Goal: Task Accomplishment & Management: Manage account settings

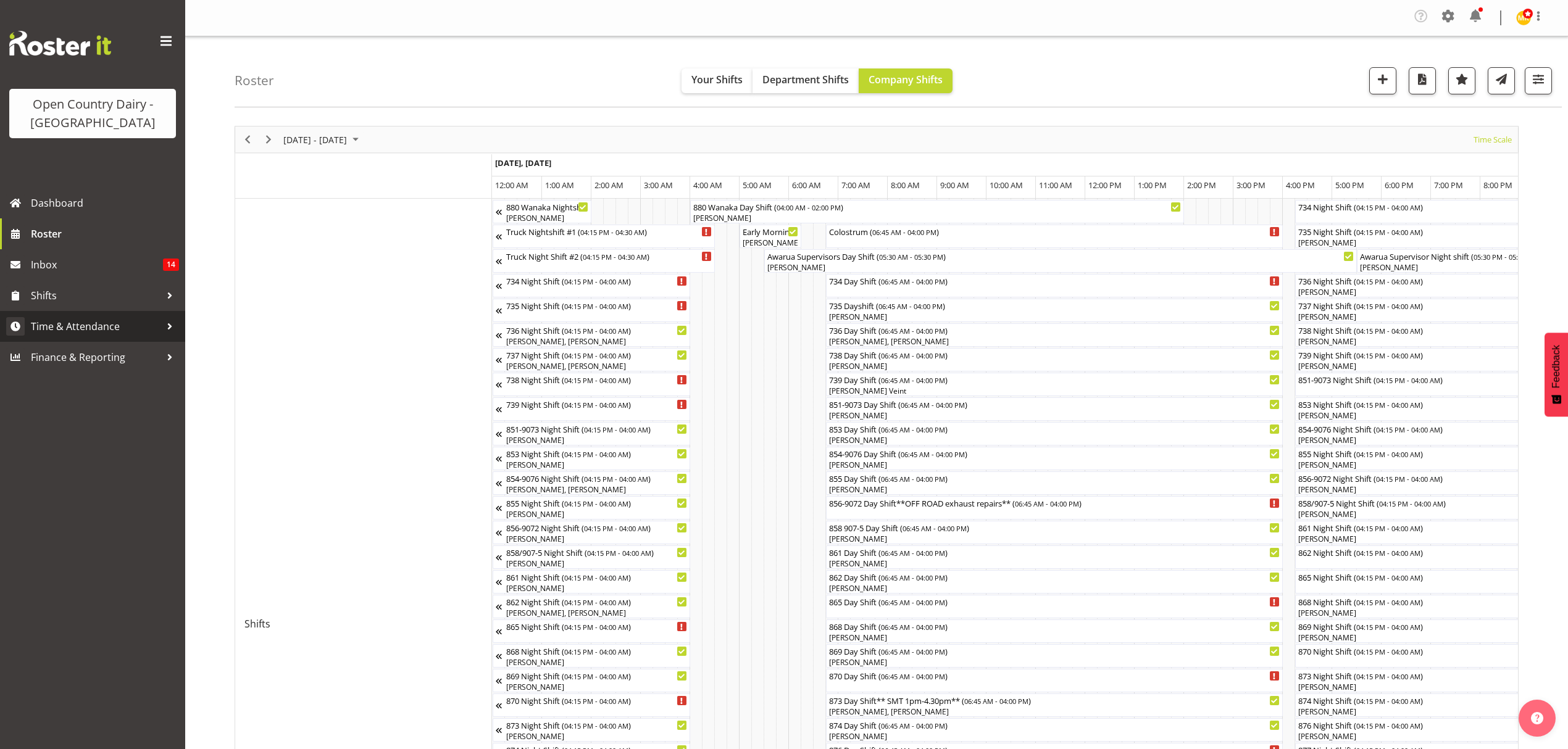
scroll to position [0, 7262]
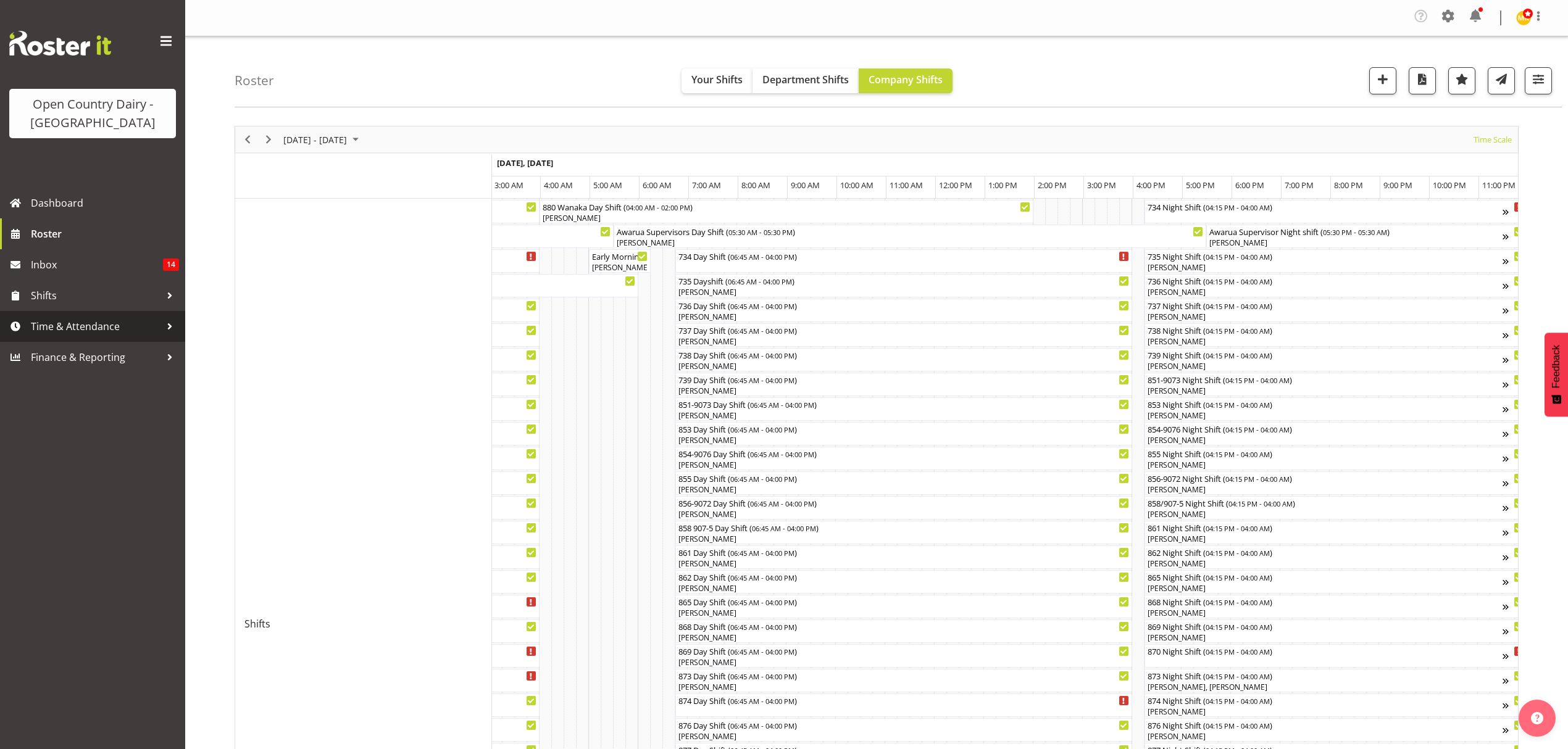
click at [67, 322] on span "Time & Attendance" at bounding box center [96, 327] width 130 height 19
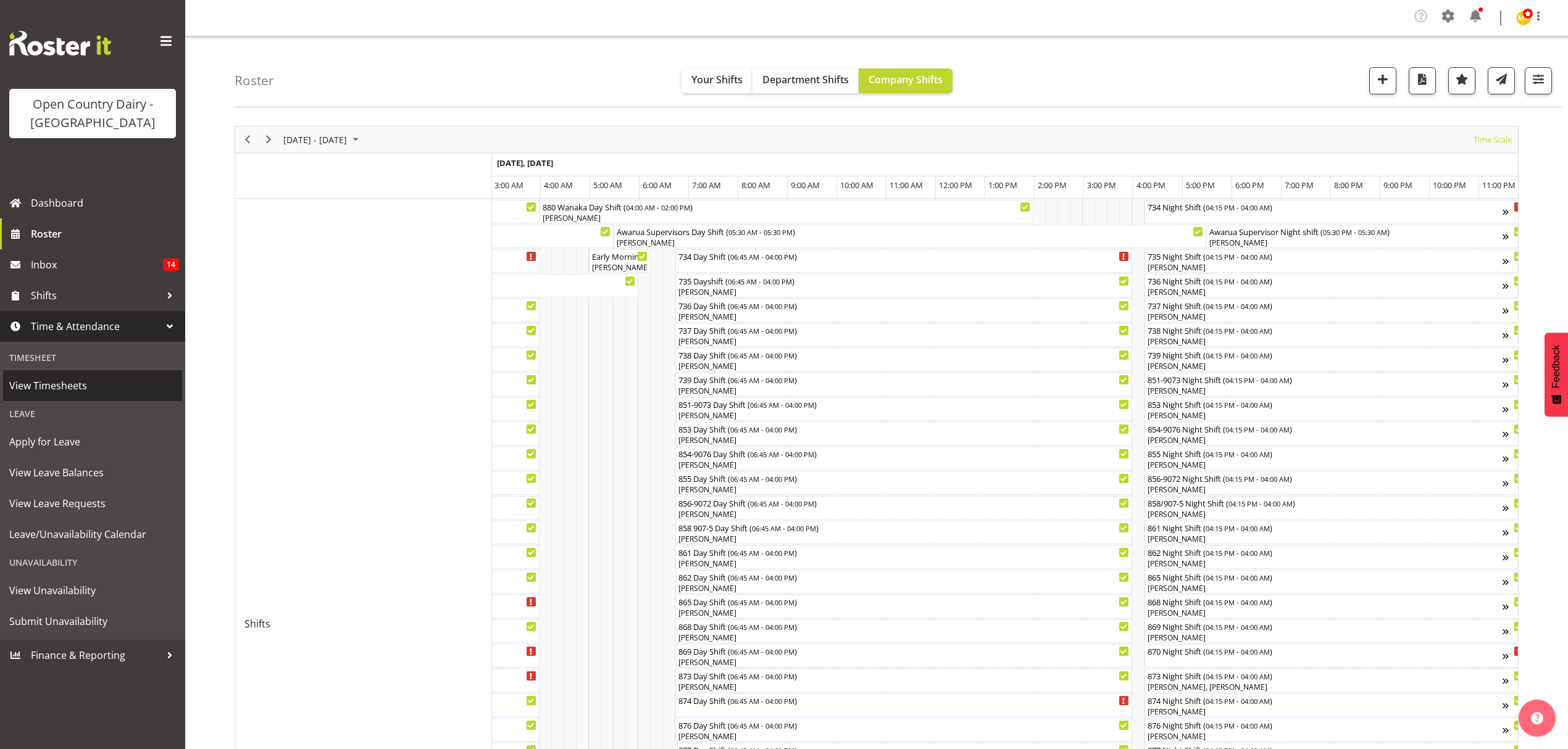
click at [80, 389] on span "View Timesheets" at bounding box center [93, 386] width 167 height 19
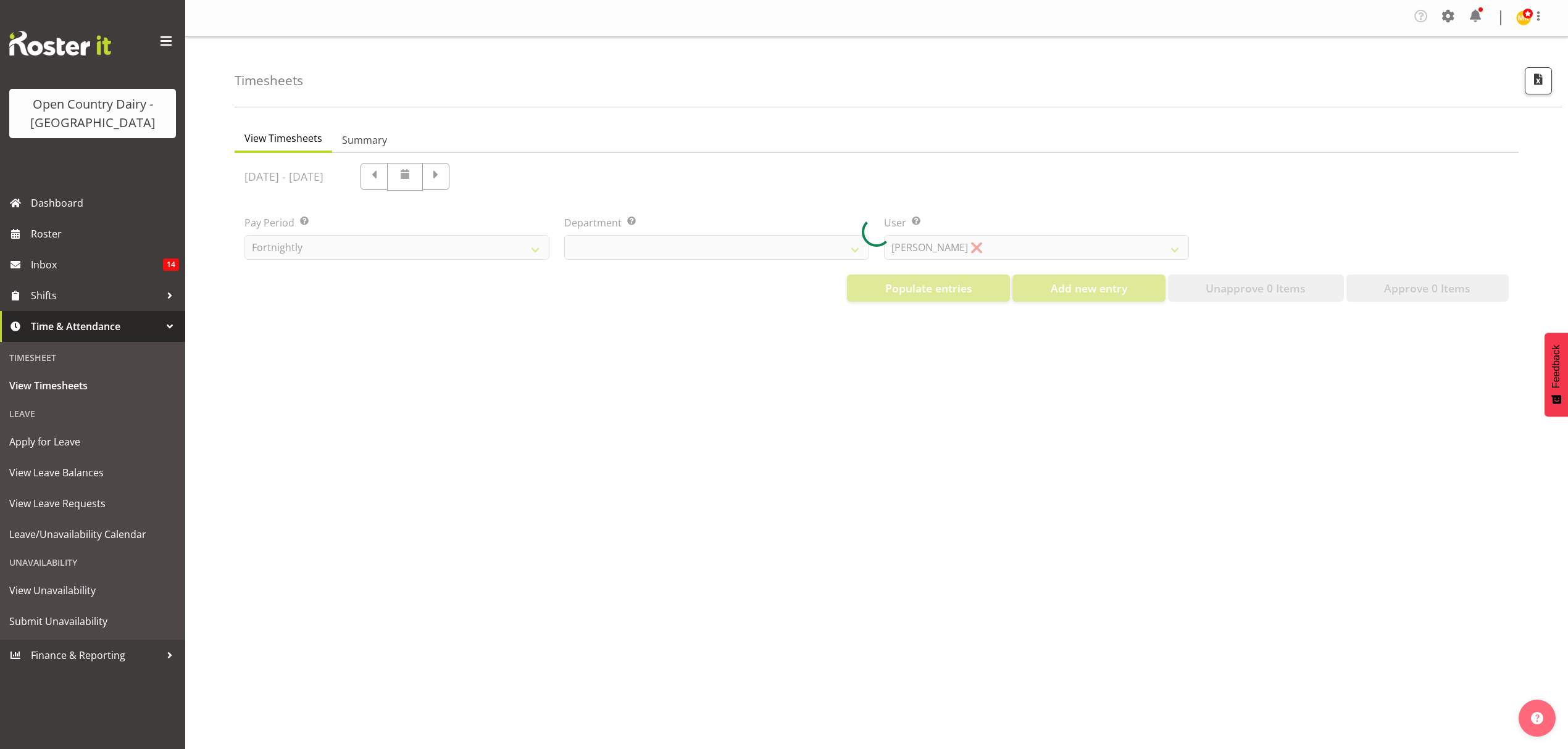
select select "699"
select select "8449"
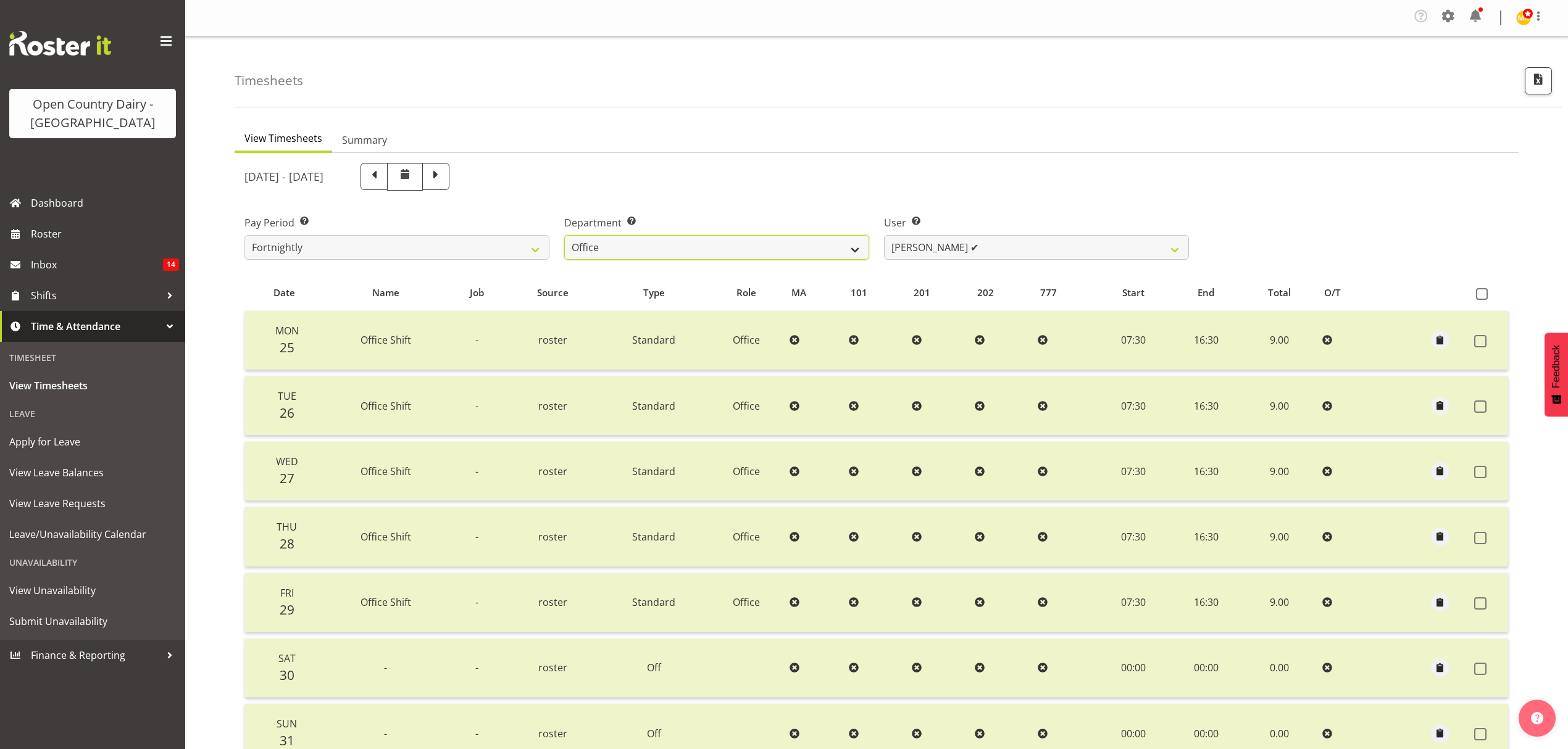
click at [801, 248] on select "734 735 736 737 738 739 851 852 853 854 855 856 858 861 862 865 868 869 870 873" at bounding box center [717, 248] width 305 height 25
select select "686"
click at [564, 236] on select "734 735 736 737 738 739 851 852 853 854 855 856 858 861 862 865 868 869 870 873" at bounding box center [717, 248] width 305 height 25
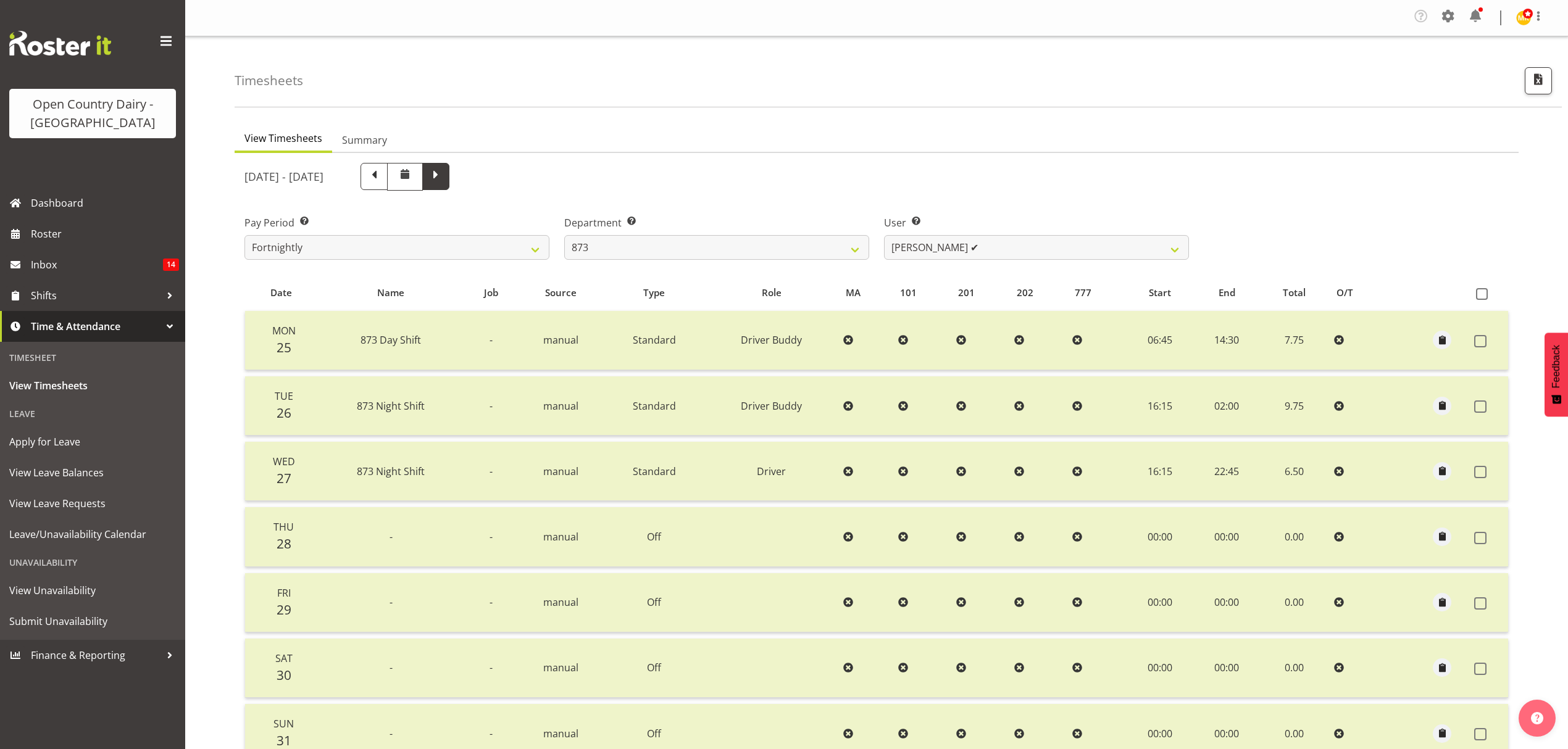
click at [444, 178] on span at bounding box center [436, 175] width 16 height 16
select select
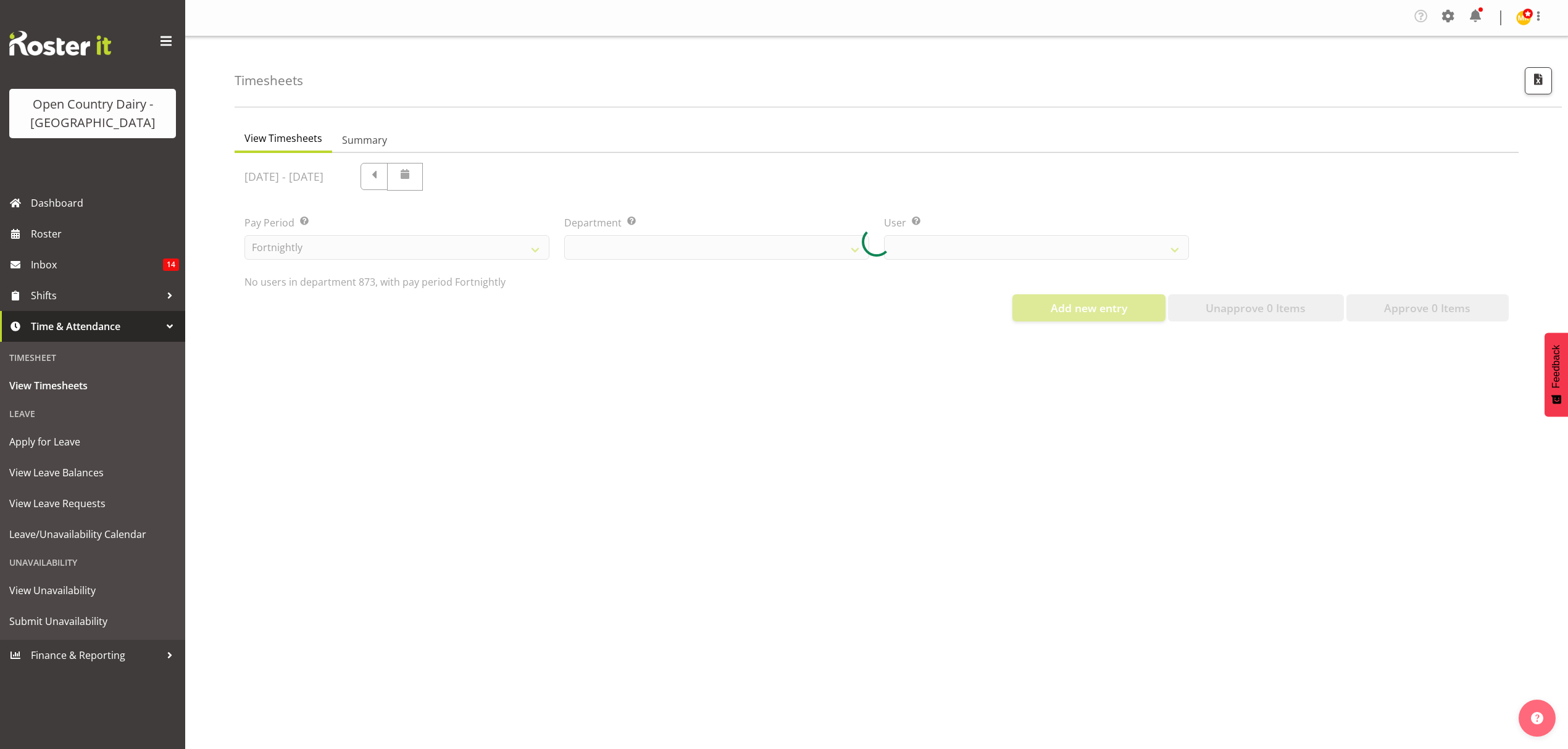
select select "686"
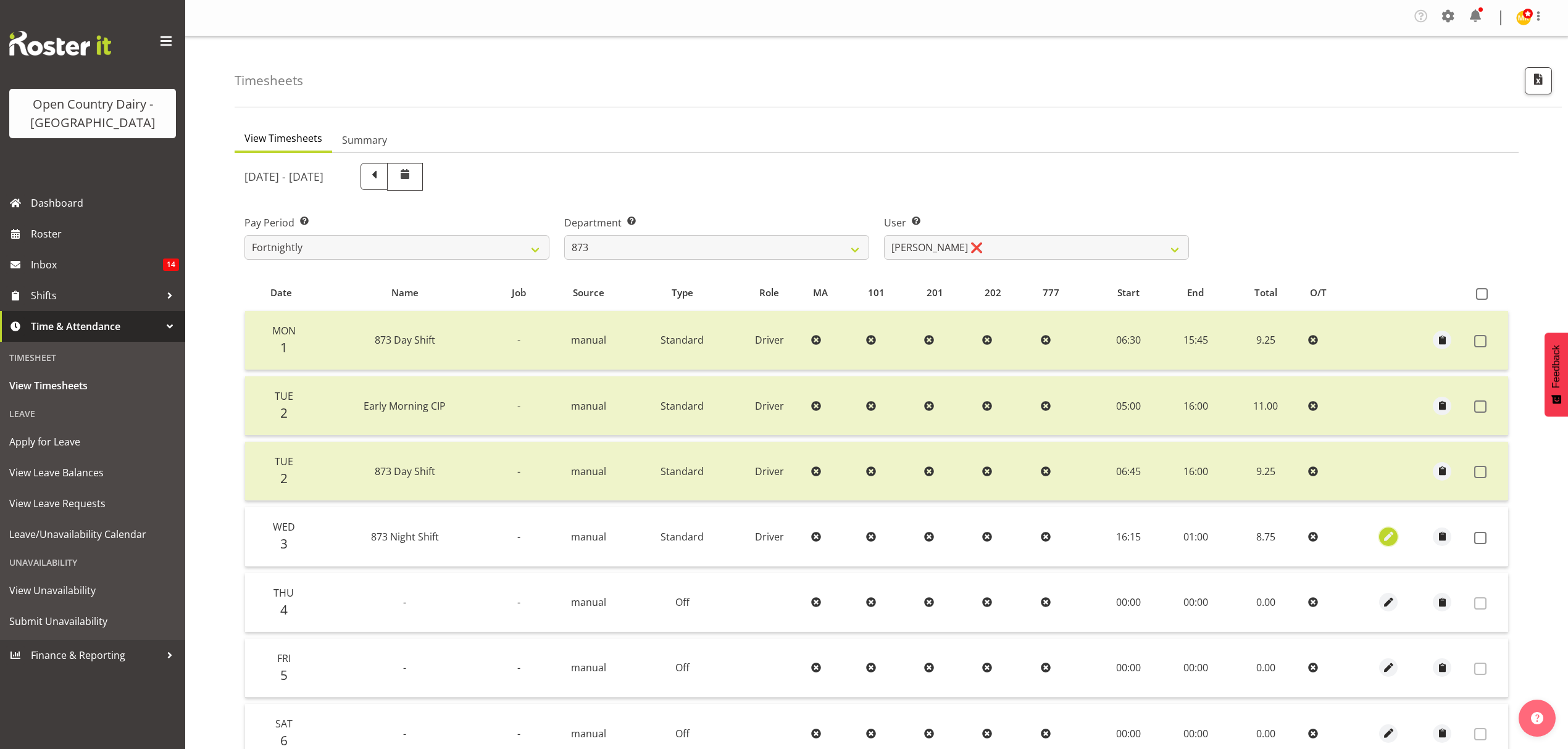
click at [1388, 535] on span "button" at bounding box center [1388, 536] width 14 height 14
select select "Standard"
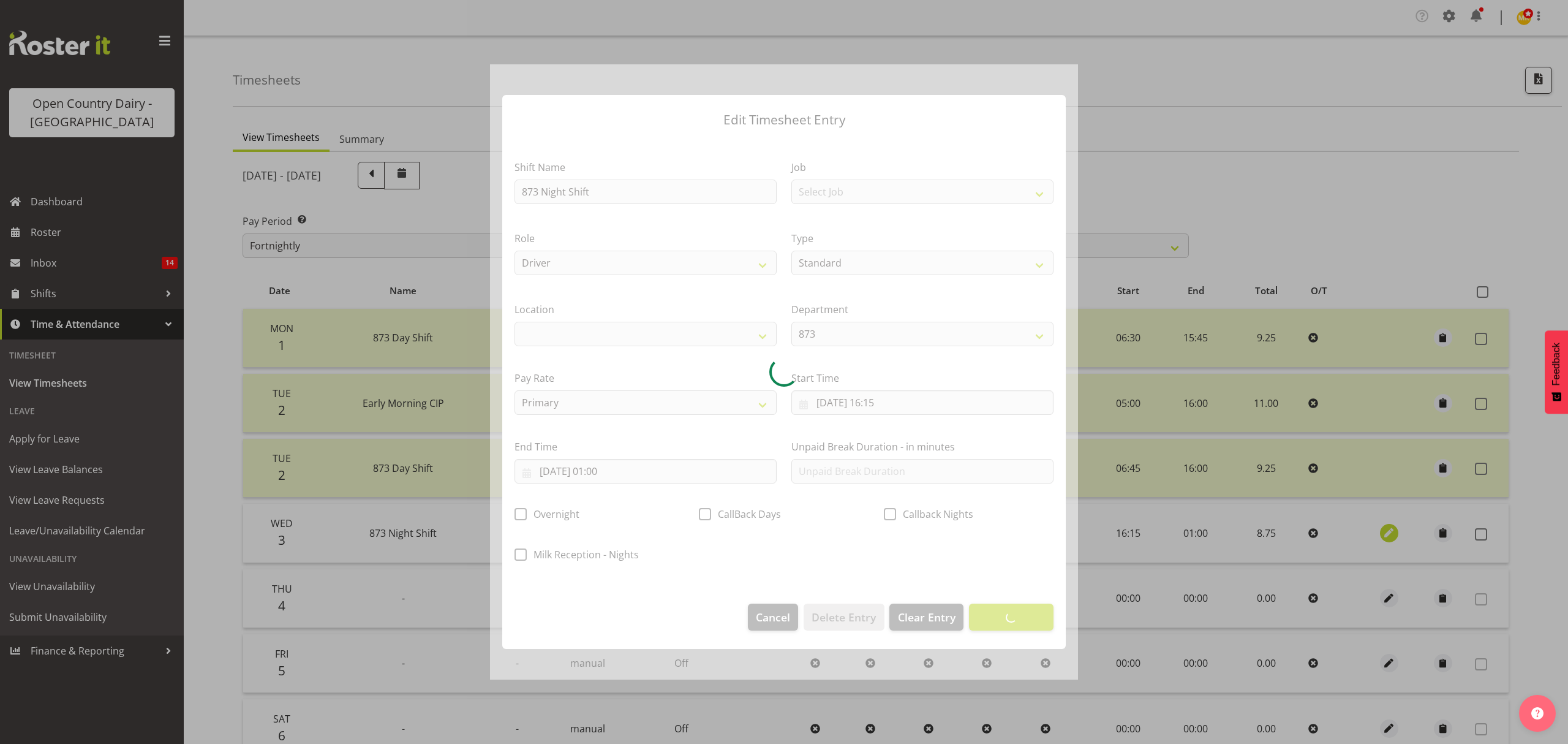
select select
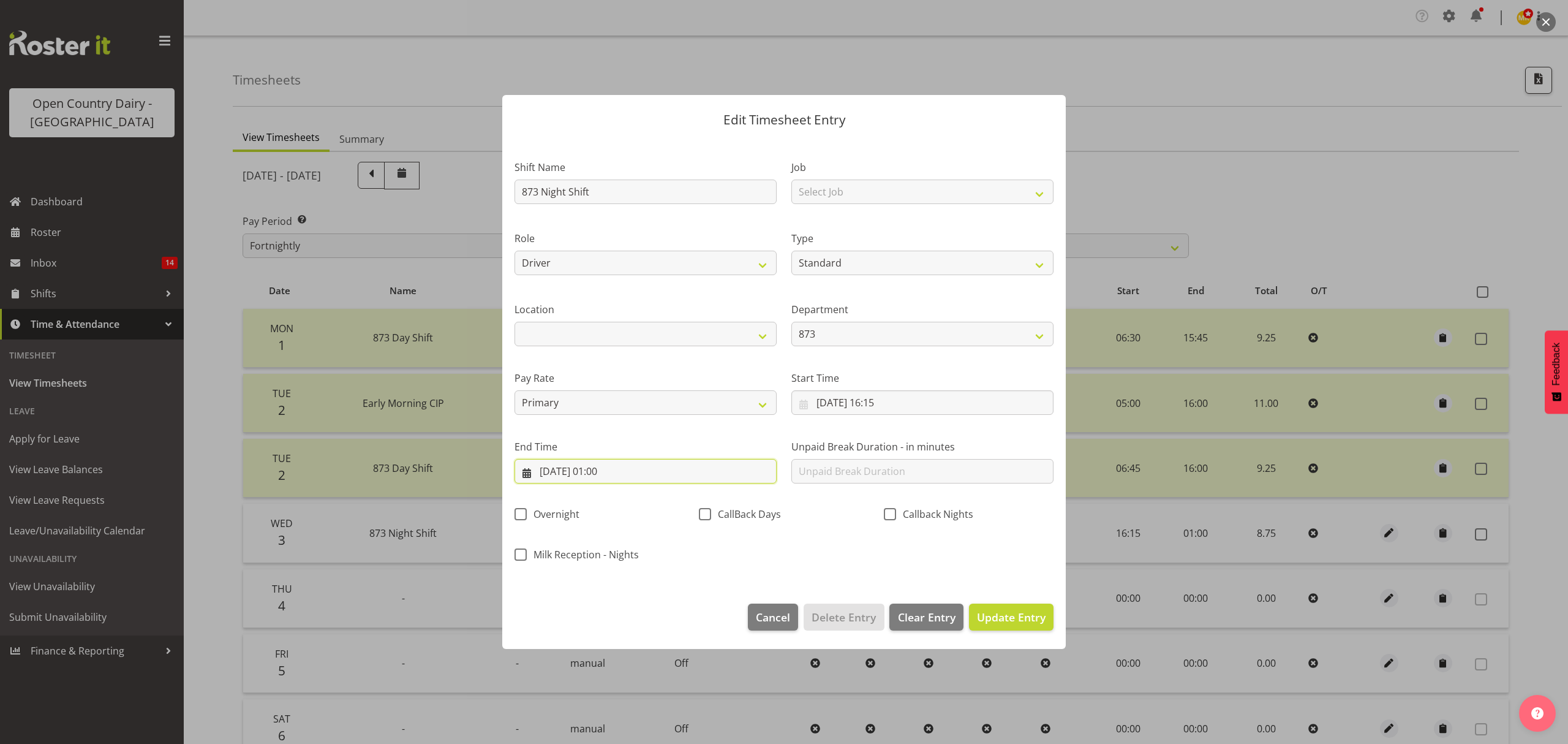
click at [611, 472] on input "04/09/2025, 01:00" at bounding box center [645, 471] width 262 height 25
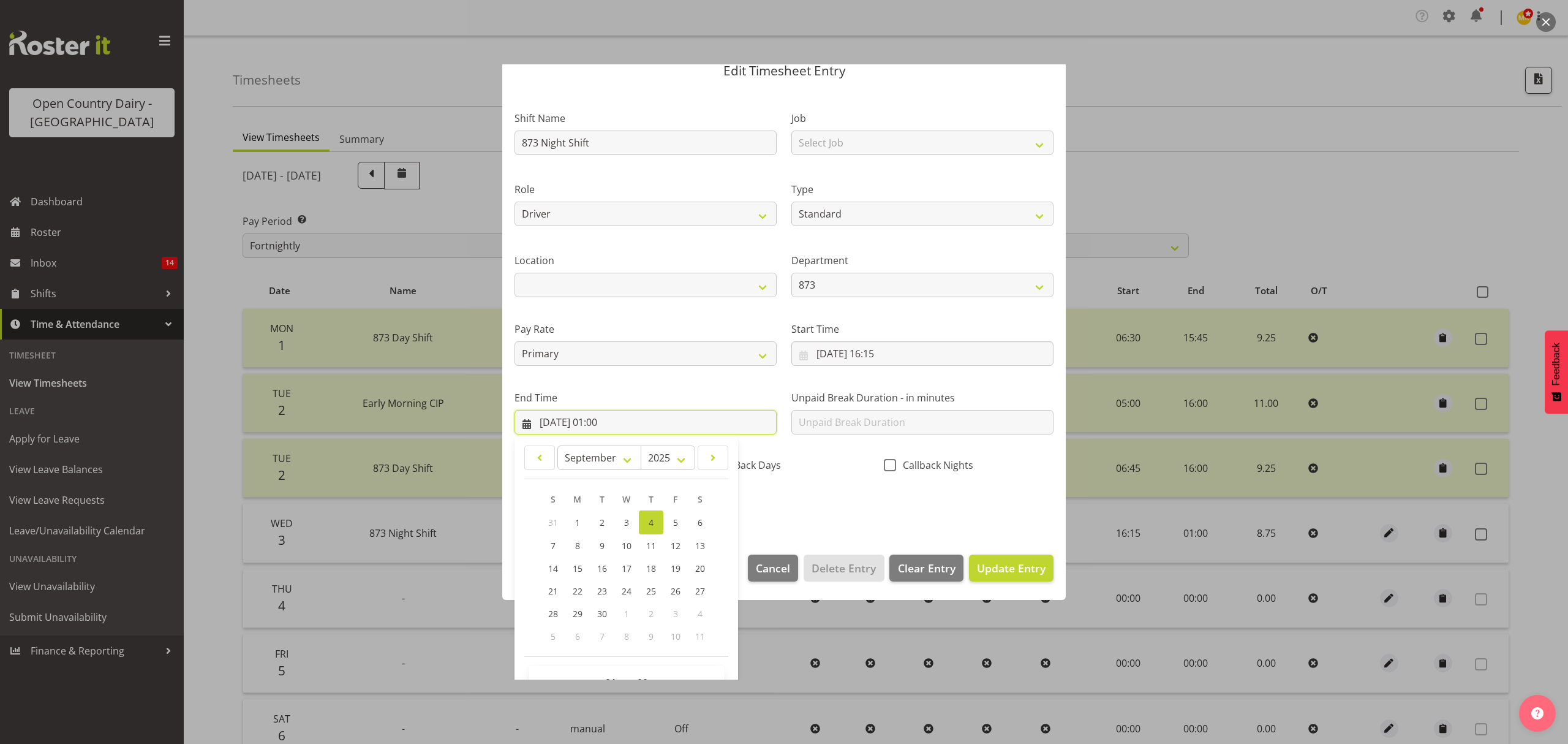
scroll to position [83, 0]
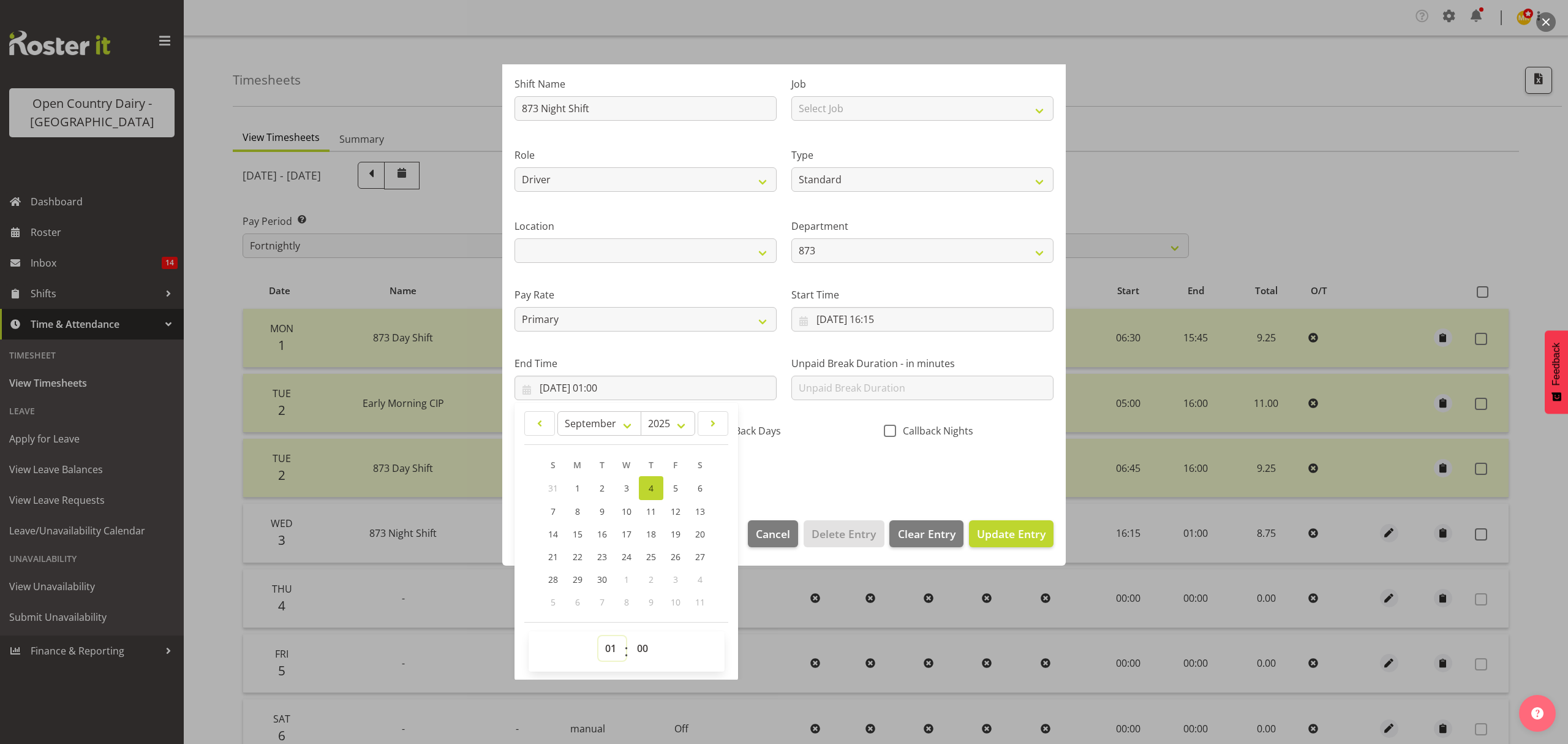
click at [615, 645] on select "00 01 02 03 04 05 06 07 08 09 10 11 12 13 14 15 16 17 18 19 20 21 22 23" at bounding box center [612, 648] width 28 height 25
select select "2"
click at [598, 637] on select "00 01 02 03 04 05 06 07 08 09 10 11 12 13 14 15 16 17 18 19 20 21 22 23" at bounding box center [612, 648] width 28 height 25
type input "04/09/2025, 02:00"
click at [655, 650] on select "00 01 02 03 04 05 06 07 08 09 10 11 12 13 14 15 16 17 18 19 20 21 22 23 24 25 2…" at bounding box center [644, 648] width 28 height 25
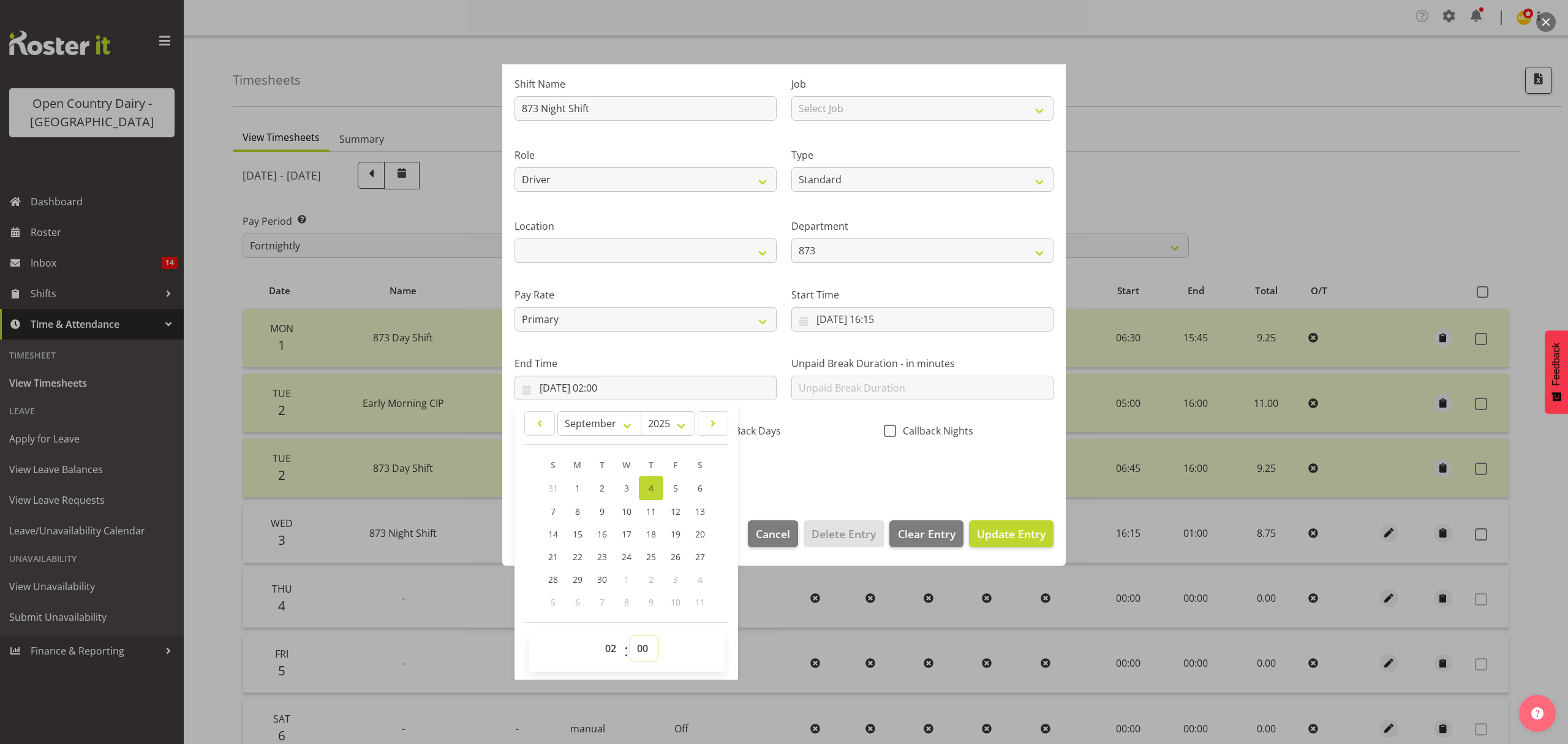
select select "30"
click at [630, 637] on select "00 01 02 03 04 05 06 07 08 09 10 11 12 13 14 15 16 17 18 19 20 21 22 23 24 25 2…" at bounding box center [644, 648] width 28 height 25
type input "04/09/2025, 02:30"
click at [806, 469] on div "Shift Name 873 Night Shift Job Select Job Connecting /unconnecting Trailers Mee…" at bounding box center [783, 274] width 554 height 429
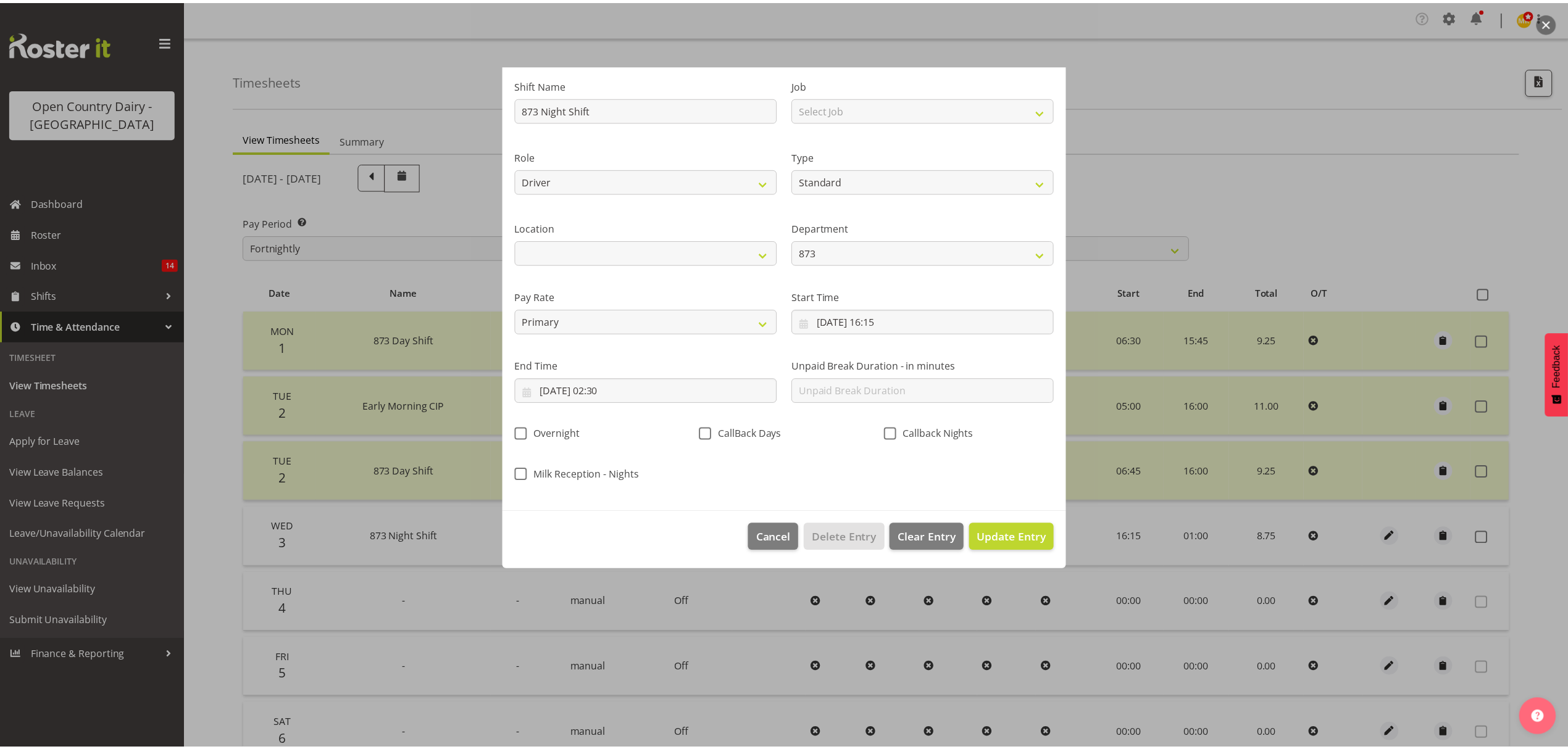
scroll to position [0, 0]
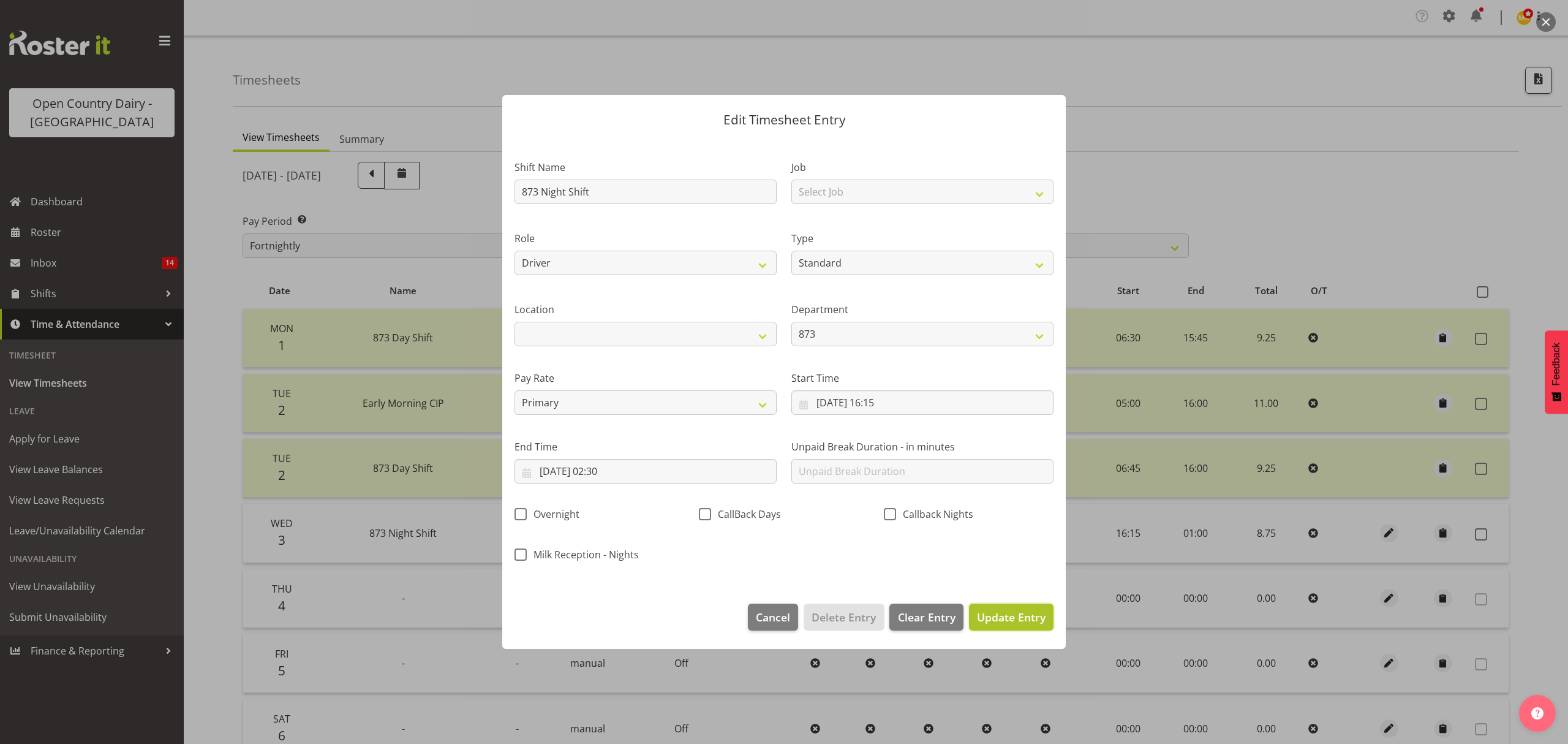
click at [1013, 627] on button "Update Entry" at bounding box center [1011, 617] width 85 height 27
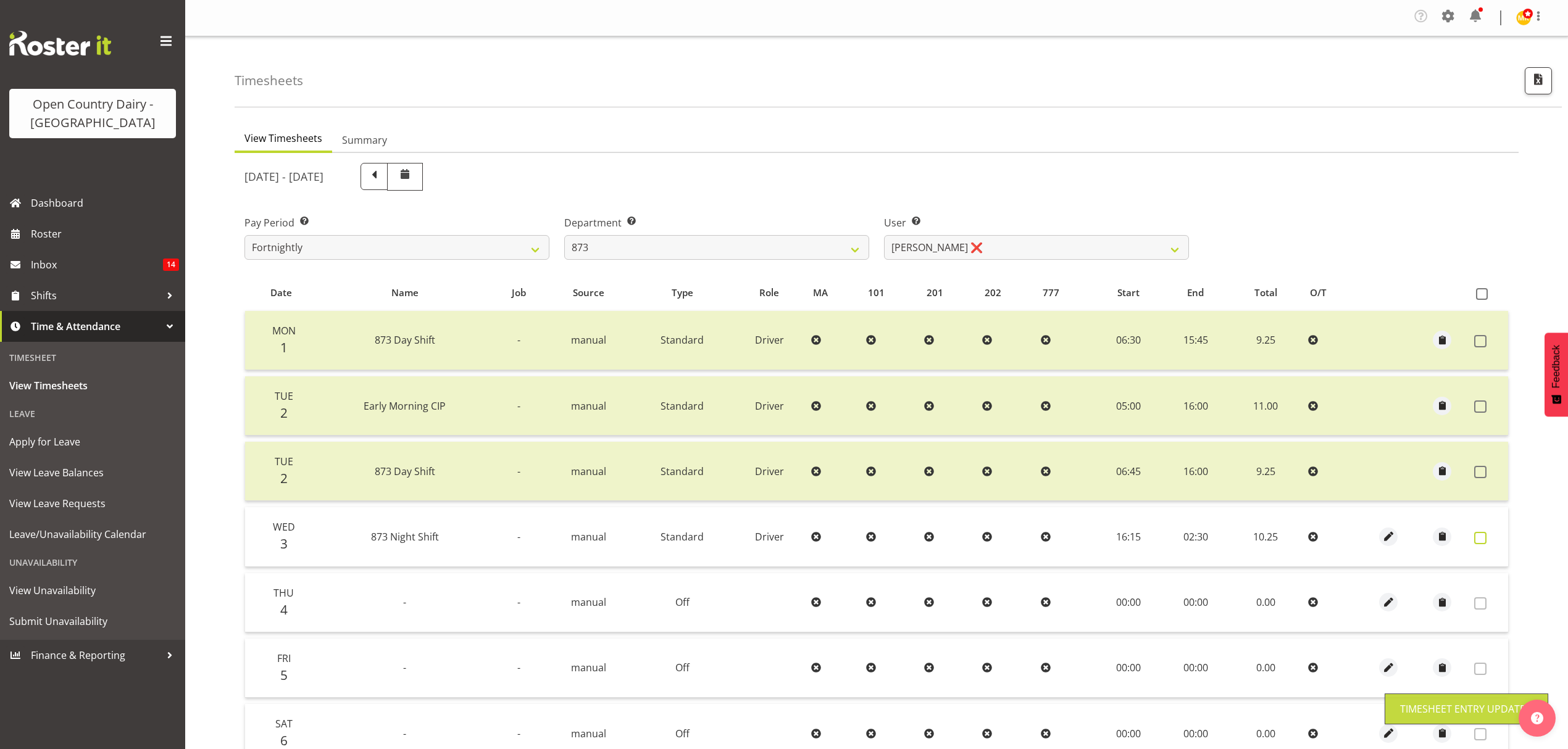
click at [1477, 533] on span at bounding box center [1480, 538] width 12 height 12
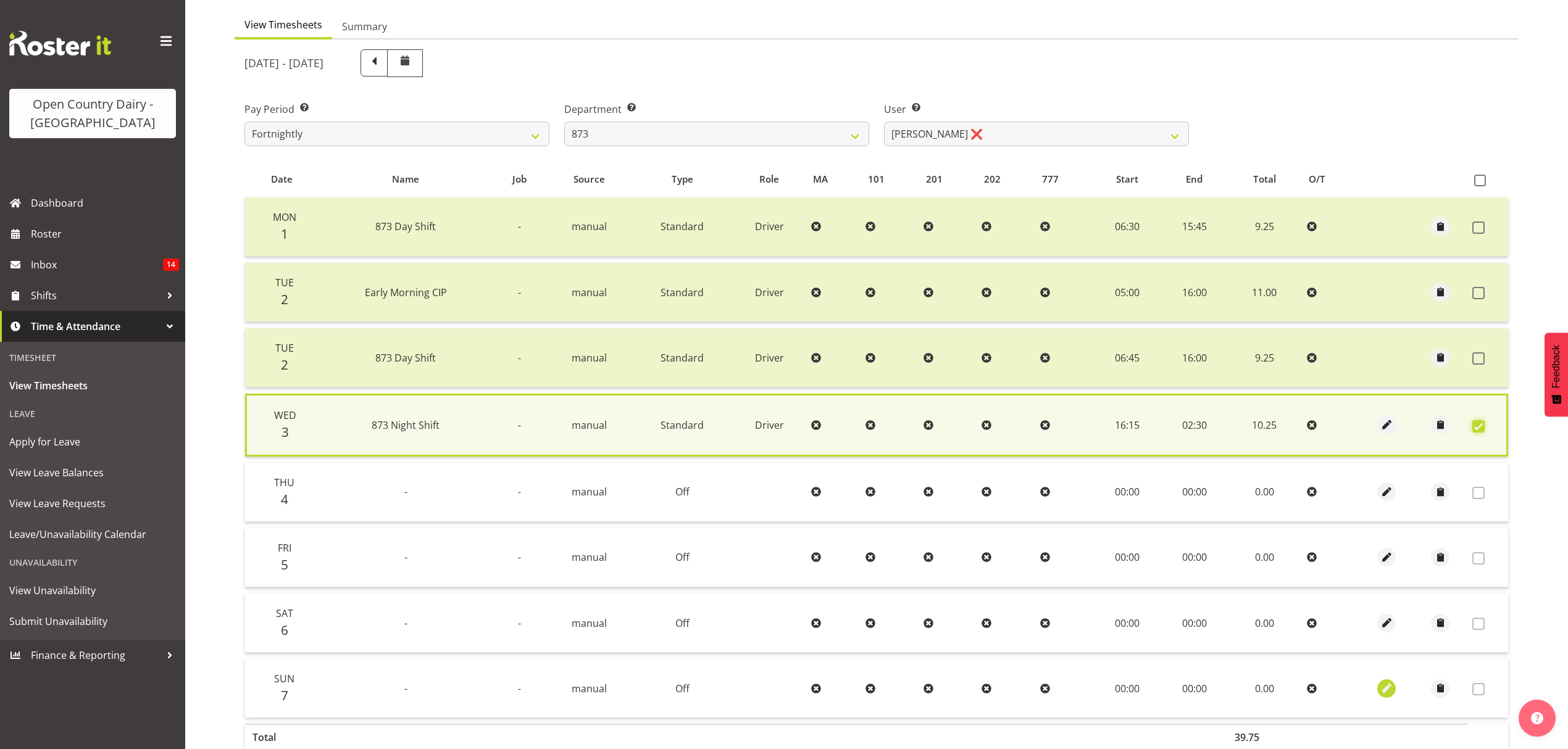
scroll to position [191, 0]
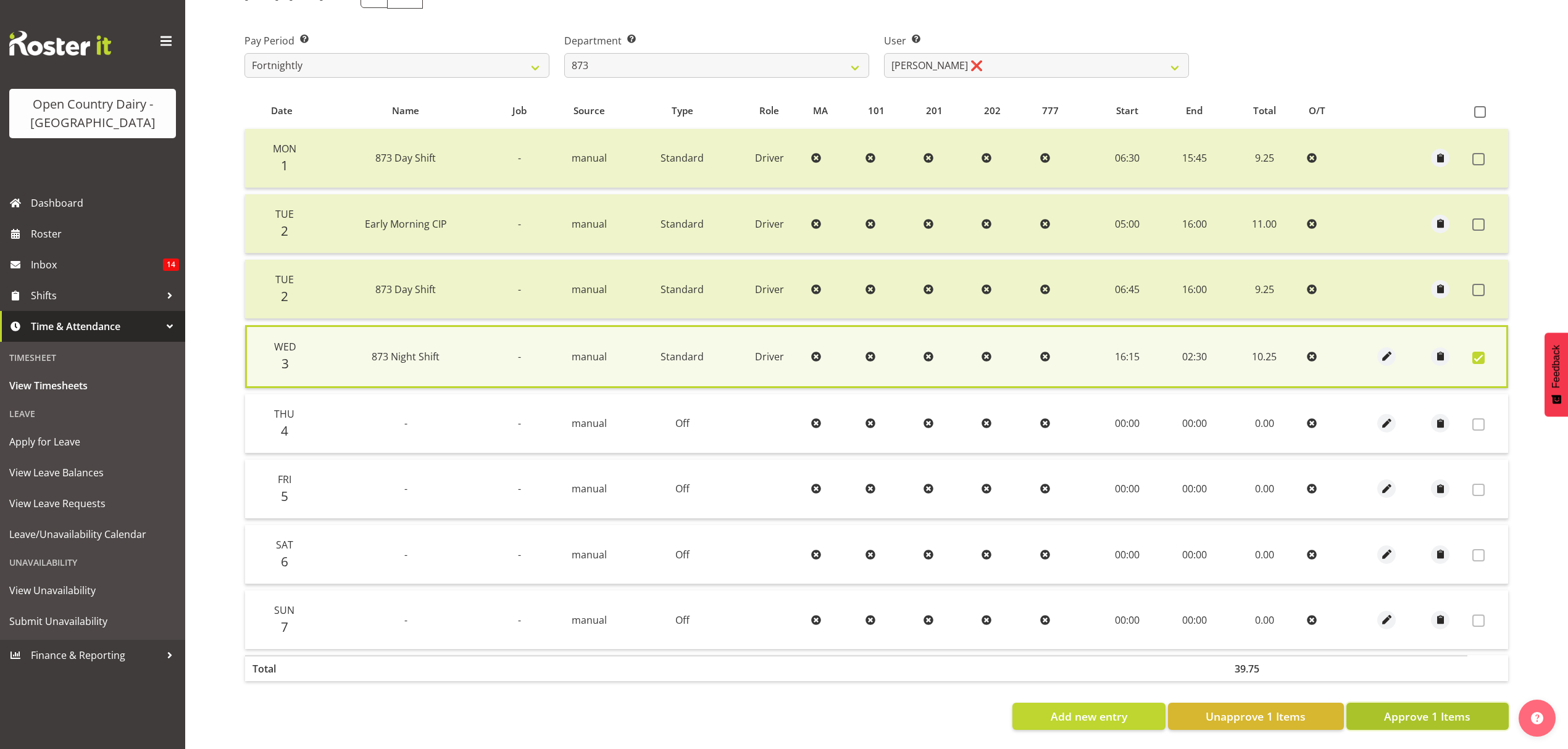
click at [1452, 708] on span "Approve 1 Items" at bounding box center [1427, 716] width 86 height 16
checkbox input "false"
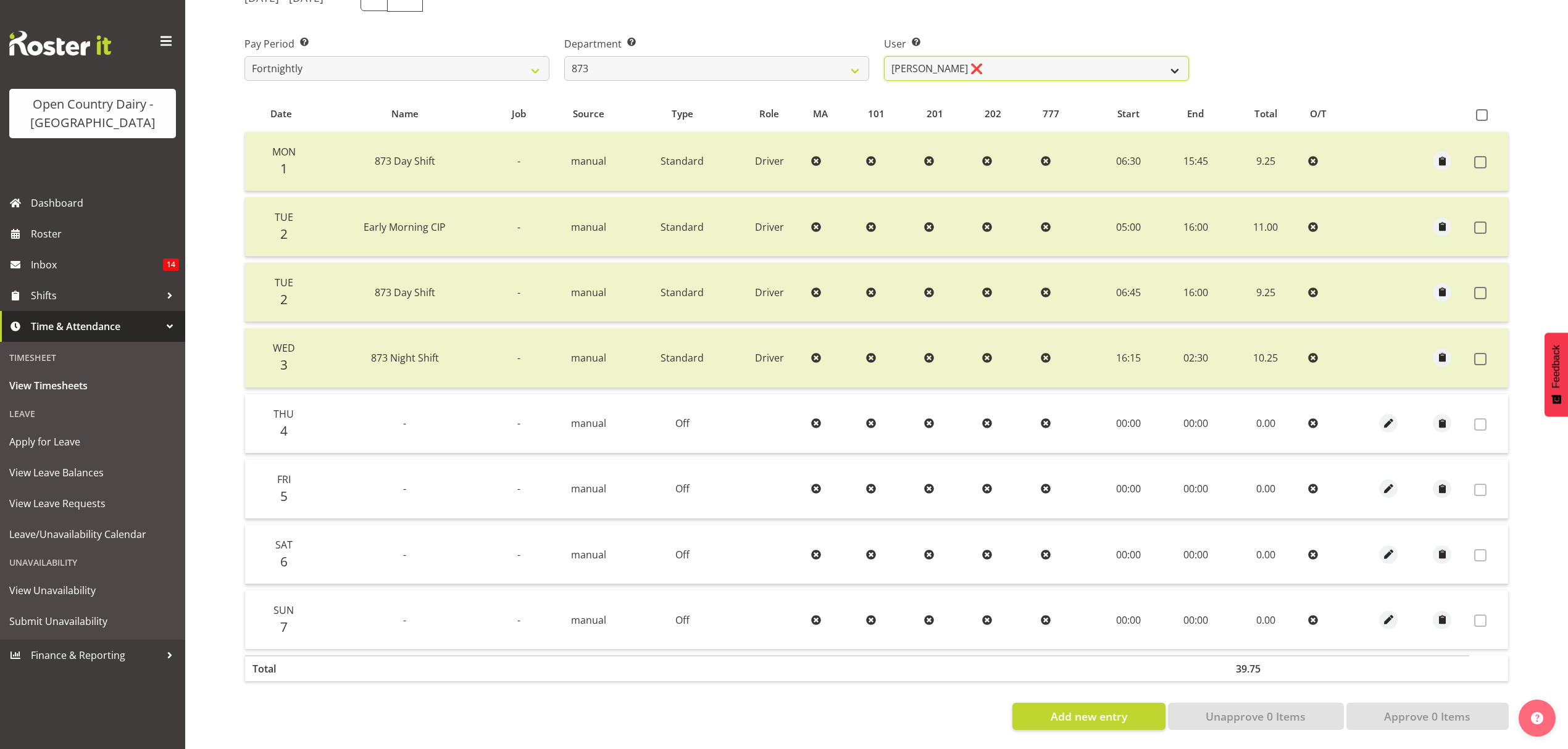
click at [988, 67] on select "[PERSON_NAME] ❌ [PERSON_NAME] ❌ [PERSON_NAME] ❌ [PERSON_NAME] ❌" at bounding box center [1037, 69] width 305 height 25
click at [848, 69] on select "734 735 736 737 738 739 851 852 853 854 855 856 858 861 862 865 868 869 870 873" at bounding box center [717, 69] width 305 height 25
click at [342, 96] on table "Date Name Job Source Type Role MA 101 201 202 777 Start End Total O/T Mon 1 873…" at bounding box center [877, 391] width 1264 height 592
click at [895, 59] on select "[PERSON_NAME] ❌ [PERSON_NAME] ❌ [PERSON_NAME] ❌ [PERSON_NAME] ❌" at bounding box center [1037, 69] width 305 height 25
click at [811, 67] on select "734 735 736 737 738 739 851 852 853 854 855 856 858 861 862 865 868 869 870 873" at bounding box center [717, 69] width 305 height 25
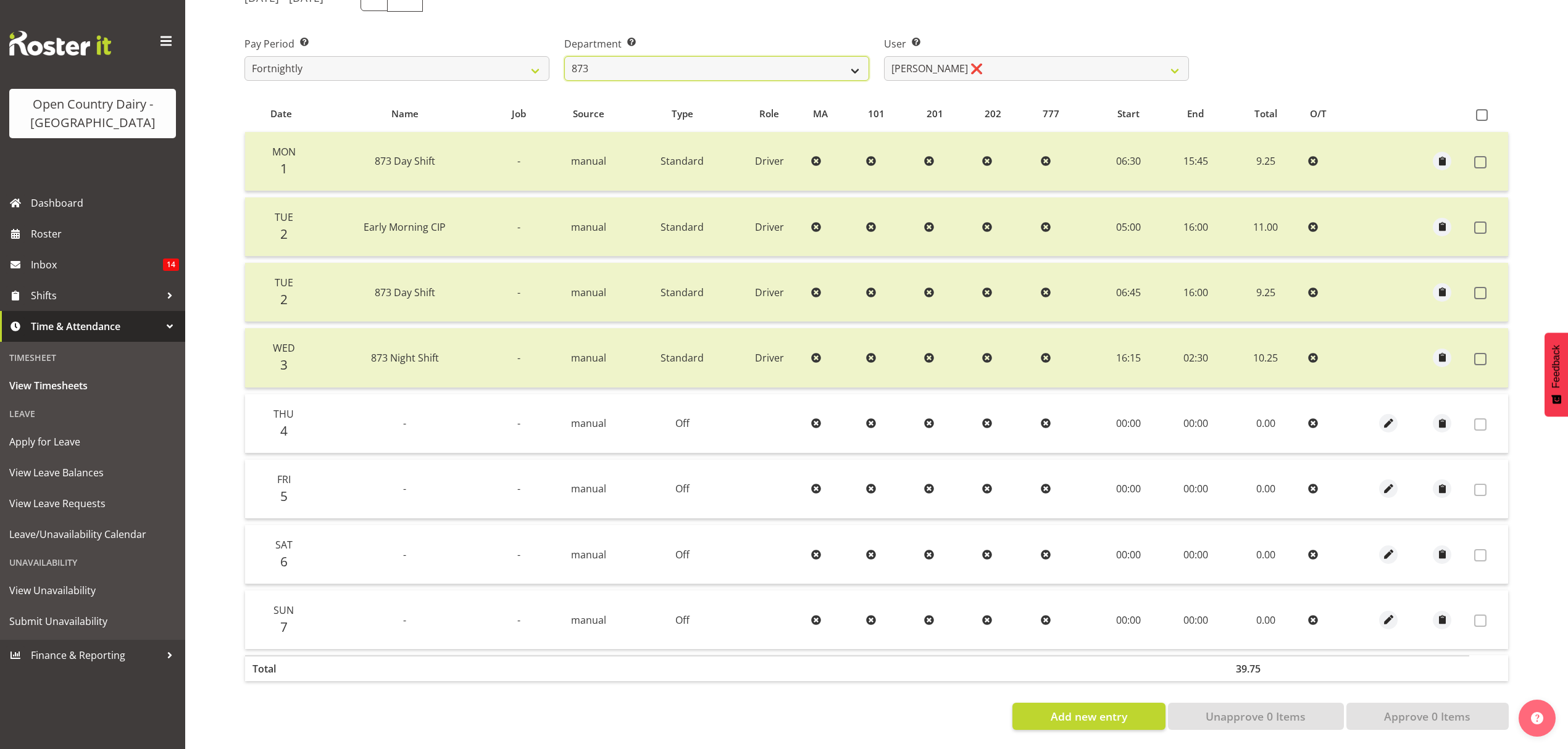
click at [780, 62] on select "734 735 736 737 738 739 851 852 853 854 855 856 858 861 862 865 868 869 870 873" at bounding box center [717, 69] width 305 height 25
click at [1036, 60] on select "[PERSON_NAME] ❌ [PERSON_NAME] ❌ [PERSON_NAME] ❌ [PERSON_NAME] ❌" at bounding box center [1037, 69] width 305 height 25
select select "7516"
click at [884, 56] on select "[PERSON_NAME] ❌ [PERSON_NAME] ❌ [PERSON_NAME] ❌ [PERSON_NAME] ❌" at bounding box center [1037, 69] width 305 height 25
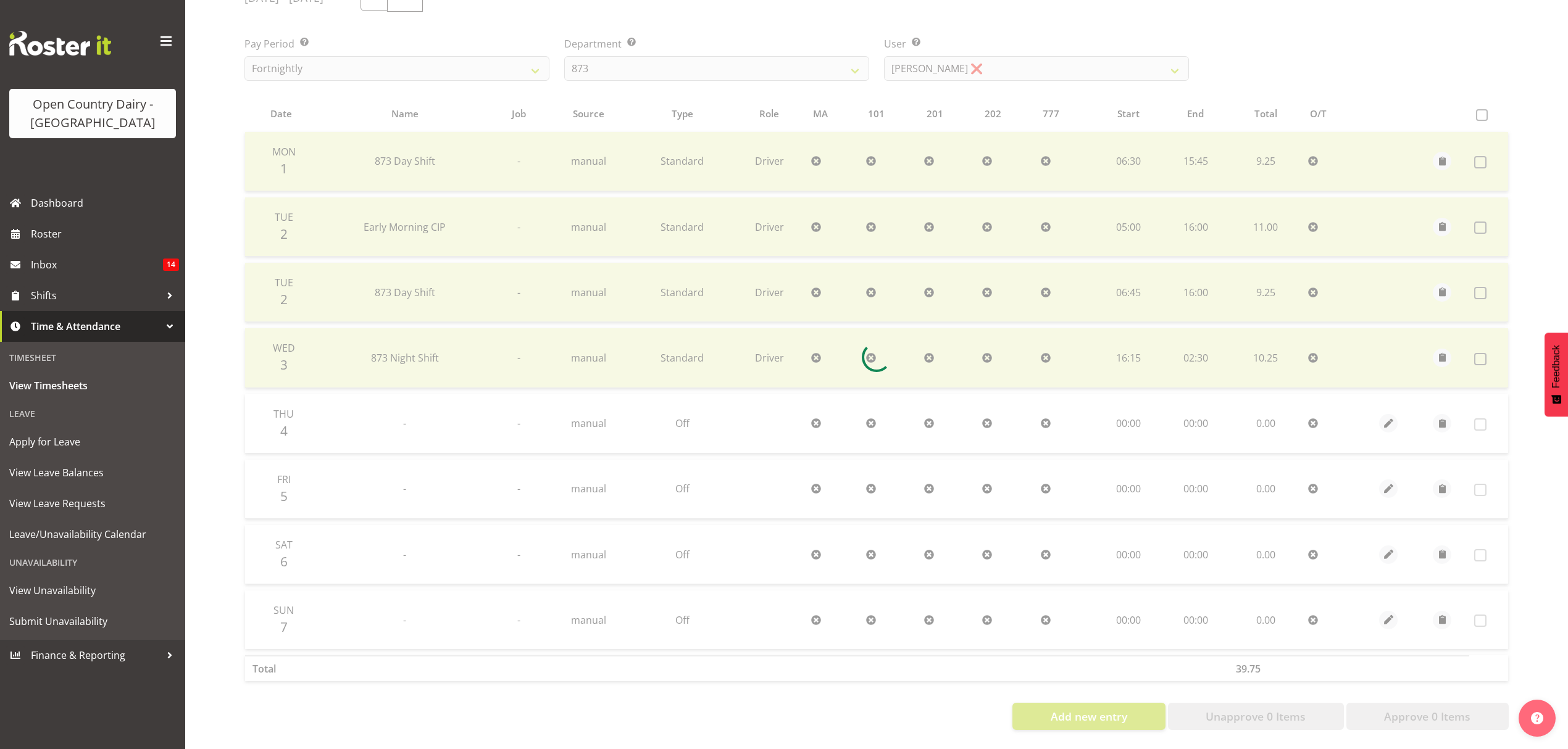
click at [1433, 68] on div at bounding box center [877, 357] width 1284 height 766
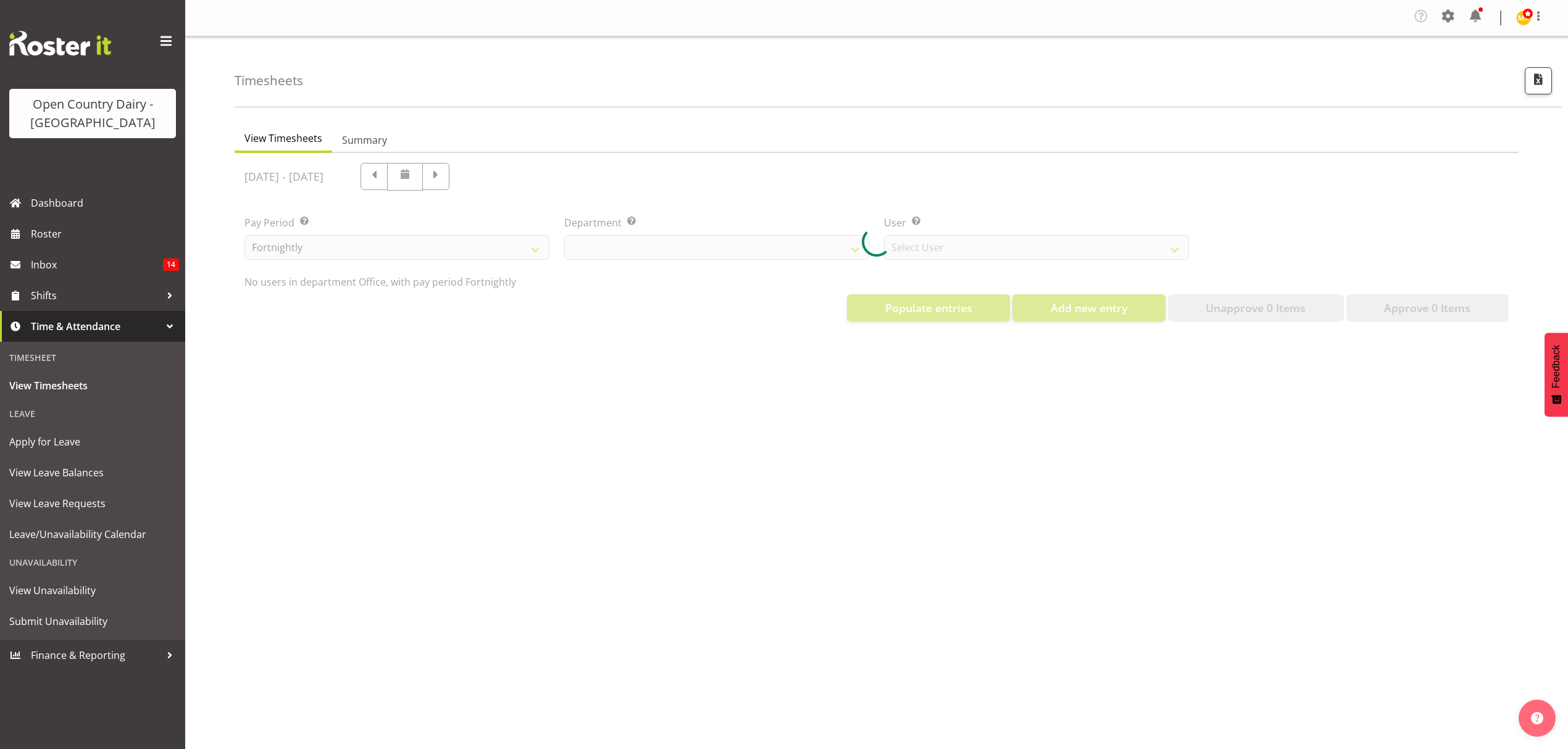
select select "699"
select select "8449"
select select "699"
select select "8449"
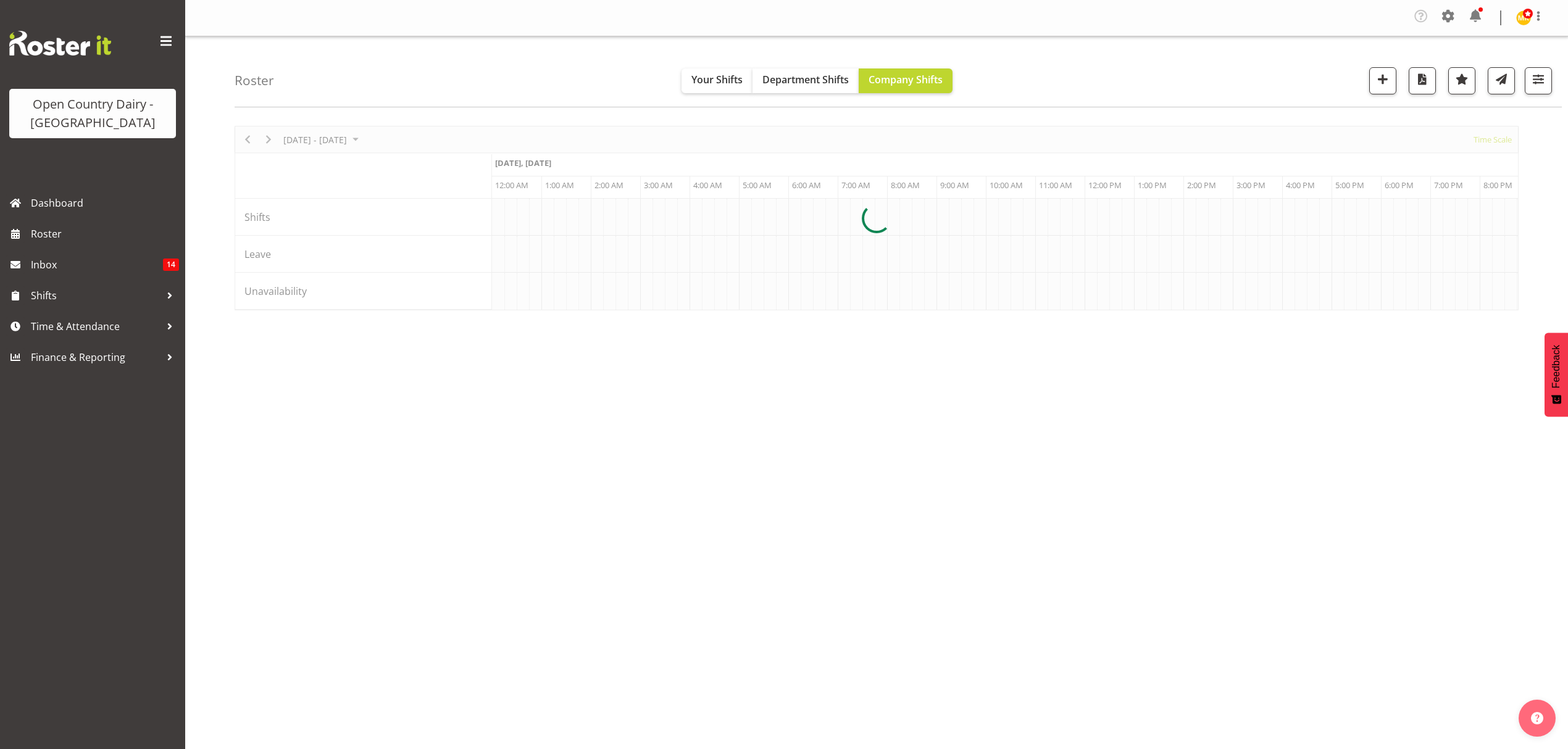
scroll to position [0, 3555]
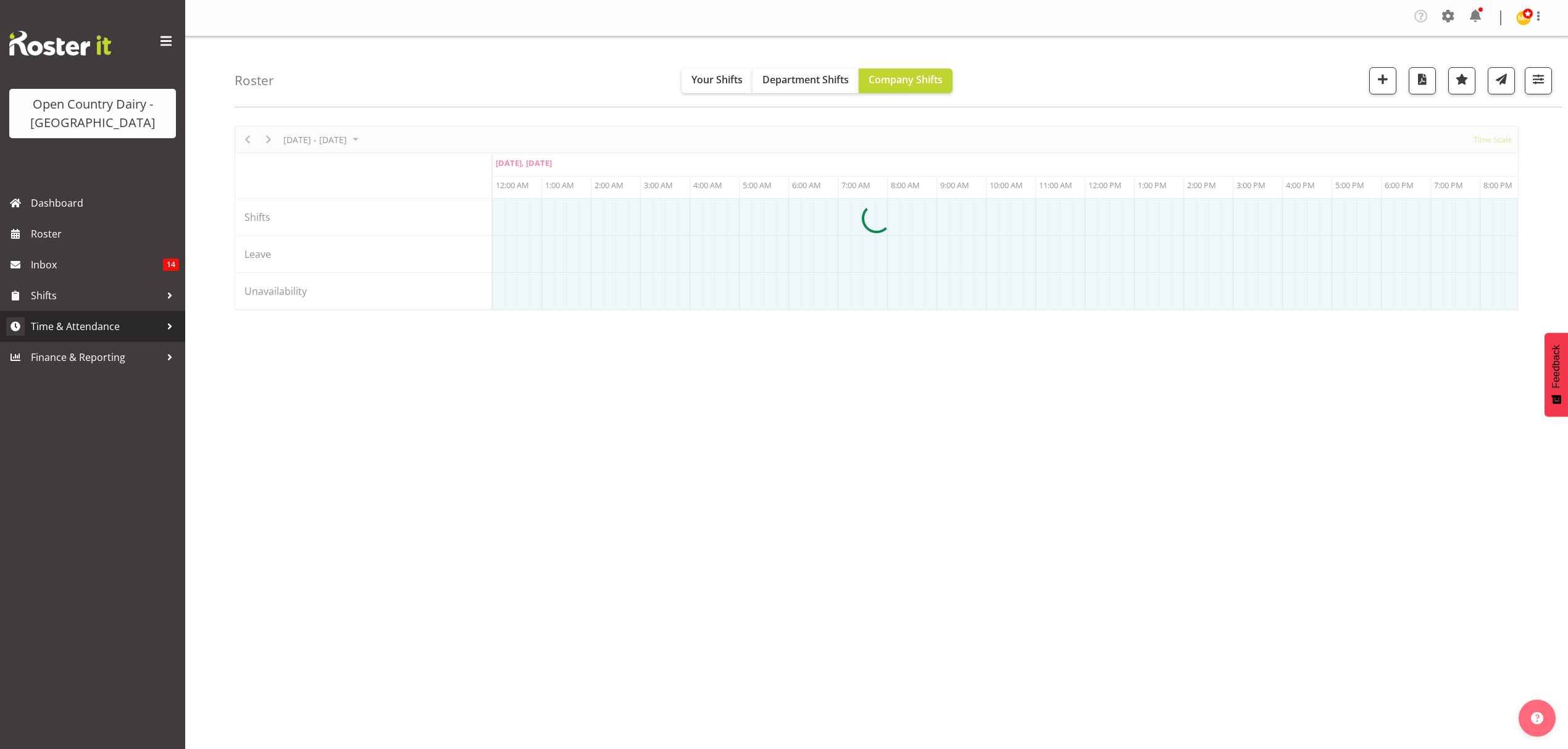
click at [80, 326] on span "Time & Attendance" at bounding box center [96, 327] width 130 height 19
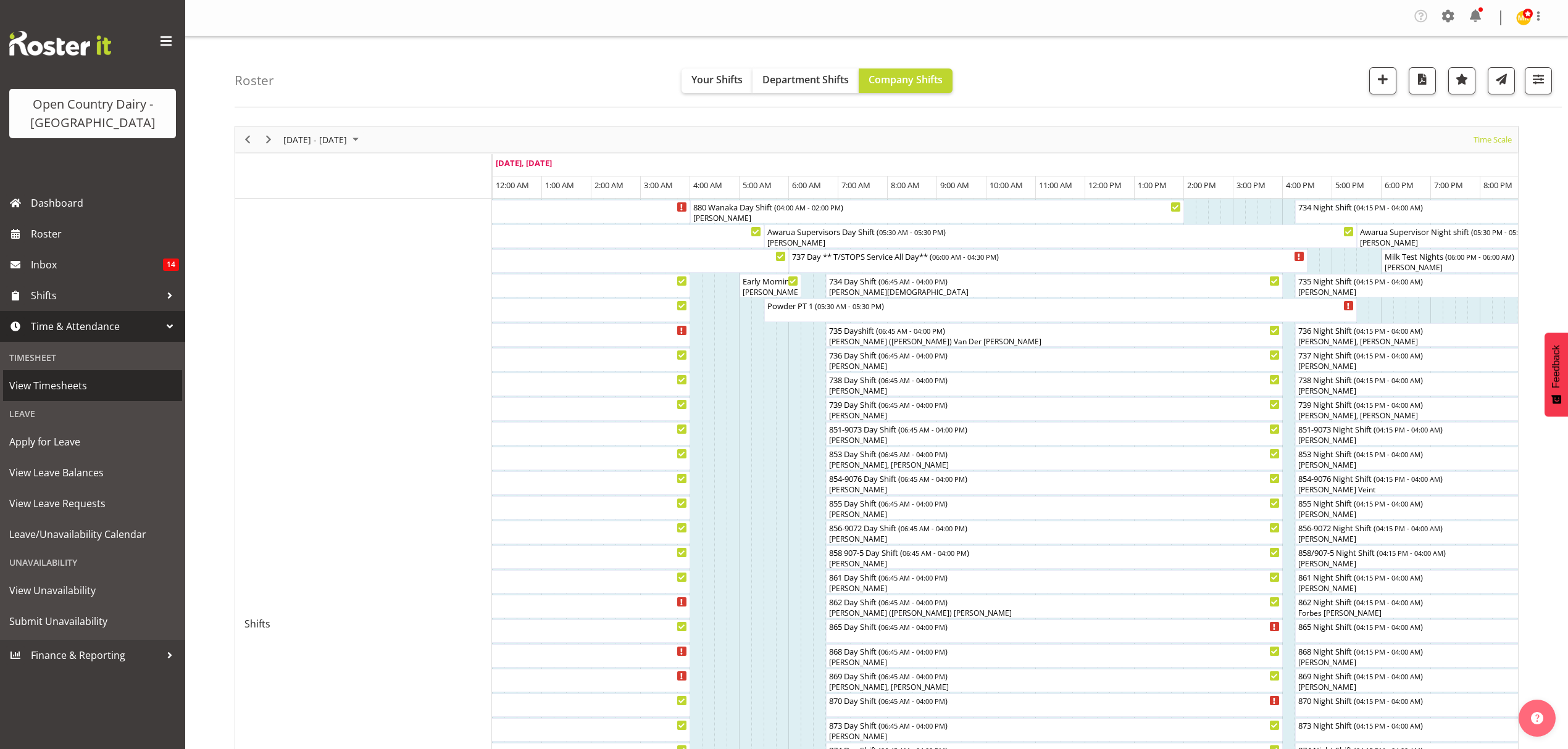
click at [82, 387] on span "View Timesheets" at bounding box center [93, 386] width 167 height 19
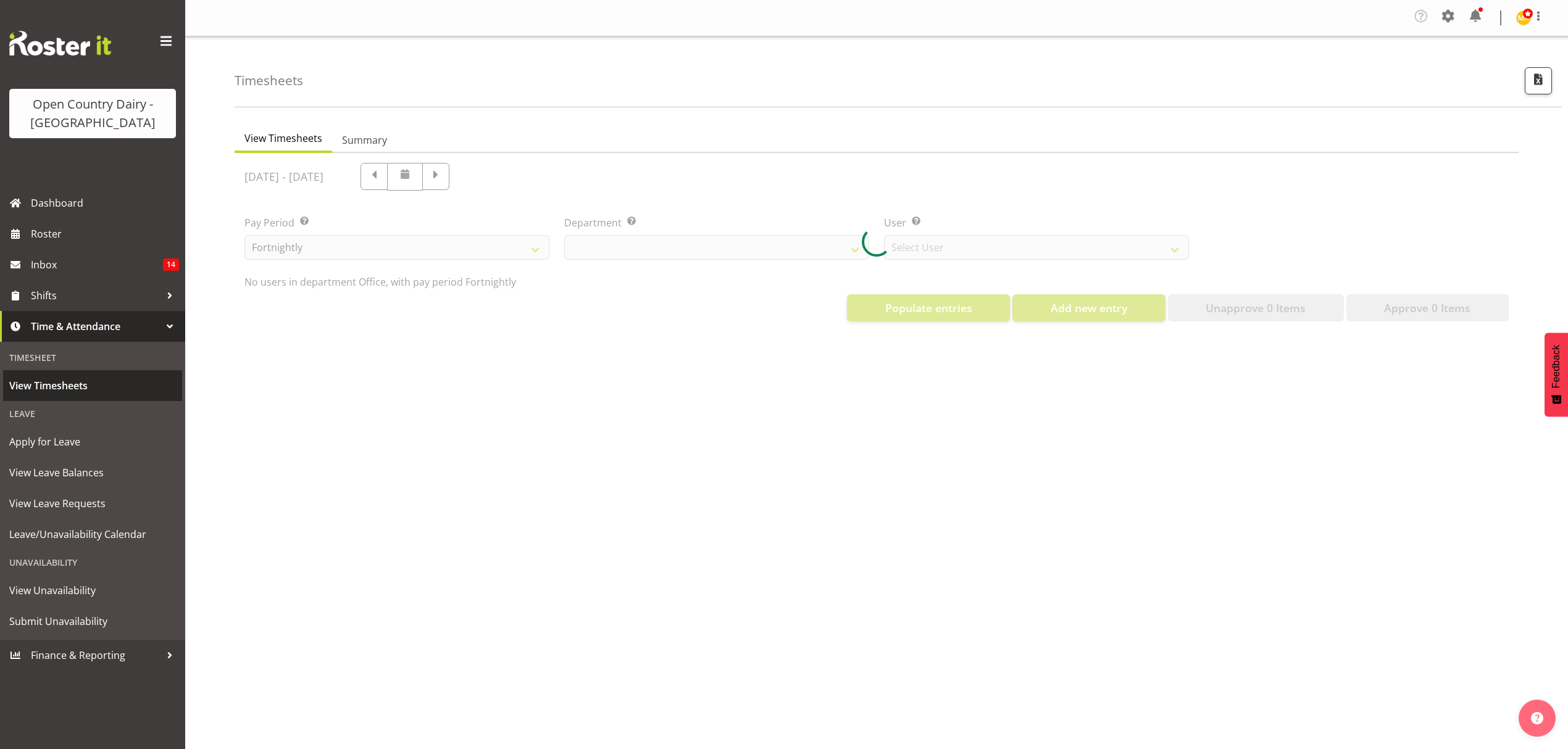
select select "699"
select select "8449"
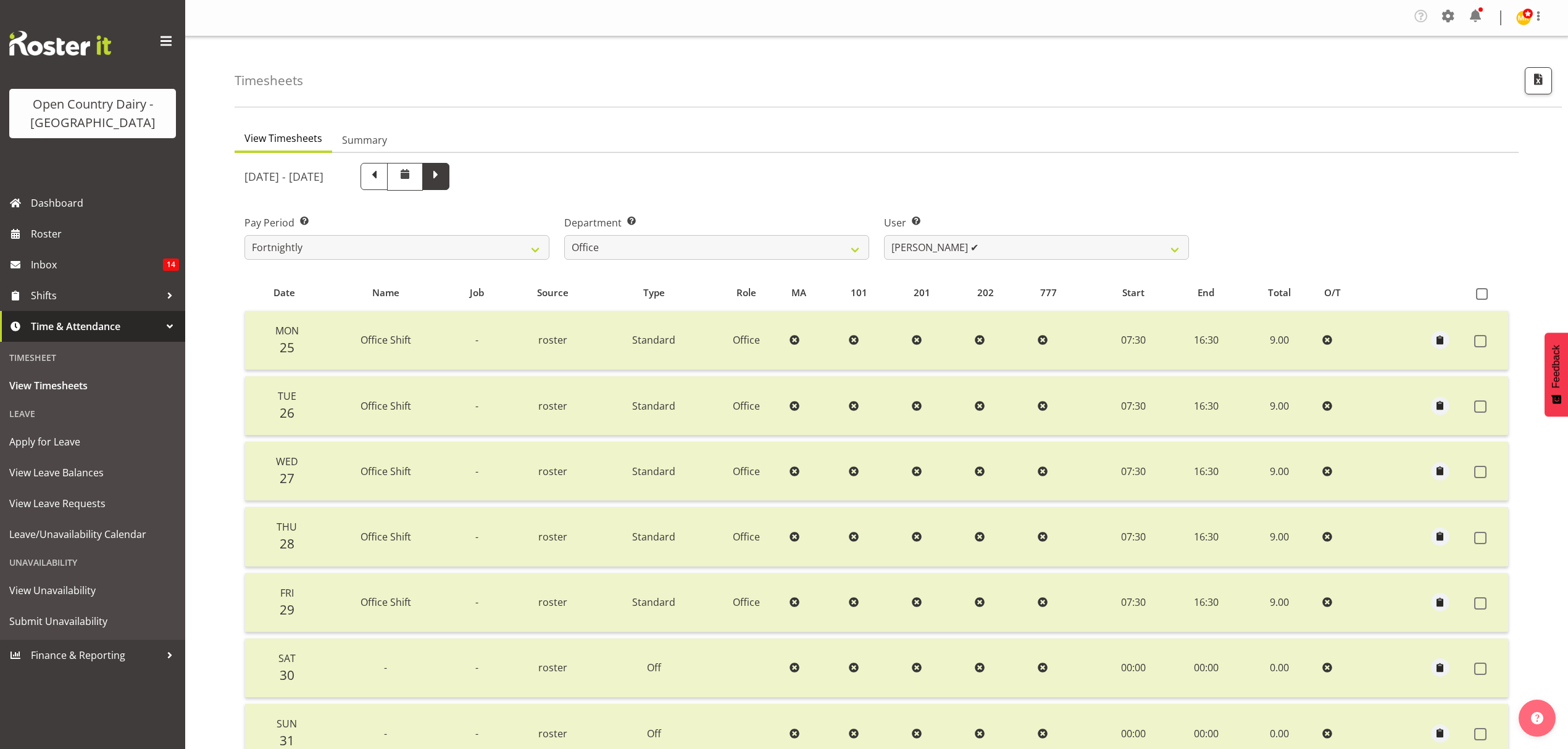
click at [444, 181] on span at bounding box center [436, 175] width 16 height 16
select select
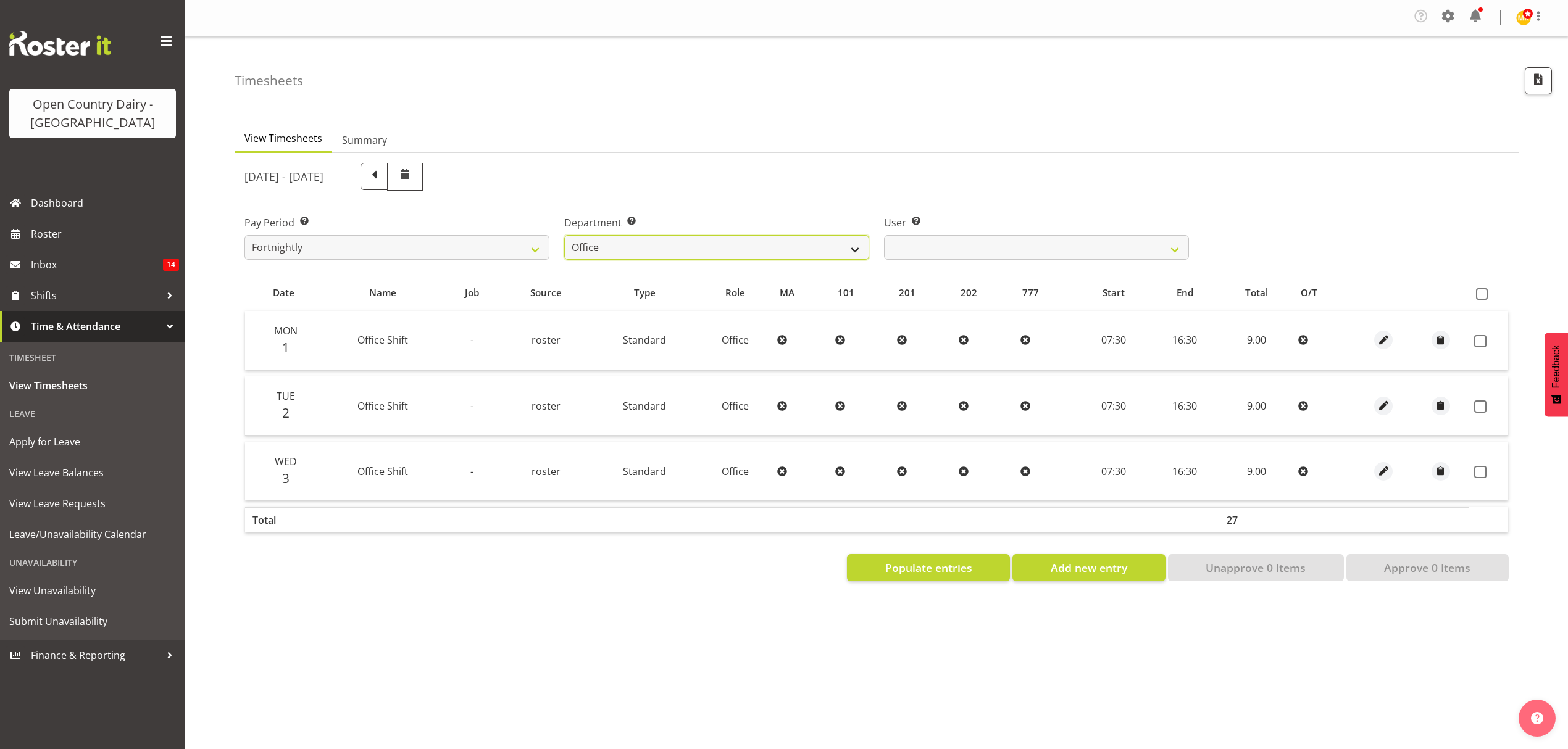
click at [820, 257] on select "734 735 736 737 738 739 851 852 853 854 855 856 858 861 862 865 868 869 870 873" at bounding box center [717, 248] width 305 height 25
select select "686"
click at [564, 236] on select "734 735 736 737 738 739 851 852 853 854 855 856 858 861 862 865 868 869 870 873" at bounding box center [717, 248] width 305 height 25
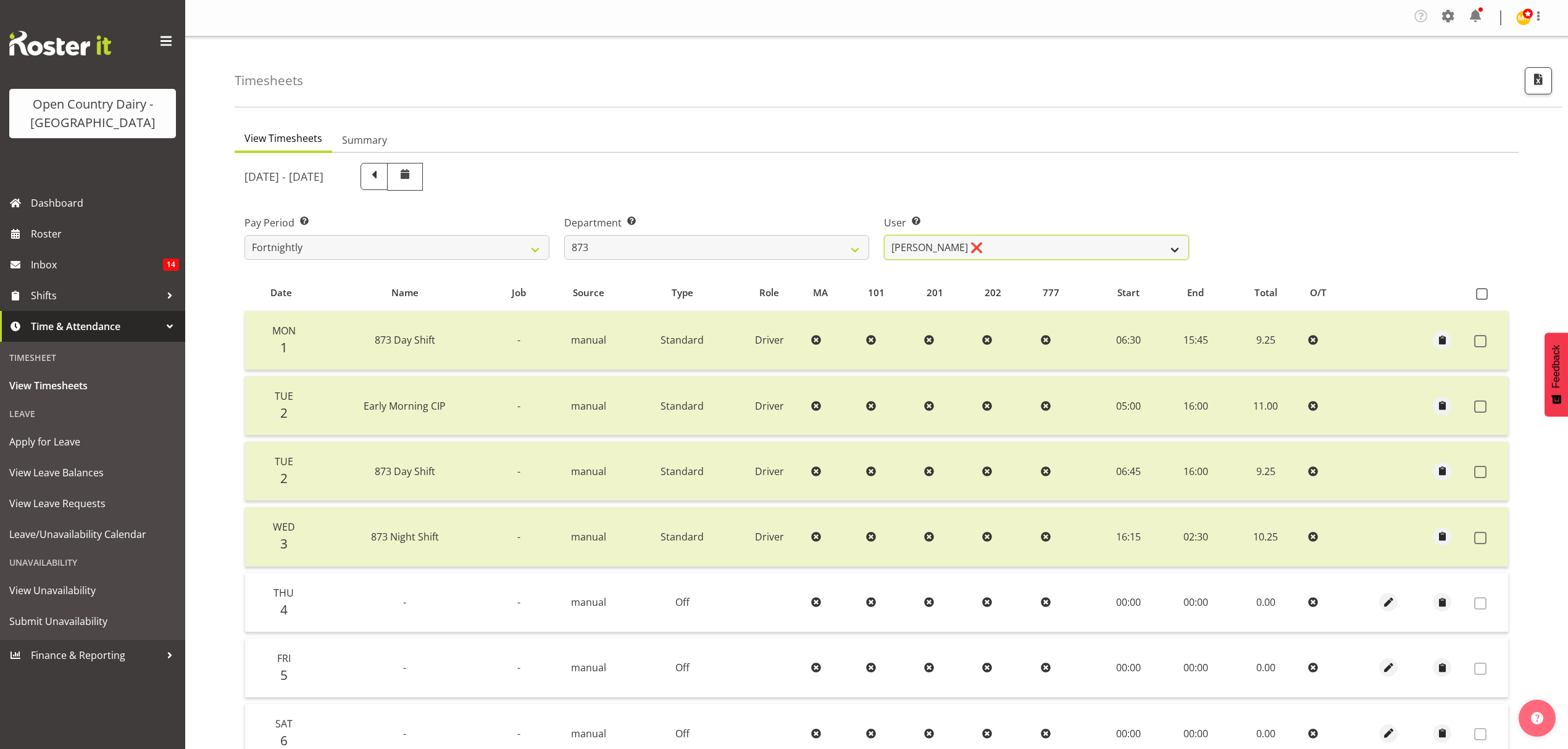
click at [951, 249] on select "[PERSON_NAME] ❌ [PERSON_NAME] ❌ [PERSON_NAME] ❌ [PERSON_NAME] ❌" at bounding box center [1037, 248] width 305 height 25
select select "7516"
click at [884, 236] on select "[PERSON_NAME] ❌ [PERSON_NAME] ❌ [PERSON_NAME] ❌ [PERSON_NAME] ❌" at bounding box center [1037, 248] width 305 height 25
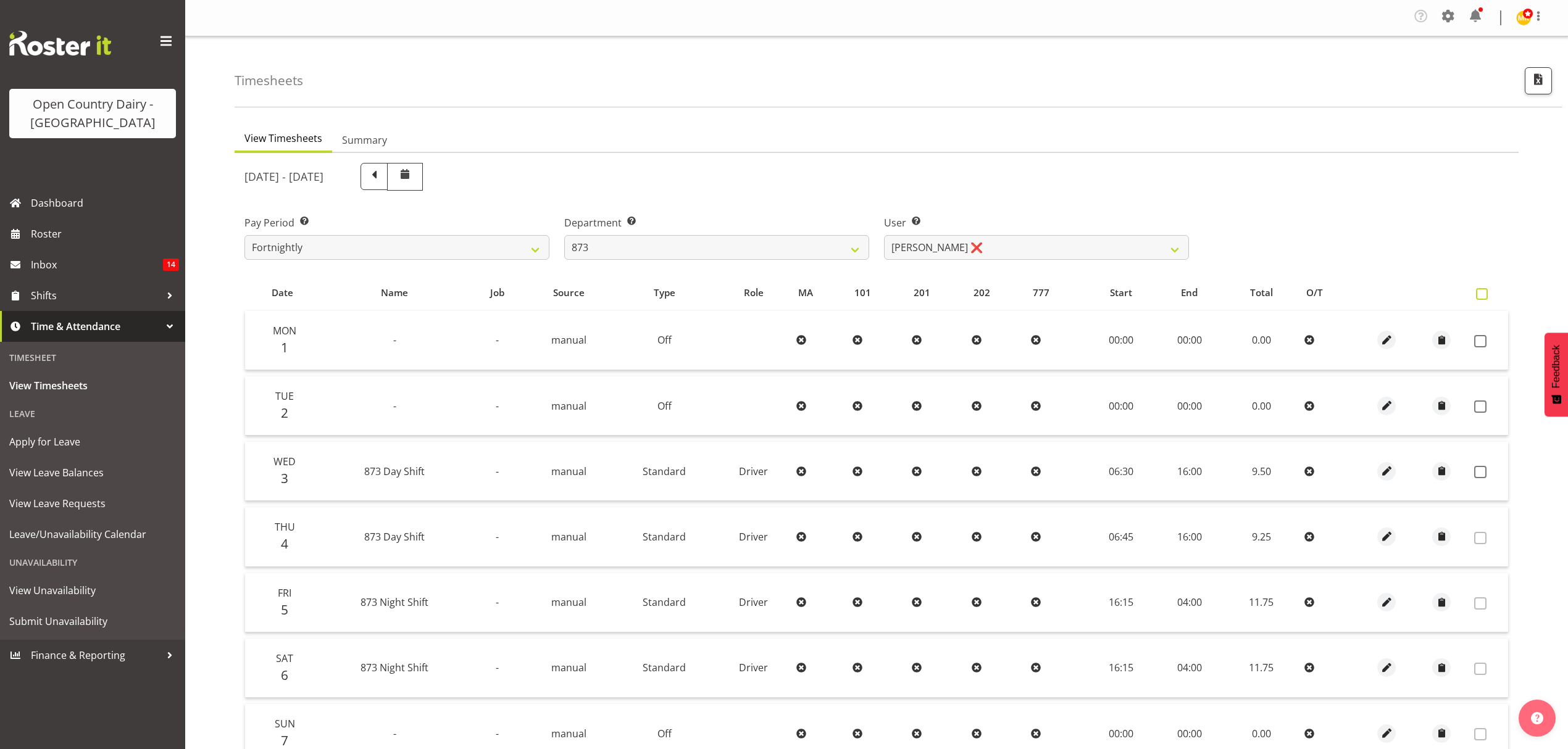
click at [1485, 295] on span at bounding box center [1482, 294] width 12 height 12
click at [1484, 295] on input "checkbox" at bounding box center [1480, 294] width 8 height 8
checkbox input "true"
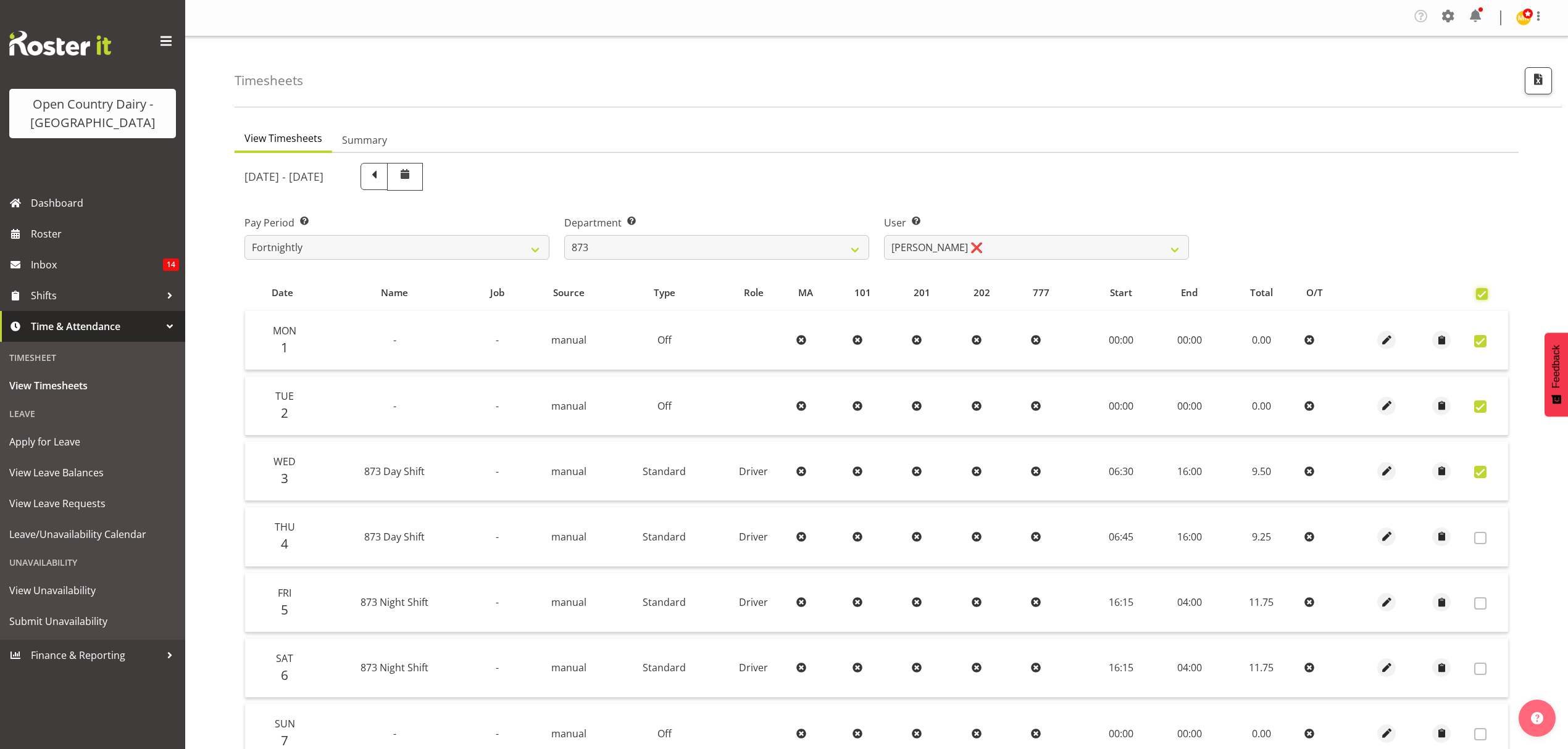
checkbox input "true"
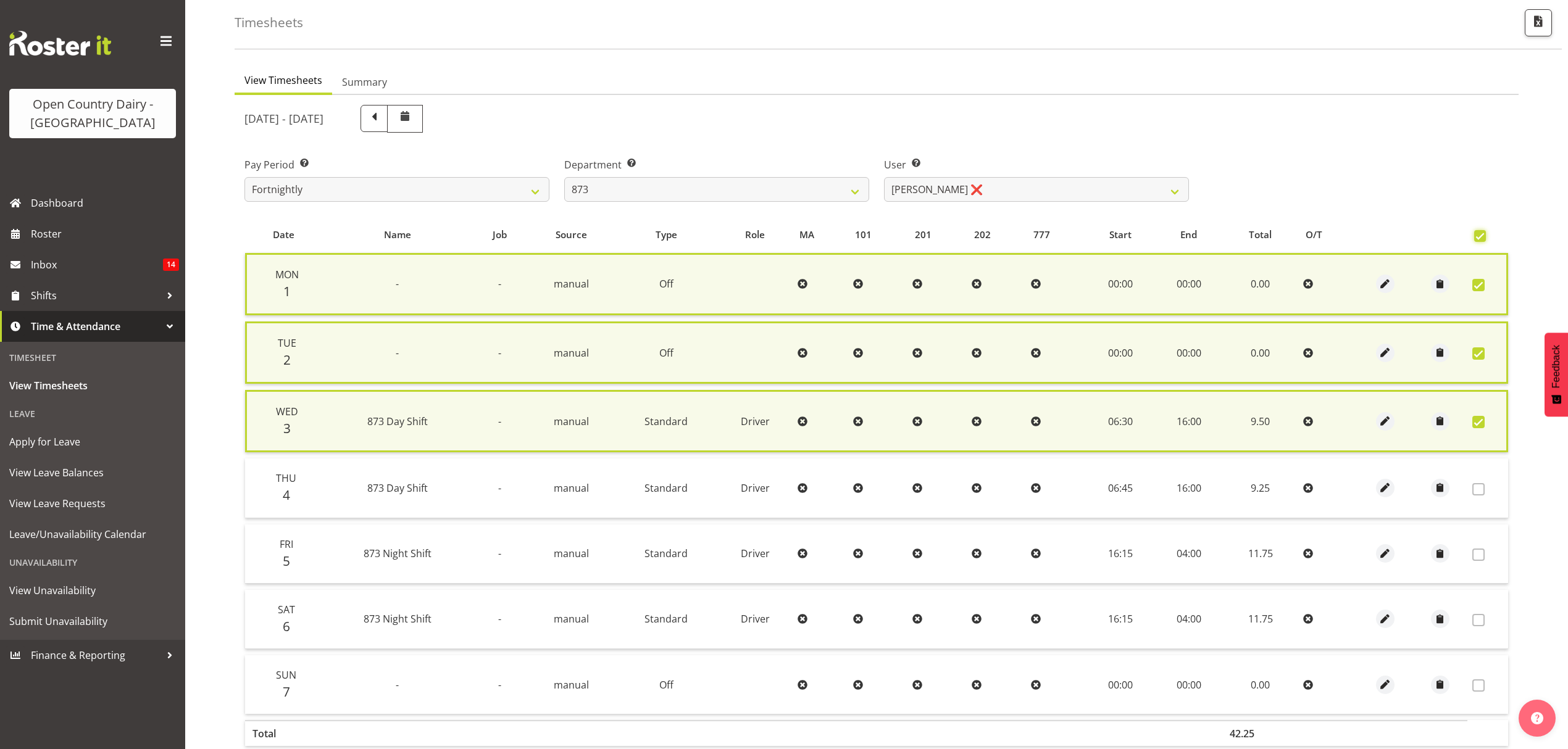
scroll to position [131, 0]
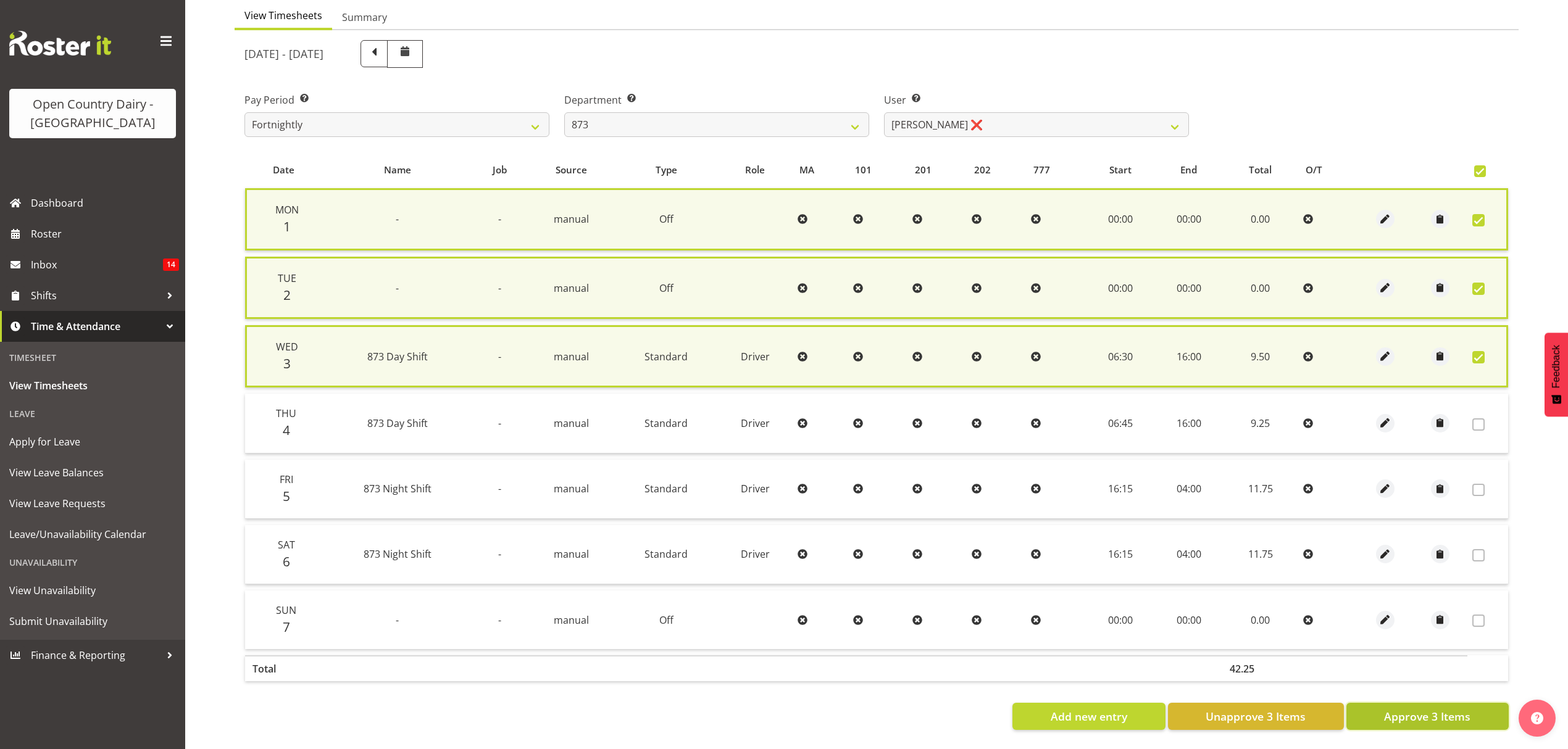
click at [1444, 709] on span "Approve 3 Items" at bounding box center [1427, 716] width 86 height 16
checkbox input "false"
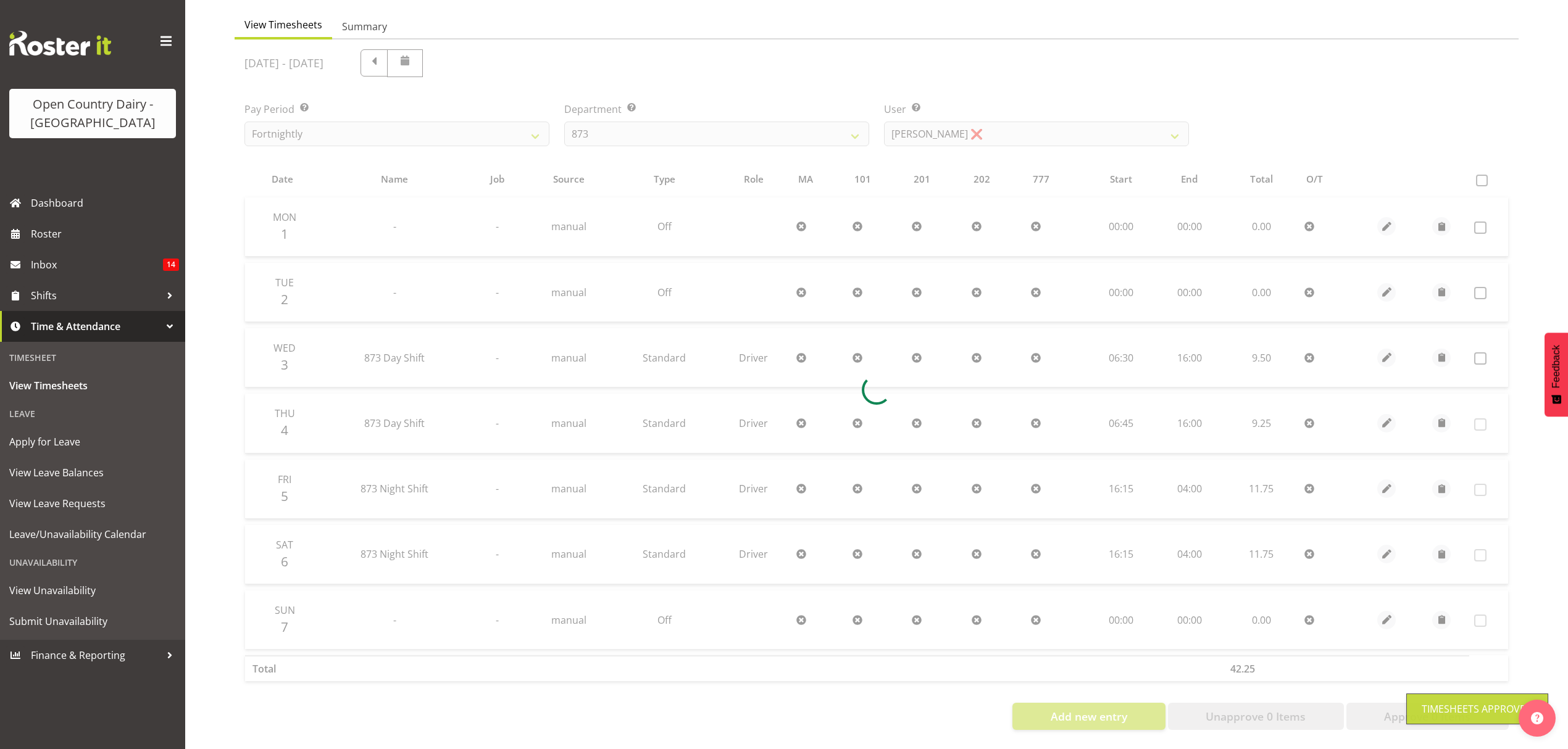
scroll to position [123, 0]
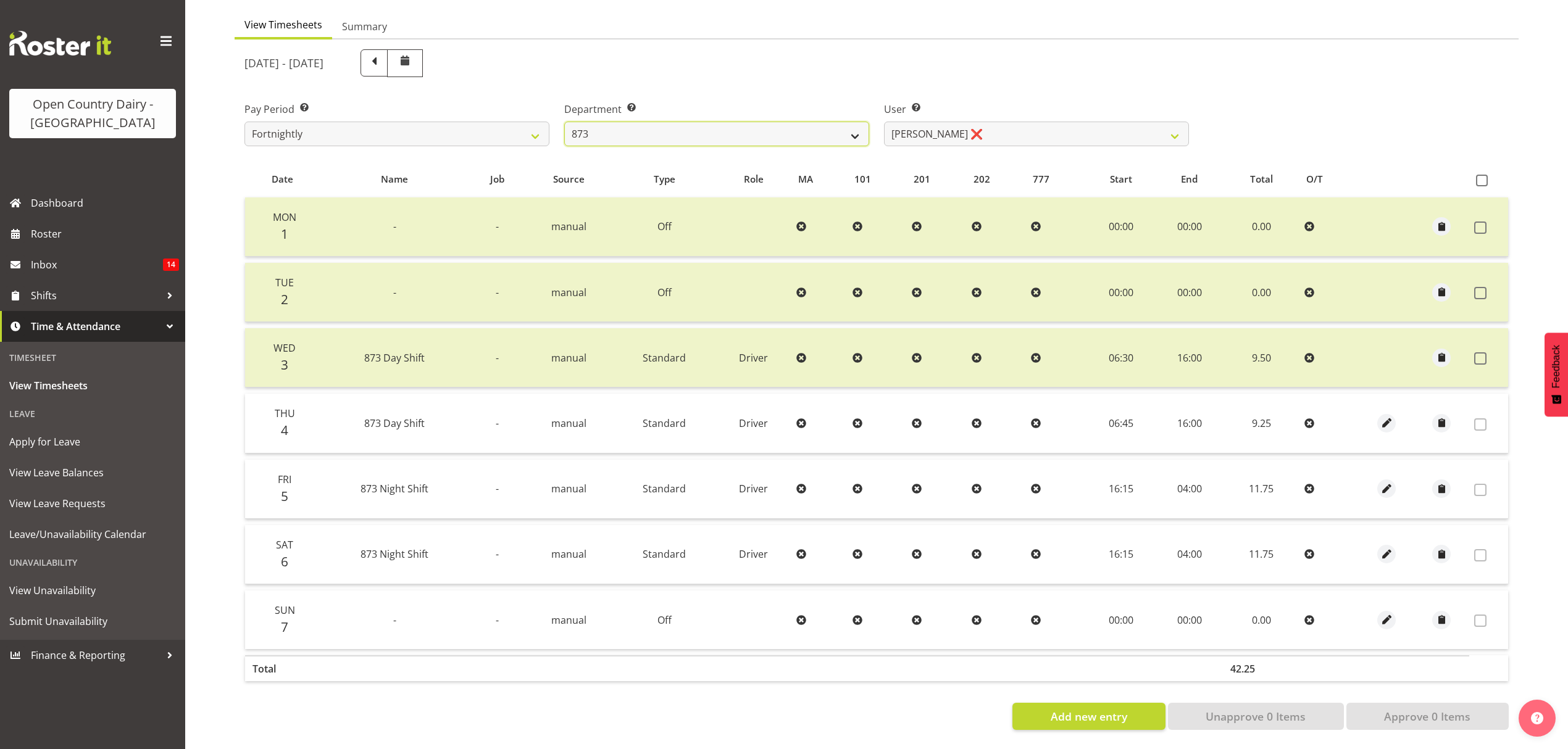
click at [640, 122] on select "734 735 736 737 738 739 851 852 853 854 855 856 858 861 862 865 868 869 870 873" at bounding box center [717, 134] width 305 height 25
select select "905"
click at [564, 122] on select "734 735 736 737 738 739 851 852 853 854 855 856 858 861 862 865 868 869 870 873" at bounding box center [717, 134] width 305 height 25
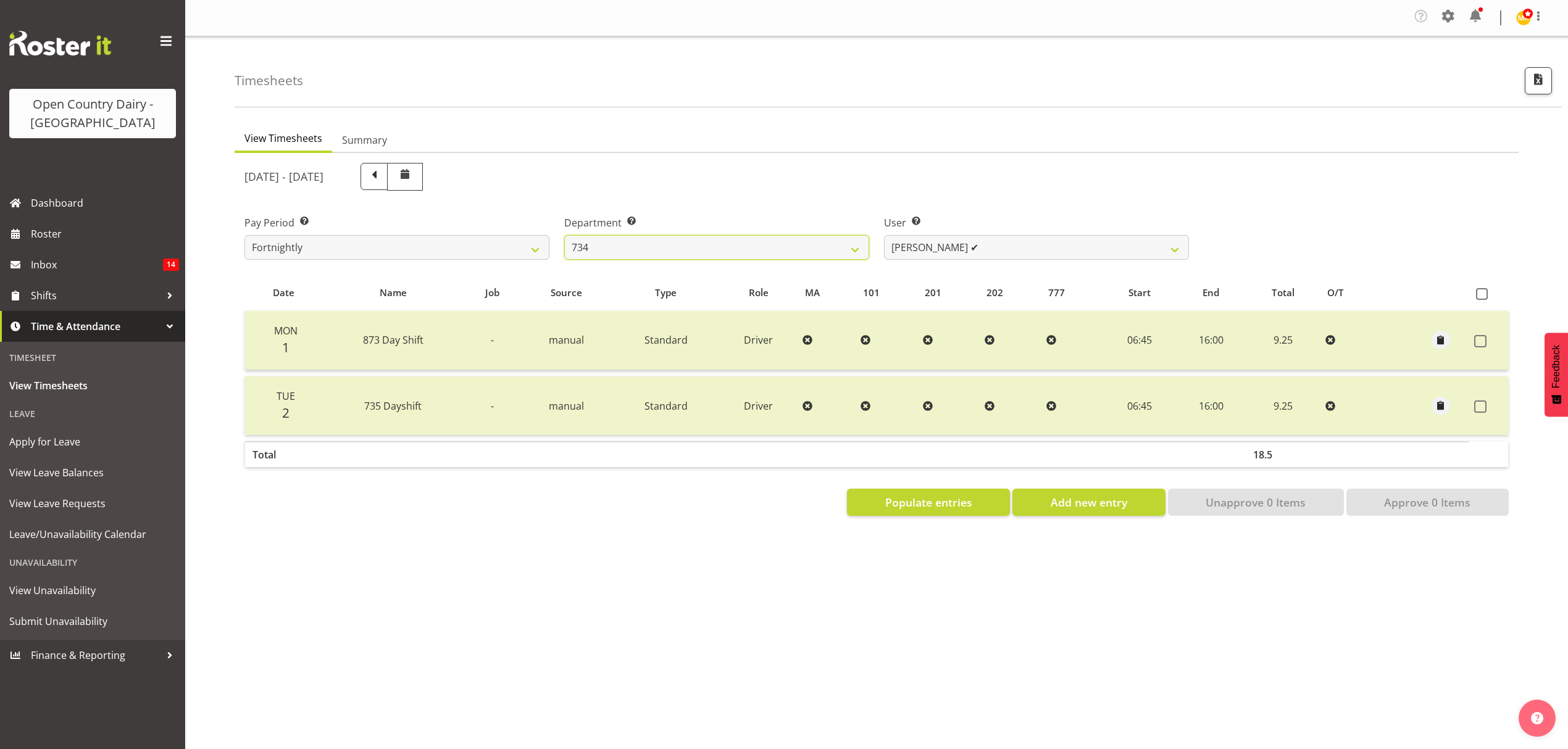
scroll to position [0, 0]
click at [1009, 246] on select "[PERSON_NAME] ✔ [PERSON_NAME] ❌ [PERSON_NAME] ❌ [PERSON_NAME] ❌" at bounding box center [1037, 248] width 305 height 25
select select "9998"
click at [884, 236] on select "[PERSON_NAME] ✔ [PERSON_NAME] ❌ [PERSON_NAME] ❌ [PERSON_NAME] ❌" at bounding box center [1037, 248] width 305 height 25
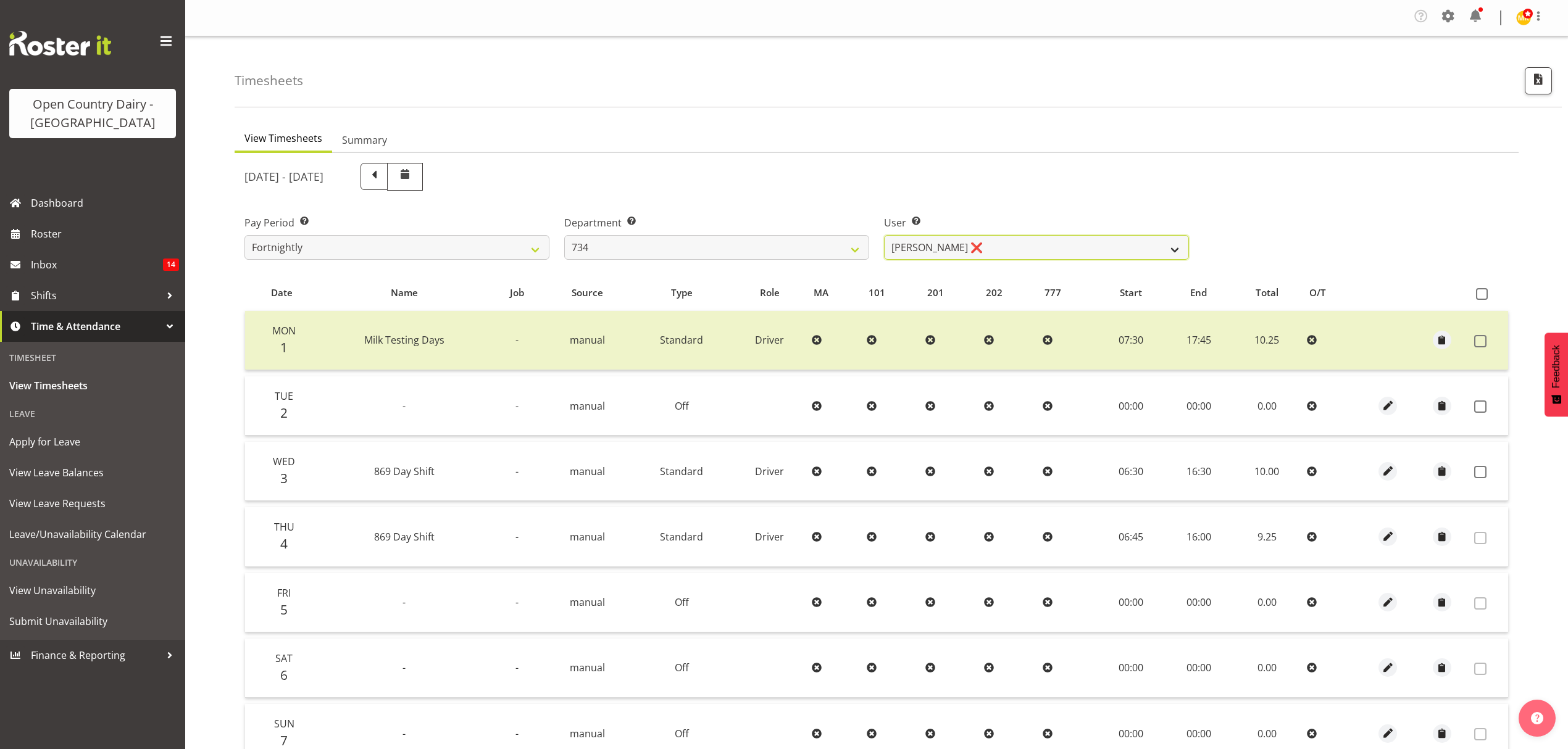
click at [1021, 249] on select "[PERSON_NAME] ✔ [PERSON_NAME] ❌ [PERSON_NAME] ❌ [PERSON_NAME] ❌" at bounding box center [1037, 248] width 305 height 25
click at [1467, 211] on div "Pay Period Select which pay period you would like to view. Fortnightly Departme…" at bounding box center [877, 233] width 1279 height 69
click at [1478, 477] on span at bounding box center [1480, 472] width 12 height 12
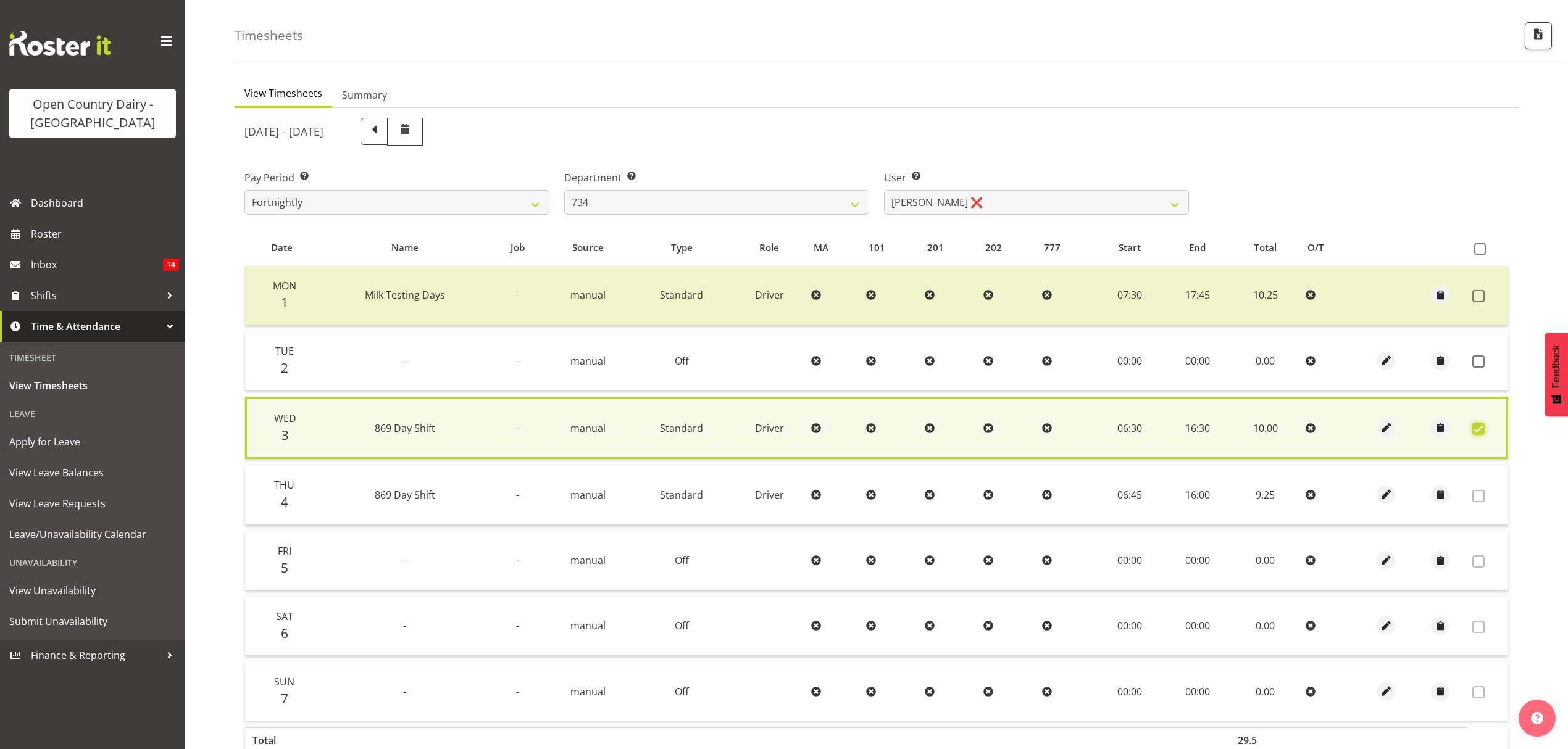
scroll to position [126, 0]
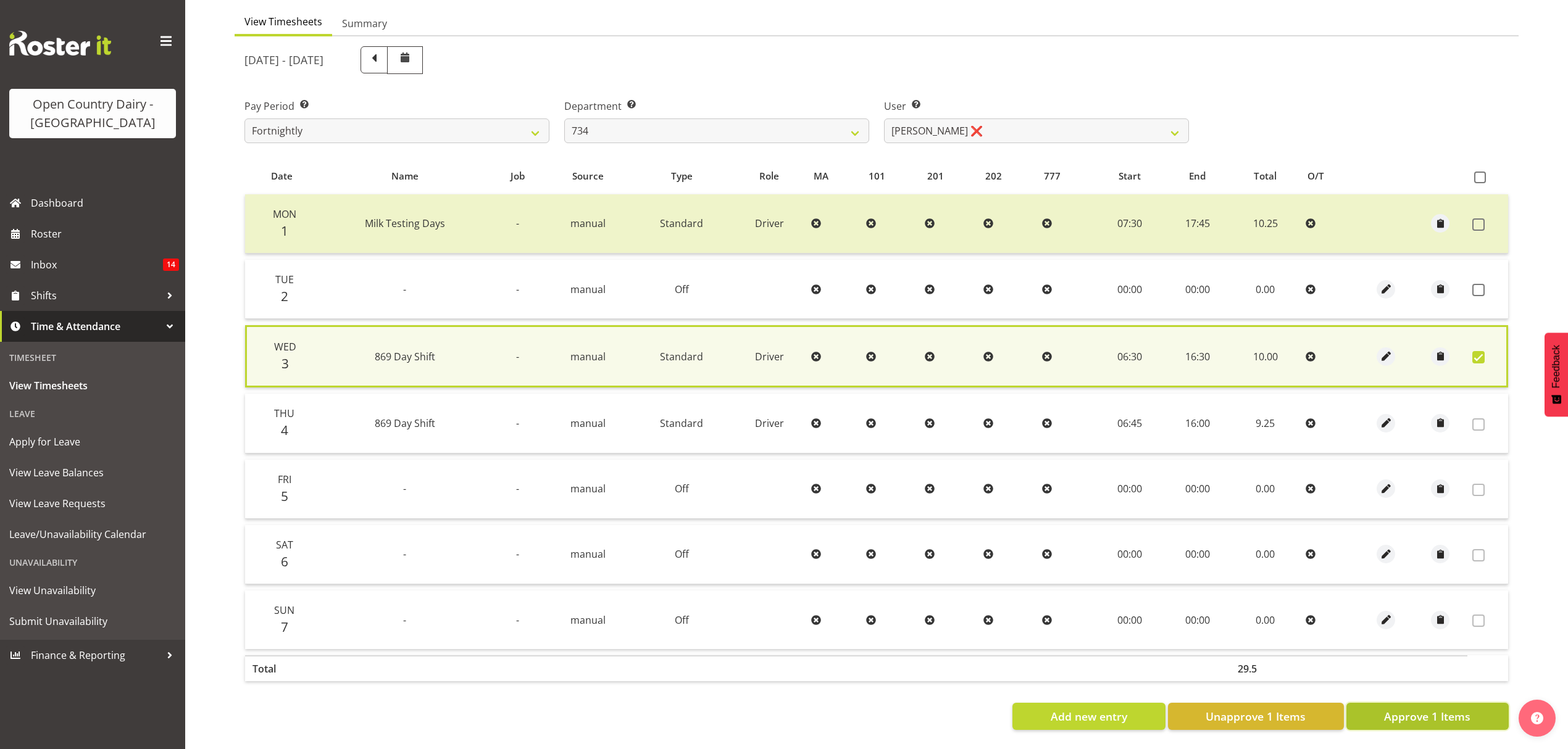
click at [1395, 716] on button "Approve 1 Items" at bounding box center [1427, 716] width 162 height 27
checkbox input "false"
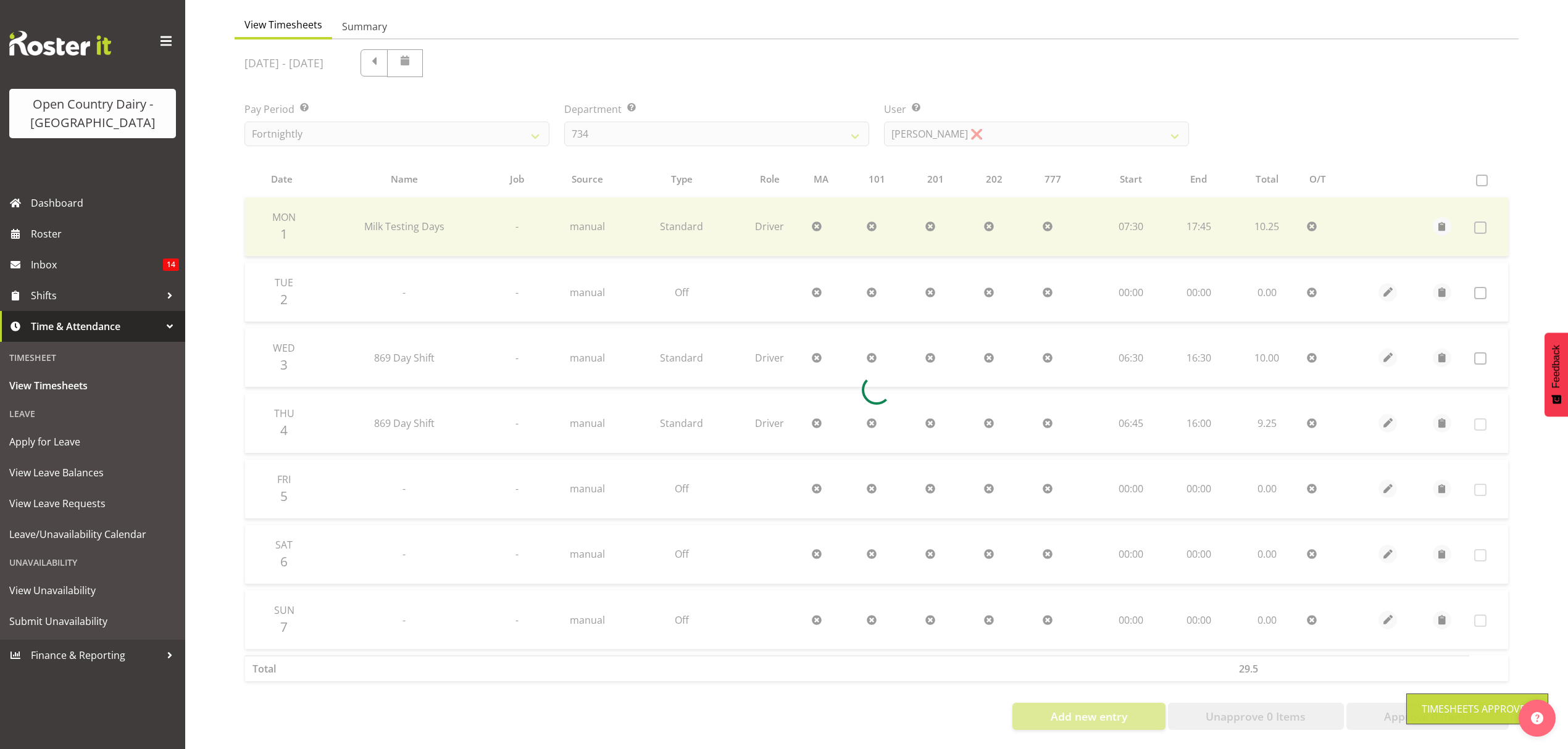
scroll to position [123, 0]
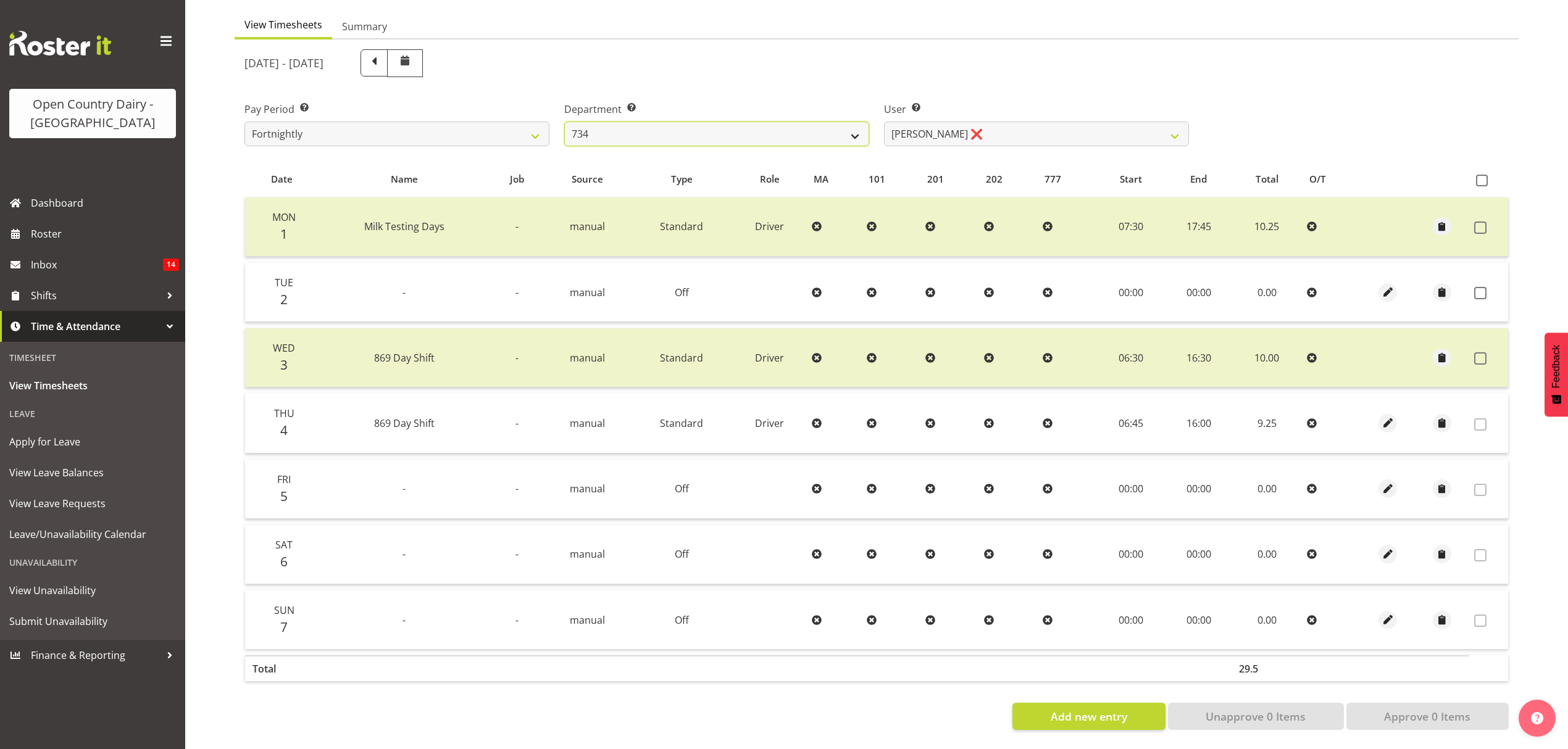
click at [759, 122] on select "734 735 736 737 738 739 851 852 853 854 855 856 858 861 862 865 868 869 870 873" at bounding box center [717, 134] width 305 height 25
select select "909"
click at [564, 122] on select "734 735 736 737 738 739 851 852 853 854 855 856 858 861 862 865 868 869 870 873" at bounding box center [717, 134] width 305 height 25
select select "7397"
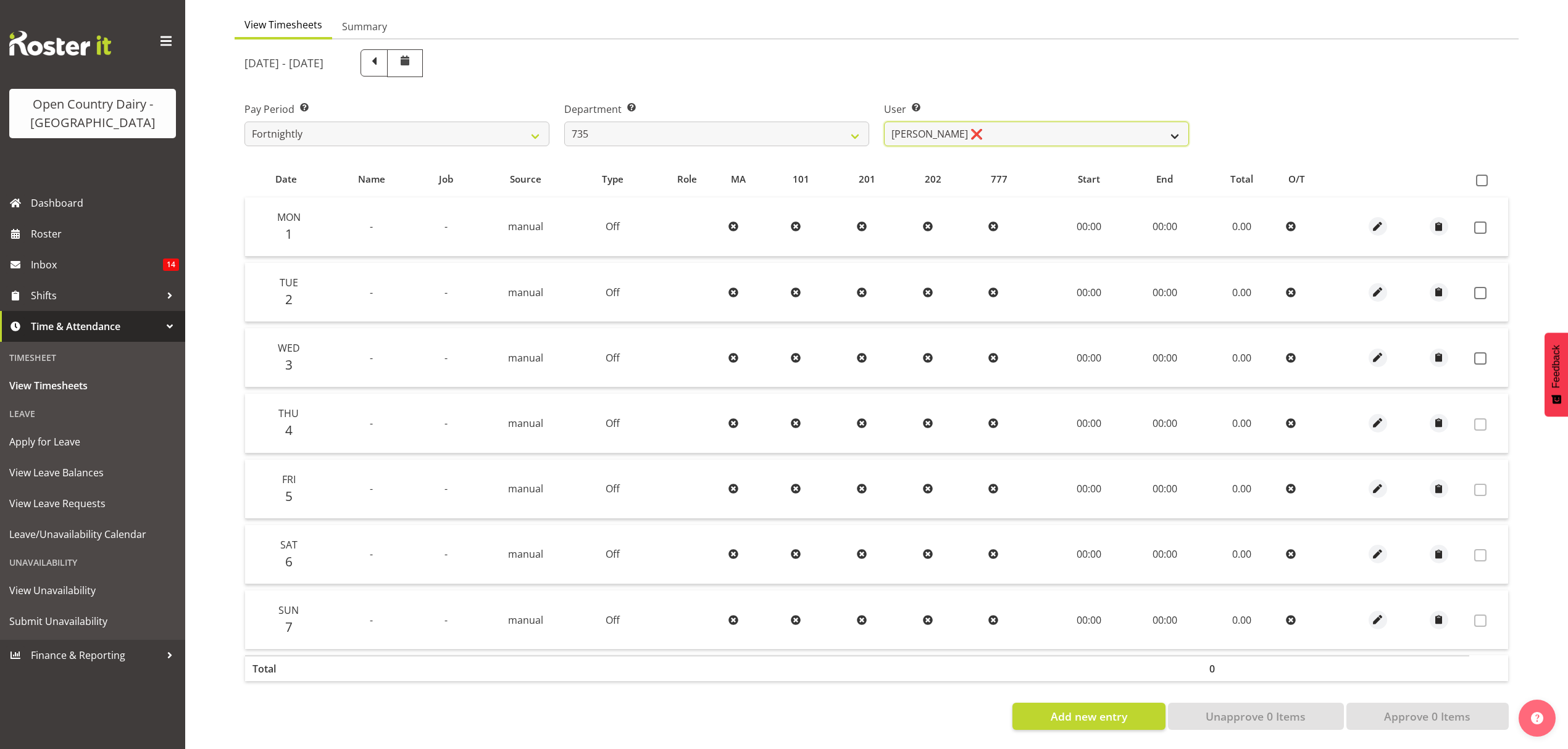
click at [942, 122] on select "[PERSON_NAME] ❌ [PERSON_NAME] ❌ [PERSON_NAME] ❌ [PERSON_NAME] ❌" at bounding box center [1037, 134] width 305 height 25
click at [820, 127] on select "734 735 736 737 738 739 851 852 853 854 855 856 858 861 862 865 868 869 870 873" at bounding box center [717, 134] width 305 height 25
select select "806"
click at [564, 122] on select "734 735 736 737 738 739 851 852 853 854 855 856 858 861 862 865 868 869 870 873" at bounding box center [717, 134] width 305 height 25
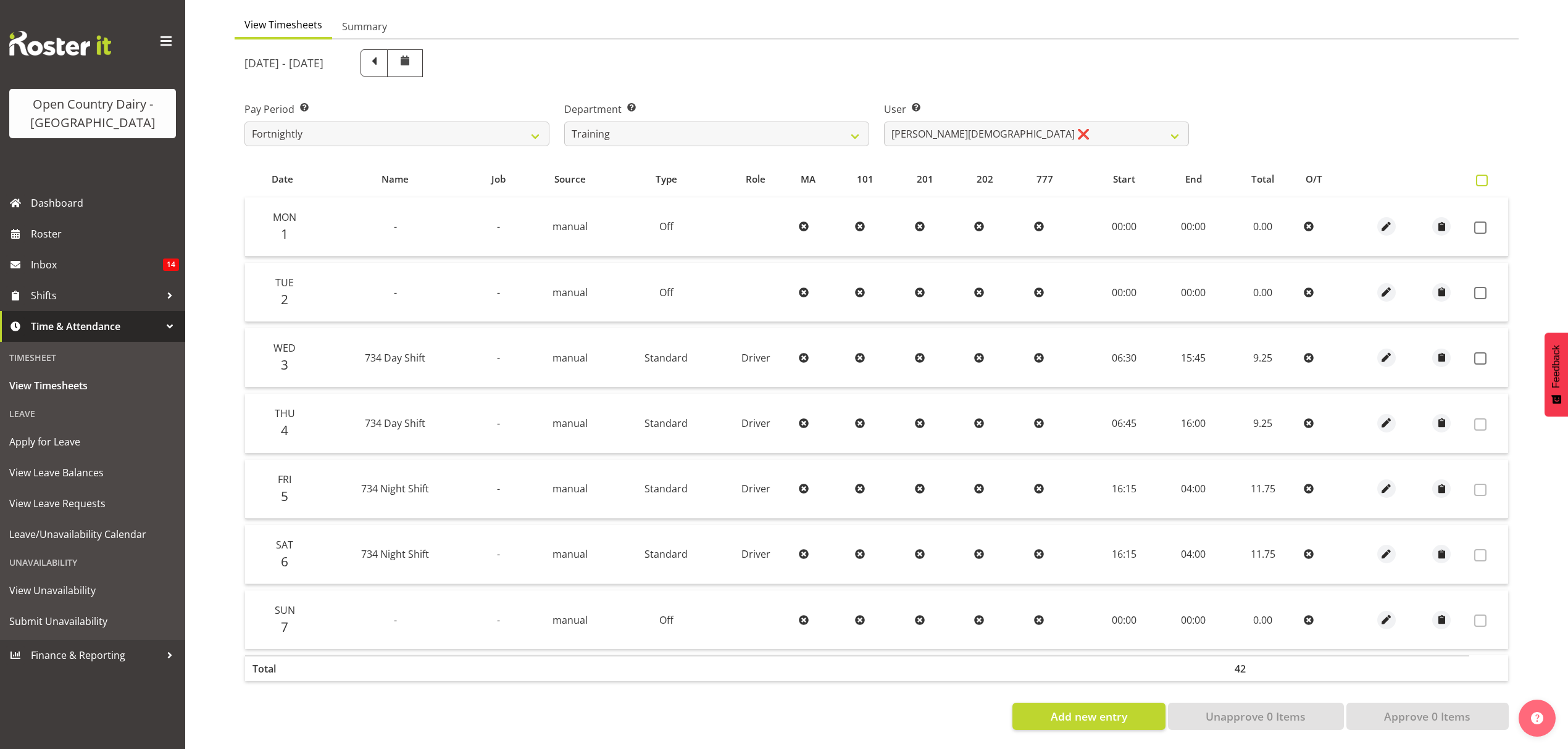
click at [1484, 175] on span at bounding box center [1482, 180] width 12 height 12
click at [1484, 177] on input "checkbox" at bounding box center [1480, 180] width 8 height 8
checkbox input "true"
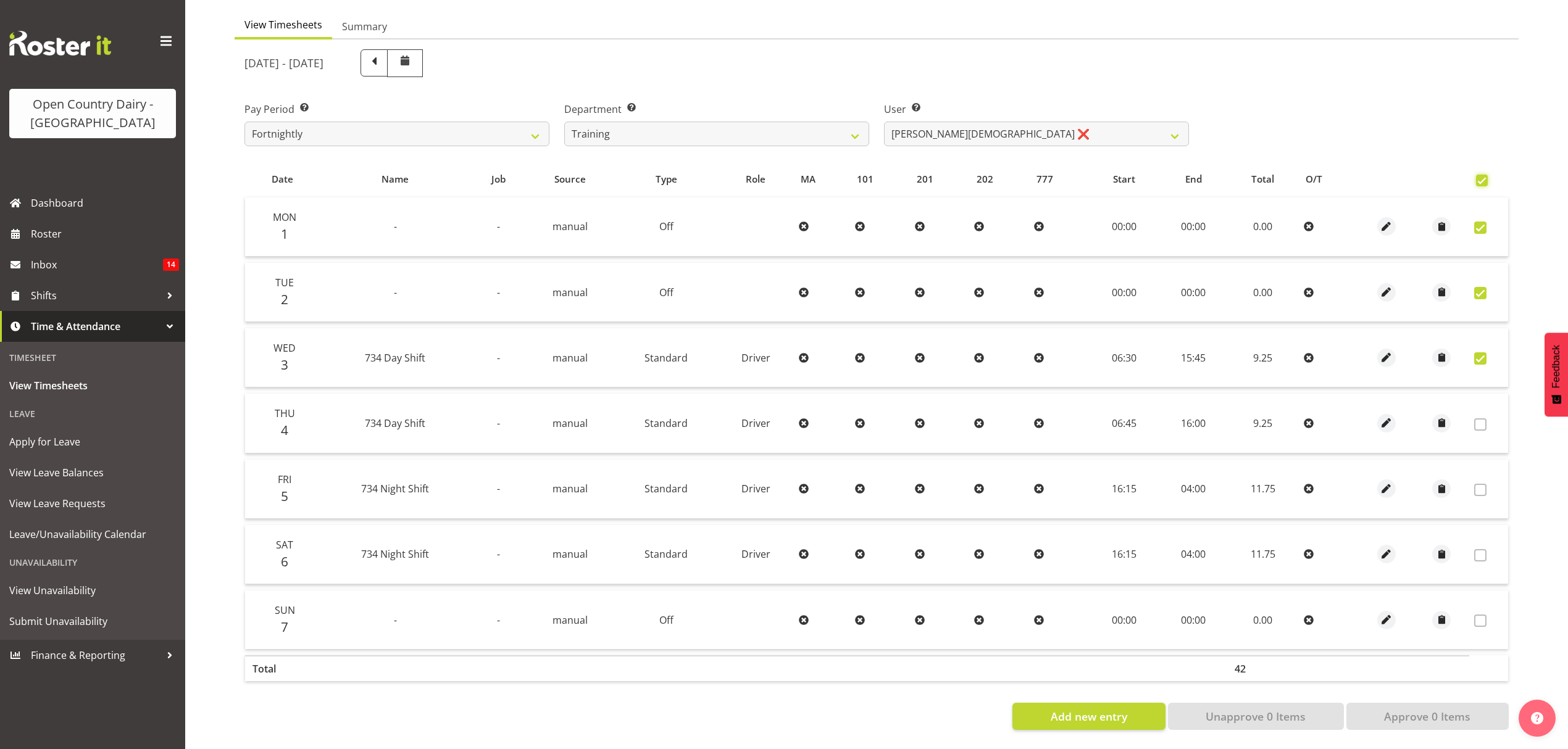
checkbox input "true"
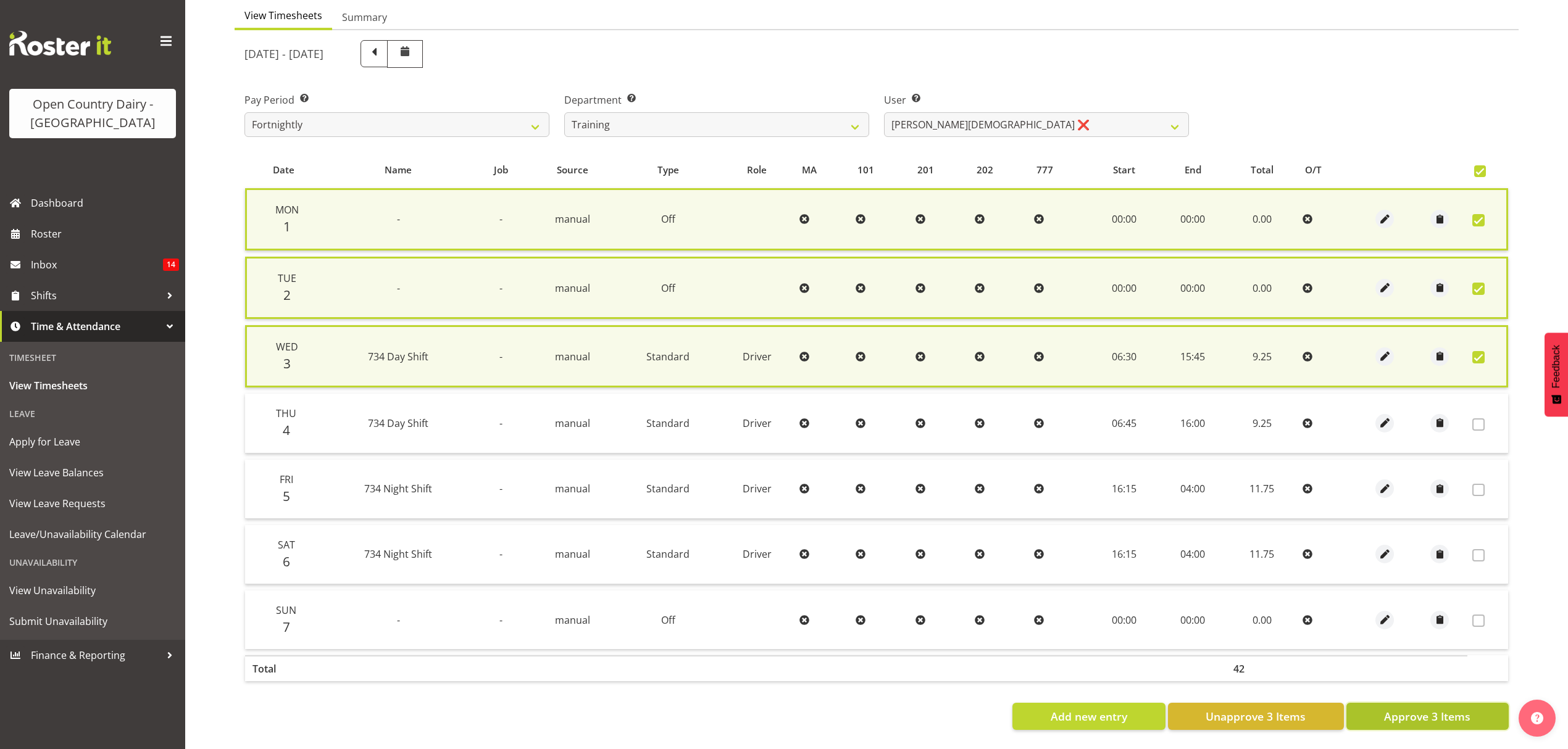
click at [1437, 708] on span "Approve 3 Items" at bounding box center [1427, 716] width 86 height 16
checkbox input "false"
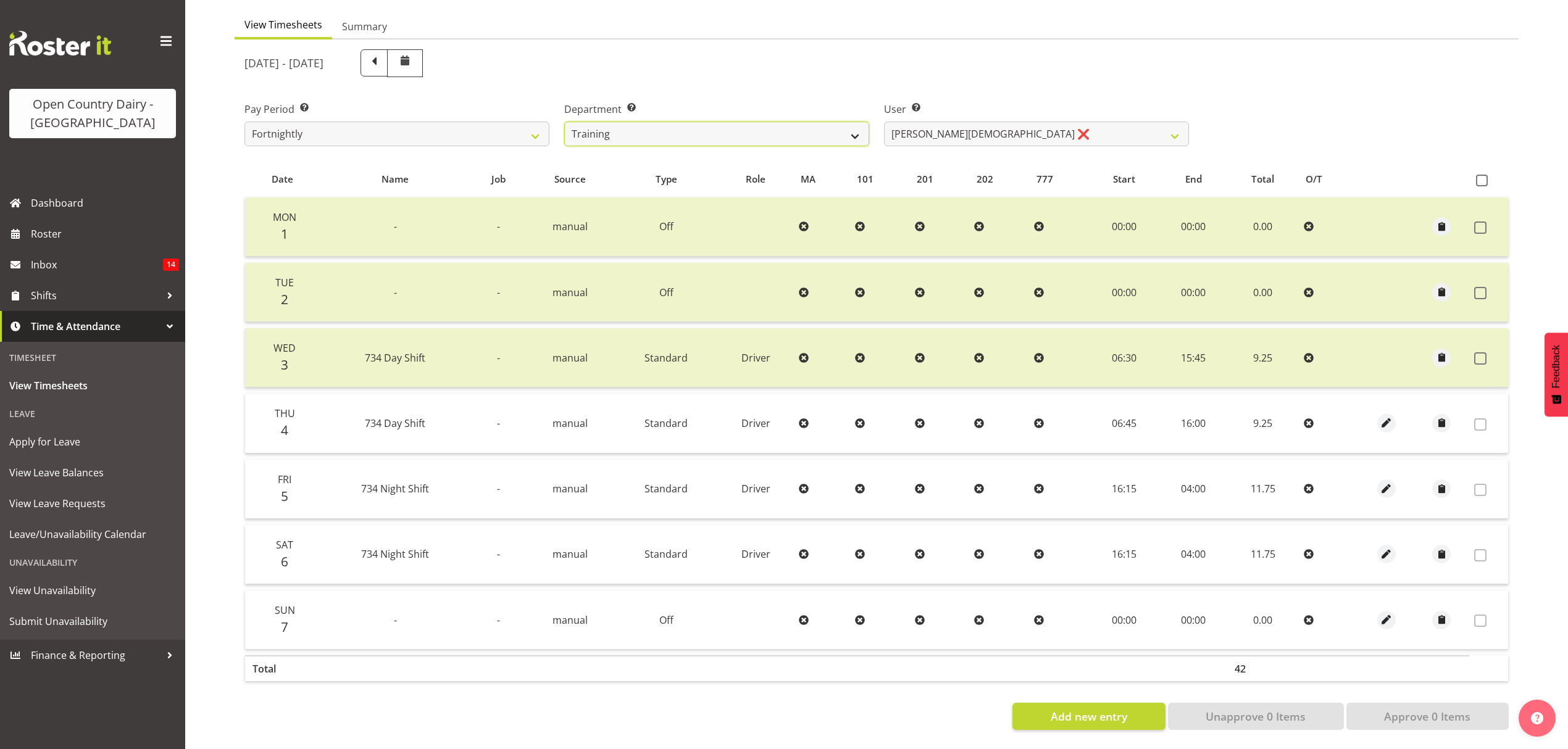
click at [807, 134] on select "734 735 736 737 738 739 851 852 853 854 855 856 858 861 862 865 868 869 870 873" at bounding box center [717, 134] width 305 height 25
select select "673"
click at [564, 122] on select "734 735 736 737 738 739 851 852 853 854 855 856 858 861 862 865 868 869 870 873" at bounding box center [717, 134] width 305 height 25
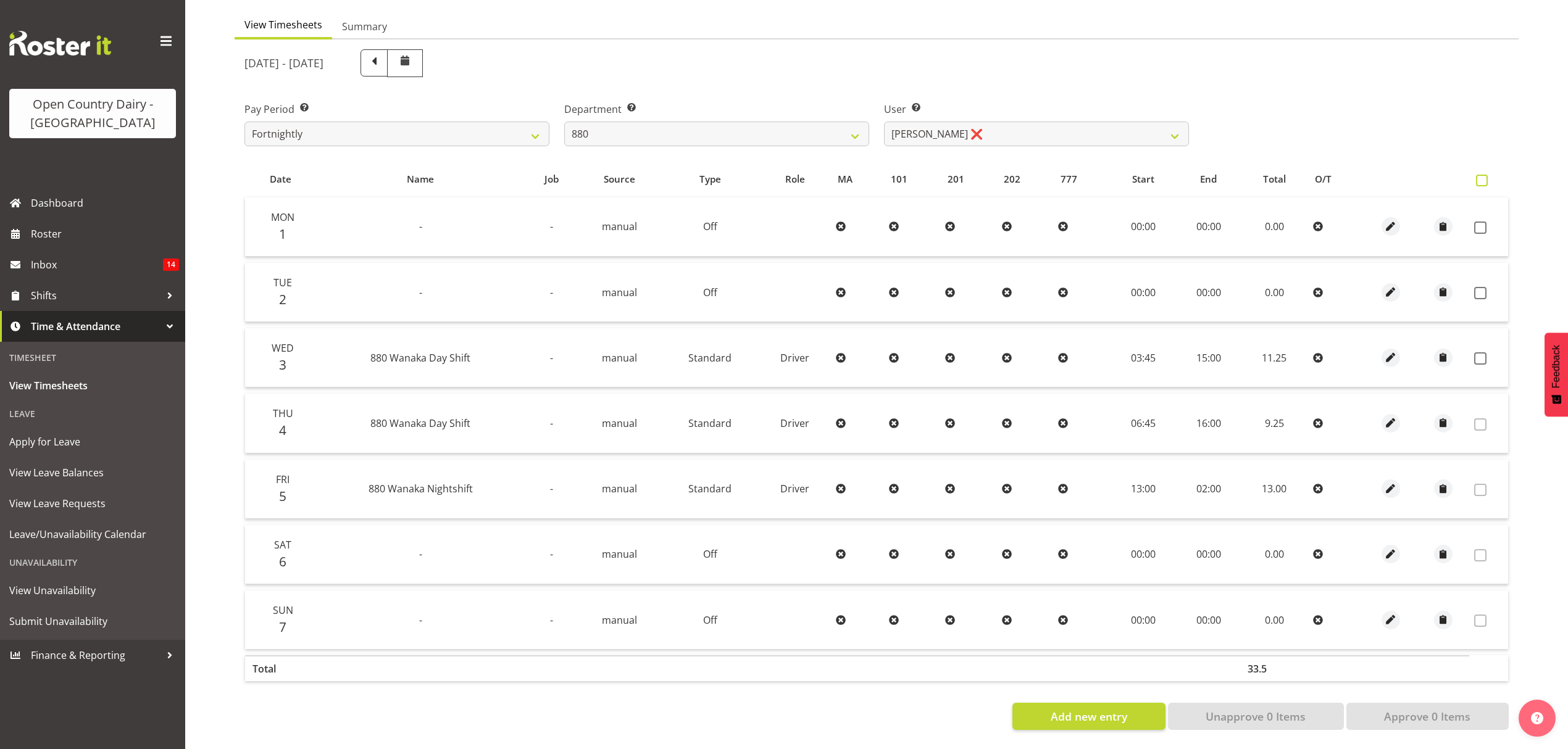
click at [1488, 175] on label at bounding box center [1485, 180] width 18 height 12
click at [1484, 177] on input "checkbox" at bounding box center [1480, 180] width 8 height 8
checkbox input "true"
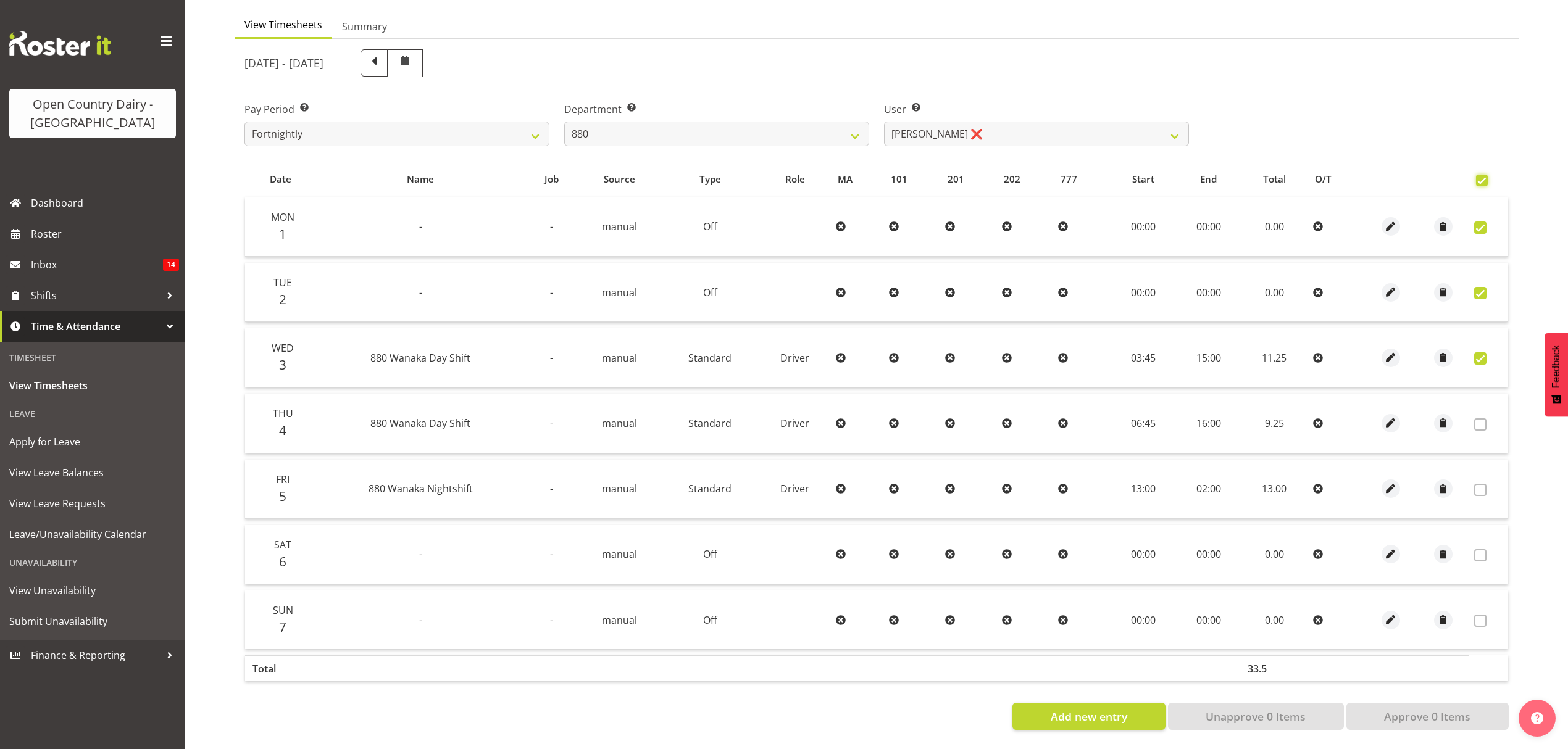
checkbox input "true"
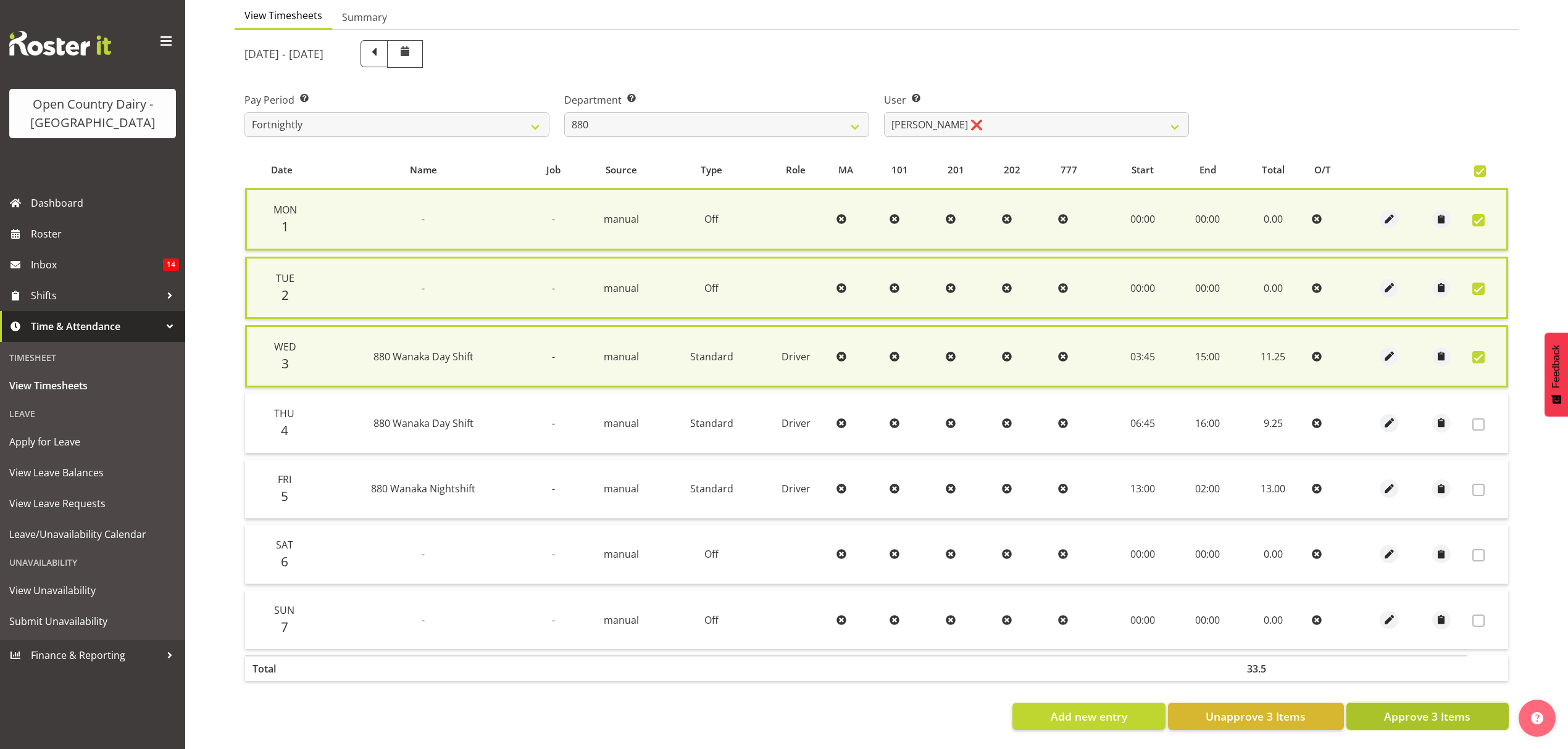
click at [1435, 711] on span "Approve 3 Items" at bounding box center [1427, 716] width 86 height 16
checkbox input "false"
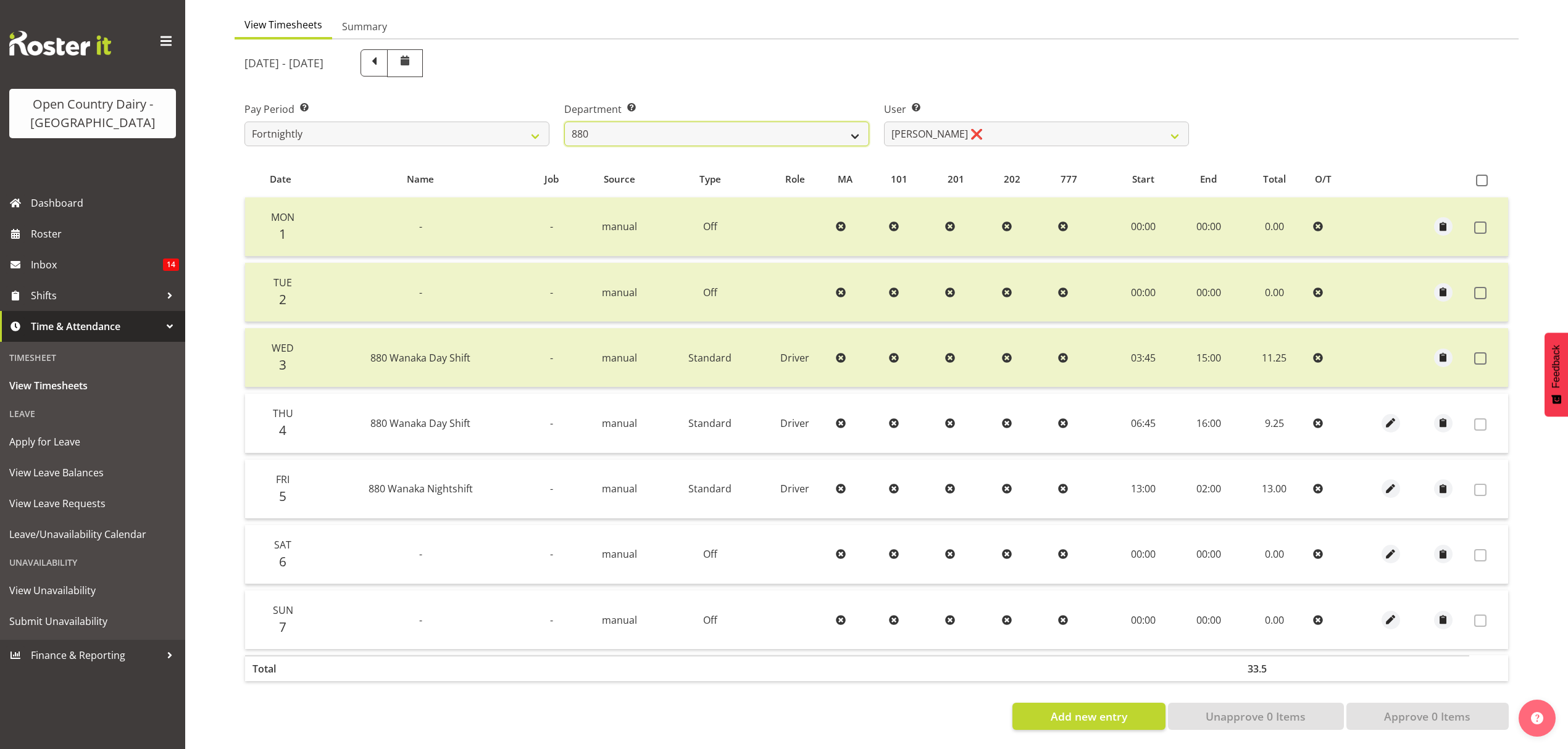
click at [803, 136] on select "734 735 736 737 738 739 851 852 853 854 855 856 858 861 862 865 868 869 870 873" at bounding box center [717, 134] width 305 height 25
select select "678"
click at [564, 122] on select "734 735 736 737 738 739 851 852 853 854 855 856 858 861 862 865 868 869 870 873" at bounding box center [717, 134] width 305 height 25
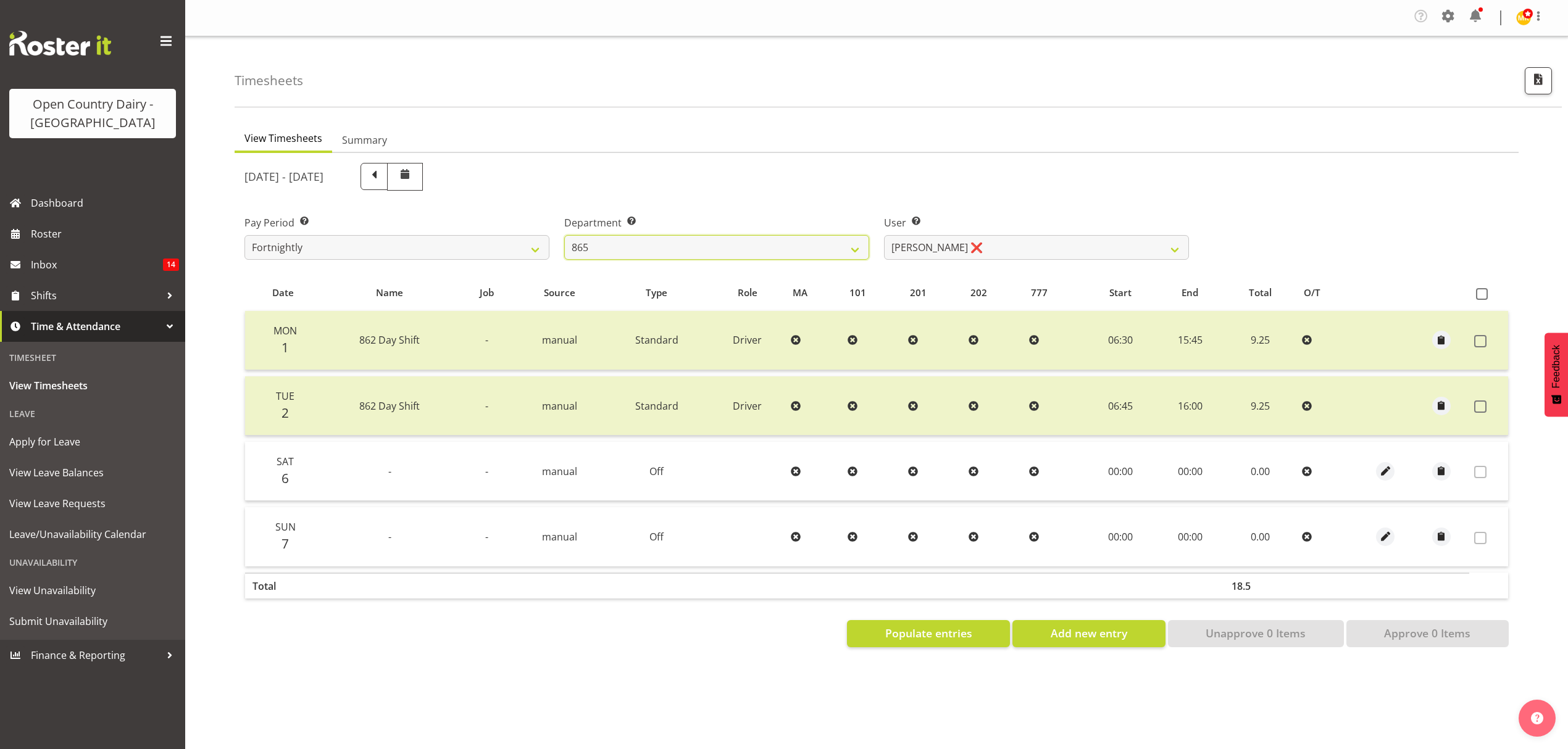
scroll to position [0, 0]
click at [1006, 245] on select "[PERSON_NAME] ❌ [PERSON_NAME] ❌ [PERSON_NAME] ❌" at bounding box center [1037, 248] width 305 height 25
select select "7487"
click at [884, 236] on select "[PERSON_NAME] ❌ [PERSON_NAME] ❌ [PERSON_NAME] ❌" at bounding box center [1037, 248] width 305 height 25
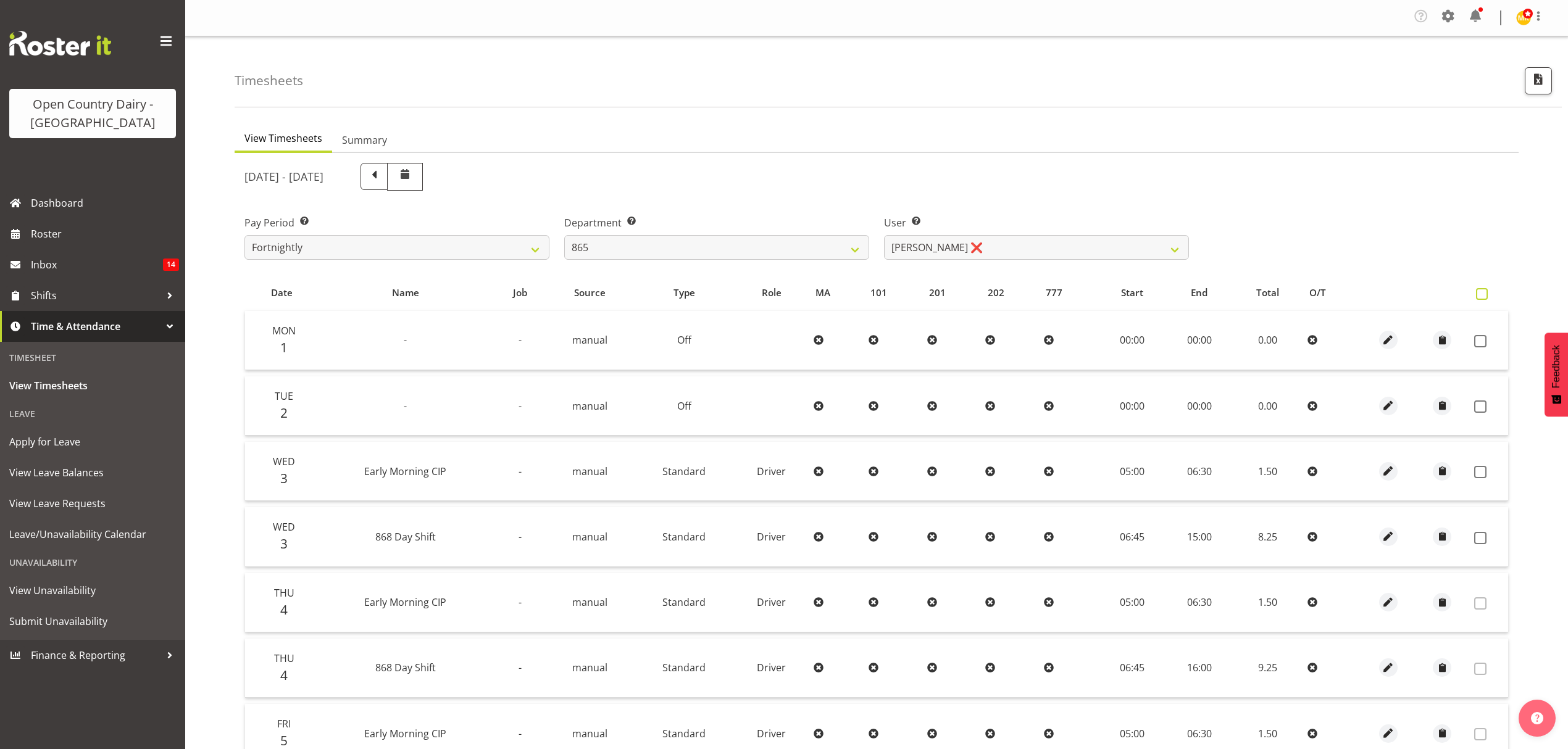
click at [1486, 291] on span at bounding box center [1482, 294] width 12 height 12
click at [1484, 291] on input "checkbox" at bounding box center [1480, 294] width 8 height 8
checkbox input "true"
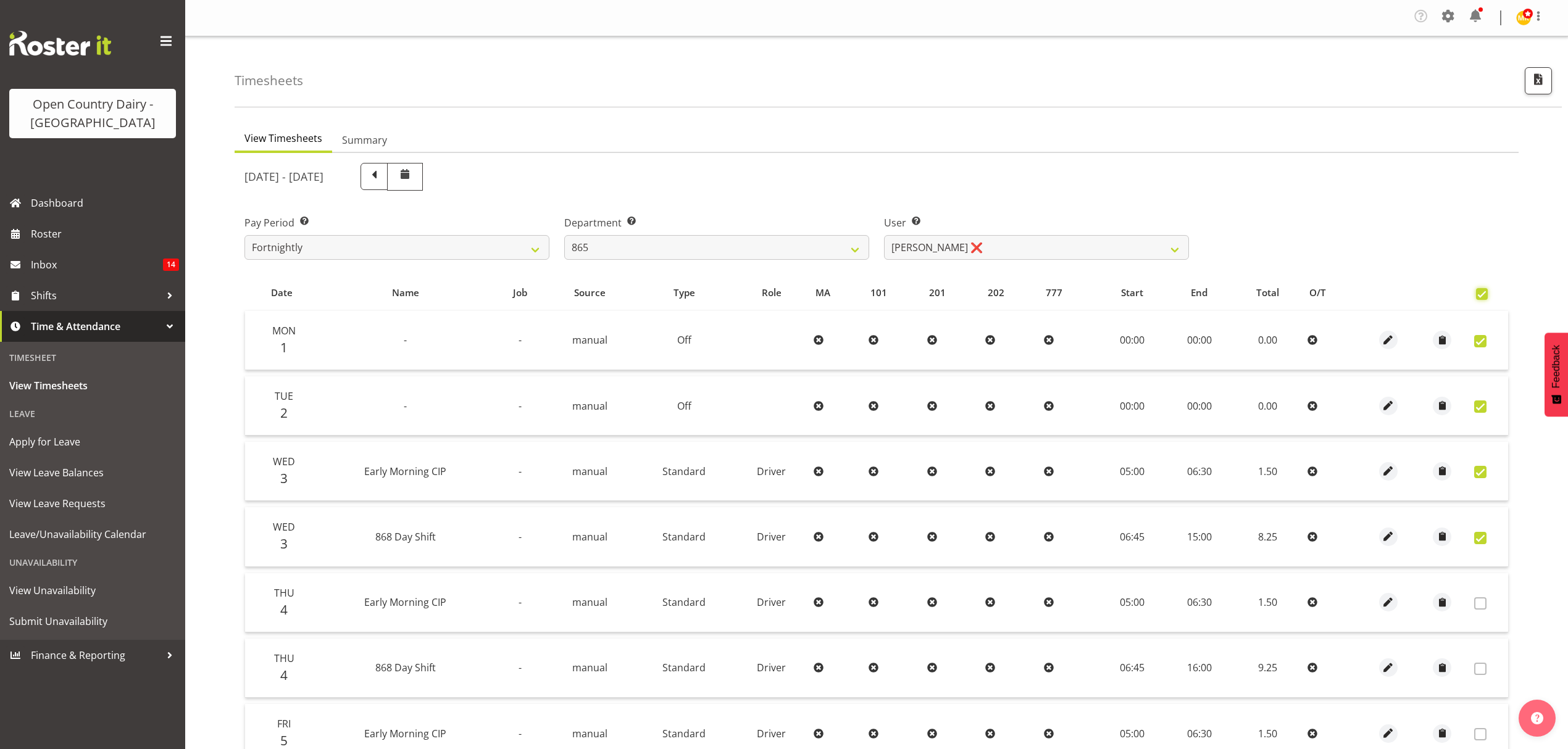
checkbox input "true"
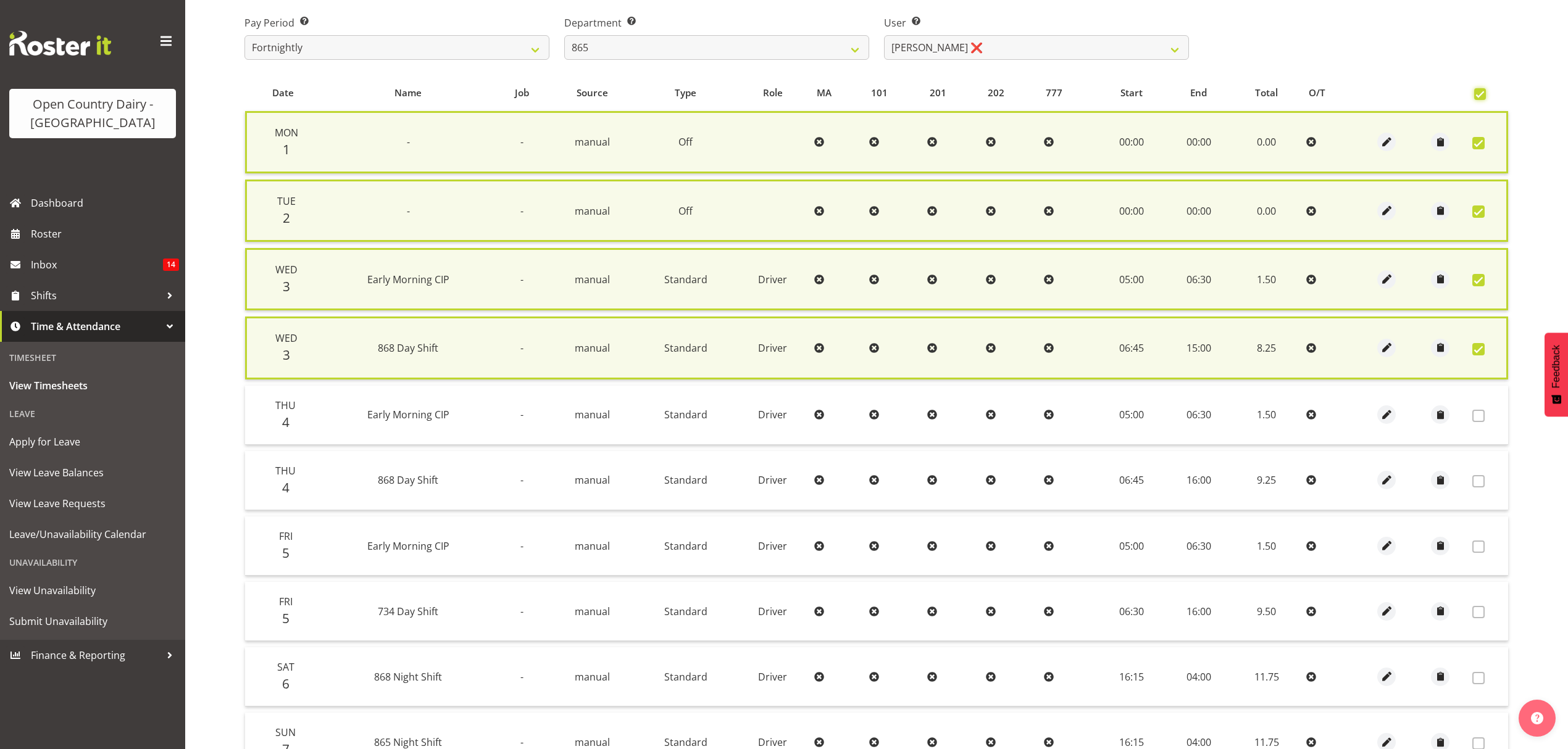
scroll to position [329, 0]
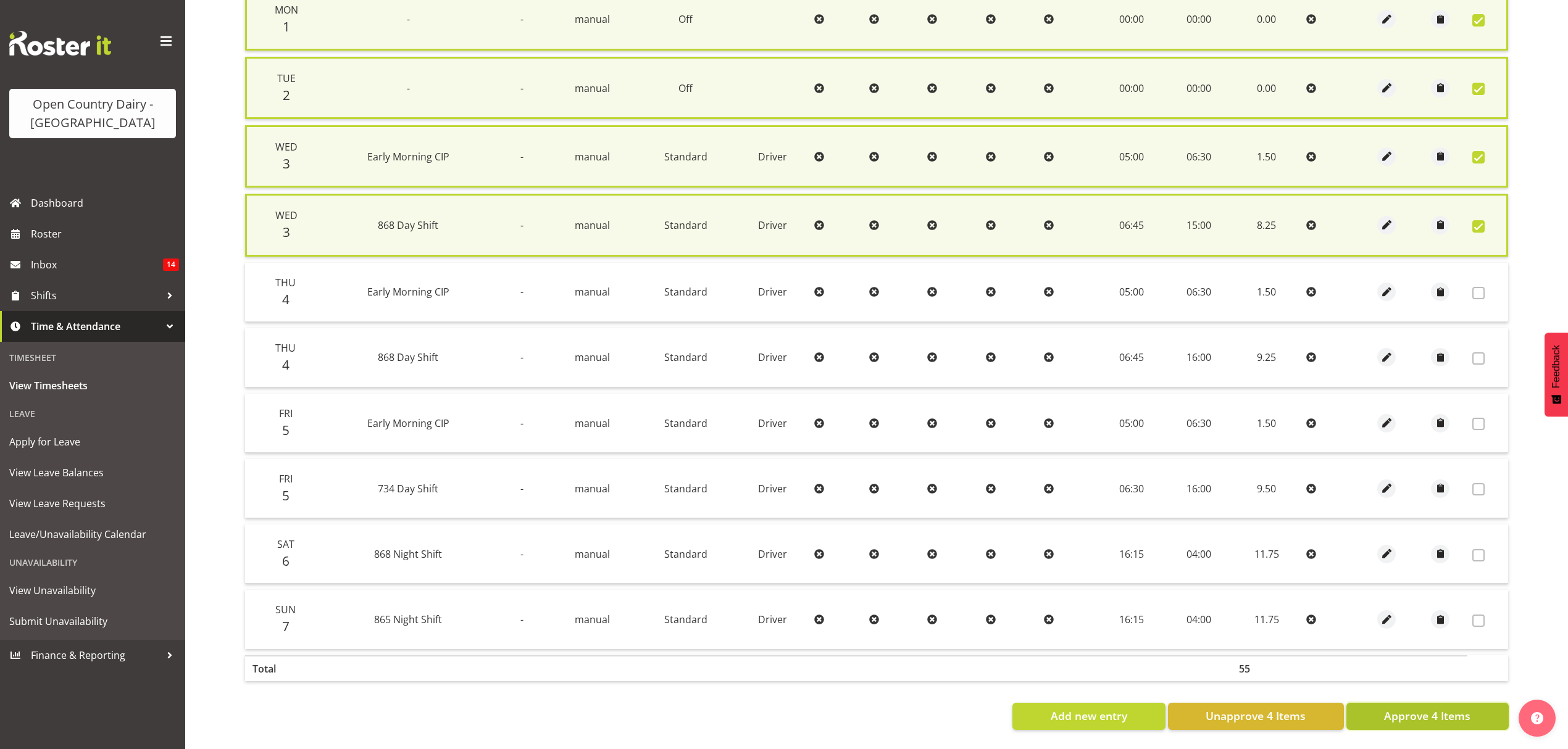
click at [1443, 716] on button "Approve 4 Items" at bounding box center [1427, 716] width 162 height 27
checkbox input "false"
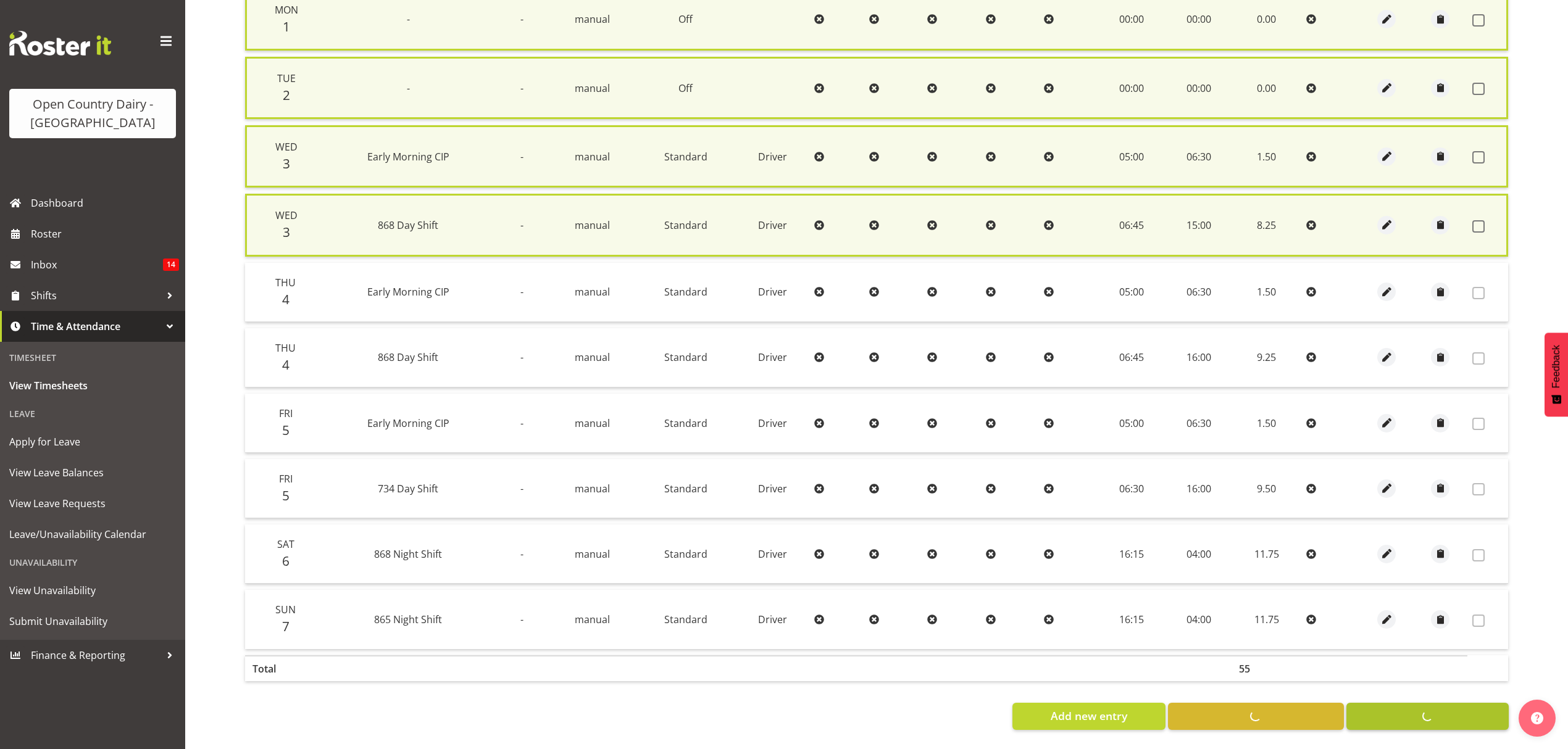
checkbox input "false"
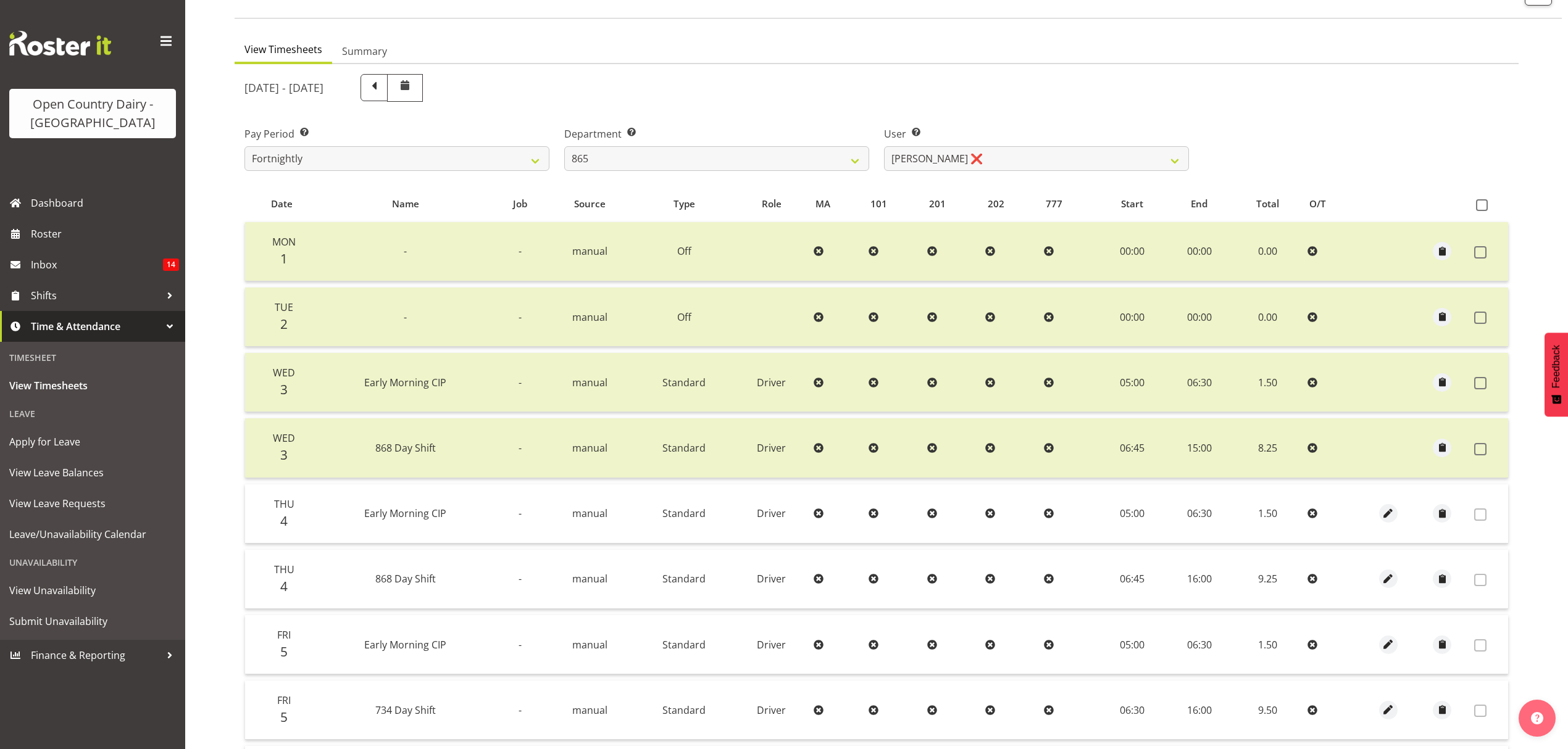
scroll to position [72, 0]
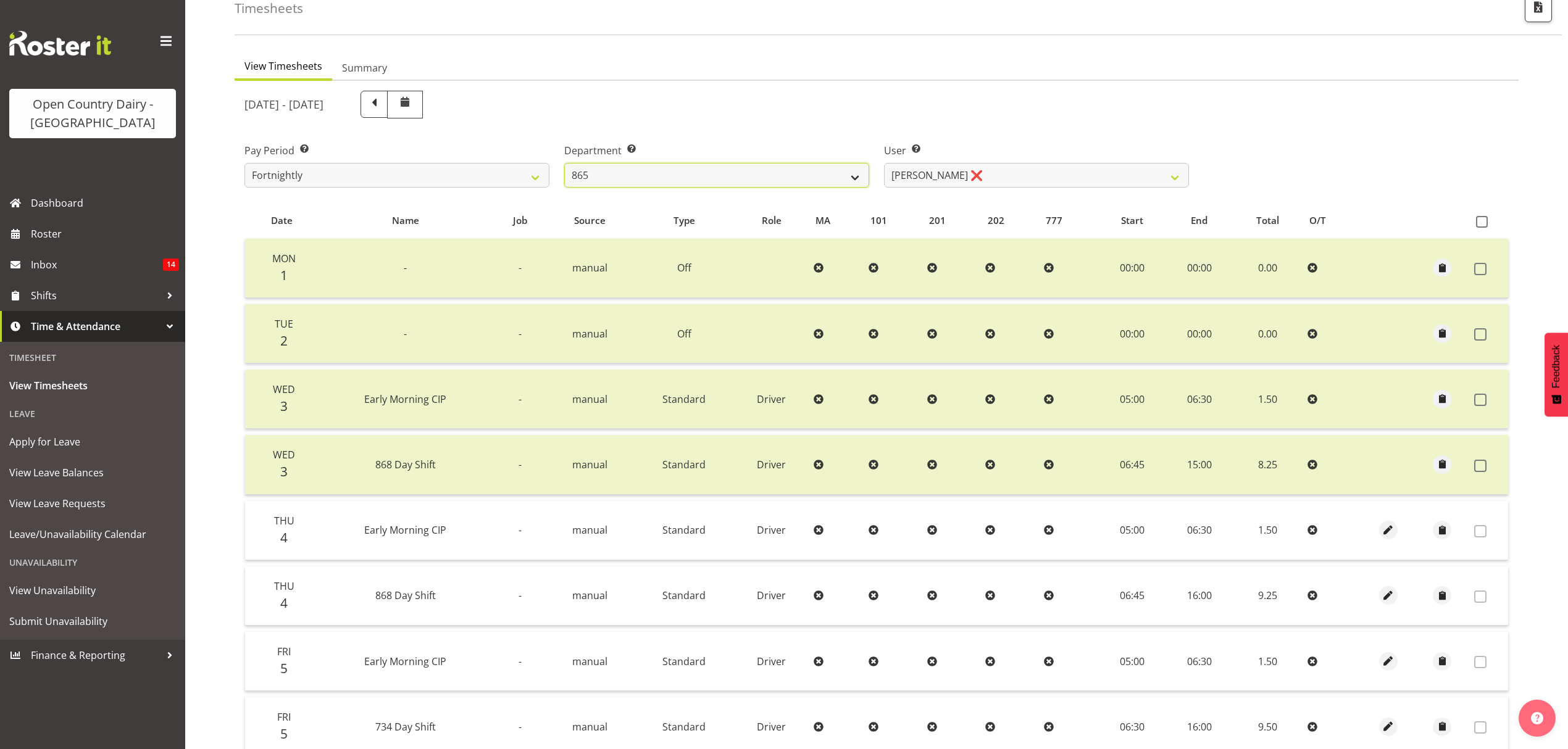
click at [819, 179] on select "734 735 736 737 738 739 851 852 853 854 855 856 858 861 862 865 868 869 870 873" at bounding box center [717, 175] width 305 height 25
select select "906"
click at [564, 164] on select "734 735 736 737 738 739 851 852 853 854 855 856 858 861 862 865 868 869 870 873" at bounding box center [717, 175] width 305 height 25
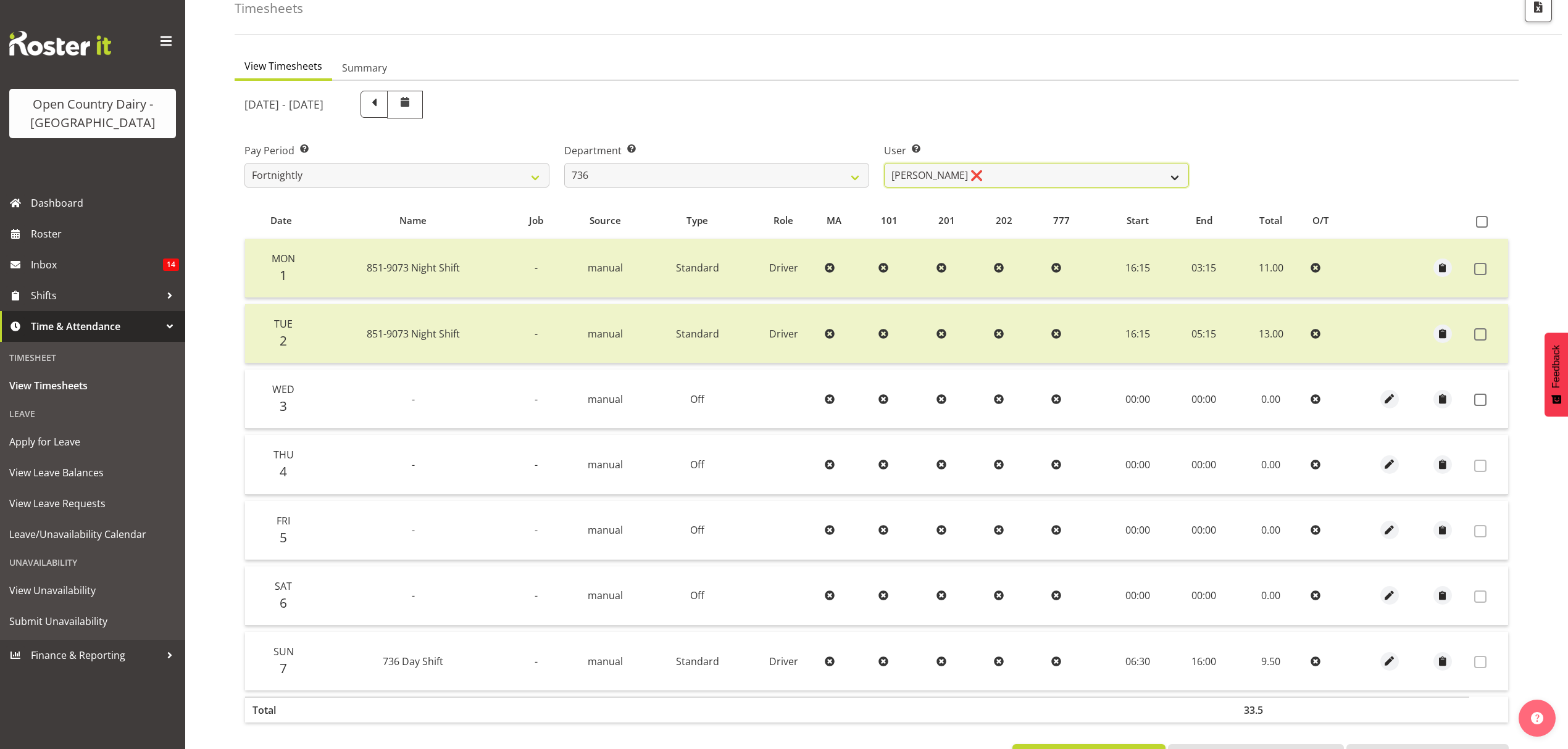
click at [954, 175] on select "[PERSON_NAME] ❌ [PERSON_NAME] ❌ [PERSON_NAME] ❌ [PERSON_NAME] ❌" at bounding box center [1037, 175] width 305 height 25
select select "7419"
click at [884, 164] on select "[PERSON_NAME] ❌ [PERSON_NAME] ❌ [PERSON_NAME] ❌ [PERSON_NAME] ❌" at bounding box center [1037, 175] width 305 height 25
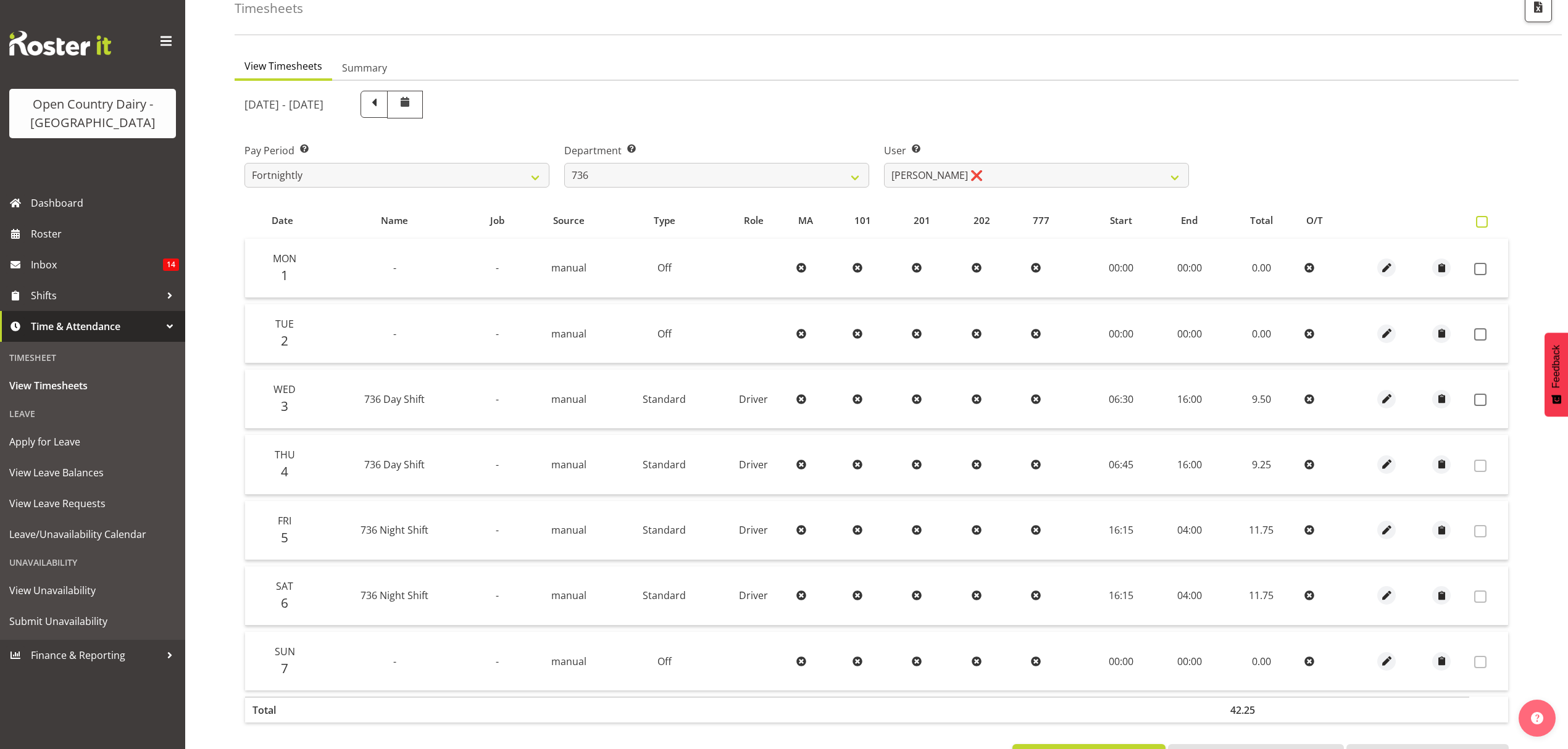
click at [1482, 220] on span at bounding box center [1482, 222] width 12 height 12
click at [1482, 220] on input "checkbox" at bounding box center [1480, 222] width 8 height 8
checkbox input "true"
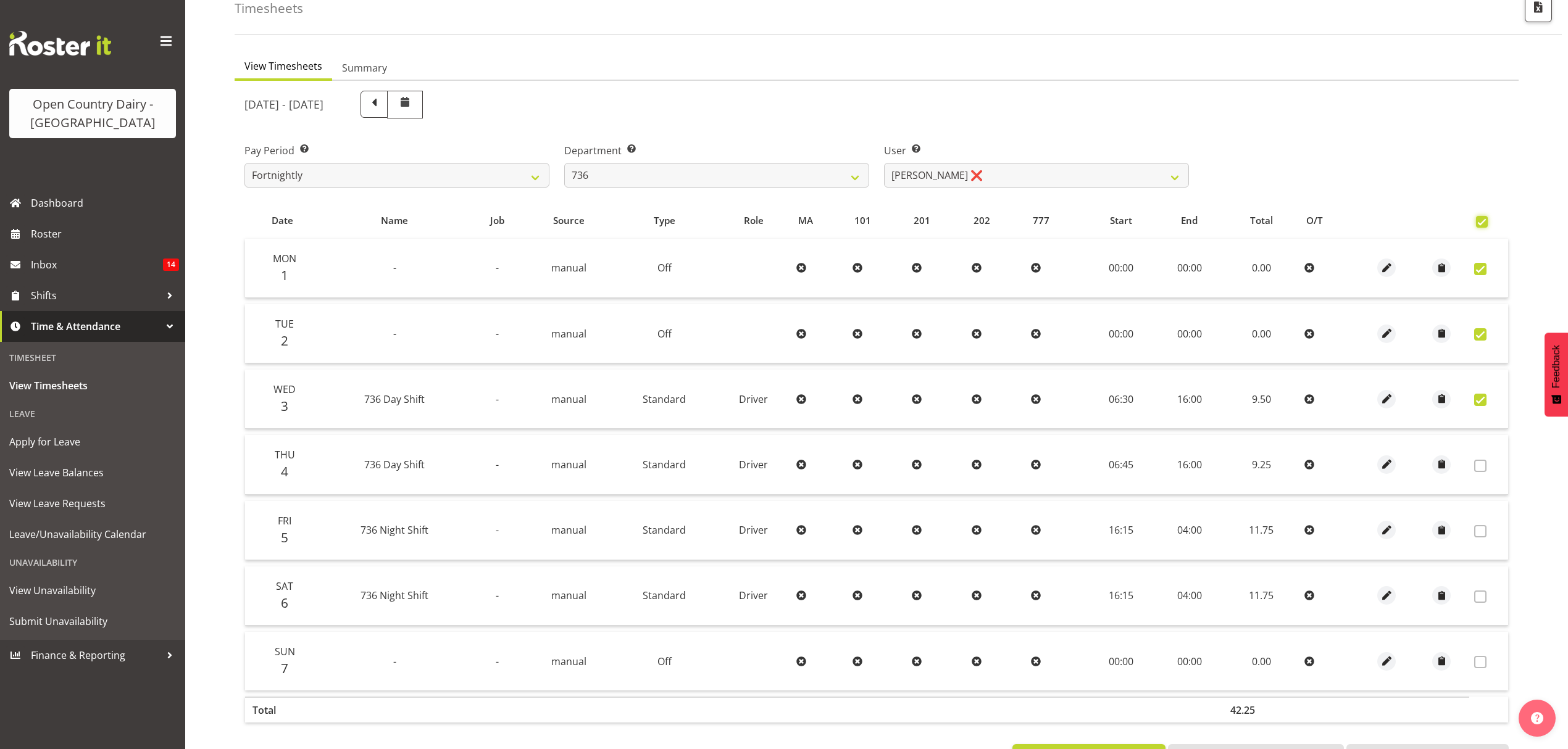
checkbox input "true"
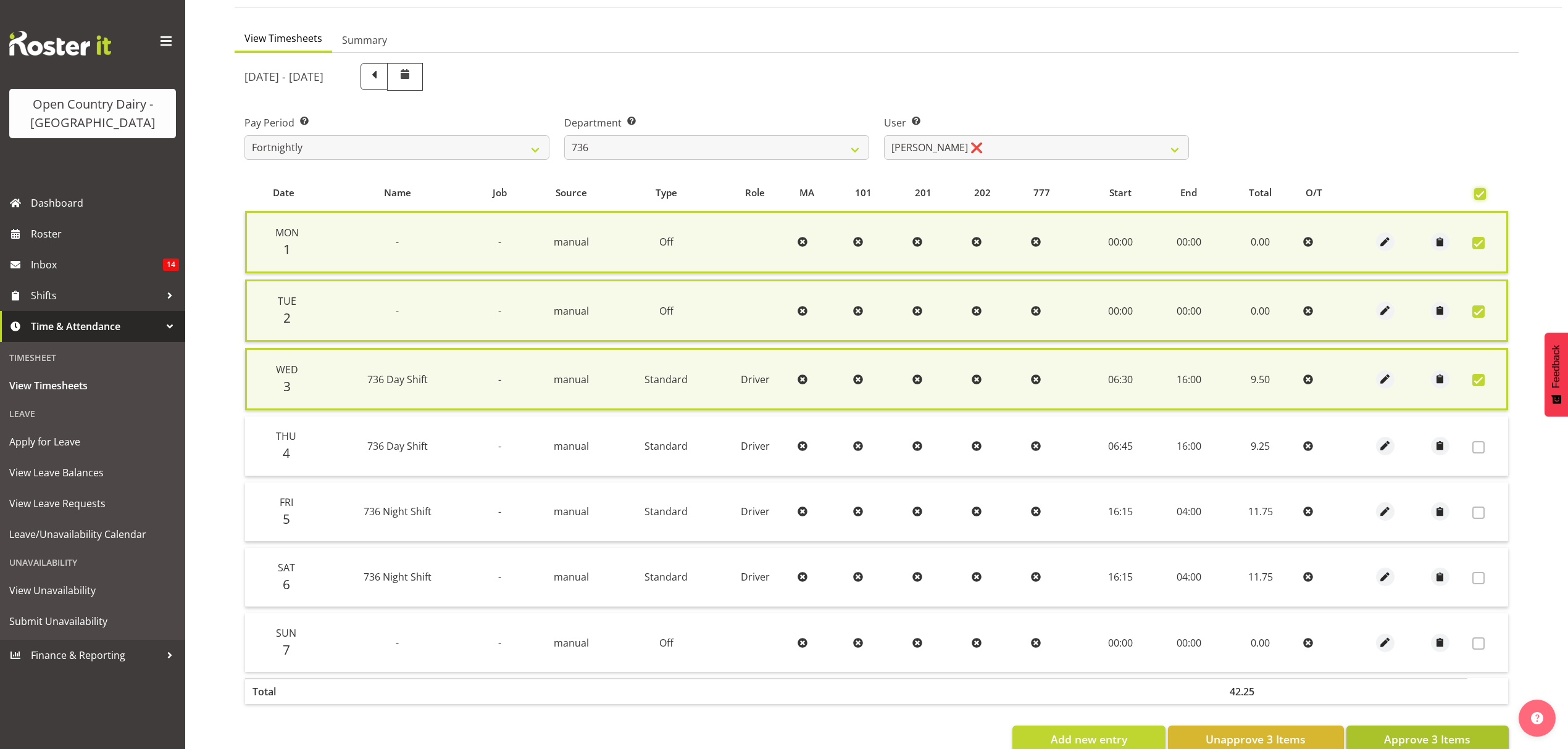
scroll to position [131, 0]
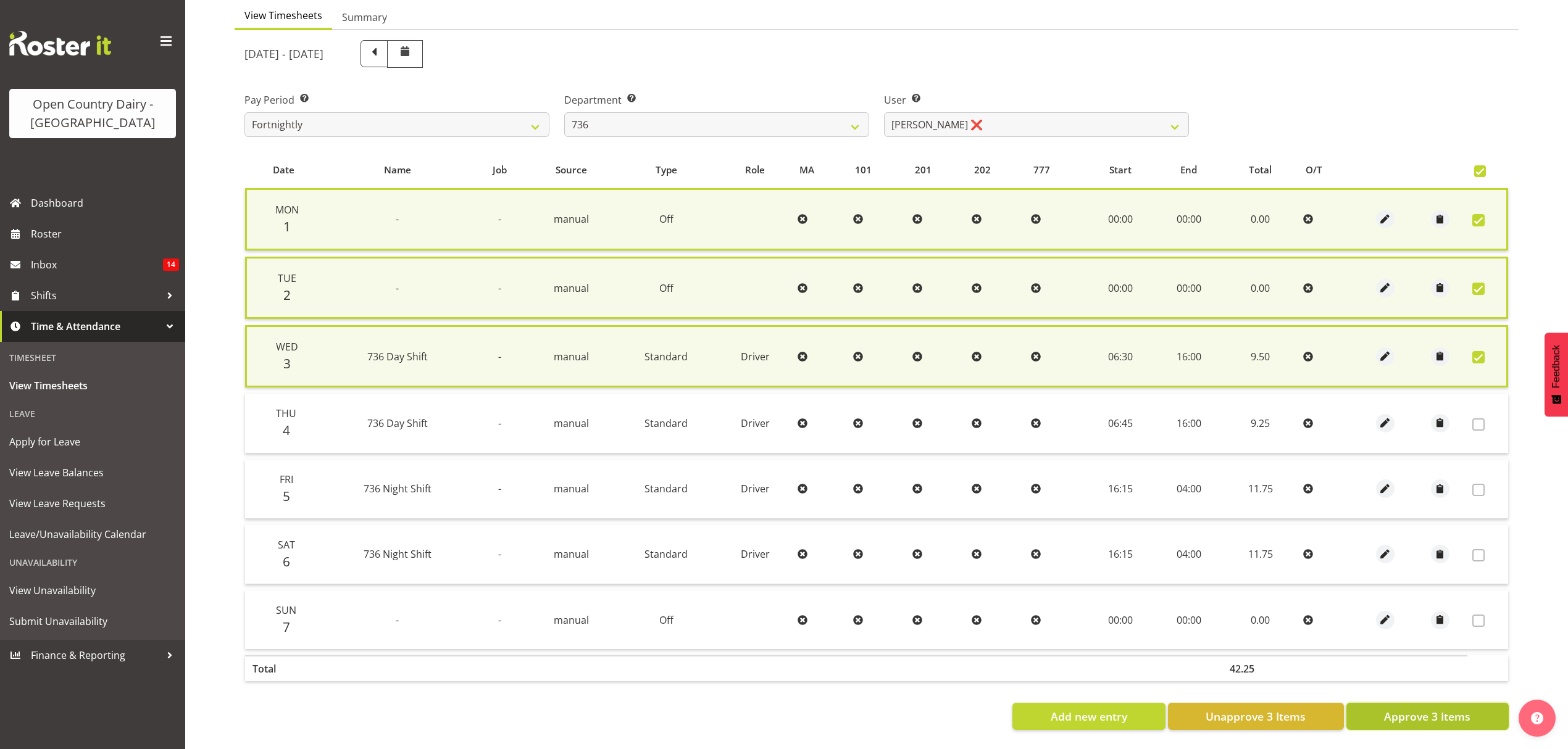
click at [1467, 709] on span "Approve 3 Items" at bounding box center [1427, 716] width 86 height 16
checkbox input "false"
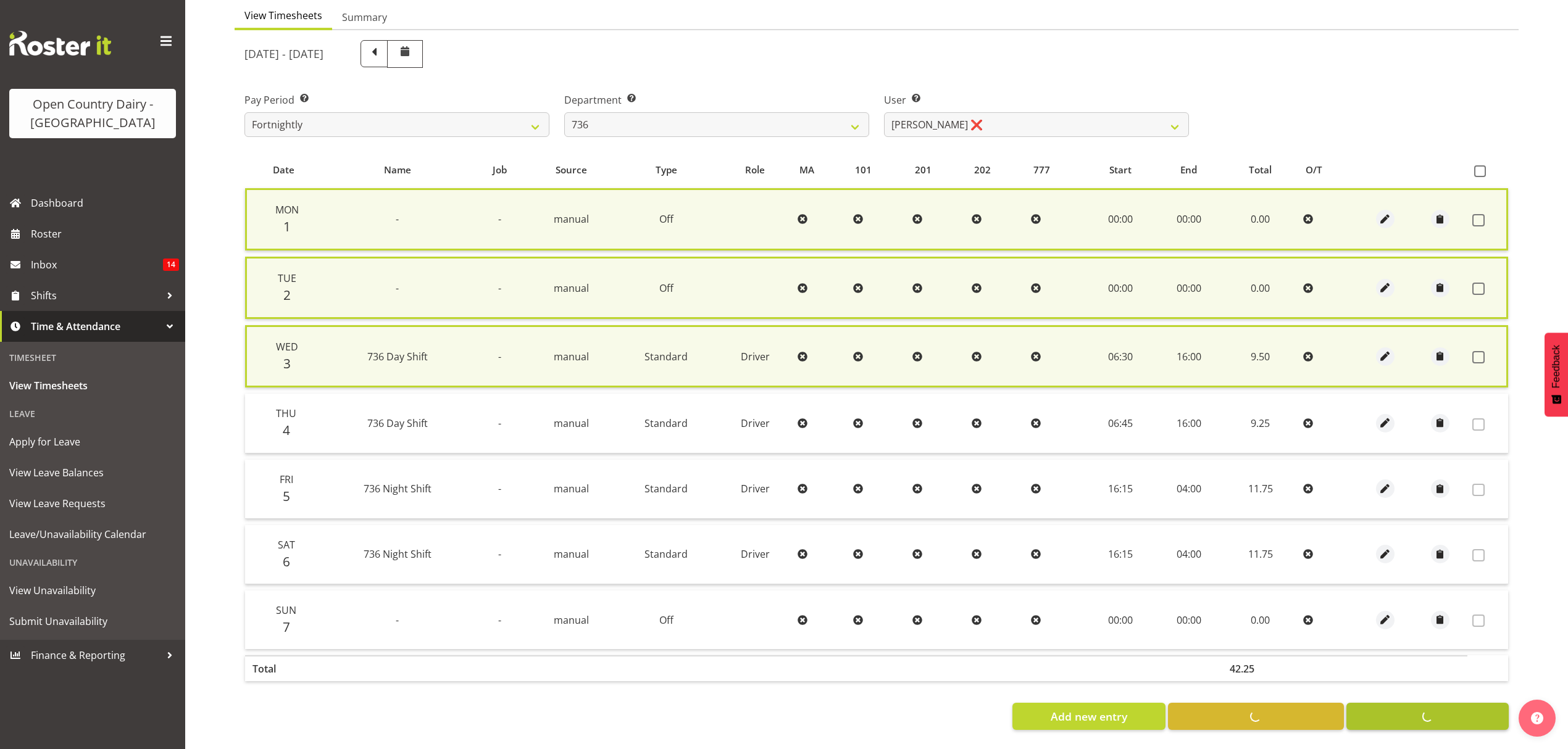
scroll to position [123, 0]
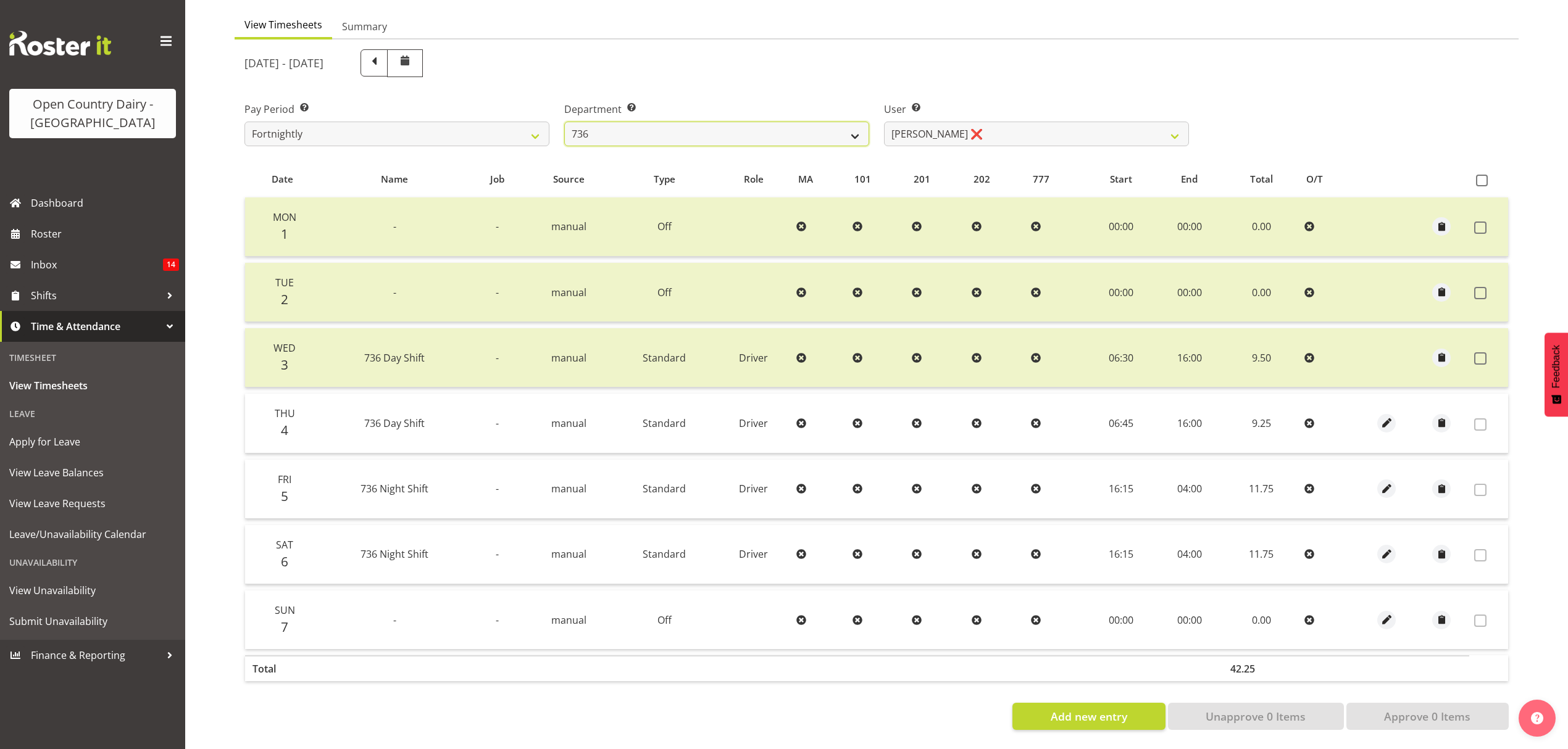
click at [647, 122] on select "734 735 736 737 738 739 851 852 853 854 855 856 858 861 862 865 868 869 870 873" at bounding box center [717, 134] width 305 height 25
select select "903"
click at [564, 122] on select "734 735 736 737 738 739 851 852 853 854 855 856 858 861 862 865 868 869 870 873" at bounding box center [717, 134] width 305 height 25
select select "10983"
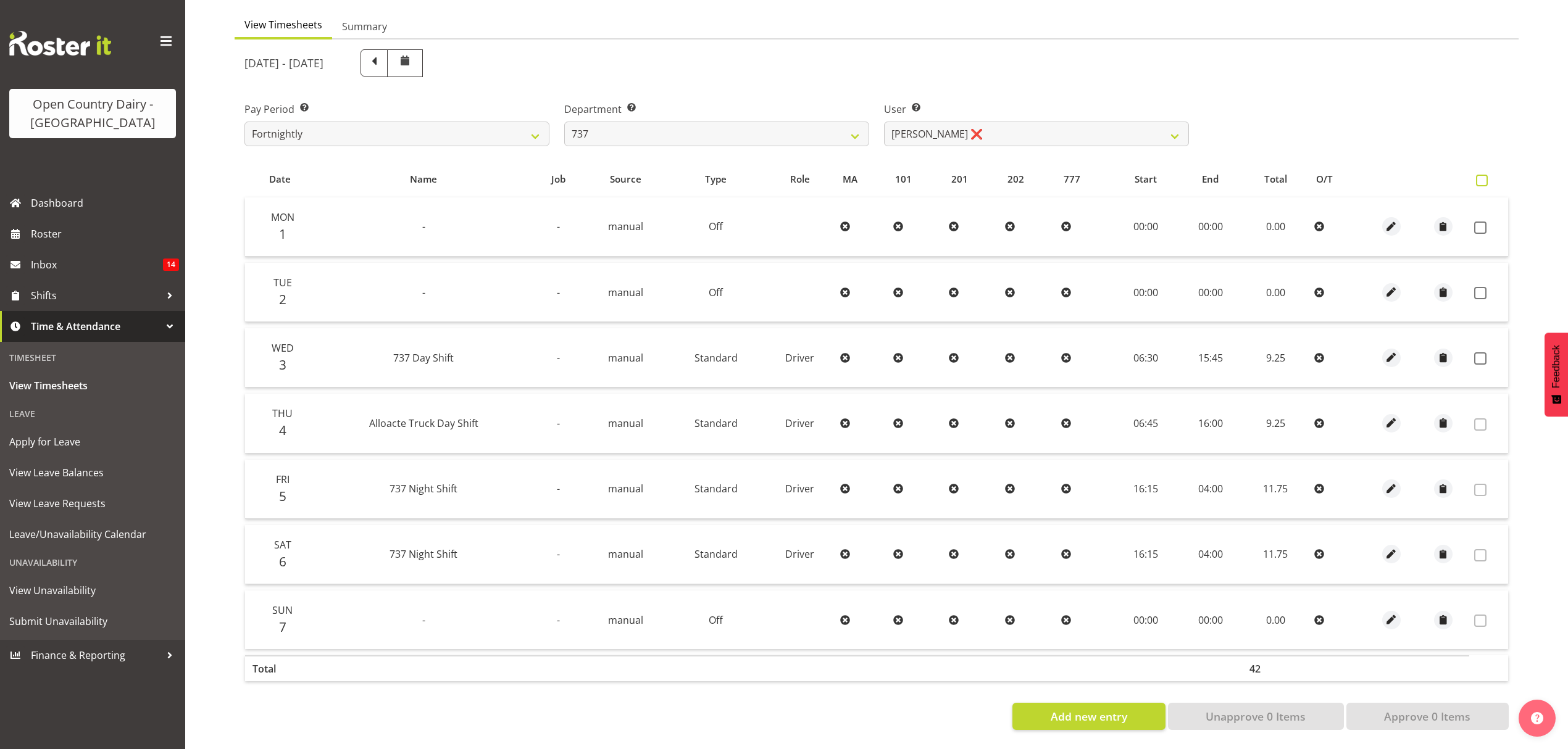
click at [1486, 175] on span at bounding box center [1482, 180] width 12 height 12
click at [1484, 177] on input "checkbox" at bounding box center [1480, 180] width 8 height 8
checkbox input "true"
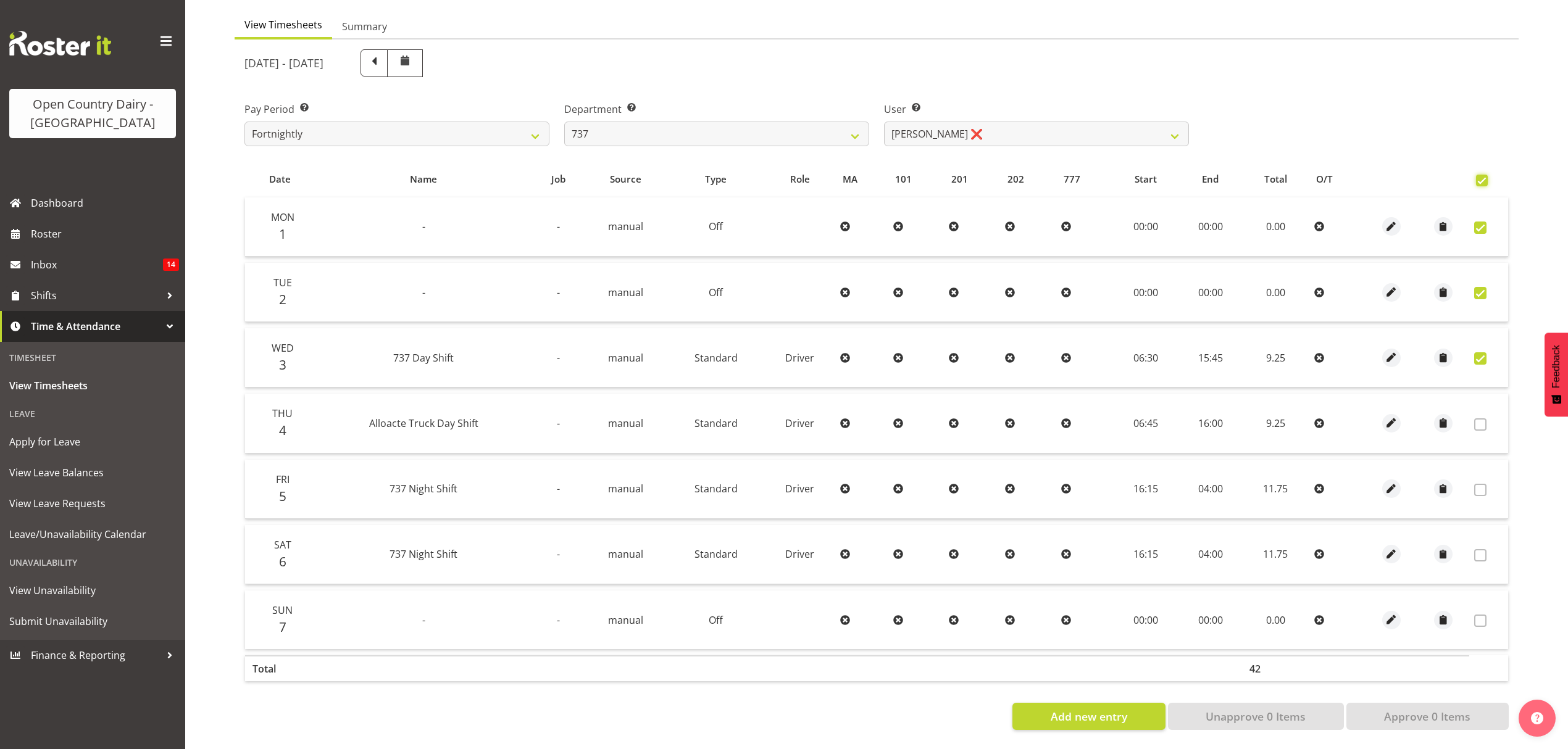
checkbox input "true"
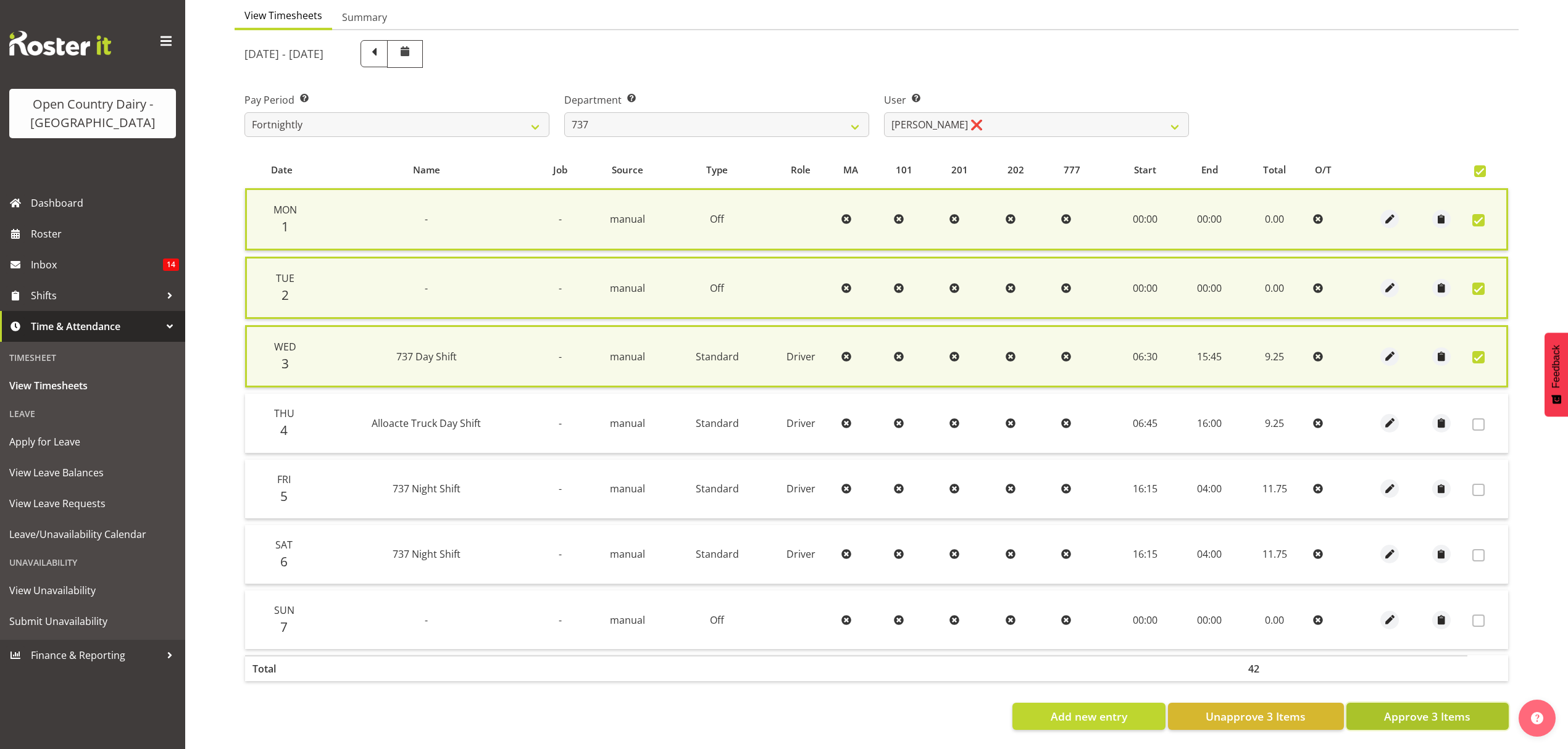
click at [1473, 703] on button "Approve 3 Items" at bounding box center [1427, 716] width 162 height 27
checkbox input "false"
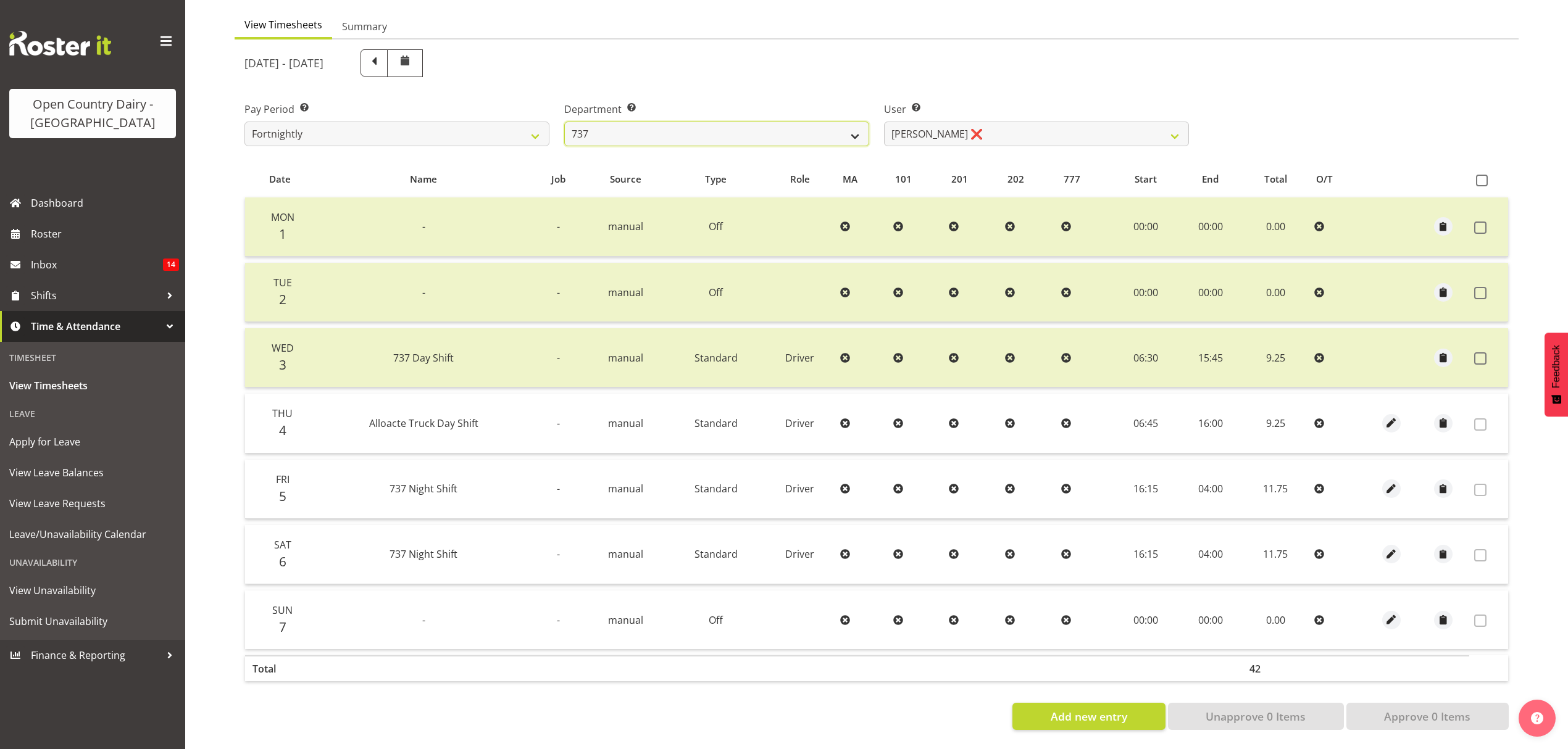
drag, startPoint x: 799, startPoint y: 114, endPoint x: 791, endPoint y: 112, distance: 8.2
click at [799, 122] on select "734 735 736 737 738 739 851 852 853 854 855 856 858 861 862 865 868 869 870 873" at bounding box center [717, 134] width 305 height 25
select select "902"
click at [564, 122] on select "734 735 736 737 738 739 851 852 853 854 855 856 858 861 862 865 868 869 870 873" at bounding box center [717, 134] width 305 height 25
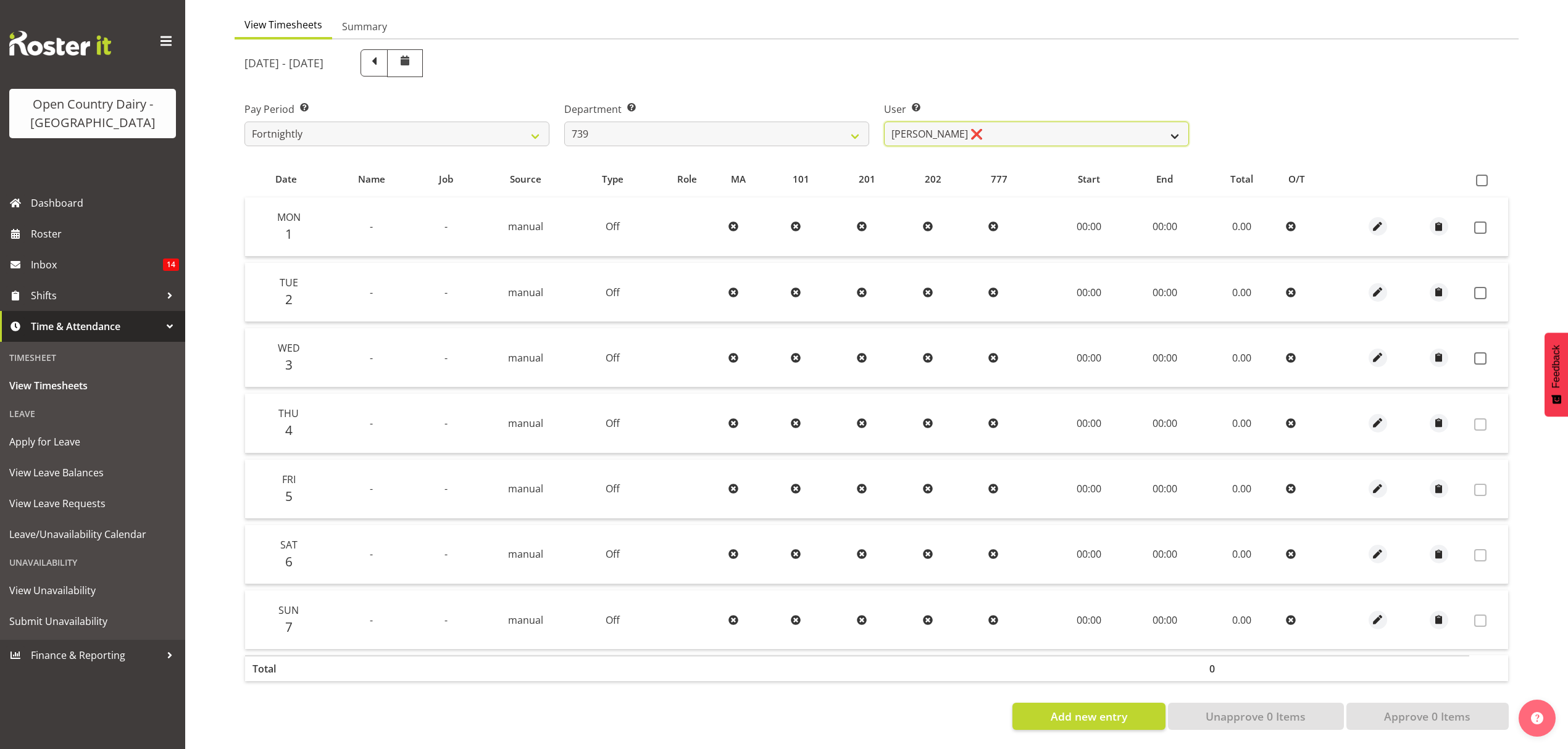
click at [1008, 125] on select "[PERSON_NAME] ❌ [PERSON_NAME] ❌ [PERSON_NAME] ❌ [PERSON_NAME] Veint ❌" at bounding box center [1037, 134] width 305 height 25
click at [884, 122] on select "[PERSON_NAME] ❌ [PERSON_NAME] ❌ [PERSON_NAME] ❌ [PERSON_NAME] Veint ❌" at bounding box center [1037, 134] width 305 height 25
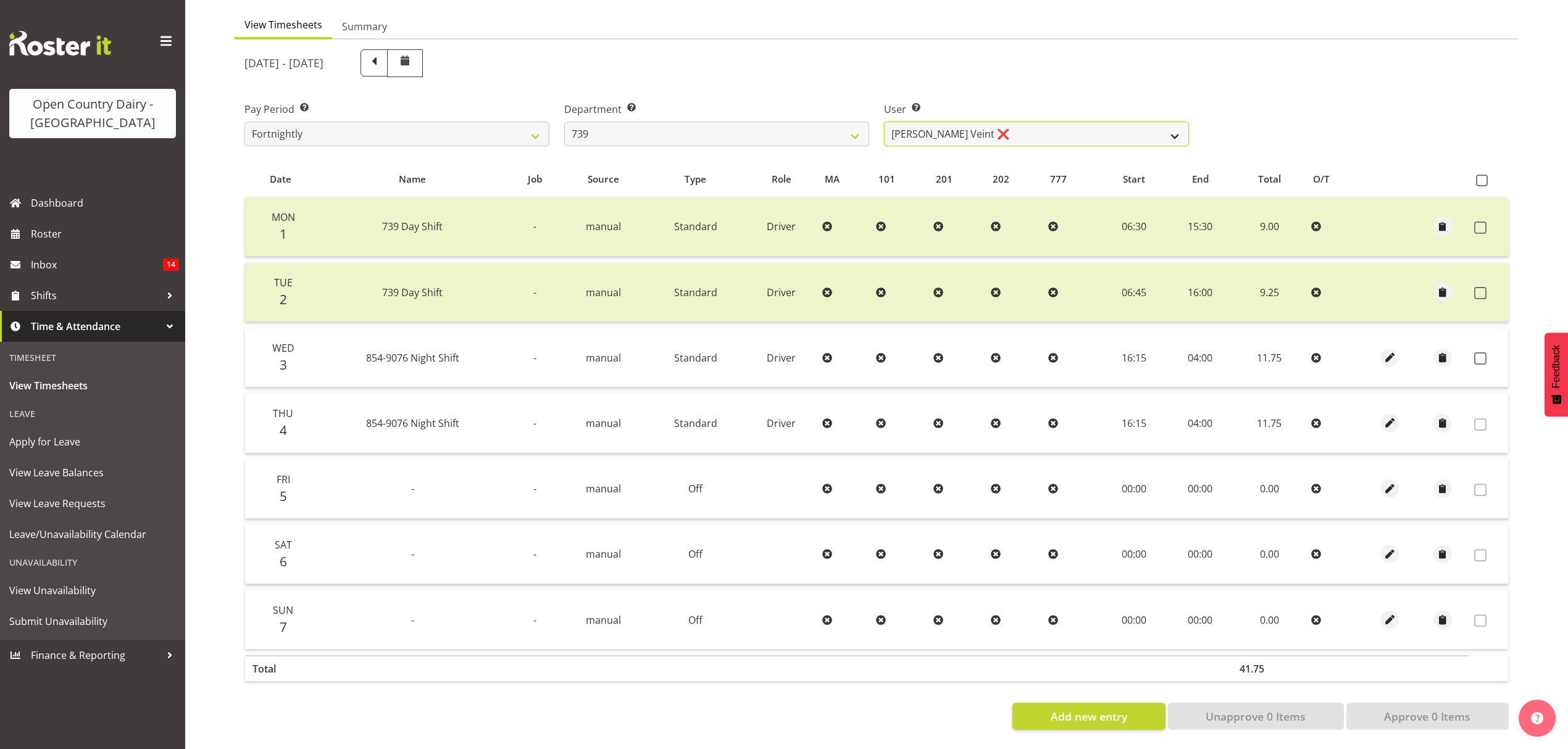
drag, startPoint x: 993, startPoint y: 122, endPoint x: 993, endPoint y: 134, distance: 12.0
click at [993, 122] on select "[PERSON_NAME] ❌ [PERSON_NAME] ❌ [PERSON_NAME] ❌ [PERSON_NAME] Veint ❌" at bounding box center [1037, 134] width 305 height 25
select select "11702"
click at [884, 122] on select "[PERSON_NAME] ❌ [PERSON_NAME] ❌ [PERSON_NAME] ❌ [PERSON_NAME] Veint ❌" at bounding box center [1037, 134] width 305 height 25
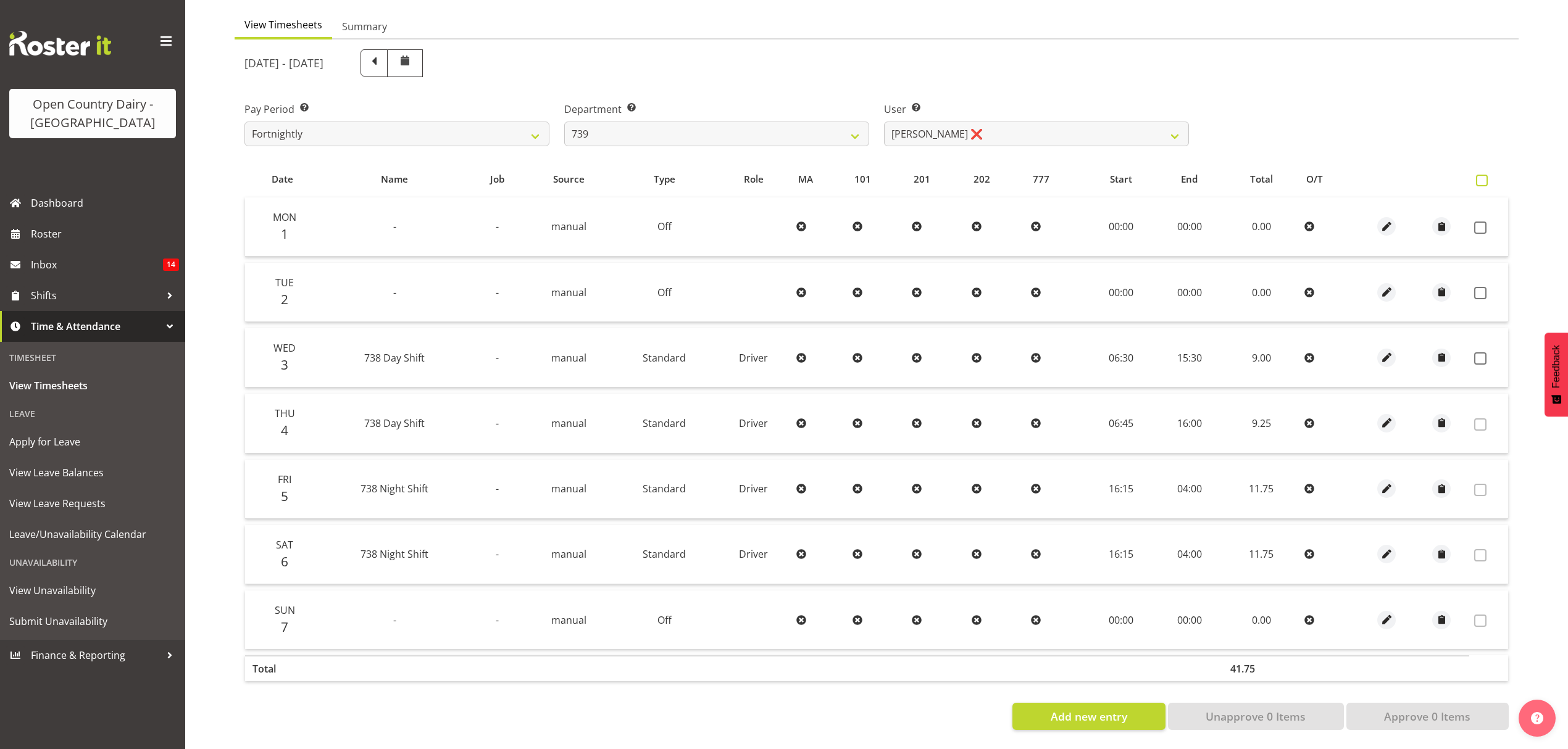
click at [1477, 175] on span at bounding box center [1482, 180] width 12 height 12
click at [1477, 177] on input "checkbox" at bounding box center [1480, 180] width 8 height 8
checkbox input "true"
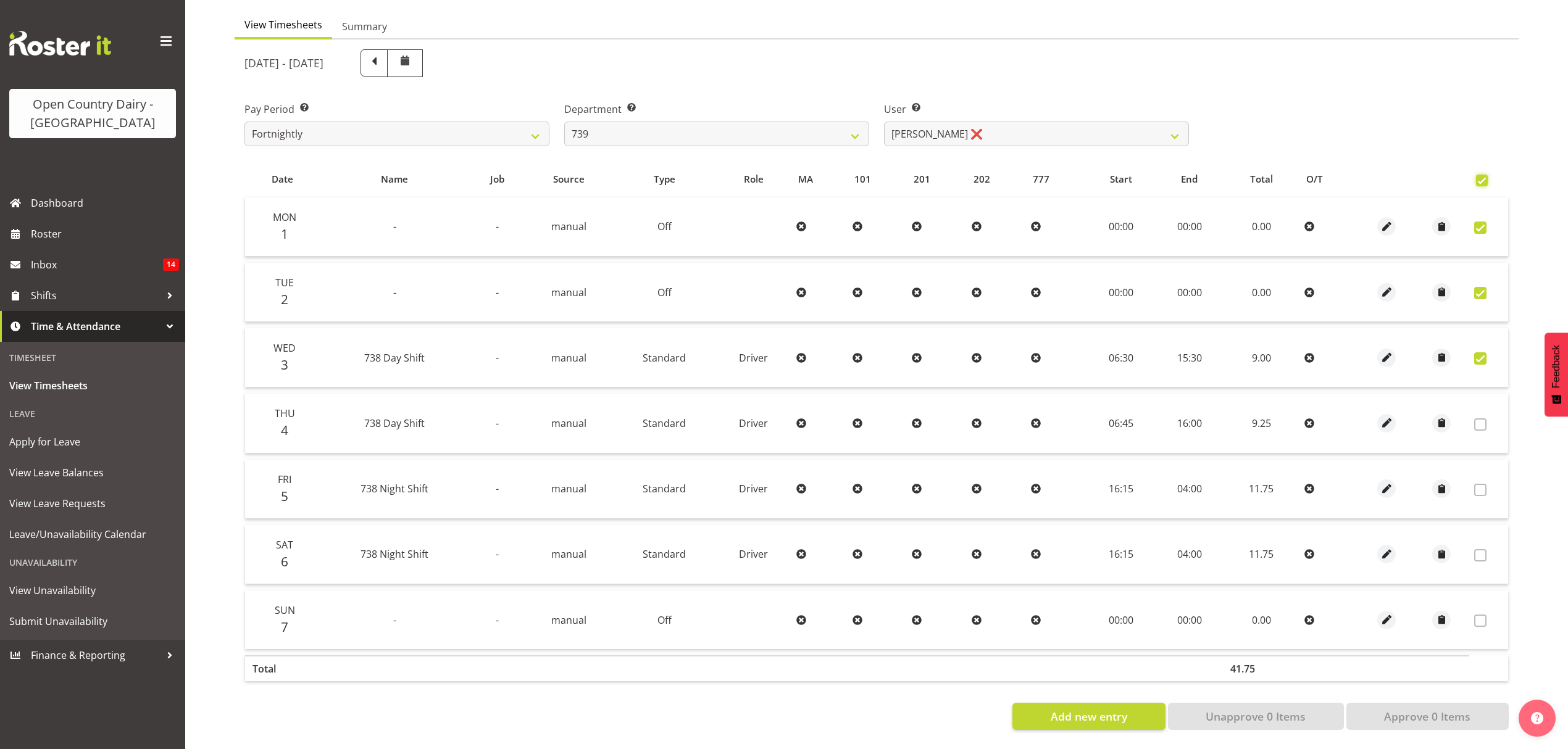
checkbox input "true"
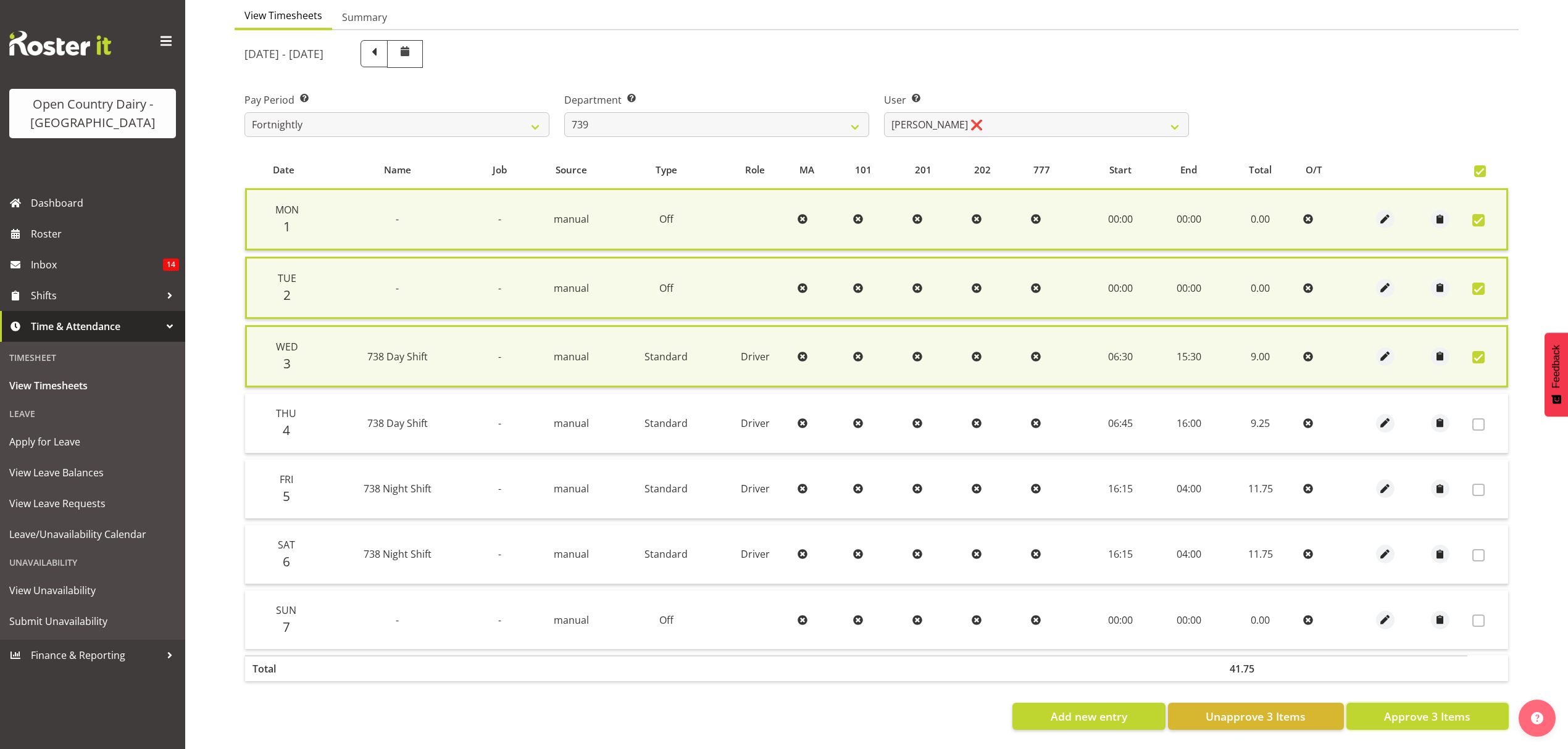
click at [1447, 708] on span "Approve 3 Items" at bounding box center [1427, 716] width 86 height 16
checkbox input "false"
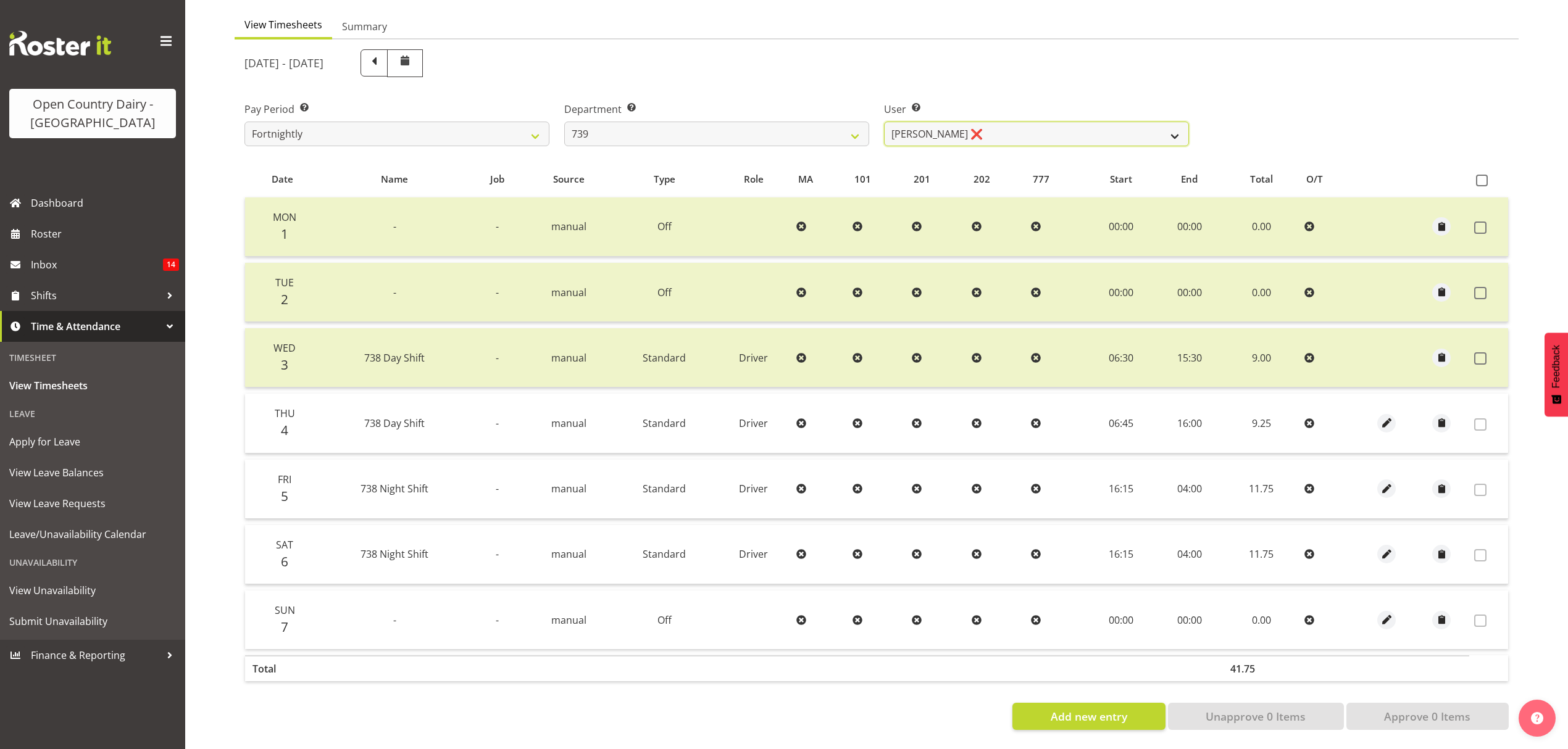
click at [902, 122] on select "[PERSON_NAME] ❌ [PERSON_NAME] ❌ [PERSON_NAME] ❌ [PERSON_NAME] Veint ❌" at bounding box center [1037, 134] width 305 height 25
click at [861, 131] on select "734 735 736 737 738 739 851 852 853 854 855 856 858 861 862 865 868 869 870 873" at bounding box center [717, 134] width 305 height 25
select select "904"
click at [564, 122] on select "734 735 736 737 738 739 851 852 853 854 855 856 858 861 862 865 868 869 870 873" at bounding box center [717, 134] width 305 height 25
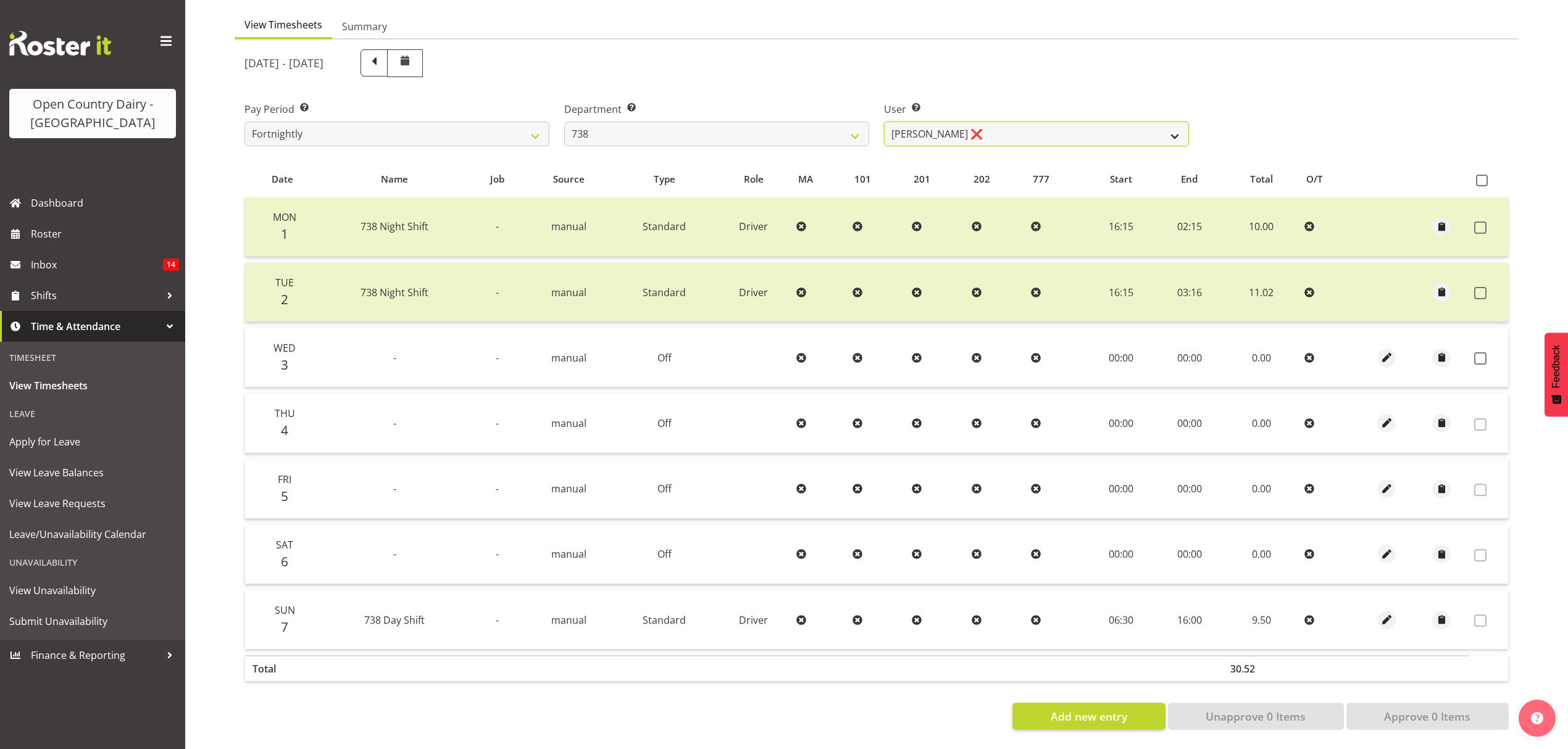
click at [931, 130] on select "[PERSON_NAME] ❌ [PERSON_NAME] ❌ [PERSON_NAME] ❌ [PERSON_NAME] ❌" at bounding box center [1037, 134] width 305 height 25
select select "11703"
click at [884, 122] on select "[PERSON_NAME] ❌ [PERSON_NAME] ❌ [PERSON_NAME] ❌ [PERSON_NAME] ❌" at bounding box center [1037, 134] width 305 height 25
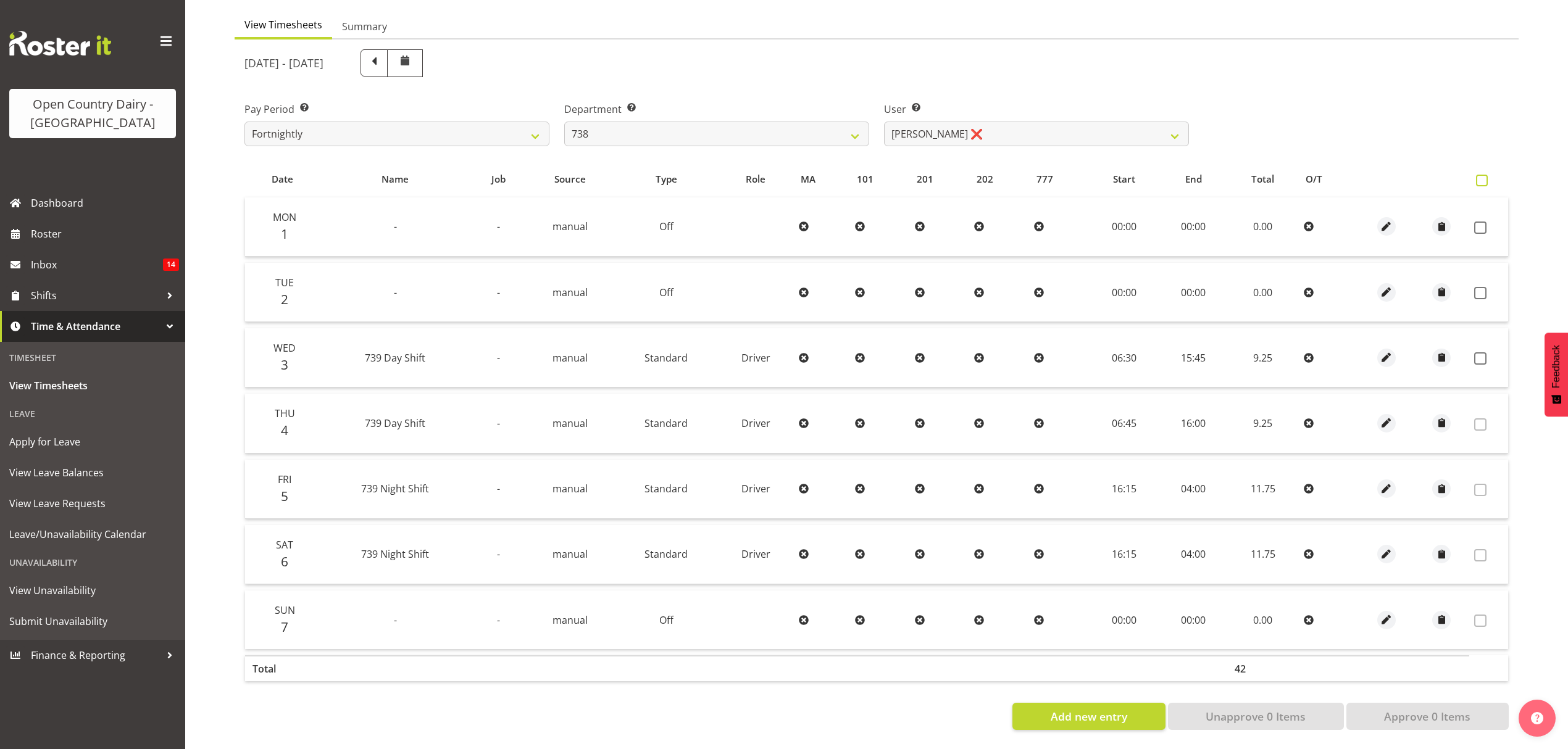
click at [1477, 175] on span at bounding box center [1482, 180] width 12 height 12
click at [1477, 177] on input "checkbox" at bounding box center [1480, 180] width 8 height 8
checkbox input "true"
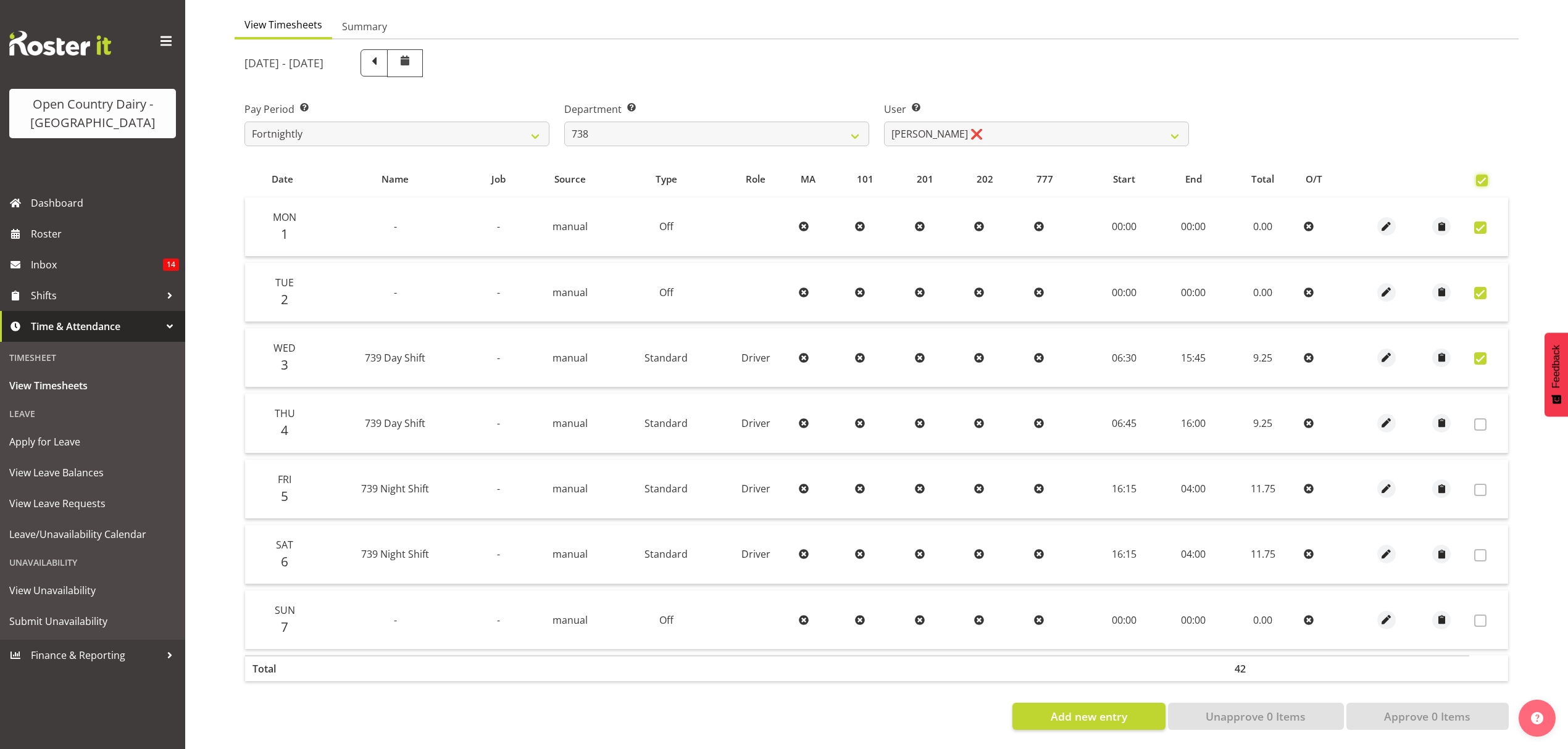
checkbox input "true"
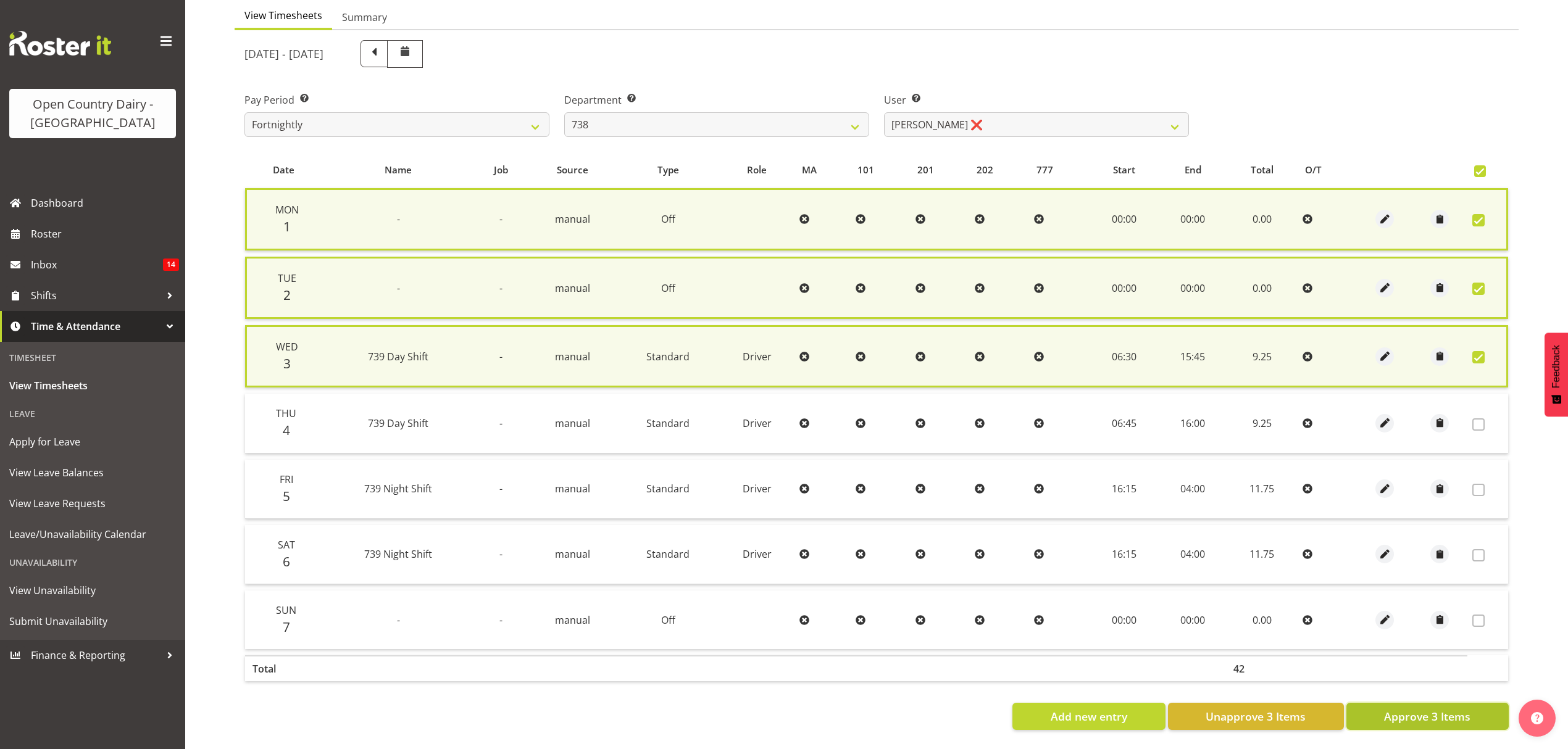
click at [1468, 719] on span "Approve 3 Items" at bounding box center [1427, 716] width 86 height 16
checkbox input "false"
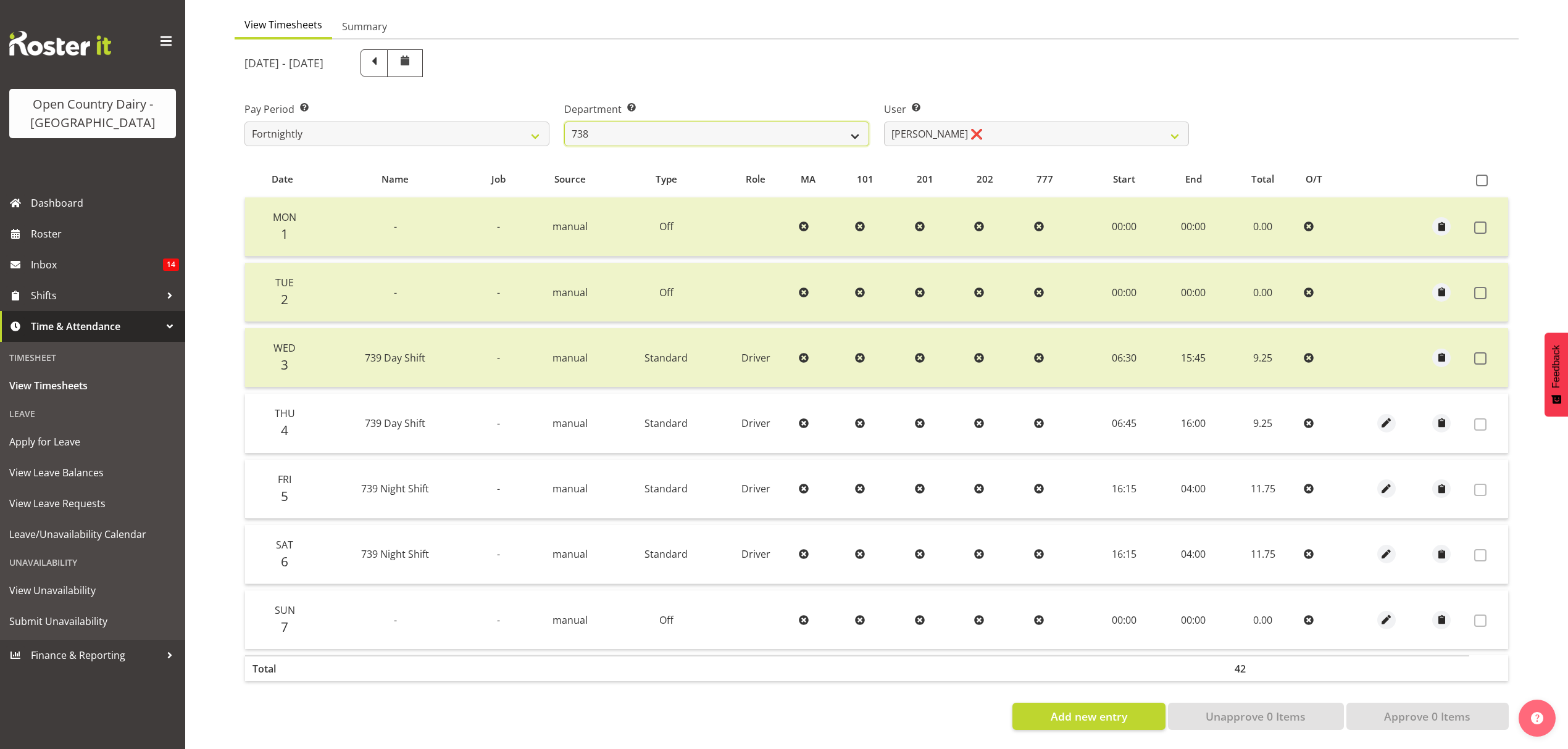
click at [835, 127] on select "734 735 736 737 738 739 851 852 853 854 855 856 858 861 862 865 868 869 870 873" at bounding box center [717, 134] width 305 height 25
select select "681"
click at [564, 122] on select "734 735 736 737 738 739 851 852 853 854 855 856 858 861 862 865 868 869 870 873" at bounding box center [717, 134] width 305 height 25
select select "7377"
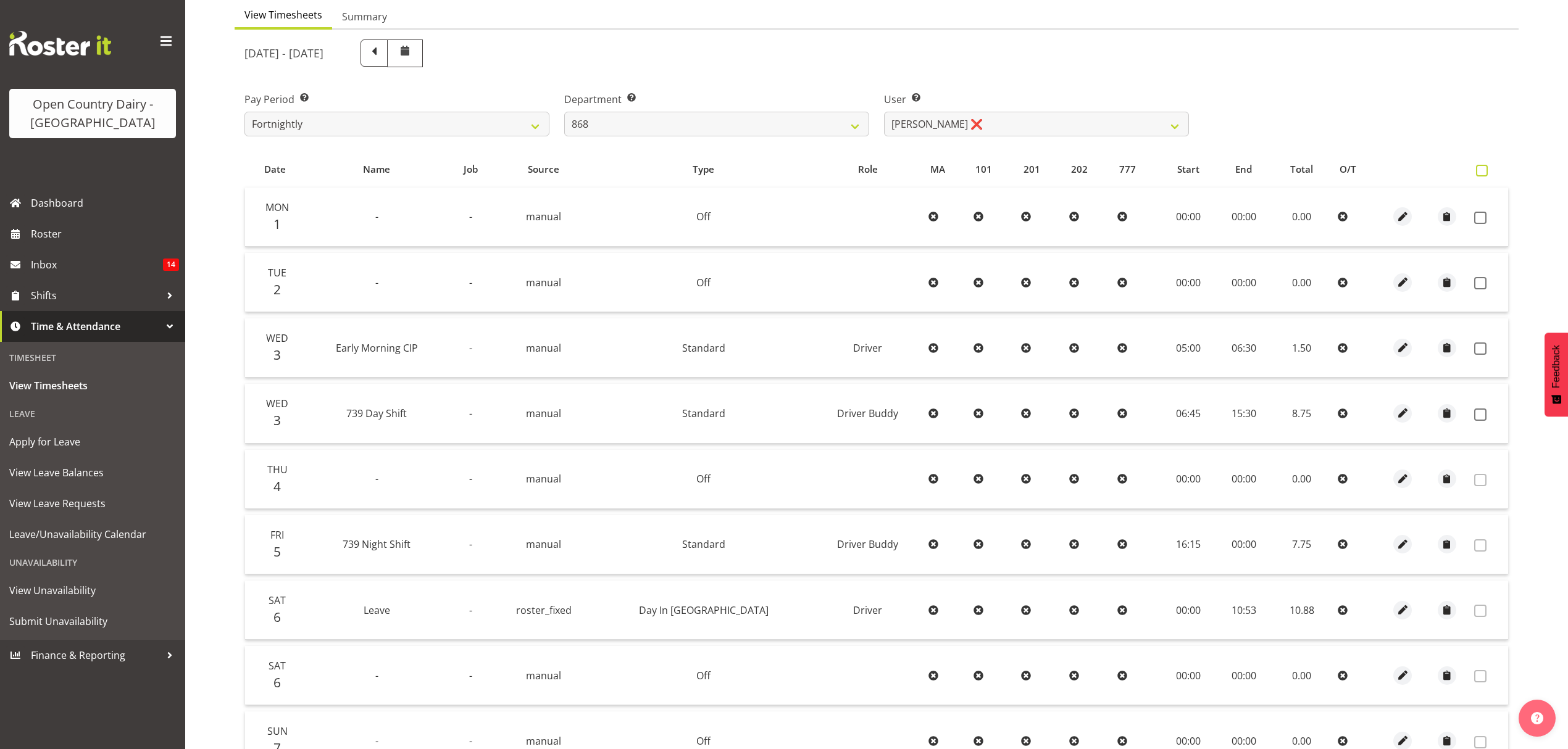
click at [1482, 165] on span at bounding box center [1482, 170] width 12 height 12
click at [1482, 167] on input "checkbox" at bounding box center [1480, 170] width 8 height 8
checkbox input "true"
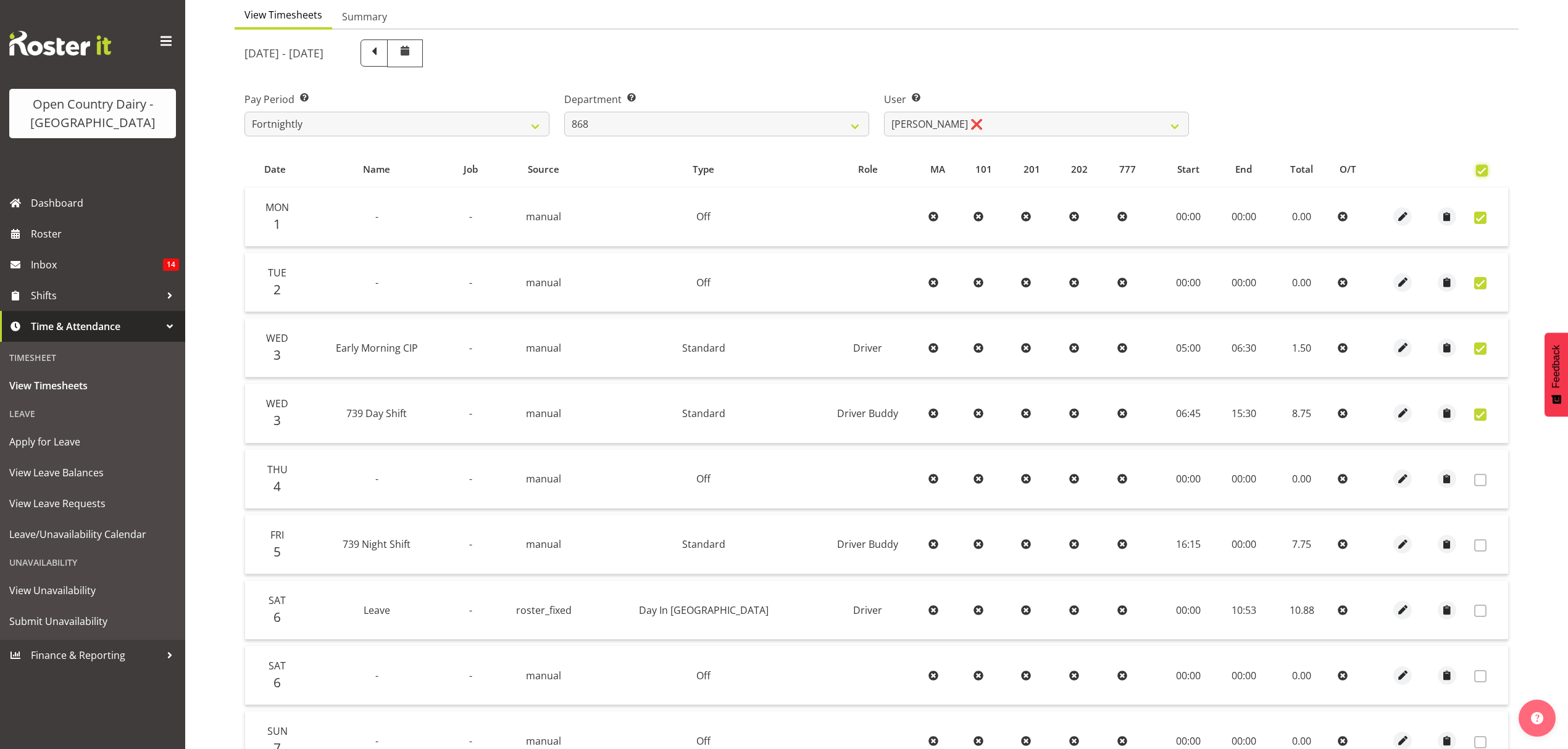
checkbox input "true"
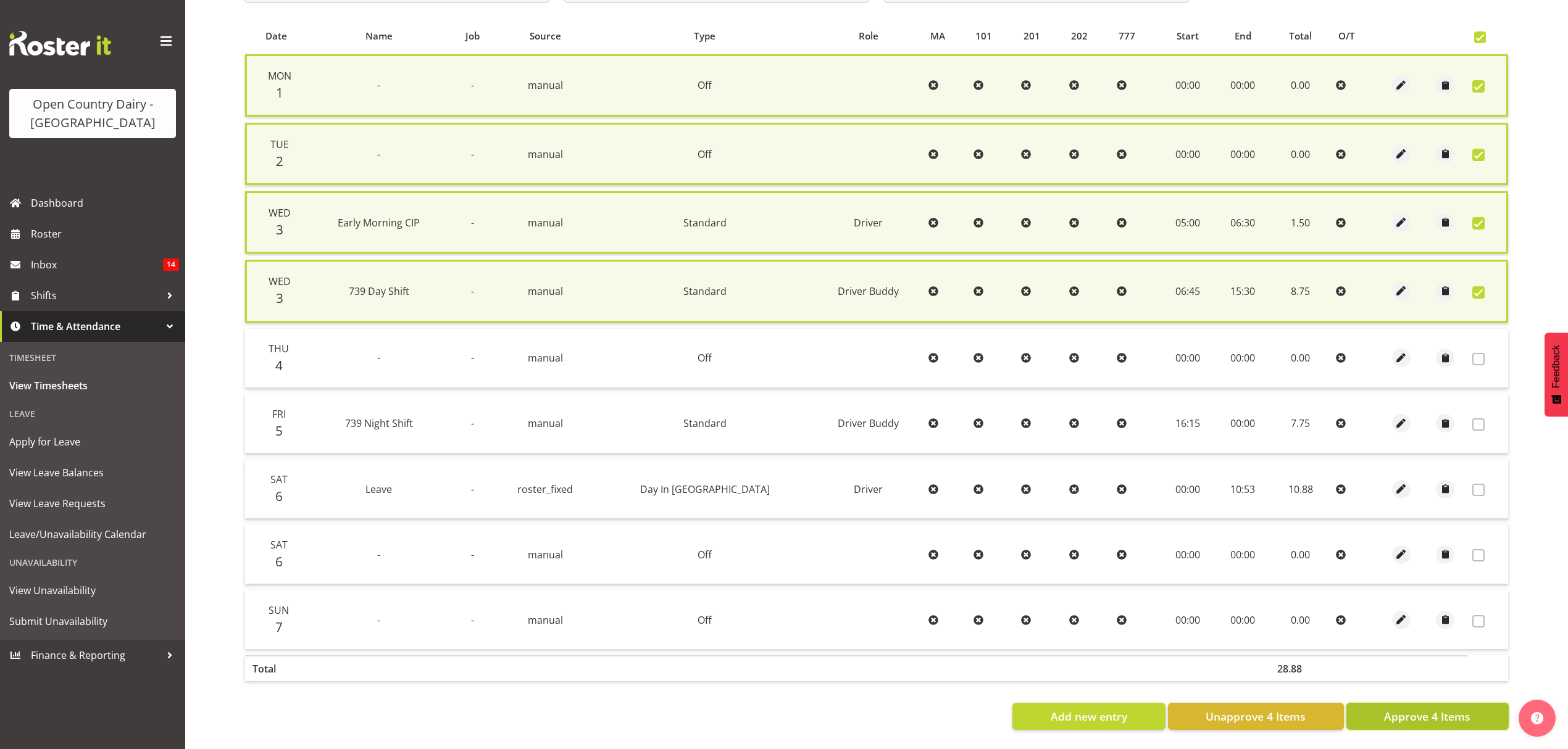
click at [1461, 708] on span "Approve 4 Items" at bounding box center [1427, 716] width 86 height 16
checkbox input "false"
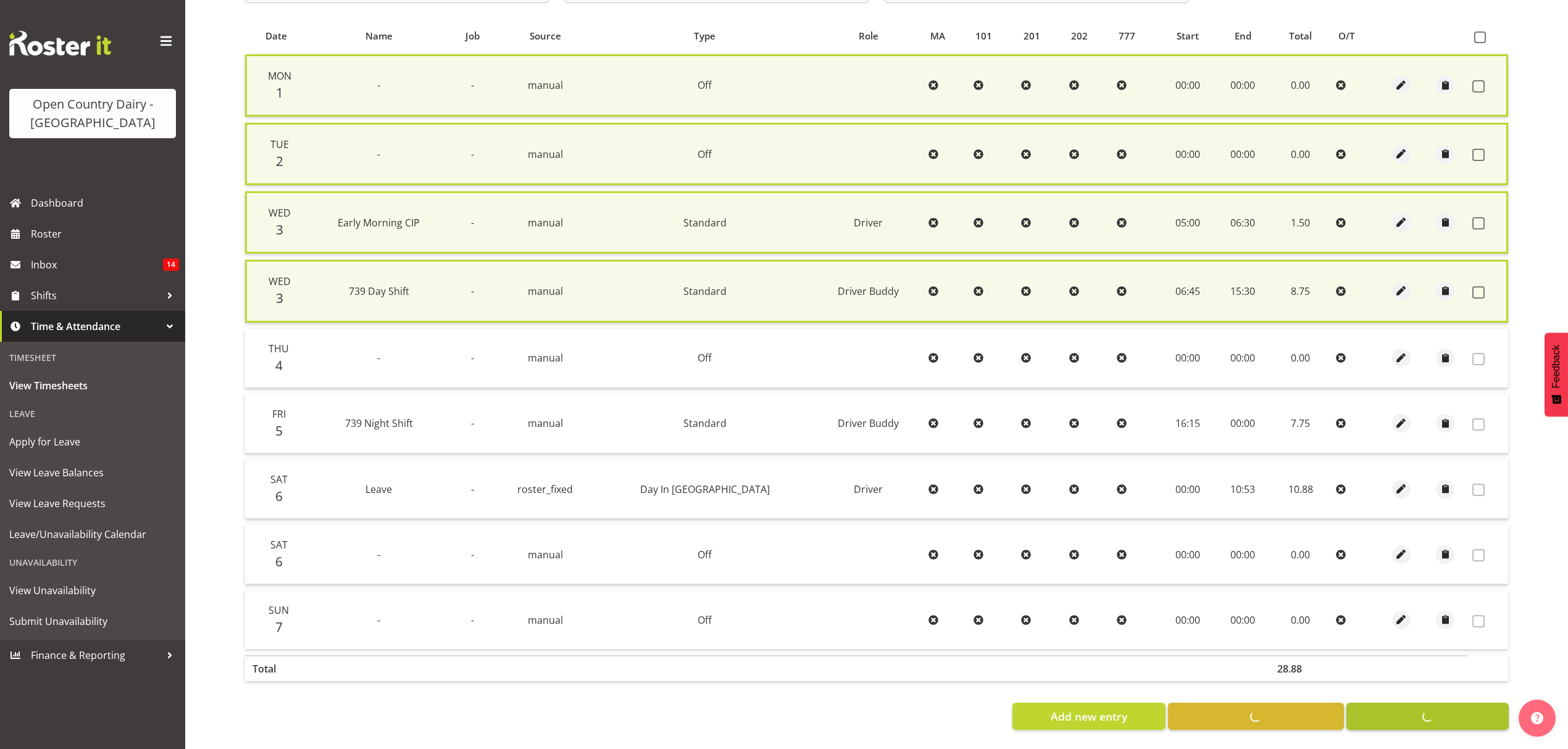
checkbox input "false"
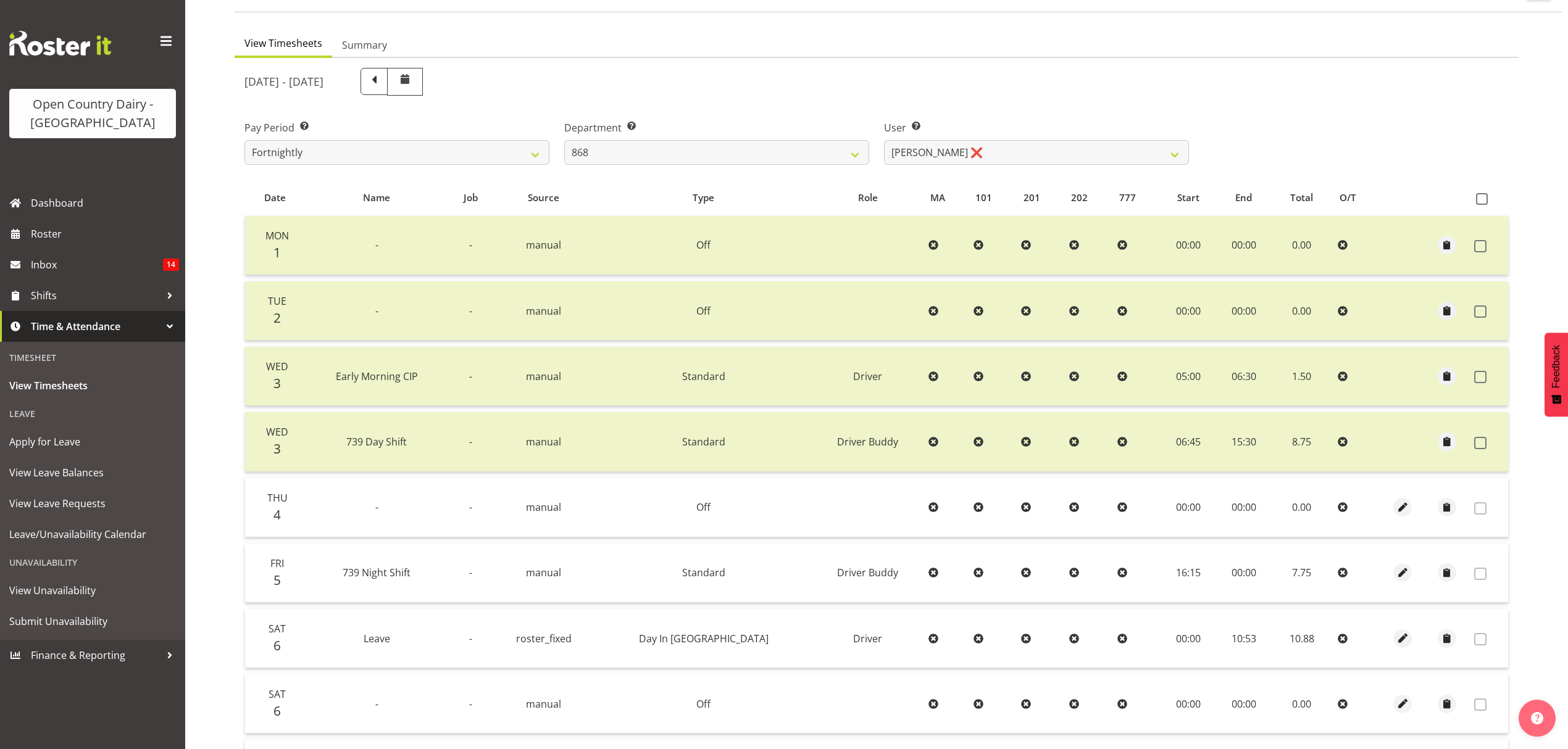
scroll to position [90, 0]
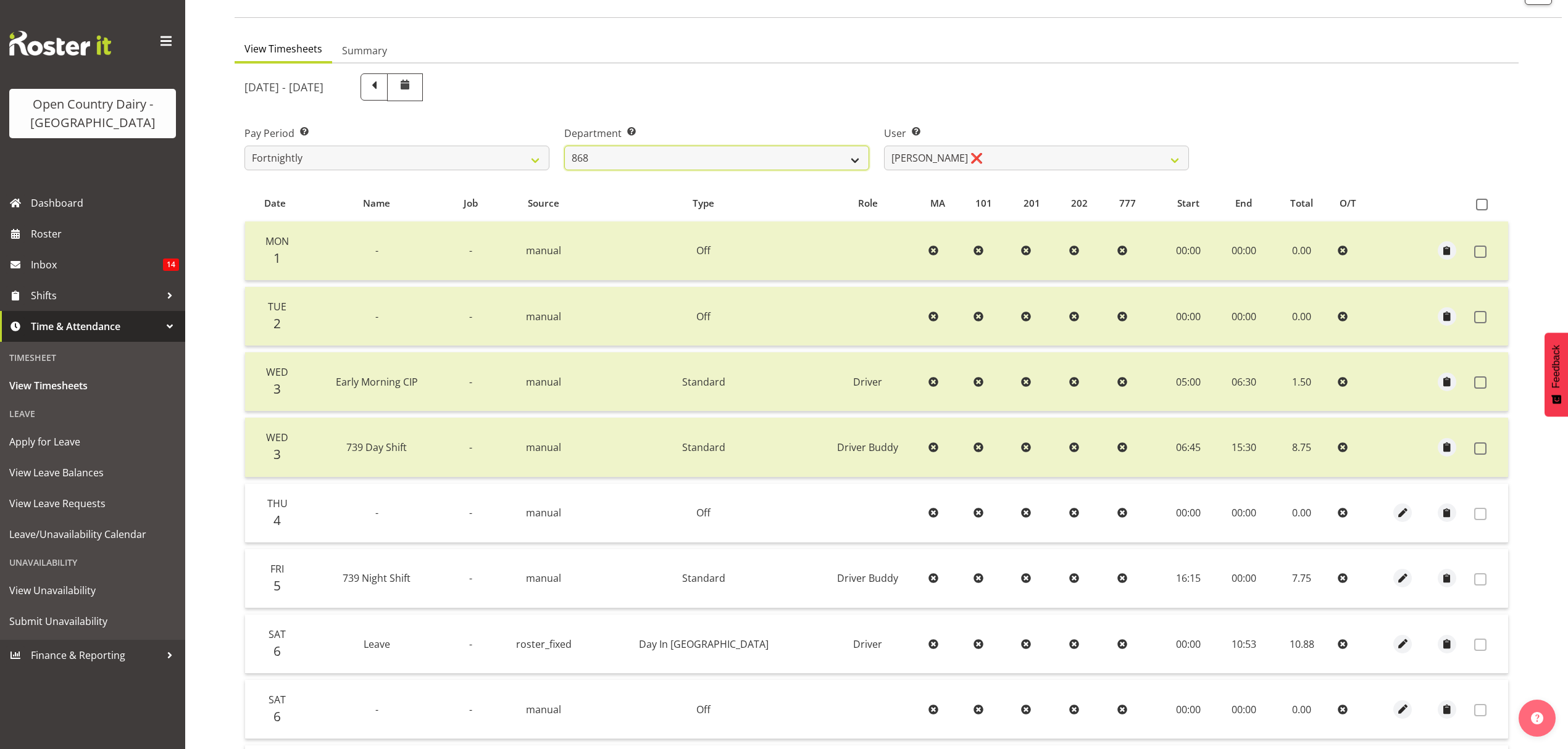
click at [822, 153] on select "734 735 736 737 738 739 851 852 853 854 855 856 858 861 862 865 868 869 870 873" at bounding box center [717, 158] width 305 height 25
select select "669"
click at [564, 146] on select "734 735 736 737 738 739 851 852 853 854 855 856 858 861 862 865 868 869 870 873" at bounding box center [717, 158] width 305 height 25
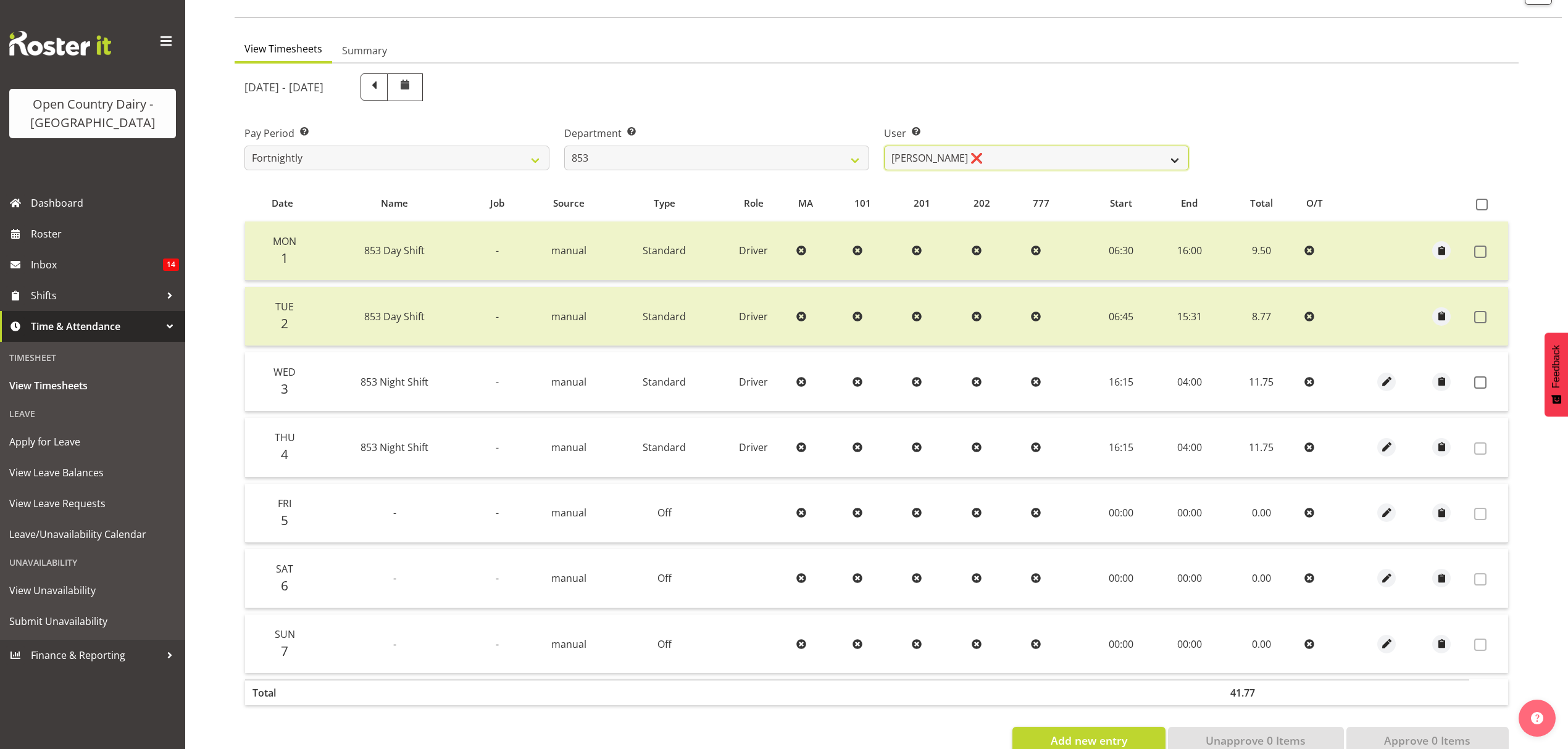
click at [924, 152] on select "[PERSON_NAME] ❌ [PERSON_NAME] ❌ [PERSON_NAME] ❌ [PERSON_NAME] ❌" at bounding box center [1037, 158] width 305 height 25
select select "7439"
click at [884, 146] on select "[PERSON_NAME] ❌ [PERSON_NAME] ❌ [PERSON_NAME] ❌ [PERSON_NAME] ❌" at bounding box center [1037, 158] width 305 height 25
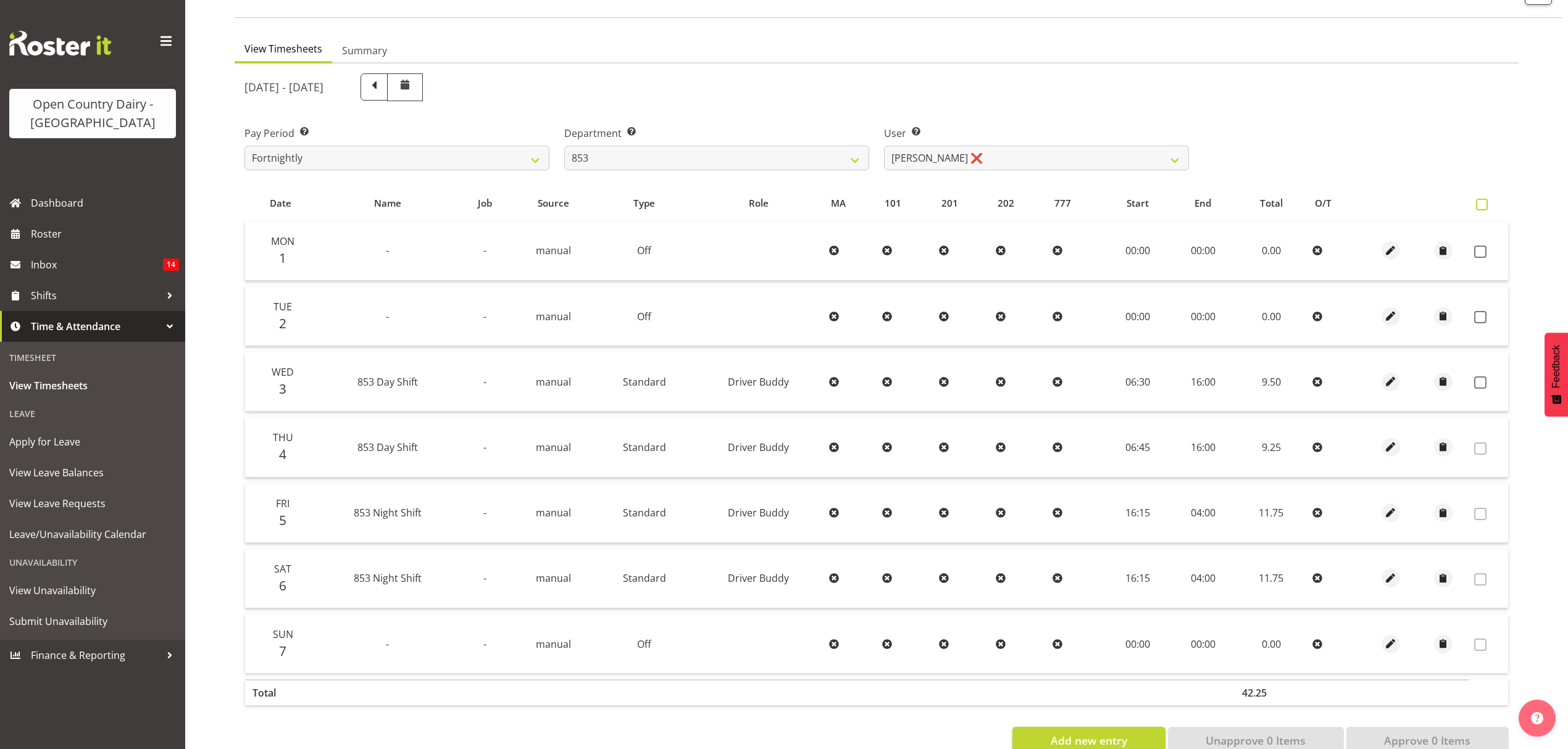
click at [1480, 201] on span at bounding box center [1482, 204] width 12 height 12
click at [1480, 201] on input "checkbox" at bounding box center [1480, 204] width 8 height 8
checkbox input "true"
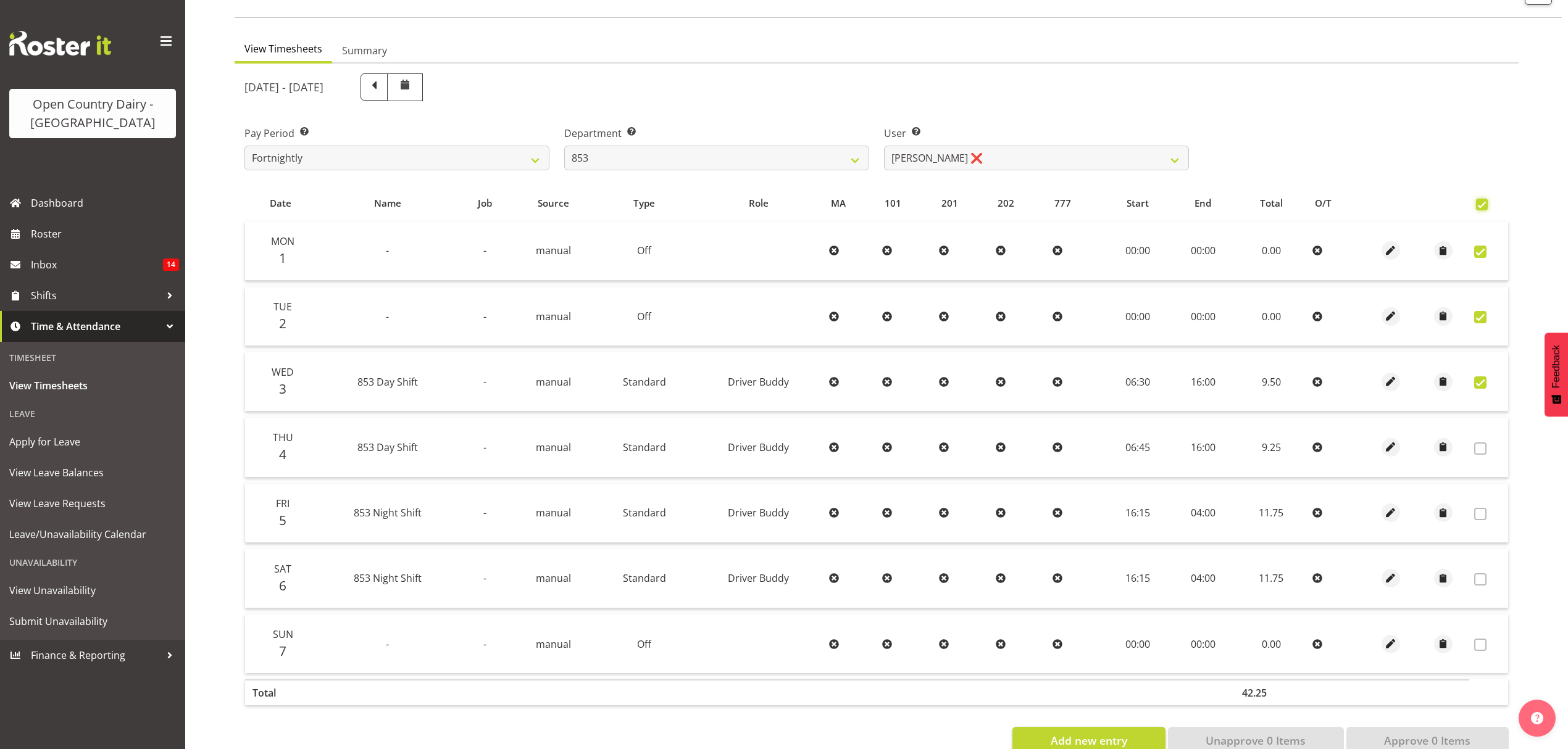
checkbox input "true"
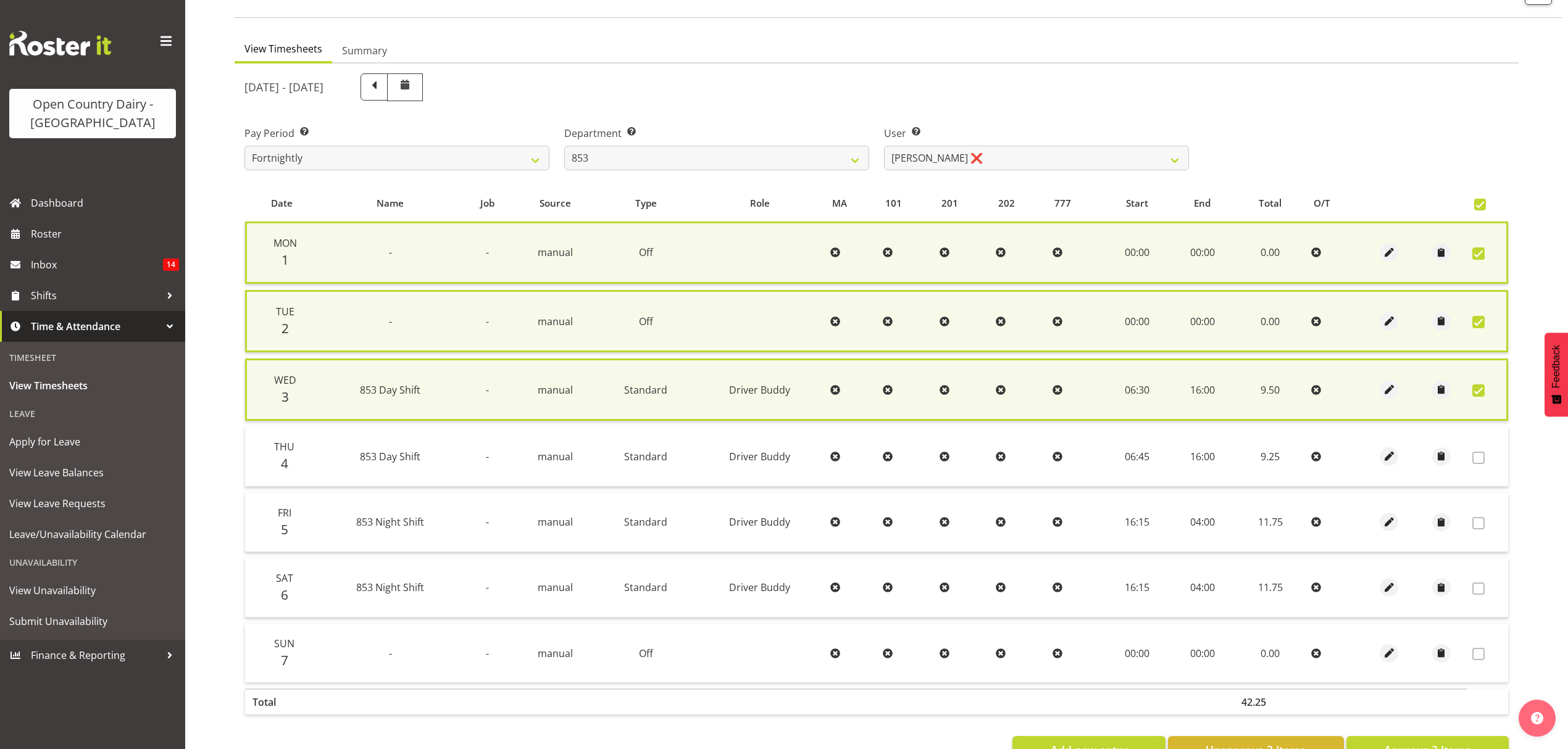
click at [1443, 731] on div "Date Name Job Source Type Role MA 101 201 202 777 Start End Total O/T Mon 1 - -…" at bounding box center [877, 474] width 1264 height 578
click at [1443, 736] on button "Approve 3 Items" at bounding box center [1427, 750] width 162 height 27
checkbox input "false"
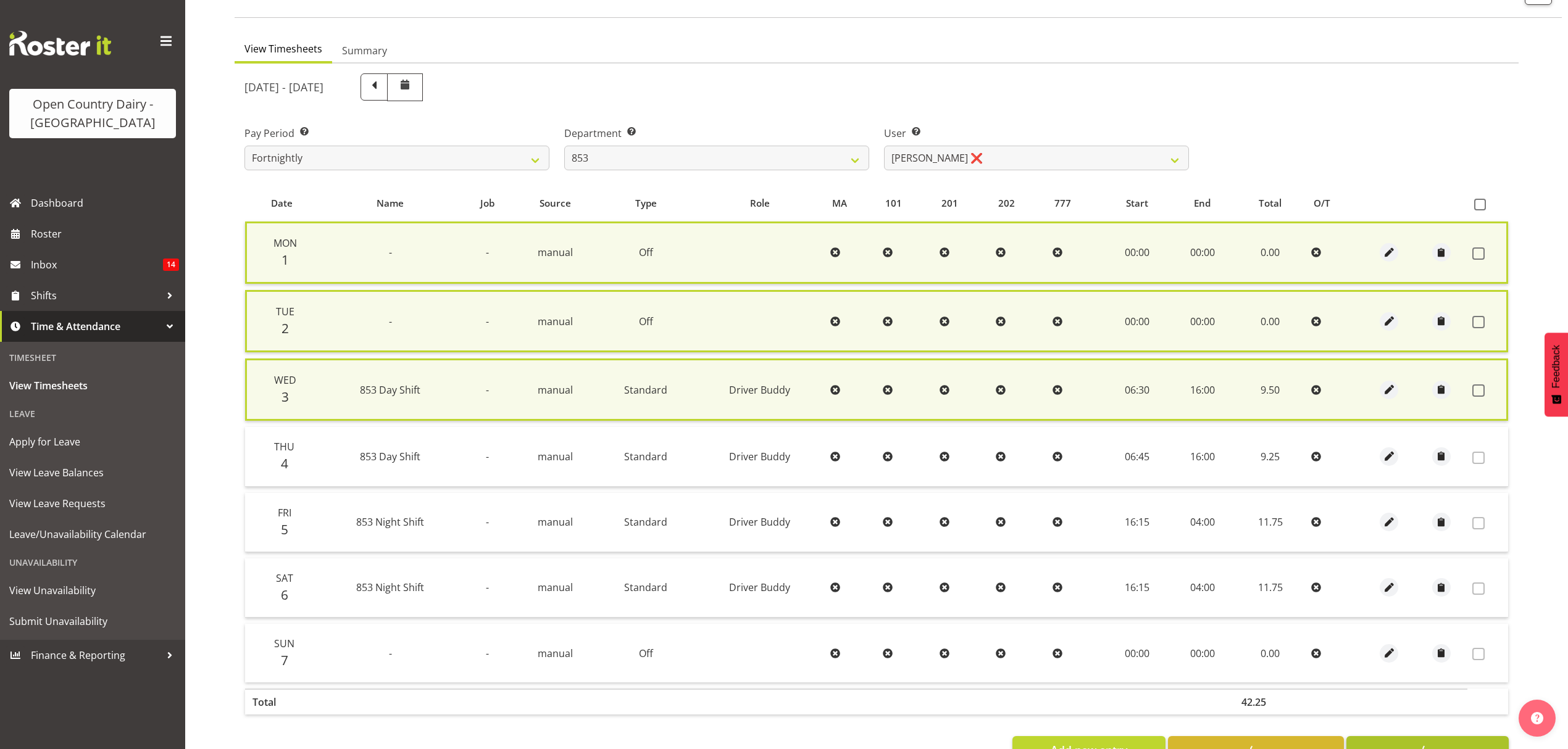
checkbox input "false"
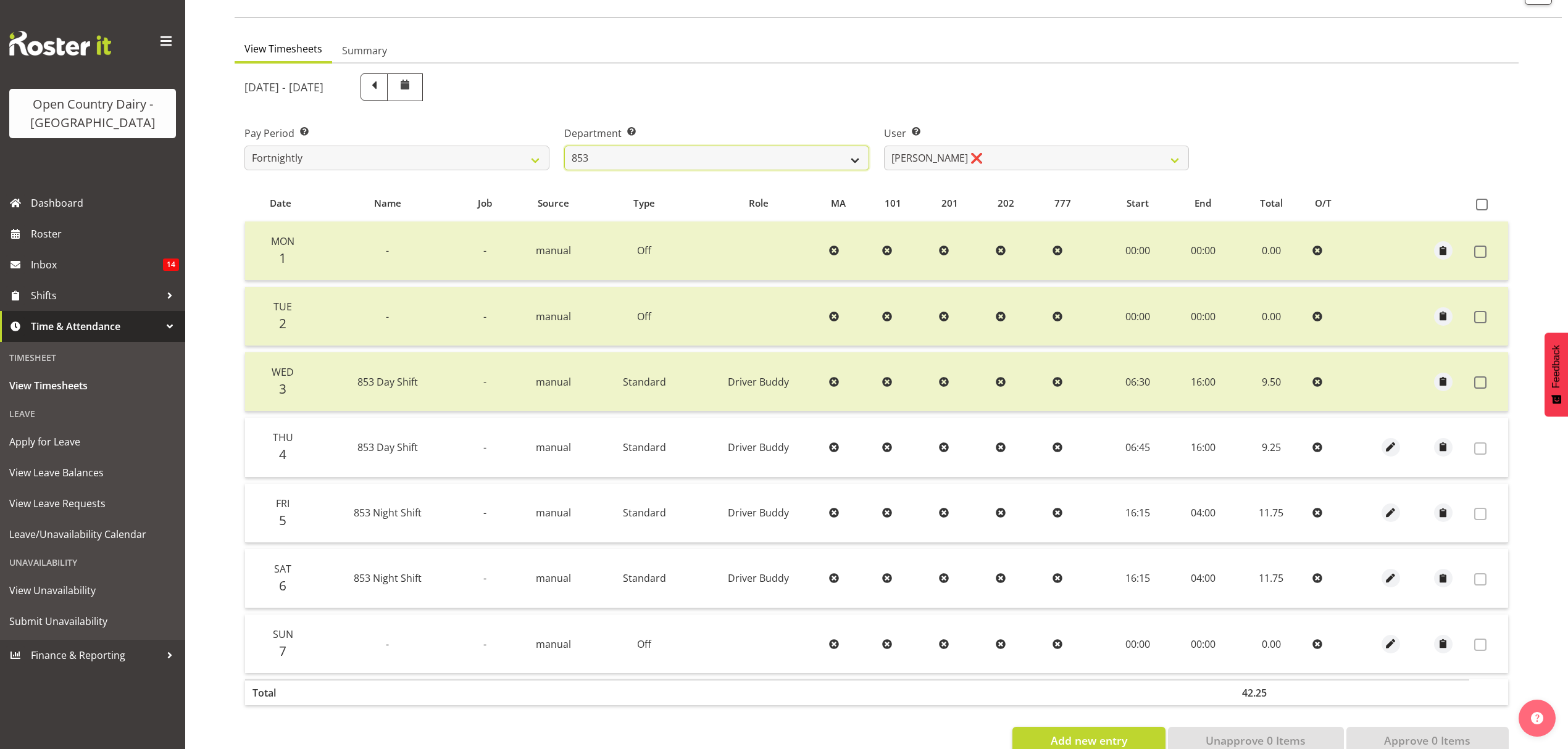
drag, startPoint x: 816, startPoint y: 157, endPoint x: 809, endPoint y: 157, distance: 7.0
click at [816, 157] on select "734 735 736 737 738 739 851 852 853 854 855 856 858 861 862 865 868 869 870 873" at bounding box center [717, 158] width 305 height 25
select select "692"
click at [564, 146] on select "734 735 736 737 738 739 851 852 853 854 855 856 858 861 862 865 868 869 870 873" at bounding box center [717, 158] width 305 height 25
select select "10919"
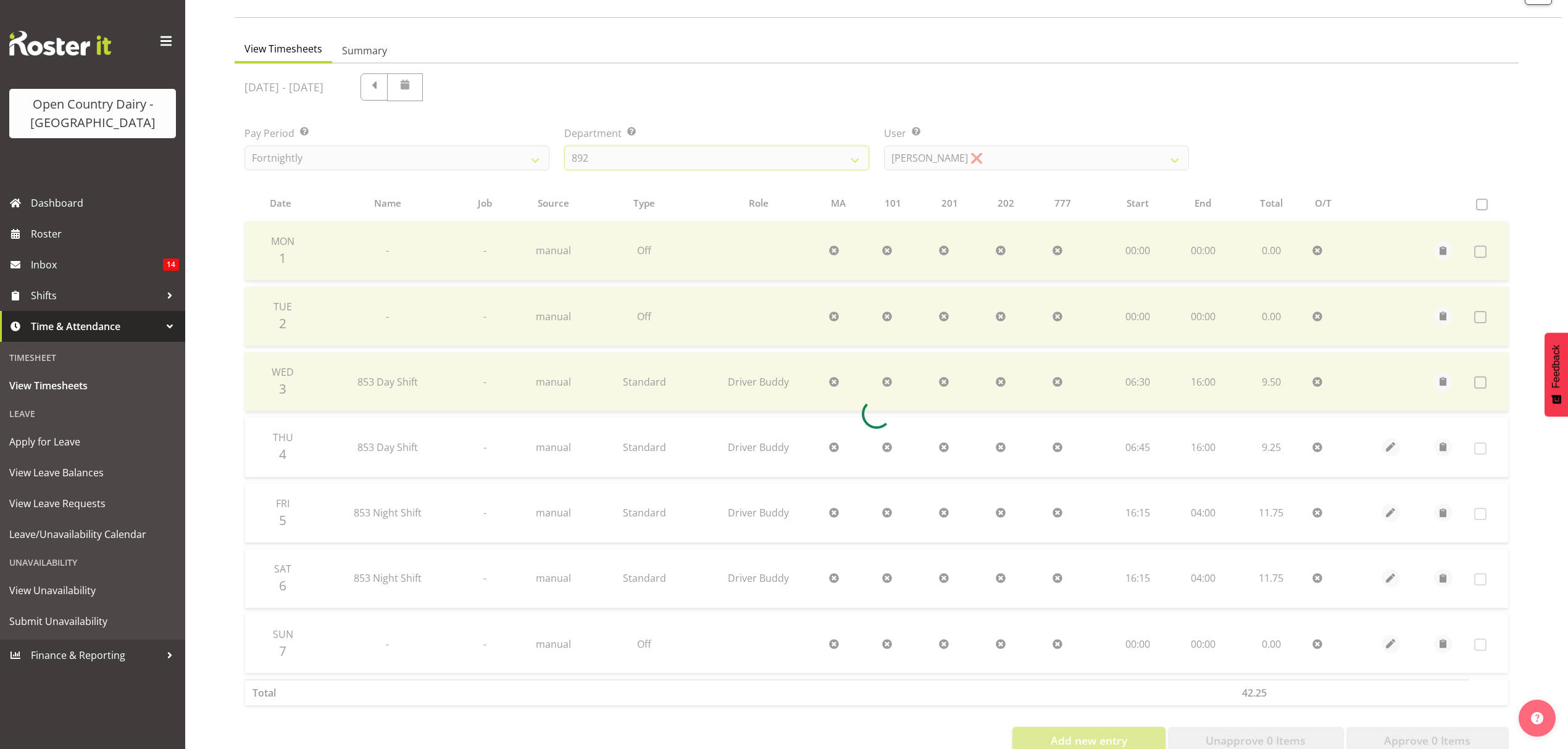
scroll to position [0, 0]
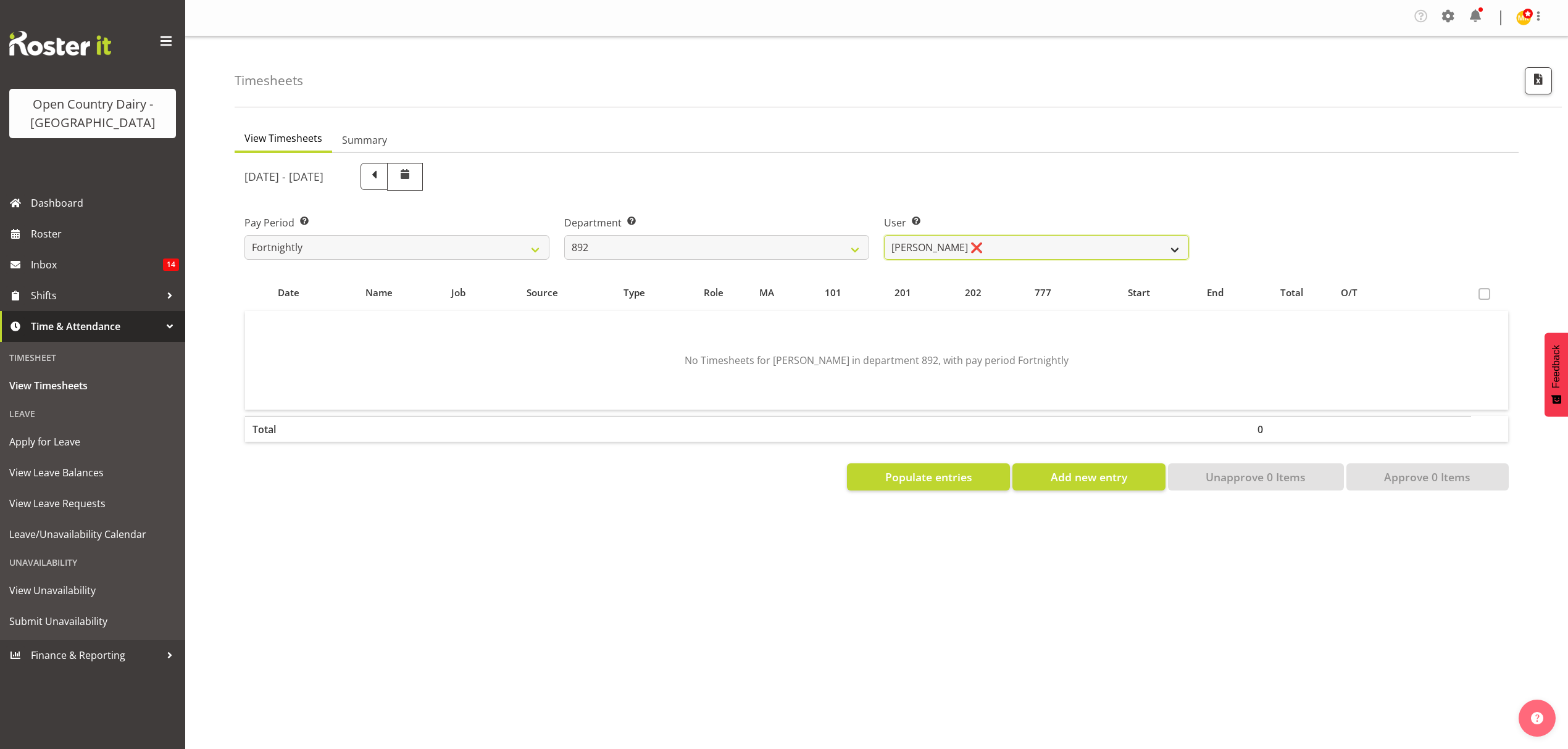
click at [926, 255] on select "[PERSON_NAME] ❌ [PERSON_NAME] ❌ [PERSON_NAME] ✔ [PERSON_NAME] ❌ [PERSON_NAME] ❌" at bounding box center [1037, 248] width 305 height 25
click at [716, 241] on select "734 735 736 737 738 739 851 852 853 854 855 856 858 861 862 865 868 869 870 873" at bounding box center [717, 248] width 305 height 25
select select "816"
click at [564, 236] on select "734 735 736 737 738 739 851 852 853 854 855 856 858 861 862 865 868 869 870 873" at bounding box center [717, 248] width 305 height 25
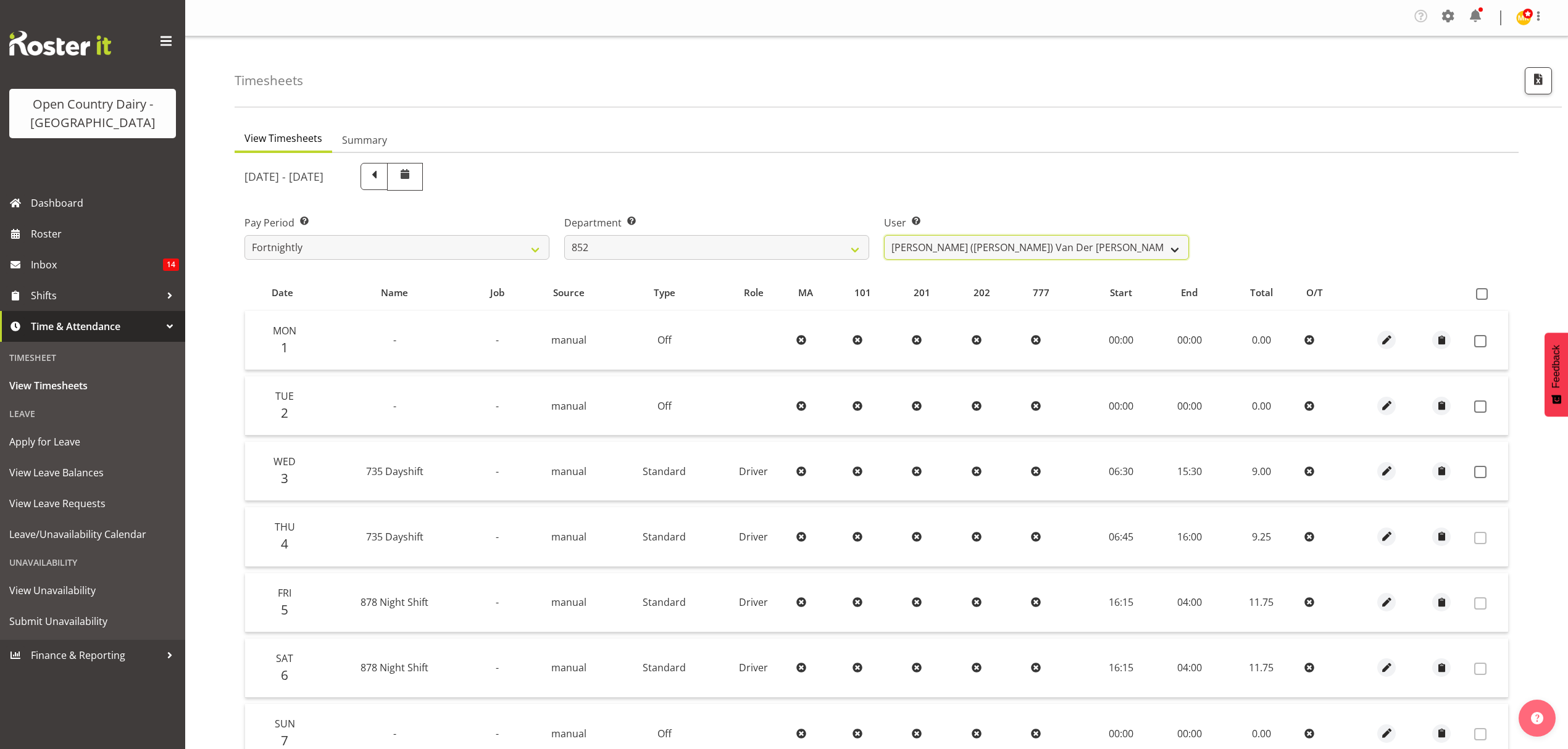
click at [978, 252] on select "[PERSON_NAME] ([PERSON_NAME]) [PERSON_NAME] ❌ [PERSON_NAME] ✔ [PERSON_NAME] ❌ […" at bounding box center [1037, 248] width 305 height 25
select select "11796"
click at [884, 236] on select "[PERSON_NAME] ([PERSON_NAME]) [PERSON_NAME] ❌ [PERSON_NAME] ✔ [PERSON_NAME] ❌ […" at bounding box center [1037, 248] width 305 height 25
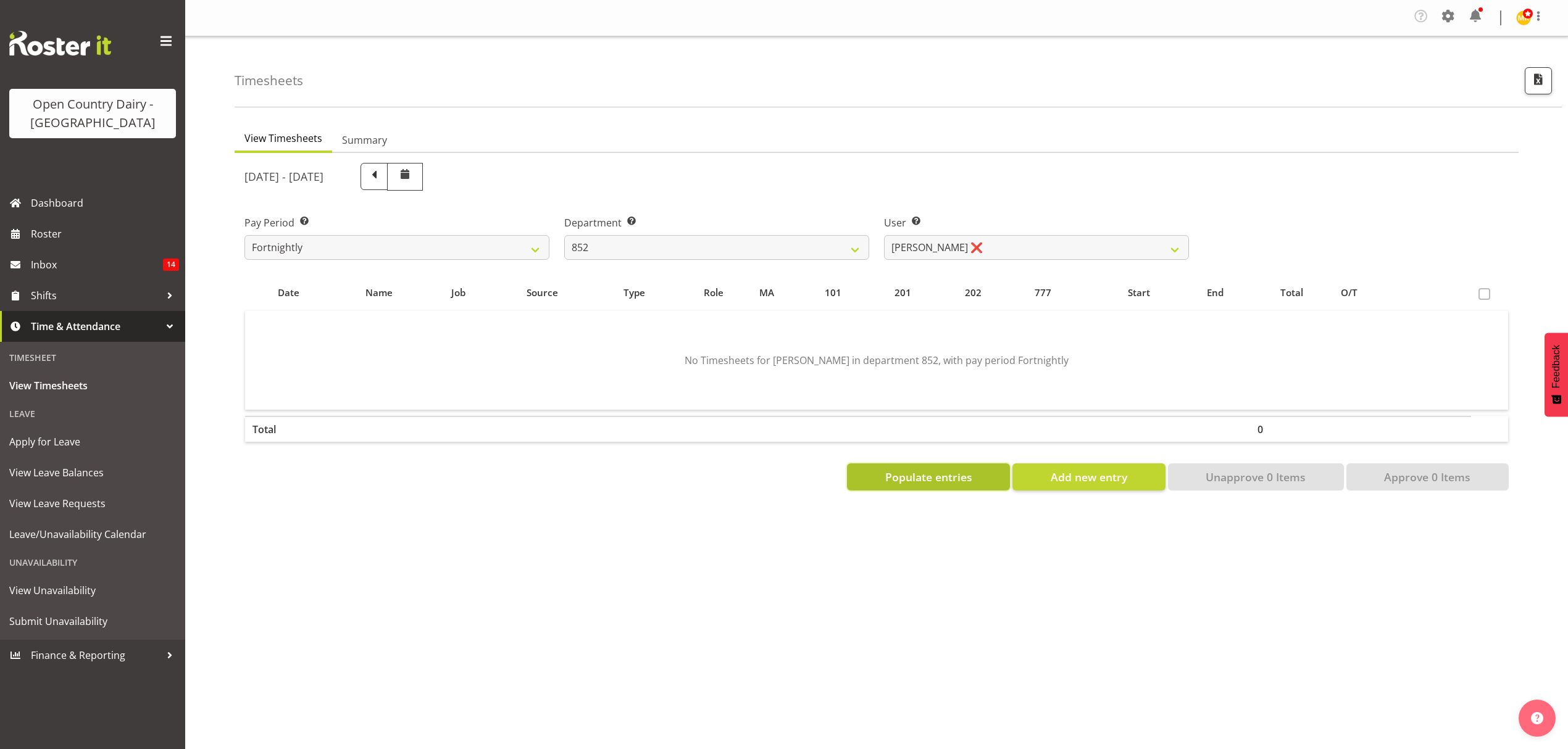
click at [932, 477] on span "Populate entries" at bounding box center [929, 477] width 87 height 16
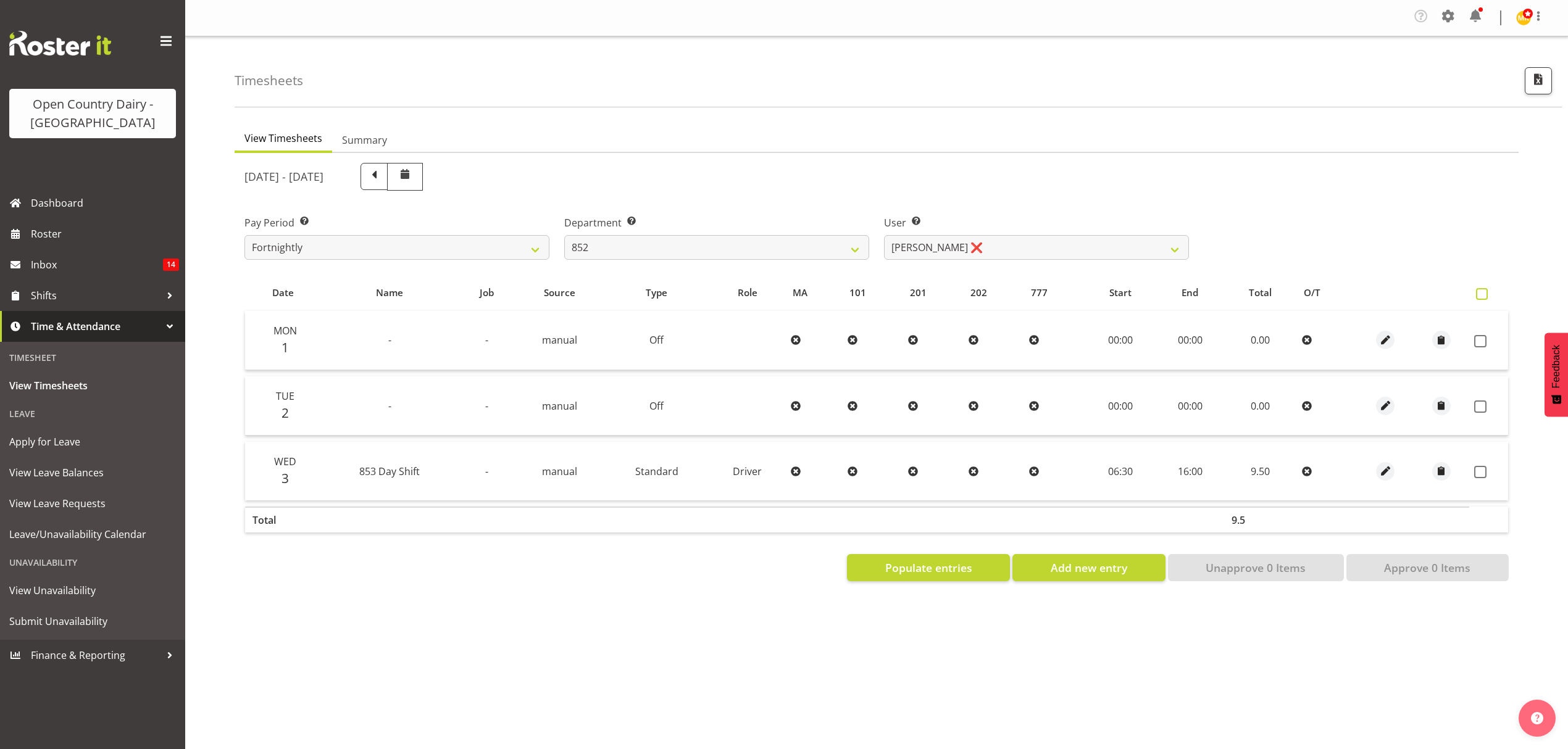
click at [1480, 296] on span at bounding box center [1482, 294] width 12 height 12
click at [1480, 296] on input "checkbox" at bounding box center [1480, 294] width 8 height 8
checkbox input "true"
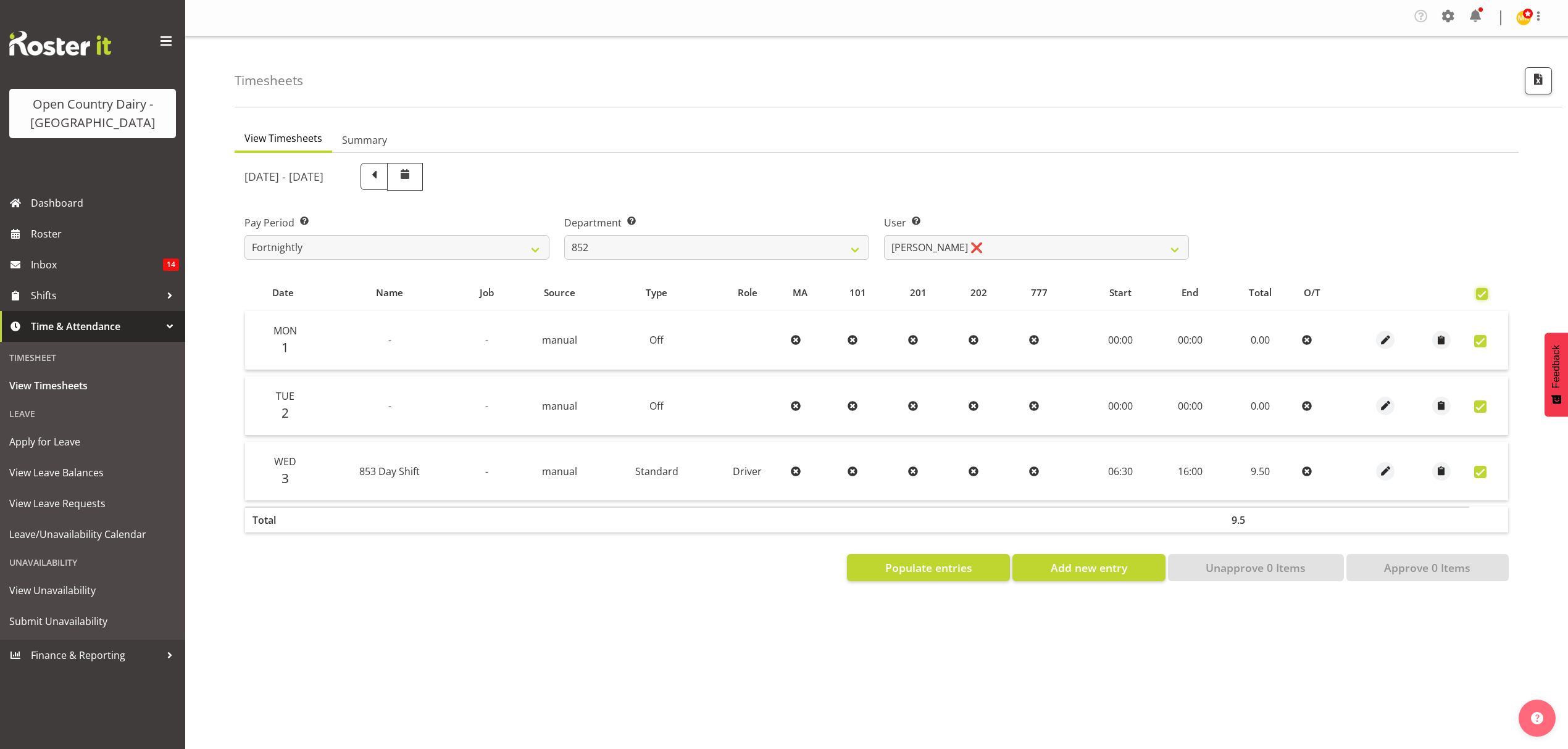
checkbox input "true"
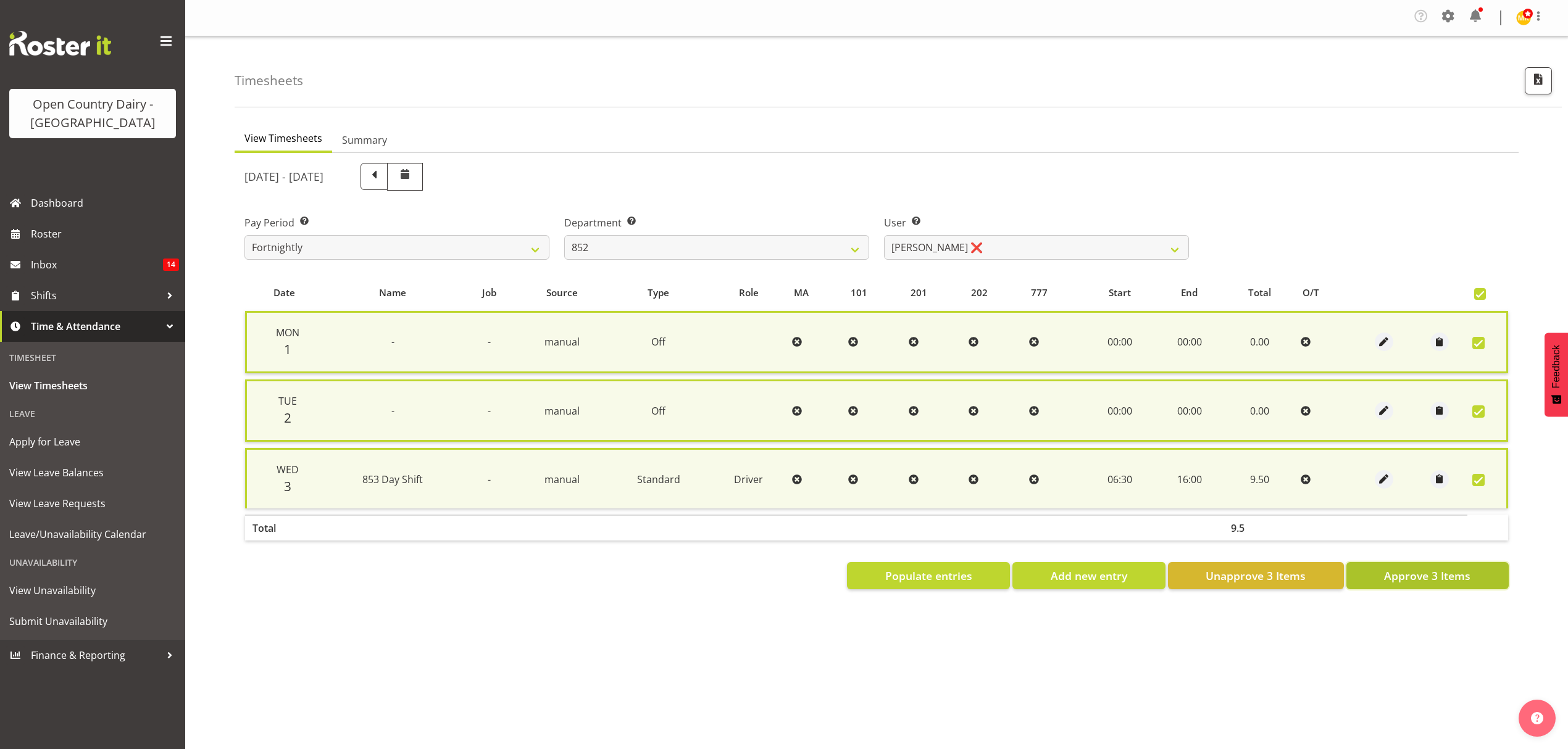
click at [1480, 576] on button "Approve 3 Items" at bounding box center [1427, 575] width 162 height 27
checkbox input "false"
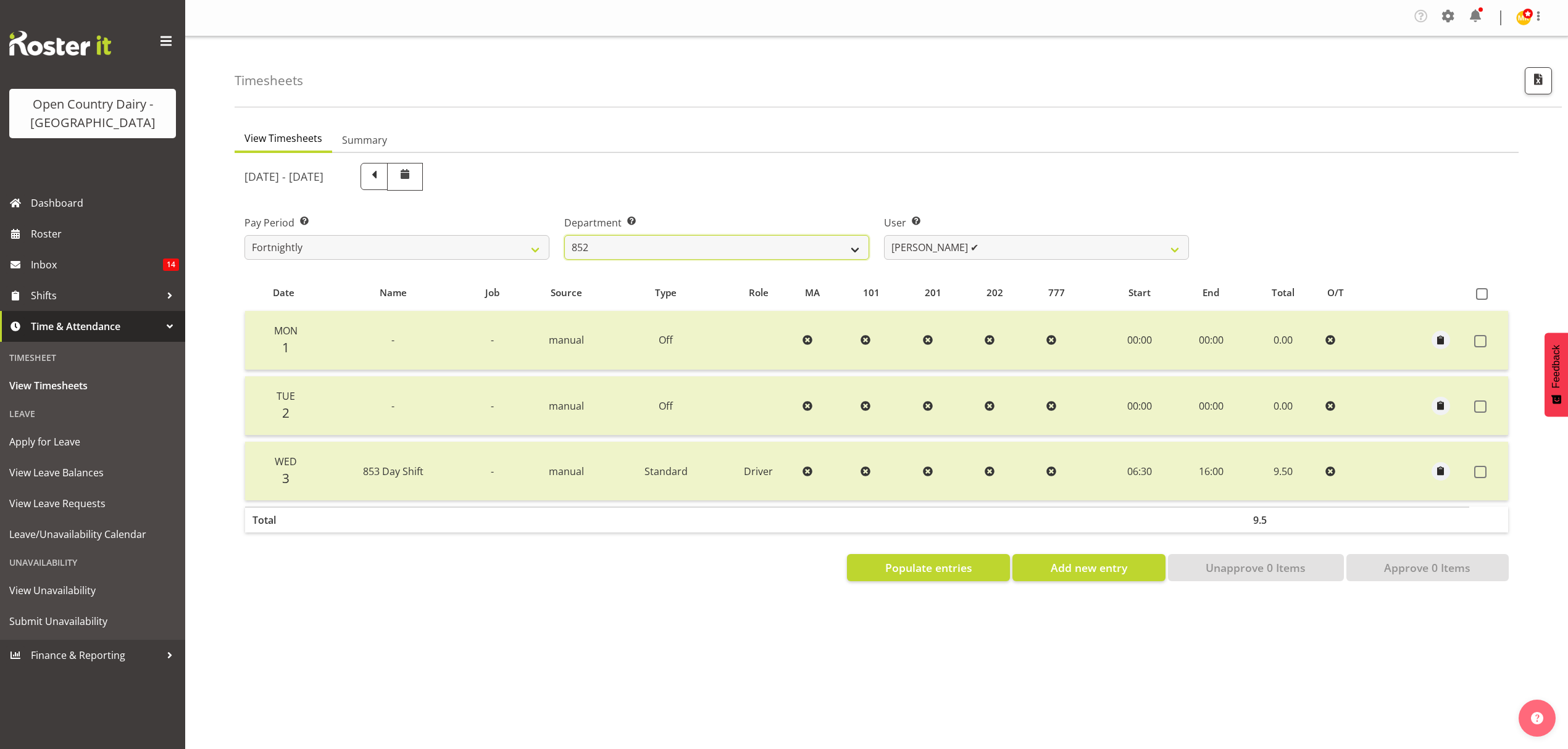
click at [798, 255] on select "734 735 736 737 738 739 851 852 853 854 855 856 858 861 862 865 868 869 870 873" at bounding box center [717, 248] width 305 height 25
select select "668"
click at [564, 236] on select "734 735 736 737 738 739 851 852 853 854 855 856 858 861 862 865 868 869 870 873" at bounding box center [717, 248] width 305 height 25
select select "8288"
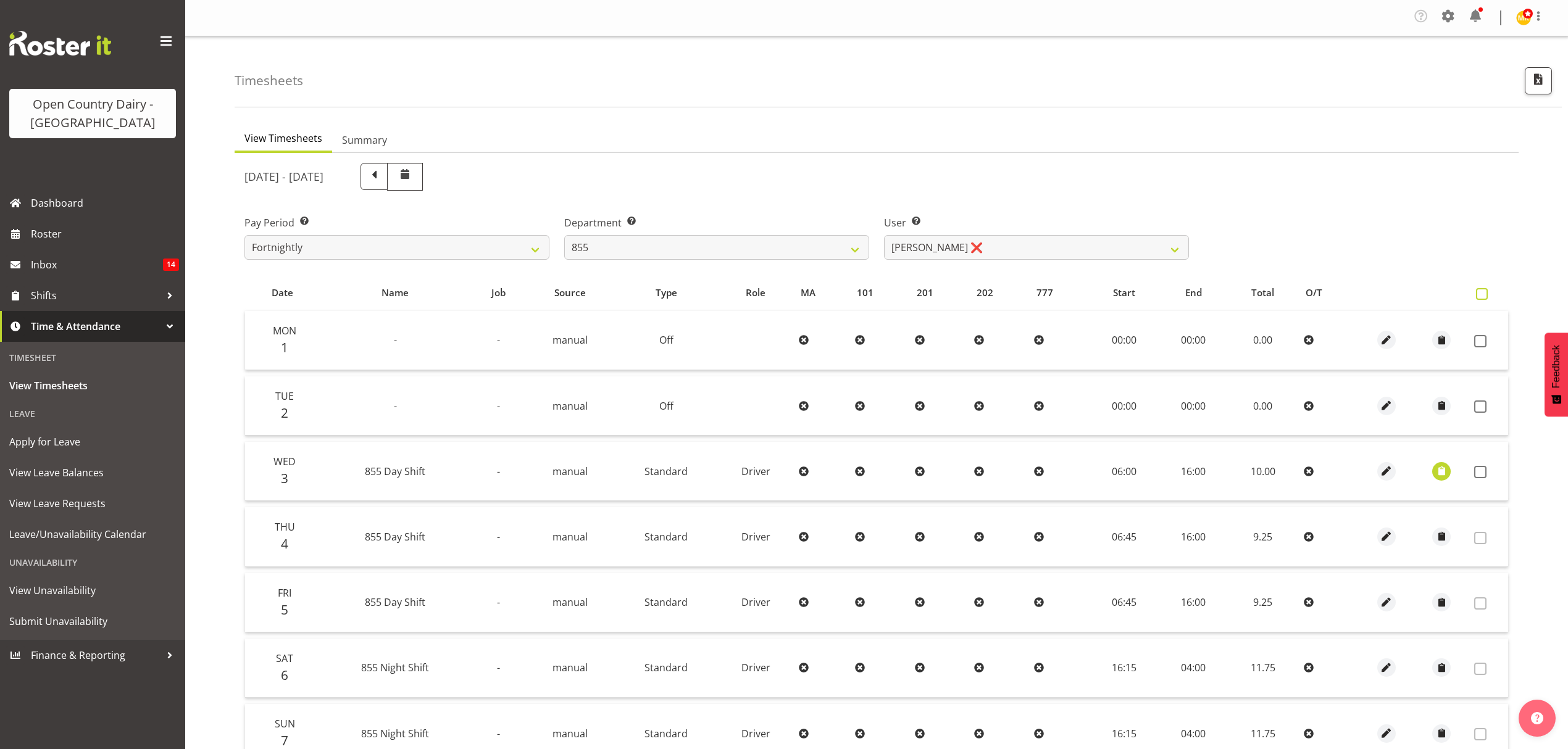
click at [1485, 299] on span at bounding box center [1482, 294] width 12 height 12
click at [1484, 298] on input "checkbox" at bounding box center [1480, 294] width 8 height 8
checkbox input "true"
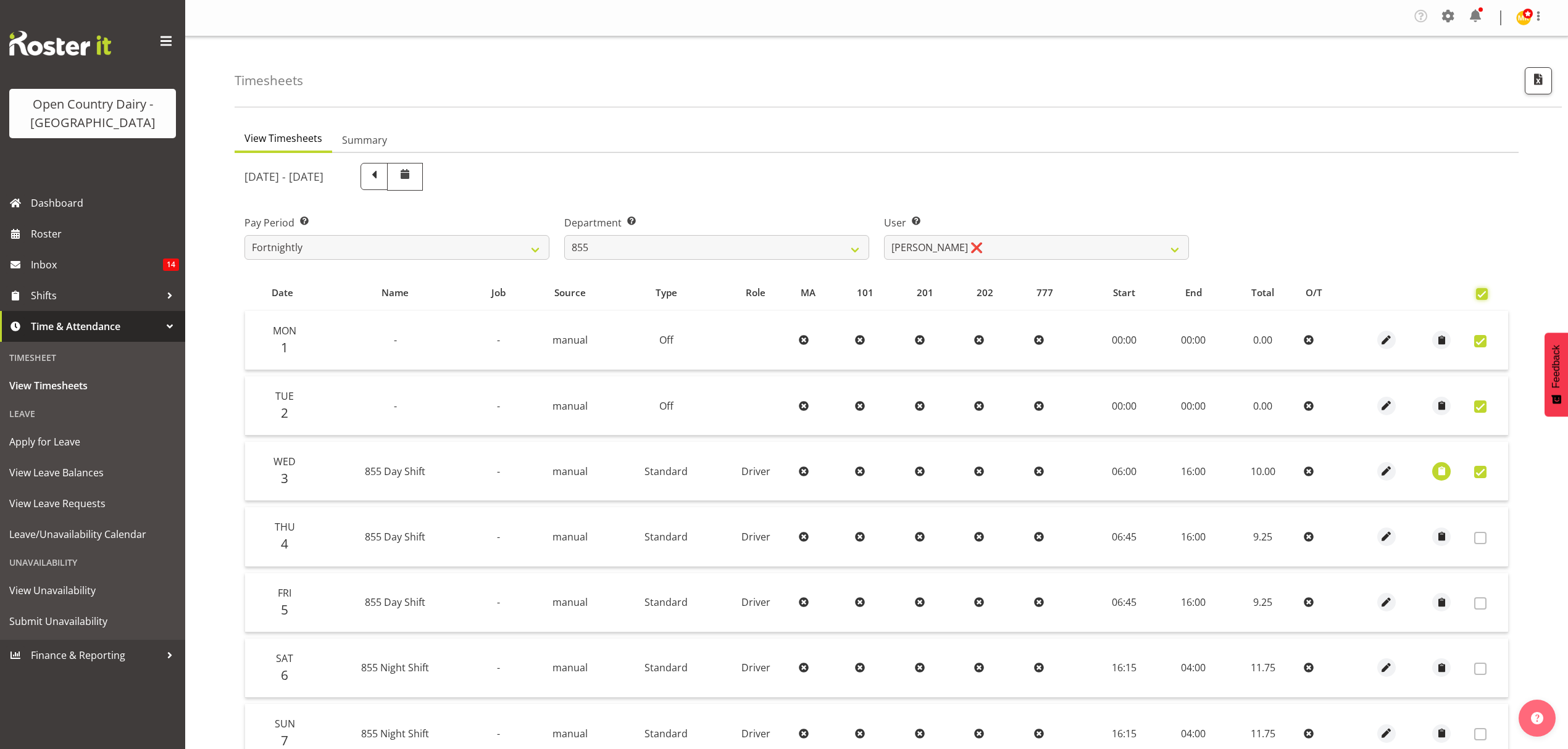
checkbox input "true"
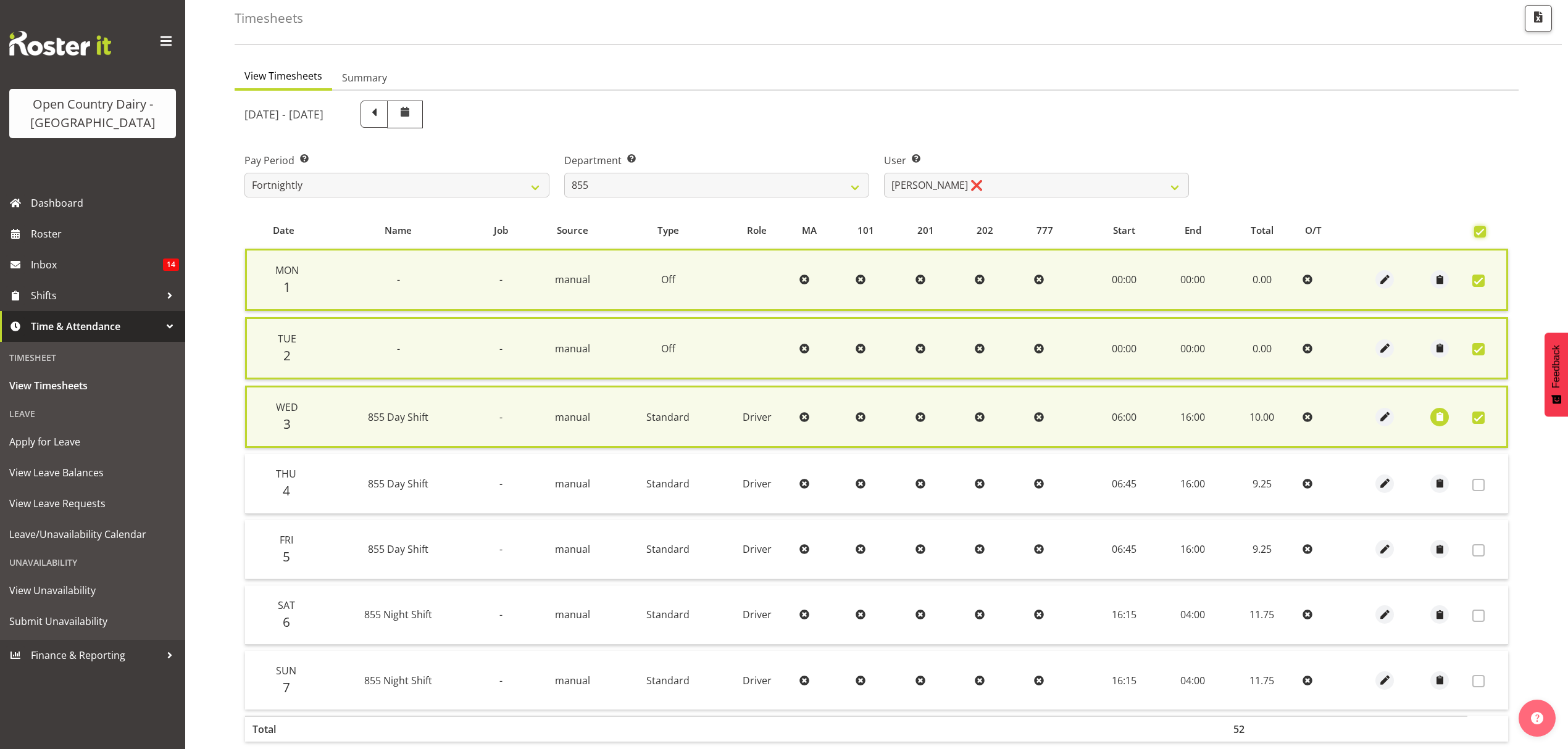
scroll to position [131, 0]
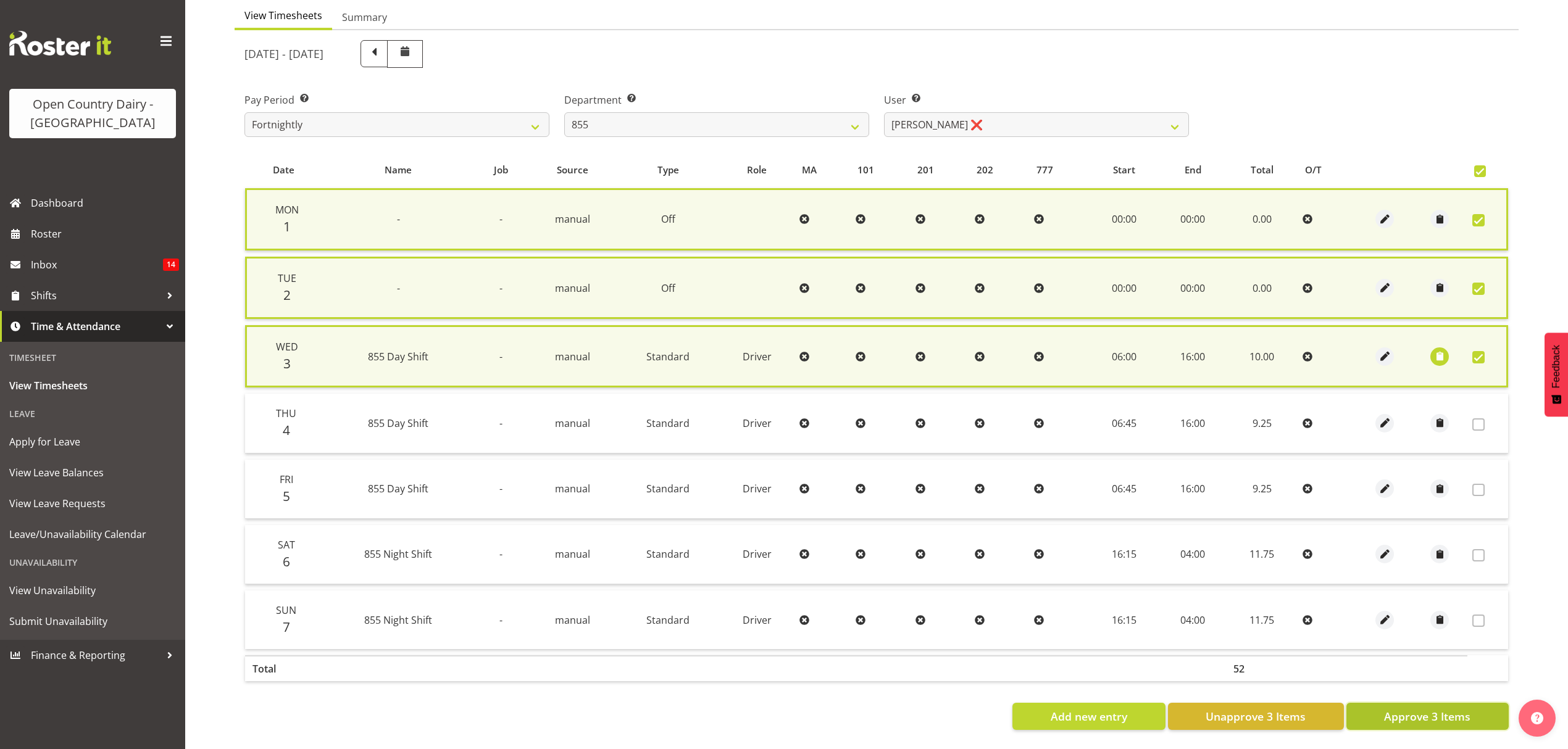
click at [1418, 703] on button "Approve 3 Items" at bounding box center [1427, 716] width 162 height 27
checkbox input "false"
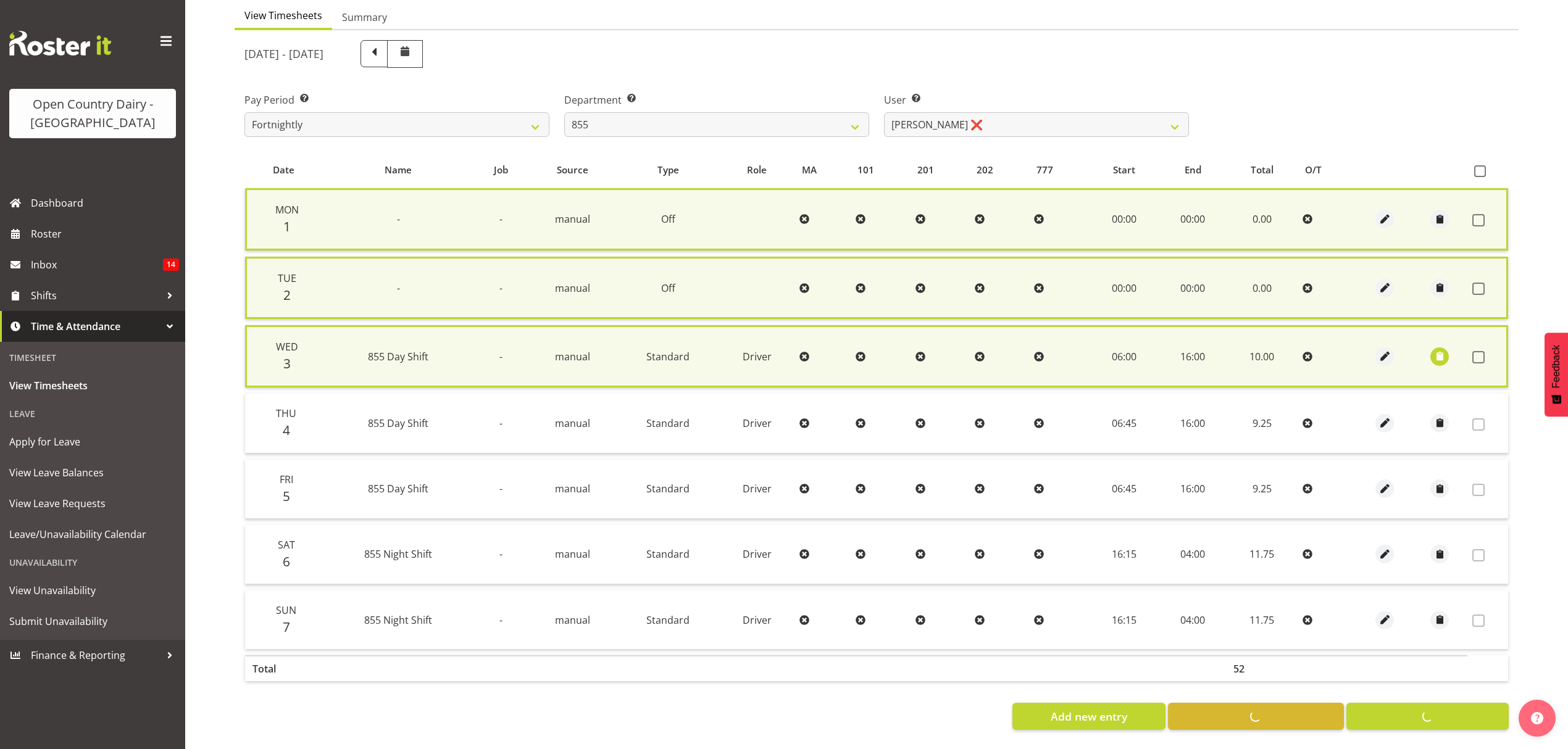
checkbox input "false"
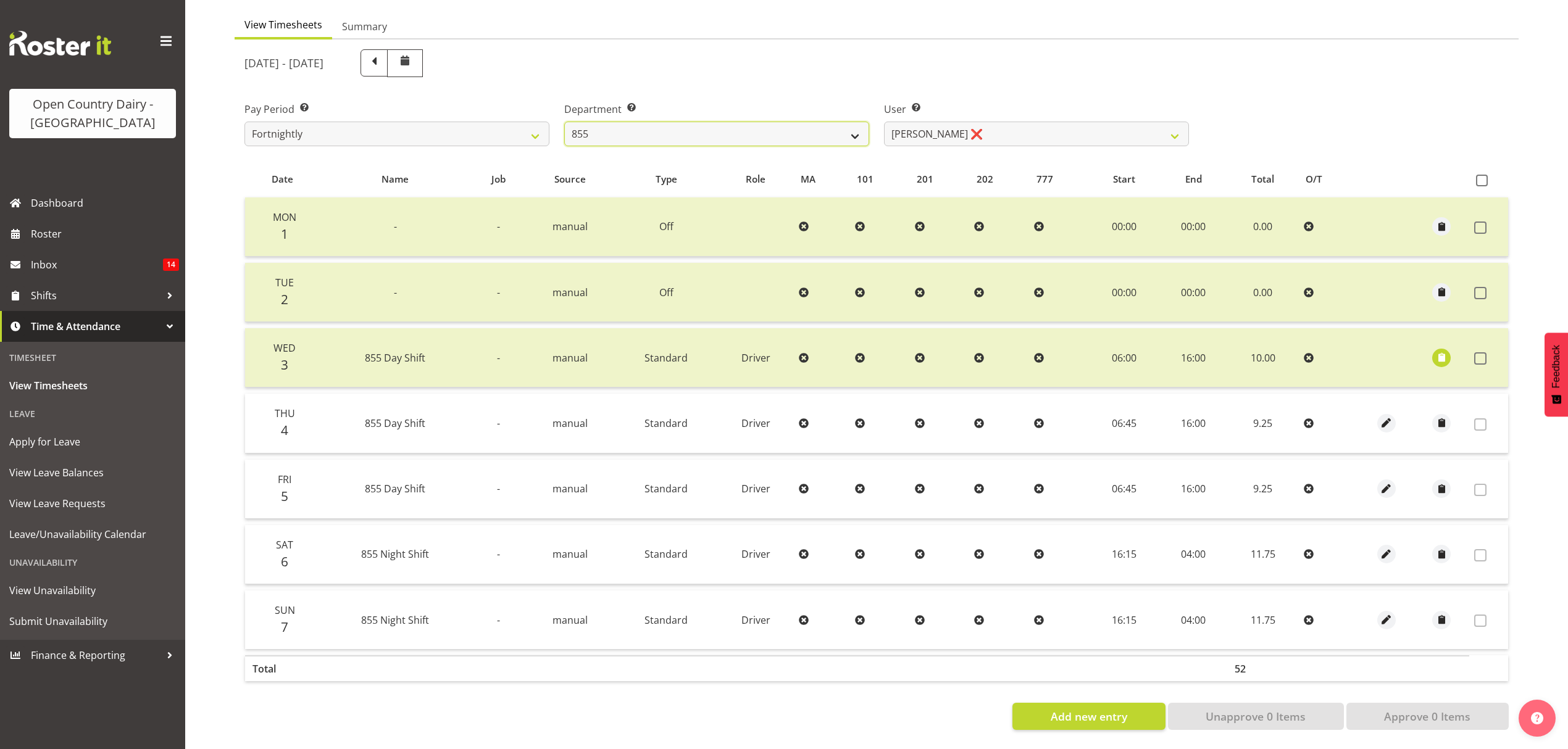
click at [825, 128] on select "734 735 736 737 738 739 851 852 853 854 855 856 858 861 862 865 868 869 870 873" at bounding box center [717, 134] width 305 height 25
select select "675"
click at [564, 122] on select "734 735 736 737 738 739 851 852 853 854 855 856 858 861 862 865 868 869 870 873" at bounding box center [717, 134] width 305 height 25
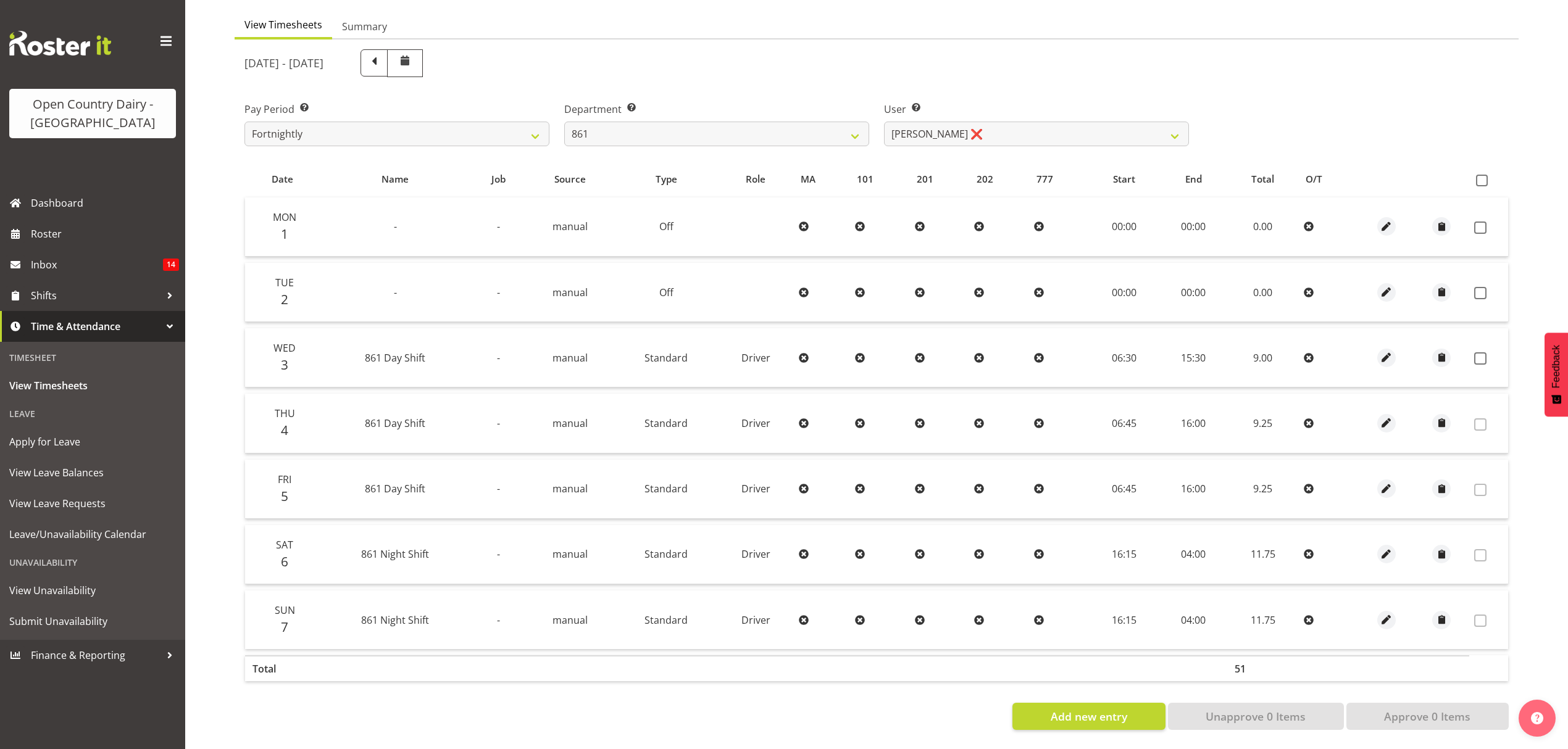
click at [1490, 178] on th at bounding box center [1488, 180] width 39 height 23
click at [1490, 175] on label at bounding box center [1485, 180] width 18 height 12
click at [1484, 177] on input "checkbox" at bounding box center [1480, 180] width 8 height 8
checkbox input "true"
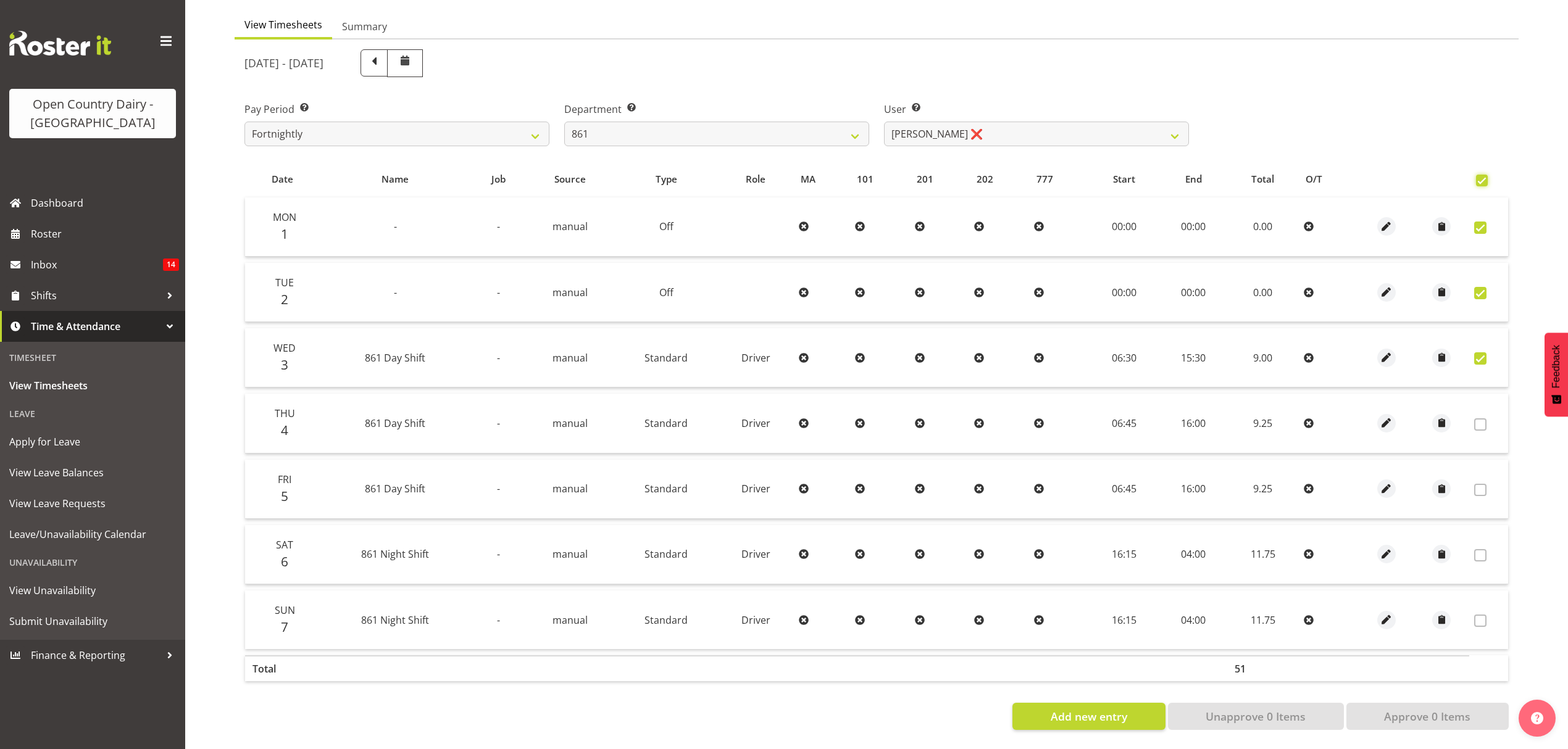
checkbox input "true"
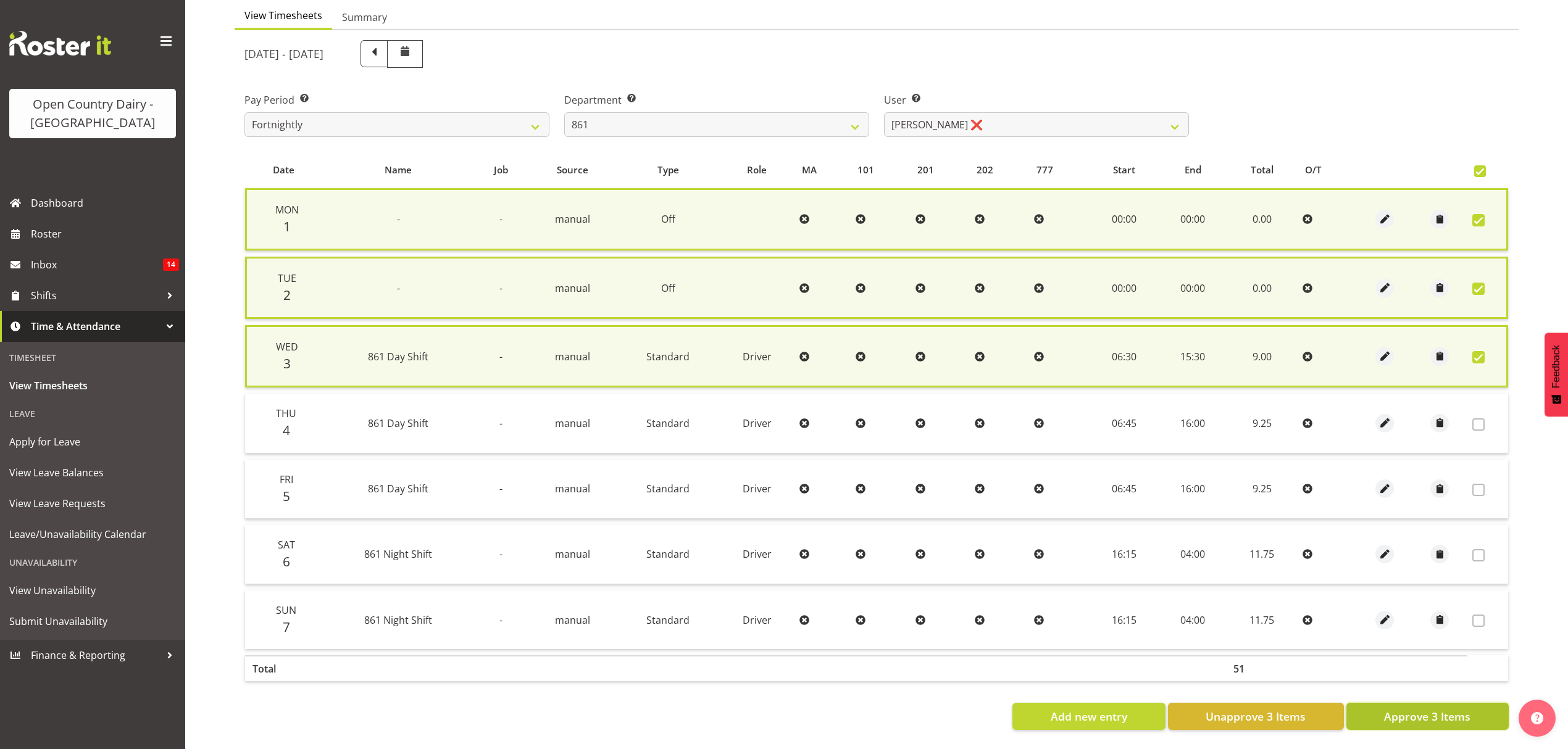
click at [1420, 712] on span "Approve 3 Items" at bounding box center [1427, 716] width 86 height 16
checkbox input "false"
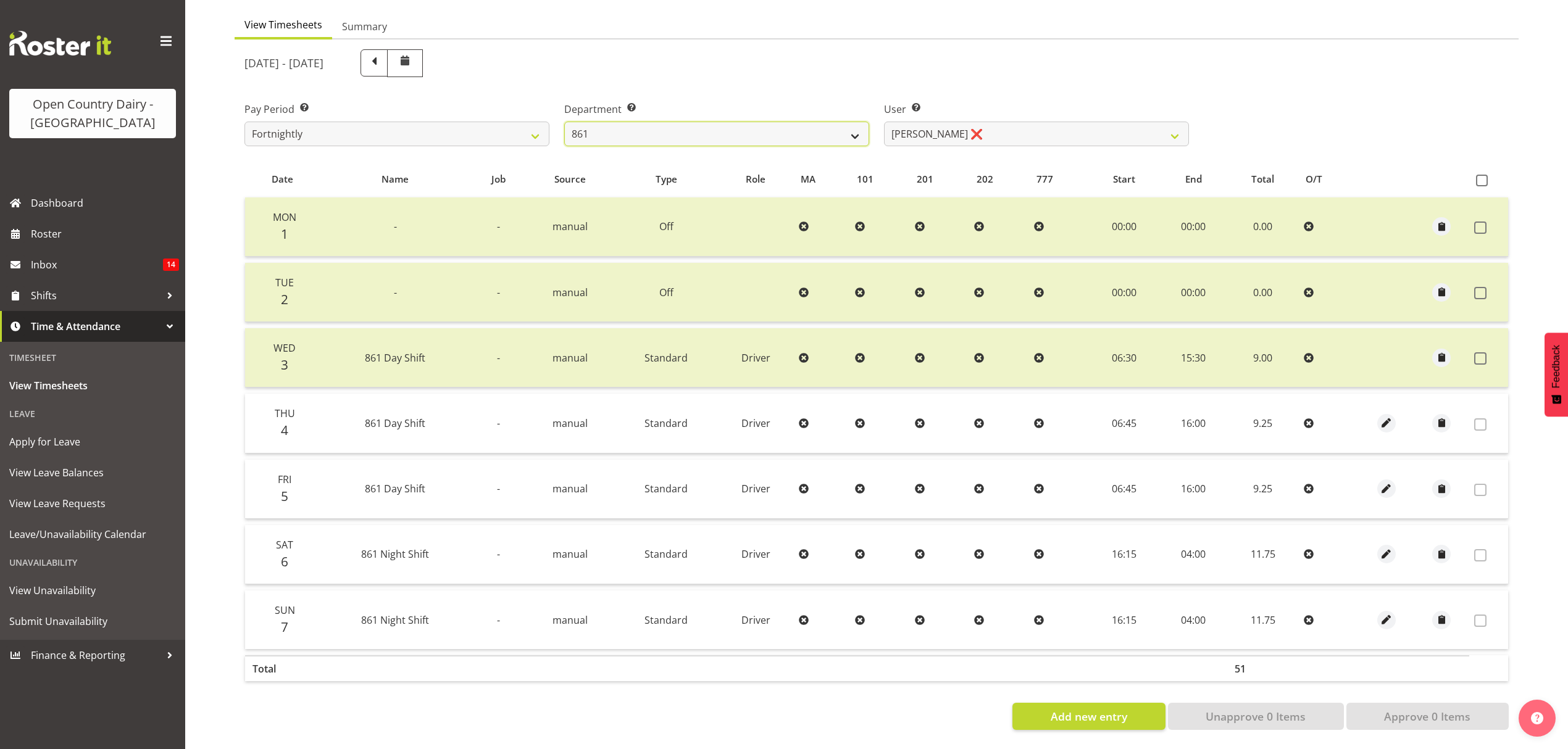
click at [835, 131] on select "734 735 736 737 738 739 851 852 853 854 855 856 858 861 862 865 868 869 870 873" at bounding box center [717, 134] width 305 height 25
select select "676"
click at [564, 122] on select "734 735 736 737 738 739 851 852 853 854 855 856 858 861 862 865 868 869 870 873" at bounding box center [717, 134] width 305 height 25
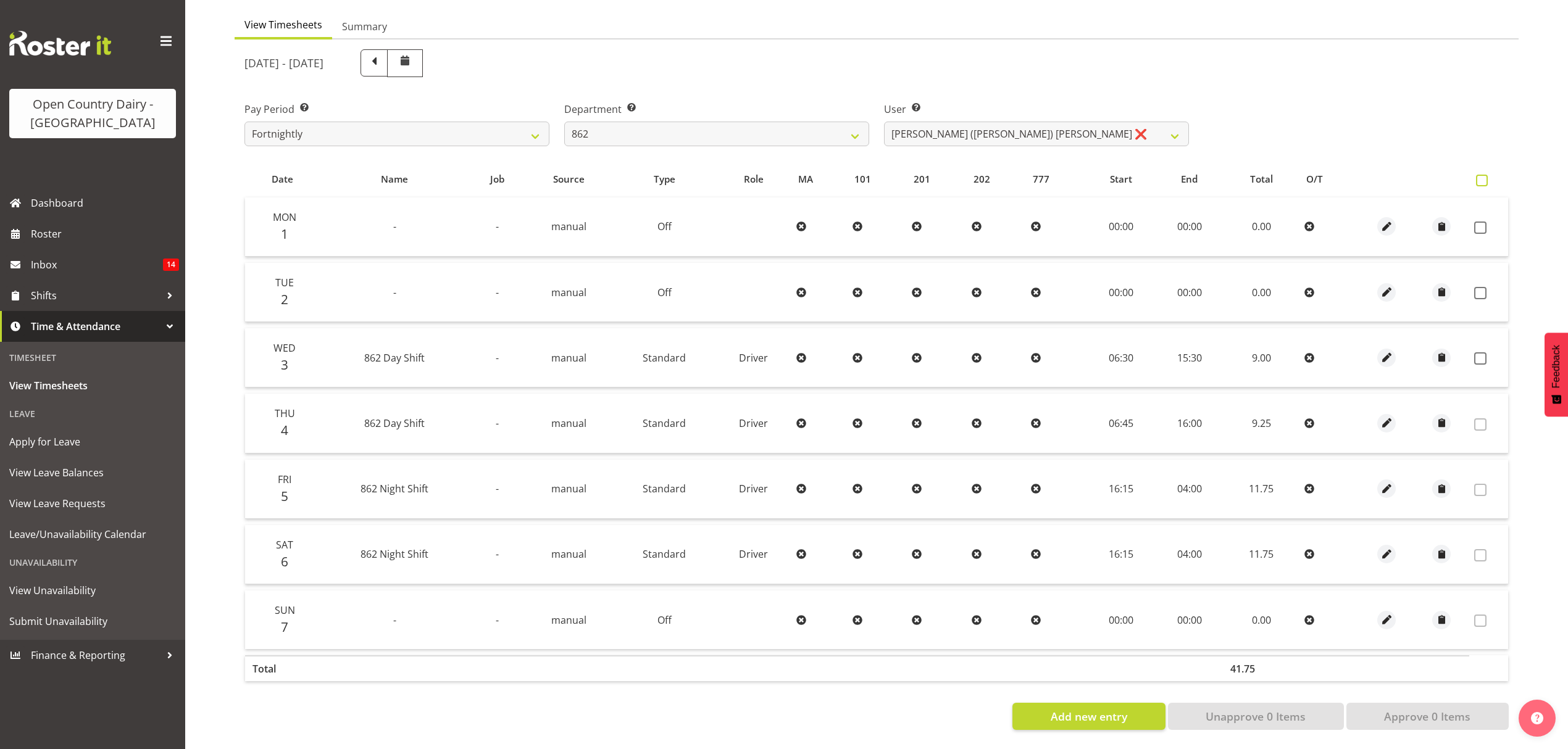
drag, startPoint x: 1479, startPoint y: 171, endPoint x: 1479, endPoint y: 180, distance: 9.0
click at [1480, 175] on span at bounding box center [1482, 180] width 12 height 12
click at [1480, 177] on input "checkbox" at bounding box center [1480, 180] width 8 height 8
checkbox input "true"
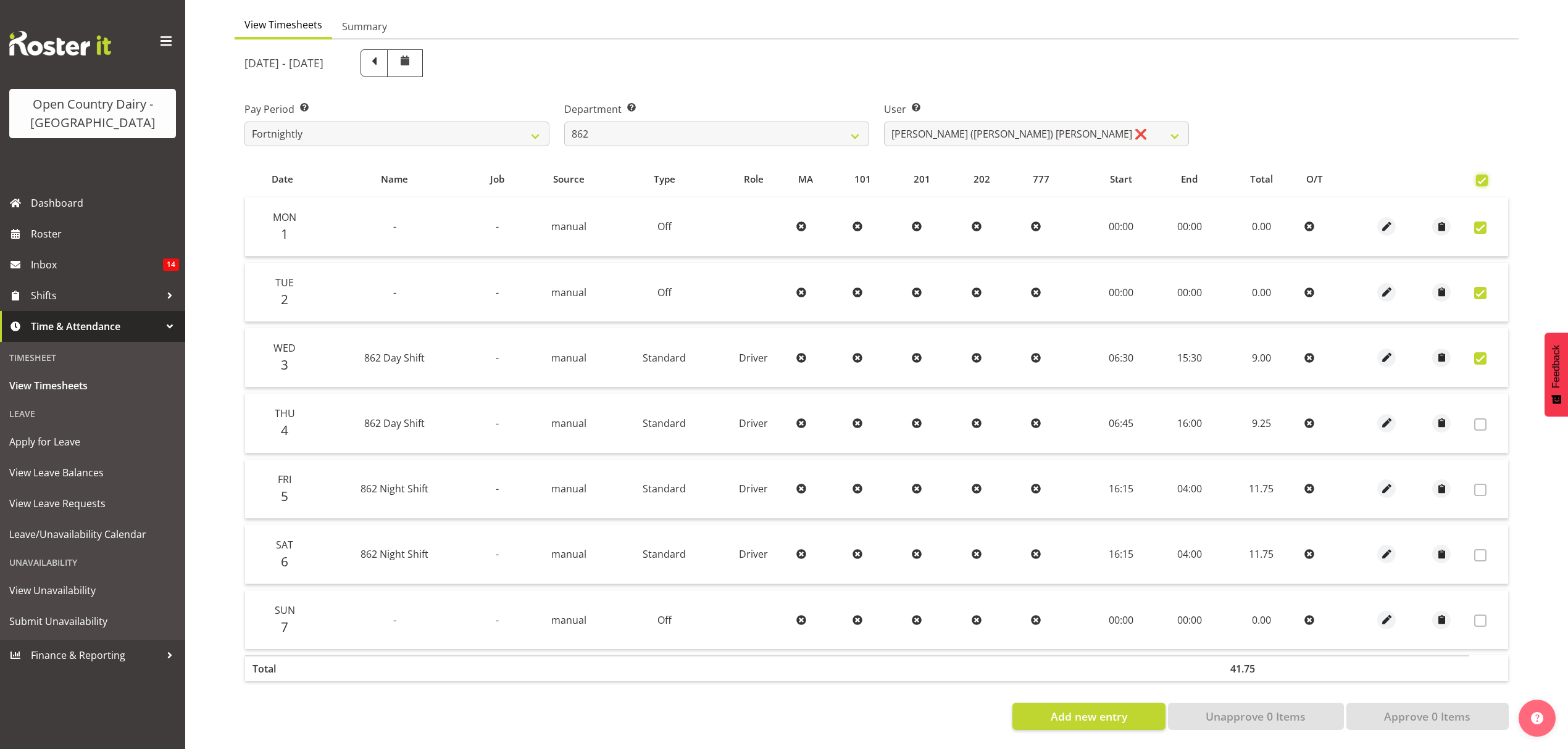
checkbox input "true"
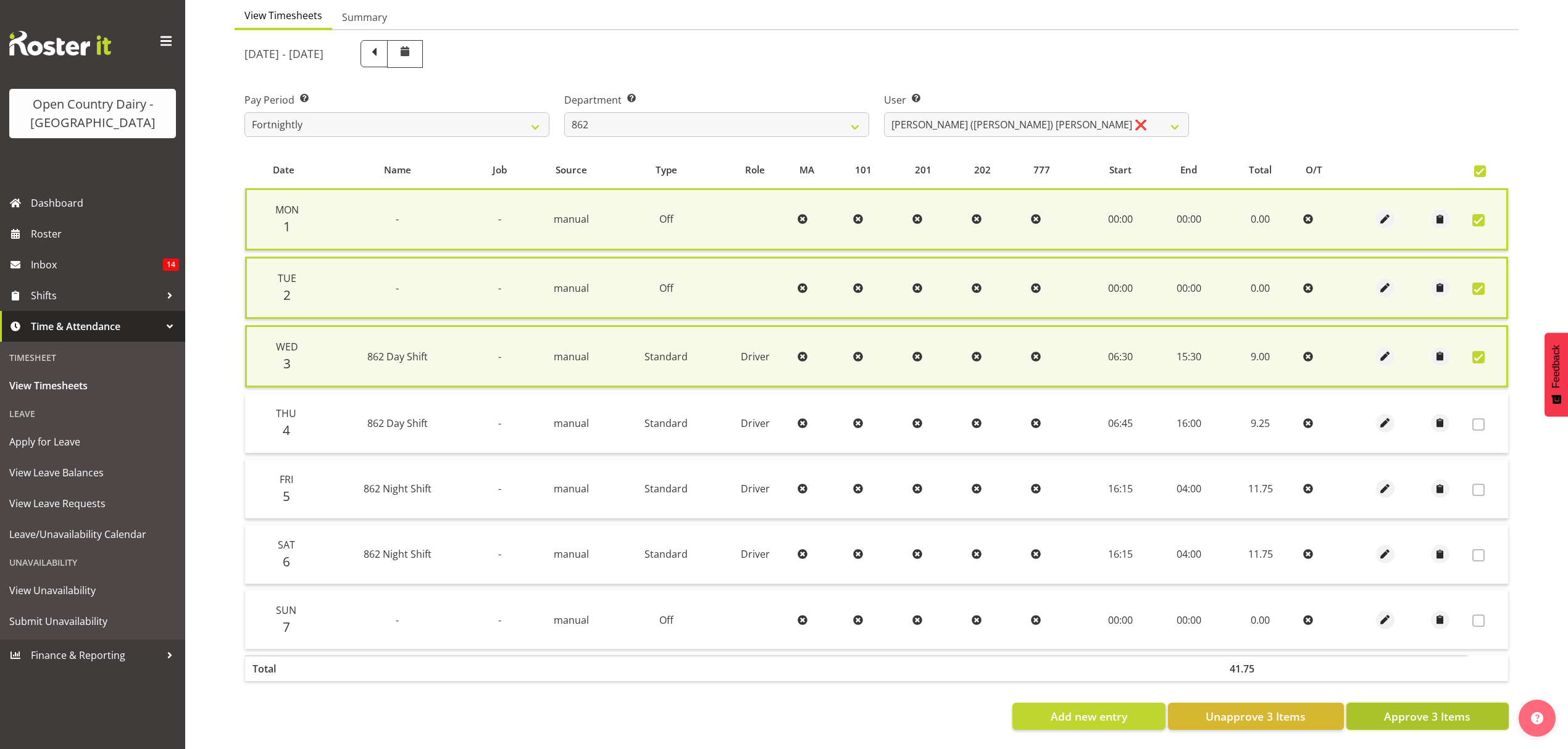
click at [1405, 712] on span "Approve 3 Items" at bounding box center [1427, 716] width 86 height 16
checkbox input "false"
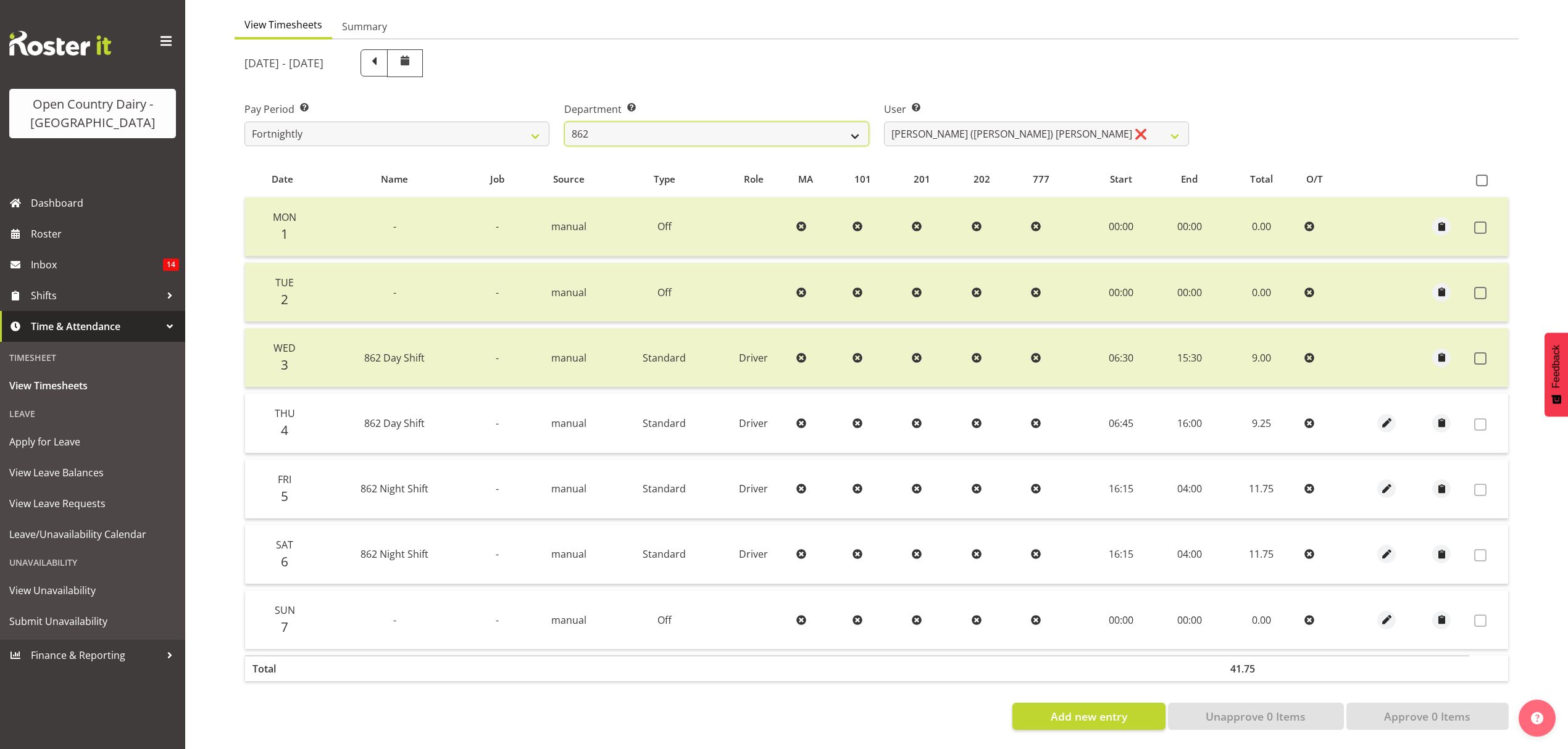
click at [788, 132] on select "734 735 736 737 738 739 851 852 853 854 855 856 858 861 862 865 868 869 870 873" at bounding box center [717, 134] width 305 height 25
select select "816"
click at [564, 122] on select "734 735 736 737 738 739 851 852 853 854 855 856 858 861 862 865 868 869 870 873" at bounding box center [717, 134] width 305 height 25
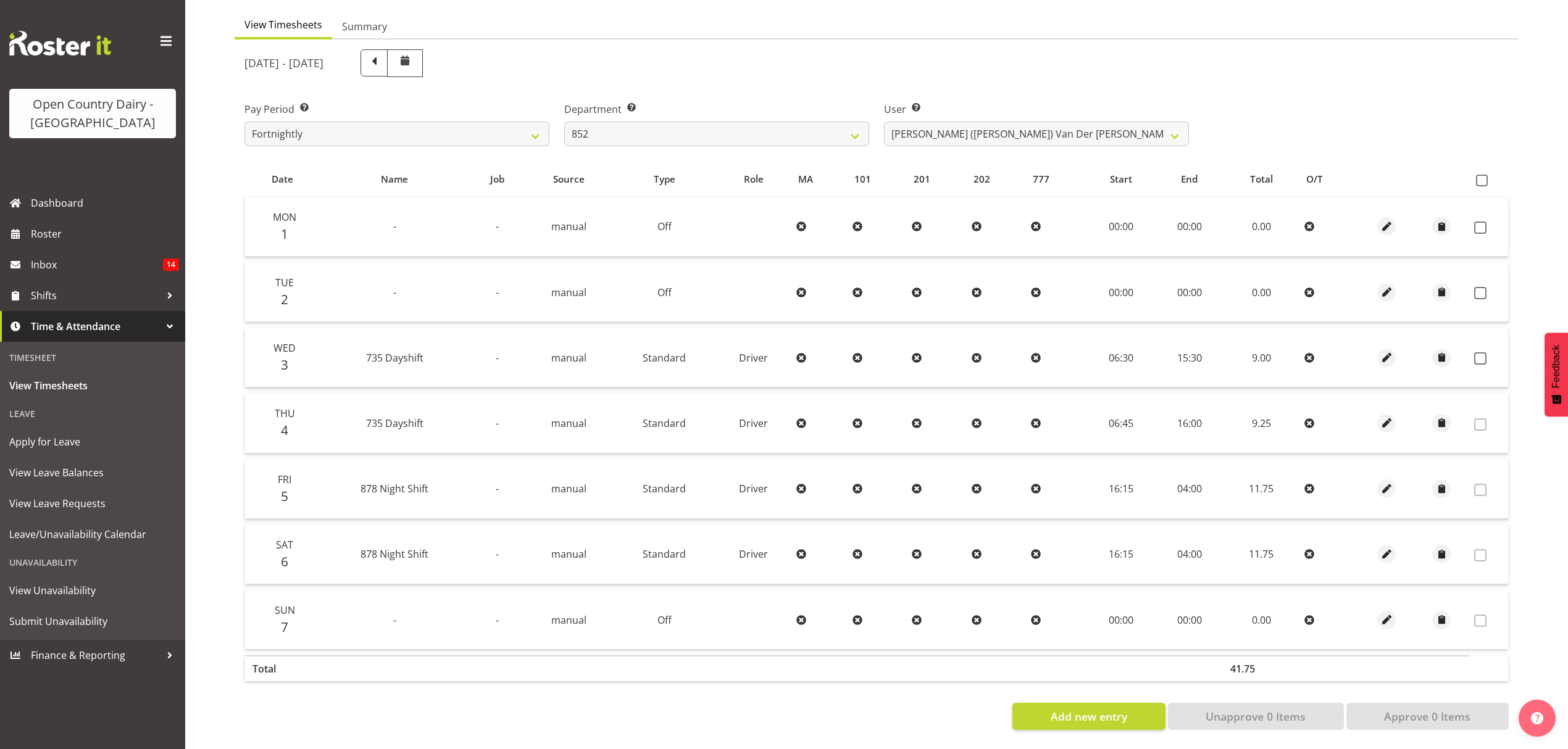
click at [1470, 171] on th at bounding box center [1488, 180] width 39 height 23
click at [1477, 175] on span at bounding box center [1482, 180] width 12 height 12
click at [1477, 177] on input "checkbox" at bounding box center [1480, 180] width 8 height 8
checkbox input "true"
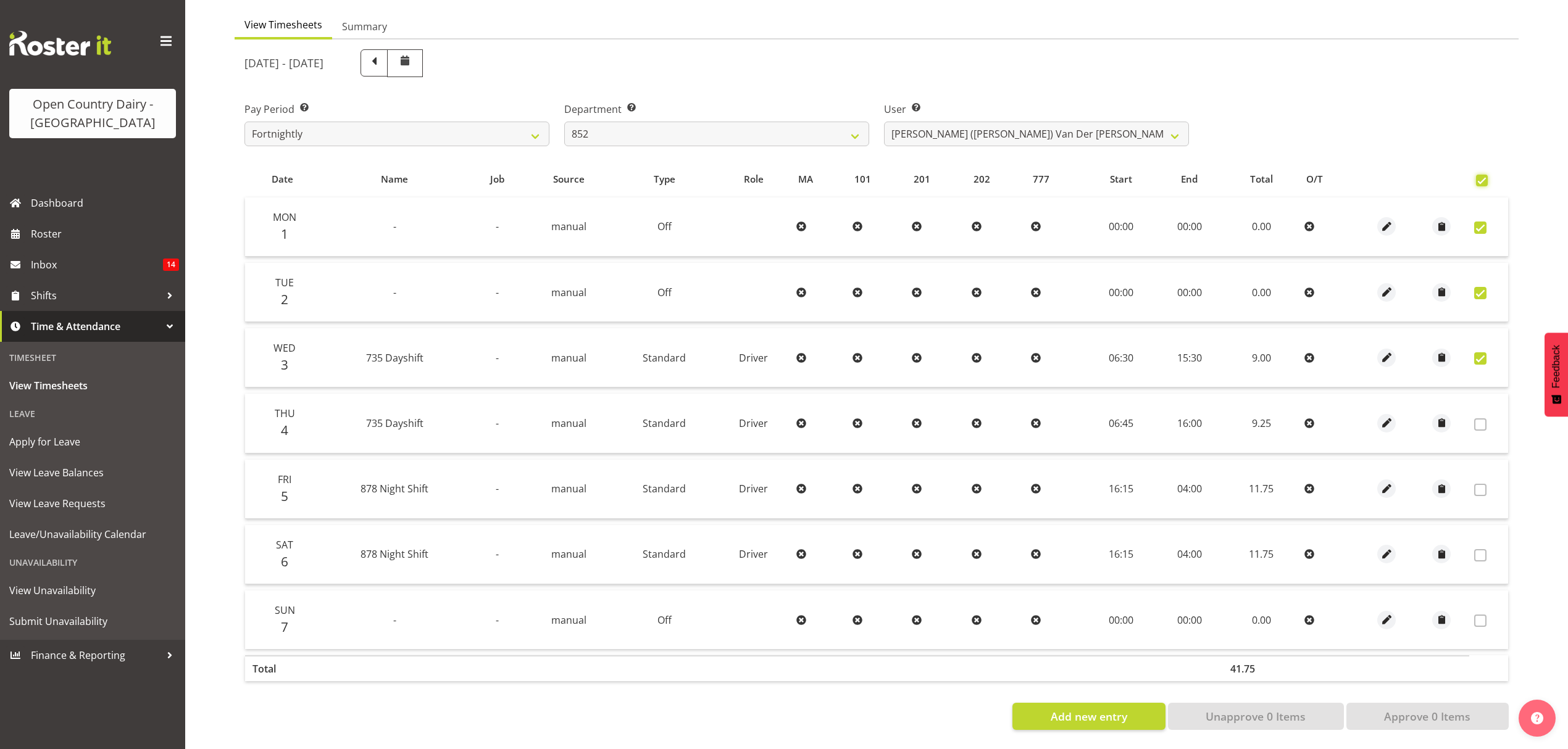
checkbox input "true"
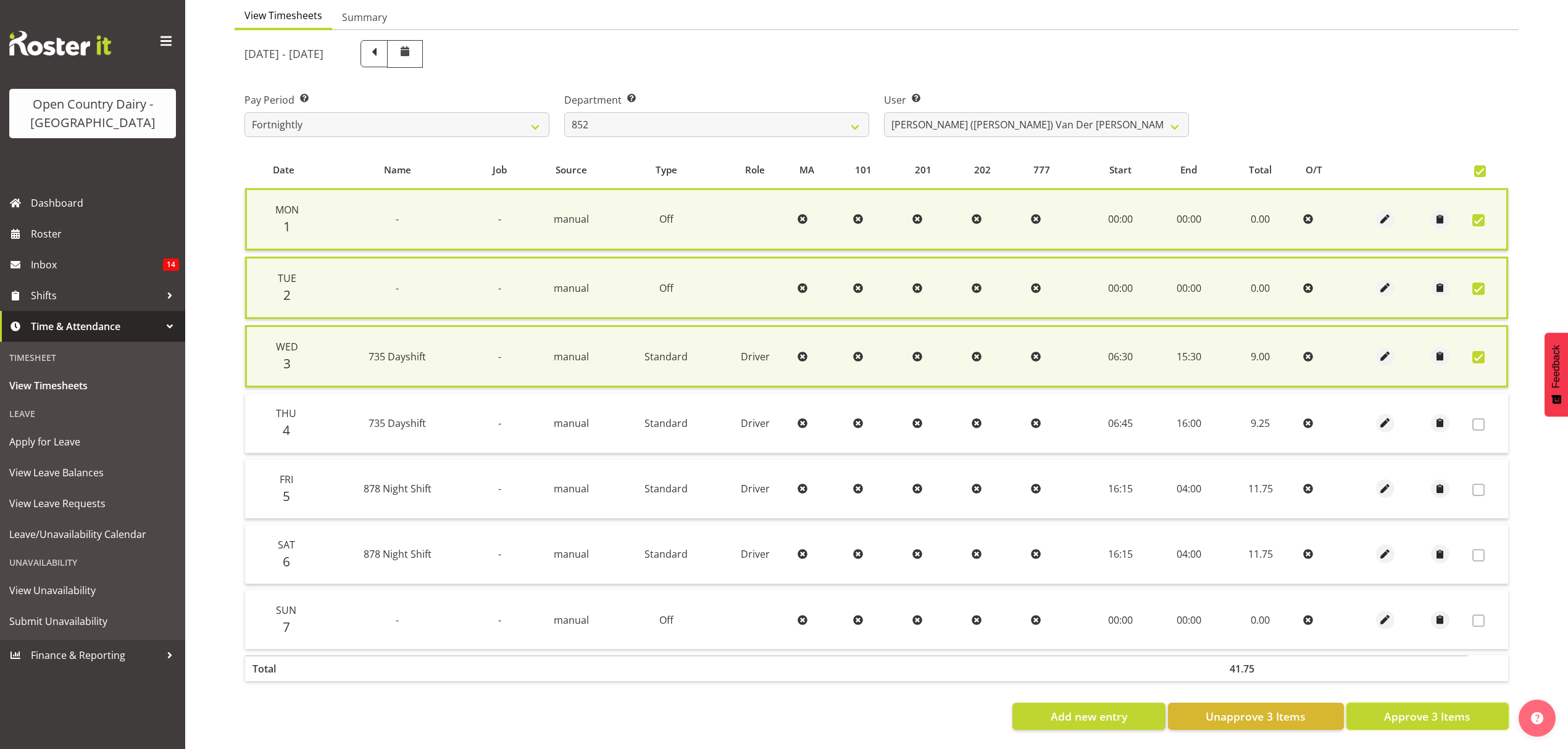
click at [1407, 714] on span "Approve 3 Items" at bounding box center [1427, 716] width 86 height 16
checkbox input "false"
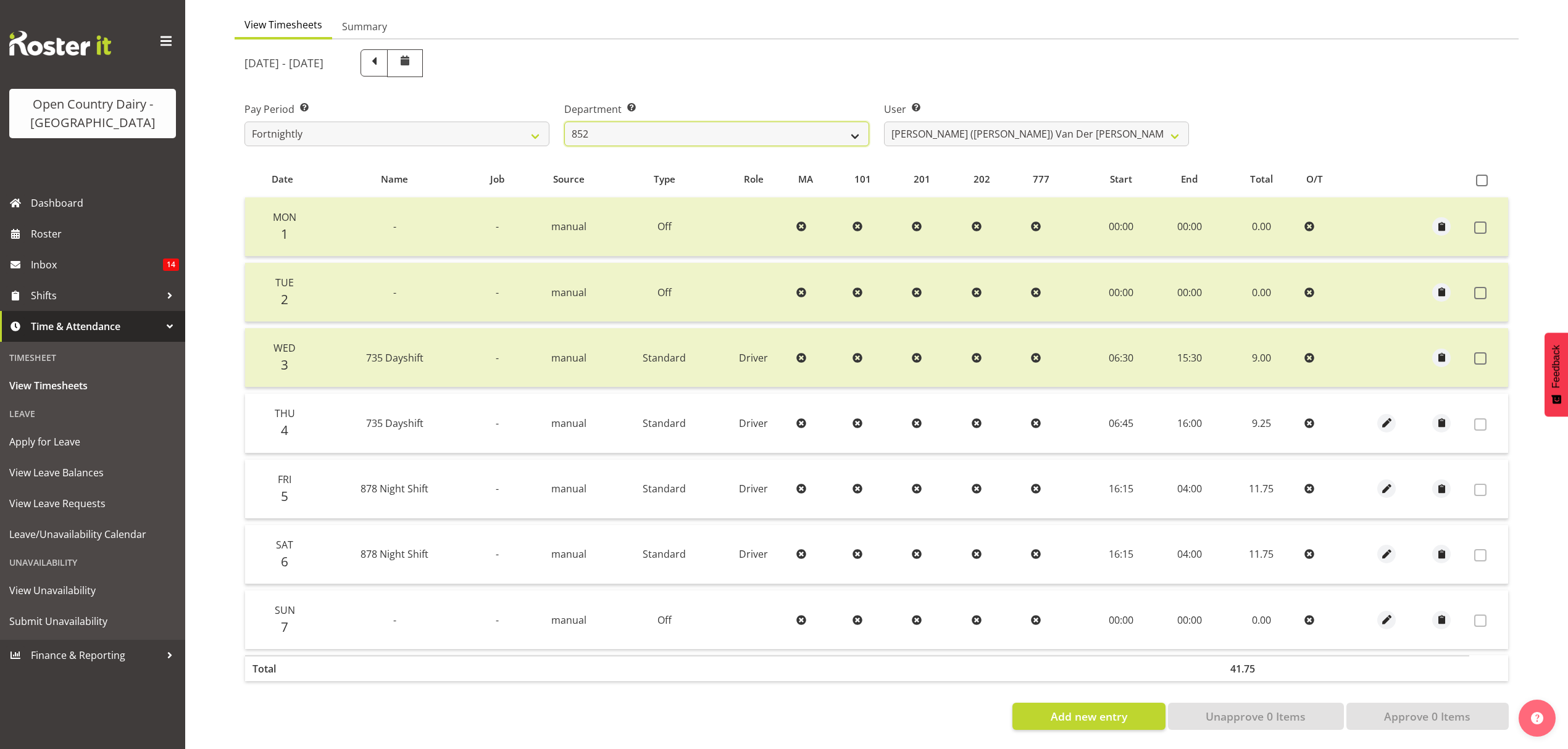
click at [766, 122] on select "734 735 736 737 738 739 851 852 853 854 855 856 858 861 862 865 868 869 870 873" at bounding box center [717, 134] width 305 height 25
select select "687"
click at [564, 122] on select "734 735 736 737 738 739 851 852 853 854 855 856 858 861 862 865 868 869 870 873" at bounding box center [717, 134] width 305 height 25
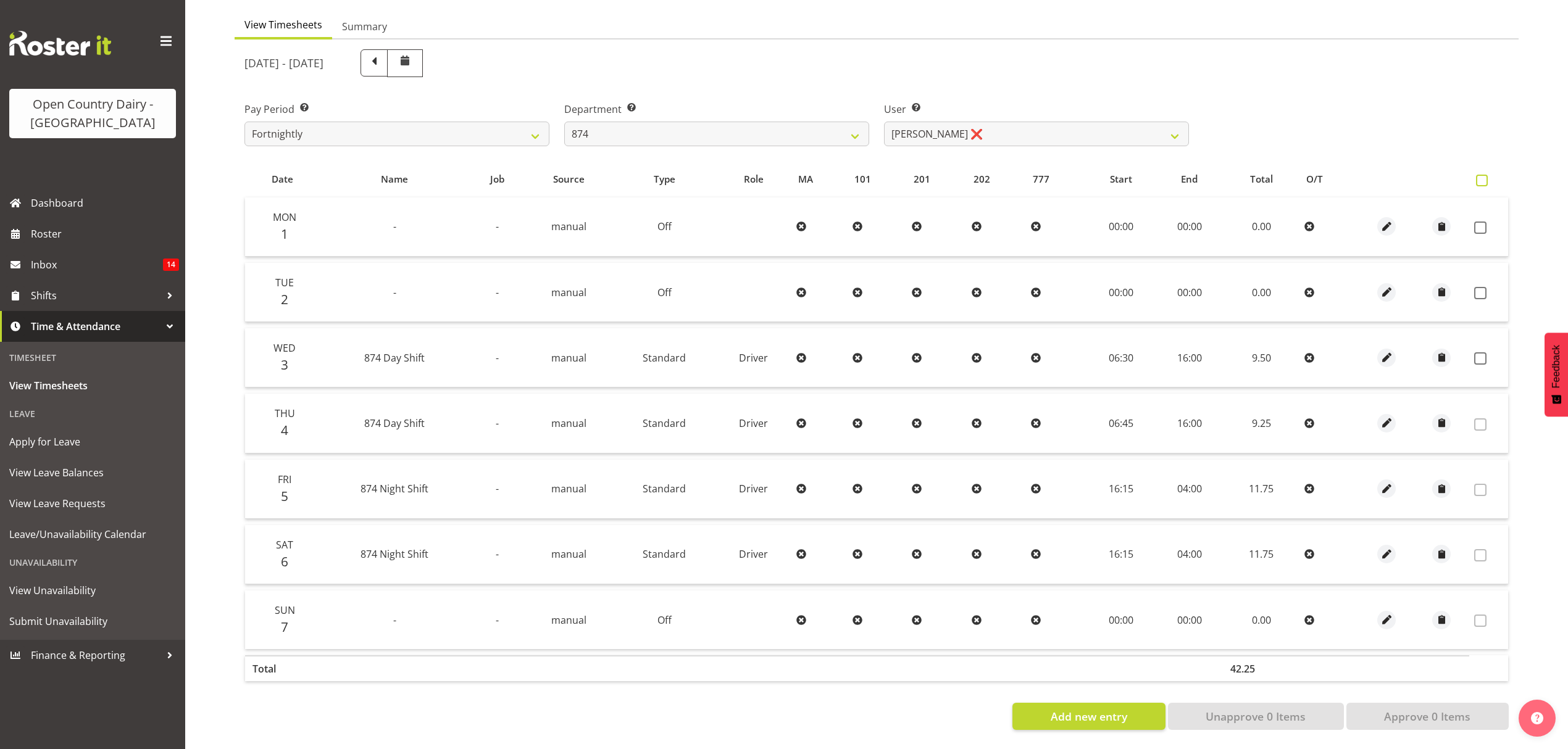
click at [1484, 175] on span at bounding box center [1482, 180] width 12 height 12
click at [1484, 177] on input "checkbox" at bounding box center [1480, 180] width 8 height 8
checkbox input "true"
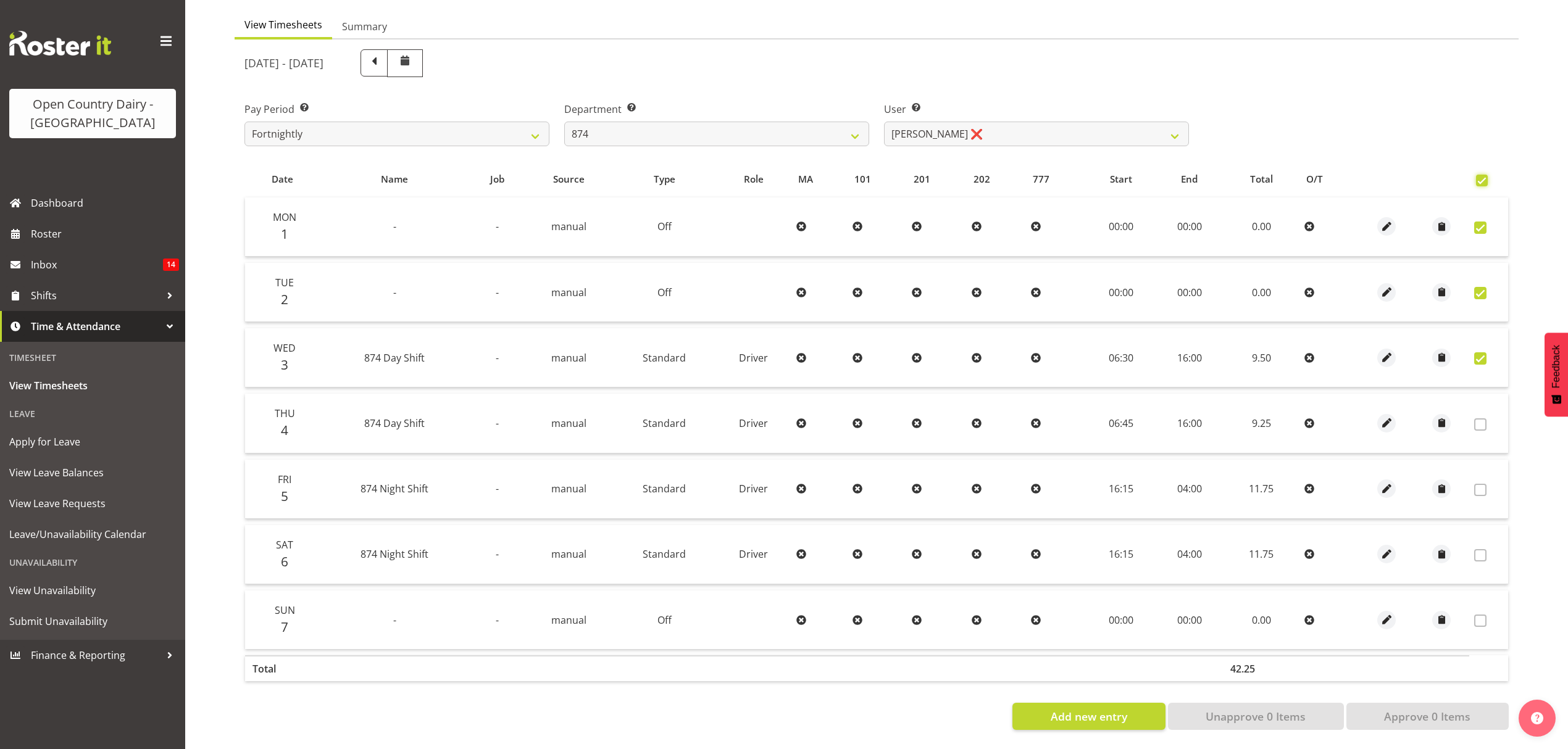
checkbox input "true"
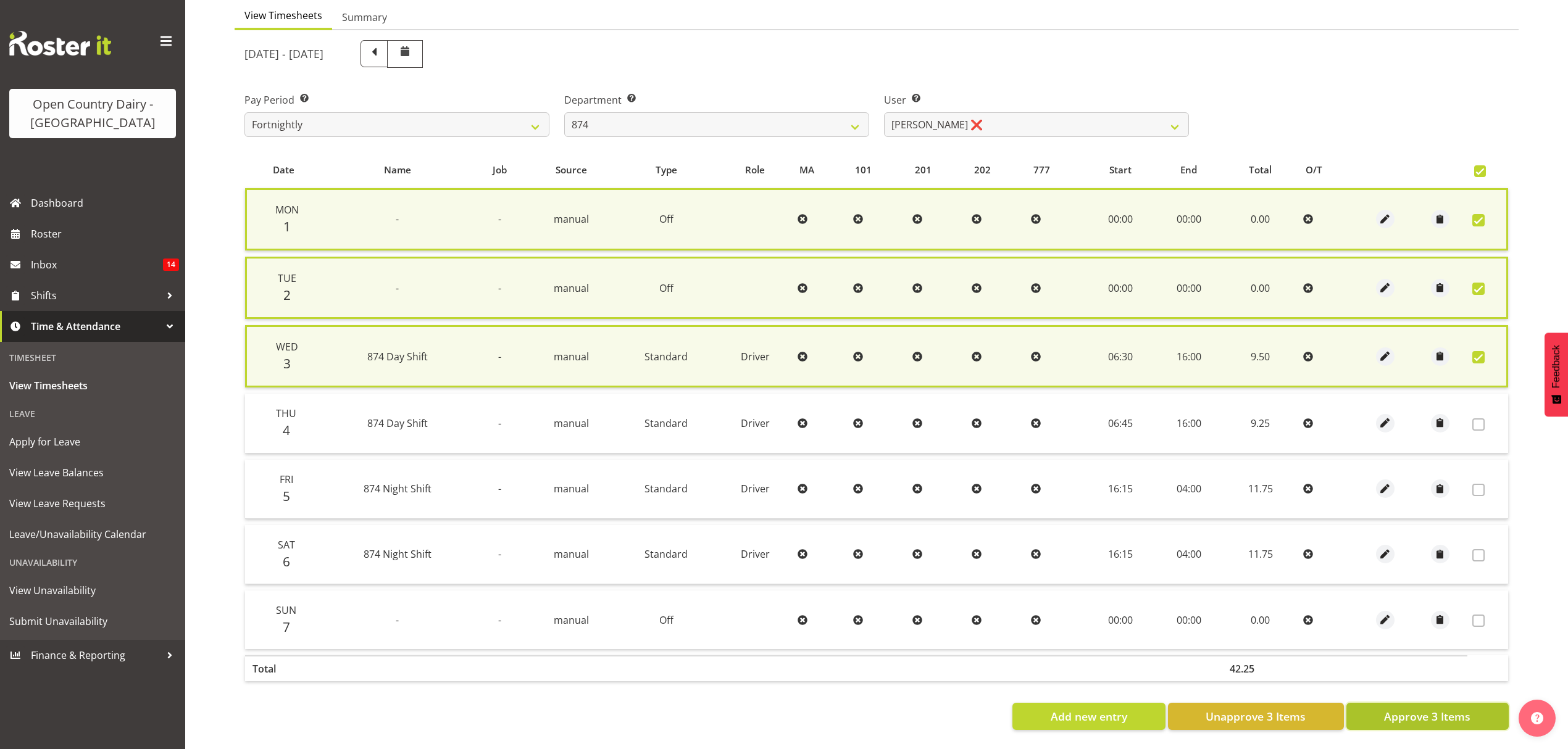
click at [1442, 708] on span "Approve 3 Items" at bounding box center [1427, 716] width 86 height 16
checkbox input "false"
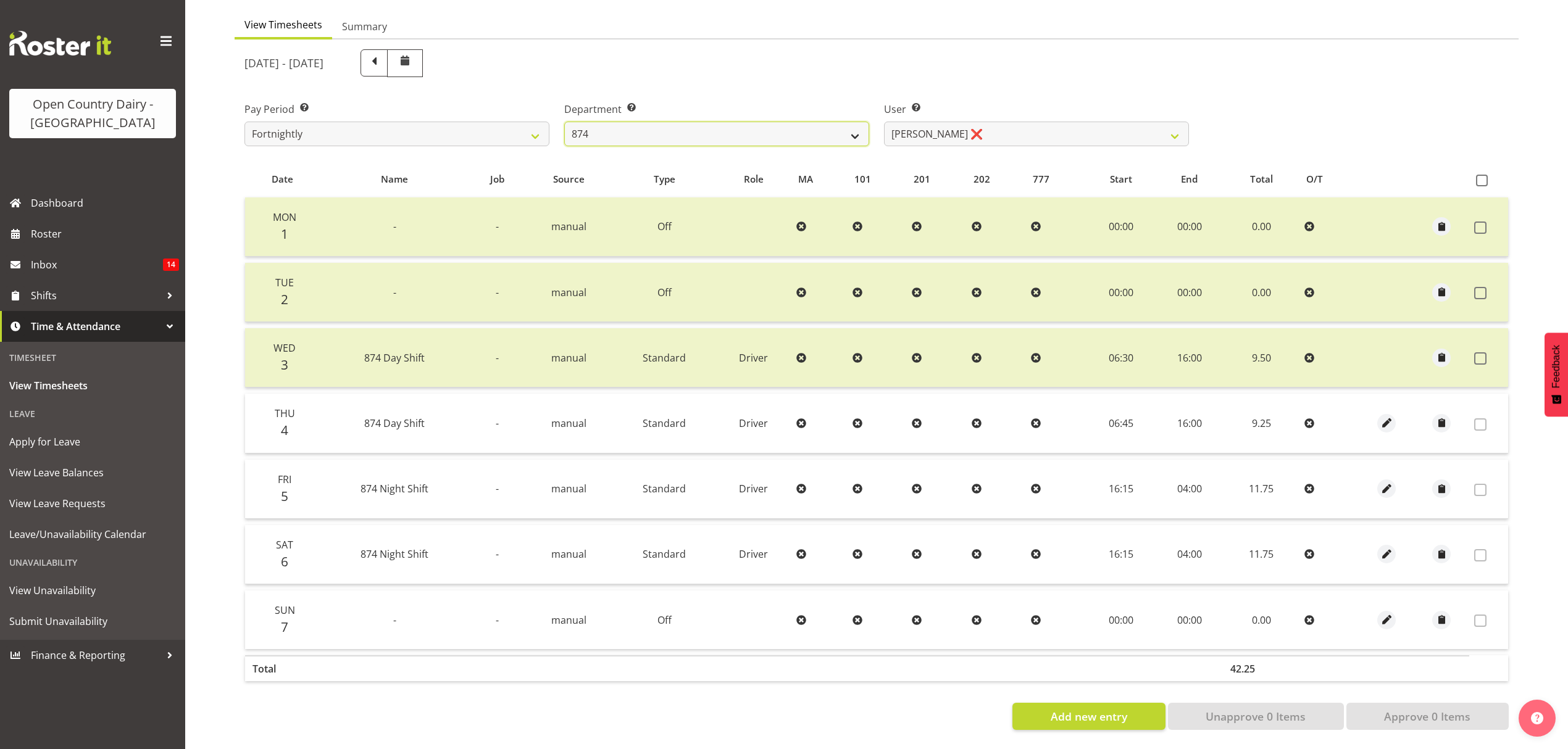
click at [803, 127] on select "734 735 736 737 738 739 851 852 853 854 855 856 858 861 862 865 868 869 870 873" at bounding box center [717, 134] width 305 height 25
click at [564, 122] on select "734 735 736 737 738 739 851 852 853 854 855 856 858 861 862 865 868 869 870 873" at bounding box center [717, 134] width 305 height 25
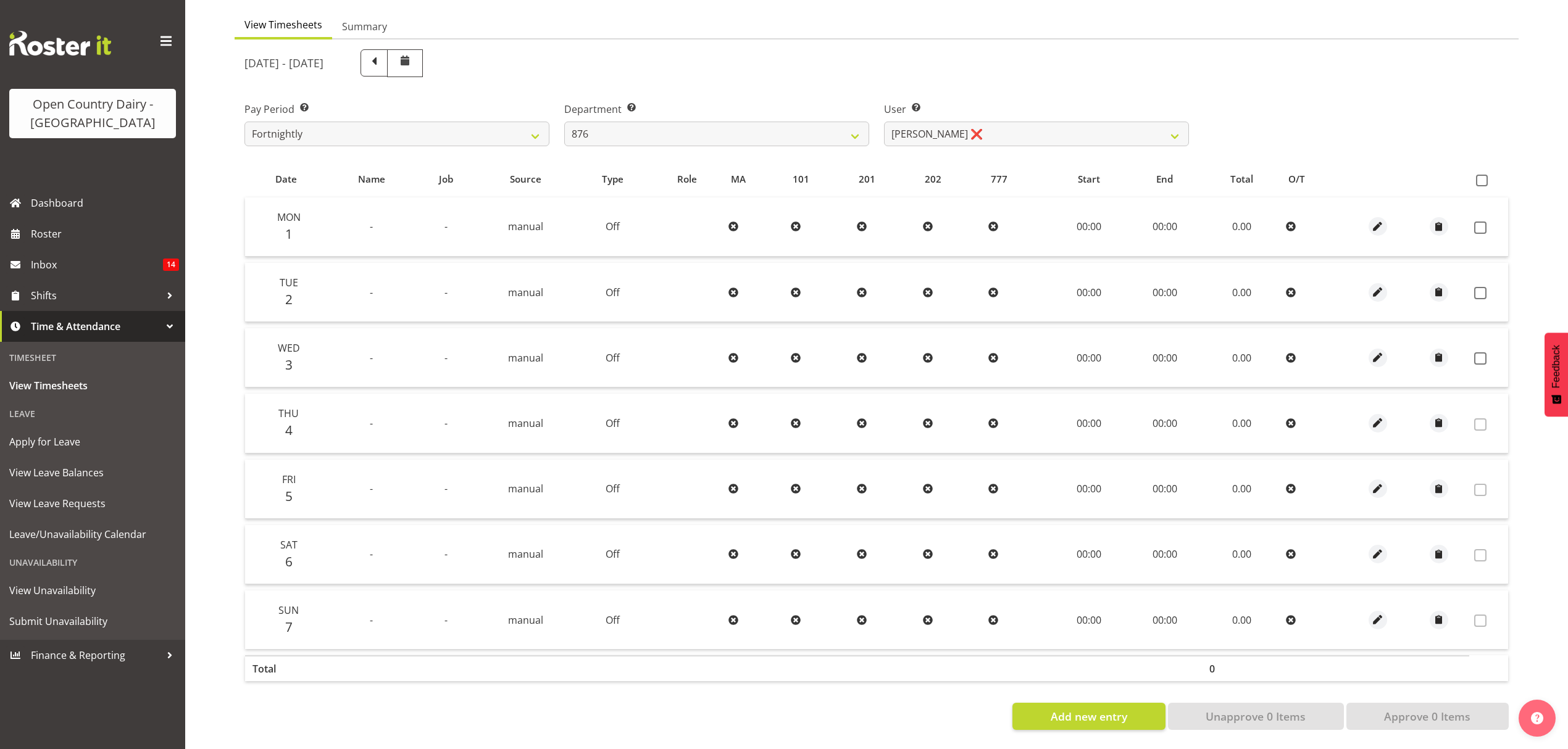
click at [1294, 104] on div "Pay Period Select which pay period you would like to view. Fortnightly Departme…" at bounding box center [877, 119] width 1279 height 69
click at [853, 130] on select "734 735 736 737 738 739 851 852 853 854 855 856 858 861 862 865 868 869 870 873" at bounding box center [717, 134] width 305 height 25
select select "690"
click at [564, 122] on select "734 735 736 737 738 739 851 852 853 854 855 856 858 861 862 865 868 869 870 873" at bounding box center [717, 134] width 305 height 25
click at [1018, 132] on select "[PERSON_NAME] ❌ [PERSON_NAME] ❌ [PERSON_NAME] ❌ [PERSON_NAME] ❌" at bounding box center [1037, 134] width 305 height 25
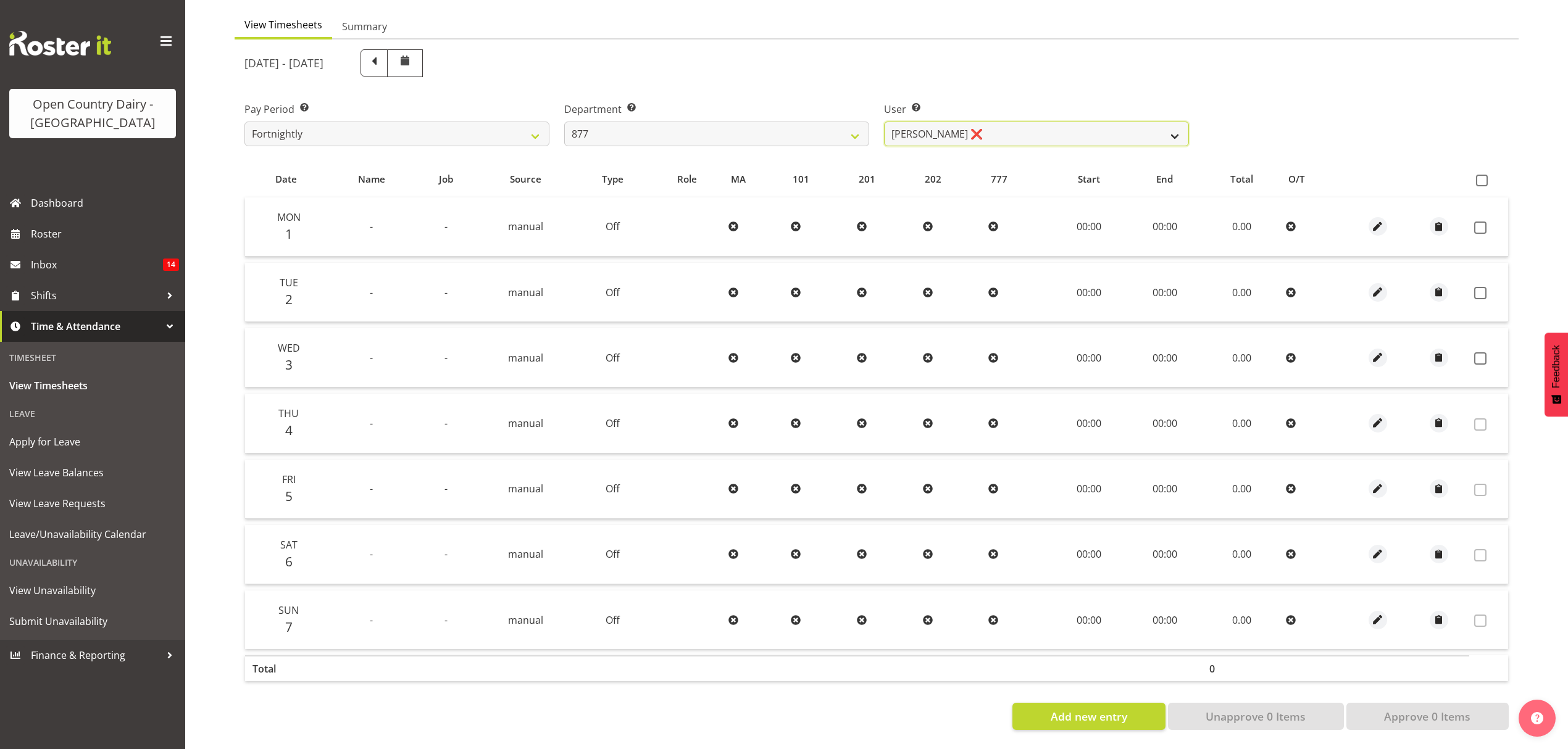
select select "7468"
click at [884, 122] on select "[PERSON_NAME] ❌ [PERSON_NAME] ❌ [PERSON_NAME] ❌ [PERSON_NAME] ❌" at bounding box center [1037, 134] width 305 height 25
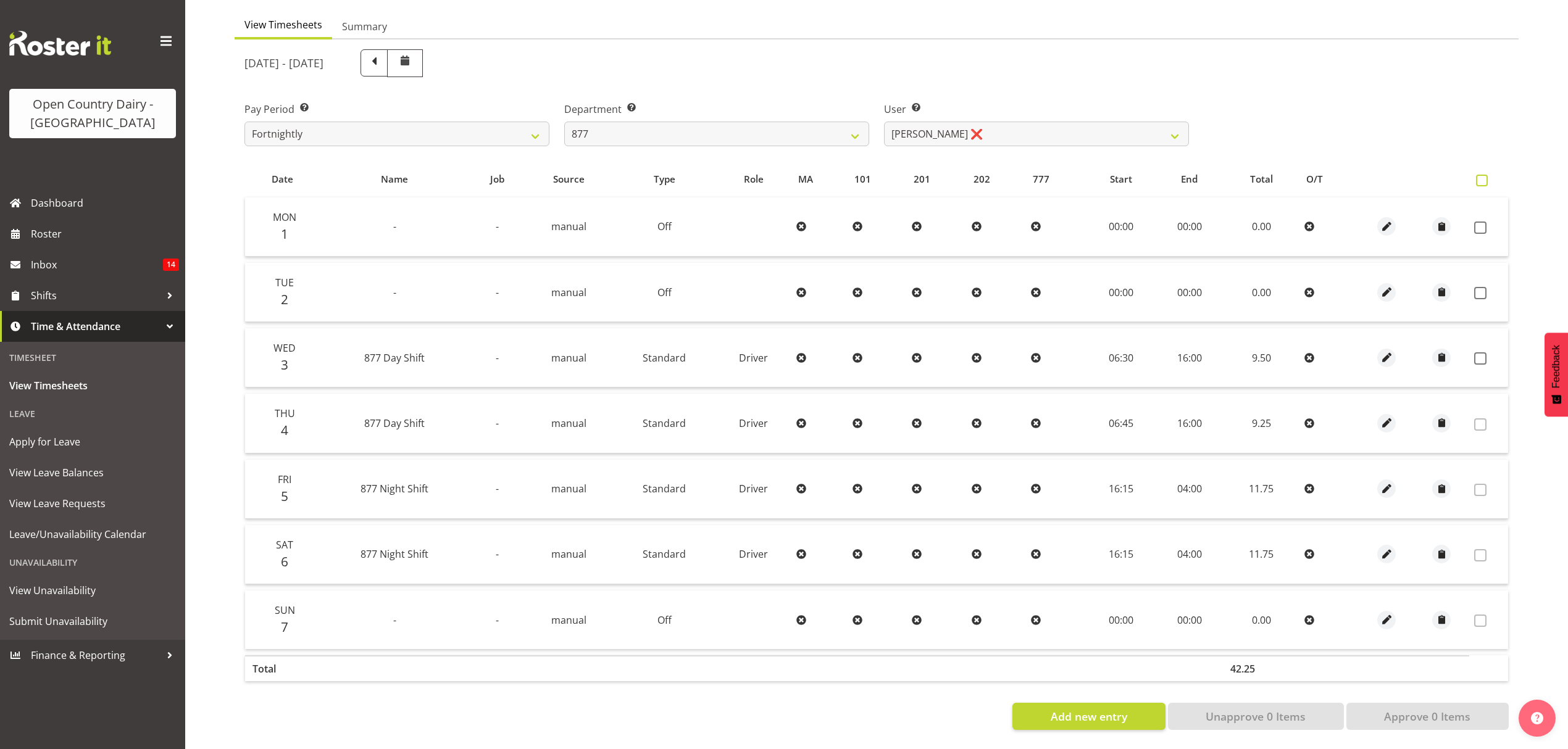
click at [1477, 175] on span at bounding box center [1482, 180] width 12 height 12
click at [1477, 177] on input "checkbox" at bounding box center [1480, 180] width 8 height 8
checkbox input "true"
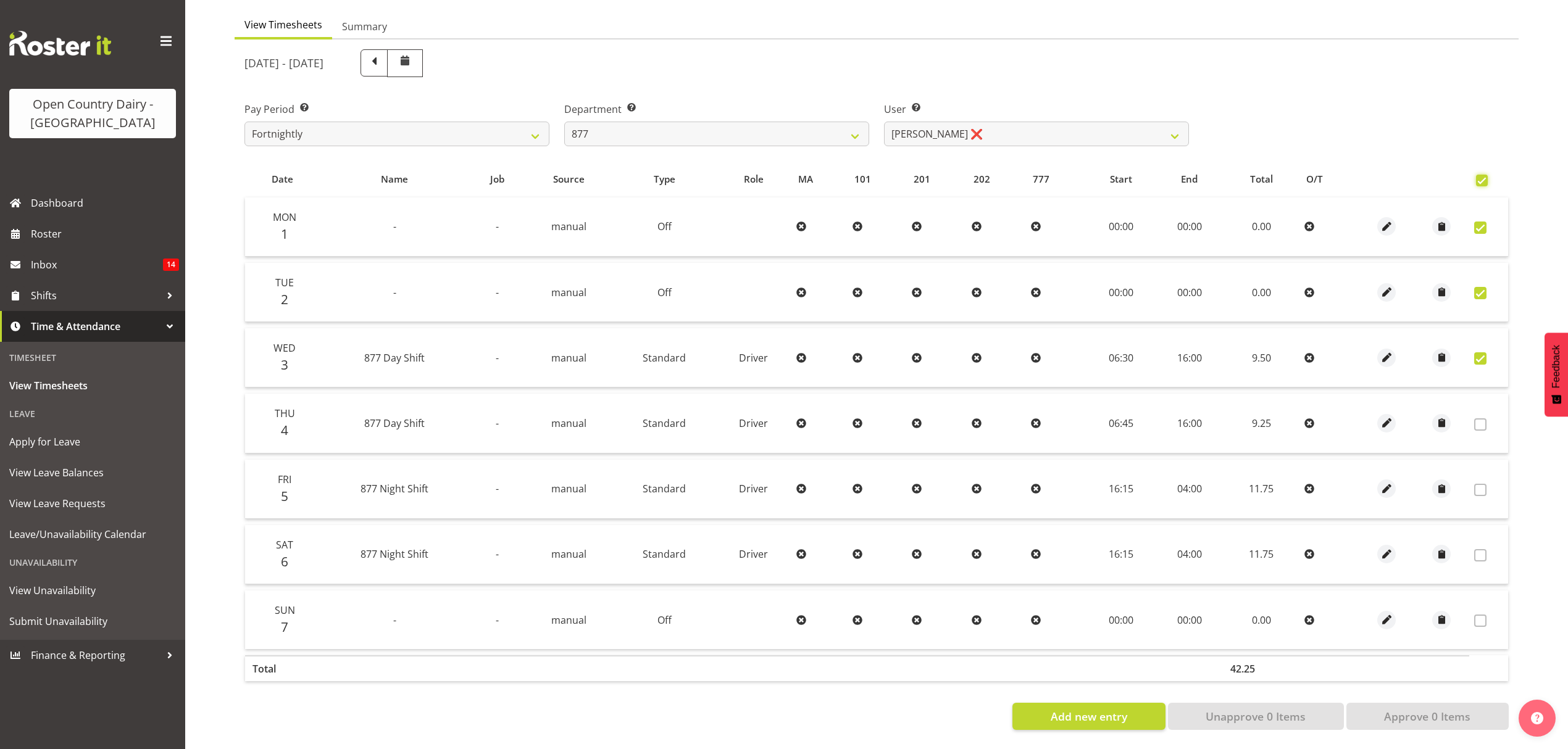
checkbox input "true"
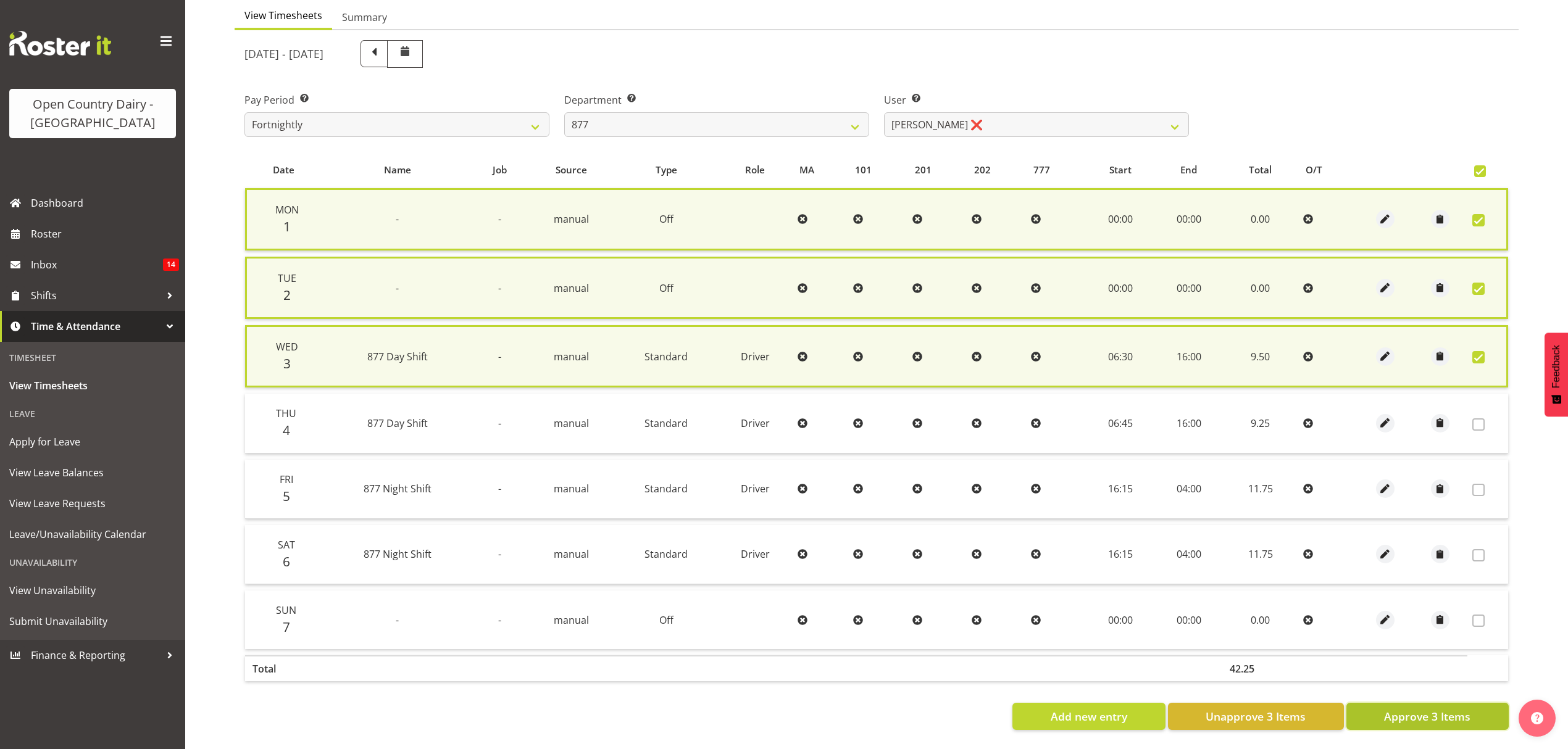
click at [1452, 708] on span "Approve 3 Items" at bounding box center [1427, 716] width 86 height 16
checkbox input "false"
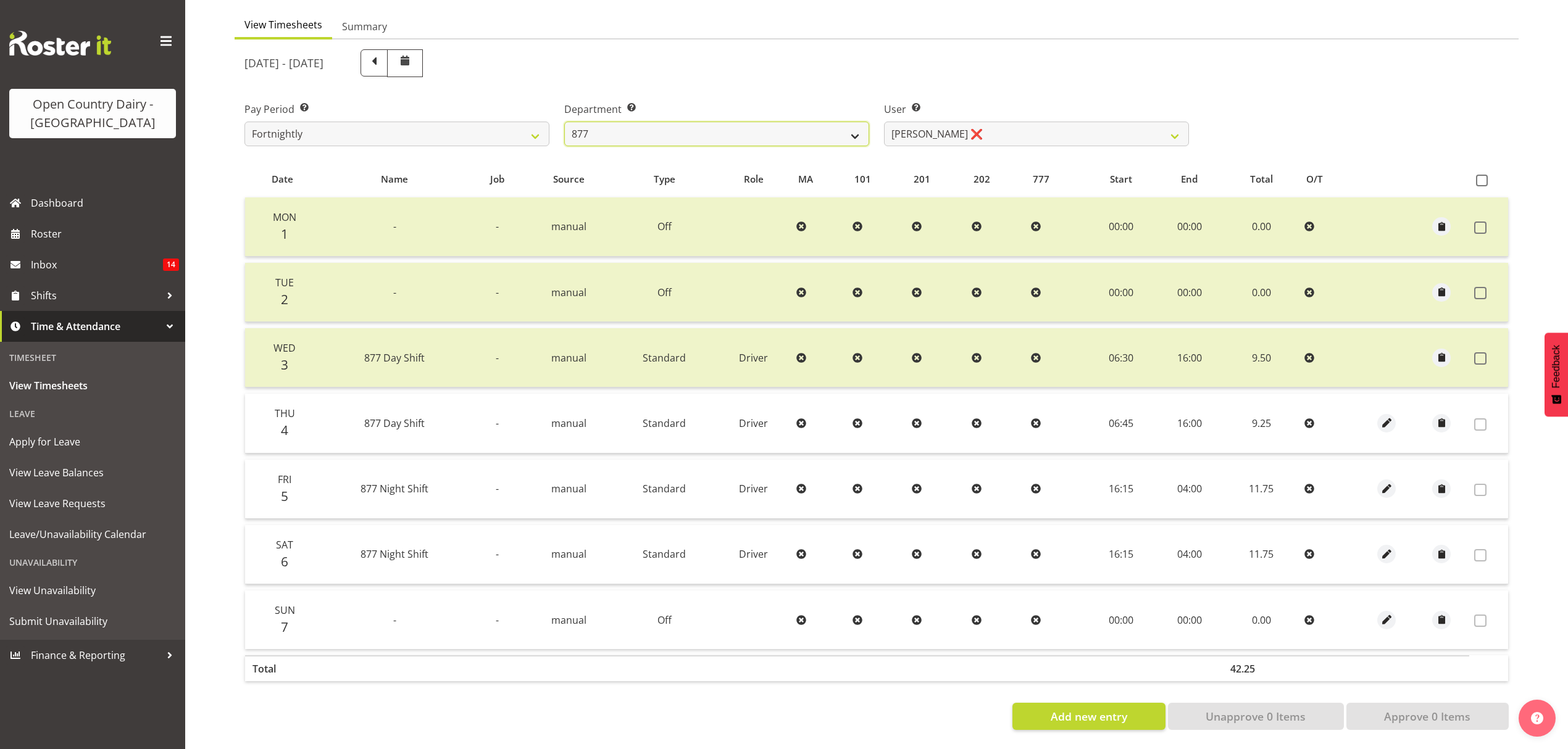
click at [845, 125] on select "734 735 736 737 738 739 851 852 853 854 855 856 858 861 862 865 868 869 870 873" at bounding box center [717, 134] width 305 height 25
select select "691"
click at [564, 122] on select "734 735 736 737 738 739 851 852 853 854 855 856 858 861 862 865 868 869 870 873" at bounding box center [717, 134] width 305 height 25
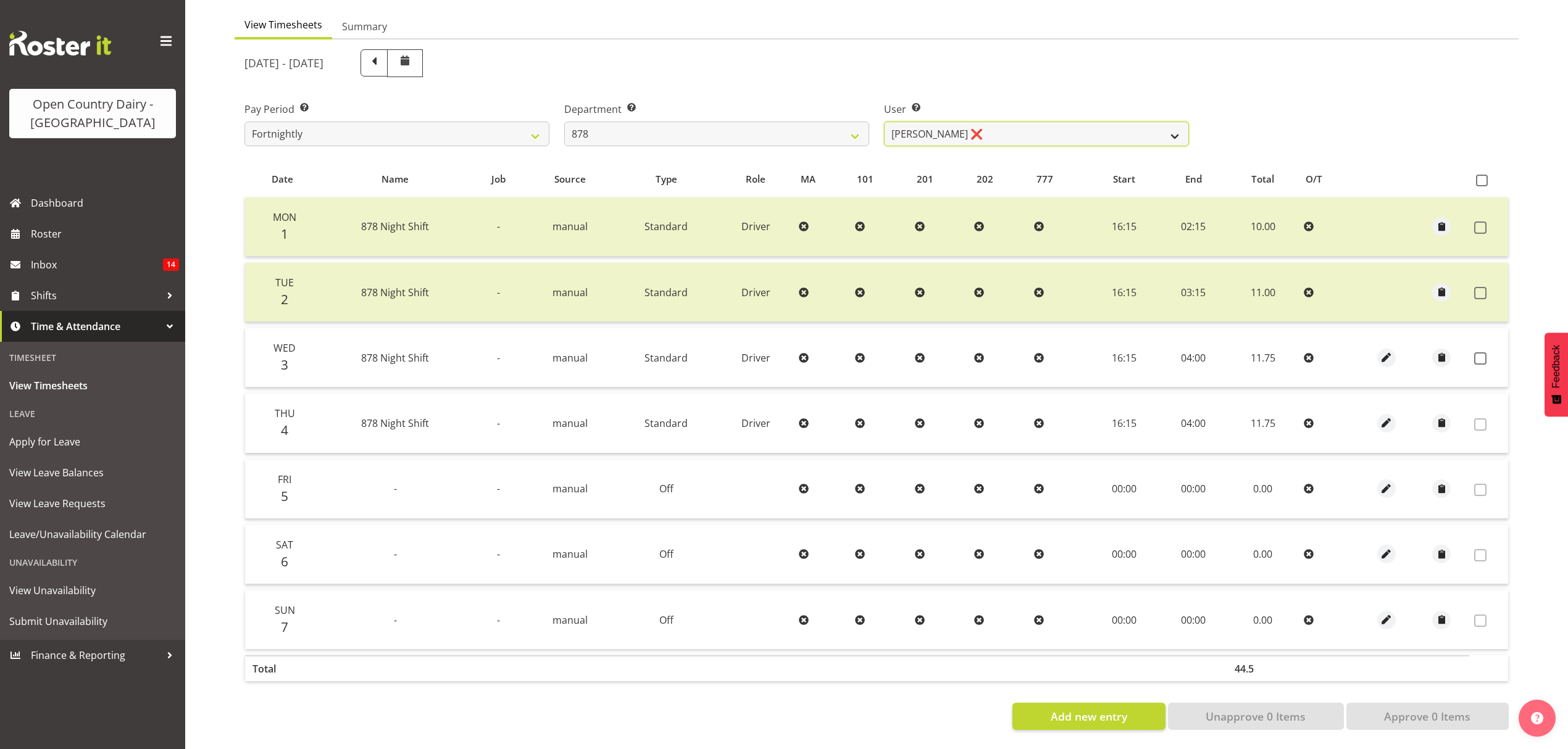
click at [932, 126] on select "[PERSON_NAME] ❌ [PERSON_NAME] ❌ [PERSON_NAME] ❌ [PERSON_NAME] ❌" at bounding box center [1037, 134] width 305 height 25
select select "11085"
click at [884, 122] on select "[PERSON_NAME] ❌ [PERSON_NAME] ❌ [PERSON_NAME] ❌ [PERSON_NAME] ❌" at bounding box center [1037, 134] width 305 height 25
click at [1477, 175] on span at bounding box center [1482, 180] width 12 height 12
click at [1477, 177] on input "checkbox" at bounding box center [1480, 180] width 8 height 8
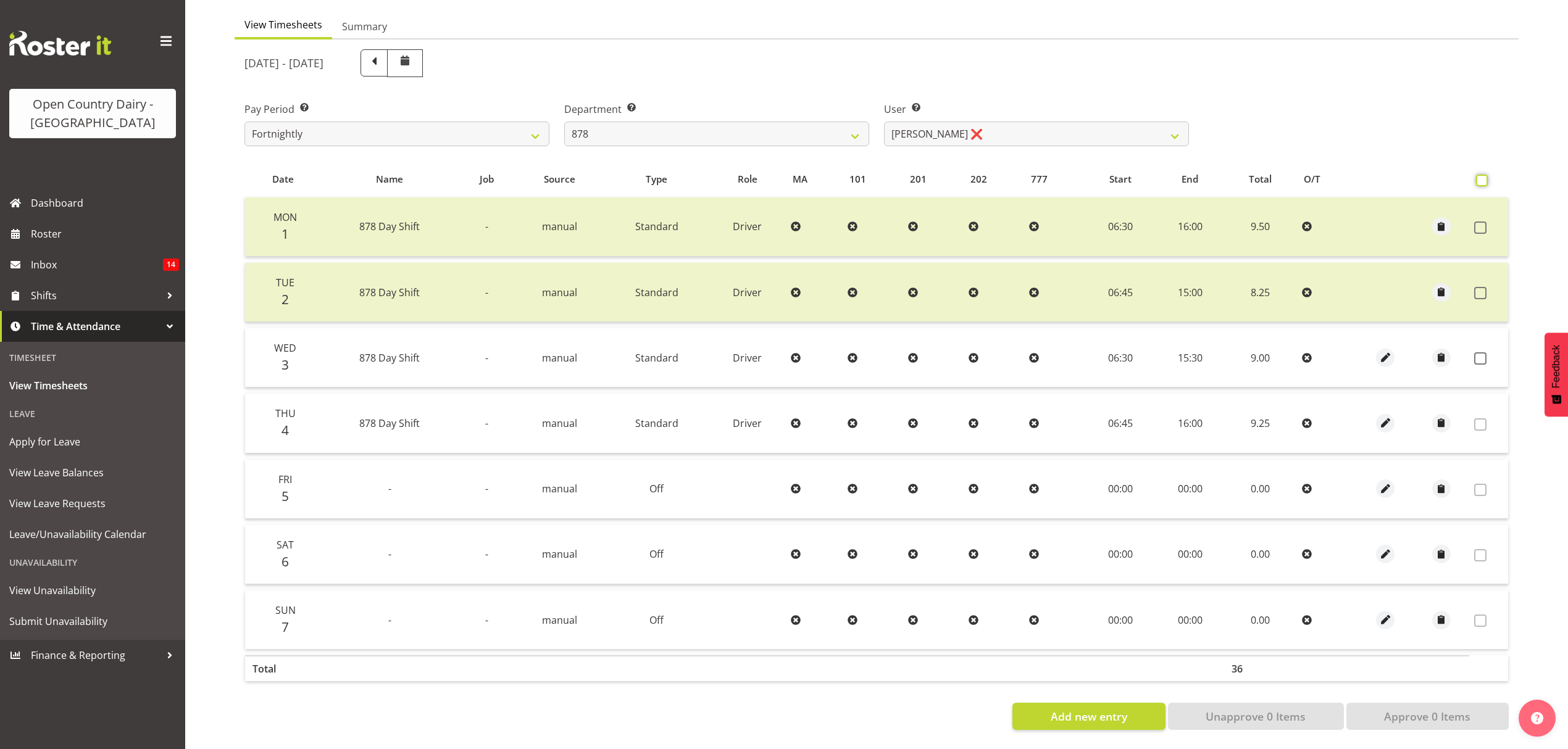
checkbox input "true"
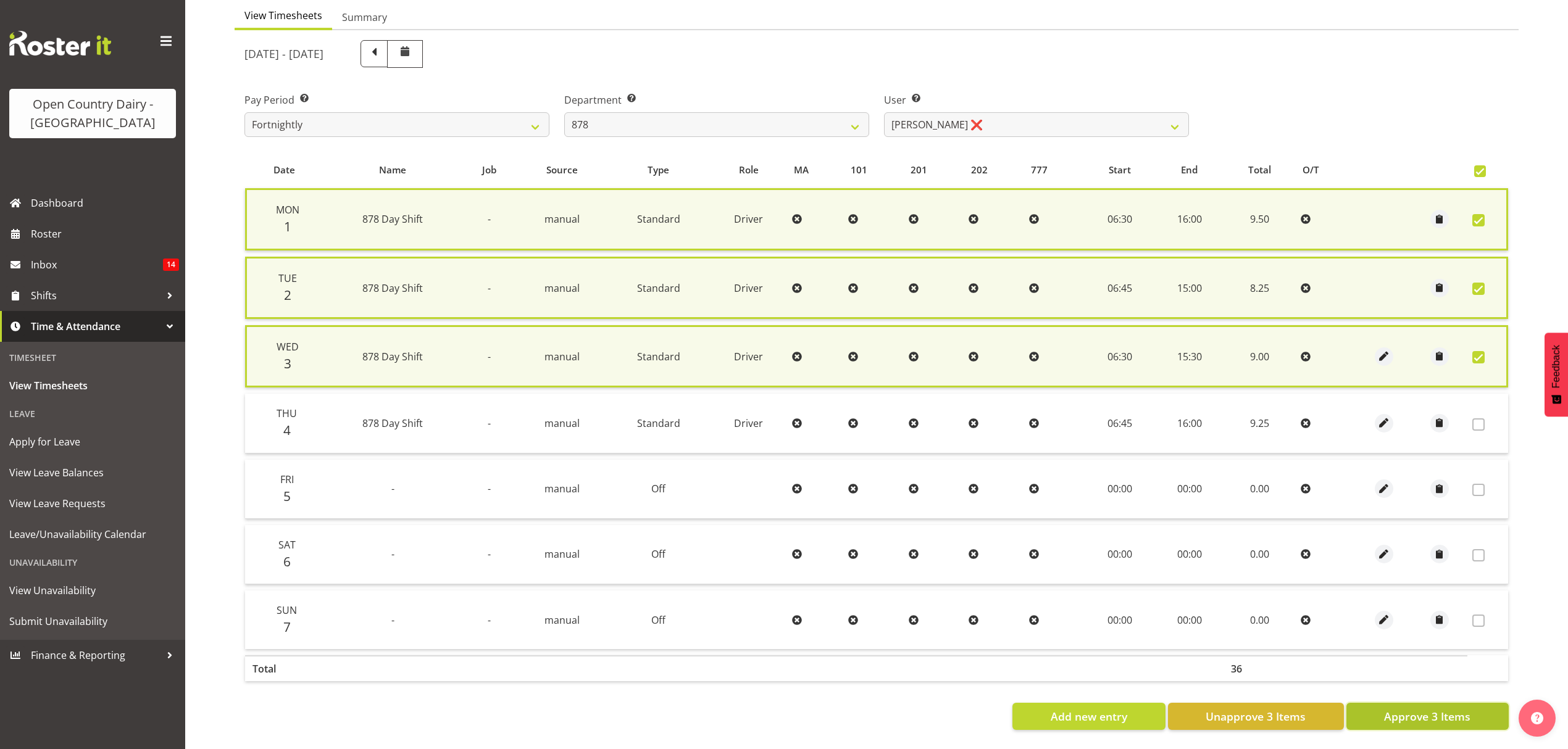
click at [1470, 703] on button "Approve 3 Items" at bounding box center [1427, 716] width 162 height 27
checkbox input "false"
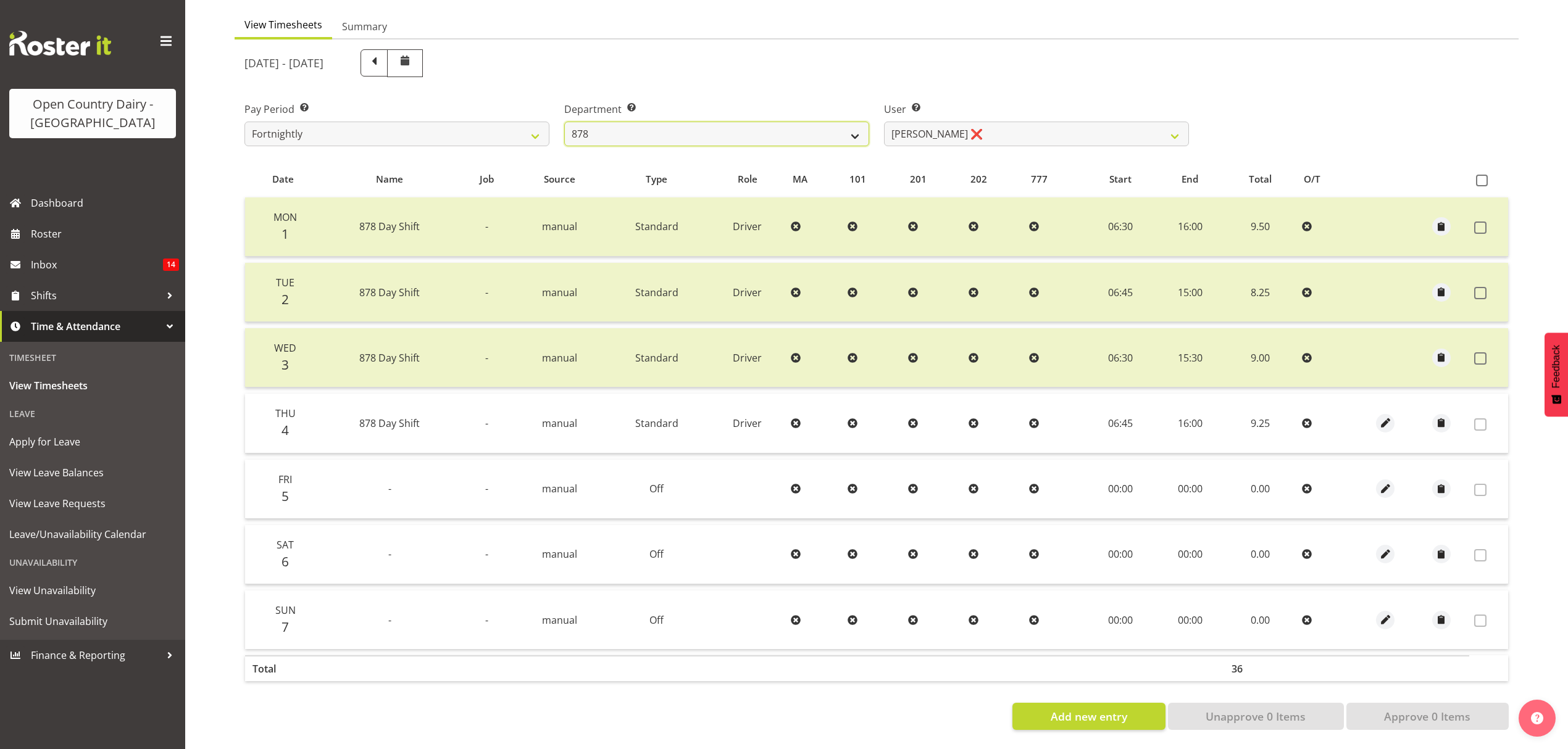
click at [820, 122] on select "734 735 736 737 738 739 851 852 853 854 855 856 858 861 862 865 868 869 870 873" at bounding box center [717, 134] width 305 height 25
select select "692"
click at [564, 122] on select "734 735 736 737 738 739 851 852 853 854 855 856 858 861 862 865 868 869 870 873" at bounding box center [717, 134] width 305 height 25
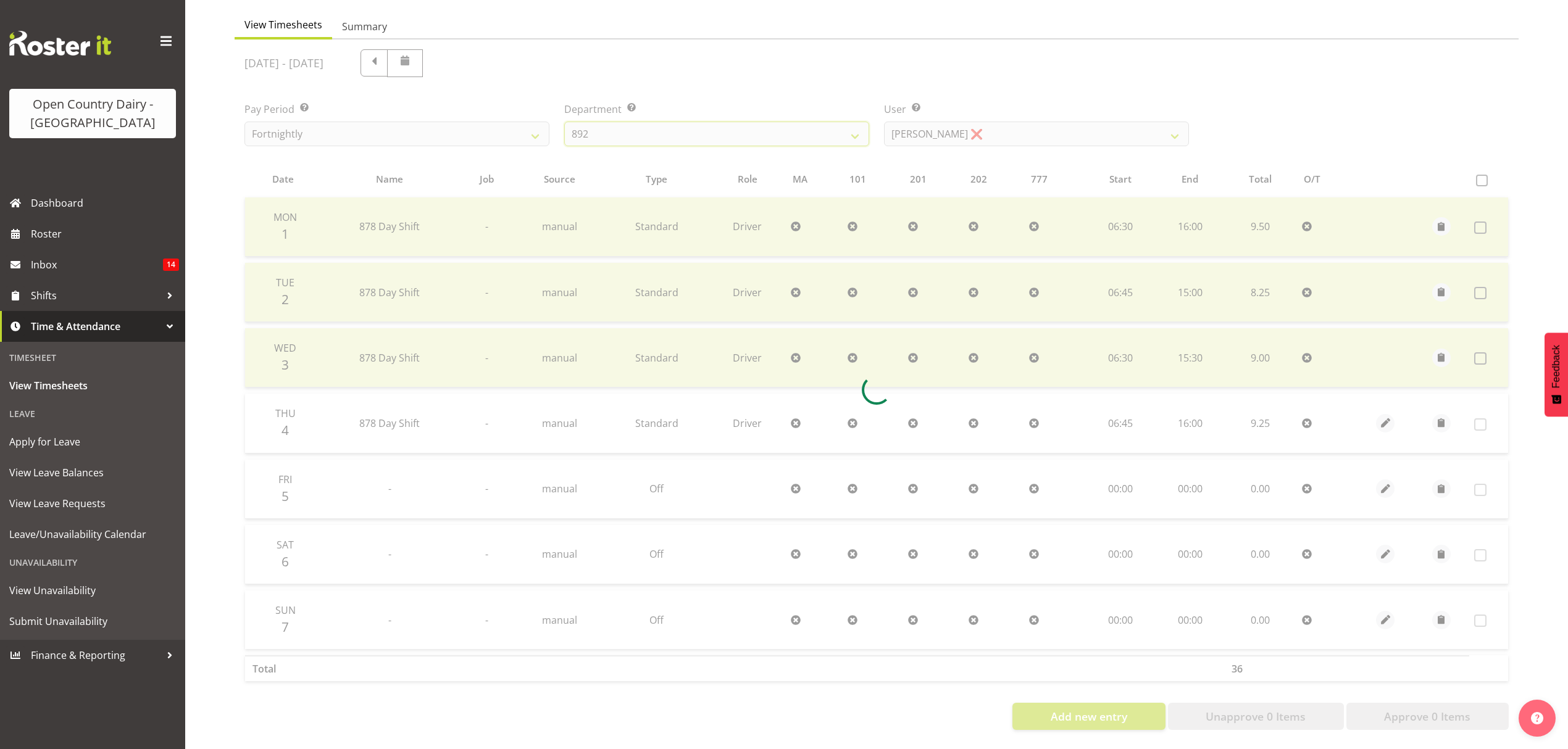
scroll to position [0, 0]
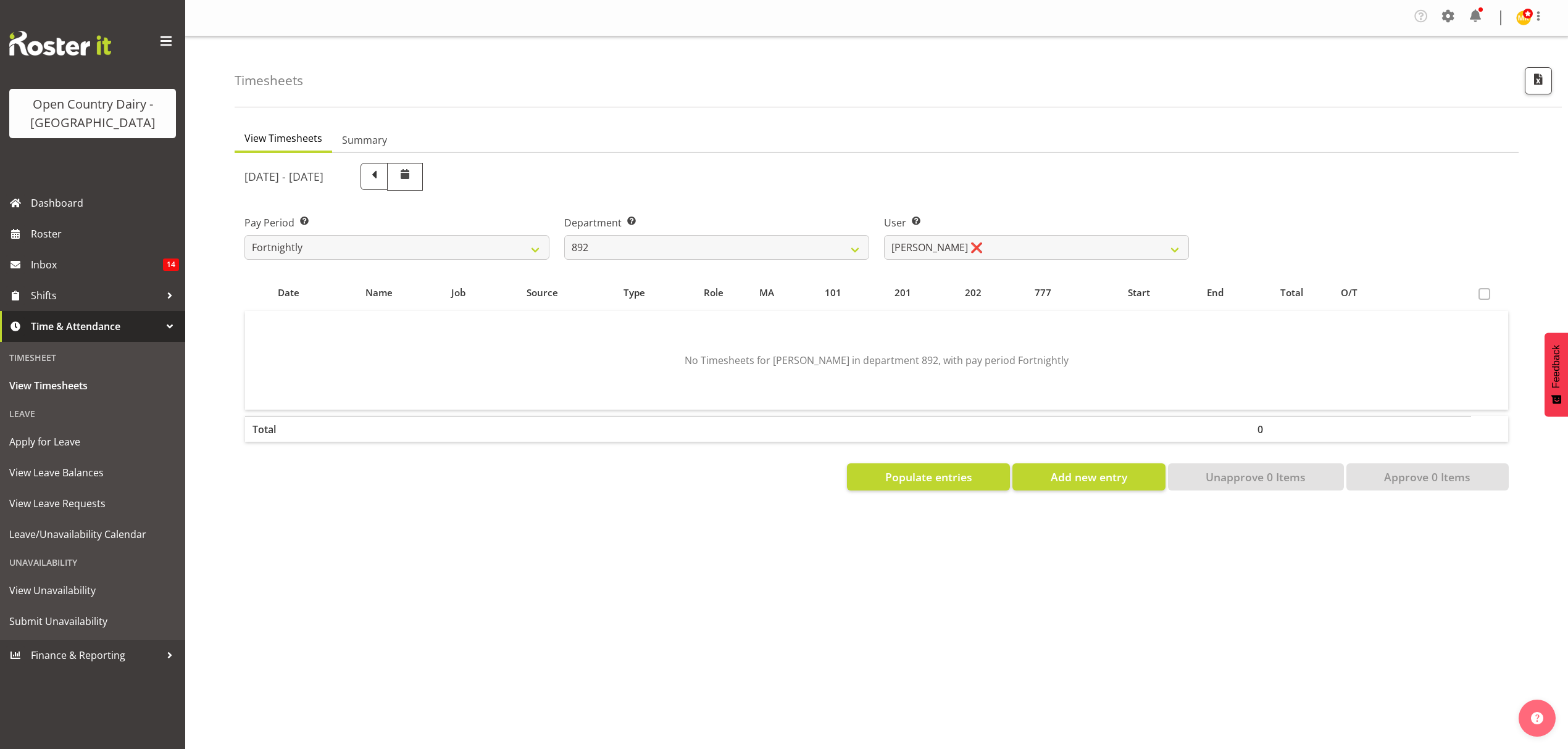
click at [988, 233] on div "User Select user. Note: This is filtered down by the previous two drop-down ite…" at bounding box center [1037, 238] width 305 height 44
click at [988, 242] on select "[PERSON_NAME] ❌ [PERSON_NAME] ❌ [PERSON_NAME] ✔ [PERSON_NAME] ❌ [PERSON_NAME] ❌" at bounding box center [1037, 248] width 305 height 25
select select "11650"
click at [884, 236] on select "[PERSON_NAME] ❌ [PERSON_NAME] ❌ [PERSON_NAME] ✔ [PERSON_NAME] ❌ [PERSON_NAME] ❌" at bounding box center [1037, 248] width 305 height 25
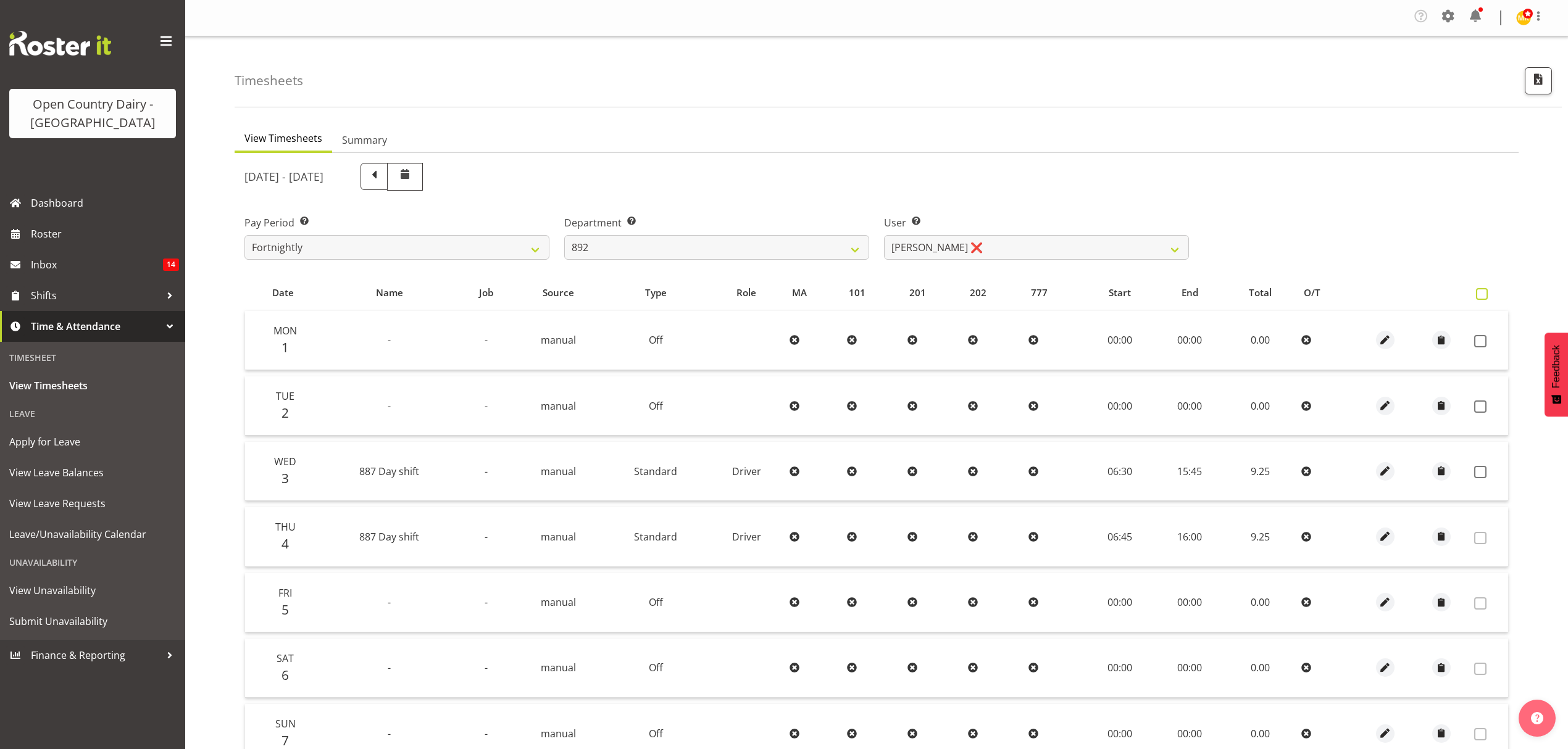
click at [1483, 292] on span at bounding box center [1482, 294] width 12 height 12
click at [1483, 292] on input "checkbox" at bounding box center [1480, 294] width 8 height 8
checkbox input "true"
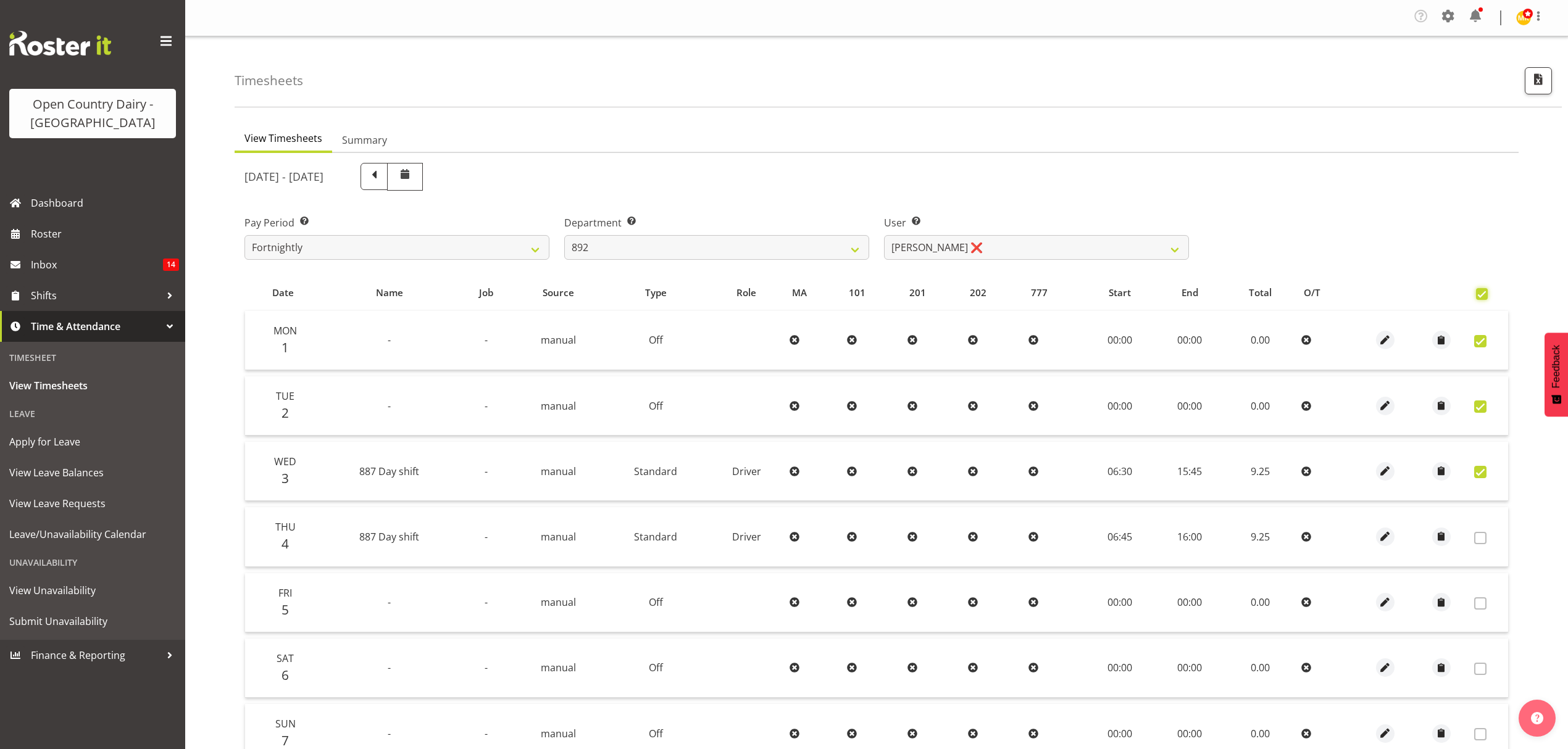
checkbox input "true"
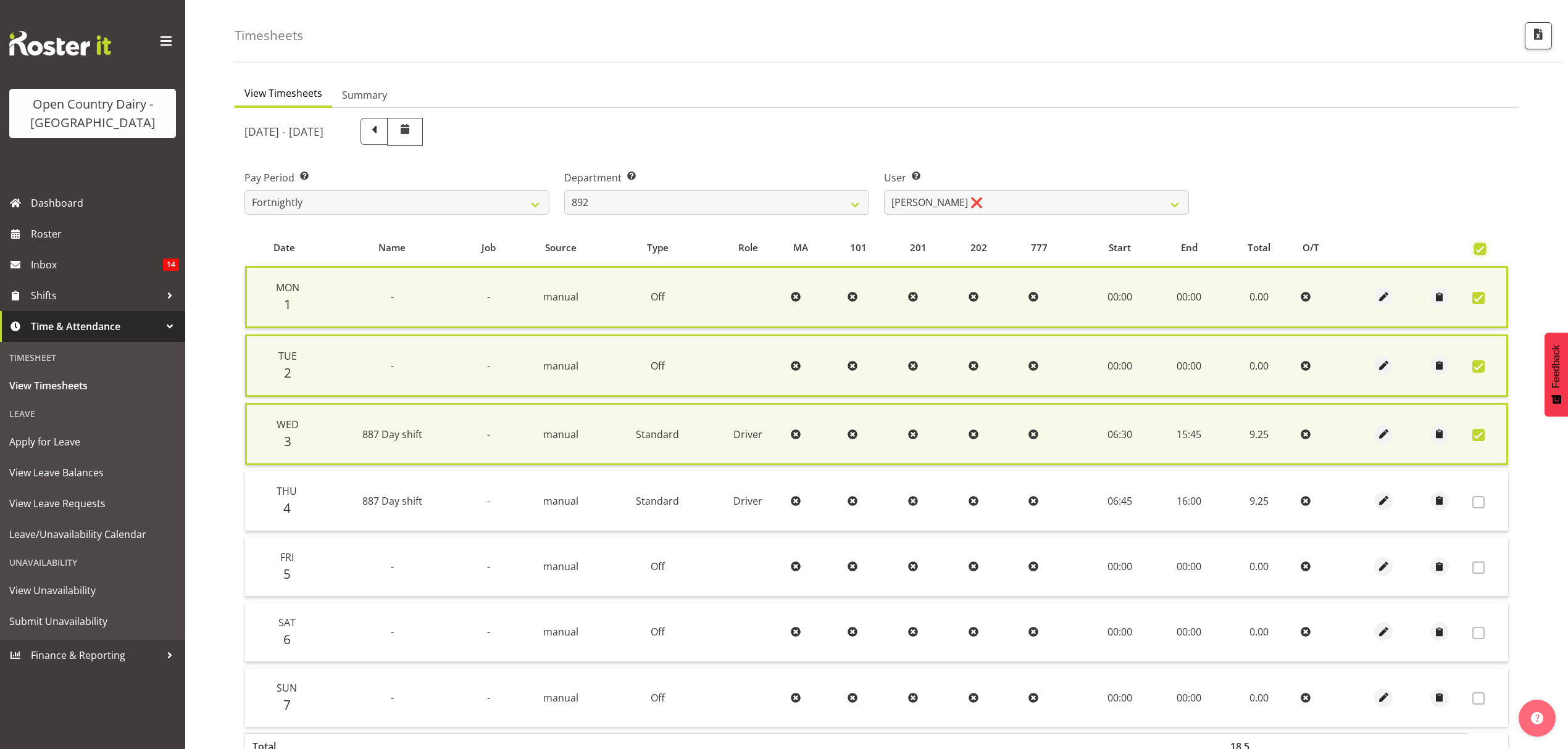
scroll to position [131, 0]
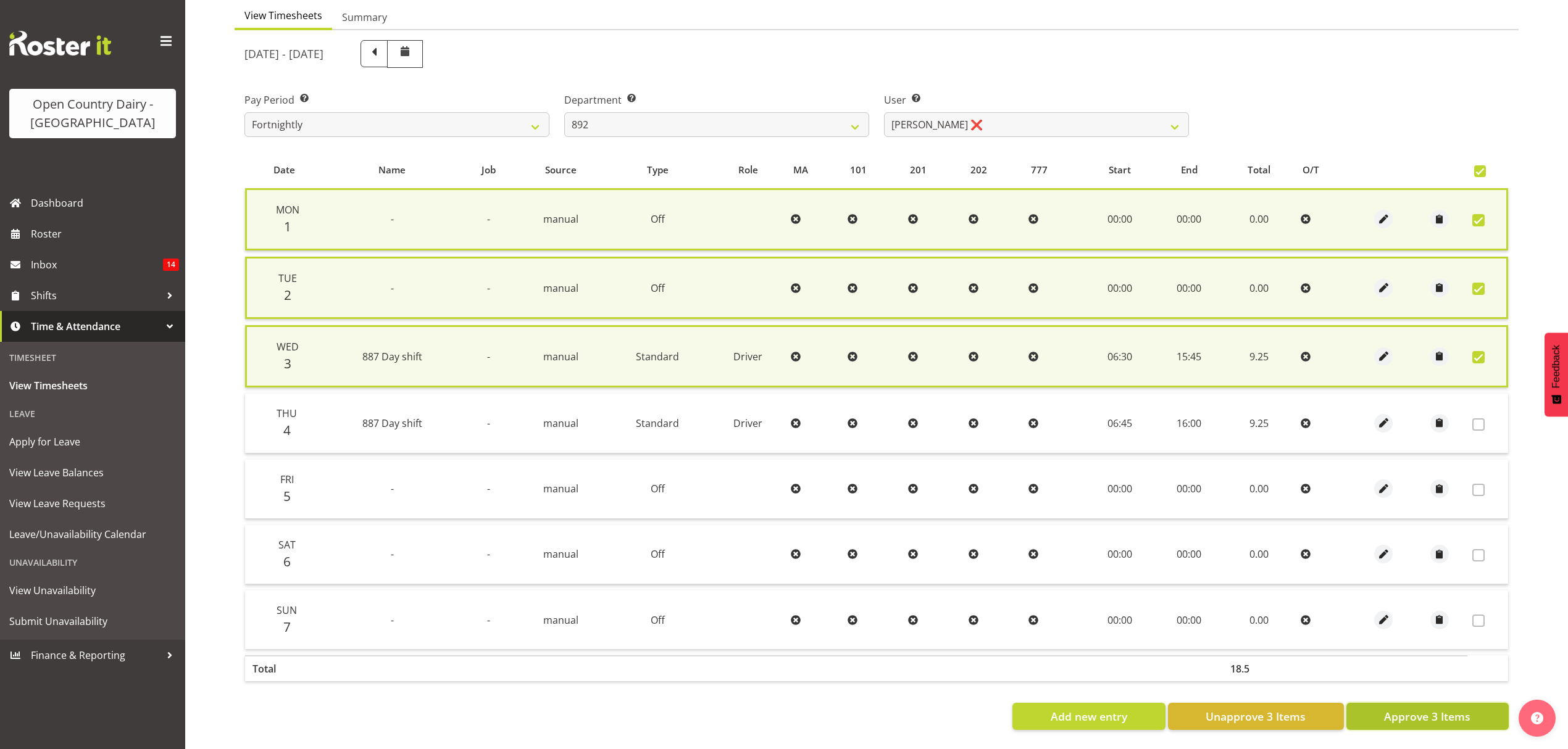
click at [1414, 714] on button "Approve 3 Items" at bounding box center [1427, 716] width 162 height 27
checkbox input "false"
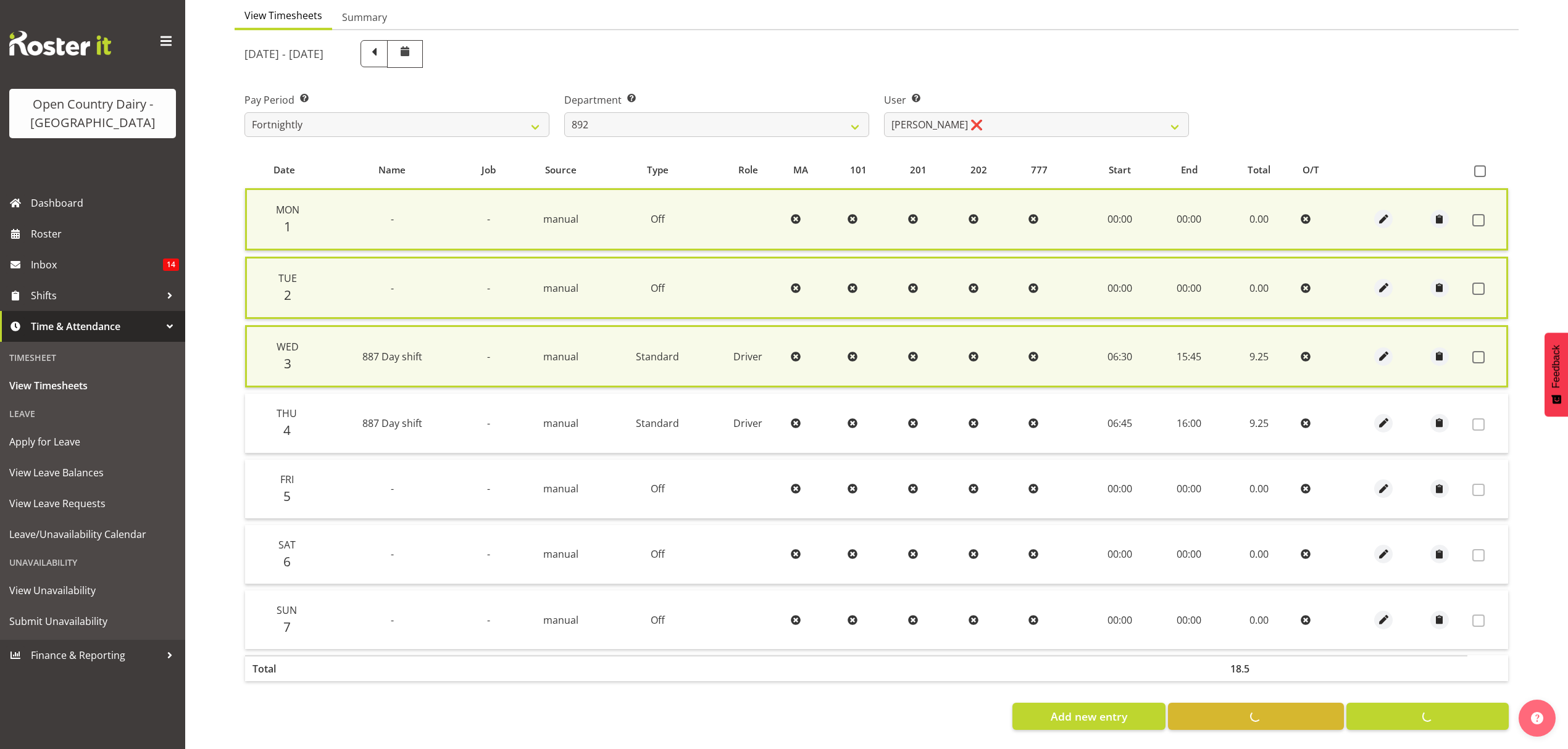
scroll to position [123, 0]
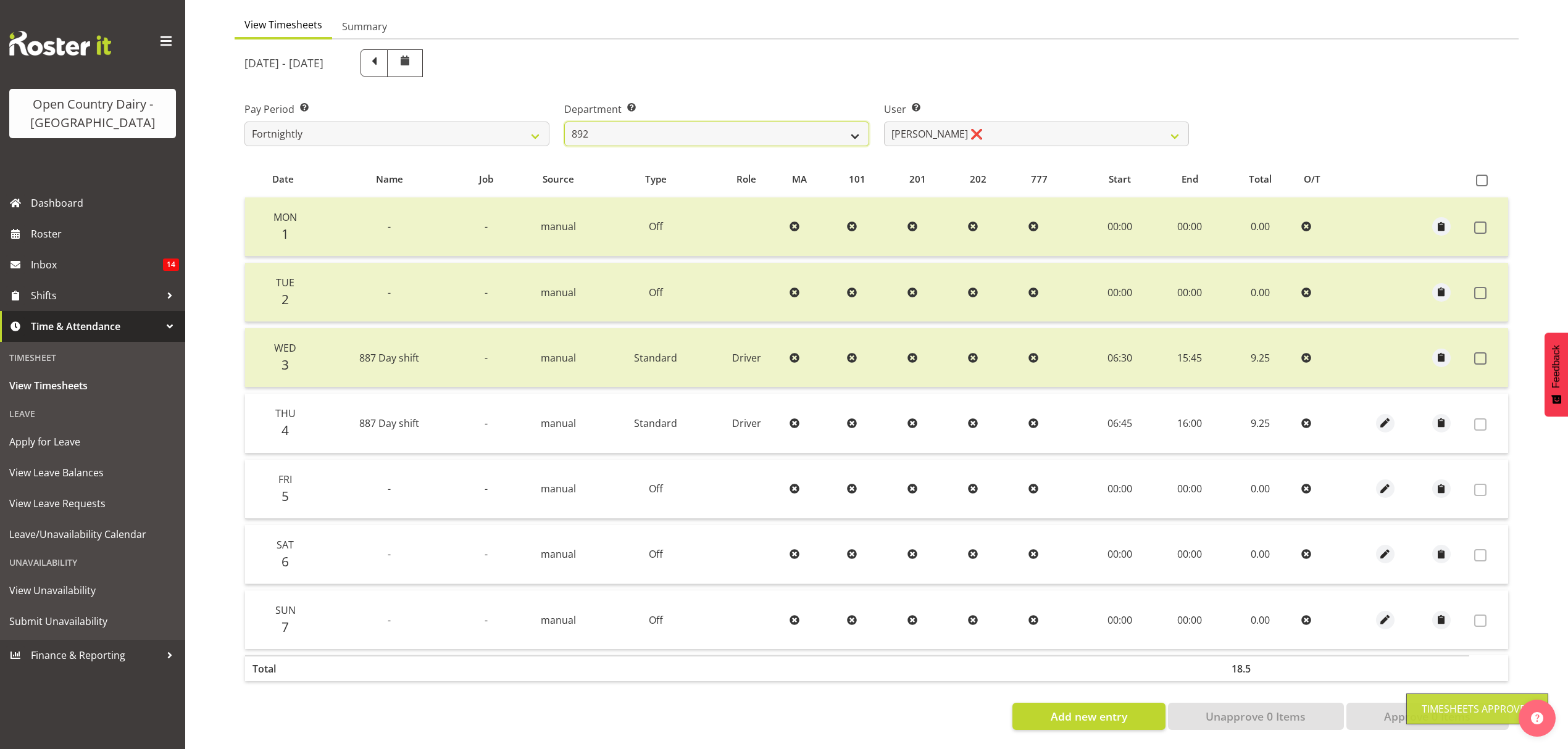
click at [758, 134] on select "734 735 736 737 738 739 851 852 853 854 855 856 858 861 862 865 868 869 870 873" at bounding box center [717, 134] width 305 height 25
select select "908"
click at [564, 122] on select "734 735 736 737 738 739 851 852 853 854 855 856 858 861 862 865 868 869 870 873" at bounding box center [717, 134] width 305 height 25
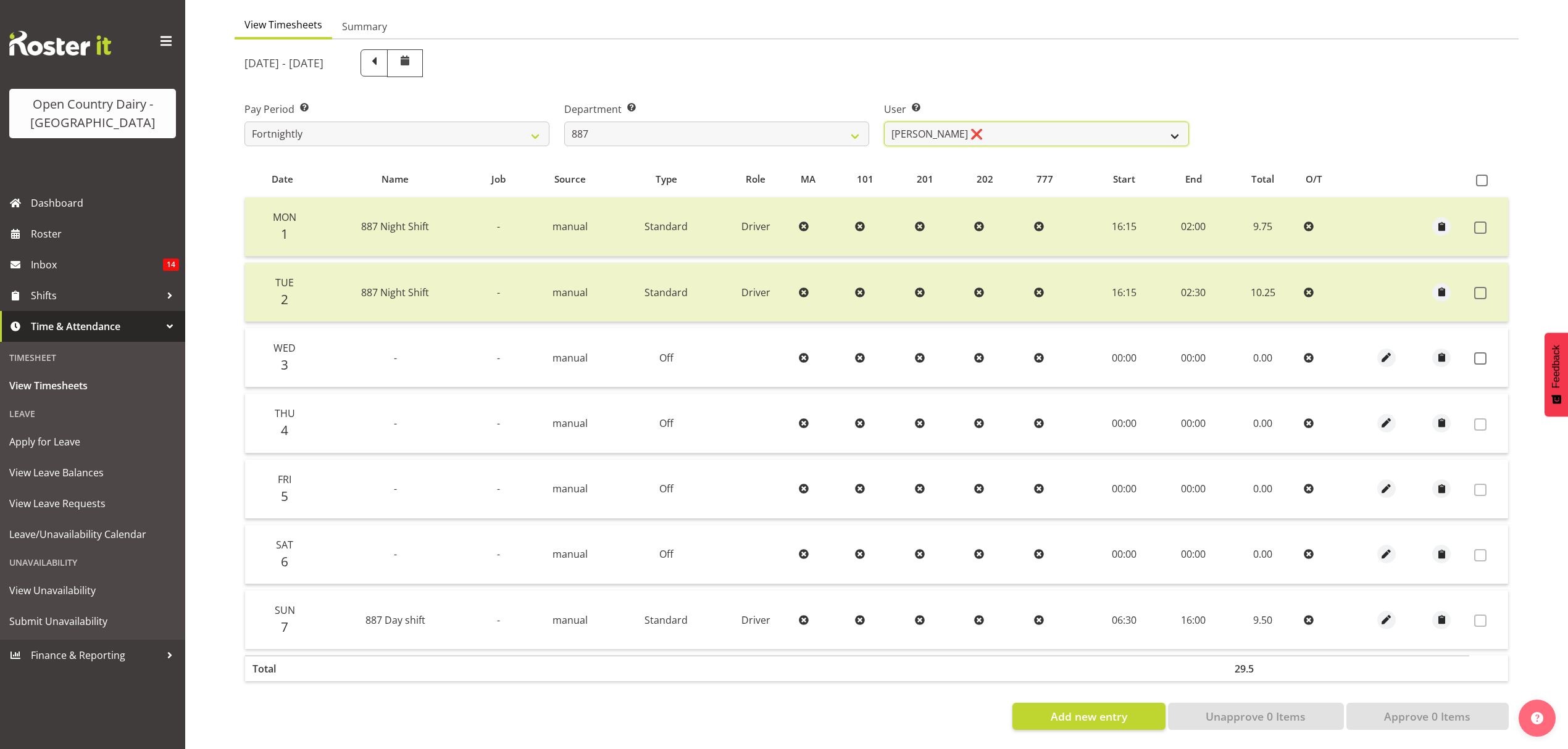
click at [1009, 135] on select "[PERSON_NAME] ❌ [PERSON_NAME] ❌ [PERSON_NAME] ❌ [PERSON_NAME] ❌" at bounding box center [1037, 134] width 305 height 25
click at [884, 122] on select "[PERSON_NAME] ❌ [PERSON_NAME] ❌ [PERSON_NAME] ❌ [PERSON_NAME] ❌" at bounding box center [1037, 134] width 305 height 25
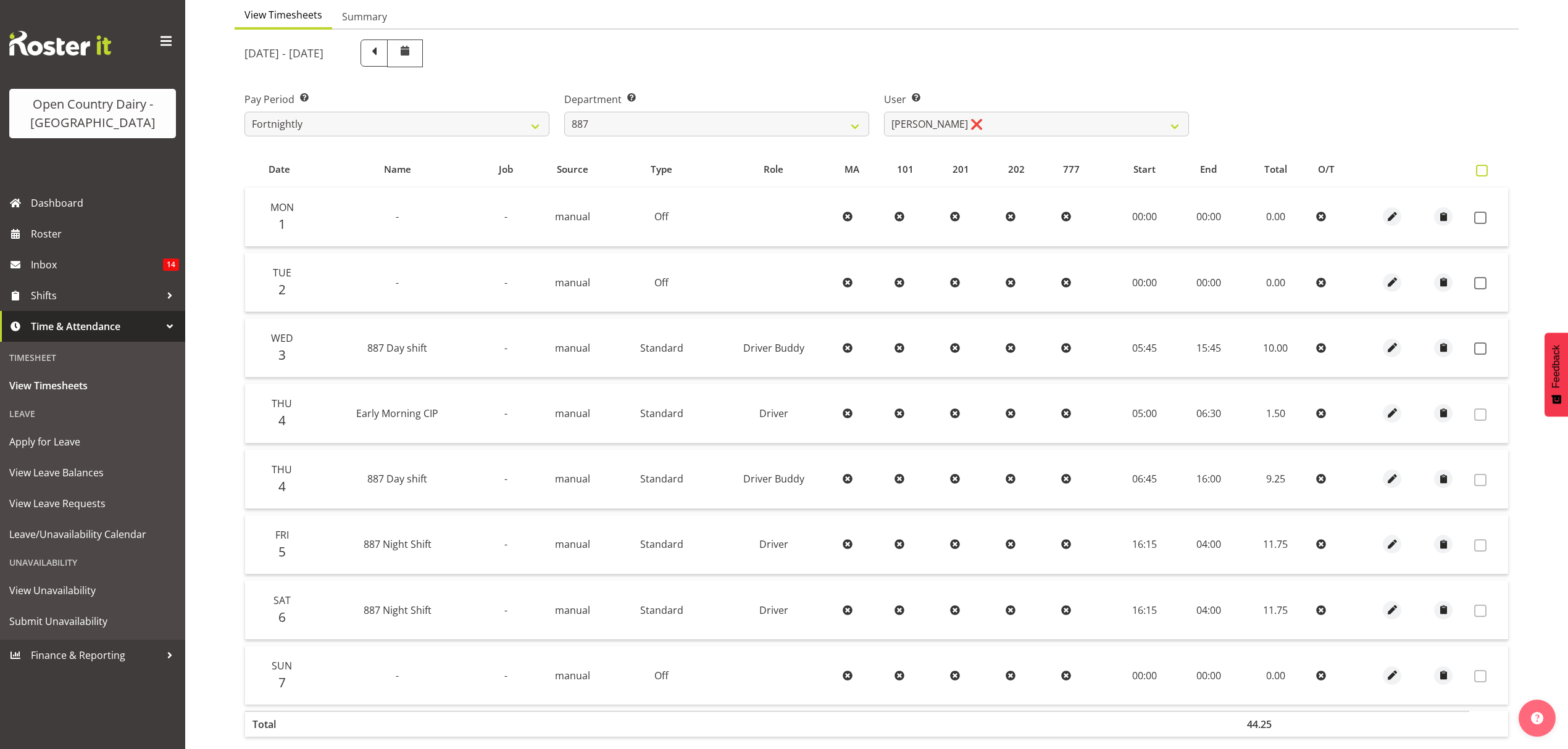
click at [1480, 174] on span at bounding box center [1482, 170] width 12 height 12
click at [1480, 174] on input "checkbox" at bounding box center [1480, 170] width 8 height 8
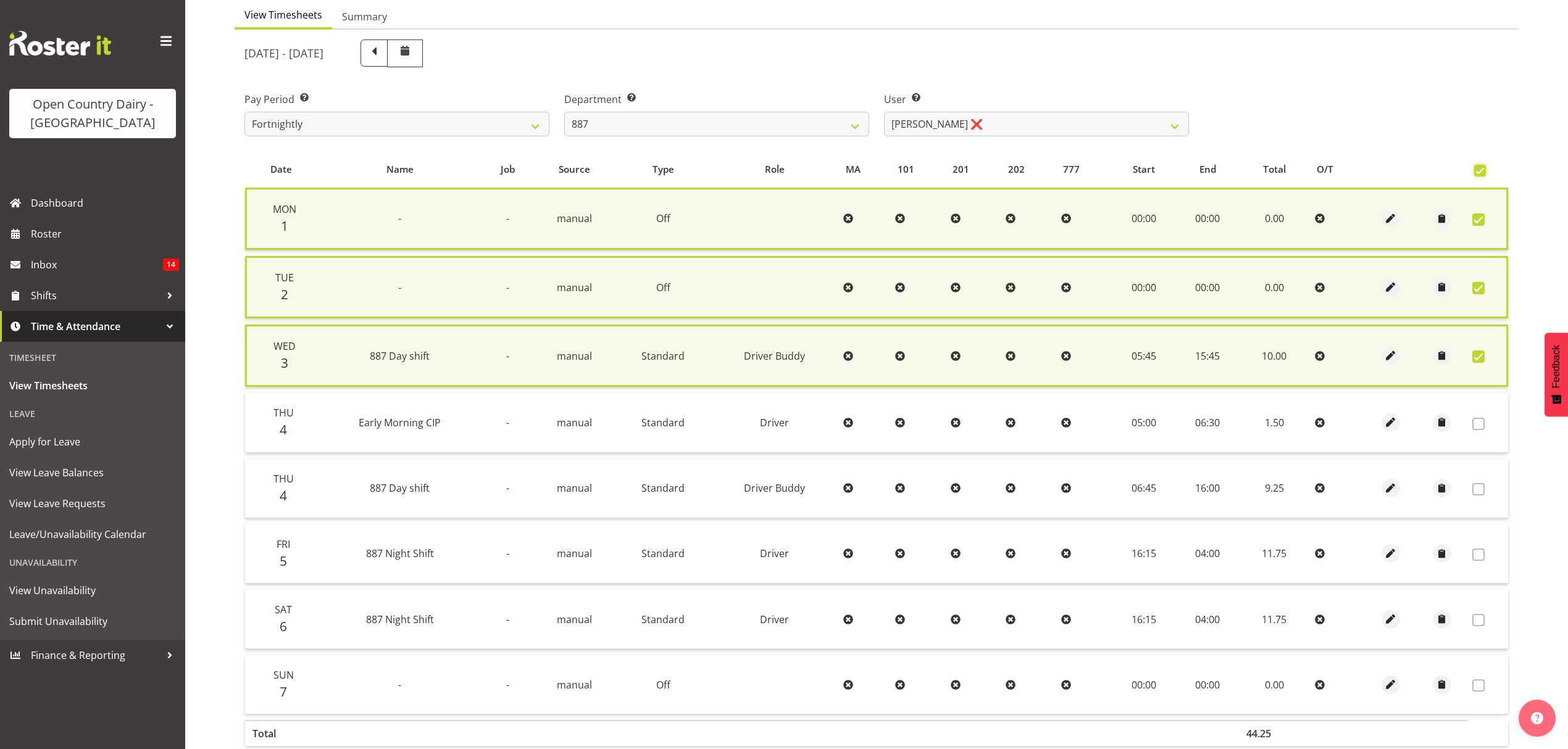
scroll to position [196, 0]
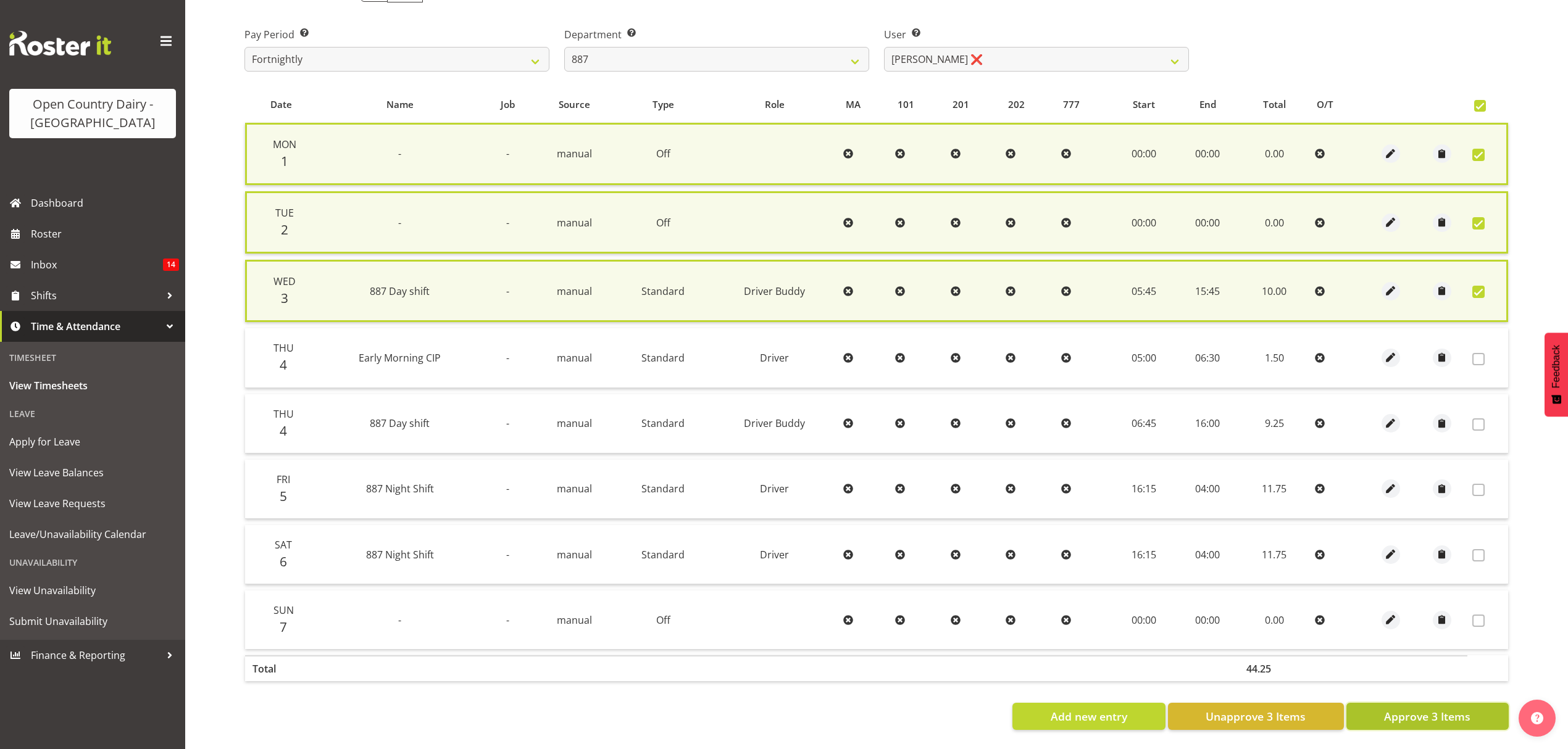
click at [1417, 708] on span "Approve 3 Items" at bounding box center [1427, 716] width 86 height 16
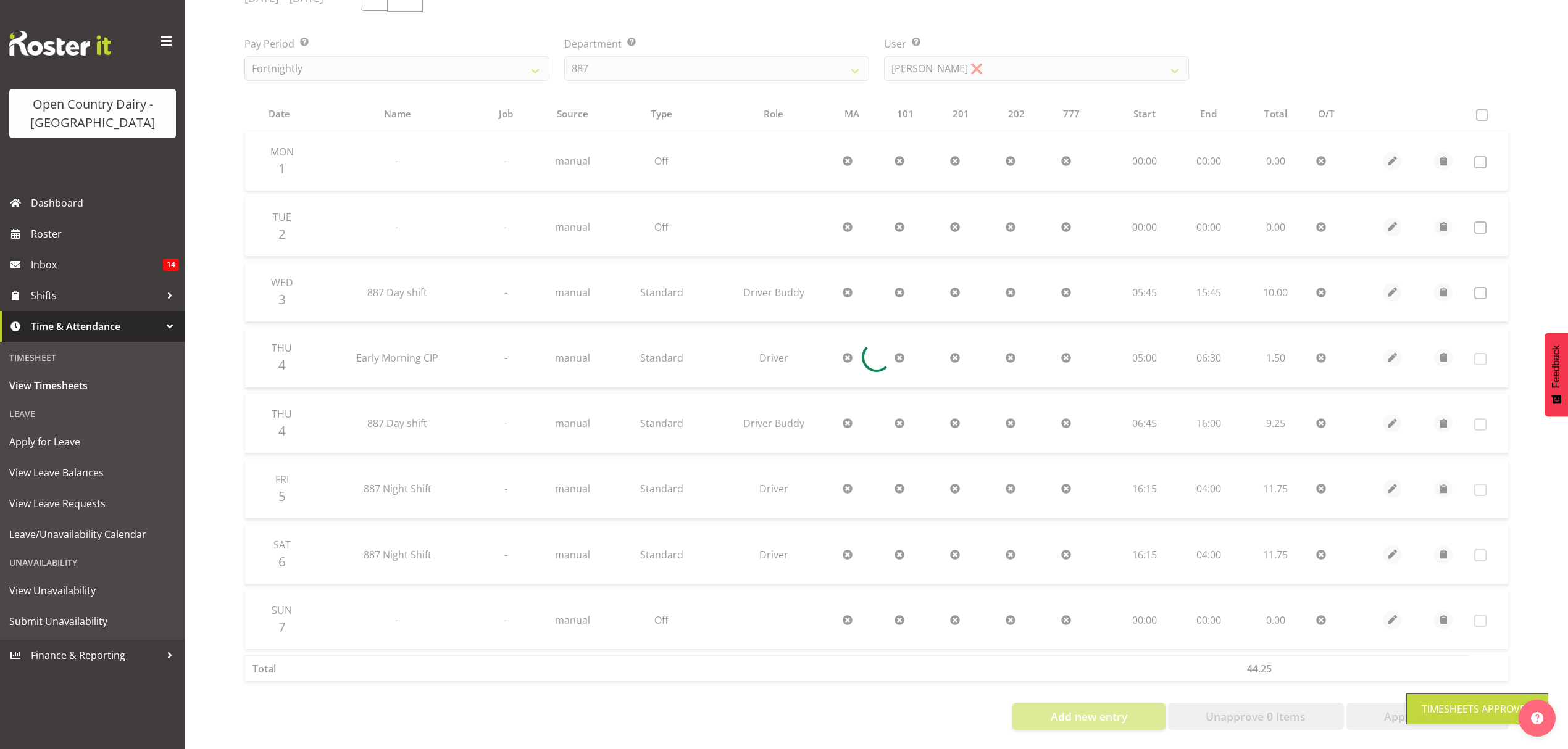
scroll to position [189, 0]
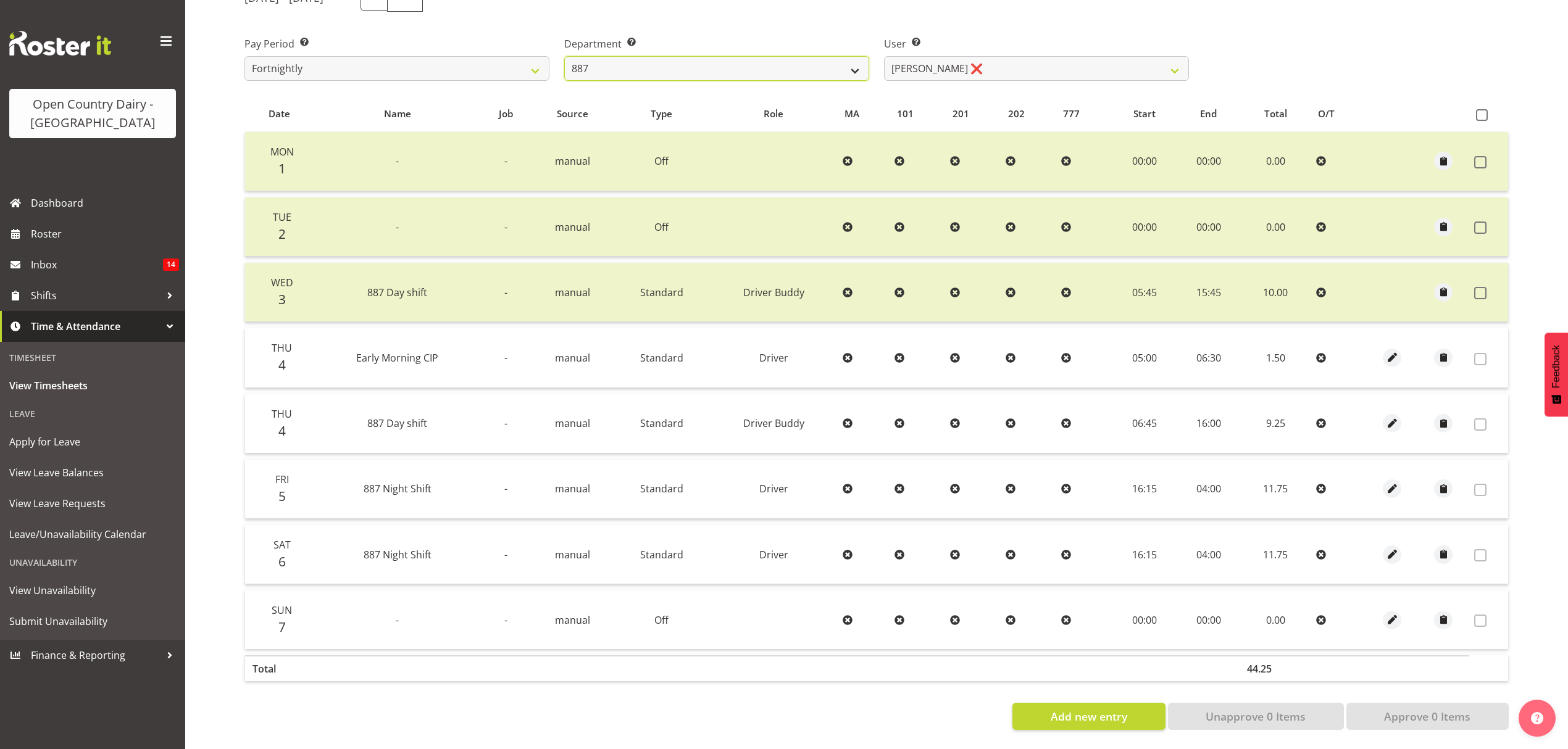
click at [738, 56] on select "734 735 736 737 738 739 851 852 853 854 855 856 858 861 862 865 868 869 870 873" at bounding box center [717, 69] width 305 height 25
click at [564, 56] on select "734 735 736 737 738 739 851 852 853 854 855 856 858 861 862 865 868 869 870 873" at bounding box center [717, 69] width 305 height 25
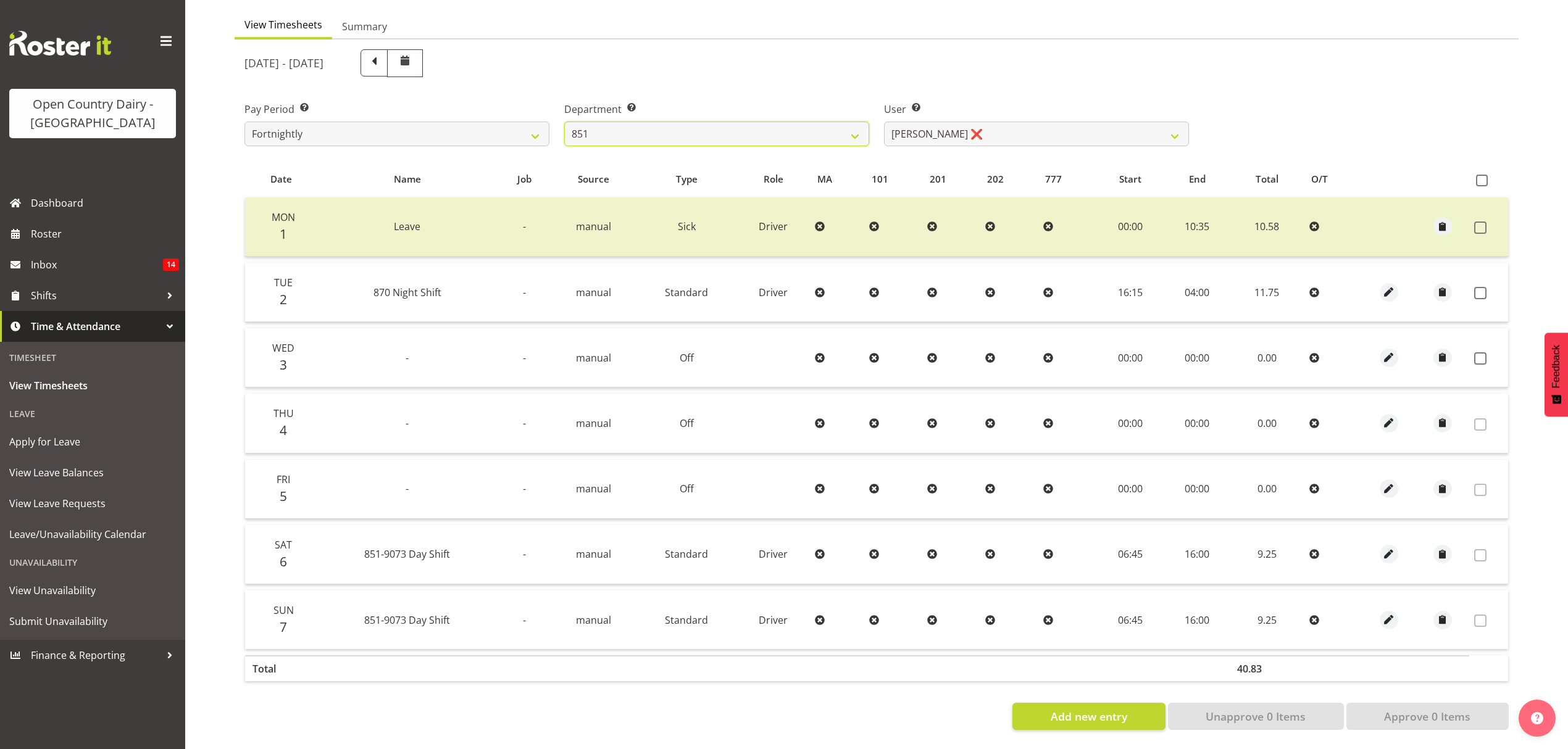
scroll to position [123, 0]
click at [961, 122] on select "[PERSON_NAME] ❌ [PERSON_NAME] ❌ [PERSON_NAME] ❌" at bounding box center [1037, 134] width 305 height 25
click at [884, 122] on select "[PERSON_NAME] ❌ [PERSON_NAME] ❌ [PERSON_NAME] ❌" at bounding box center [1037, 134] width 305 height 25
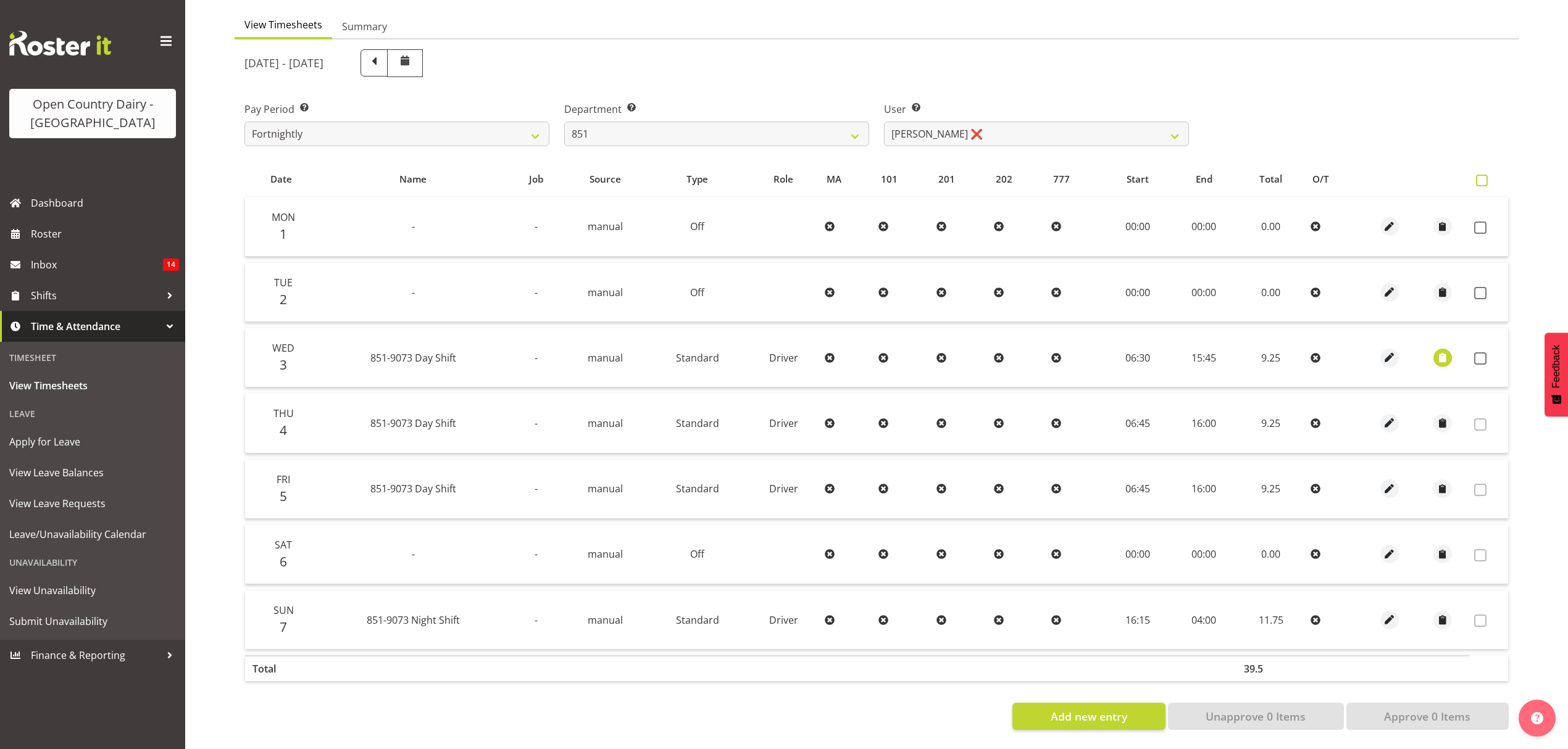
click at [1477, 176] on span at bounding box center [1482, 180] width 12 height 12
click at [1477, 177] on input "checkbox" at bounding box center [1480, 180] width 8 height 8
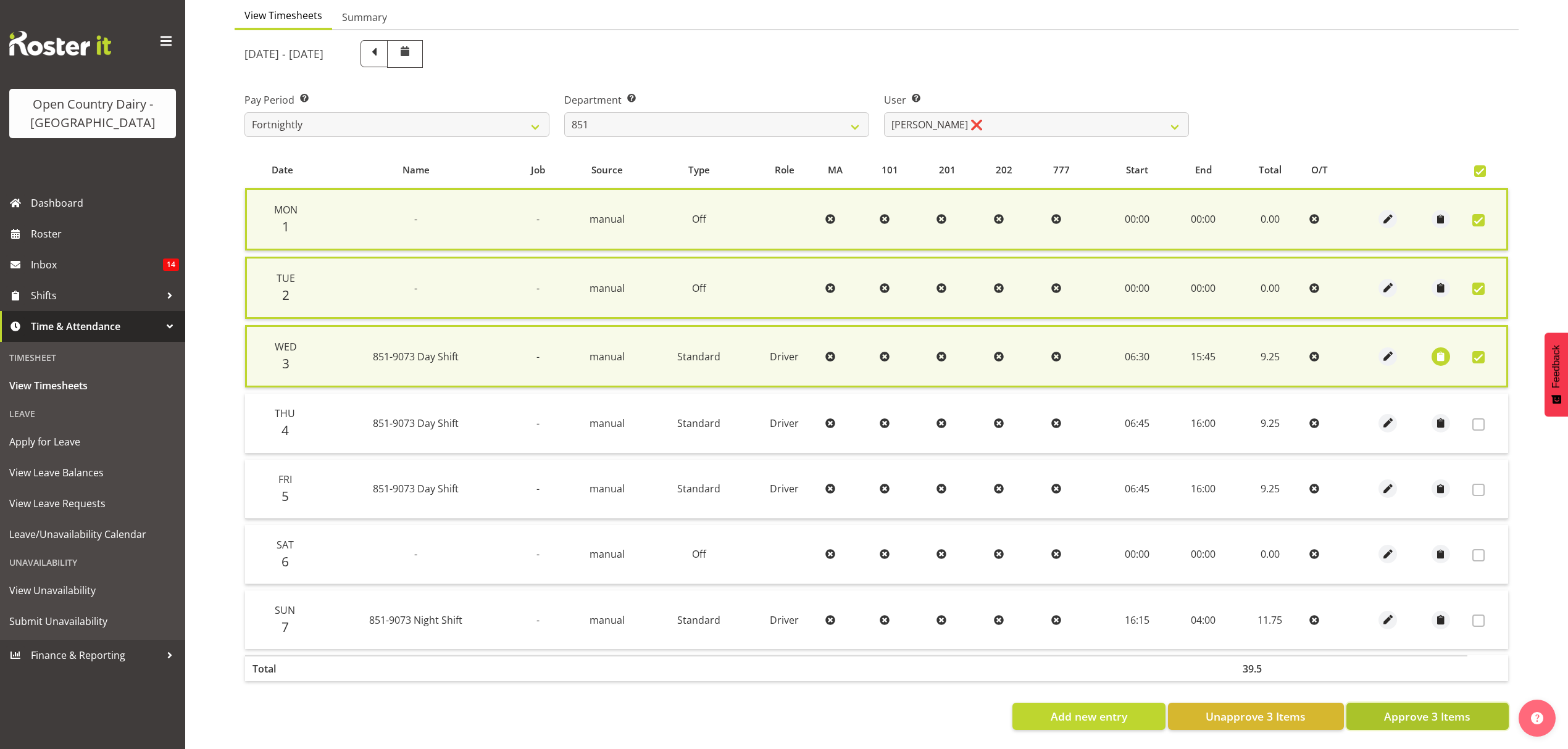
click at [1425, 714] on span "Approve 3 Items" at bounding box center [1427, 716] width 86 height 16
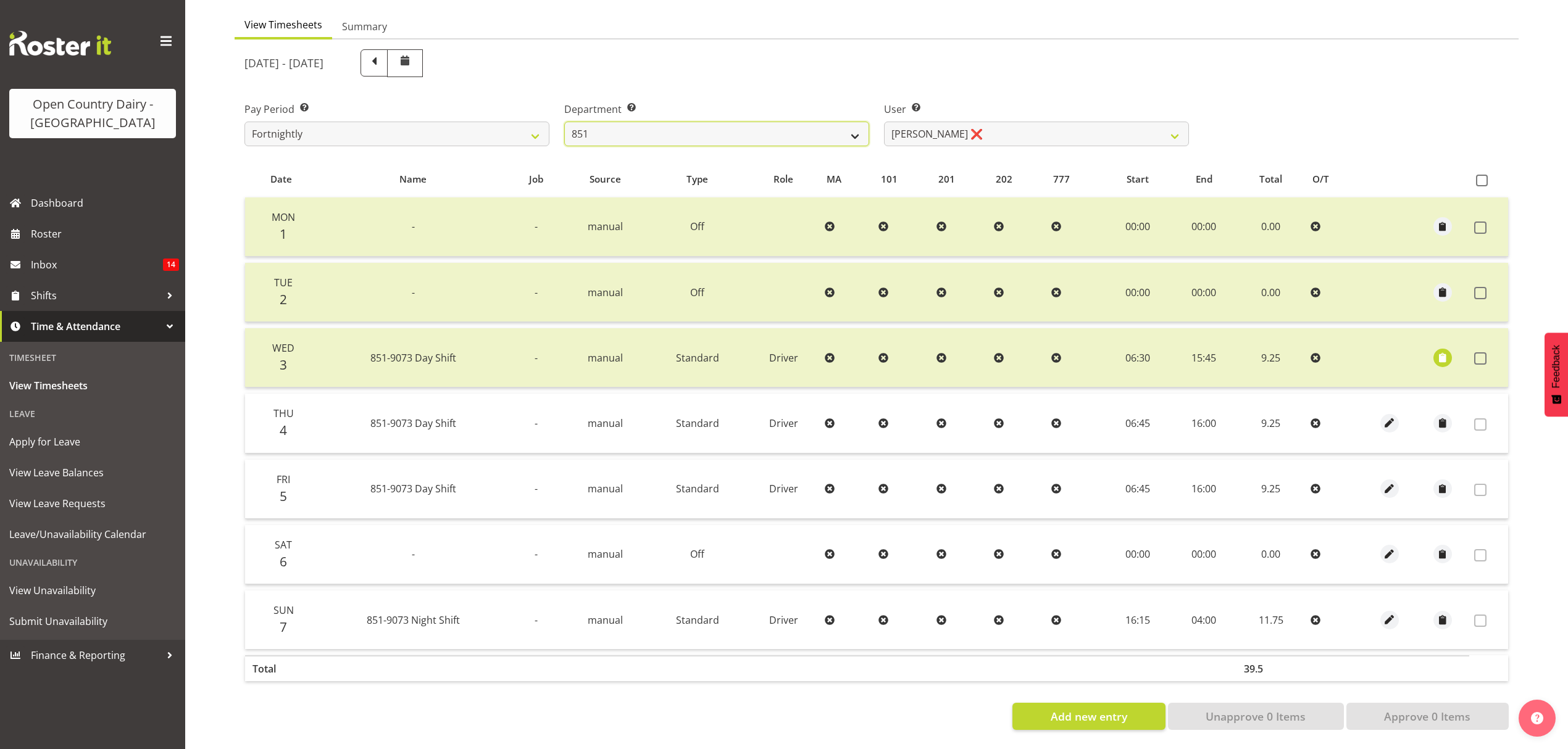
click at [783, 127] on select "734 735 736 737 738 739 851 852 853 854 855 856 858 861 862 865 868 869 870 873" at bounding box center [717, 134] width 305 height 25
click at [564, 122] on select "734 735 736 737 738 739 851 852 853 854 855 856 858 861 862 865 868 869 870 873" at bounding box center [717, 134] width 305 height 25
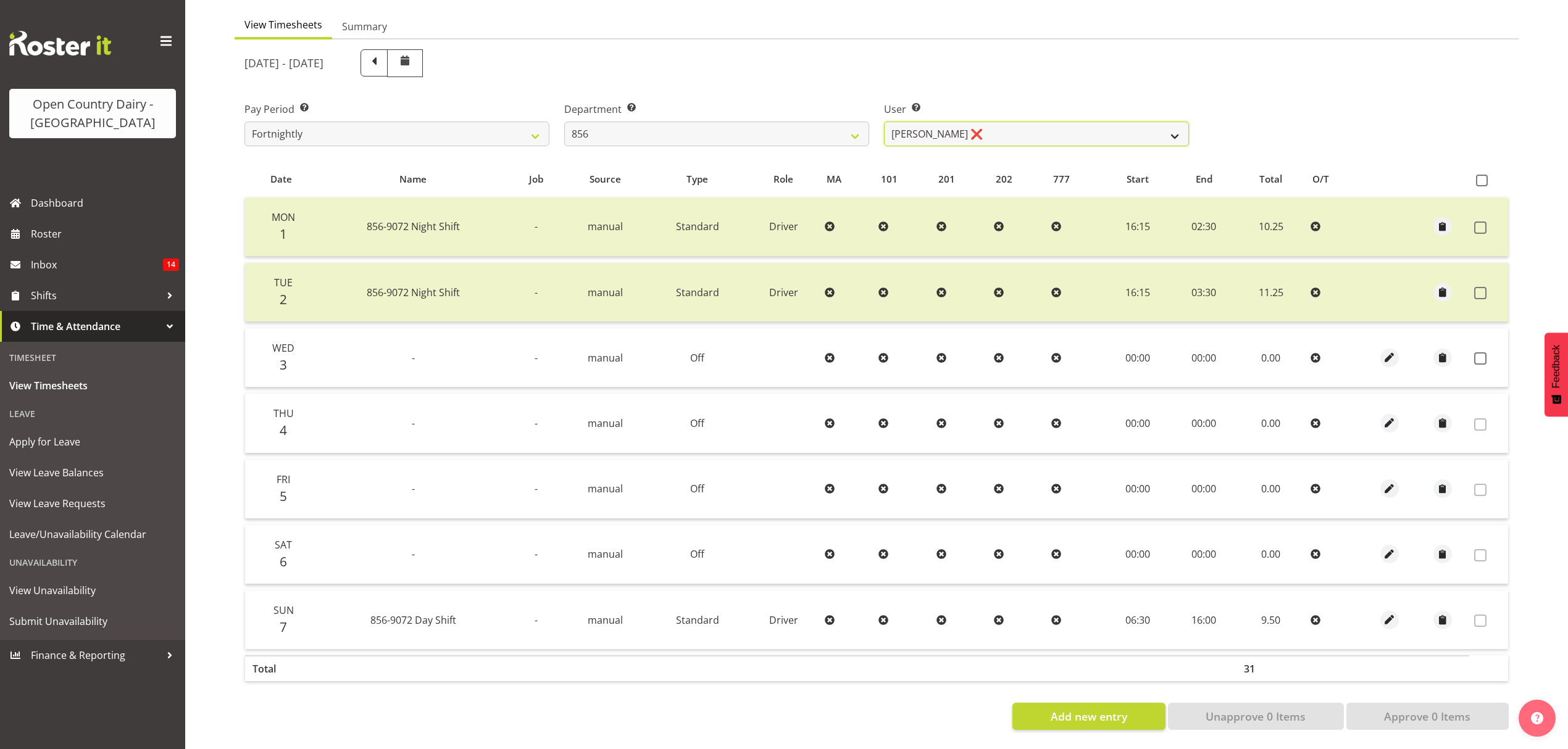
click at [966, 124] on select "[PERSON_NAME] ❌ [PERSON_NAME] ❌ [PERSON_NAME] ❌ [PERSON_NAME] ❌" at bounding box center [1037, 134] width 305 height 25
click at [884, 122] on select "[PERSON_NAME] ❌ [PERSON_NAME] ❌ [PERSON_NAME] ❌ [PERSON_NAME] ❌" at bounding box center [1037, 134] width 305 height 25
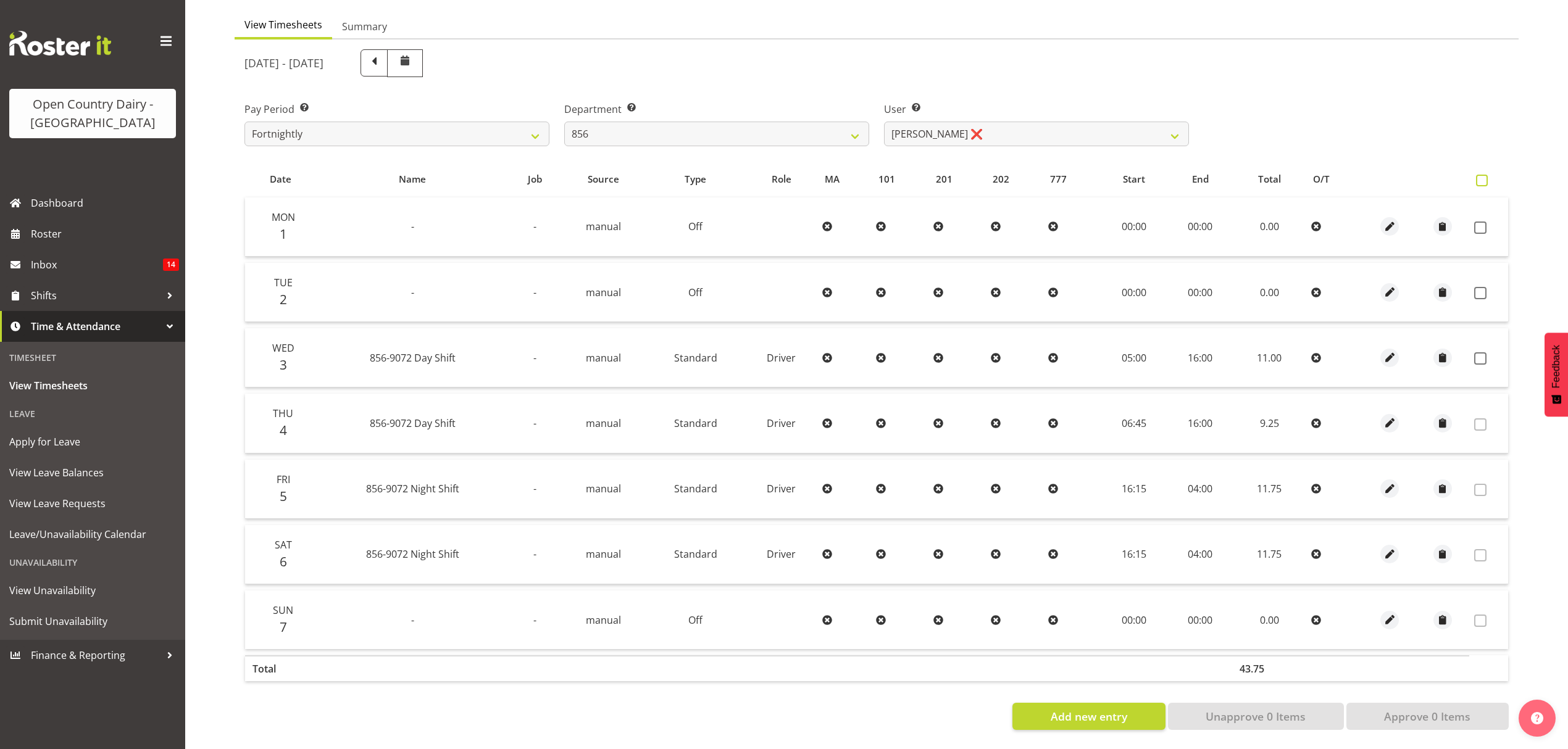
click at [1476, 175] on span at bounding box center [1482, 180] width 12 height 12
click at [1476, 177] on input "checkbox" at bounding box center [1480, 180] width 8 height 8
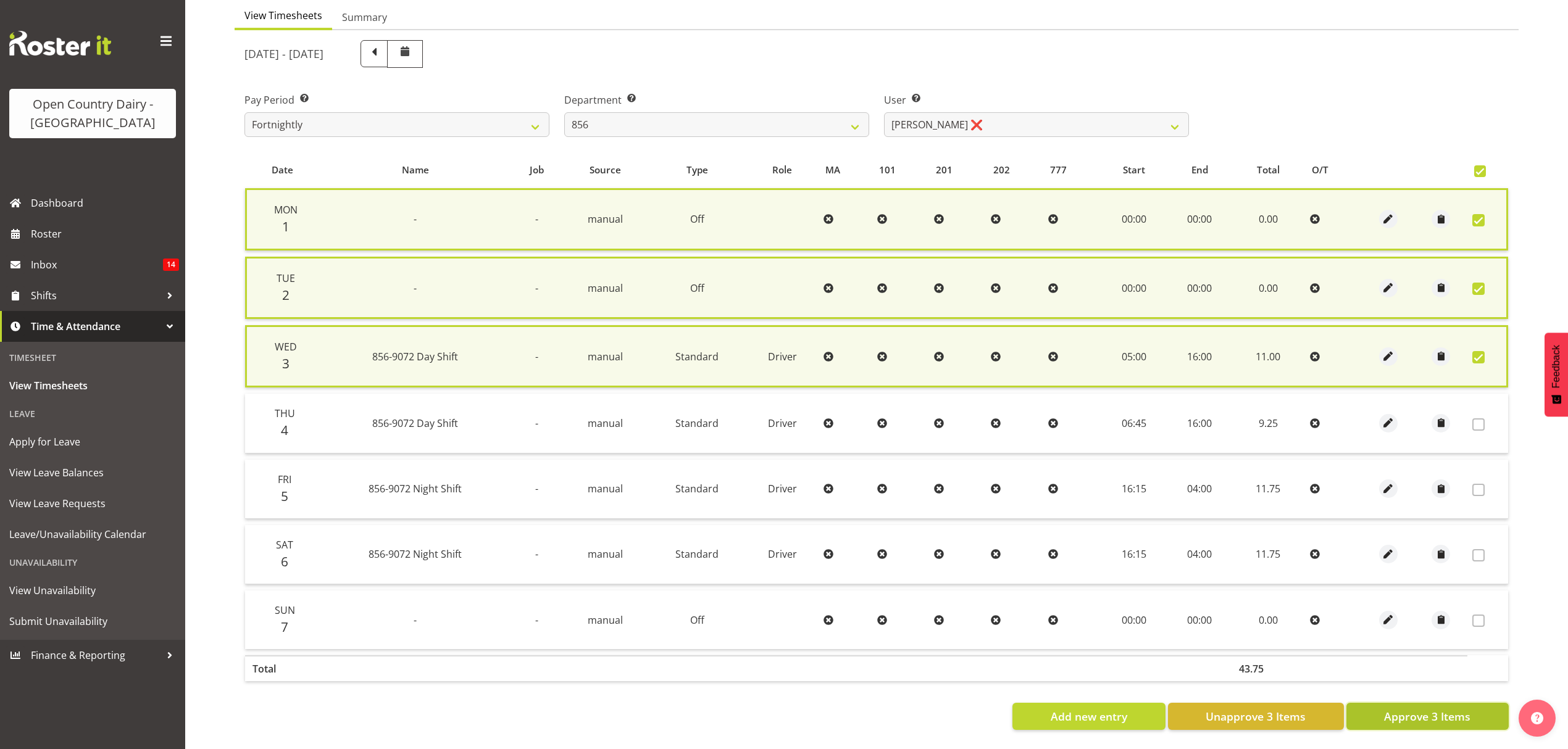
click at [1455, 708] on span "Approve 3 Items" at bounding box center [1427, 716] width 86 height 16
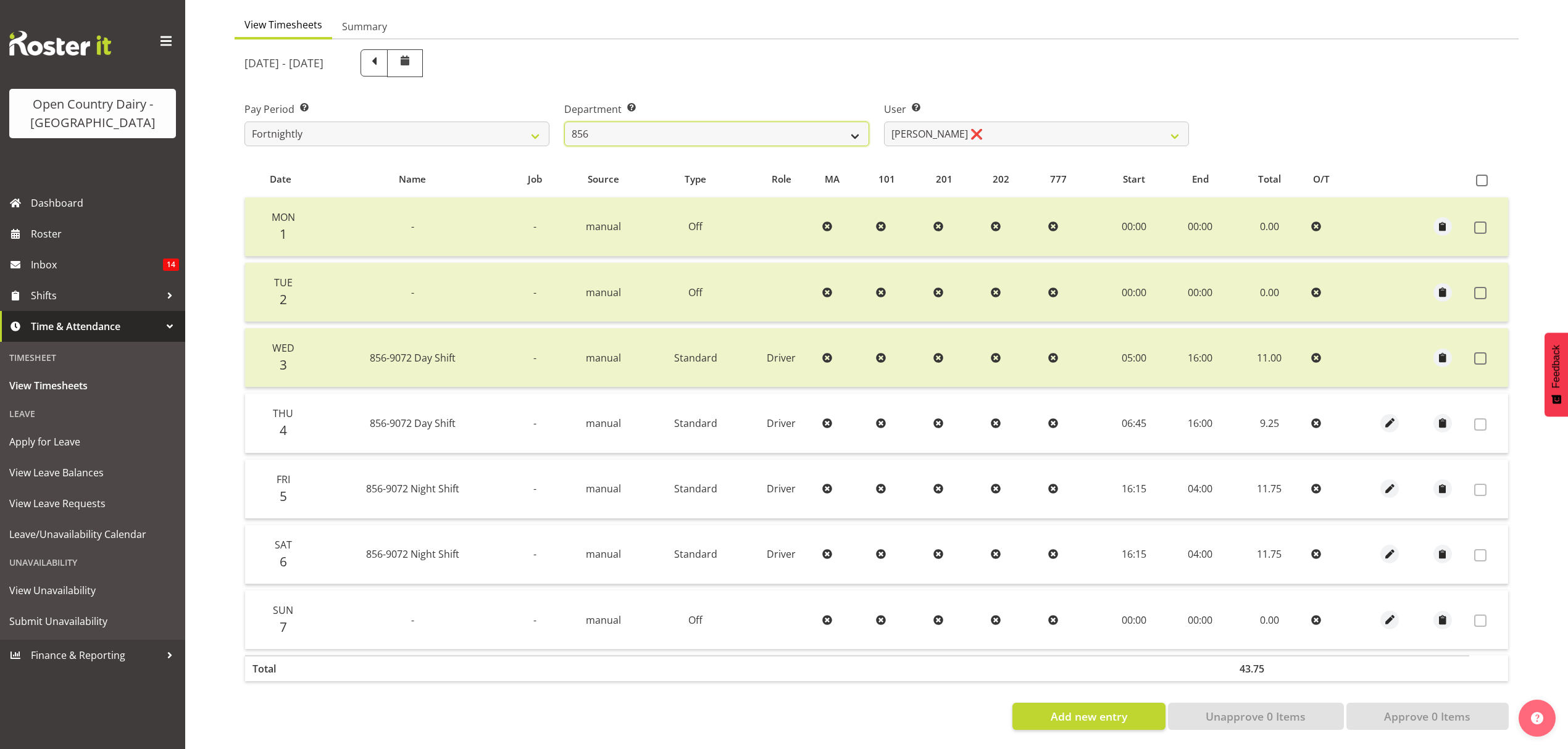
click at [857, 124] on select "734 735 736 737 738 739 851 852 853 854 855 856 858 861 862 865 868 869 870 873" at bounding box center [717, 134] width 305 height 25
click at [564, 122] on select "734 735 736 737 738 739 851 852 853 854 855 856 858 861 862 865 868 869 870 873" at bounding box center [717, 134] width 305 height 25
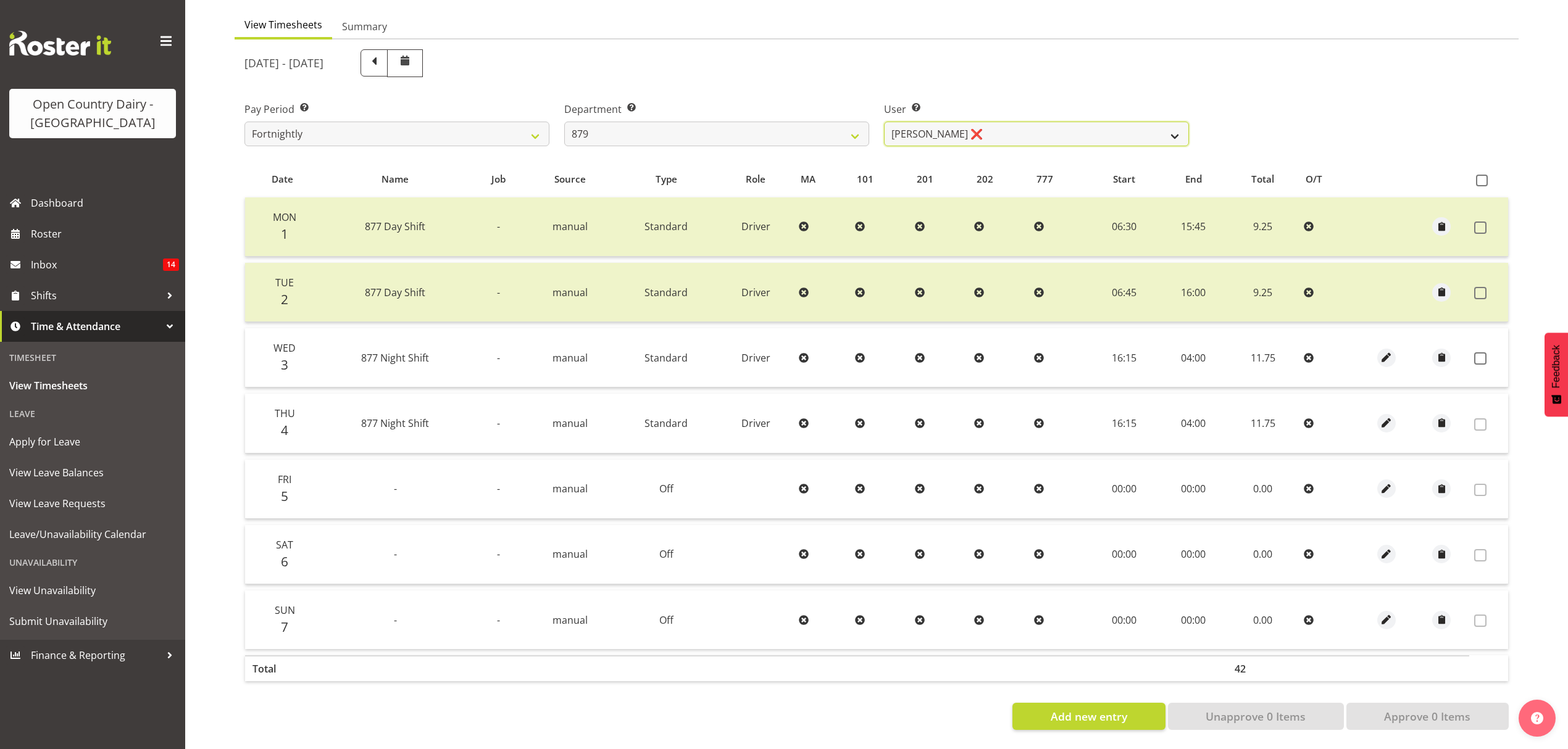
drag, startPoint x: 977, startPoint y: 125, endPoint x: 976, endPoint y: 134, distance: 9.1
click at [977, 125] on select "[PERSON_NAME] ❌ [PERSON_NAME] ❌ [PERSON_NAME] ❌ [PERSON_NAME] ❌" at bounding box center [1037, 134] width 305 height 25
click at [884, 122] on select "[PERSON_NAME] ❌ [PERSON_NAME] ❌ [PERSON_NAME] ❌ [PERSON_NAME] ❌" at bounding box center [1037, 134] width 305 height 25
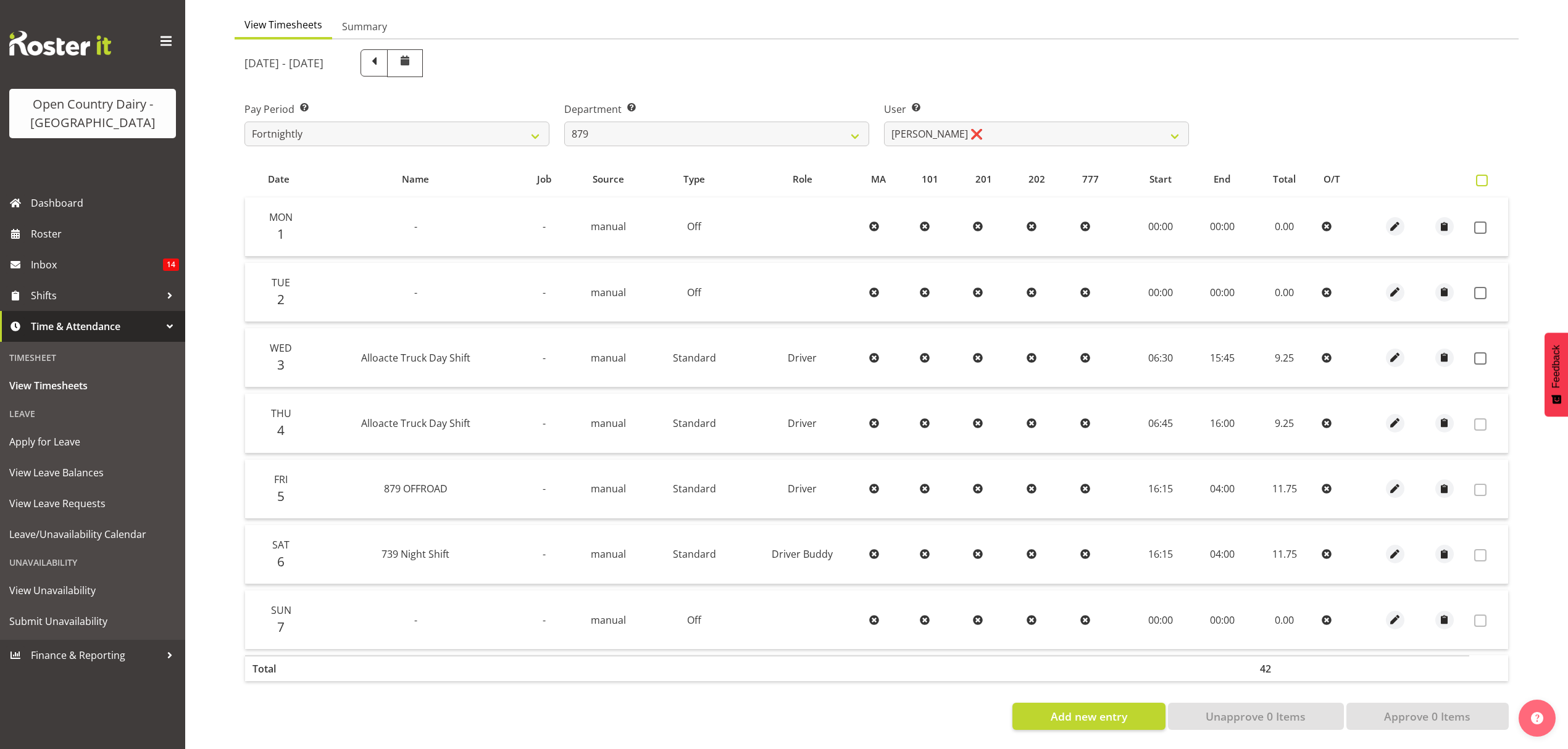
click at [1487, 175] on span at bounding box center [1482, 180] width 12 height 12
click at [1484, 177] on input "checkbox" at bounding box center [1480, 180] width 8 height 8
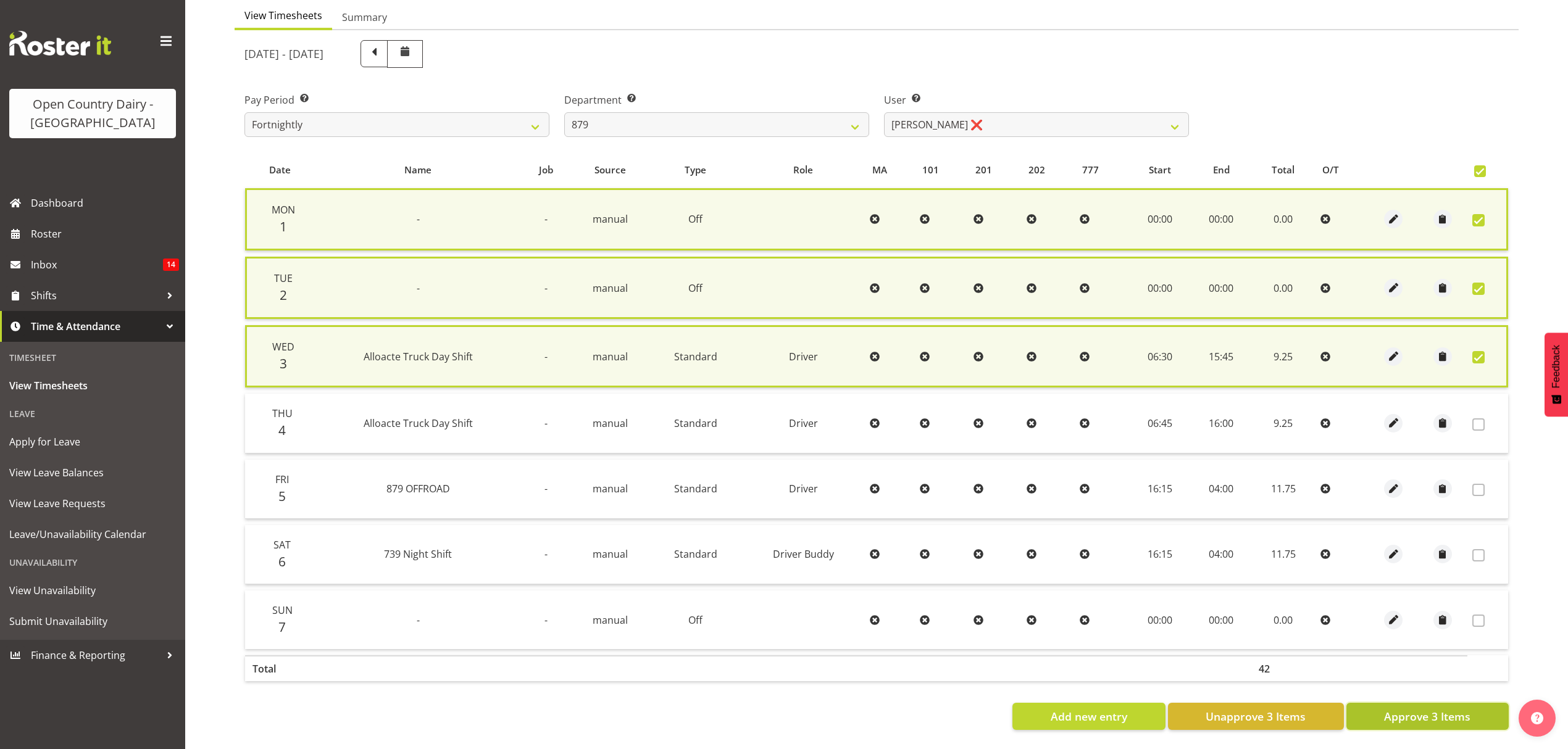
click at [1430, 714] on span "Approve 3 Items" at bounding box center [1427, 716] width 86 height 16
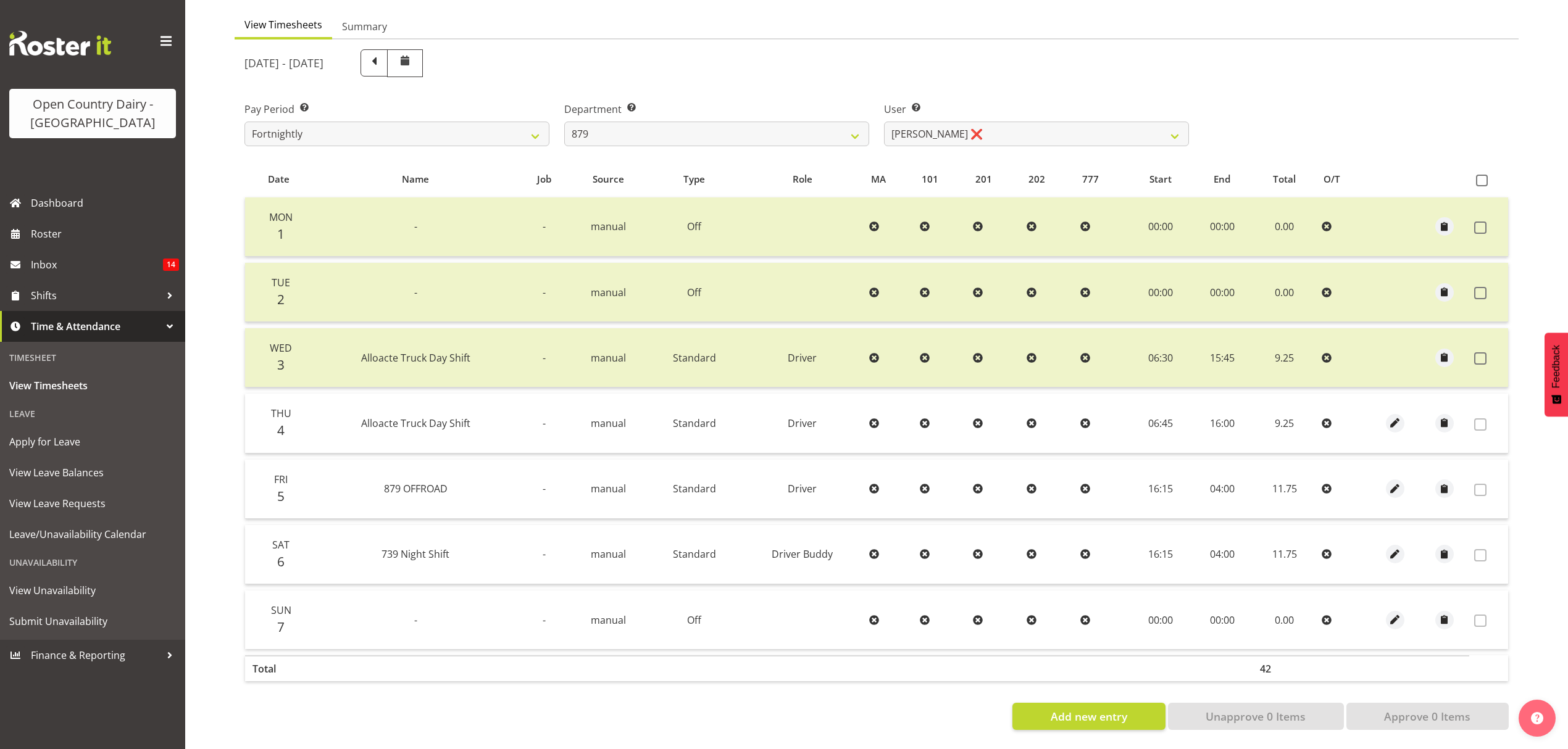
click at [785, 109] on div "Department Select which department you would like to view. 734 735 736 737 738 …" at bounding box center [717, 124] width 305 height 44
click at [785, 122] on select "734 735 736 737 738 739 851 852 853 854 855 856 858 861 862 865 868 869 870 873" at bounding box center [717, 134] width 305 height 25
click at [564, 122] on select "734 735 736 737 738 739 851 852 853 854 855 856 858 861 862 865 868 869 870 873" at bounding box center [717, 134] width 305 height 25
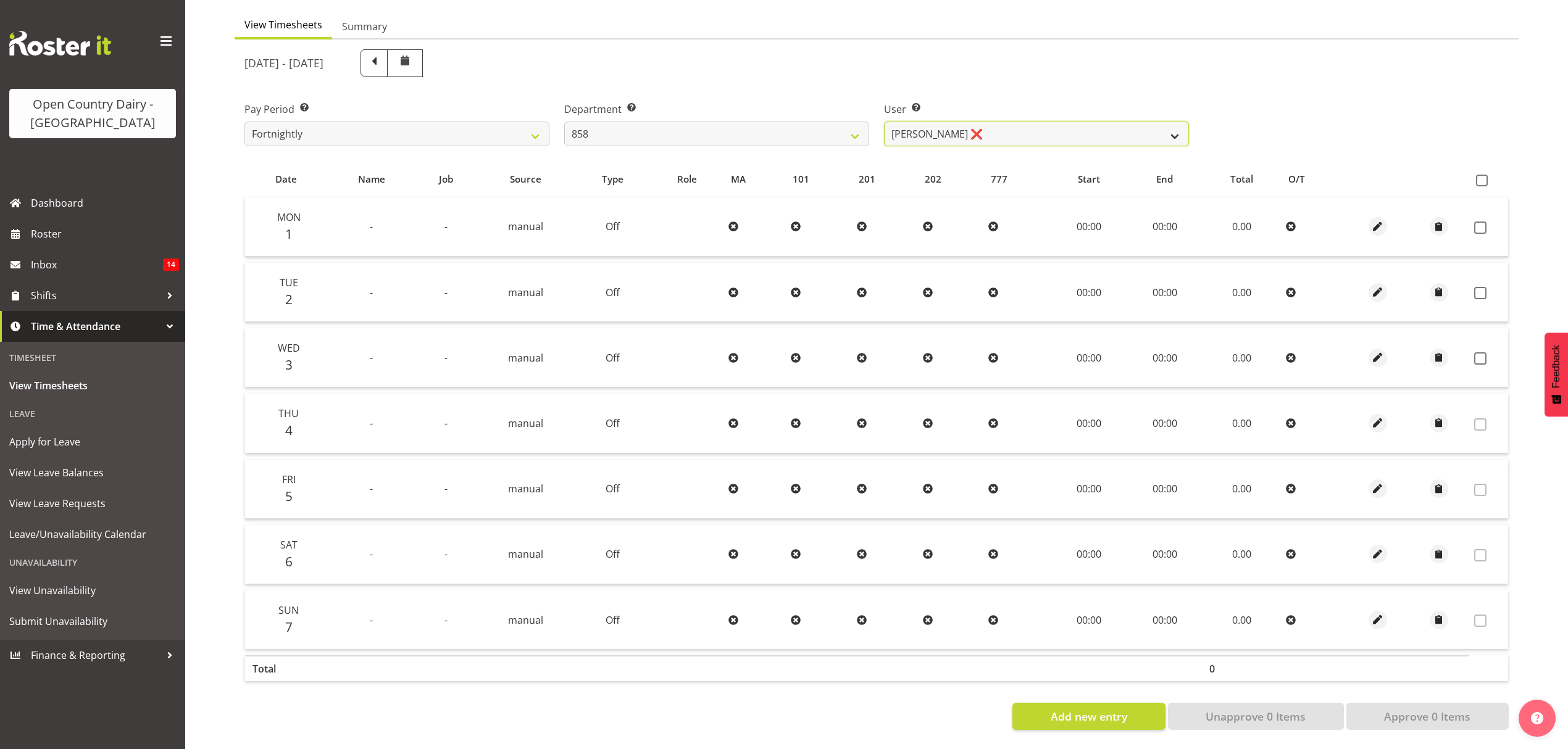
click at [925, 127] on select "[PERSON_NAME] ❌ [PERSON_NAME] ❌ [PERSON_NAME] ❌" at bounding box center [1037, 134] width 305 height 25
click at [884, 122] on select "[PERSON_NAME] ❌ [PERSON_NAME] ❌ [PERSON_NAME] ❌" at bounding box center [1037, 134] width 305 height 25
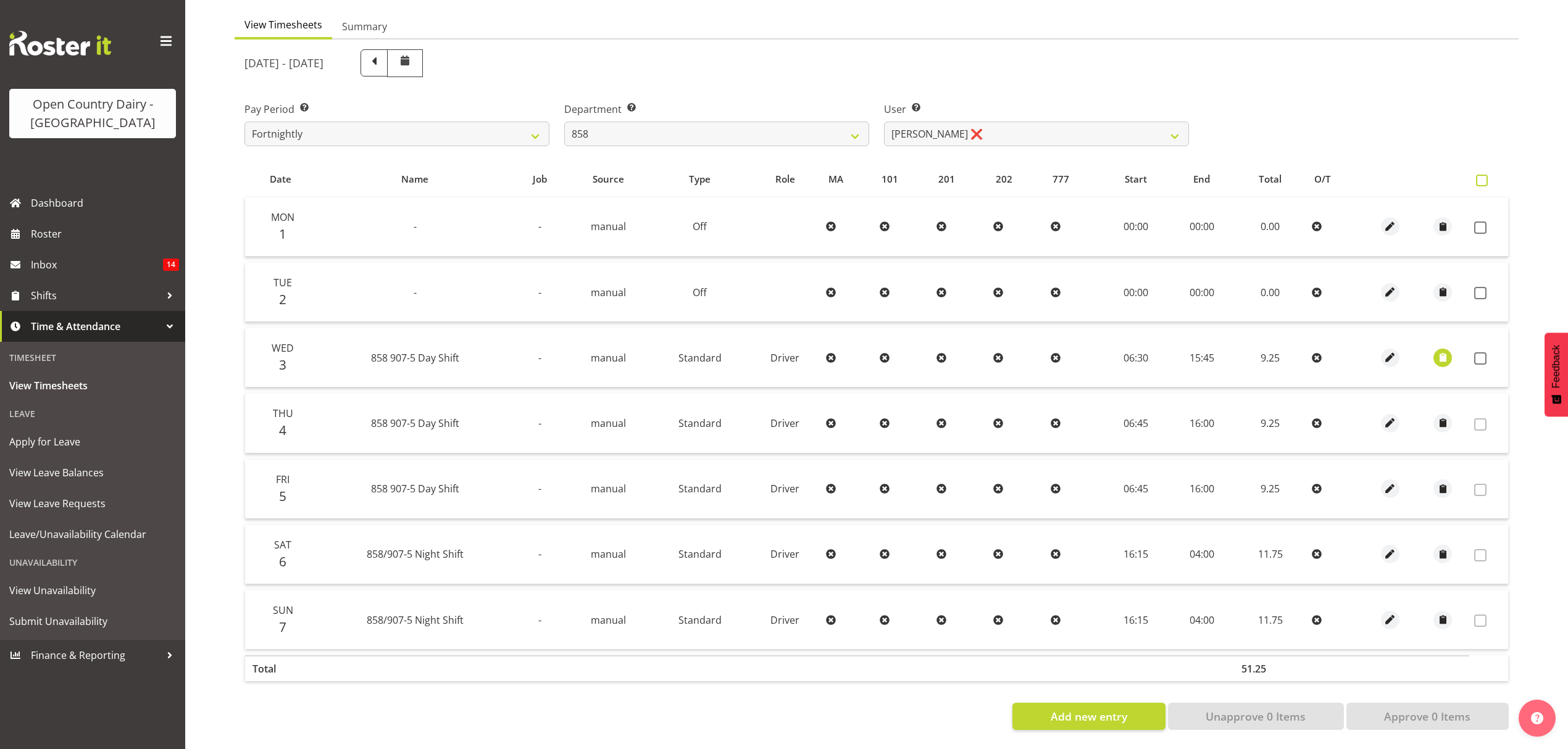
click at [1477, 175] on span at bounding box center [1482, 180] width 12 height 12
click at [1477, 177] on input "checkbox" at bounding box center [1480, 180] width 8 height 8
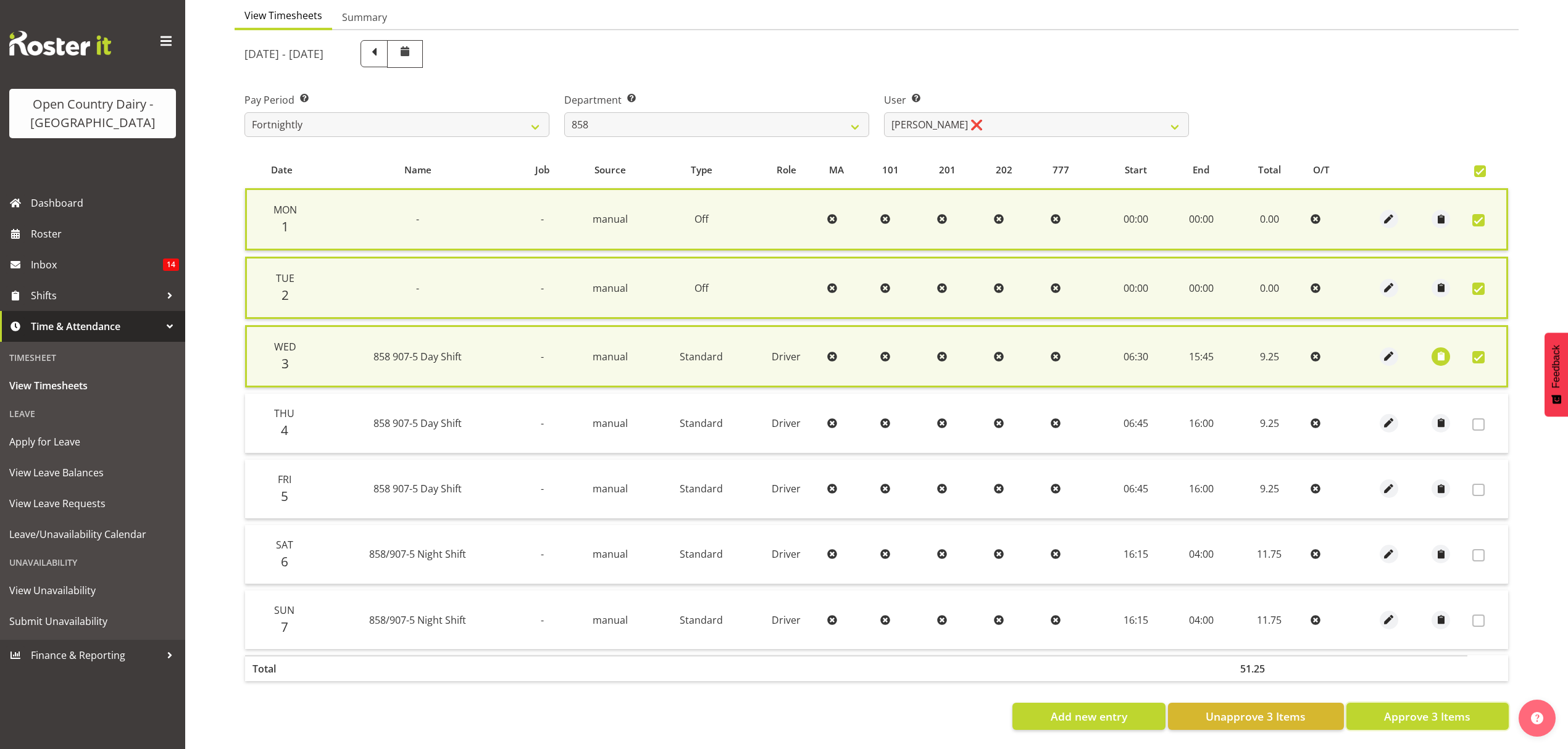
drag, startPoint x: 1420, startPoint y: 703, endPoint x: 1420, endPoint y: 716, distance: 13.0
click at [1420, 716] on span "Approve 3 Items" at bounding box center [1427, 716] width 86 height 16
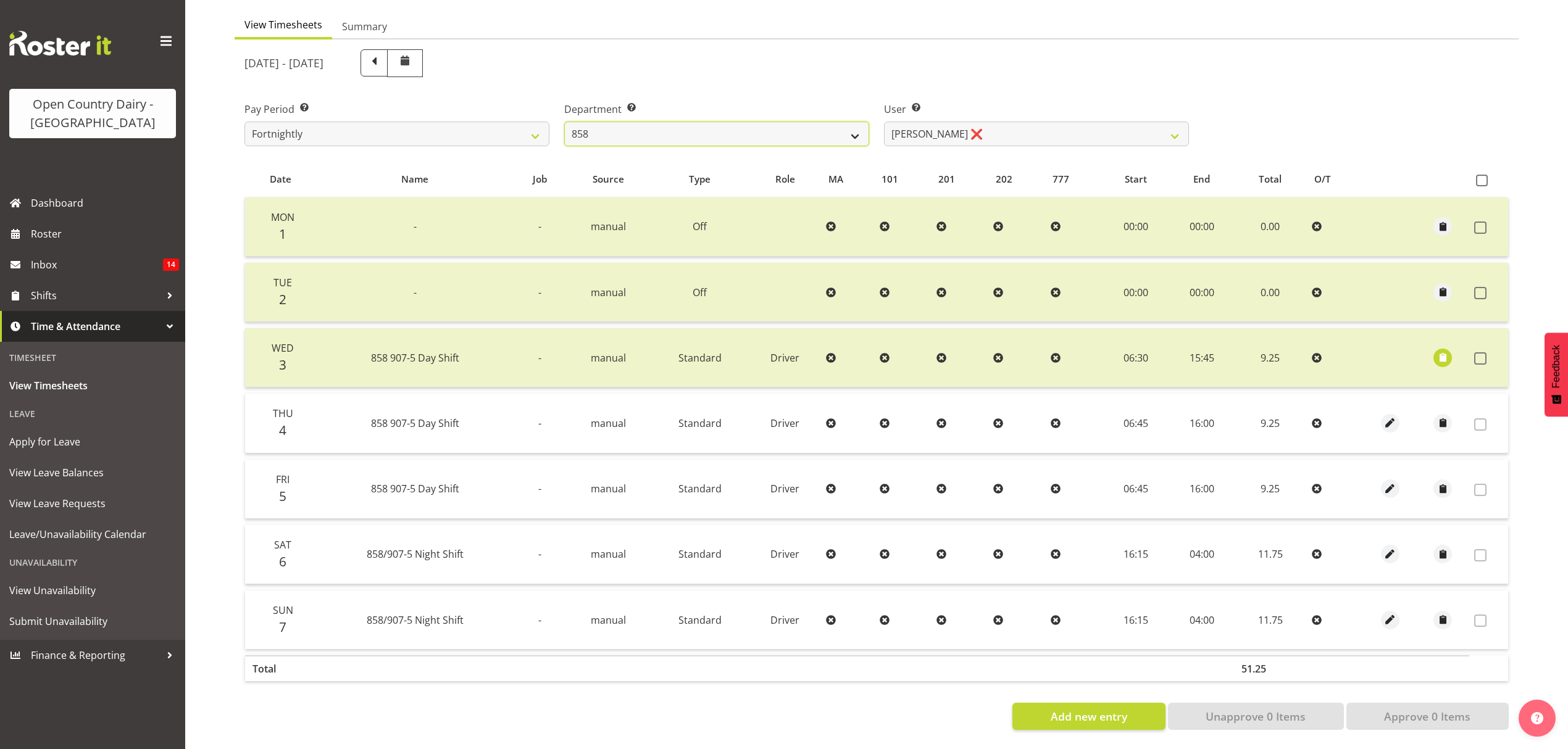
click at [798, 136] on select "734 735 736 737 738 739 851 852 853 854 855 856 858 861 862 865 868 869 870 873" at bounding box center [717, 134] width 305 height 25
click at [564, 122] on select "734 735 736 737 738 739 851 852 853 854 855 856 858 861 862 865 868 869 870 873" at bounding box center [717, 134] width 305 height 25
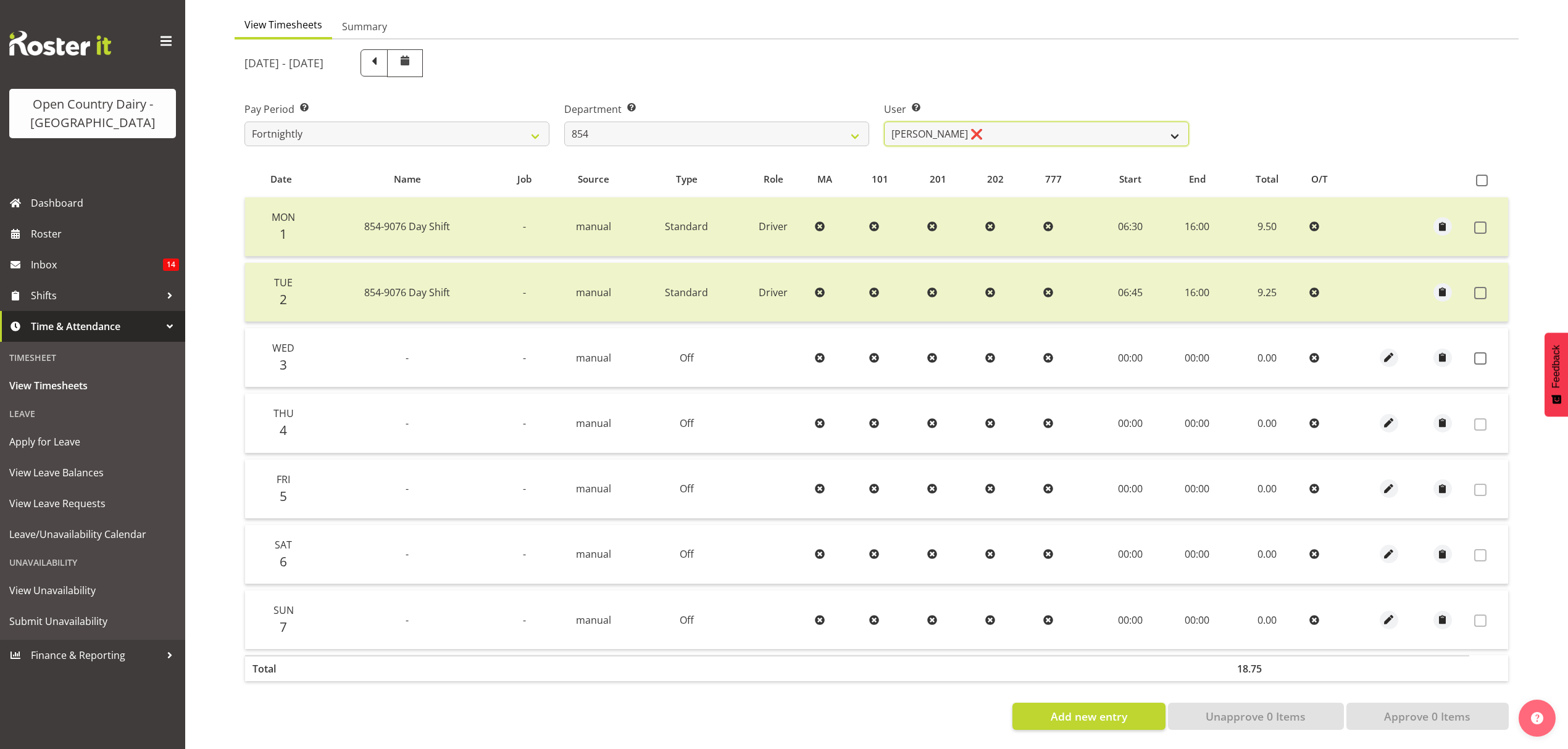
click at [957, 127] on select "[PERSON_NAME] ❌ [PERSON_NAME] ❌ [PERSON_NAME] ❌ [PERSON_NAME] ❌" at bounding box center [1037, 134] width 305 height 25
click at [884, 122] on select "[PERSON_NAME] ❌ [PERSON_NAME] ❌ [PERSON_NAME] ❌ [PERSON_NAME] ❌" at bounding box center [1037, 134] width 305 height 25
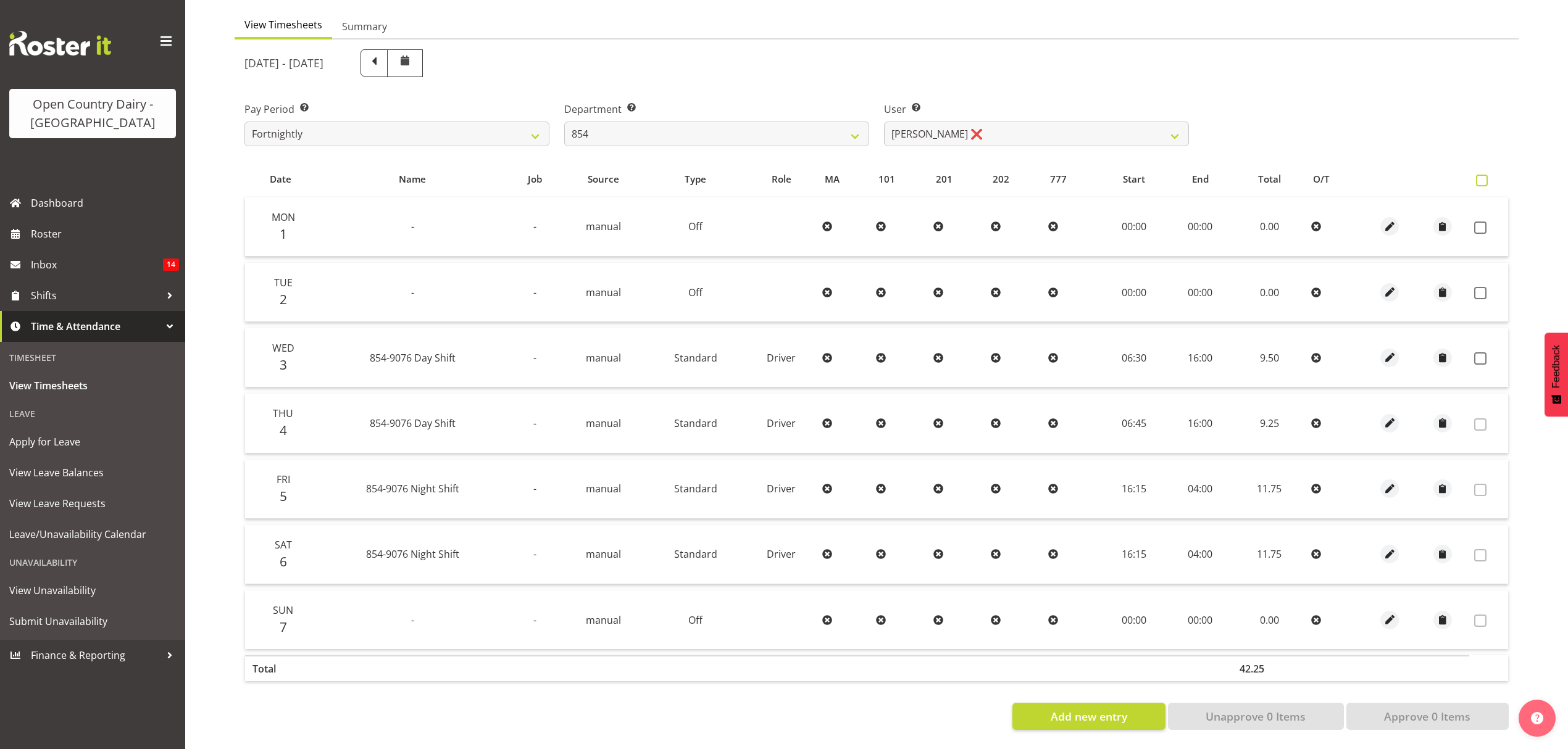
click at [1483, 175] on span at bounding box center [1482, 180] width 12 height 12
click at [1483, 177] on input "checkbox" at bounding box center [1480, 180] width 8 height 8
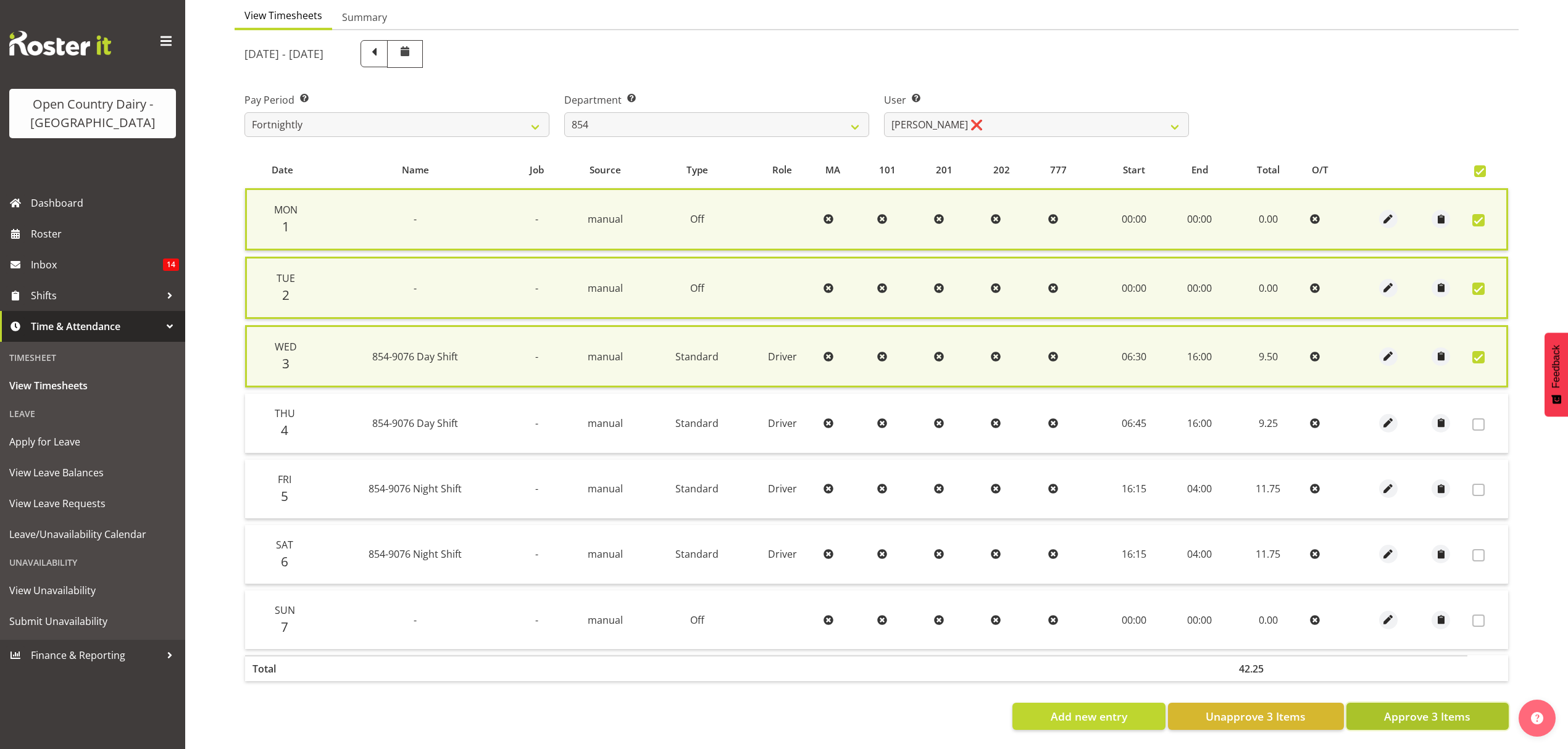
click at [1445, 717] on span "Approve 3 Items" at bounding box center [1427, 716] width 86 height 16
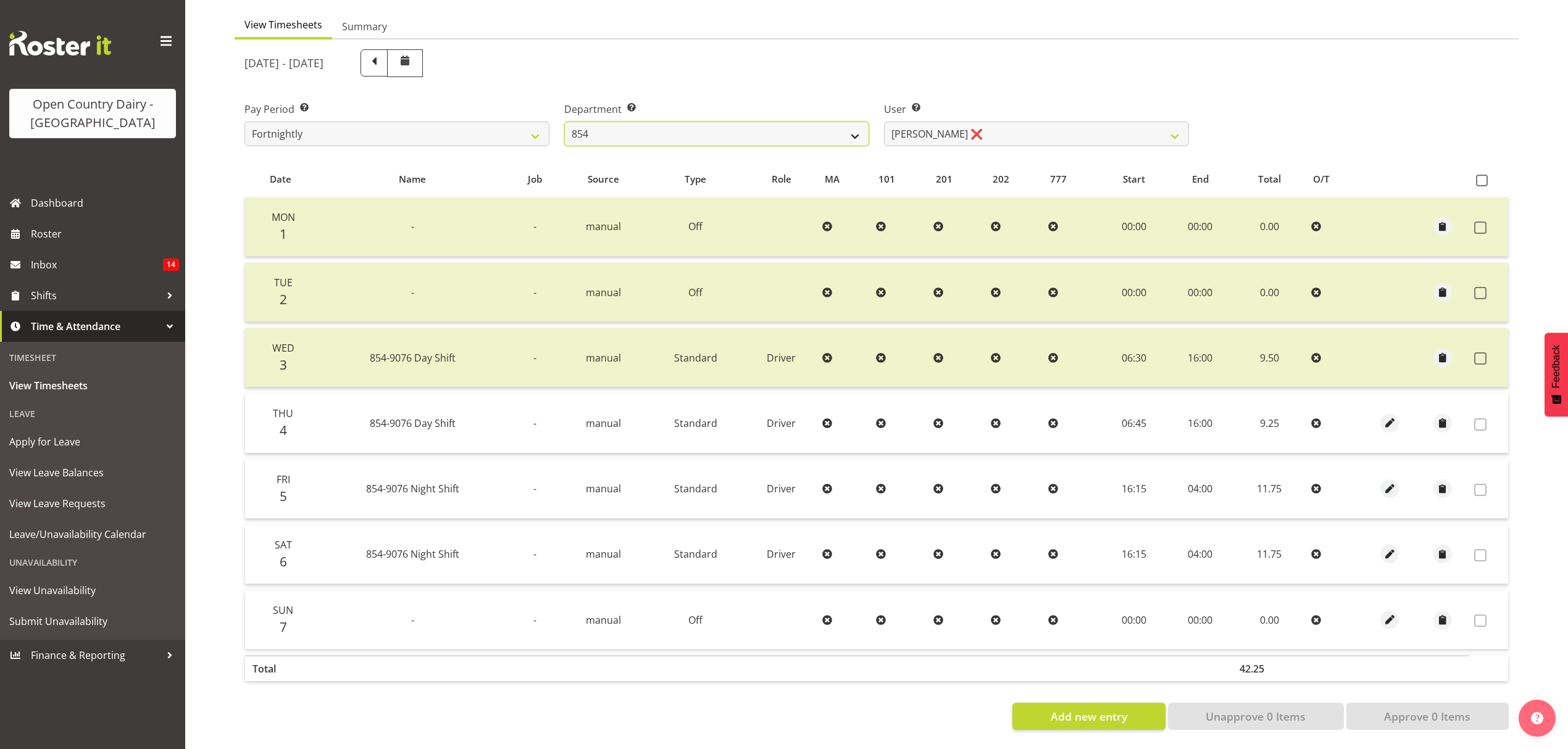
click at [772, 125] on select "734 735 736 737 738 739 851 852 853 854 855 856 858 861 862 865 868 869 870 873" at bounding box center [717, 134] width 305 height 25
click at [564, 122] on select "734 735 736 737 738 739 851 852 853 854 855 856 858 861 862 865 868 869 870 873" at bounding box center [717, 134] width 305 height 25
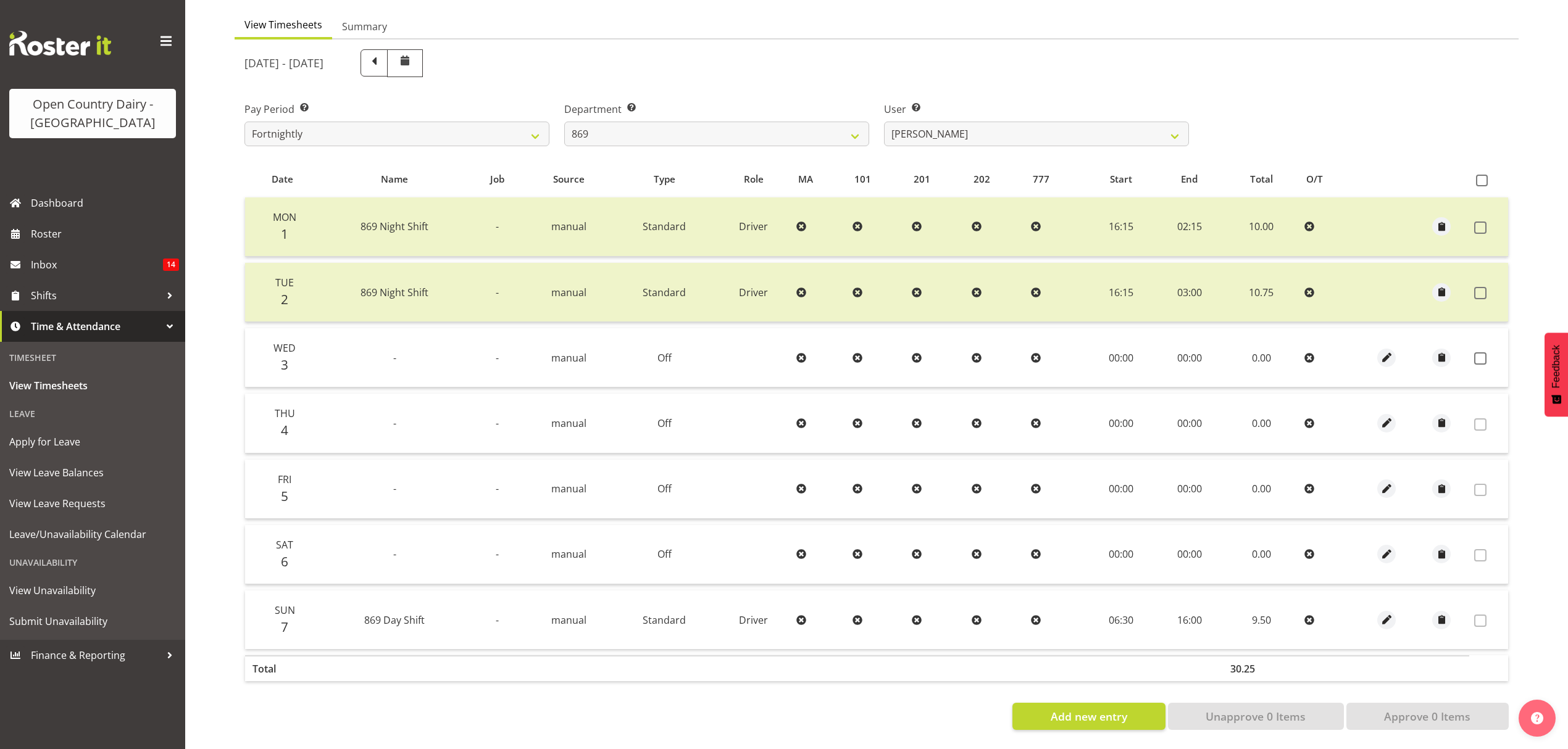
click at [974, 137] on div "User Select user. Note: This is filtered down by the previous two drop-down ite…" at bounding box center [1037, 119] width 320 height 69
click at [974, 131] on select "[PERSON_NAME] ❌ [PERSON_NAME] ❌ [PERSON_NAME] ❌ [PERSON_NAME] ❌" at bounding box center [1037, 134] width 305 height 25
click at [884, 122] on select "[PERSON_NAME] ❌ [PERSON_NAME] ❌ [PERSON_NAME] ❌ [PERSON_NAME] ❌" at bounding box center [1037, 134] width 305 height 25
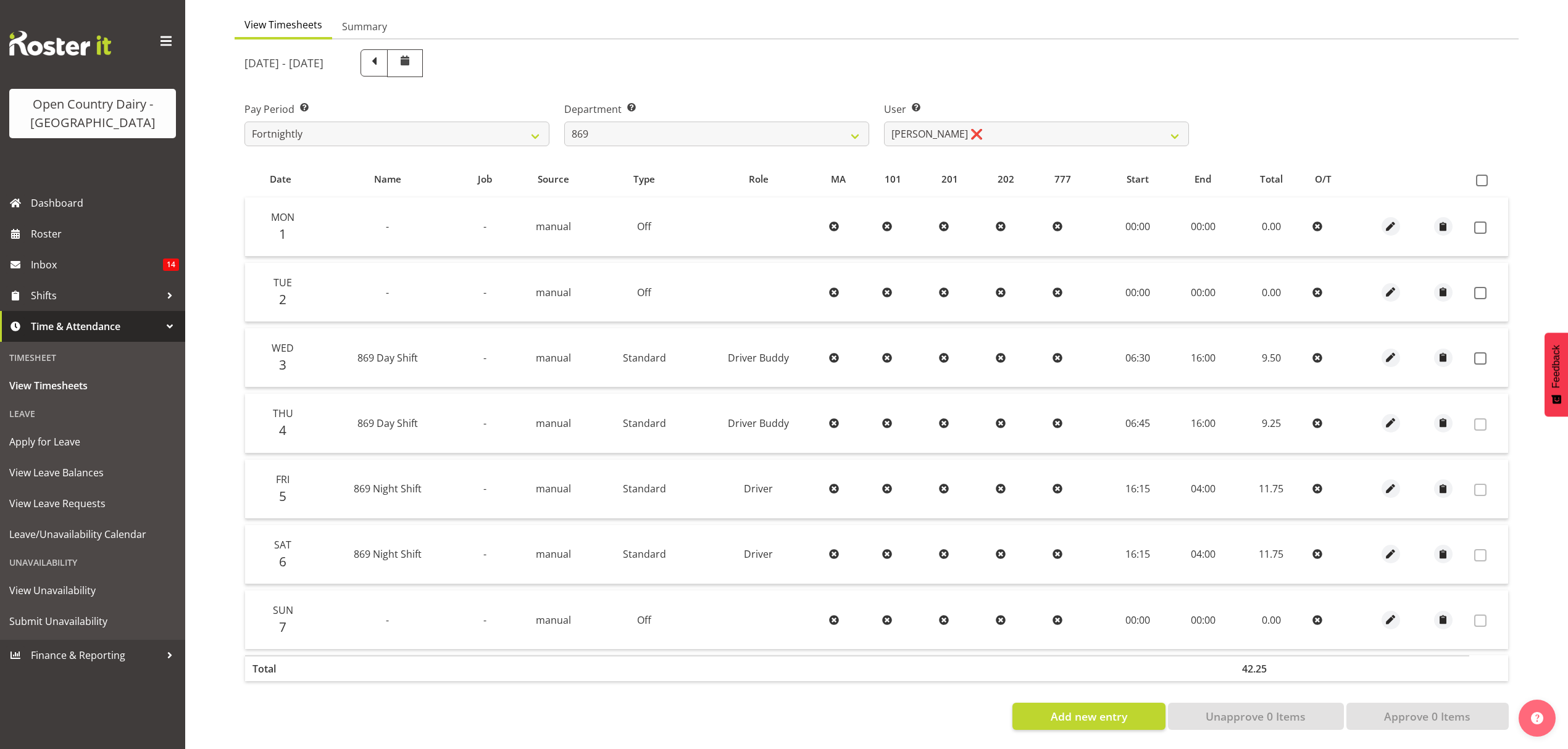
click at [1475, 169] on th at bounding box center [1488, 180] width 39 height 23
click at [1477, 175] on span at bounding box center [1482, 180] width 12 height 12
click at [1477, 177] on input "checkbox" at bounding box center [1480, 180] width 8 height 8
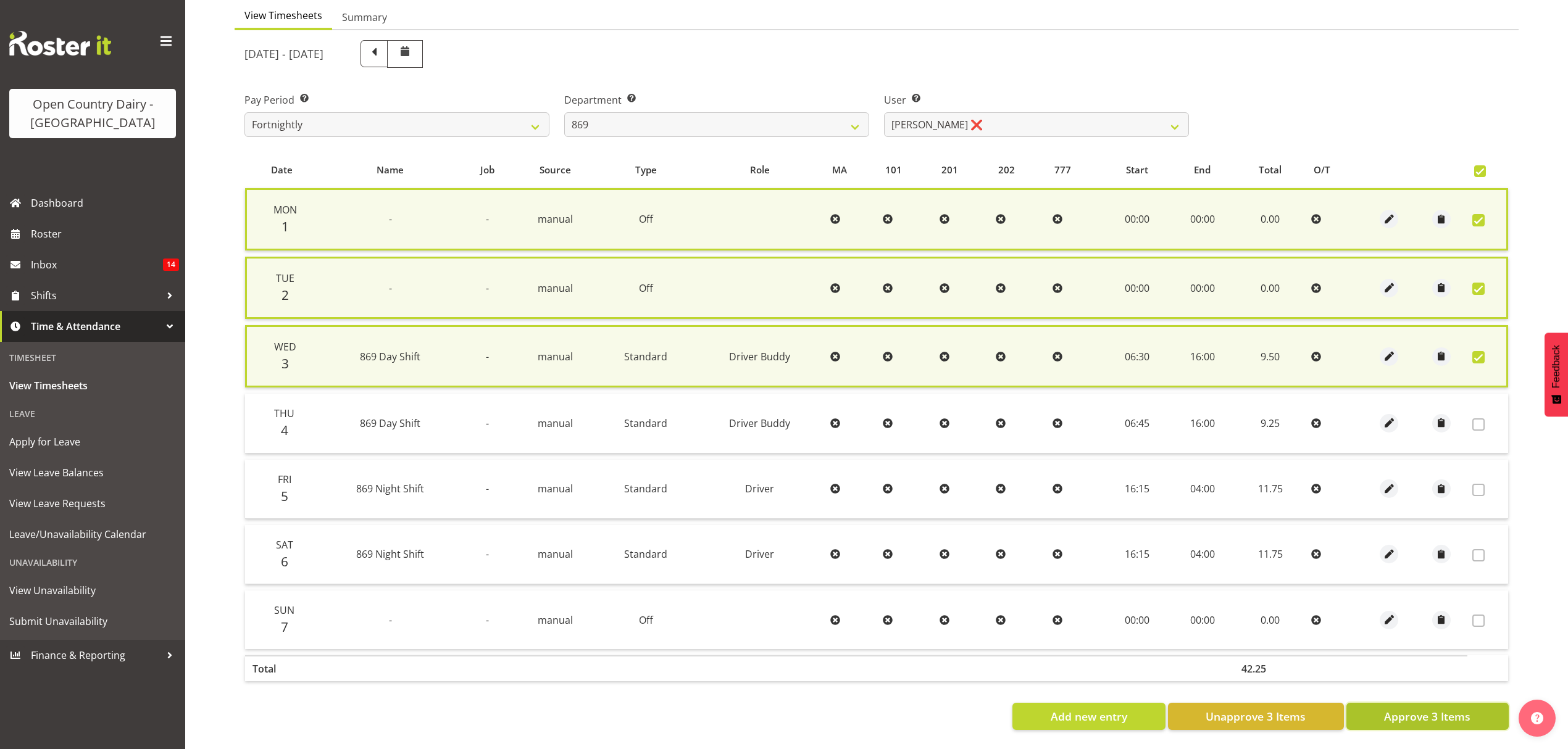
click at [1372, 706] on button "Approve 3 Items" at bounding box center [1427, 716] width 162 height 27
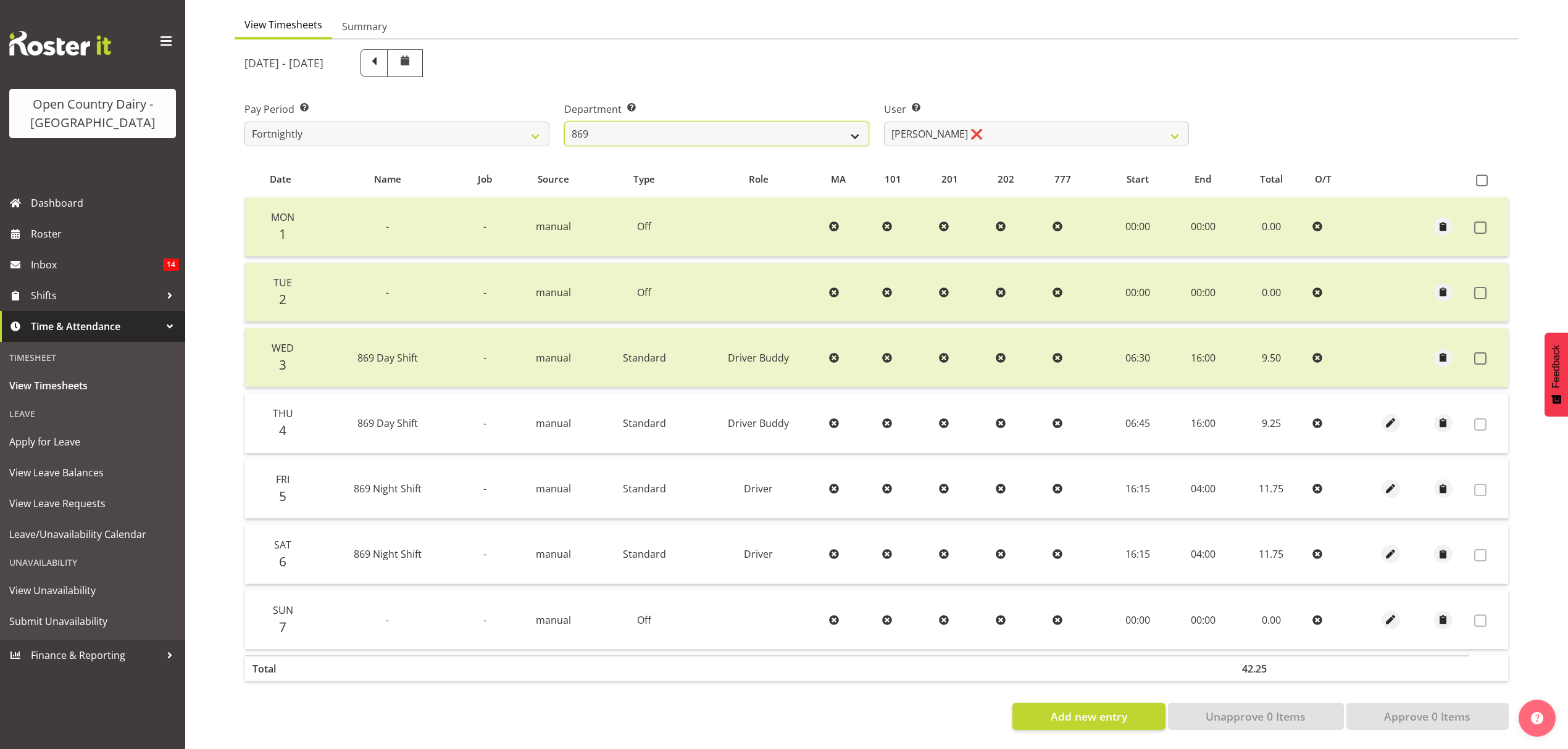
click at [798, 122] on select "734 735 736 737 738 739 851 852 853 854 855 856 858 861 862 865 868 869 870 873" at bounding box center [717, 134] width 305 height 25
click at [564, 122] on select "734 735 736 737 738 739 851 852 853 854 855 856 858 861 862 865 868 869 870 873" at bounding box center [717, 134] width 305 height 25
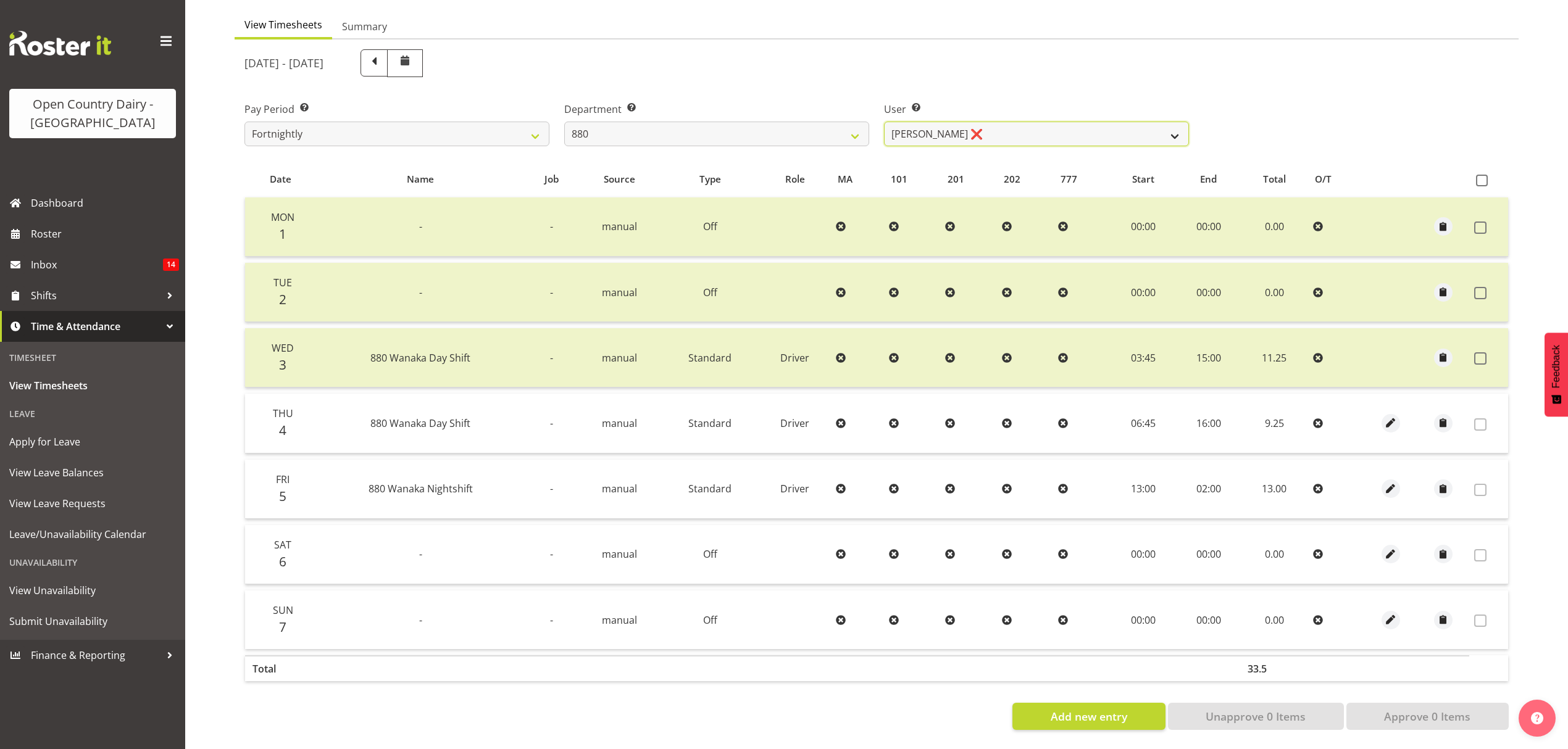
click at [1040, 126] on select "[PERSON_NAME] ❌ [PERSON_NAME] ❌ [PERSON_NAME] ❌ [PERSON_NAME] ❌" at bounding box center [1037, 134] width 305 height 25
click at [884, 122] on select "[PERSON_NAME] ❌ [PERSON_NAME] ❌ [PERSON_NAME] ❌ [PERSON_NAME] ❌" at bounding box center [1037, 134] width 305 height 25
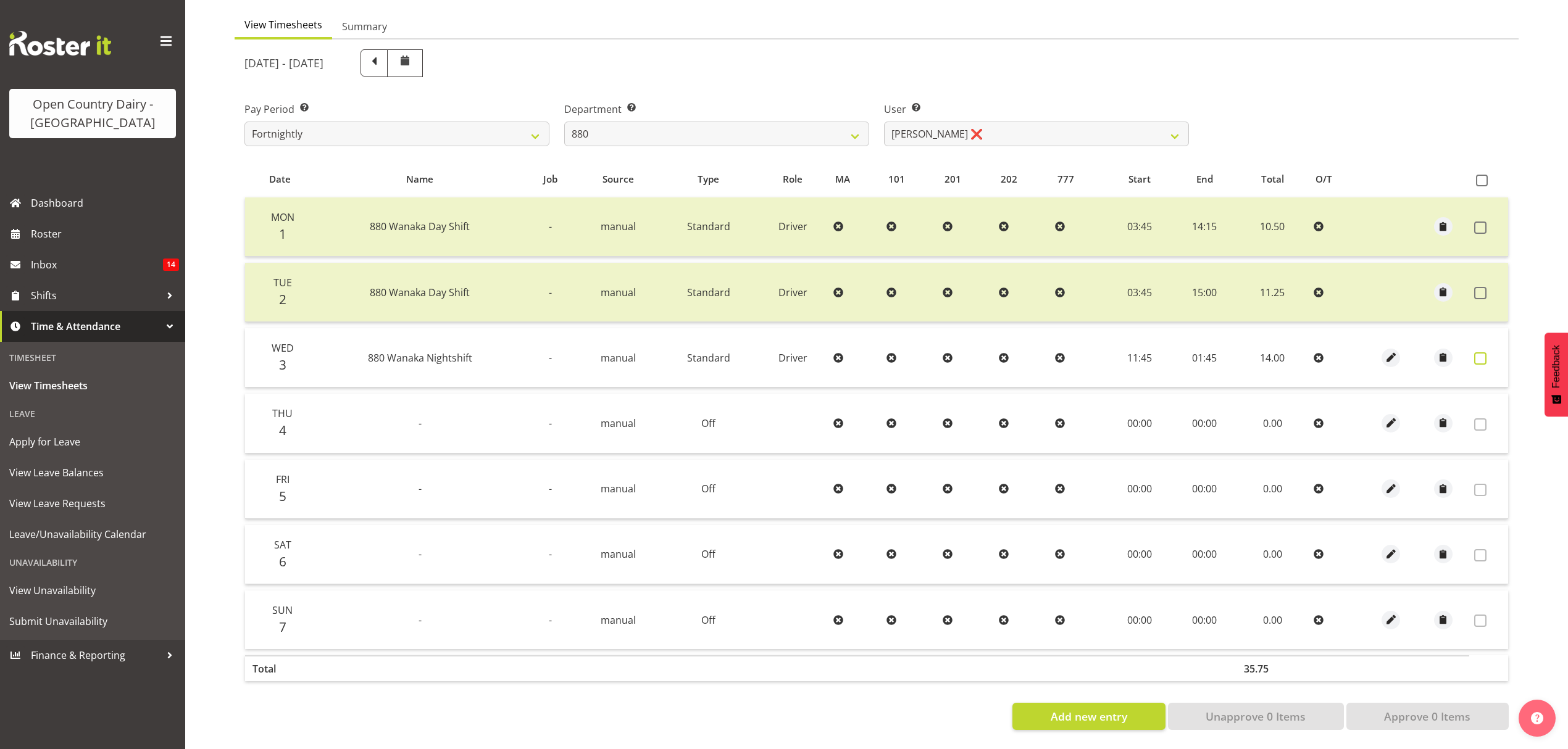
click at [1477, 353] on span at bounding box center [1480, 359] width 12 height 12
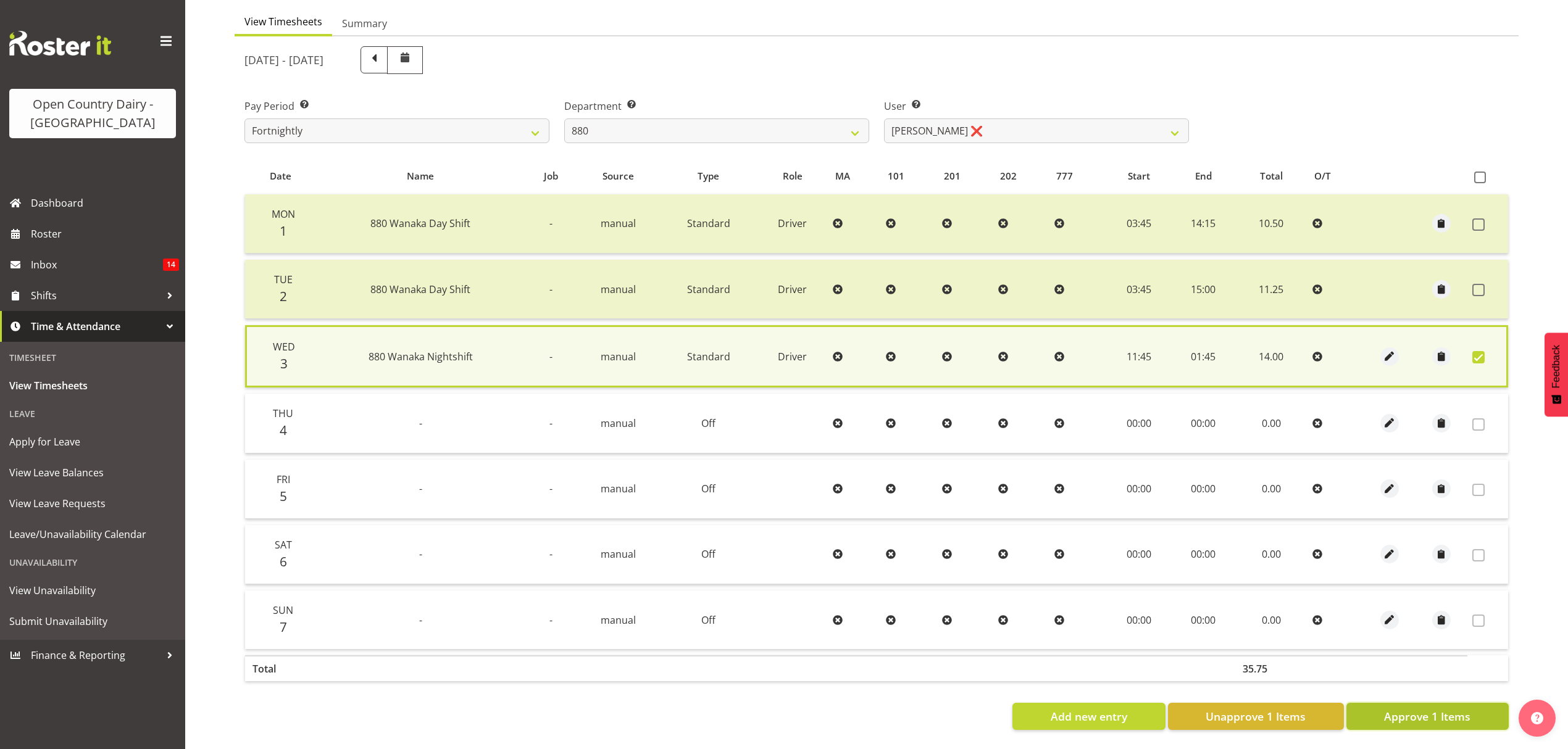
click at [1418, 708] on span "Approve 1 Items" at bounding box center [1427, 716] width 86 height 16
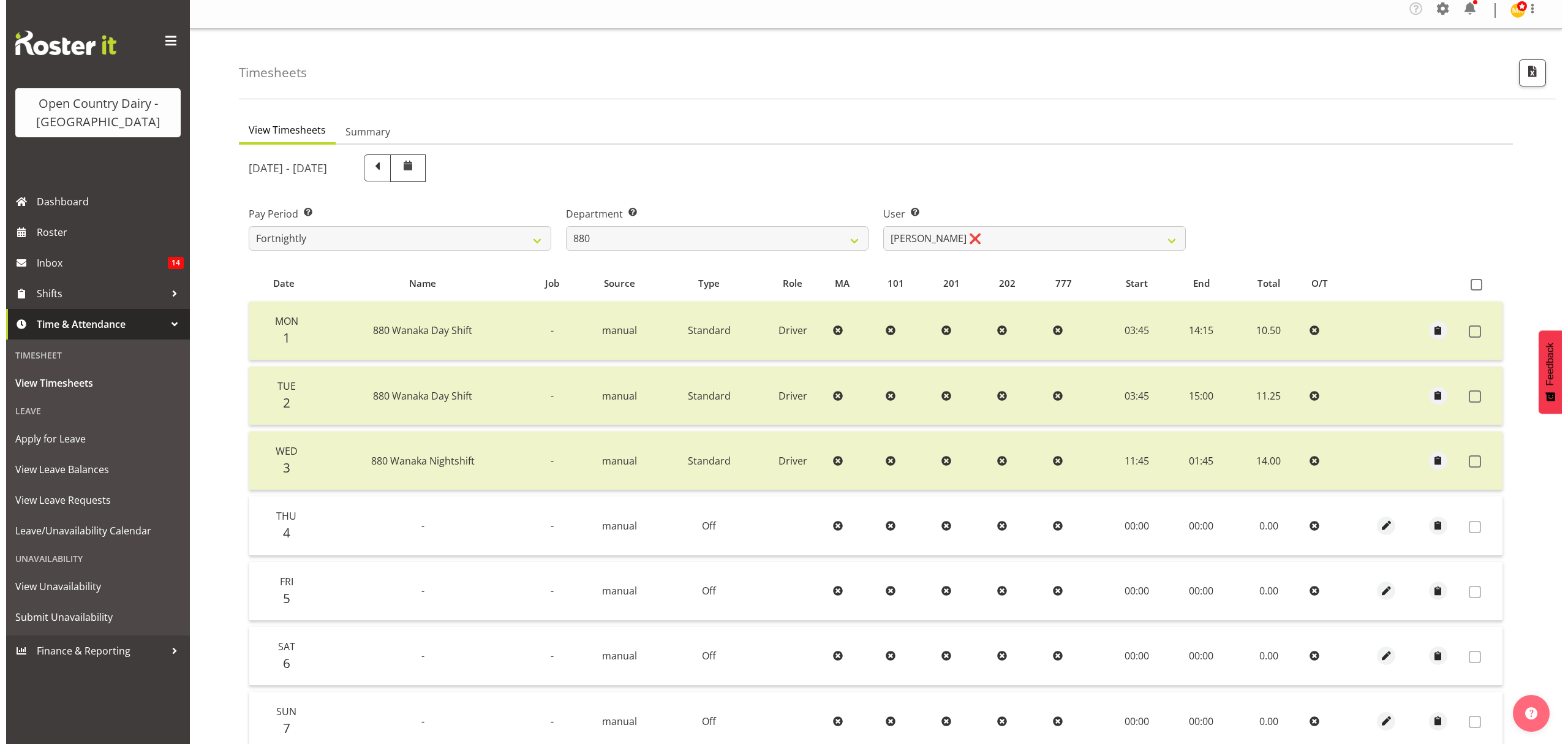
scroll to position [0, 0]
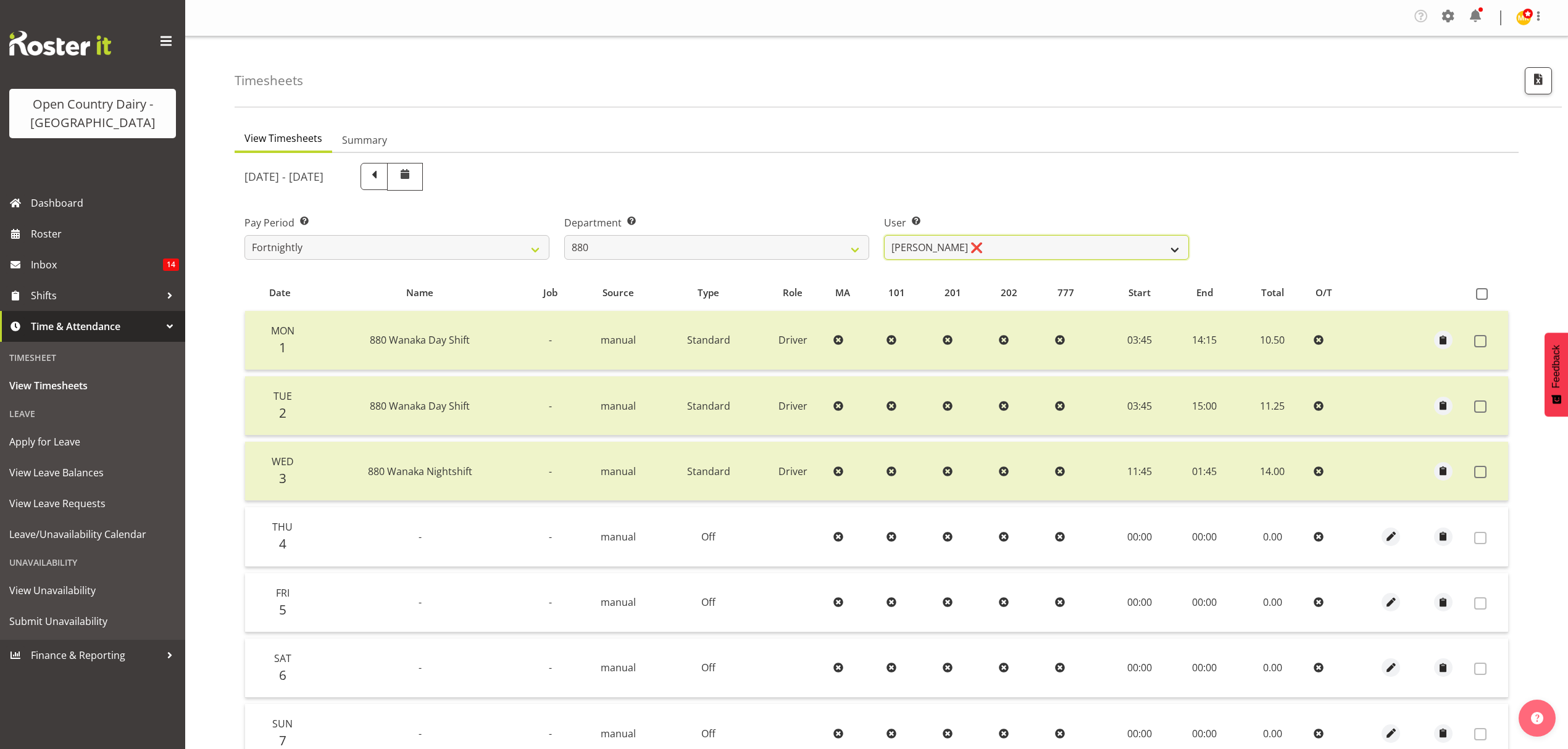
click at [1014, 258] on select "[PERSON_NAME] ❌ [PERSON_NAME] ❌ [PERSON_NAME] ❌ [PERSON_NAME] ❌" at bounding box center [1037, 248] width 305 height 25
click at [1071, 153] on section "[DATE] - [DATE] Pay Period Select which pay period you would like to view. Fort…" at bounding box center [877, 503] width 1284 height 700
click at [736, 238] on select "734 735 736 737 738 739 851 852 853 854 855 856 858 861 862 865 868 869 870 873" at bounding box center [717, 248] width 305 height 25
click at [564, 236] on select "734 735 736 737 738 739 851 852 853 854 855 856 858 861 862 865 868 869 870 873" at bounding box center [717, 248] width 305 height 25
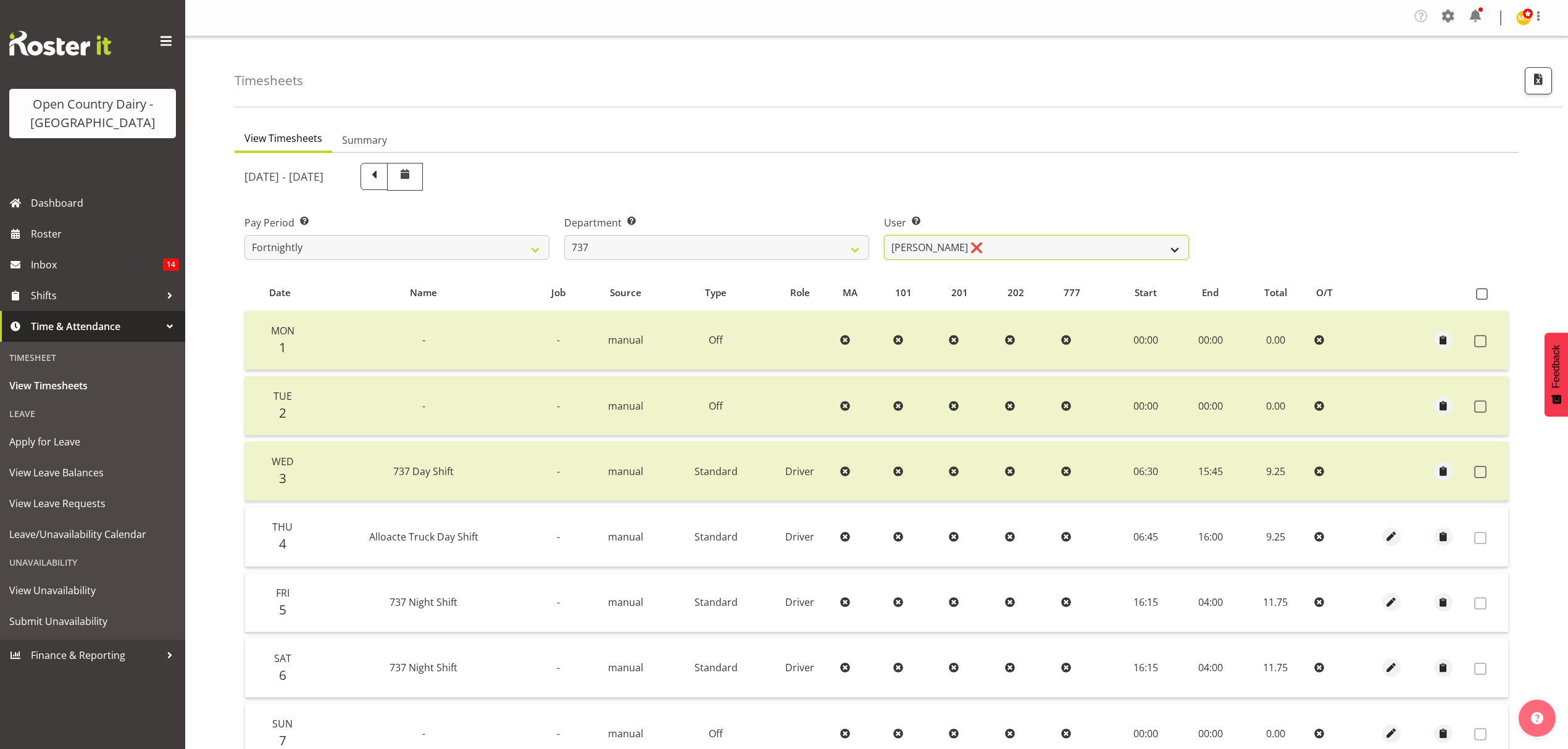
click at [969, 245] on select "[PERSON_NAME] ❌ [PERSON_NAME] ❌ [PERSON_NAME] ❌ [PERSON_NAME] ❌" at bounding box center [1037, 248] width 305 height 25
click at [884, 236] on select "[PERSON_NAME] ❌ [PERSON_NAME] ❌ [PERSON_NAME] ❌ [PERSON_NAME] ❌" at bounding box center [1037, 248] width 305 height 25
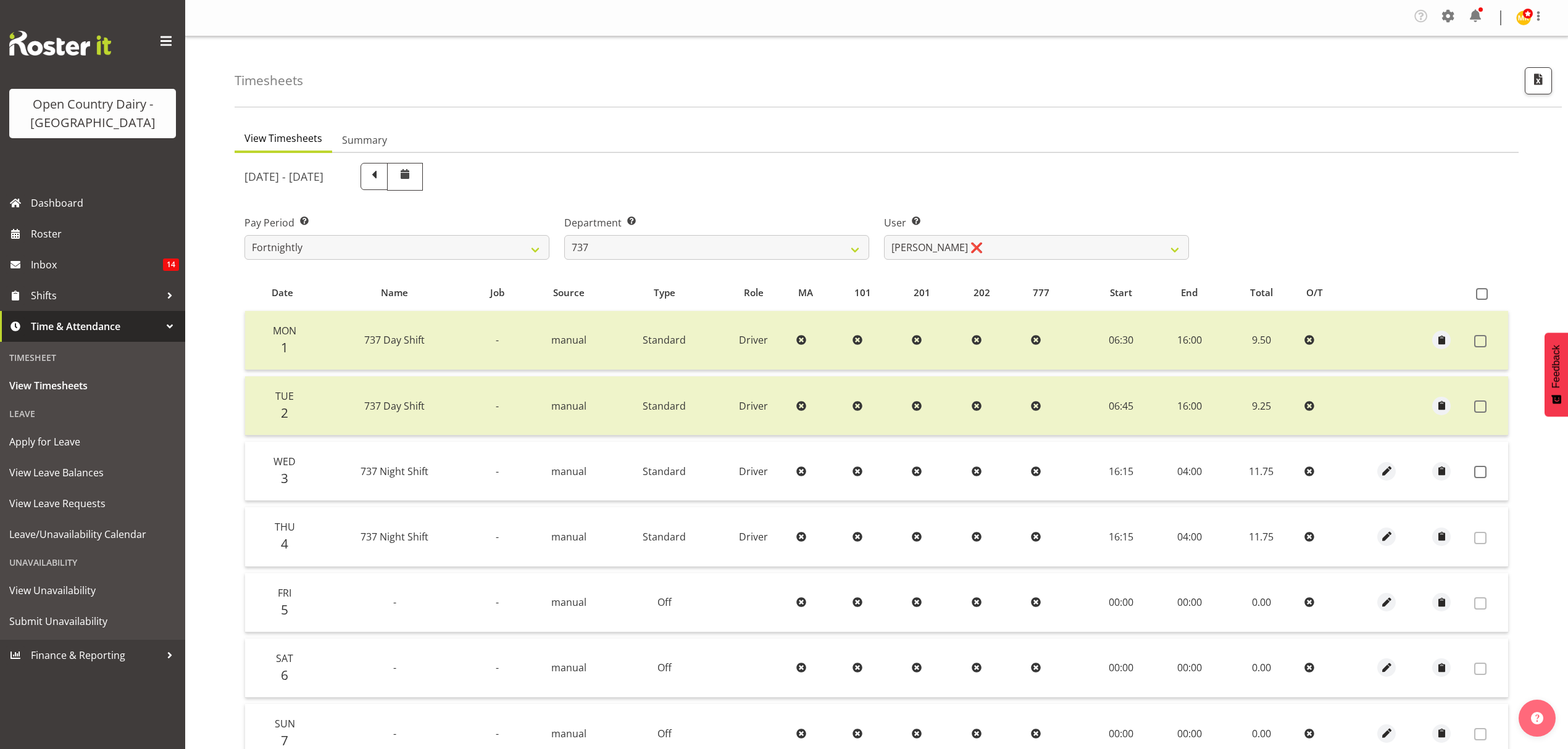
click at [1478, 464] on td at bounding box center [1488, 471] width 39 height 59
click at [1484, 474] on span at bounding box center [1480, 472] width 12 height 12
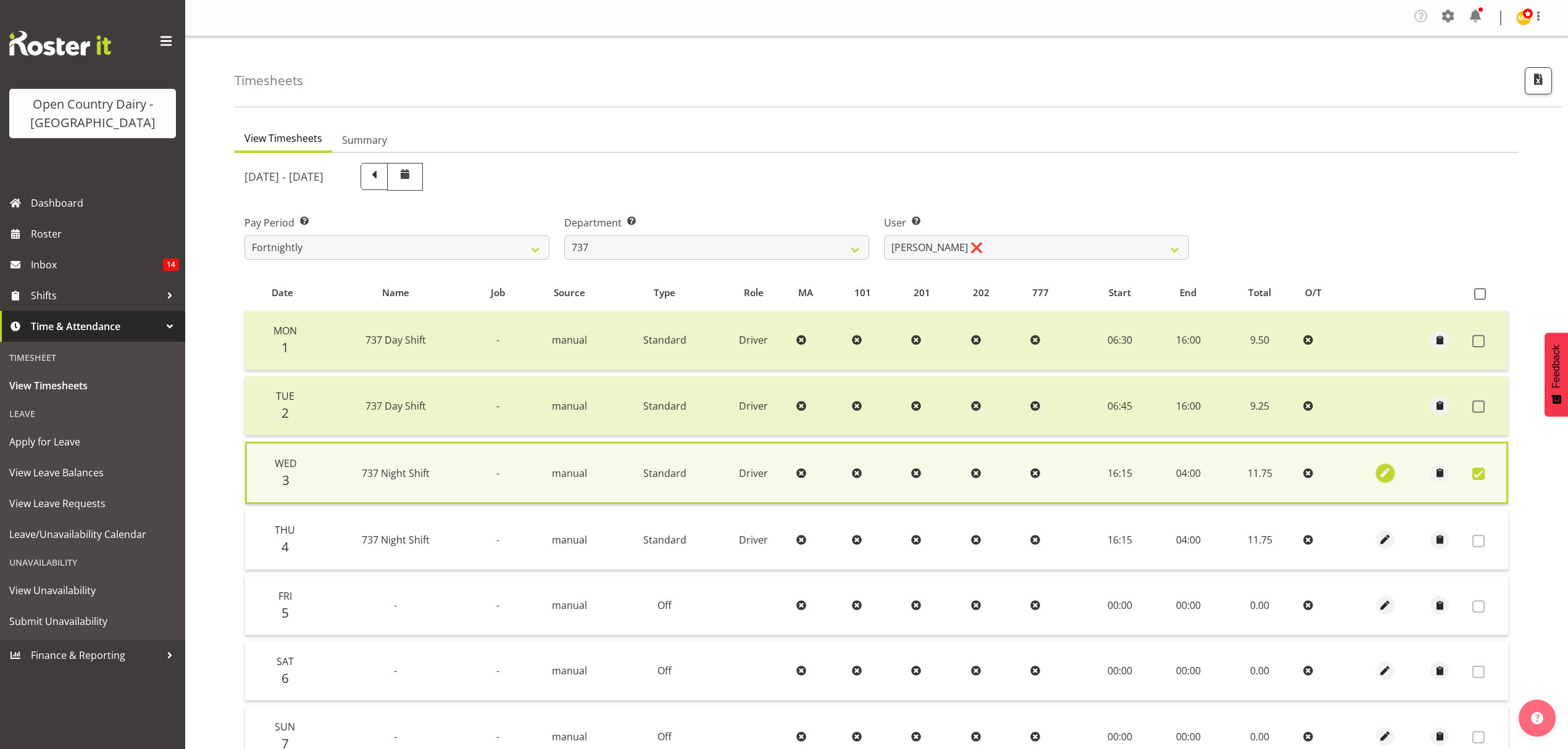
click at [1386, 471] on span "button" at bounding box center [1385, 472] width 14 height 14
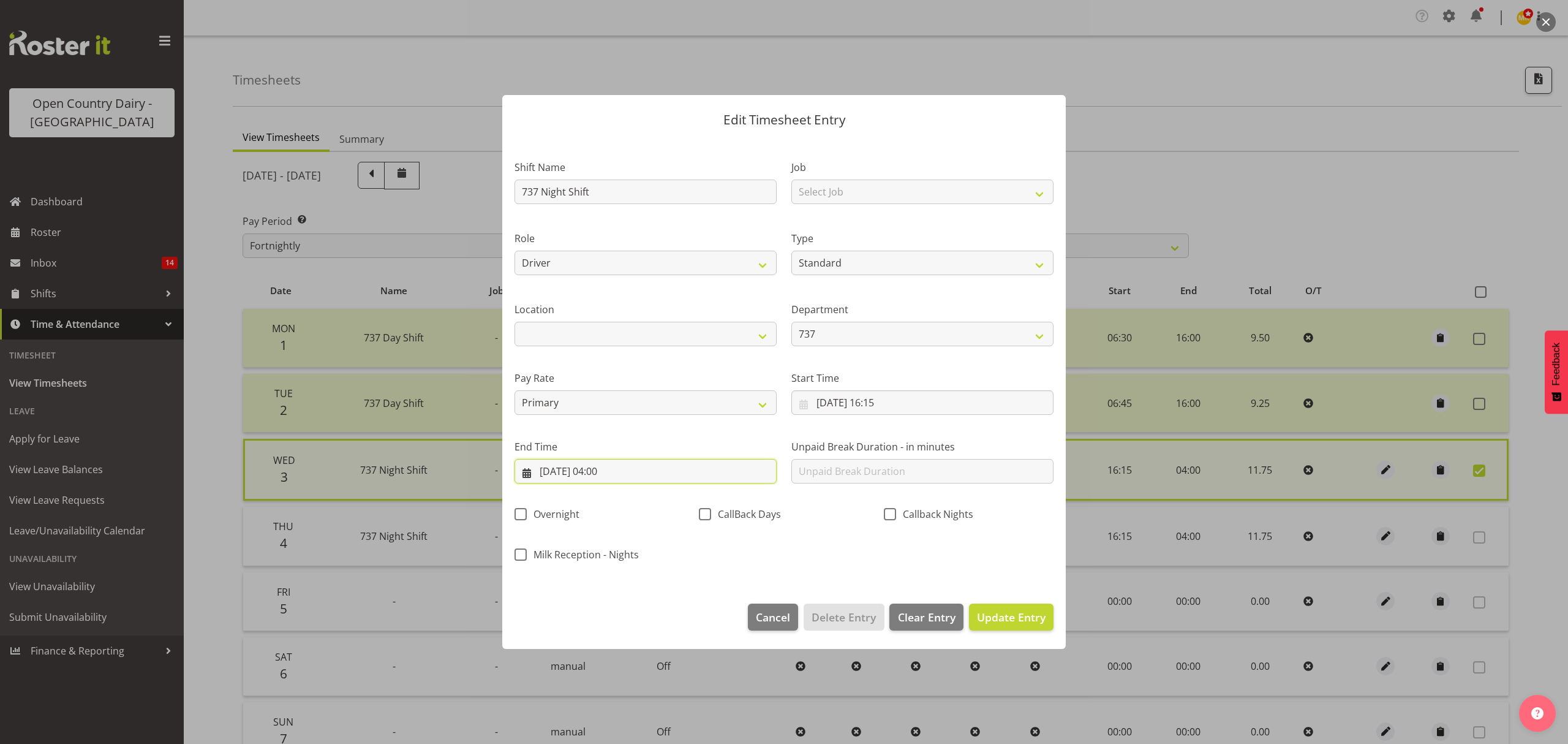
click at [608, 471] on input "[DATE] 04:00" at bounding box center [645, 471] width 262 height 25
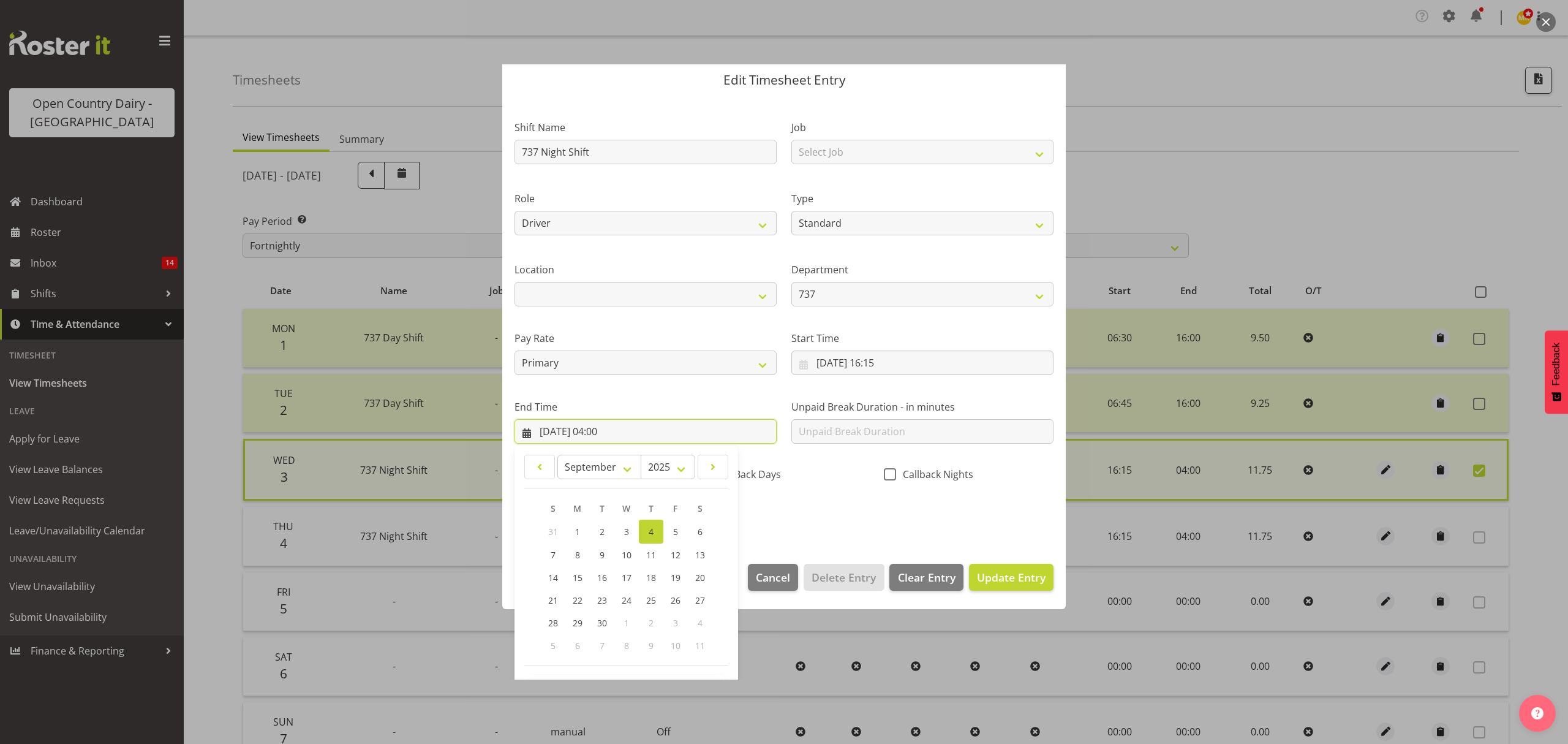
scroll to position [83, 0]
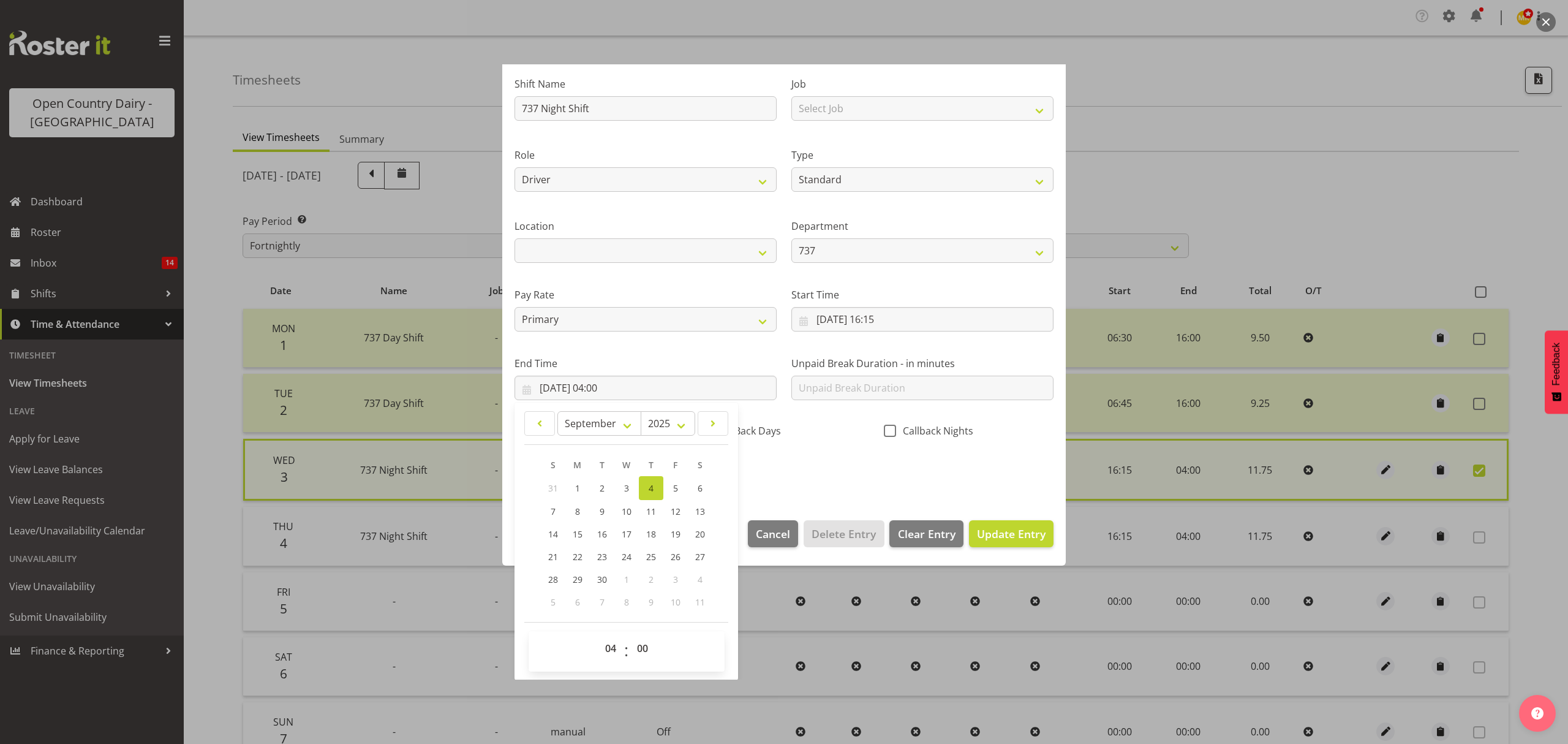
click at [628, 653] on div "00 01 02 03 04 05 06 07 08 09 10 11 12 13 14 15 16 17 18 19 20 21 22 23 24 25 2…" at bounding box center [642, 651] width 28 height 31
click at [616, 650] on select "00 01 02 03 04 05 06 07 08 09 10 11 12 13 14 15 16 17 18 19 20 21 22 23" at bounding box center [612, 648] width 28 height 25
click at [598, 637] on select "00 01 02 03 04 05 06 07 08 09 10 11 12 13 14 15 16 17 18 19 20 21 22 23" at bounding box center [612, 648] width 28 height 25
click at [630, 645] on div "00 01 02 03 04 05 06 07 08 09 10 11 12 13 14 15 16 17 18 19 20 21 22 23 24 25 2…" at bounding box center [642, 651] width 28 height 31
click at [634, 645] on select "00 01 02 03 04 05 06 07 08 09 10 11 12 13 14 15 16 17 18 19 20 21 22 23 24 25 2…" at bounding box center [644, 648] width 28 height 25
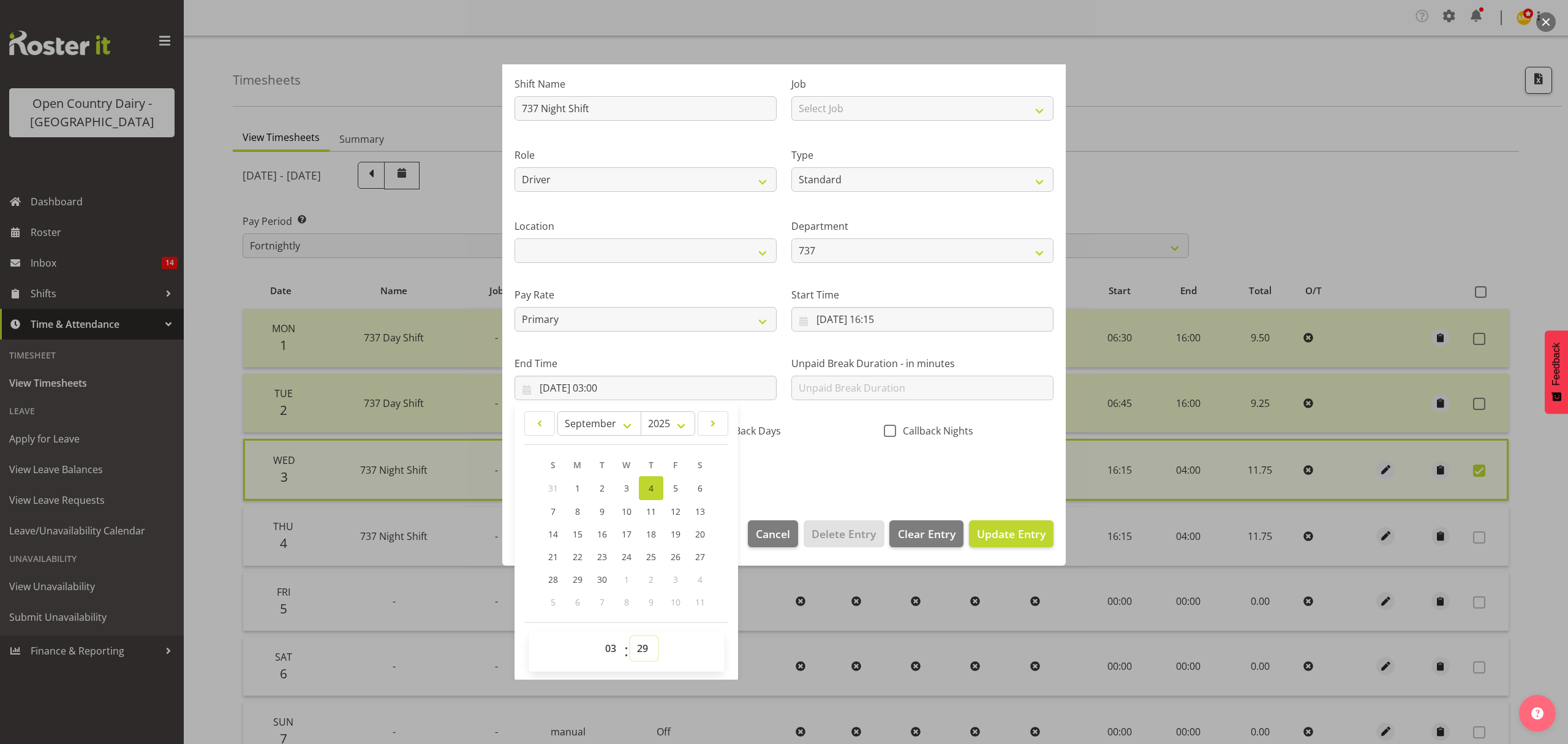
click at [630, 637] on select "00 01 02 03 04 05 06 07 08 09 10 11 12 13 14 15 16 17 18 19 20 21 22 23 24 25 2…" at bounding box center [644, 648] width 28 height 25
click at [653, 648] on select "00 01 02 03 04 05 06 07 08 09 10 11 12 13 14 15 16 17 18 19 20 21 22 23 24 25 2…" at bounding box center [644, 648] width 28 height 25
click at [630, 637] on select "00 01 02 03 04 05 06 07 08 09 10 11 12 13 14 15 16 17 18 19 20 21 22 23 24 25 2…" at bounding box center [644, 648] width 28 height 25
click at [848, 461] on div "Shift Name 737 Night Shift Job Select Job Connecting /unconnecting Trailers Mee…" at bounding box center [783, 274] width 554 height 429
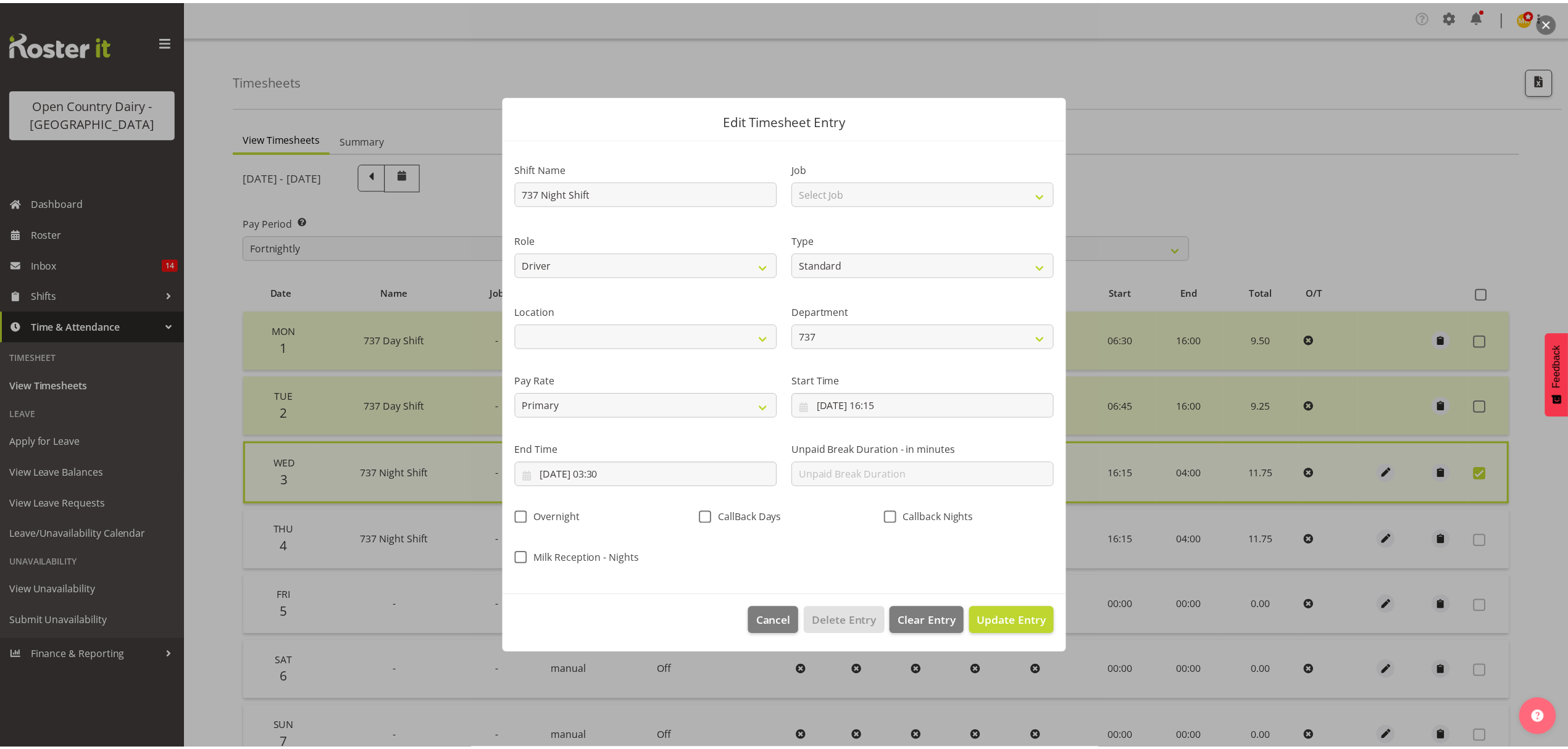
scroll to position [0, 0]
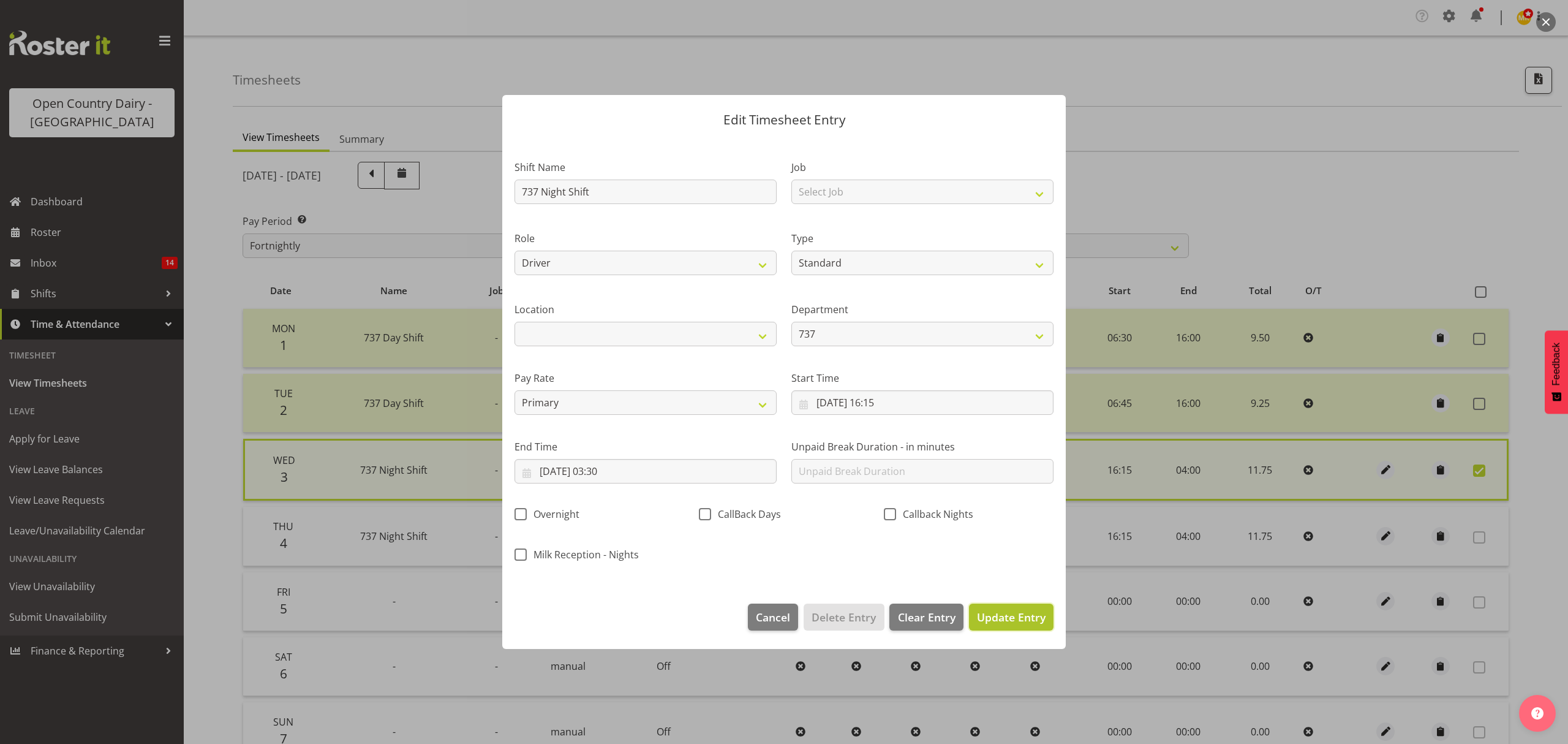
click at [1016, 610] on span "Update Entry" at bounding box center [1011, 617] width 69 height 15
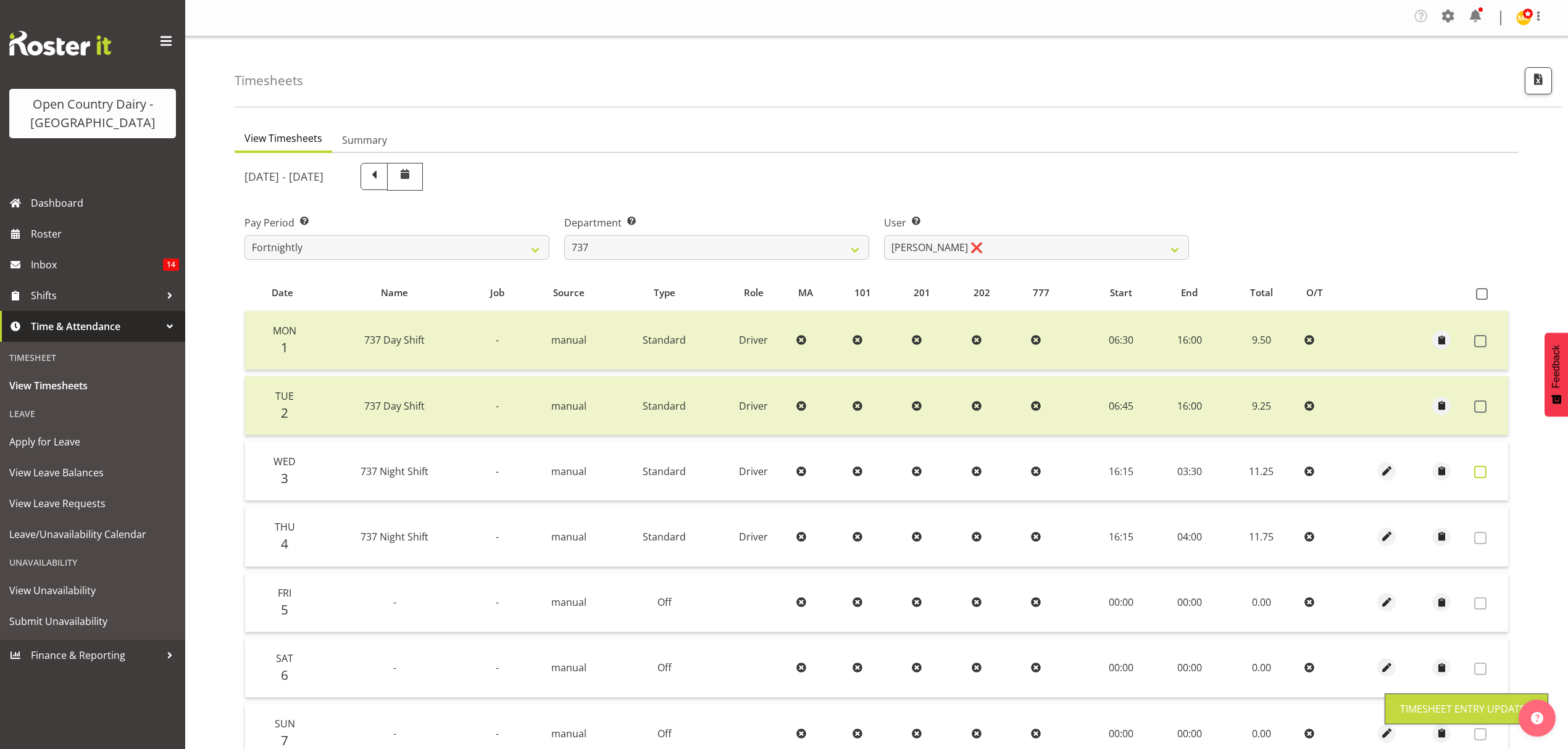
click at [1485, 475] on span at bounding box center [1480, 472] width 12 height 12
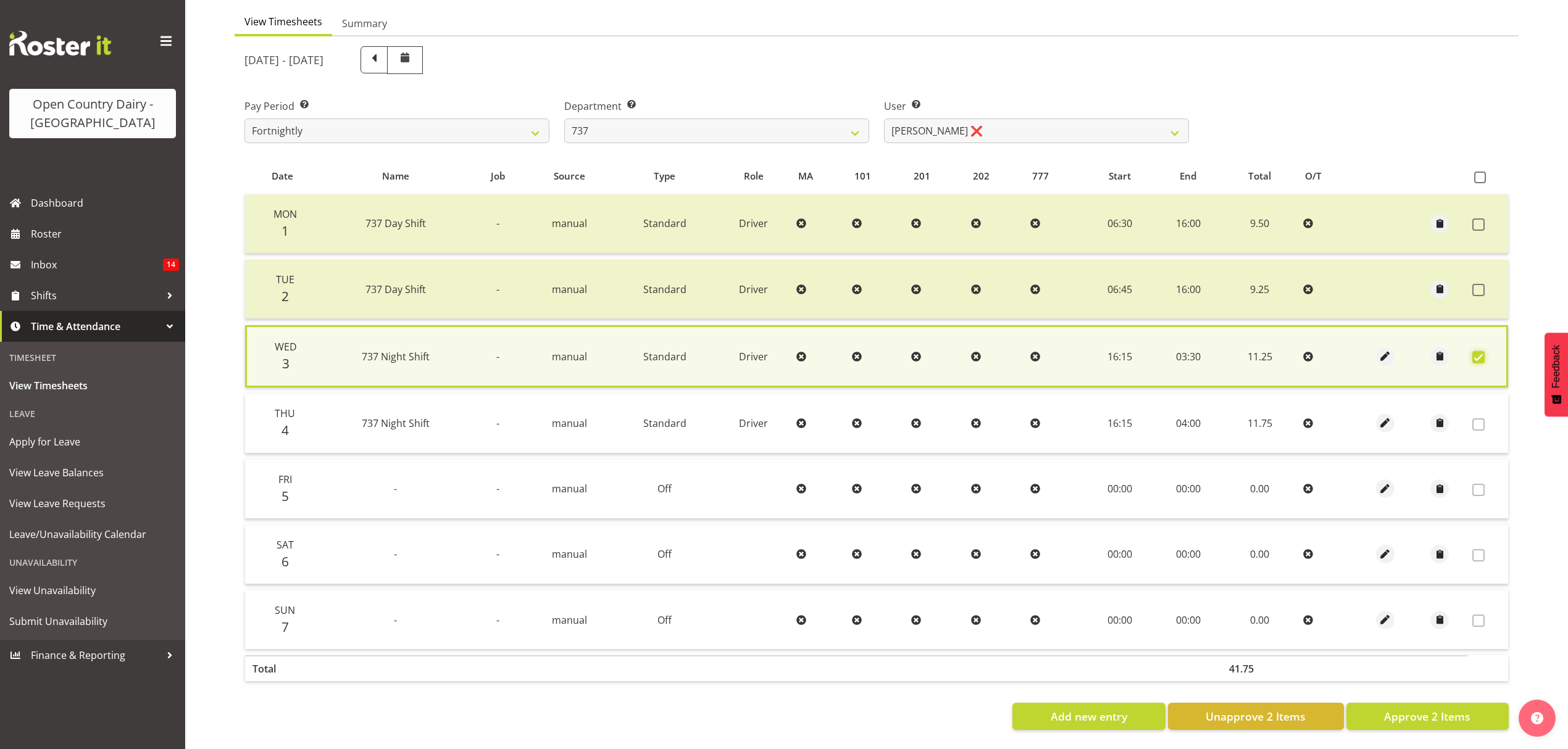
scroll to position [126, 0]
click at [1435, 708] on span "Approve 2 Items" at bounding box center [1427, 716] width 86 height 16
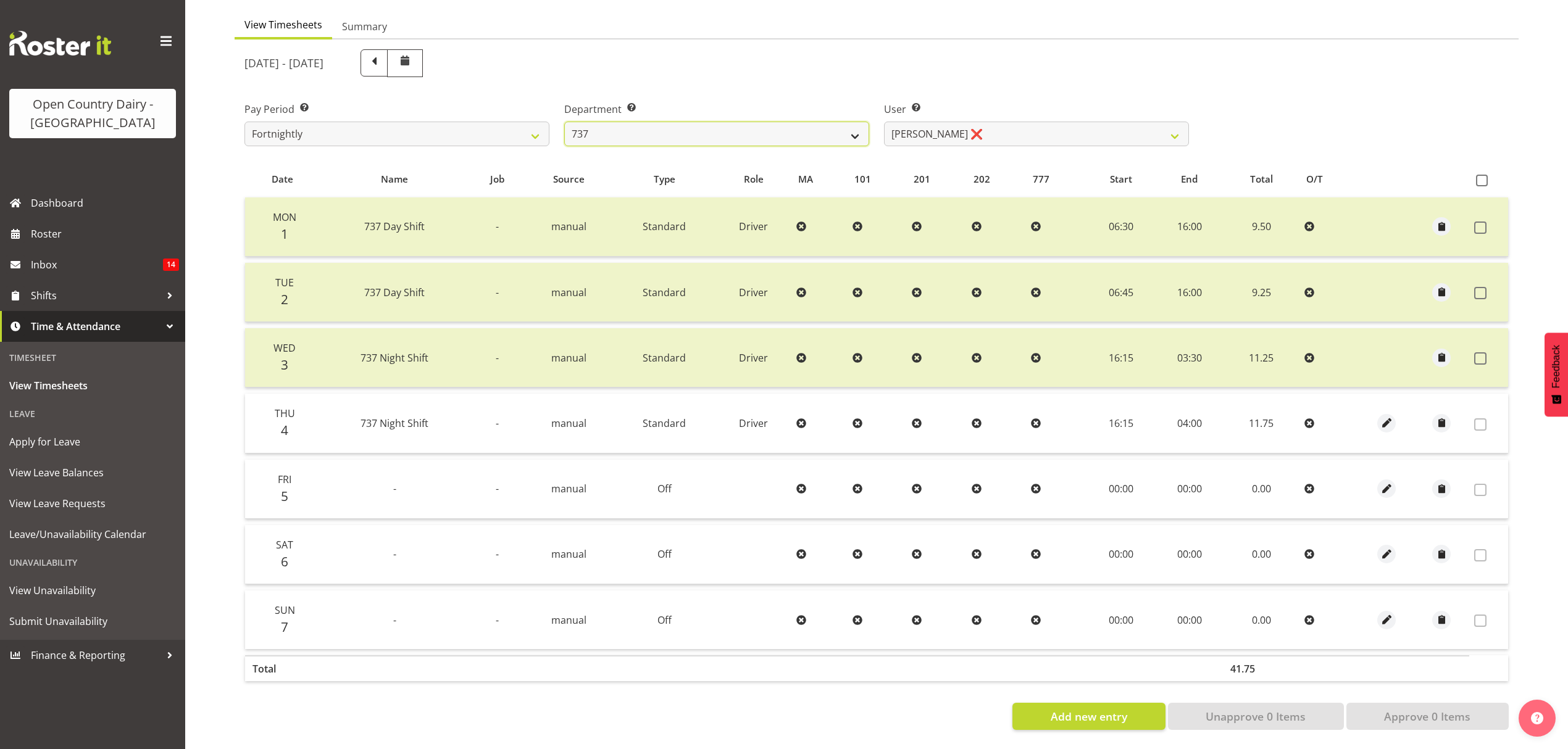
click at [779, 127] on select "734 735 736 737 738 739 851 852 853 854 855 856 858 861 862 865 868 869 870 873" at bounding box center [717, 134] width 305 height 25
click at [780, 90] on div "Department Select which department you would like to view. 734 735 736 737 738 …" at bounding box center [717, 119] width 320 height 69
click at [800, 127] on select "734 735 736 737 738 739 851 852 853 854 855 856 858 861 862 865 868 869 870 873" at bounding box center [717, 134] width 305 height 25
click at [564, 122] on select "734 735 736 737 738 739 851 852 853 854 855 856 858 861 862 865 868 869 870 873" at bounding box center [717, 134] width 305 height 25
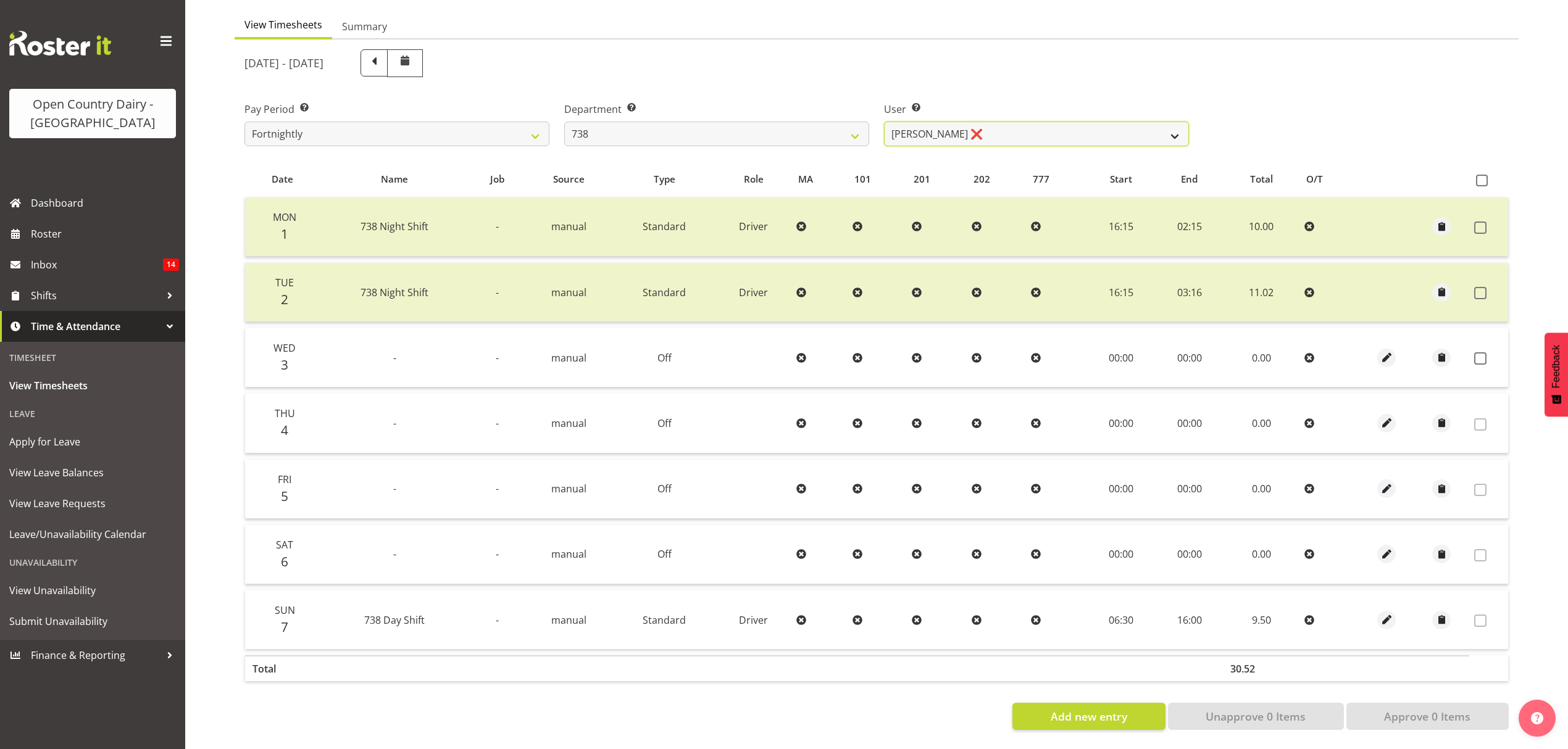
click at [1021, 122] on select "[PERSON_NAME] ❌ [PERSON_NAME] ❌ [PERSON_NAME] ❌ [PERSON_NAME] ❌" at bounding box center [1037, 134] width 305 height 25
click at [884, 122] on select "[PERSON_NAME] ❌ [PERSON_NAME] ❌ [PERSON_NAME] ❌ [PERSON_NAME] ❌" at bounding box center [1037, 134] width 305 height 25
click at [1475, 353] on span at bounding box center [1480, 359] width 12 height 12
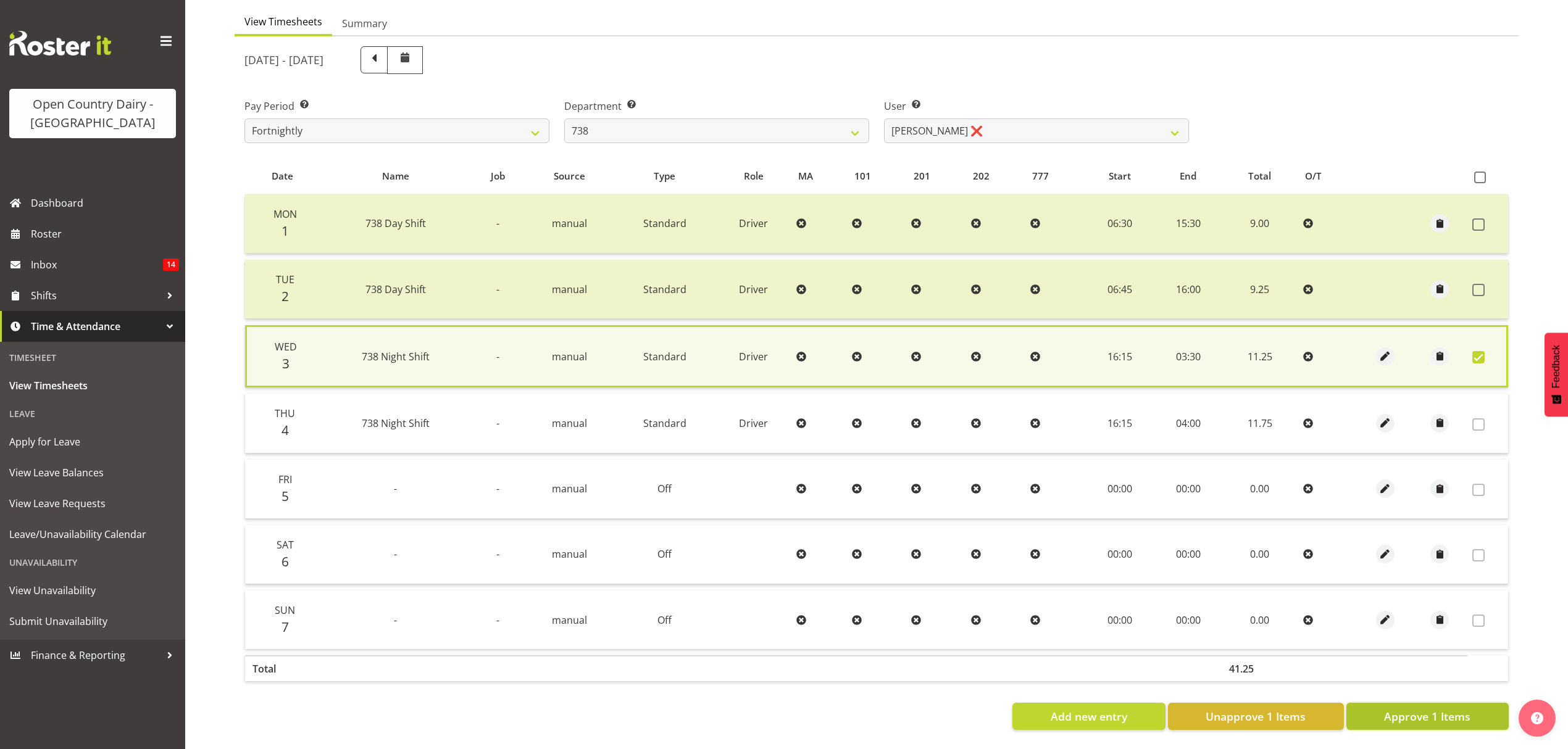
click at [1450, 718] on button "Approve 1 Items" at bounding box center [1427, 716] width 162 height 27
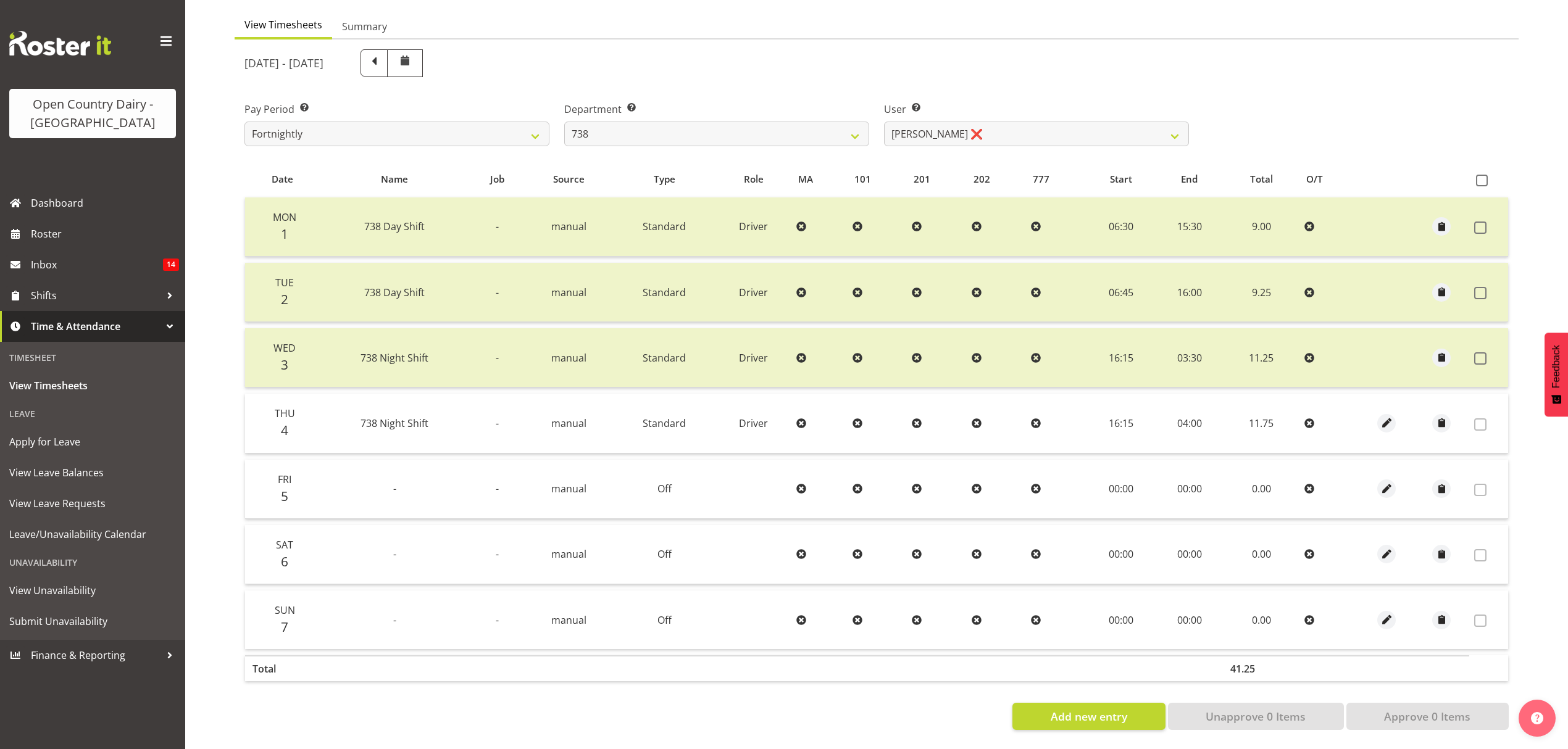
click at [869, 126] on div "Department Select which department you would like to view. 734 735 736 737 738 …" at bounding box center [717, 119] width 320 height 69
click at [864, 127] on select "734 735 736 737 738 739 851 852 853 854 855 856 858 861 862 865 868 869 870 873" at bounding box center [717, 134] width 305 height 25
click at [564, 122] on select "734 735 736 737 738 739 851 852 853 854 855 856 858 861 862 865 868 869 870 873" at bounding box center [717, 134] width 305 height 25
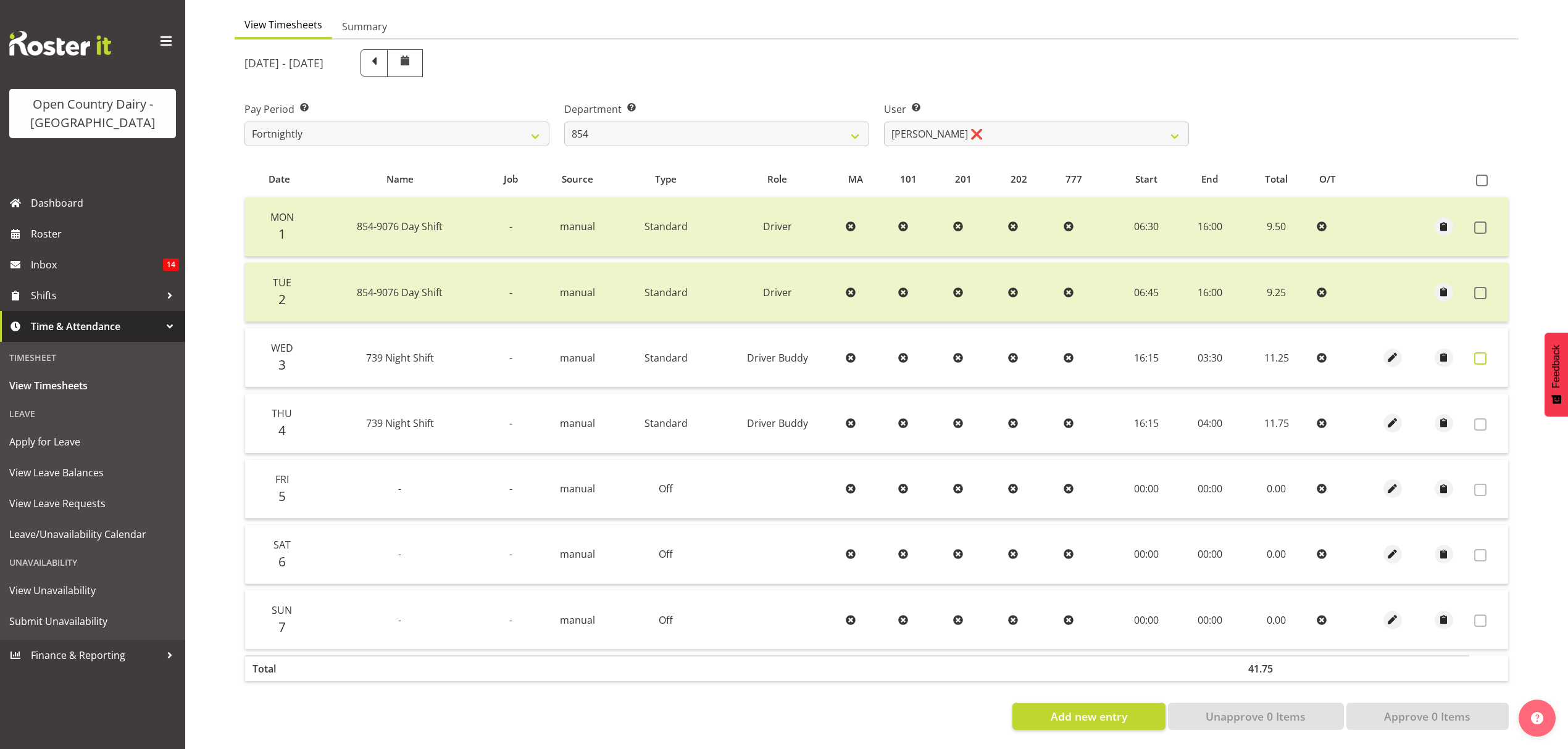
click at [1477, 353] on span at bounding box center [1480, 359] width 12 height 12
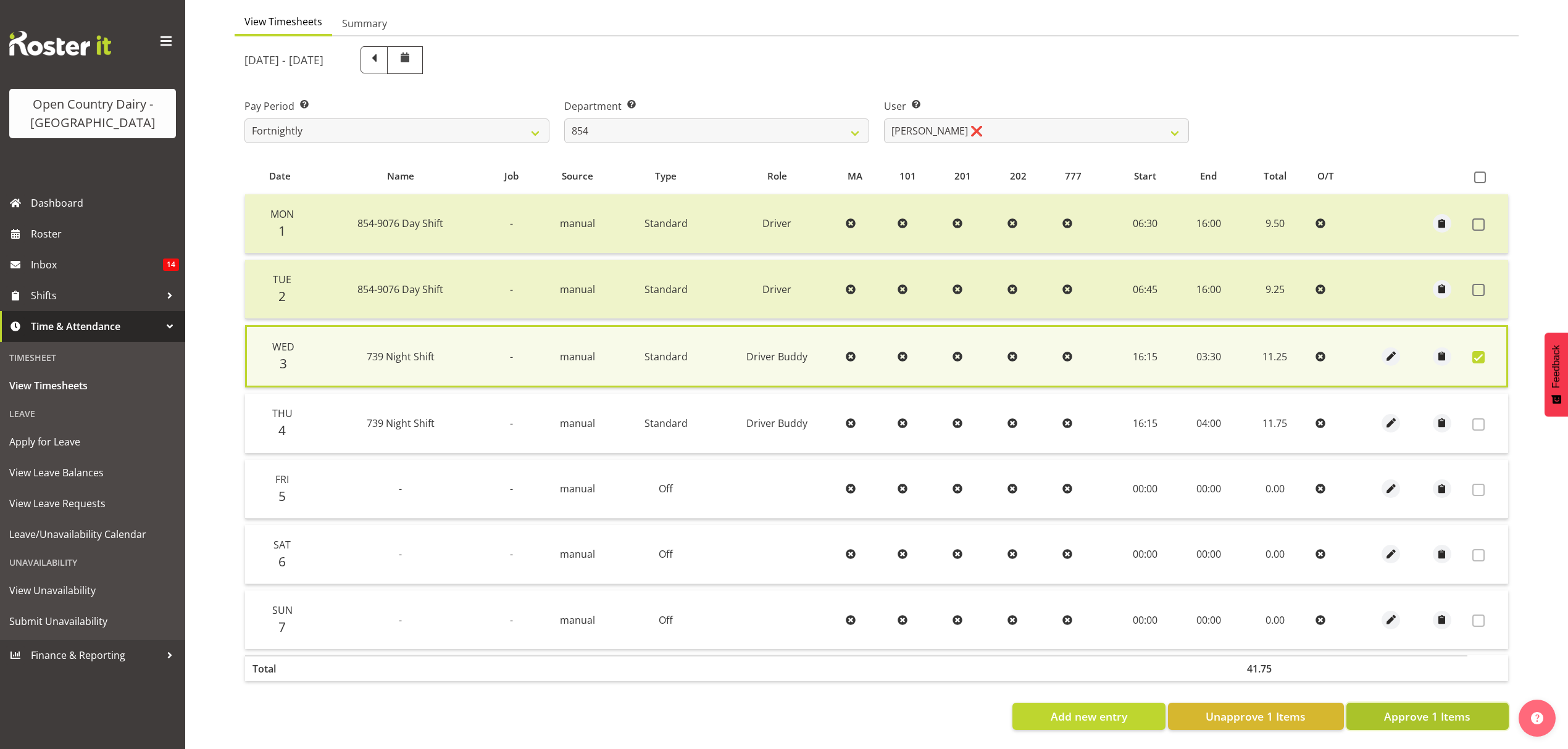
click at [1413, 708] on span "Approve 1 Items" at bounding box center [1427, 716] width 86 height 16
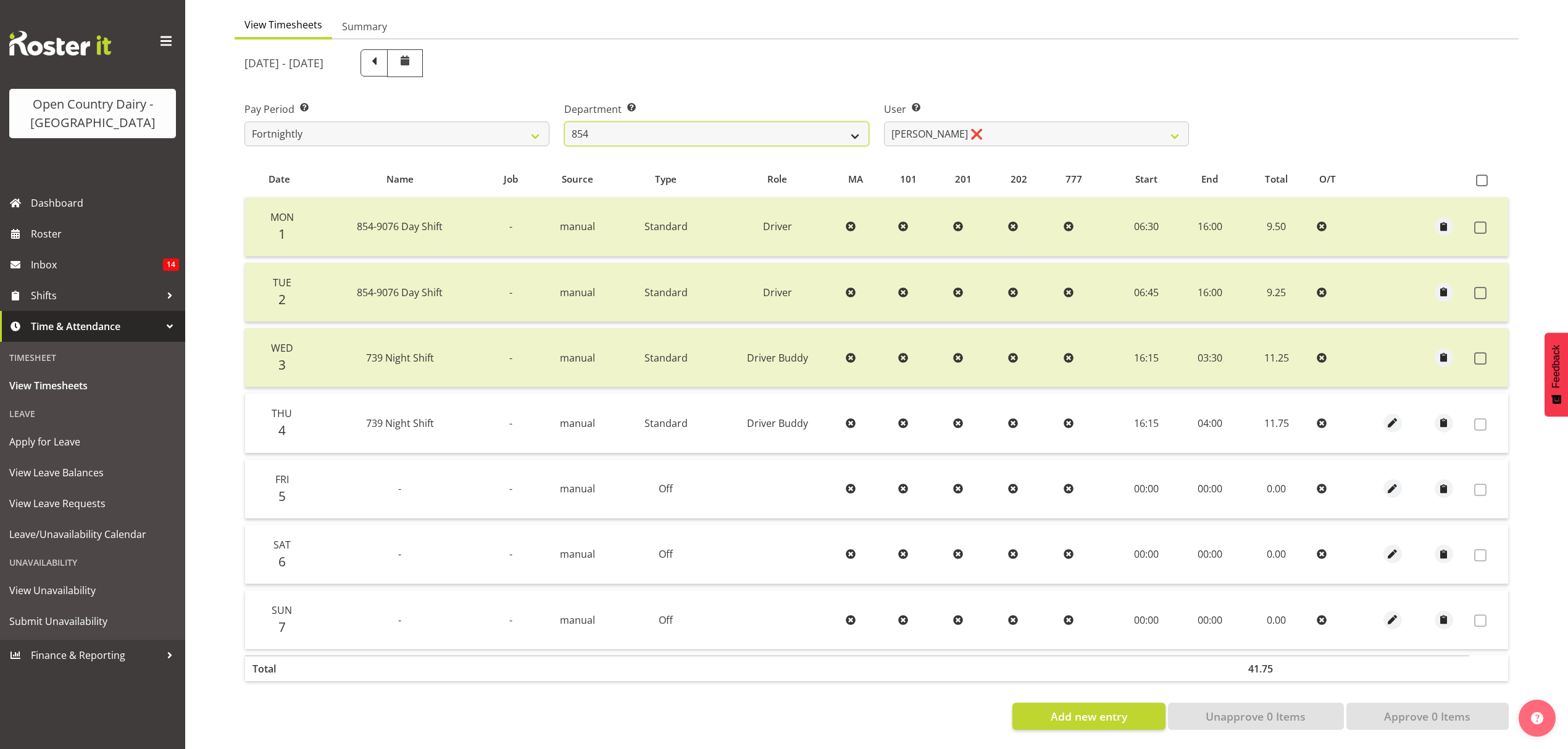
click at [847, 136] on select "734 735 736 737 738 739 851 852 853 854 855 856 858 861 862 865 868 869 870 873" at bounding box center [717, 134] width 305 height 25
click at [564, 122] on select "734 735 736 737 738 739 851 852 853 854 855 856 858 861 862 865 868 869 870 873" at bounding box center [717, 134] width 305 height 25
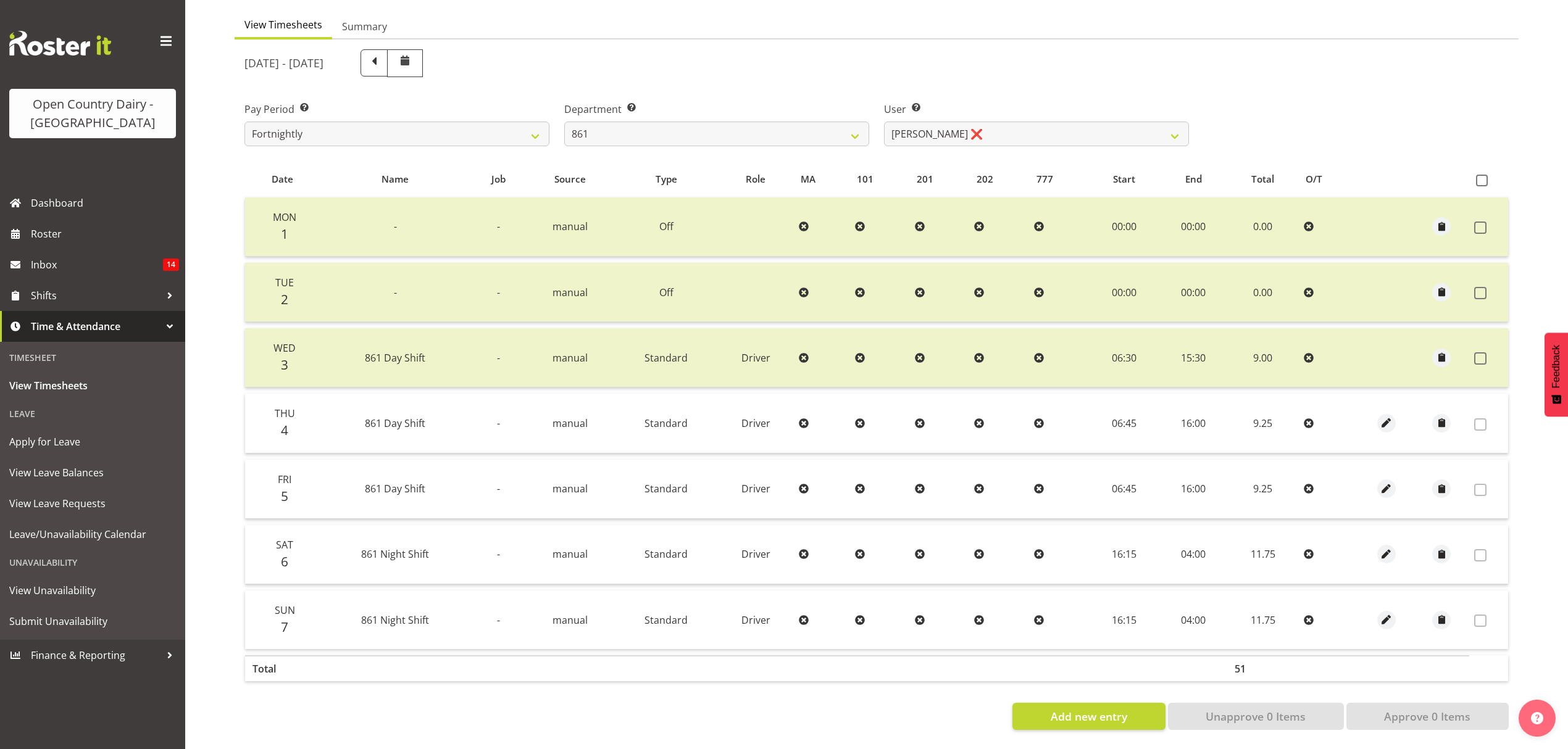
click at [1110, 107] on div "User Select user. Note: This is filtered down by the previous two drop-down ite…" at bounding box center [1037, 124] width 305 height 44
click at [1110, 131] on select "[PERSON_NAME] ❌ [PERSON_NAME] ❌ [PERSON_NAME] ❌" at bounding box center [1037, 134] width 305 height 25
click at [884, 122] on select "[PERSON_NAME] ❌ [PERSON_NAME] ❌ [PERSON_NAME] ❌" at bounding box center [1037, 134] width 305 height 25
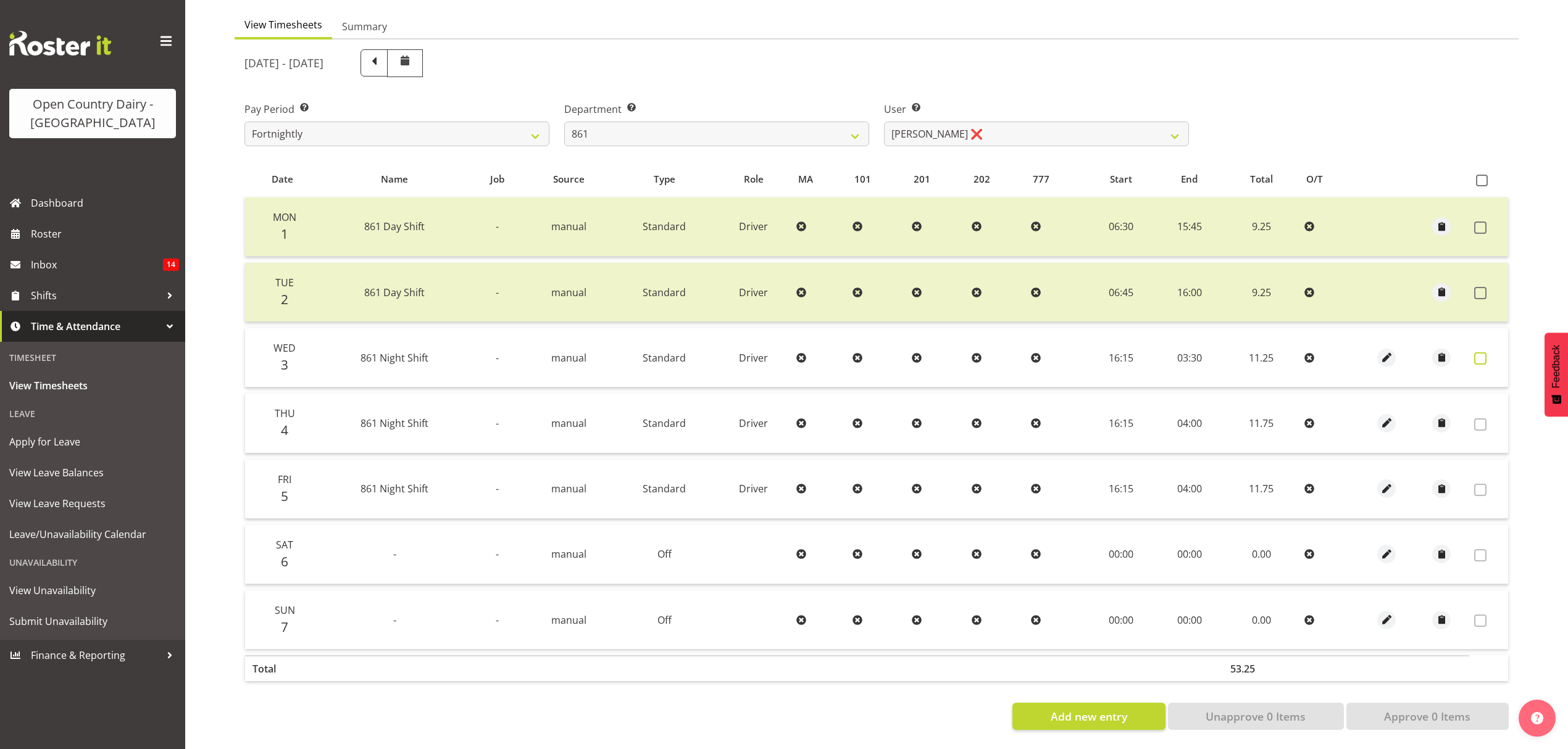
click at [1475, 353] on span at bounding box center [1480, 359] width 12 height 12
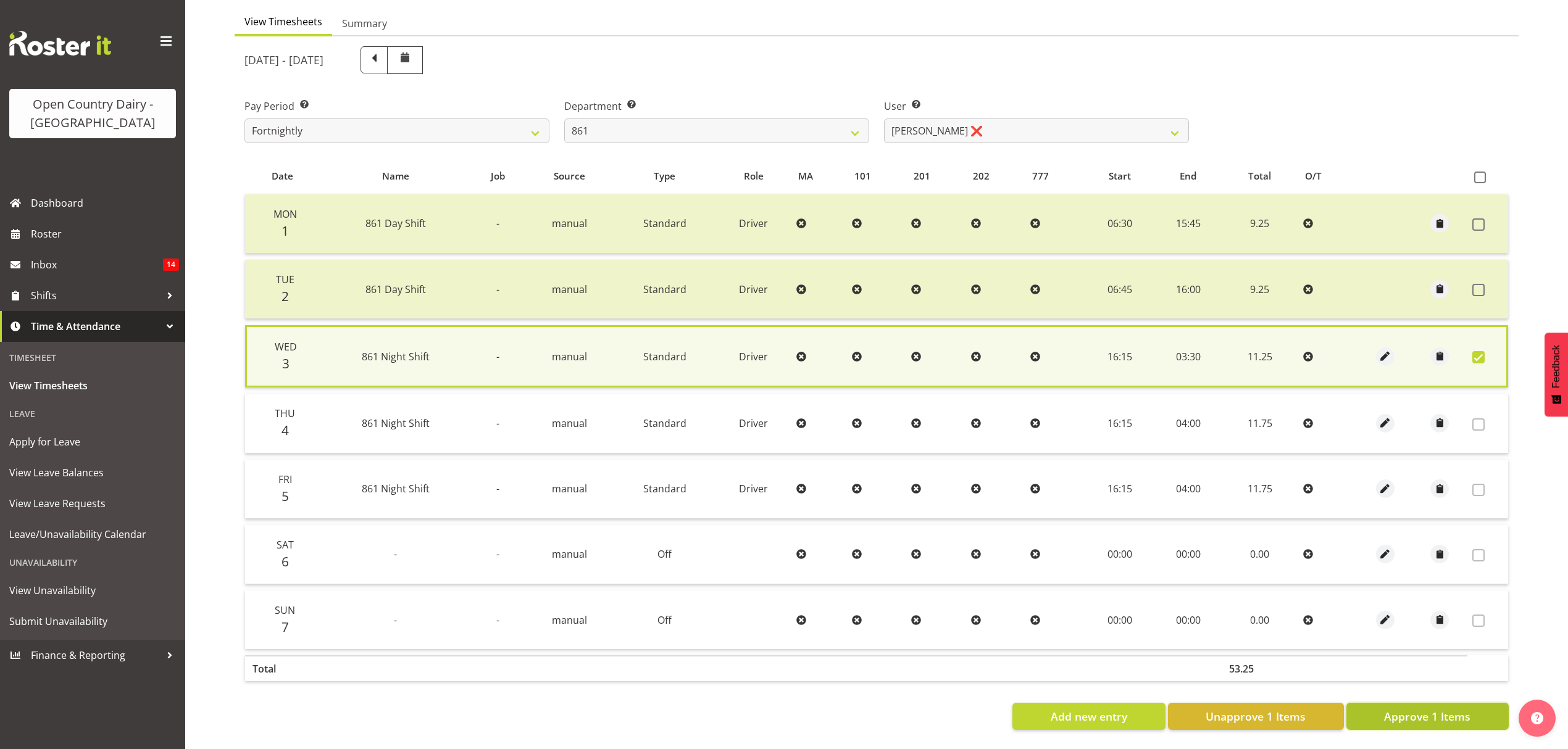
click at [1427, 708] on span "Approve 1 Items" at bounding box center [1427, 716] width 86 height 16
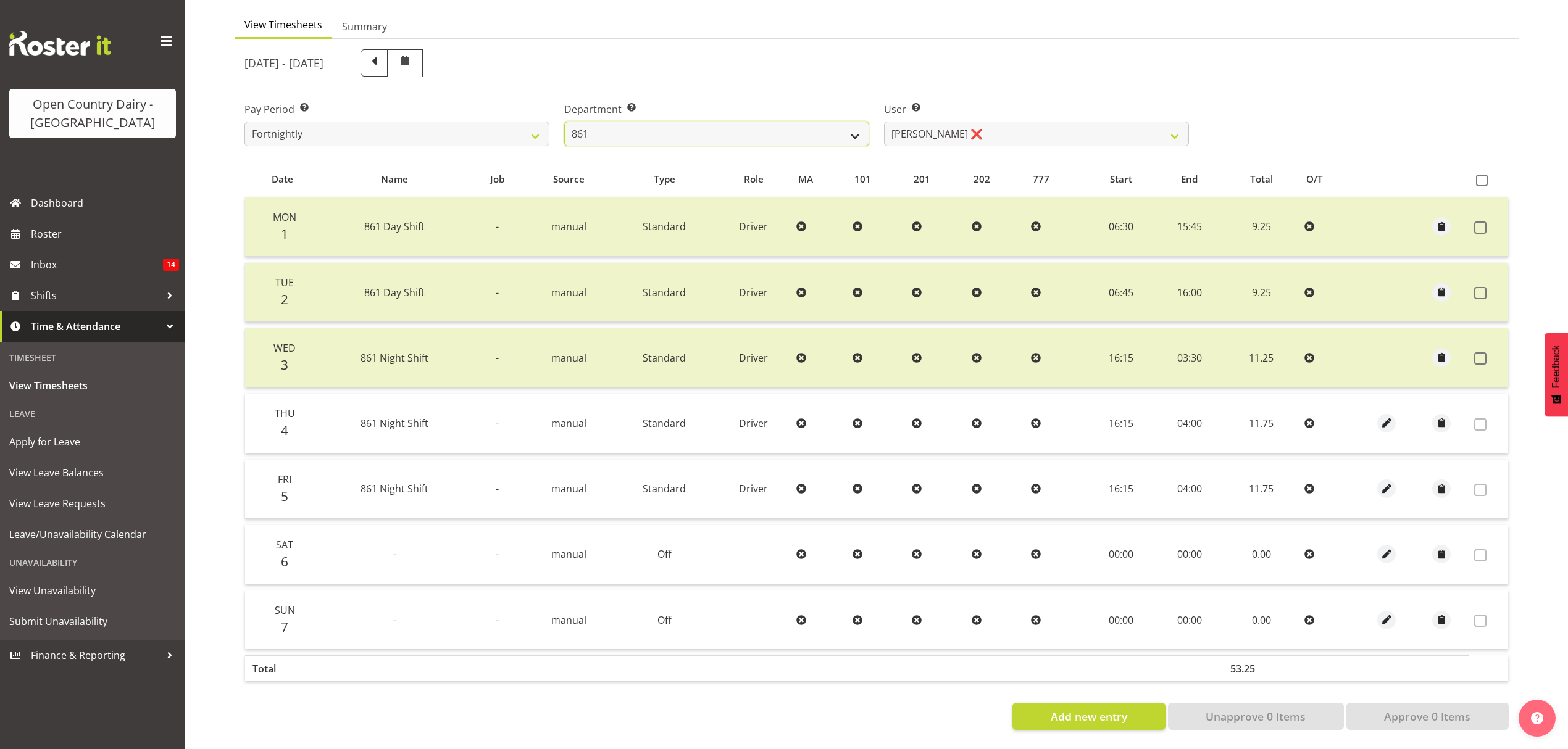
click at [748, 129] on select "734 735 736 737 738 739 851 852 853 854 855 856 858 861 862 865 868 869 870 873" at bounding box center [717, 134] width 305 height 25
click at [564, 122] on select "734 735 736 737 738 739 851 852 853 854 855 856 858 861 862 865 868 869 870 873" at bounding box center [717, 134] width 305 height 25
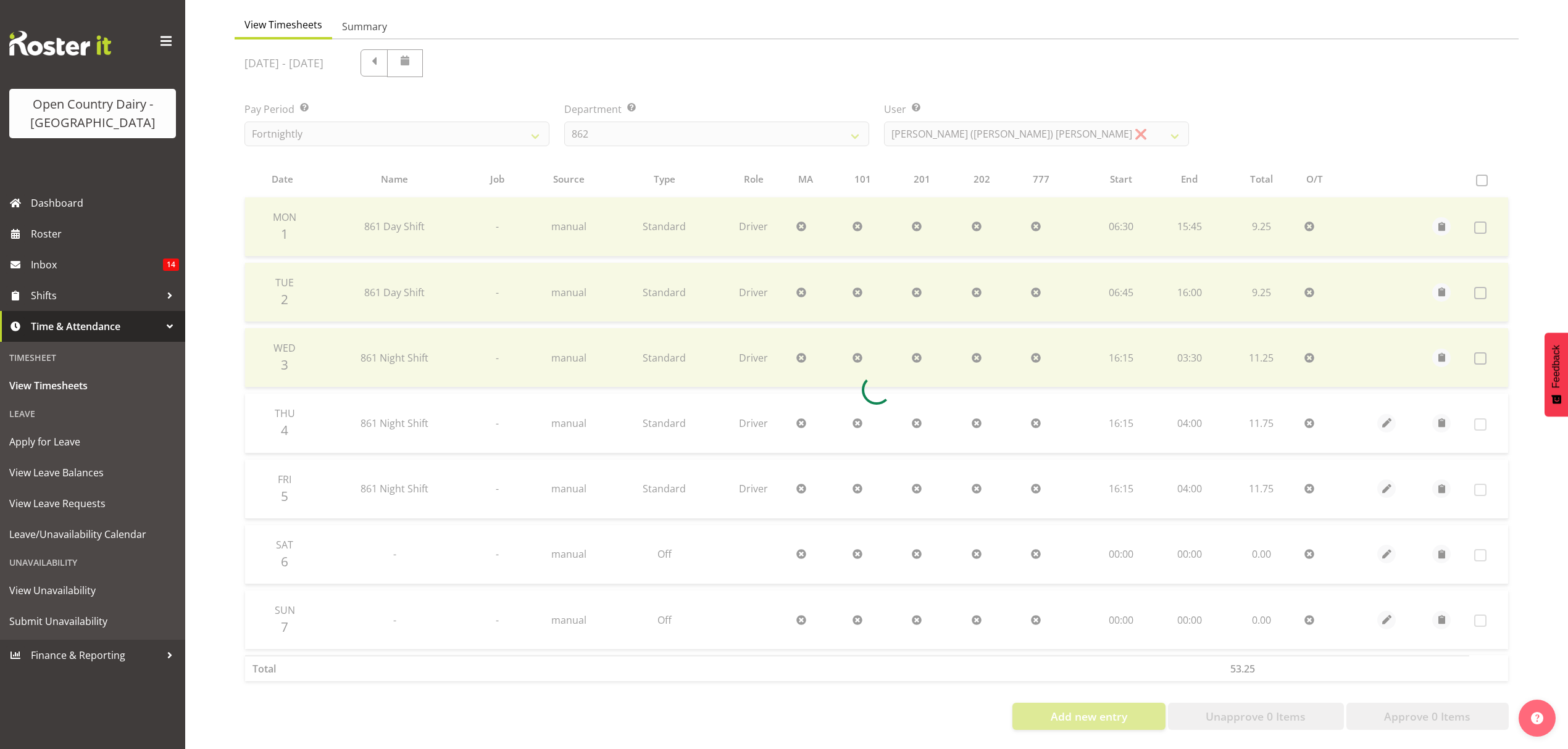
click at [993, 128] on div at bounding box center [877, 390] width 1284 height 700
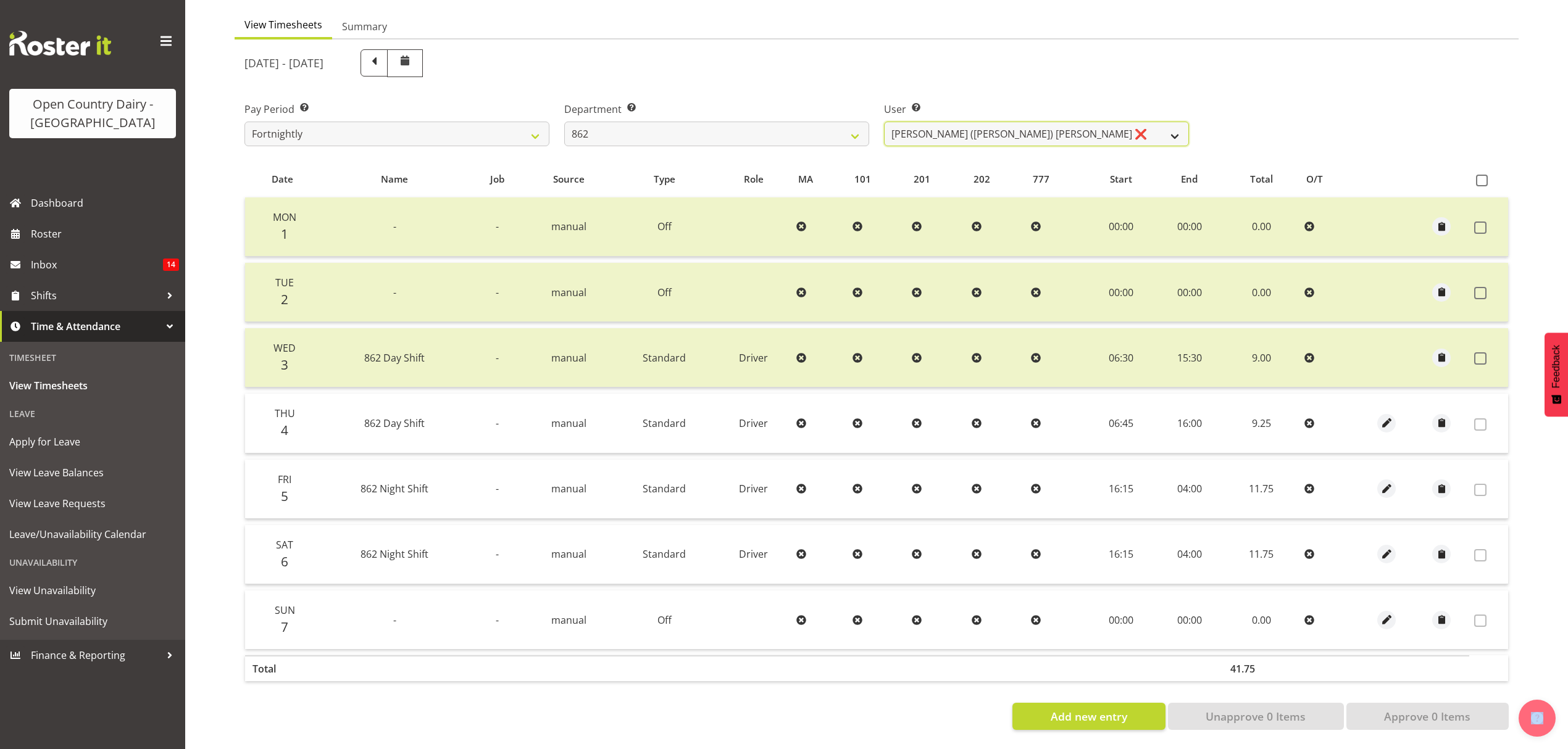
click at [1014, 122] on select "[PERSON_NAME] ([PERSON_NAME]) [PERSON_NAME] ❌ [PERSON_NAME] ❌ Forbes [PERSON_NA…" at bounding box center [1037, 134] width 305 height 25
click at [884, 122] on select "[PERSON_NAME] ([PERSON_NAME]) [PERSON_NAME] ❌ [PERSON_NAME] ❌ Forbes [PERSON_NA…" at bounding box center [1037, 134] width 305 height 25
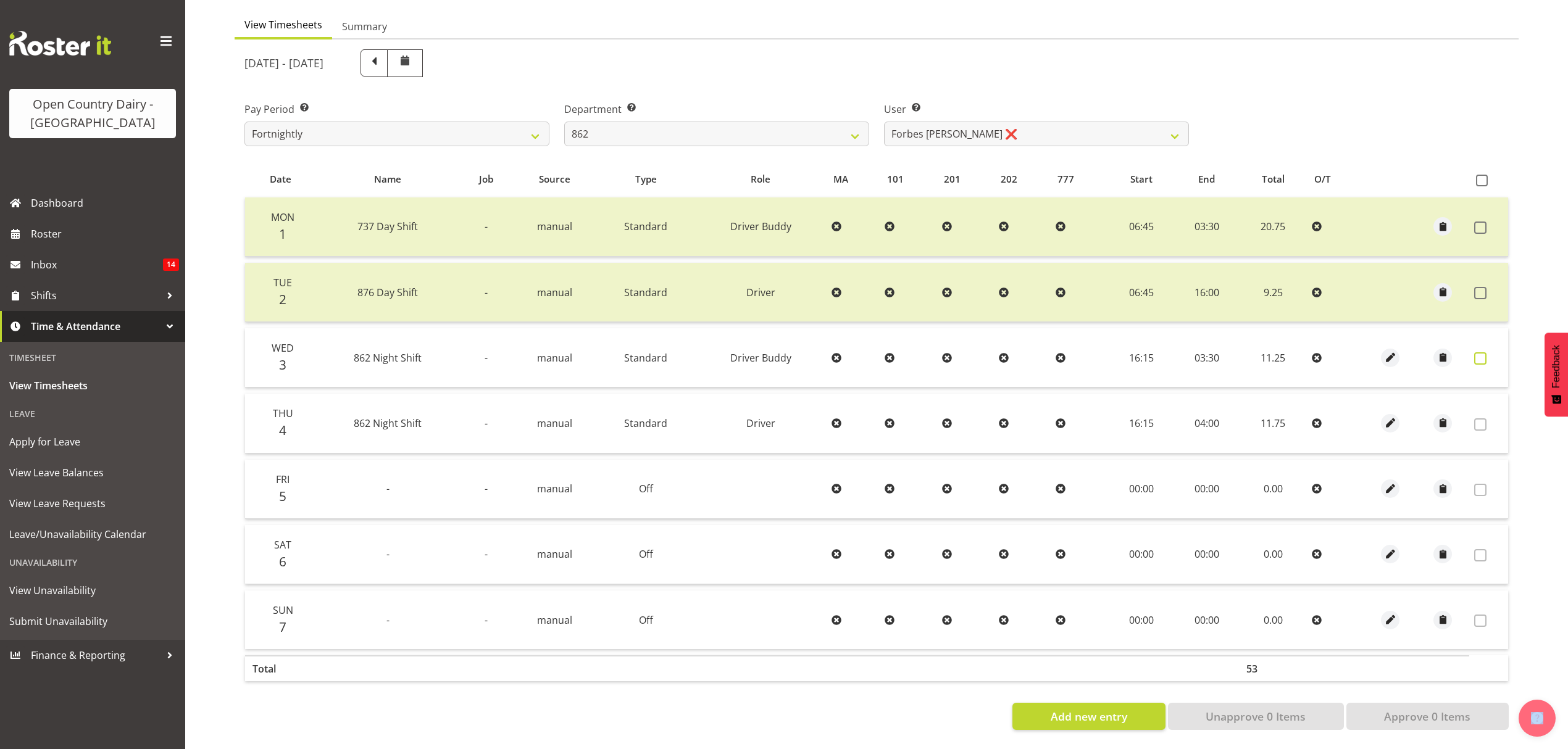
click at [1480, 353] on span at bounding box center [1480, 359] width 12 height 12
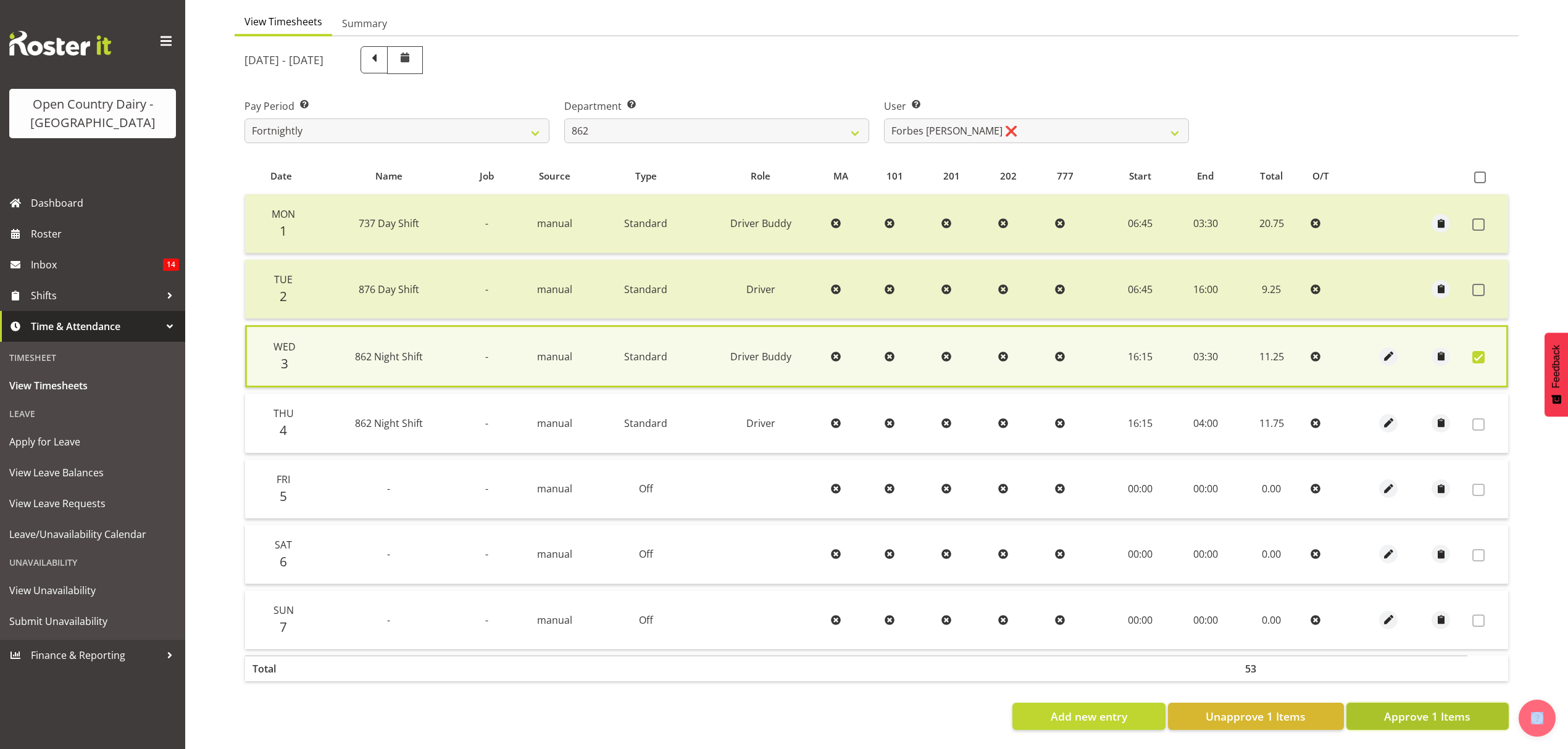
click at [1462, 711] on span "Approve 1 Items" at bounding box center [1427, 716] width 86 height 16
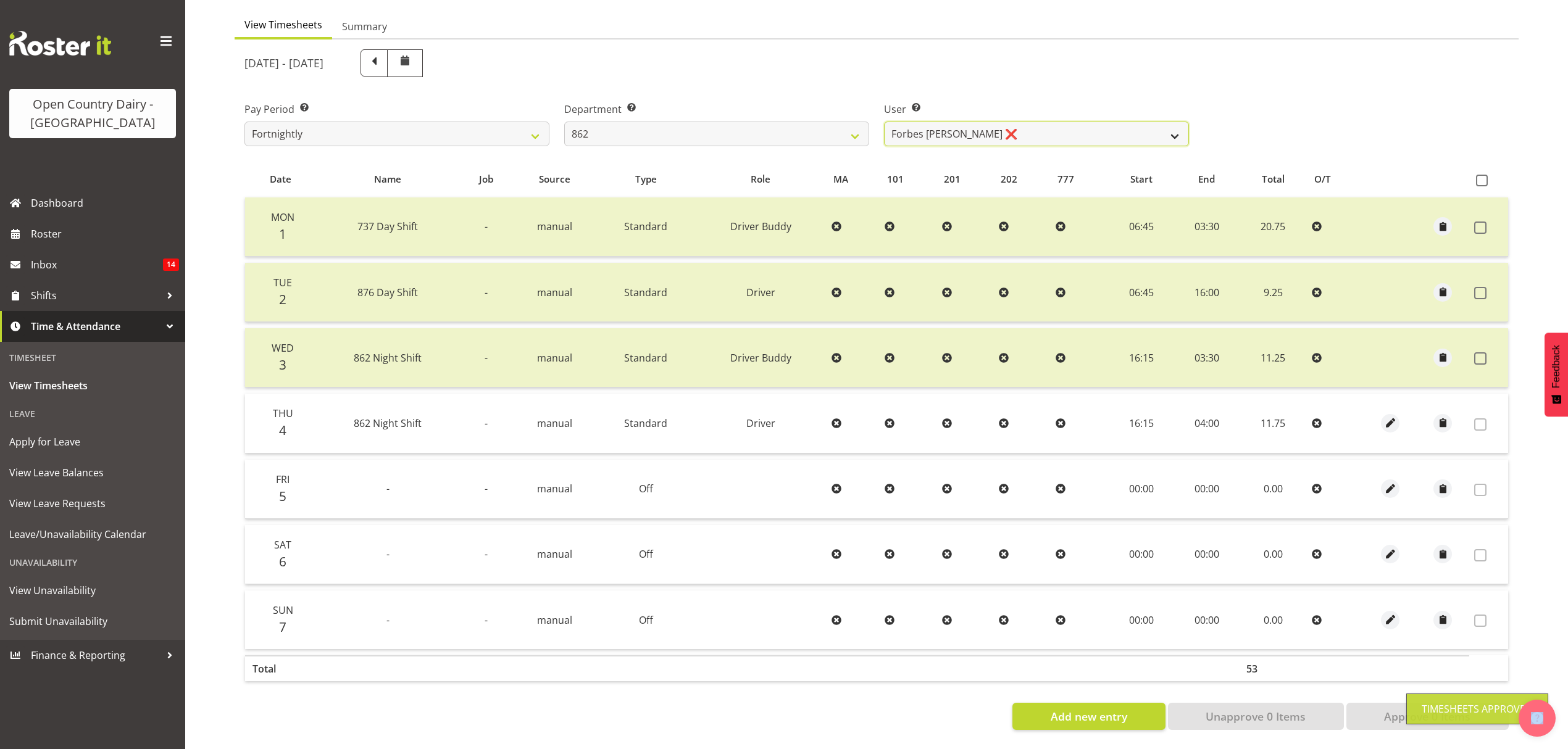
click at [966, 122] on select "[PERSON_NAME] ([PERSON_NAME]) [PERSON_NAME] ❌ [PERSON_NAME] ❌ Forbes [PERSON_NA…" at bounding box center [1037, 134] width 305 height 25
click at [884, 122] on select "[PERSON_NAME] ([PERSON_NAME]) [PERSON_NAME] ❌ [PERSON_NAME] ❌ Forbes [PERSON_NA…" at bounding box center [1037, 134] width 305 height 25
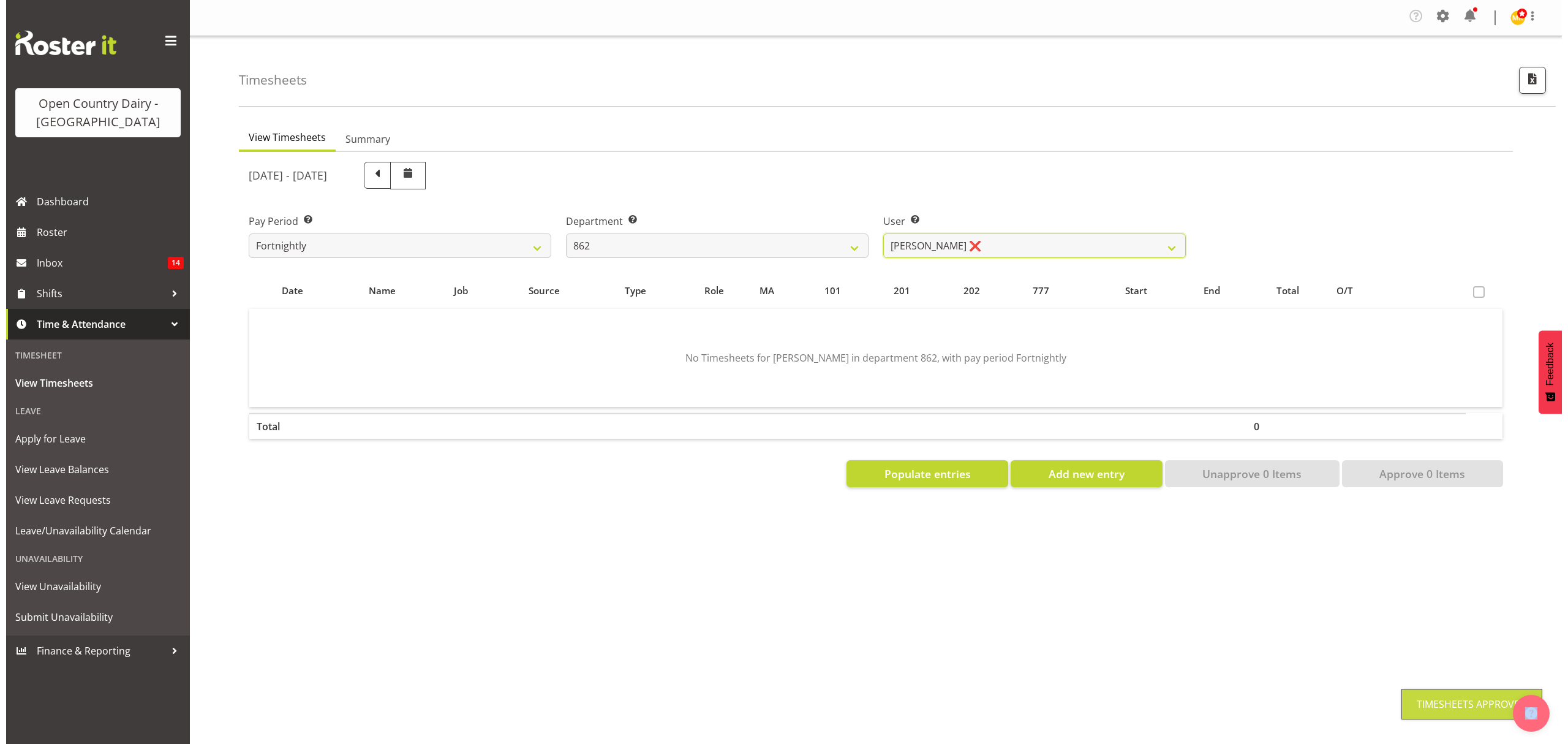
scroll to position [0, 0]
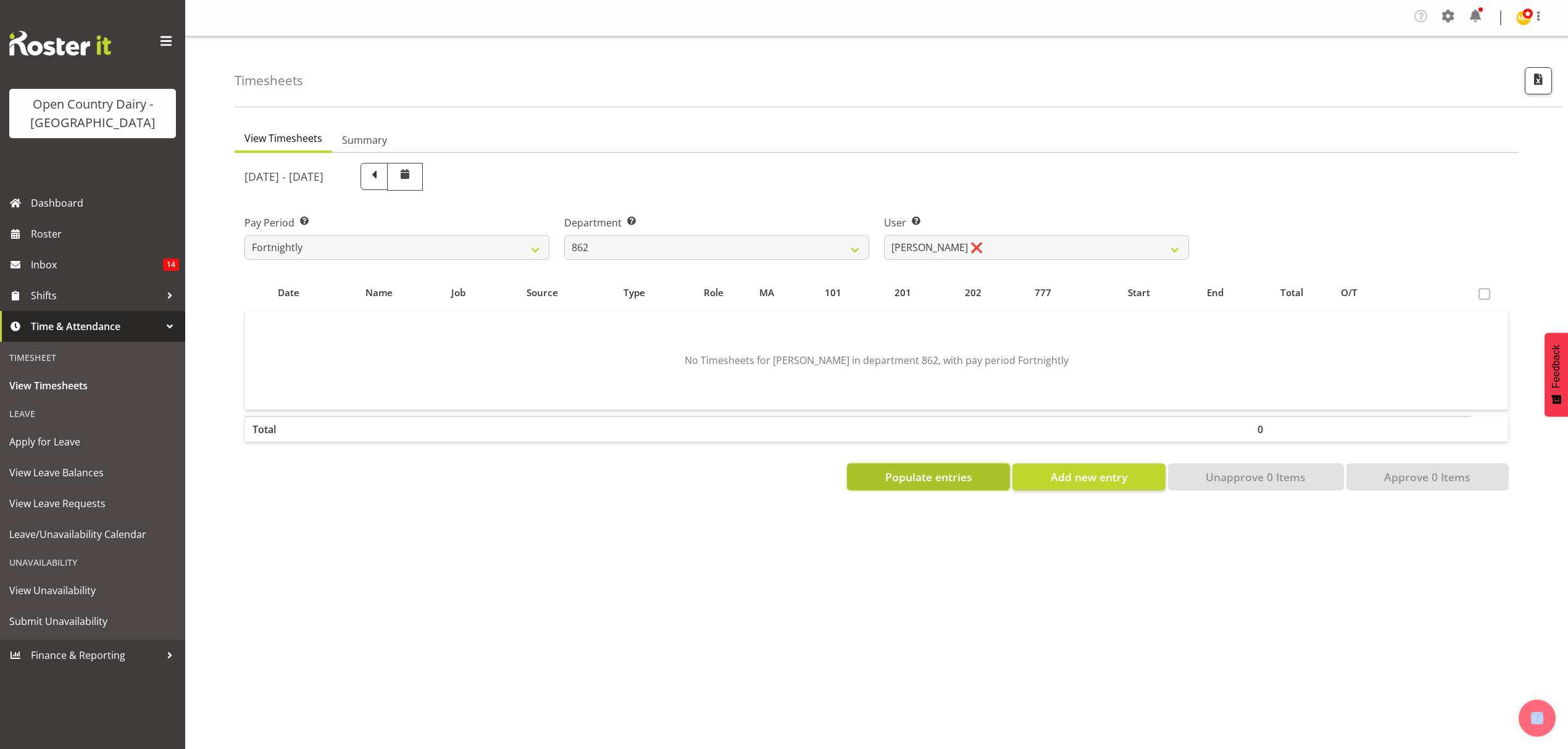
click at [936, 477] on span "Populate entries" at bounding box center [929, 477] width 87 height 16
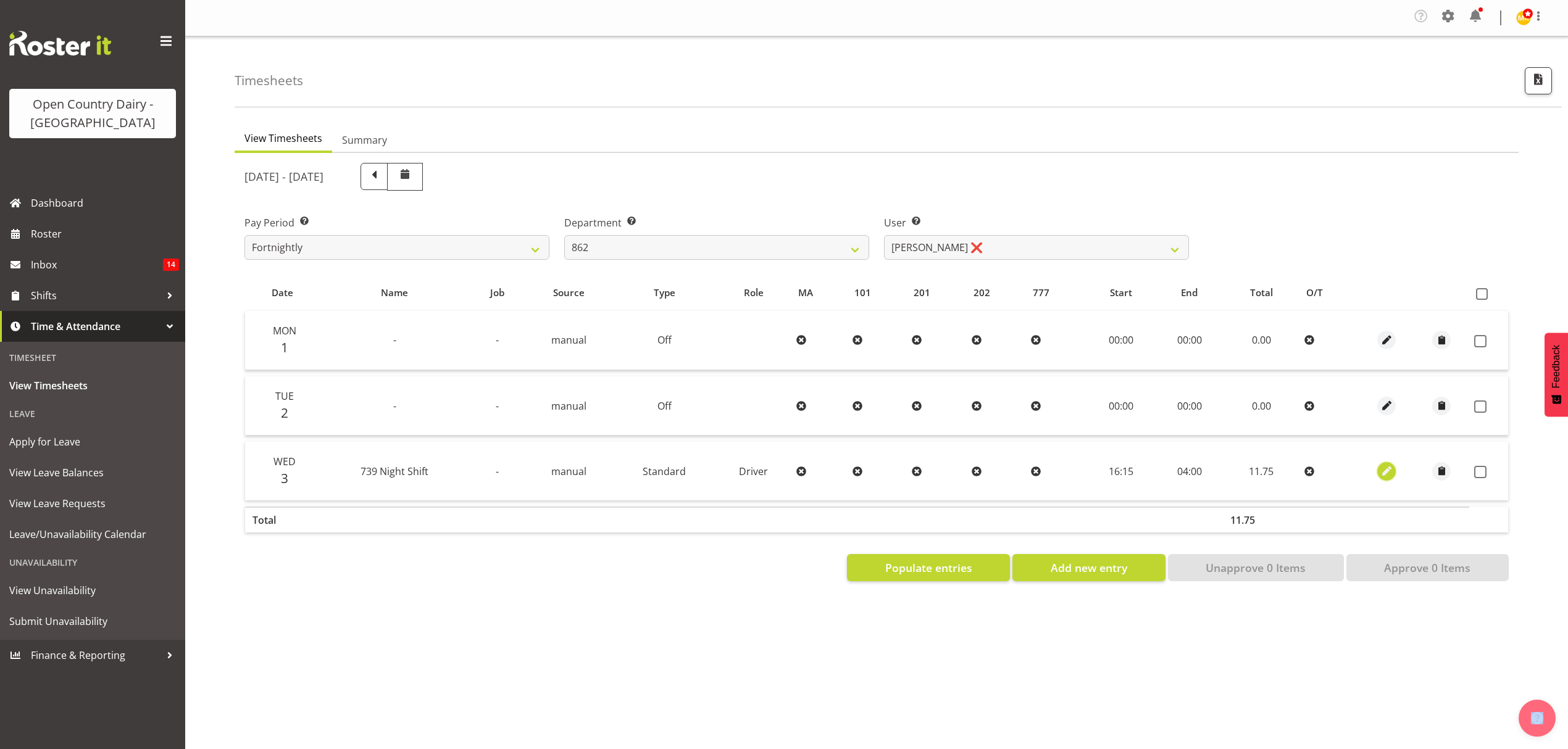
click at [1394, 472] on button "button" at bounding box center [1386, 471] width 19 height 19
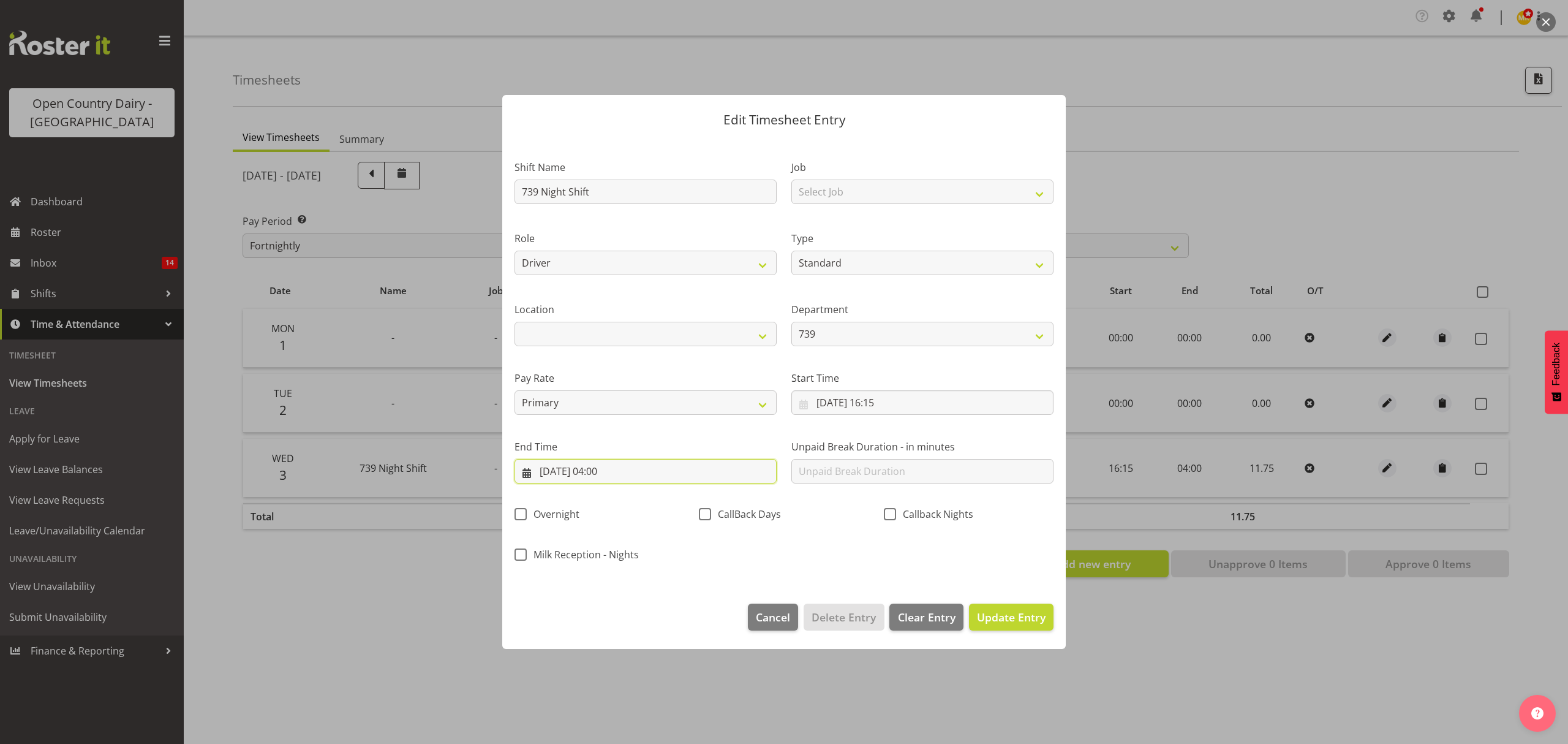
click at [607, 461] on input "[DATE] 04:00" at bounding box center [645, 471] width 262 height 25
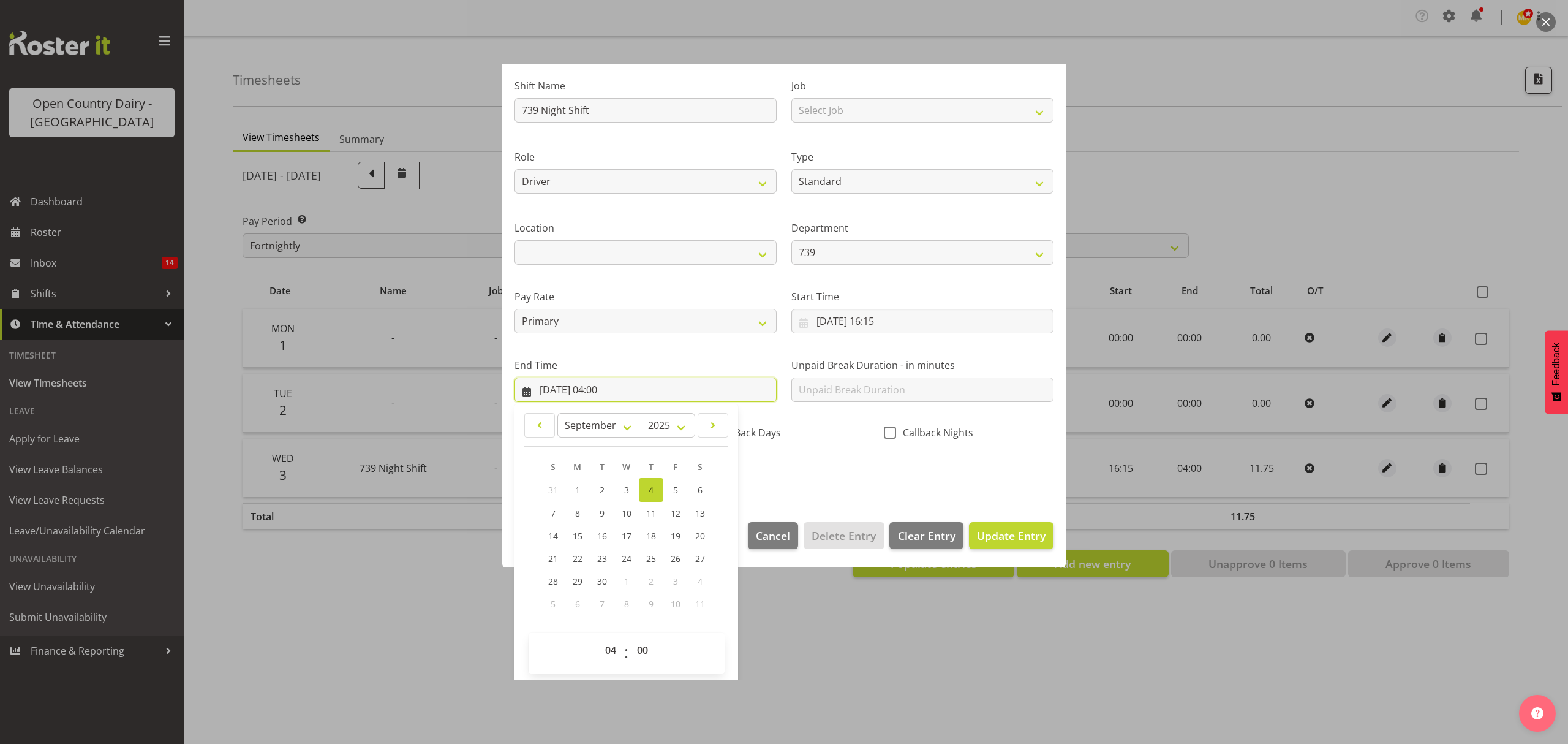
scroll to position [83, 0]
click at [614, 645] on select "00 01 02 03 04 05 06 07 08 09 10 11 12 13 14 15 16 17 18 19 20 21 22 23" at bounding box center [612, 648] width 28 height 25
click at [598, 637] on select "00 01 02 03 04 05 06 07 08 09 10 11 12 13 14 15 16 17 18 19 20 21 22 23" at bounding box center [612, 648] width 28 height 25
drag, startPoint x: 645, startPoint y: 648, endPoint x: 647, endPoint y: 639, distance: 9.2
click at [645, 648] on select "00 01 02 03 04 05 06 07 08 09 10 11 12 13 14 15 16 17 18 19 20 21 22 23 24 25 2…" at bounding box center [644, 648] width 28 height 25
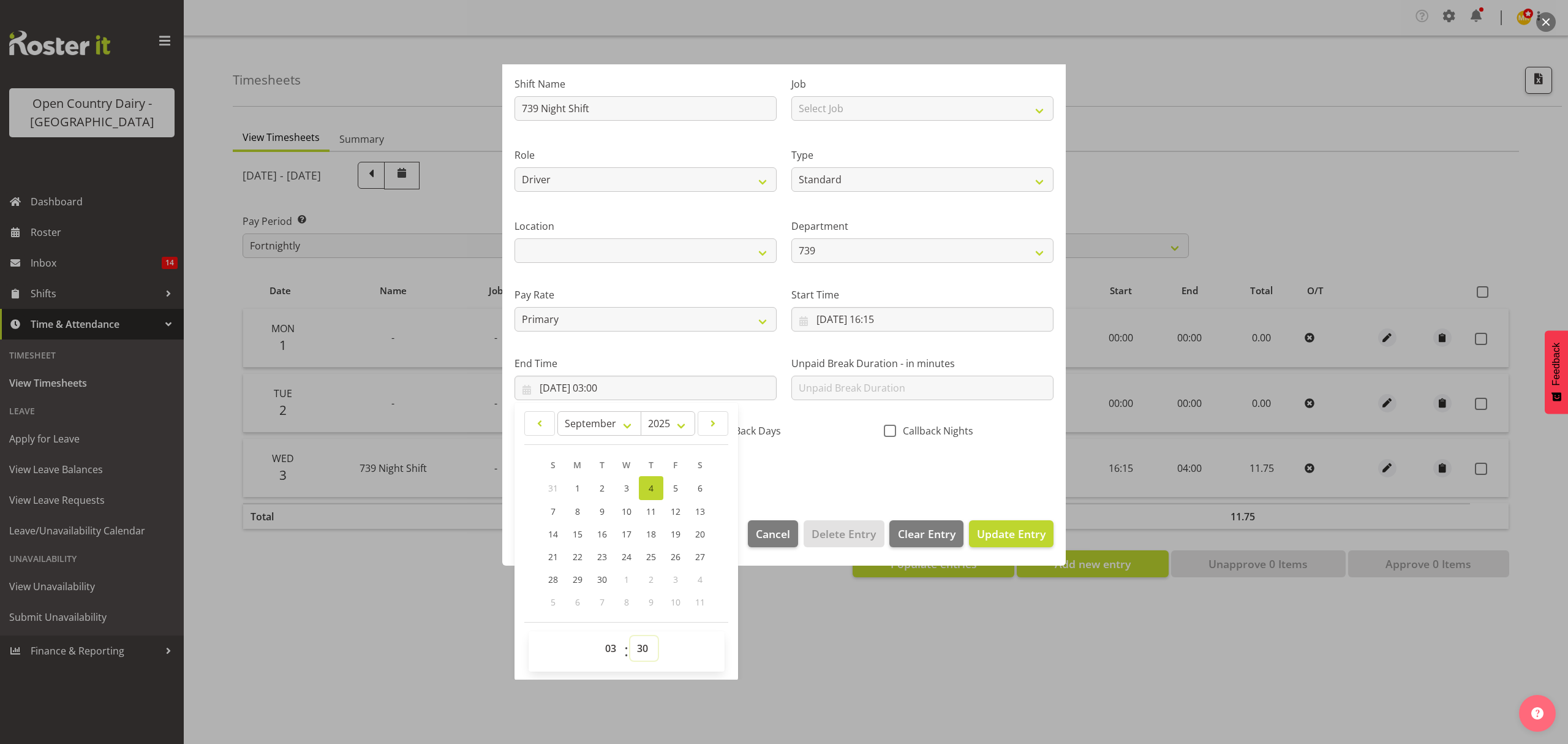
click at [630, 637] on select "00 01 02 03 04 05 06 07 08 09 10 11 12 13 14 15 16 17 18 19 20 21 22 23 24 25 2…" at bounding box center [644, 648] width 28 height 25
click at [807, 486] on div "Shift Name 739 Night Shift Job Select Job Connecting /unconnecting Trailers Mee…" at bounding box center [783, 274] width 554 height 429
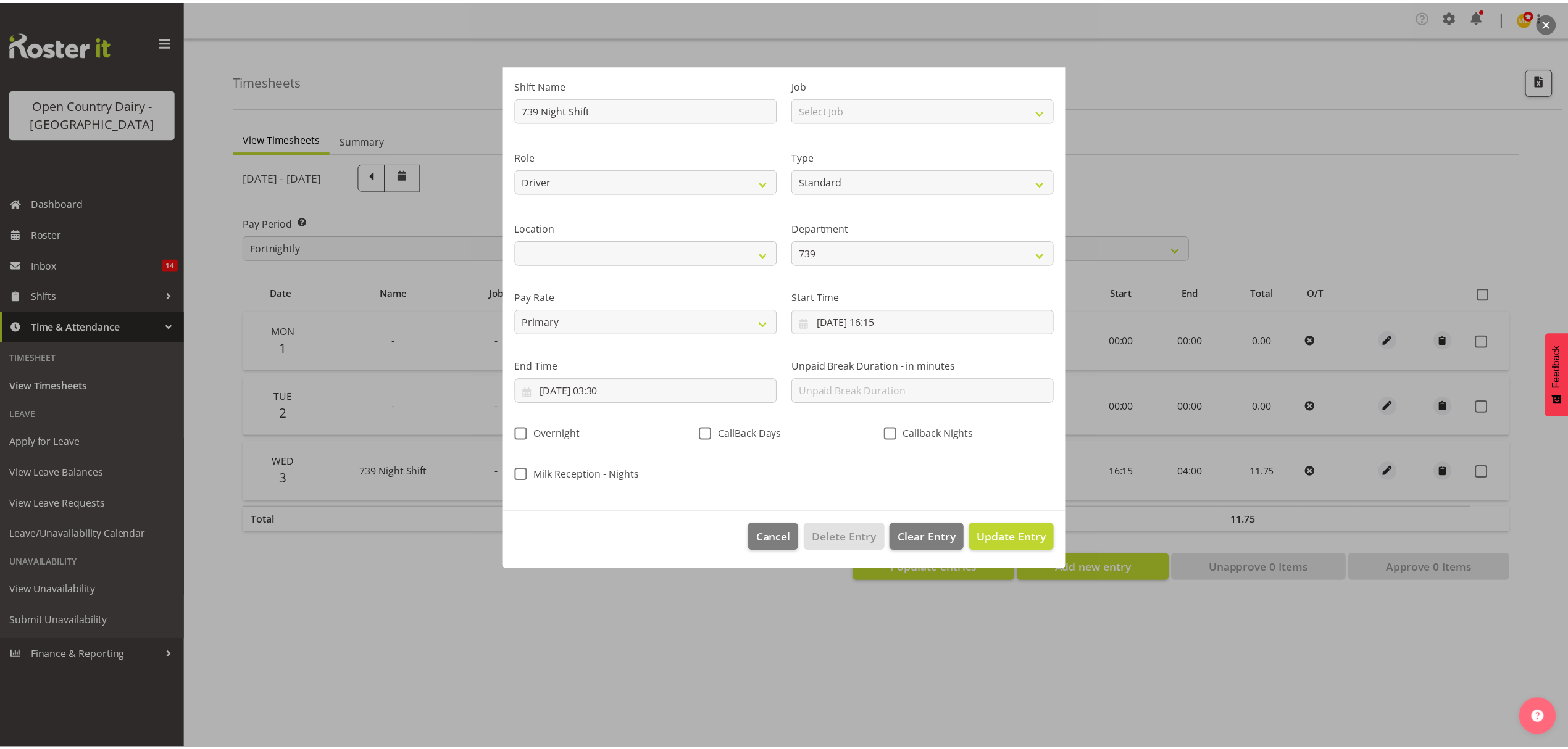
scroll to position [0, 0]
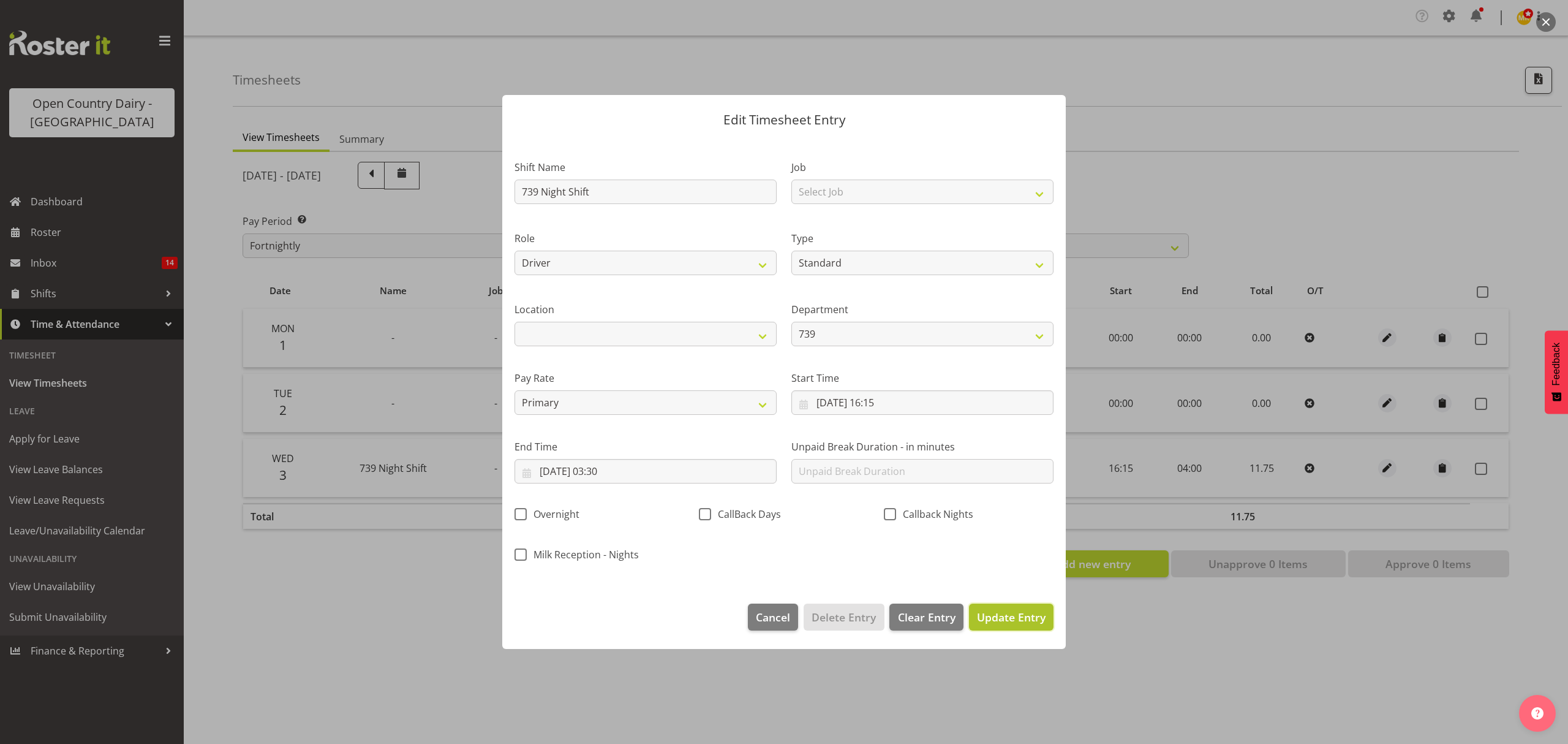
click at [1001, 608] on button "Update Entry" at bounding box center [1011, 617] width 85 height 27
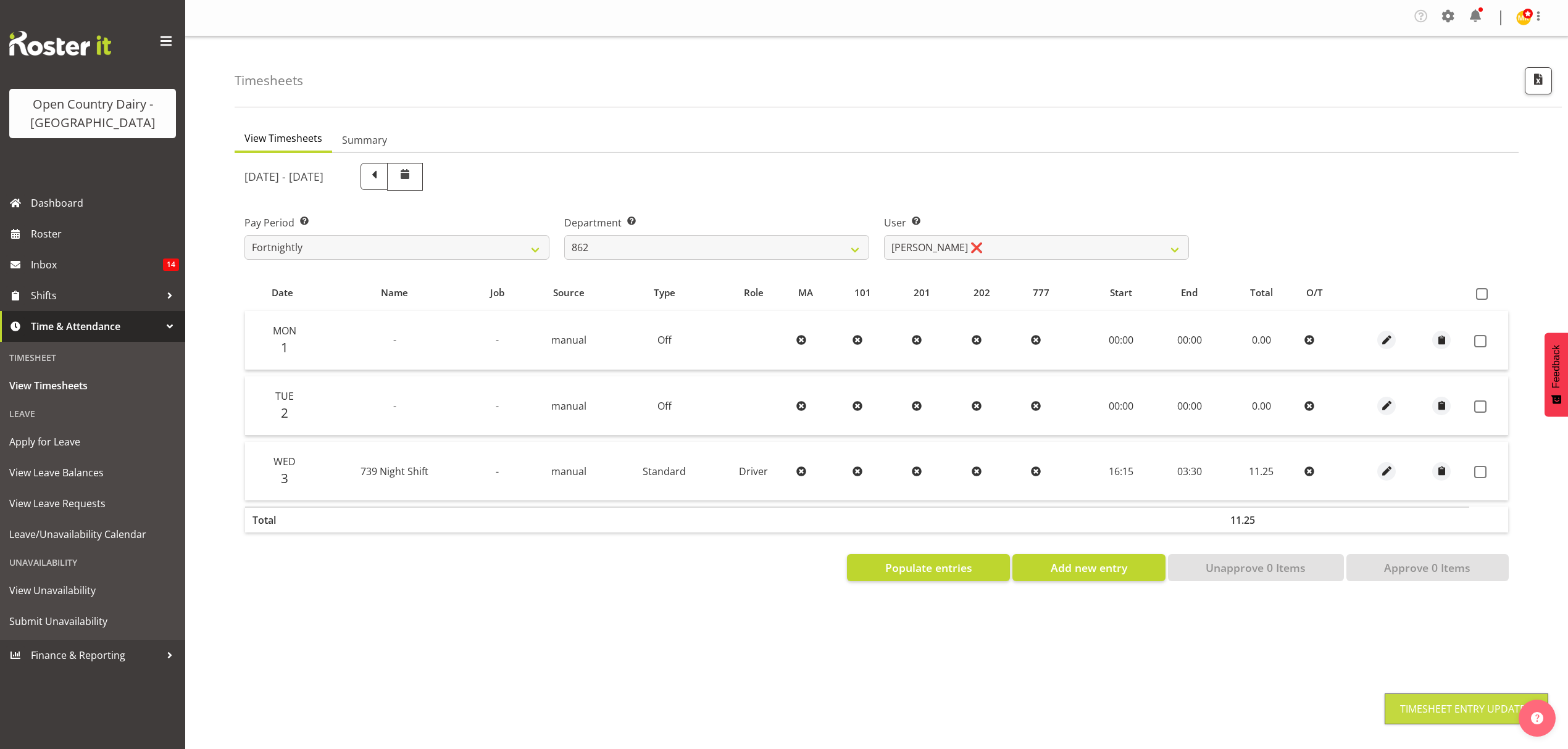
click at [1490, 462] on td at bounding box center [1488, 471] width 39 height 59
click at [1483, 472] on span at bounding box center [1480, 472] width 12 height 12
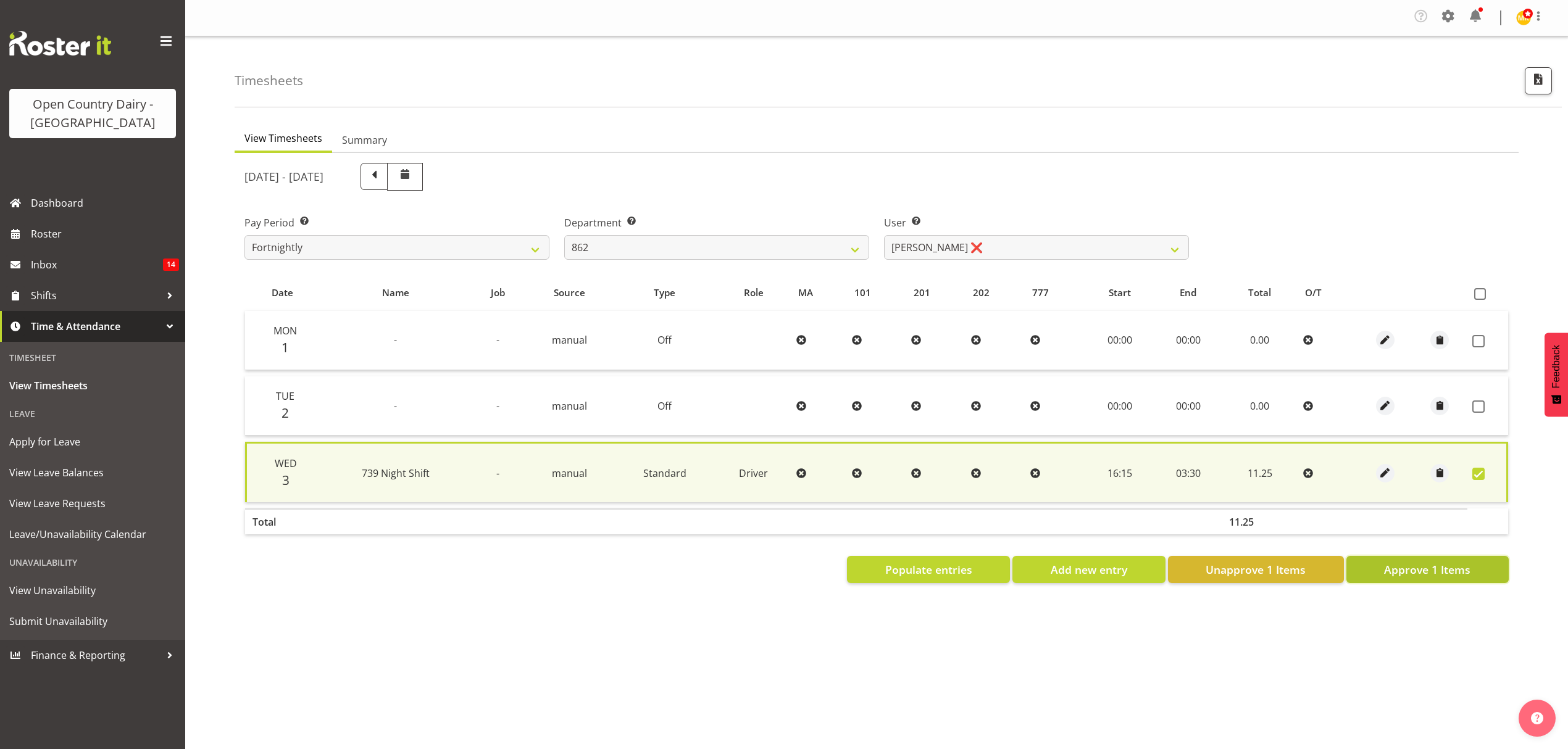
click at [1452, 580] on button "Approve 1 Items" at bounding box center [1427, 569] width 162 height 27
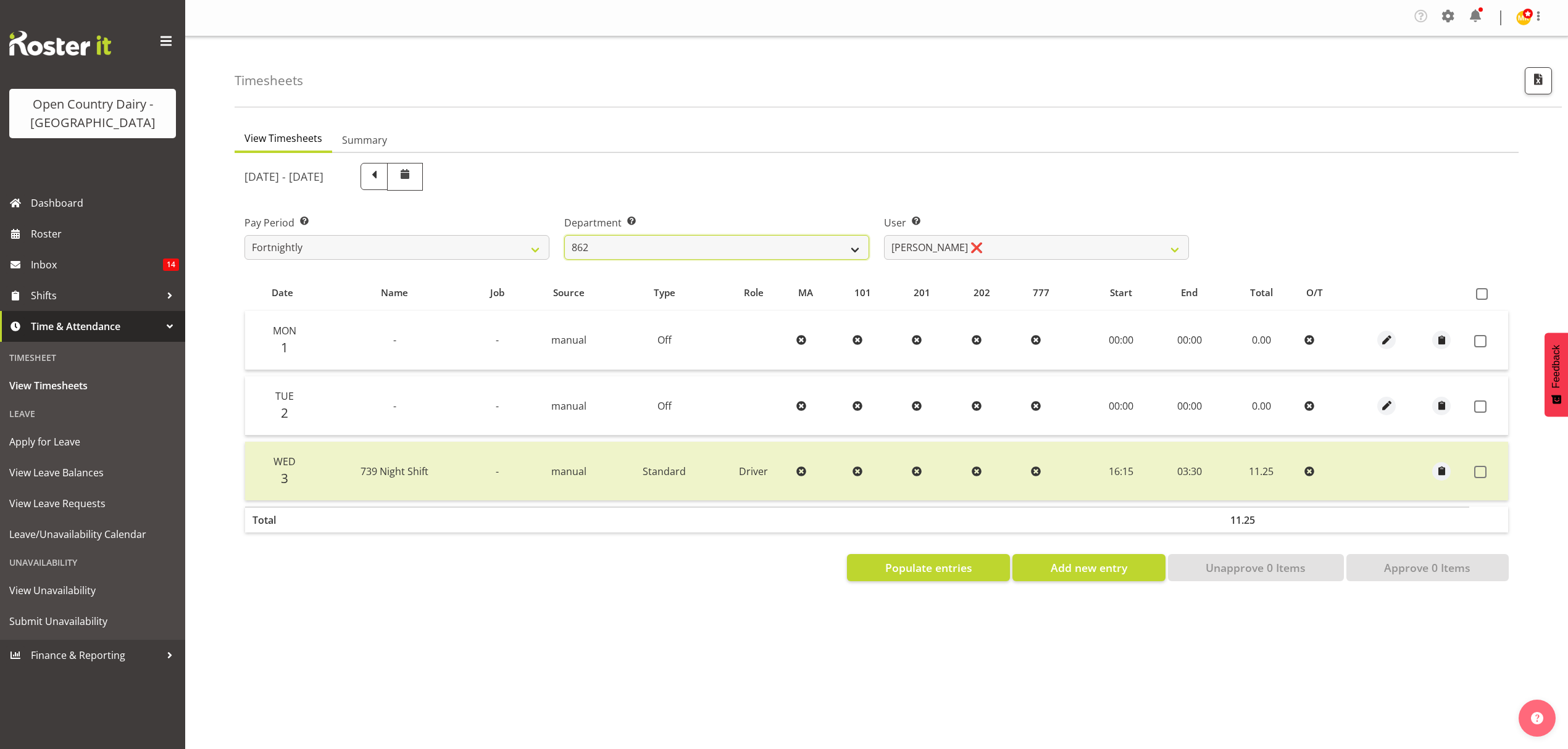
click at [851, 248] on select "734 735 736 737 738 739 851 852 853 854 855 856 858 861 862 865 868 869 870 873" at bounding box center [717, 248] width 305 height 25
click at [764, 241] on select "734 735 736 737 738 739 851 852 853 854 855 856 858 861 862 865 868 869 870 873" at bounding box center [717, 248] width 305 height 25
click at [564, 236] on select "734 735 736 737 738 739 851 852 853 854 855 856 858 861 862 865 868 869 870 873" at bounding box center [717, 248] width 305 height 25
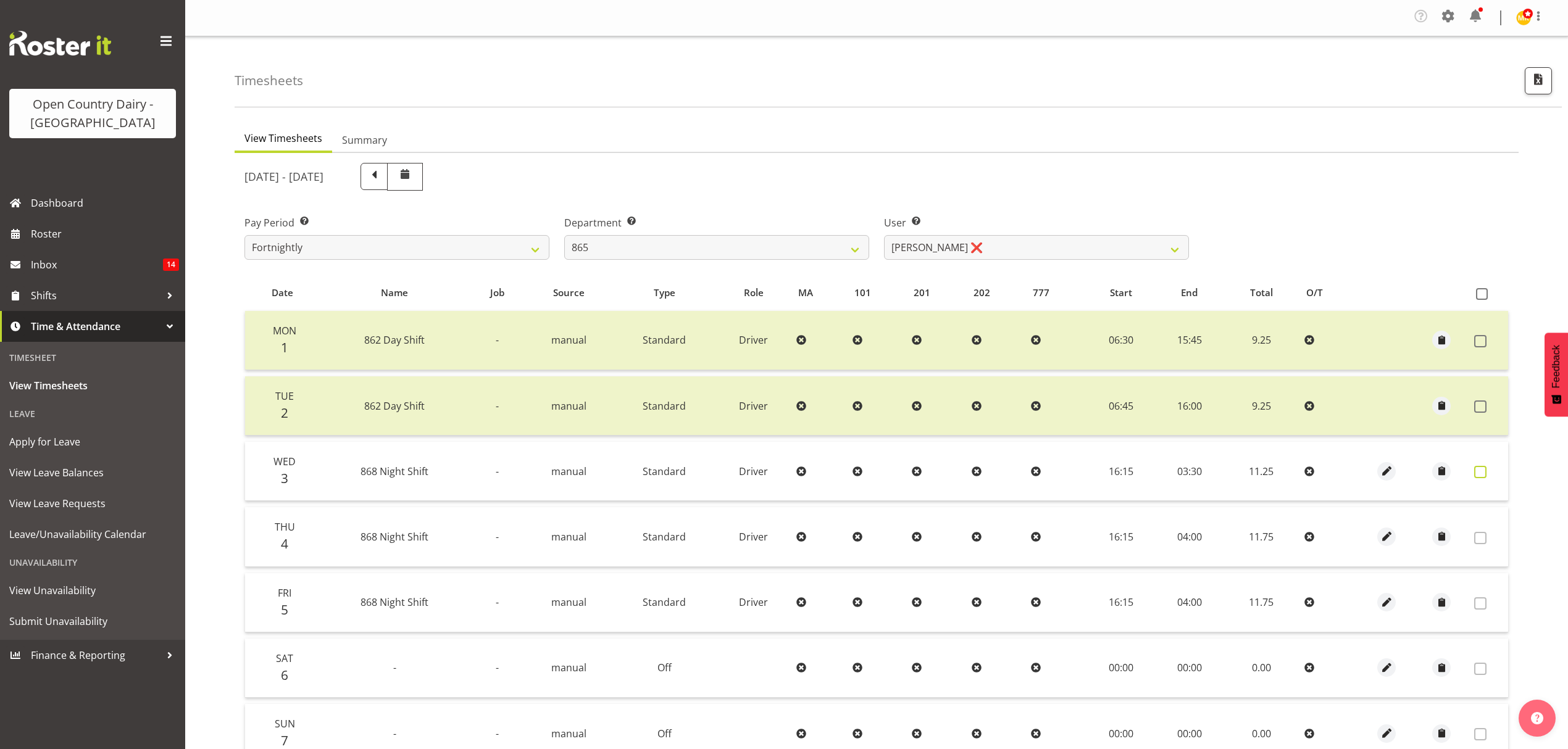
click at [1479, 466] on span at bounding box center [1480, 472] width 12 height 12
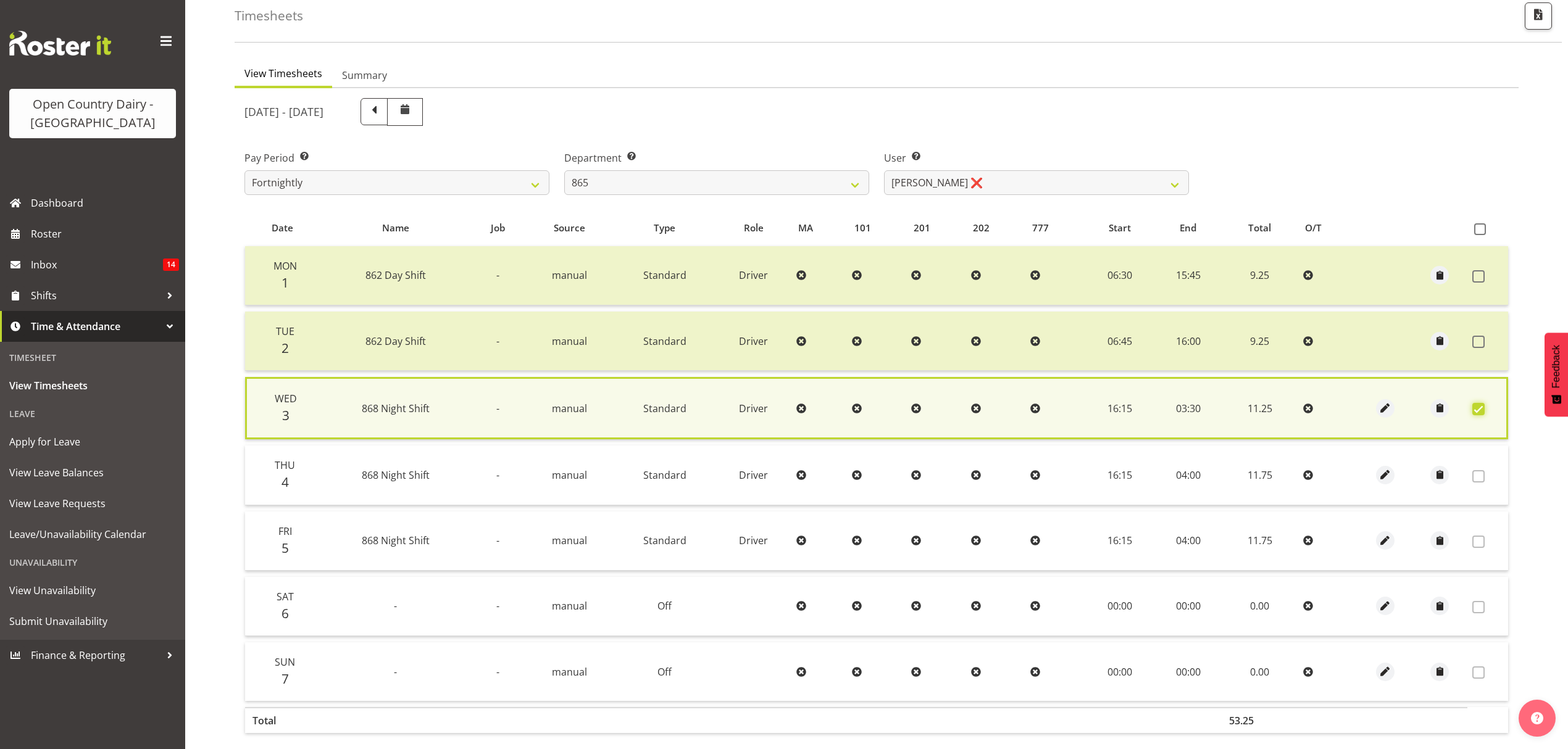
scroll to position [126, 0]
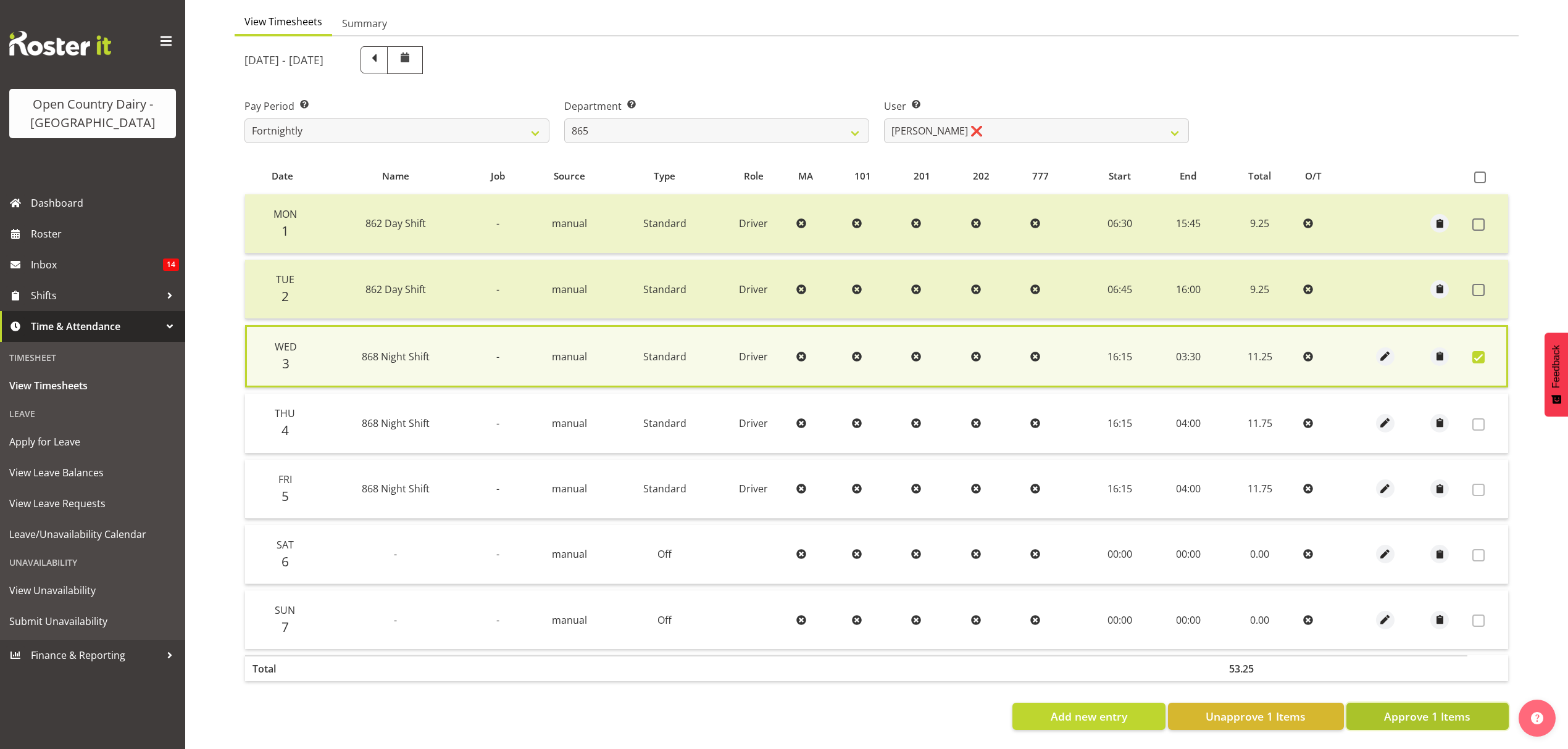
click at [1418, 708] on span "Approve 1 Items" at bounding box center [1427, 716] width 86 height 16
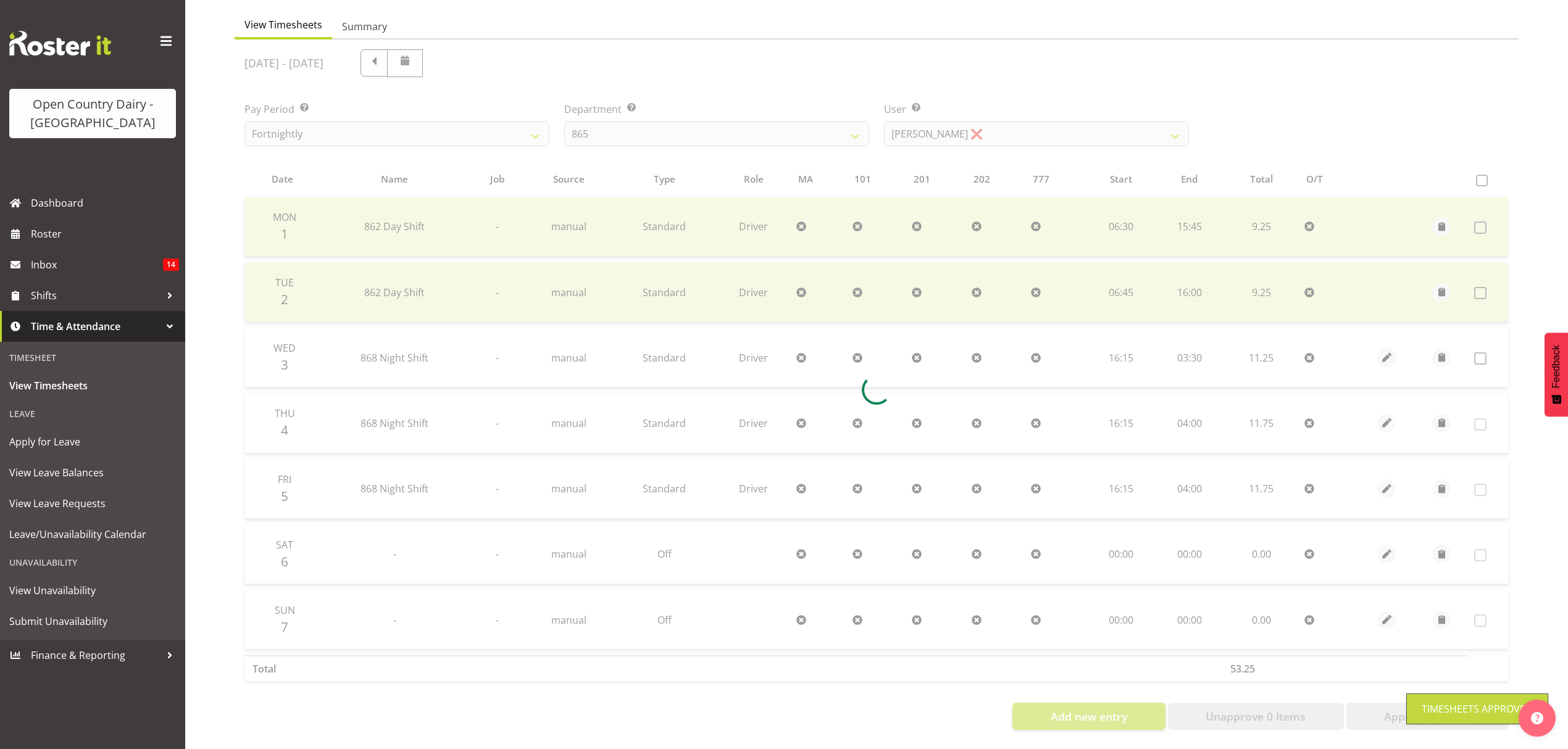
scroll to position [123, 0]
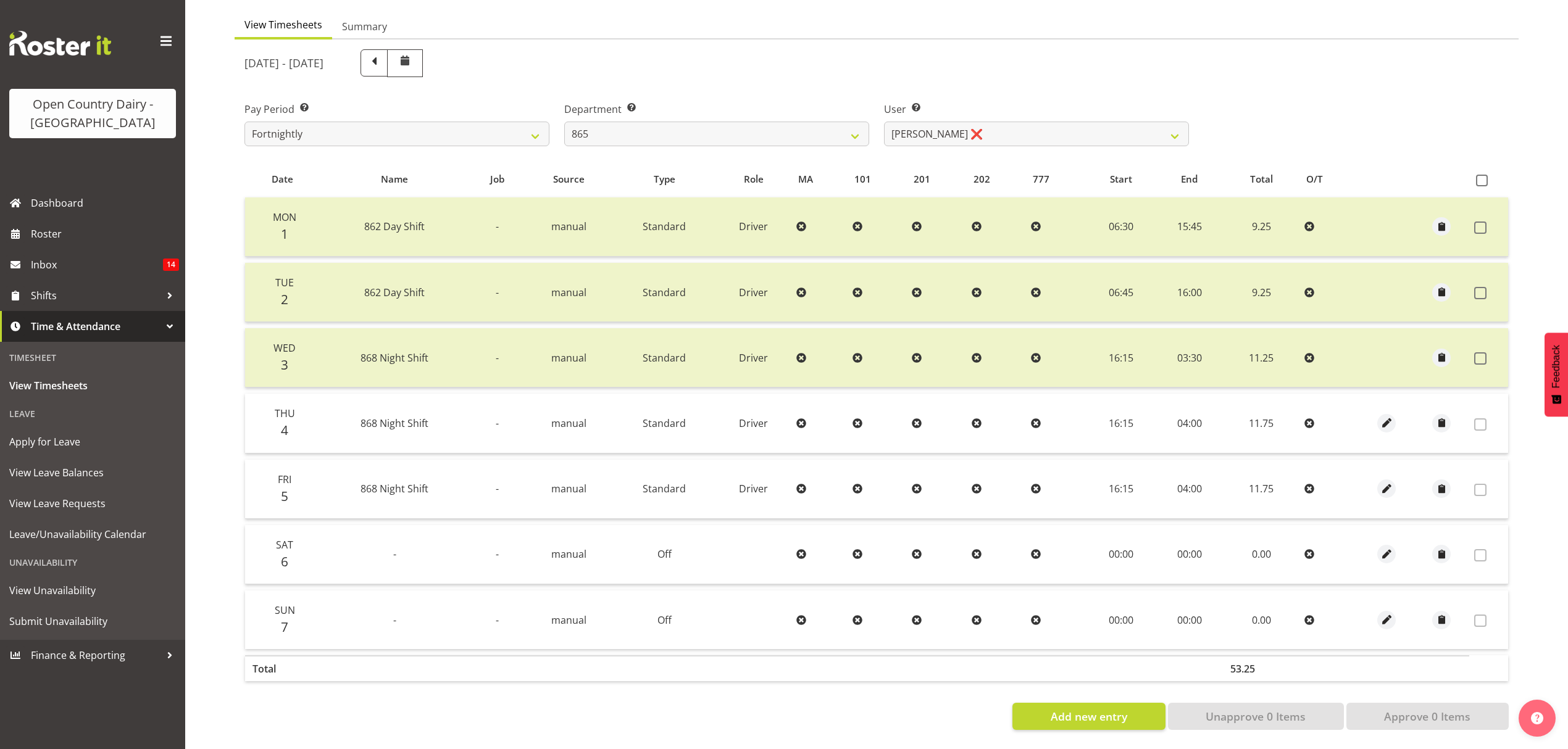
click at [769, 111] on div "Department Select which department you would like to view. 734 735 736 737 738 …" at bounding box center [717, 124] width 305 height 44
click at [775, 126] on select "734 735 736 737 738 739 851 852 853 854 855 856 858 861 862 865 868 869 870 873" at bounding box center [717, 134] width 305 height 25
click at [564, 122] on select "734 735 736 737 738 739 851 852 853 854 855 856 858 861 862 865 868 869 870 873" at bounding box center [717, 134] width 305 height 25
click at [959, 122] on select "[PERSON_NAME] ❌ [PERSON_NAME] ❌ [PERSON_NAME] ❌ [PERSON_NAME] ❌" at bounding box center [1037, 134] width 305 height 25
click at [884, 122] on select "[PERSON_NAME] ❌ [PERSON_NAME] ❌ [PERSON_NAME] ❌ [PERSON_NAME] ❌" at bounding box center [1037, 134] width 305 height 25
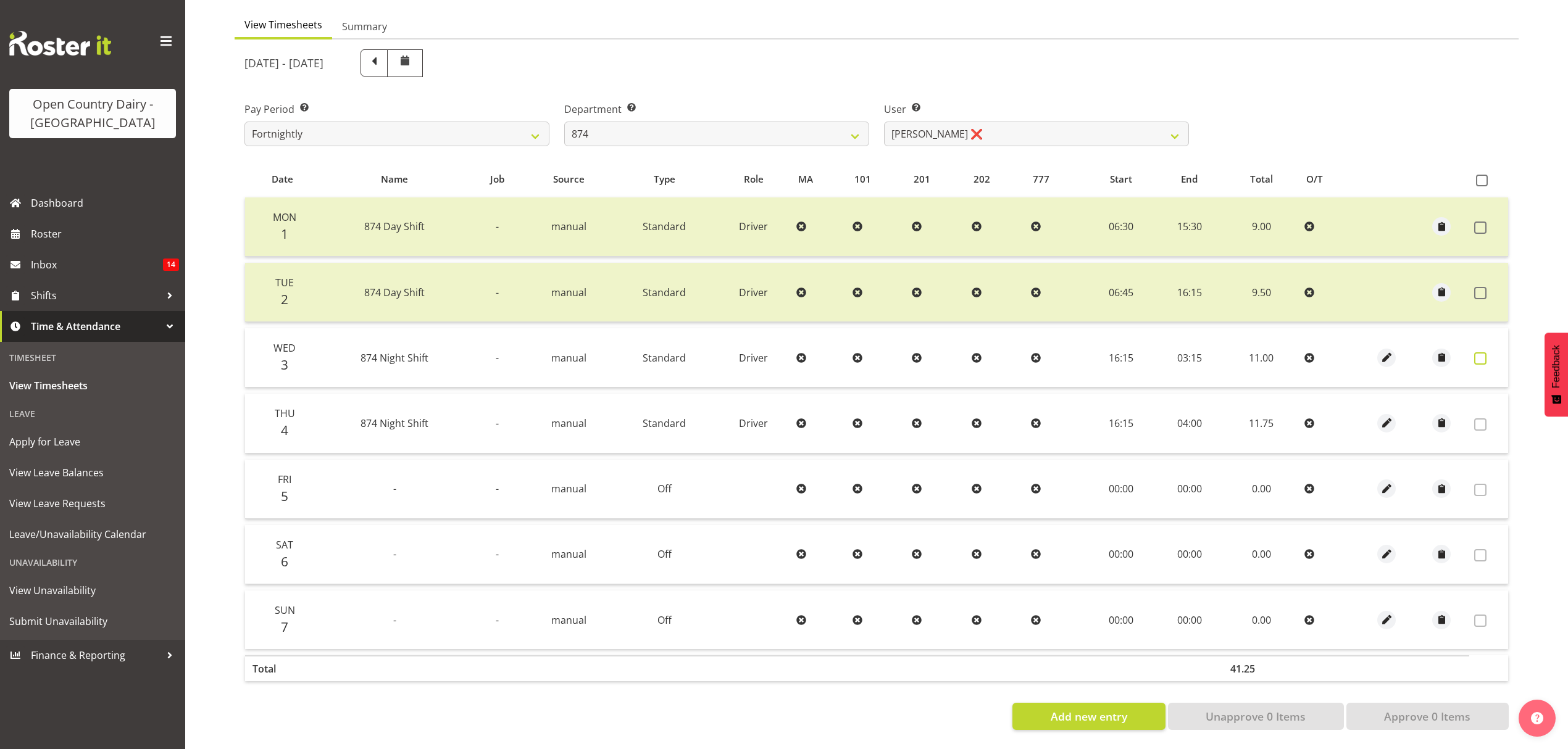
click at [1477, 353] on span at bounding box center [1480, 359] width 12 height 12
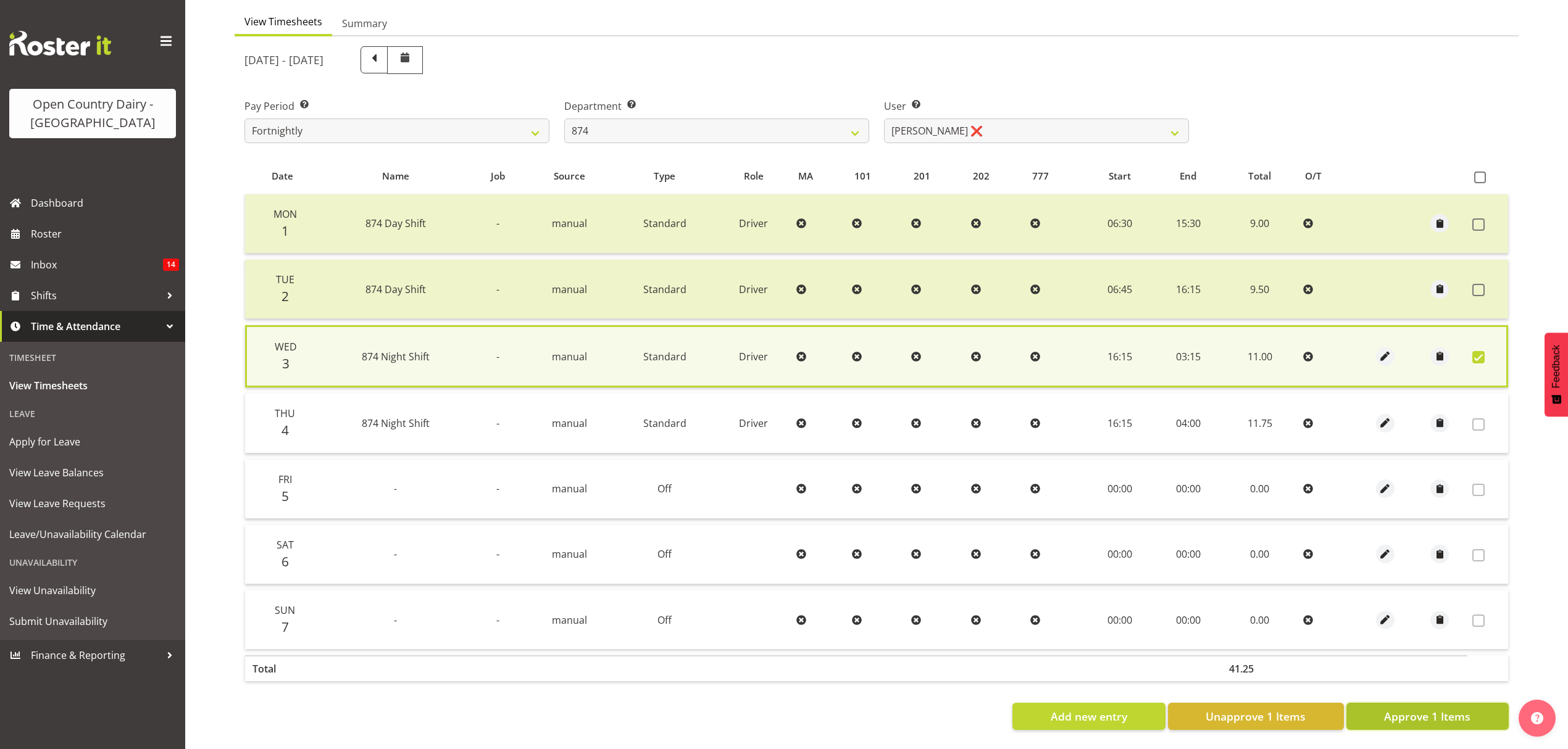
click at [1406, 712] on span "Approve 1 Items" at bounding box center [1427, 716] width 86 height 16
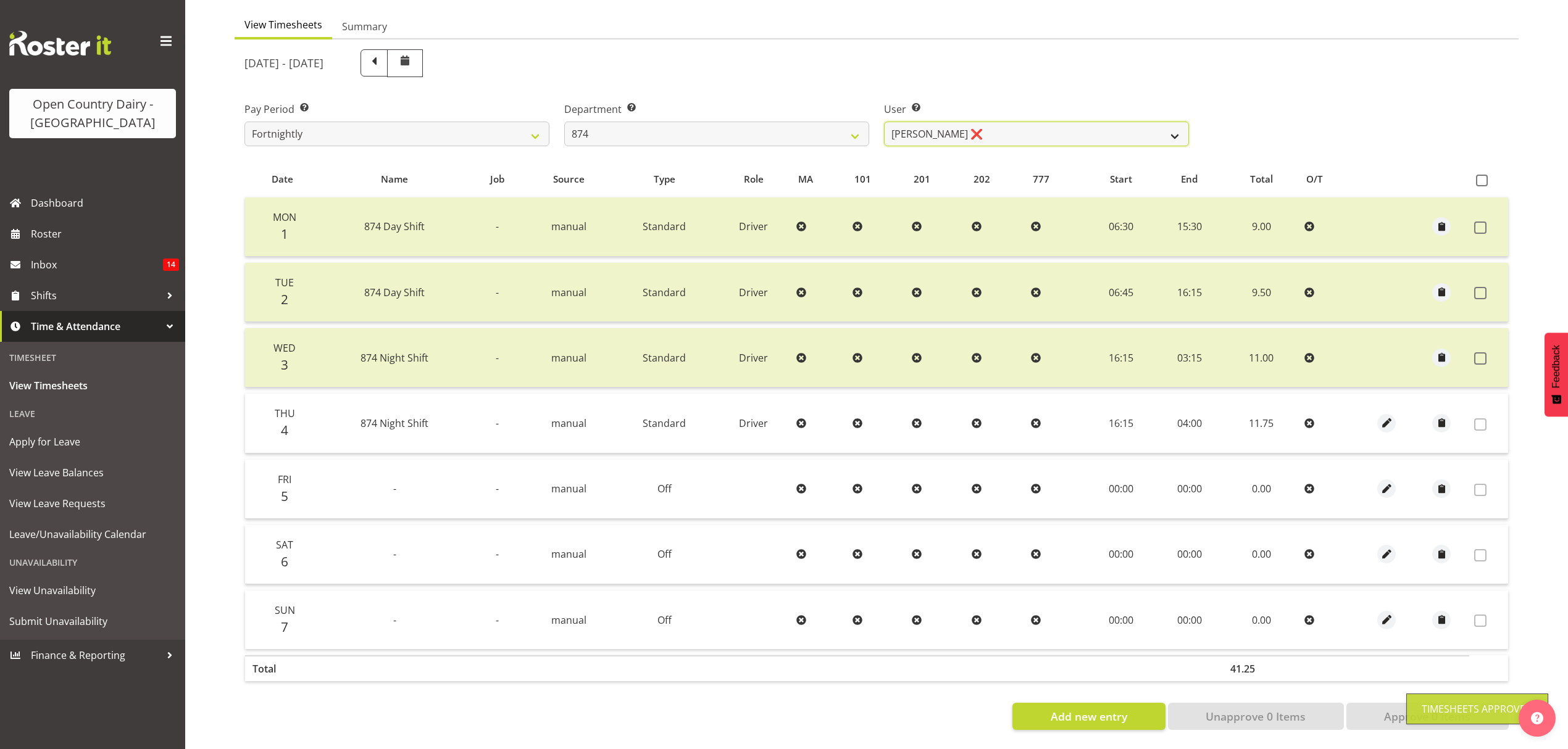
click at [990, 133] on select "[PERSON_NAME] ❌ [PERSON_NAME] ❌ [PERSON_NAME] ❌ [PERSON_NAME] ❌" at bounding box center [1037, 134] width 305 height 25
click at [653, 127] on select "734 735 736 737 738 739 851 852 853 854 855 856 858 861 862 865 868 869 870 873" at bounding box center [717, 134] width 305 height 25
click at [564, 122] on select "734 735 736 737 738 739 851 852 853 854 855 856 858 861 862 865 868 869 870 873" at bounding box center [717, 134] width 305 height 25
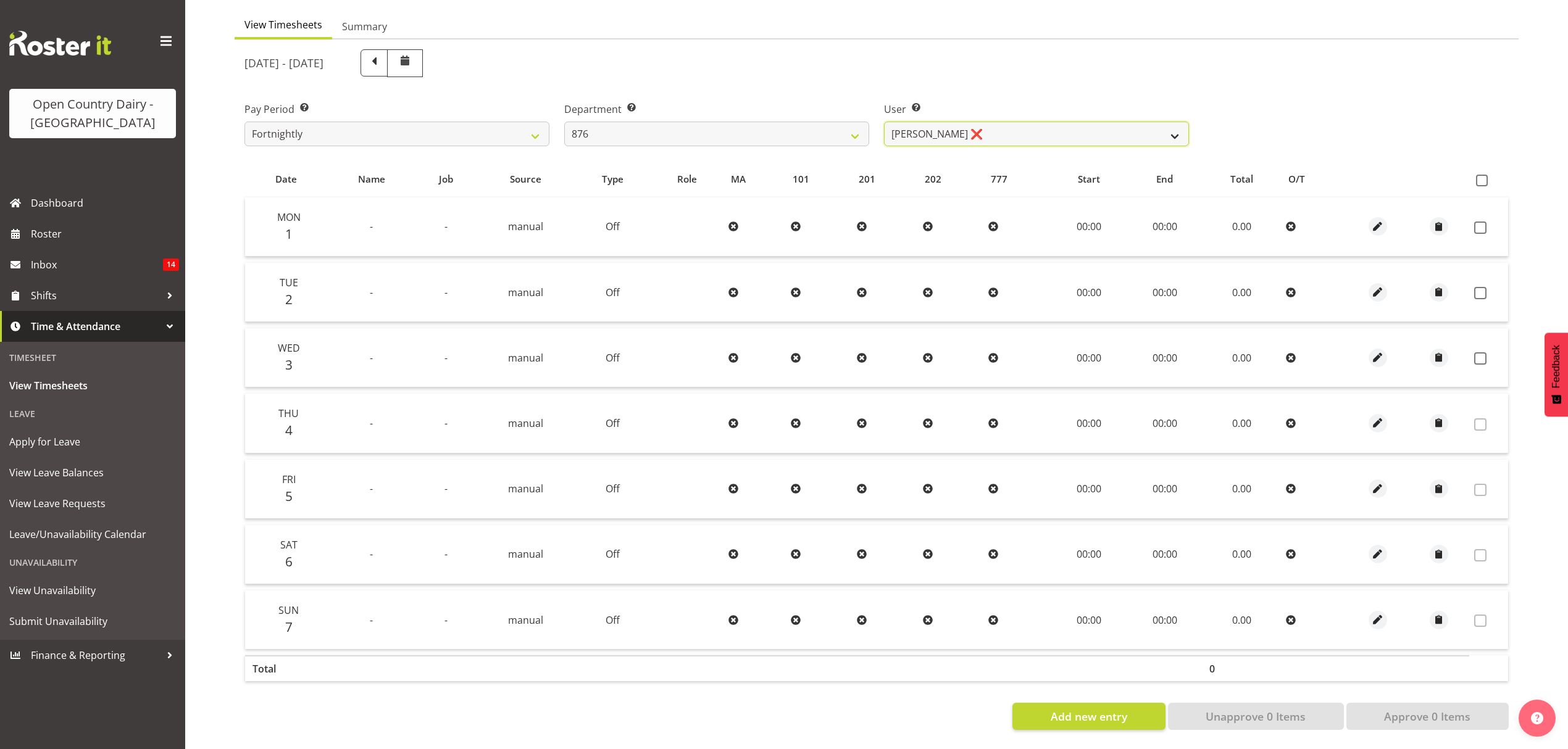
click at [1026, 136] on select "[PERSON_NAME] ❌ [PERSON_NAME] ✔ [PERSON_NAME] ❌ [PERSON_NAME] ❌" at bounding box center [1037, 134] width 305 height 25
click at [884, 122] on select "[PERSON_NAME] ❌ [PERSON_NAME] ✔ [PERSON_NAME] ❌ [PERSON_NAME] ❌" at bounding box center [1037, 134] width 305 height 25
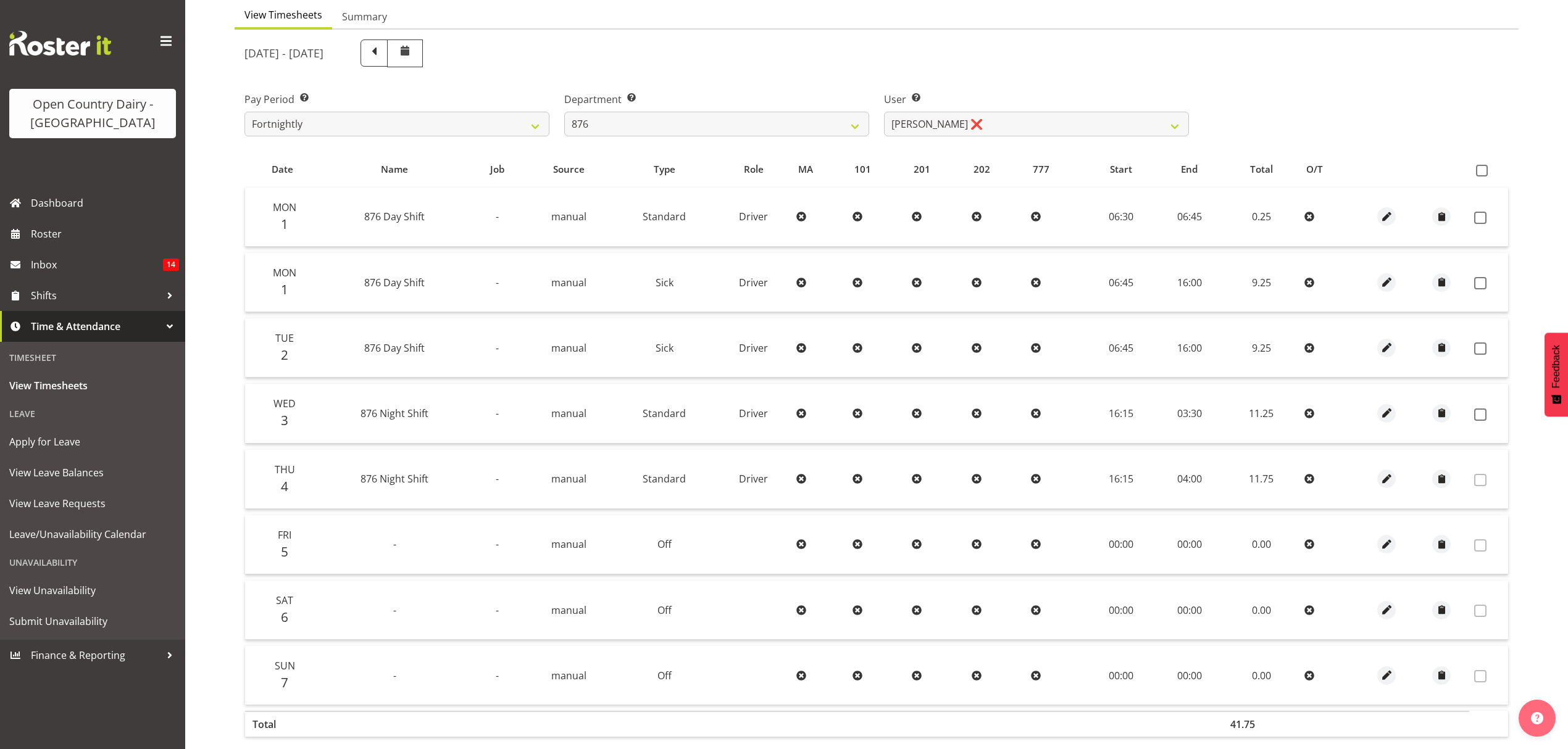
click at [1482, 178] on th at bounding box center [1488, 170] width 39 height 23
click at [1489, 173] on label at bounding box center [1485, 170] width 18 height 12
click at [1484, 173] on input "checkbox" at bounding box center [1480, 170] width 8 height 8
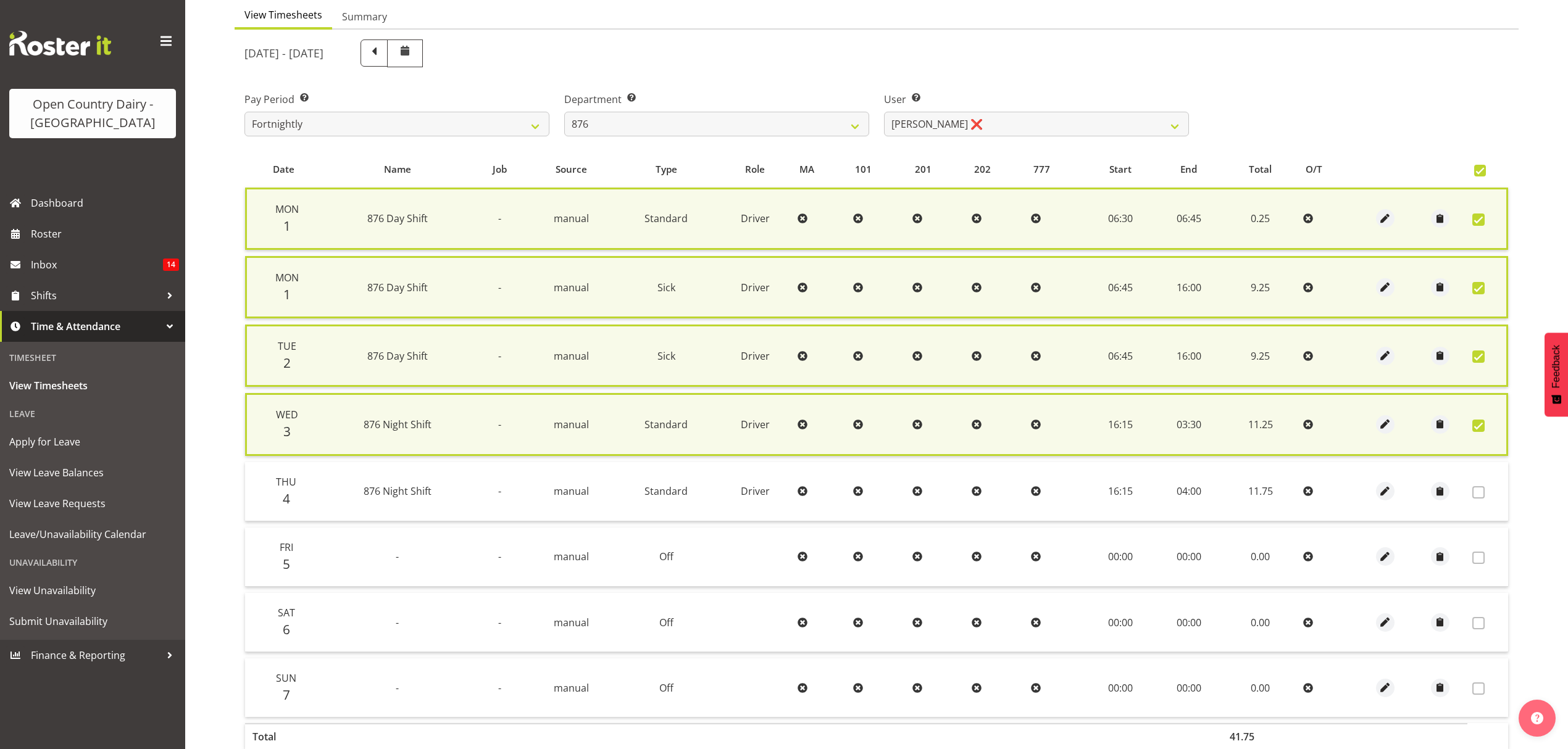
click at [1489, 173] on label at bounding box center [1483, 170] width 18 height 12
click at [1482, 173] on input "checkbox" at bounding box center [1478, 170] width 8 height 8
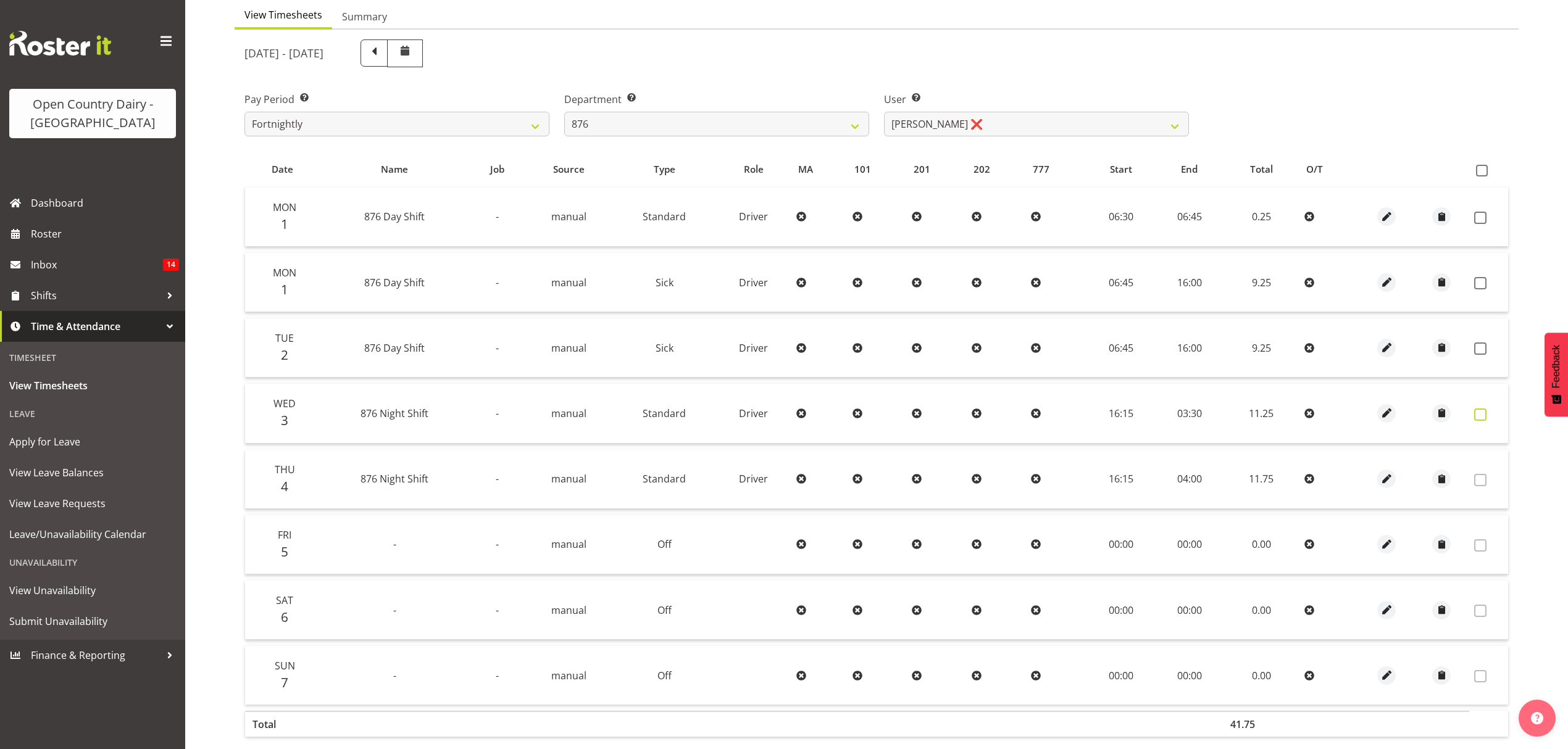
click at [1482, 410] on span at bounding box center [1480, 414] width 12 height 12
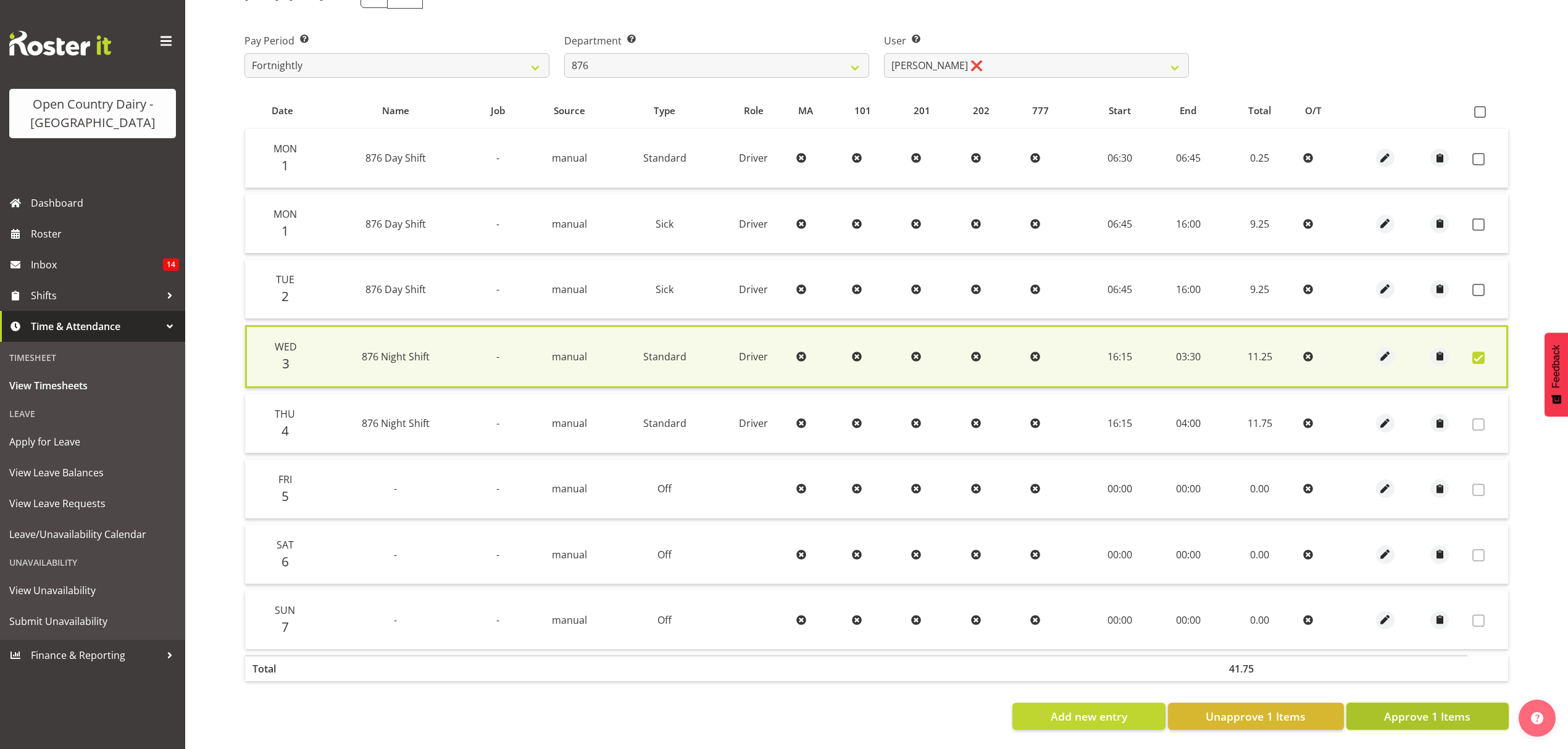
click at [1470, 703] on button "Approve 1 Items" at bounding box center [1427, 716] width 162 height 27
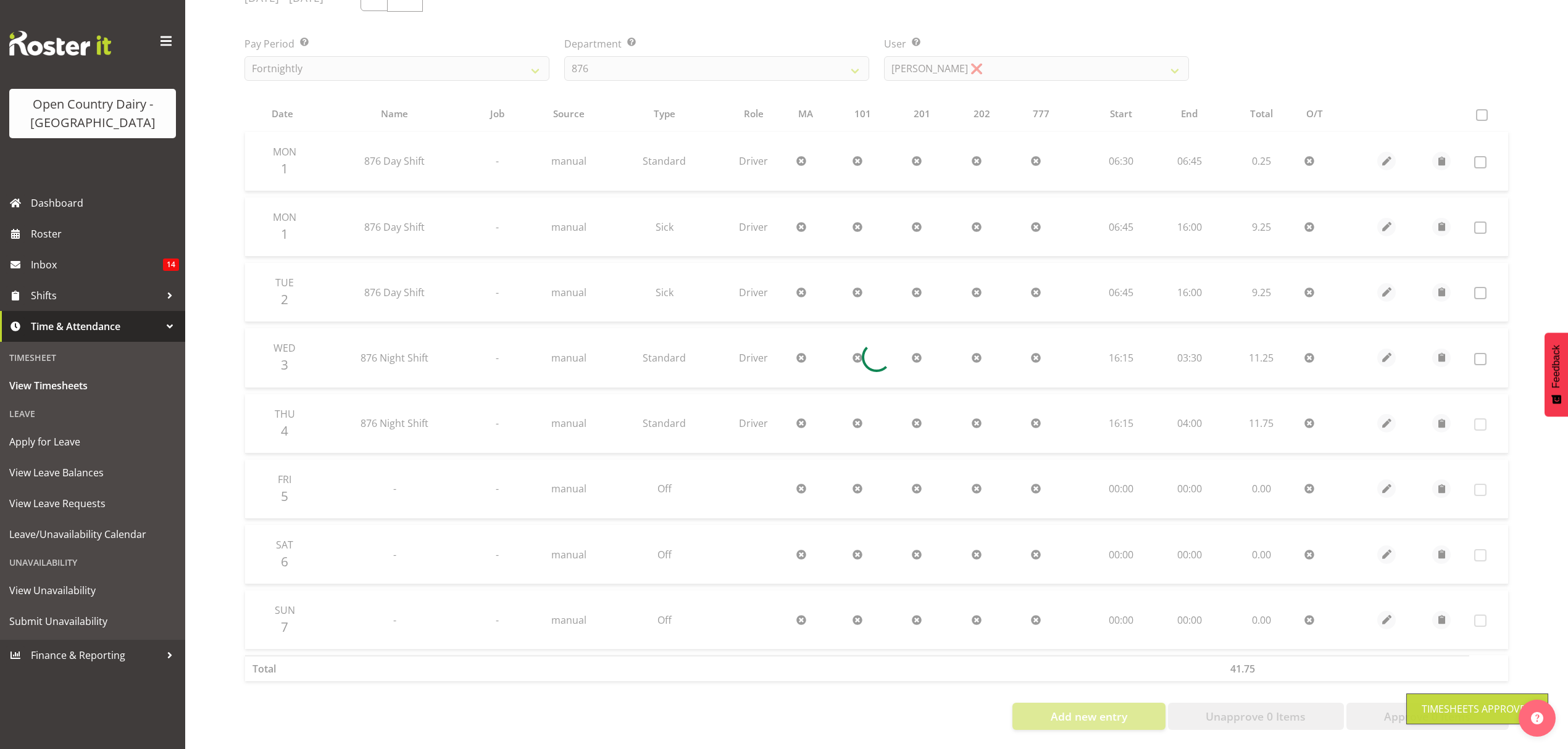
scroll to position [189, 0]
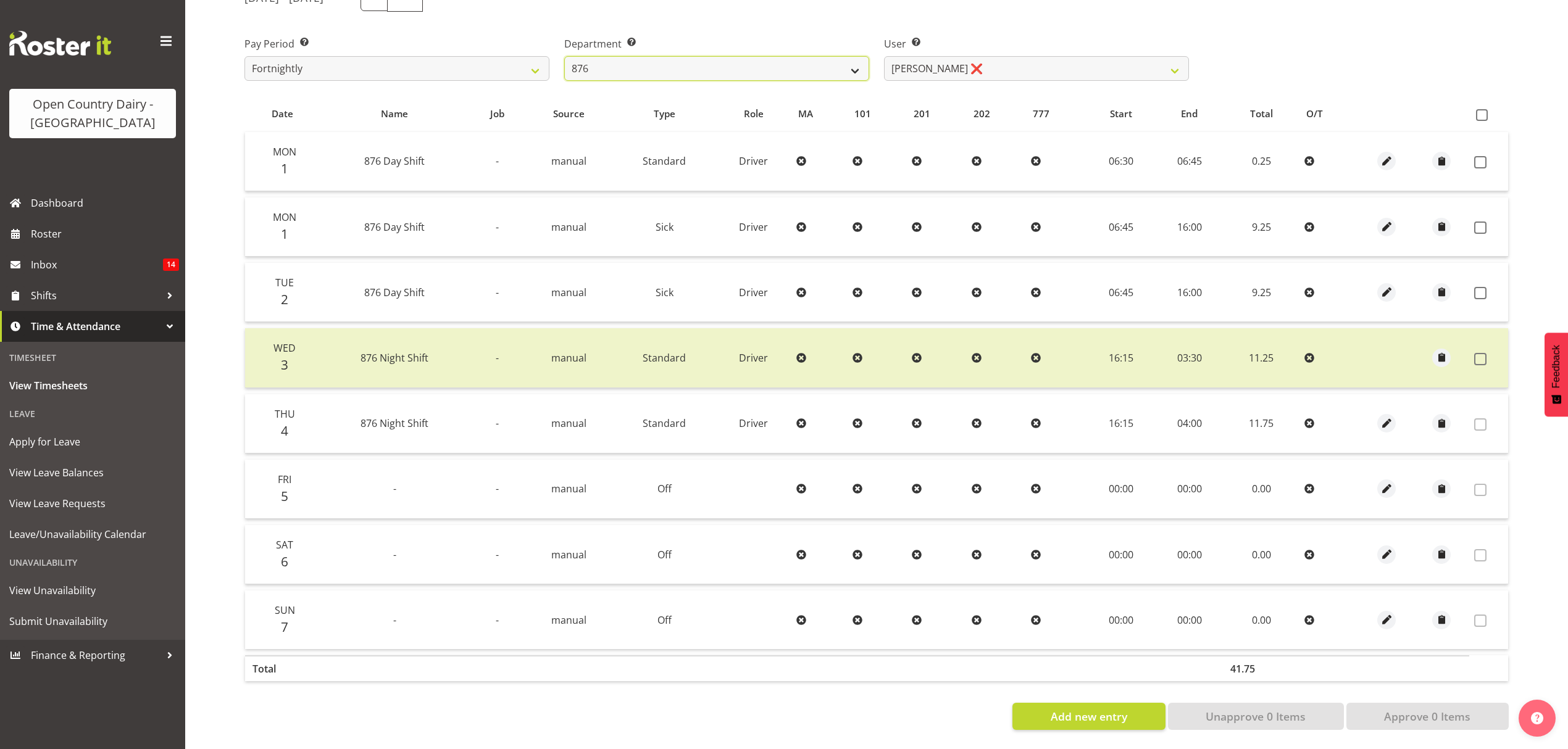
click at [805, 57] on select "734 735 736 737 738 739 851 852 853 854 855 856 858 861 862 865 868 869 870 873" at bounding box center [717, 69] width 305 height 25
click at [564, 56] on select "734 735 736 737 738 739 851 852 853 854 855 856 858 861 862 865 868 869 870 873" at bounding box center [717, 69] width 305 height 25
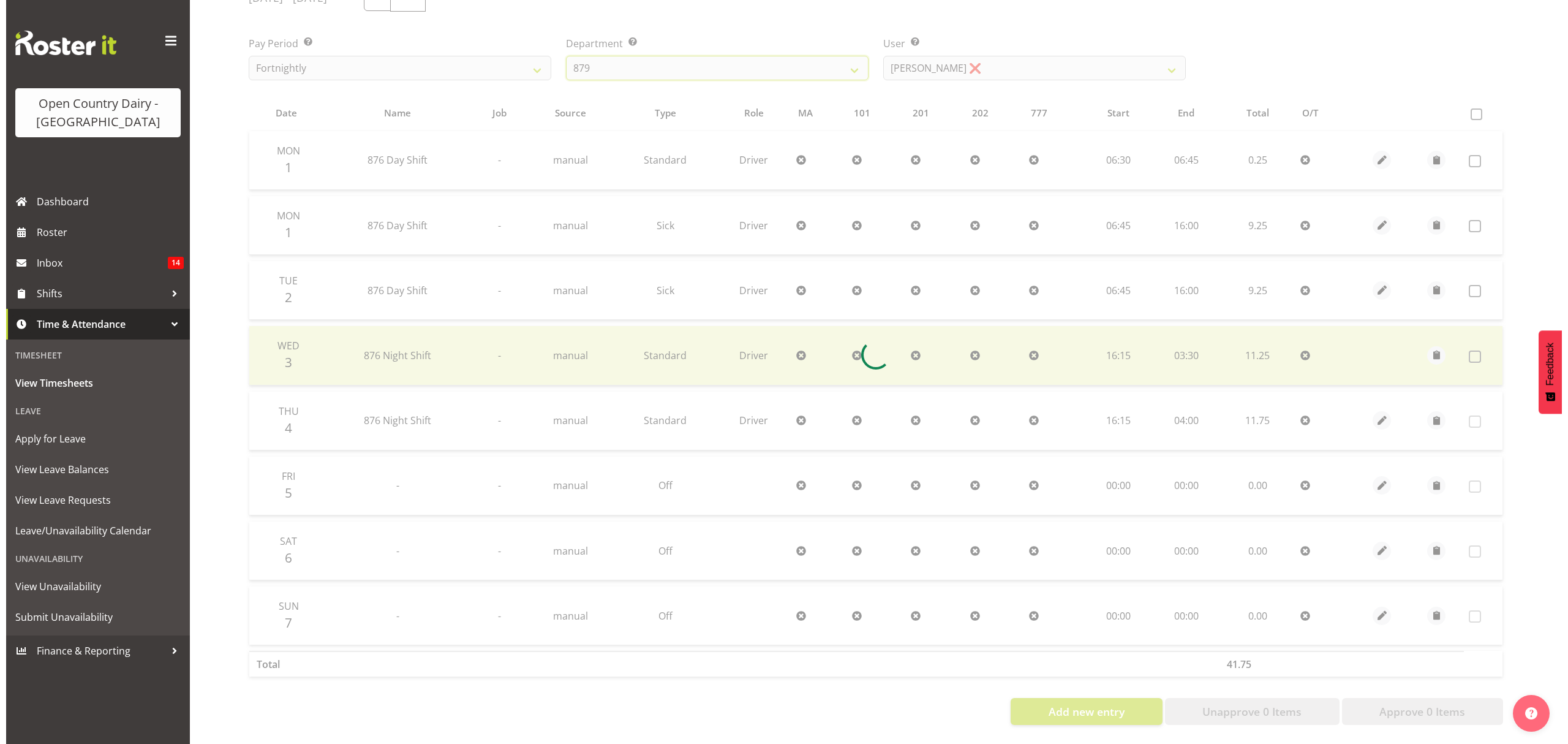
scroll to position [123, 0]
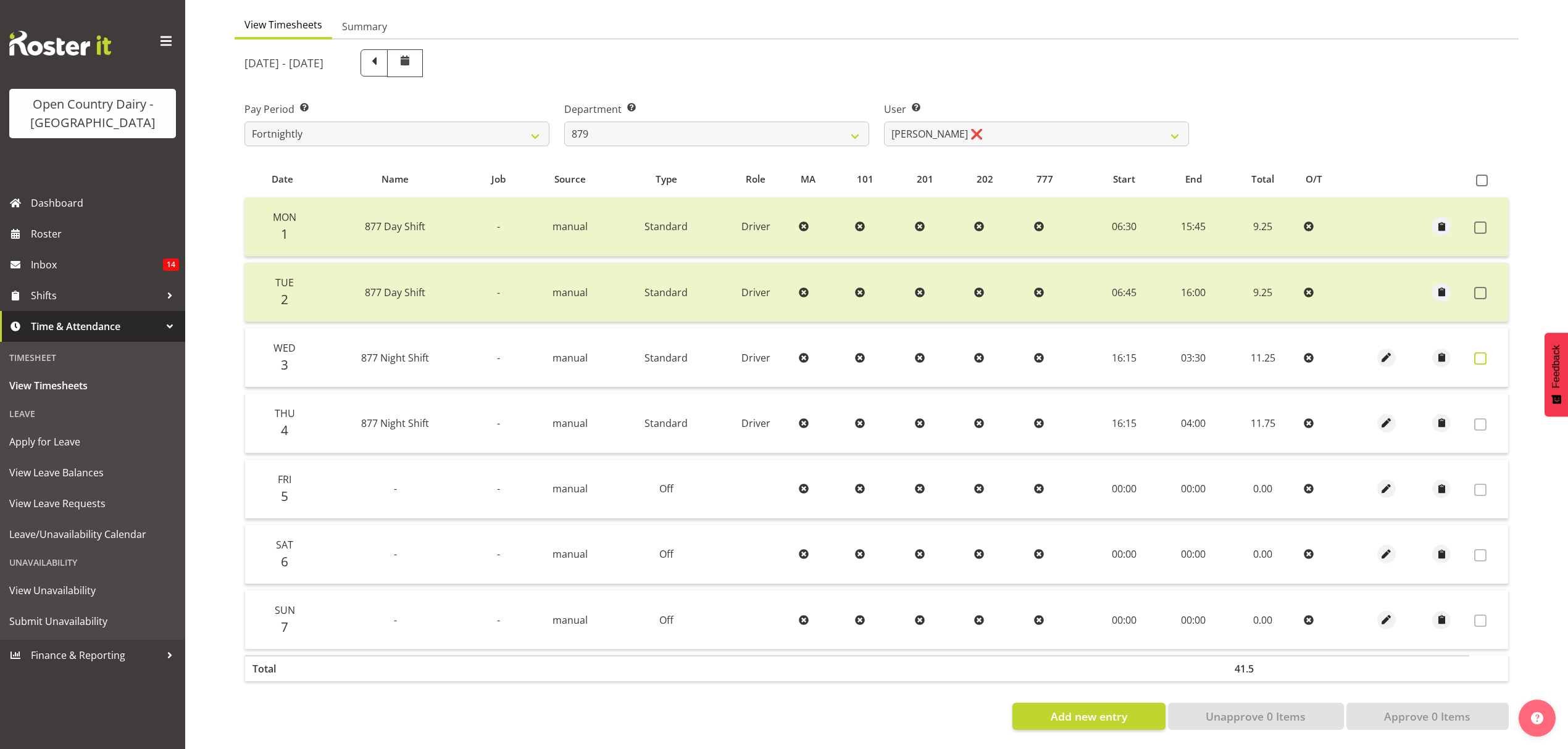
click at [1484, 353] on span at bounding box center [1480, 359] width 12 height 12
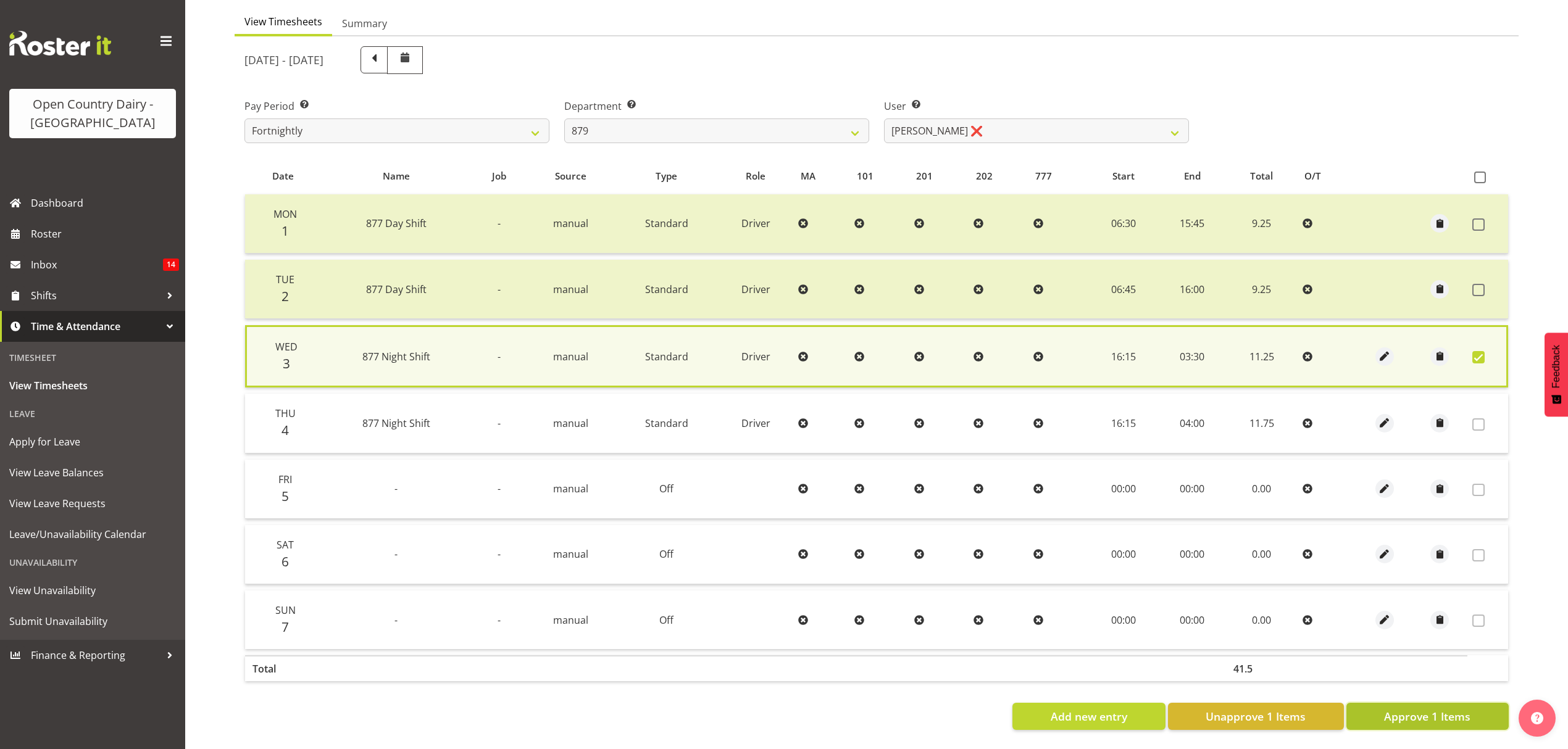
click at [1464, 708] on span "Approve 1 Items" at bounding box center [1427, 716] width 86 height 16
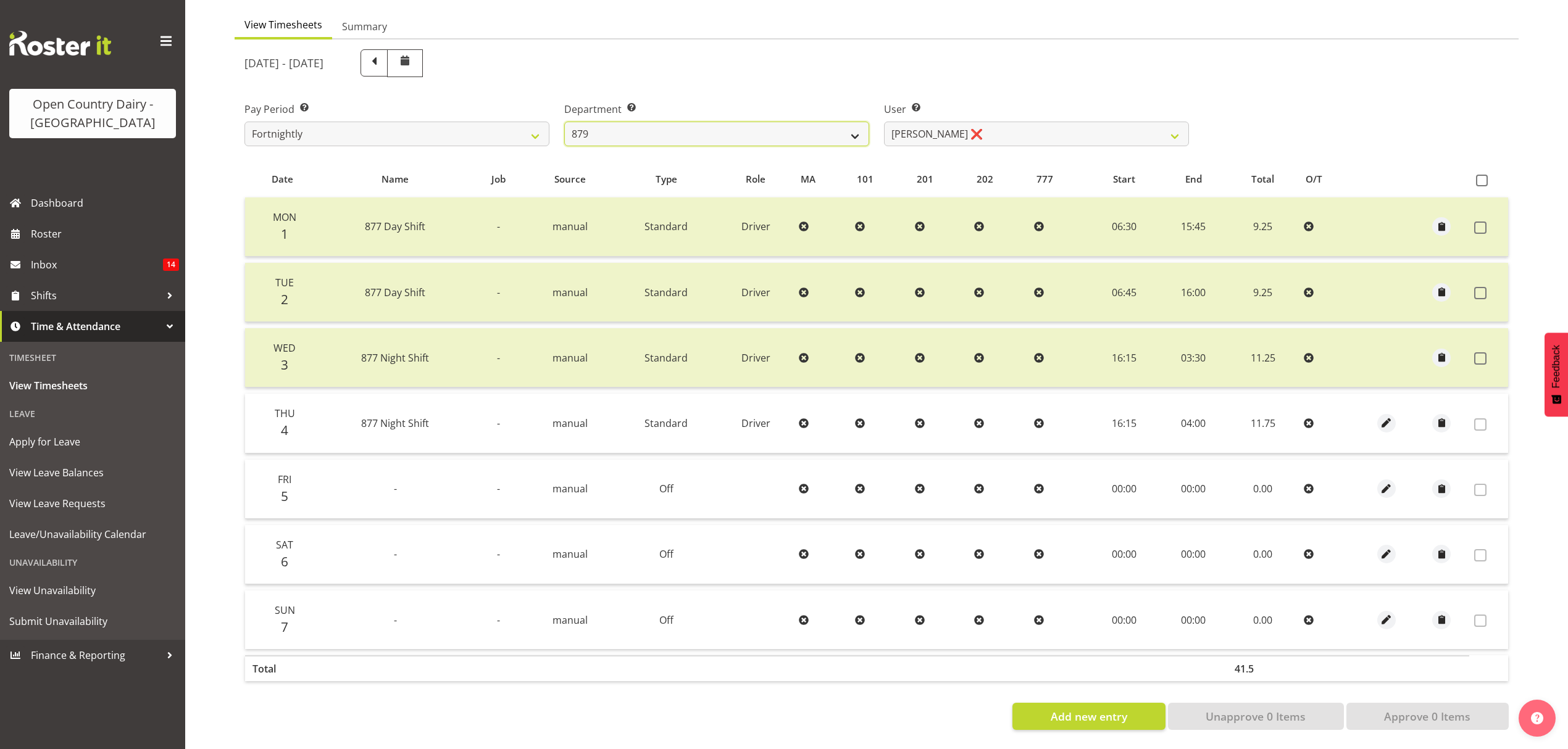
click at [723, 122] on select "734 735 736 737 738 739 851 852 853 854 855 856 858 861 862 865 868 869 870 873" at bounding box center [717, 134] width 305 height 25
click at [564, 122] on select "734 735 736 737 738 739 851 852 853 854 855 856 858 861 862 865 868 869 870 873" at bounding box center [717, 134] width 305 height 25
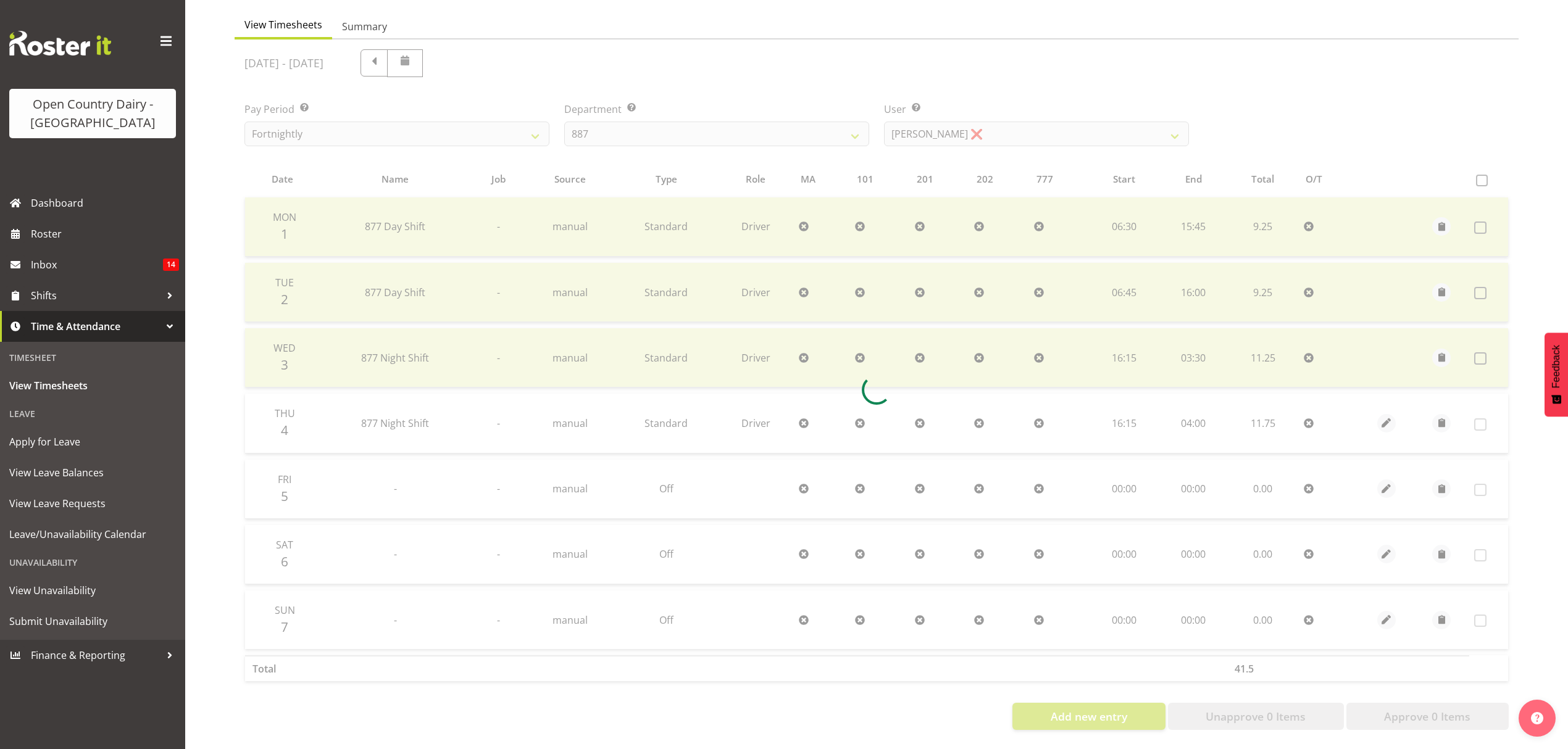
click at [1043, 124] on div "[DATE] - [DATE] Pay Period Select which pay period you would like to view. Fort…" at bounding box center [877, 386] width 1264 height 688
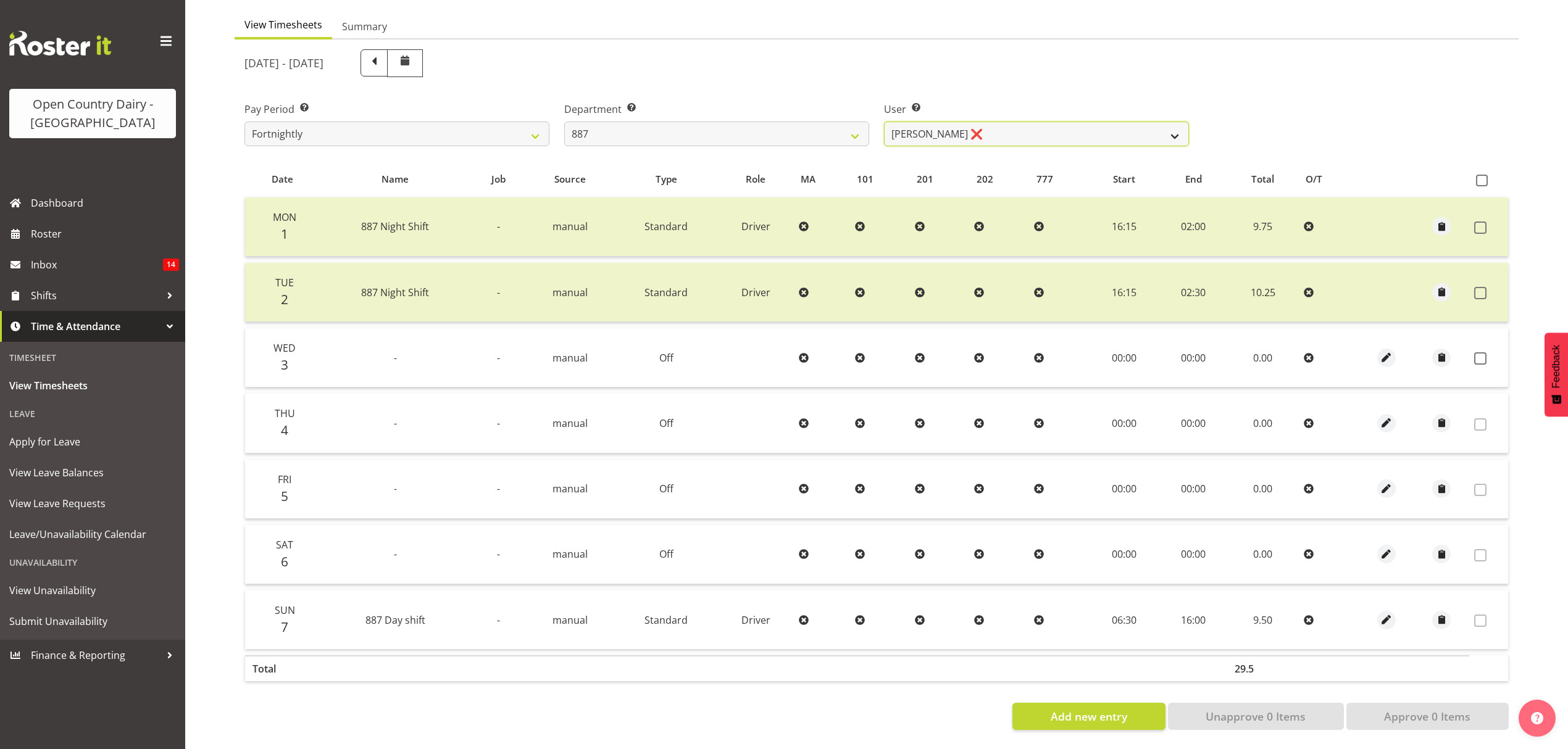
click at [1043, 124] on select "[PERSON_NAME] ❌ [PERSON_NAME] ❌ [PERSON_NAME] ❌ [PERSON_NAME] ❌" at bounding box center [1037, 134] width 305 height 25
click at [884, 122] on select "[PERSON_NAME] ❌ [PERSON_NAME] ❌ [PERSON_NAME] ❌ [PERSON_NAME] ❌" at bounding box center [1037, 134] width 305 height 25
click at [1484, 353] on span at bounding box center [1480, 359] width 12 height 12
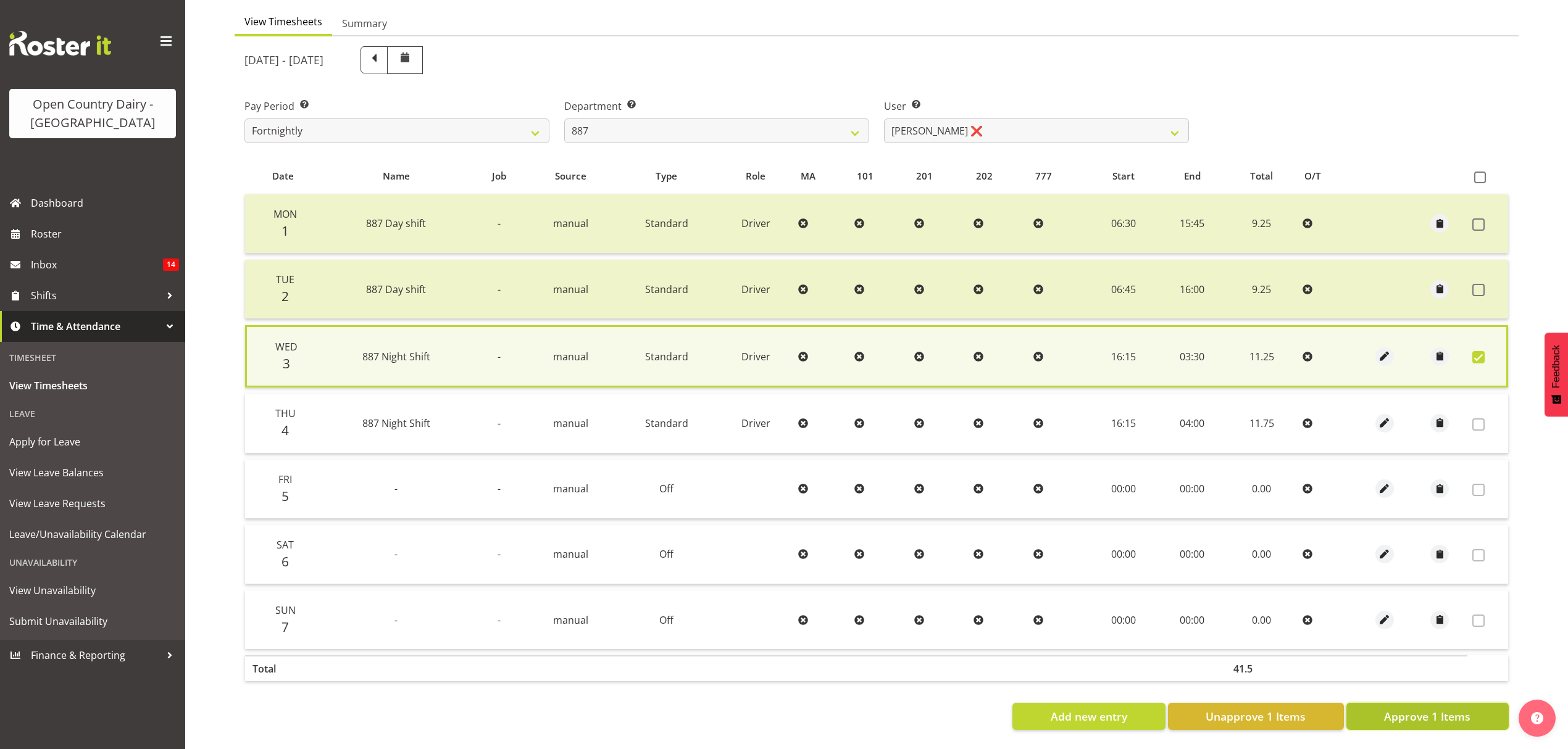
click at [1444, 708] on span "Approve 1 Items" at bounding box center [1427, 716] width 86 height 16
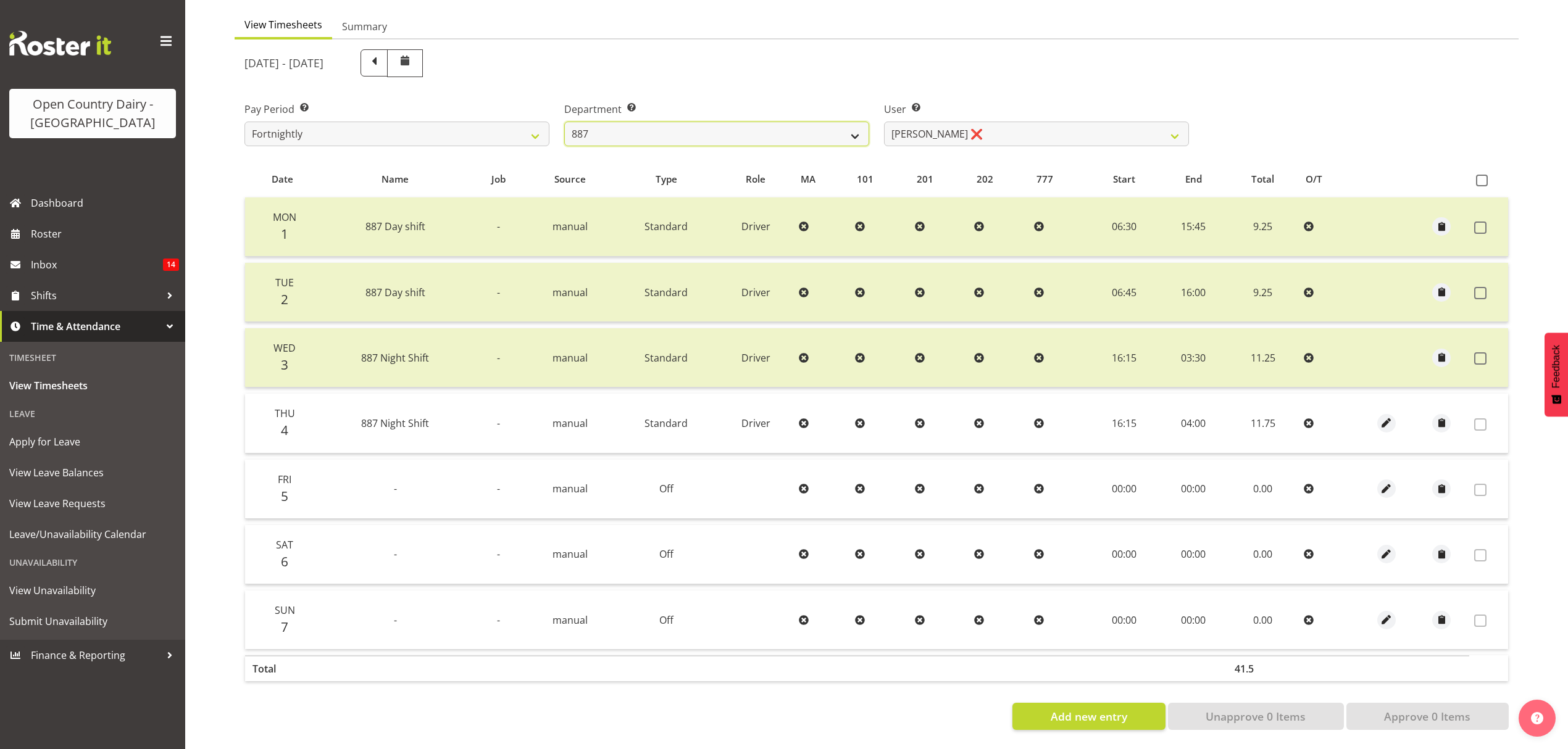
click at [814, 125] on select "734 735 736 737 738 739 851 852 853 854 855 856 858 861 862 865 868 869 870 873" at bounding box center [717, 134] width 305 height 25
click at [564, 122] on select "734 735 736 737 738 739 851 852 853 854 855 856 858 861 862 865 868 869 870 873" at bounding box center [717, 134] width 305 height 25
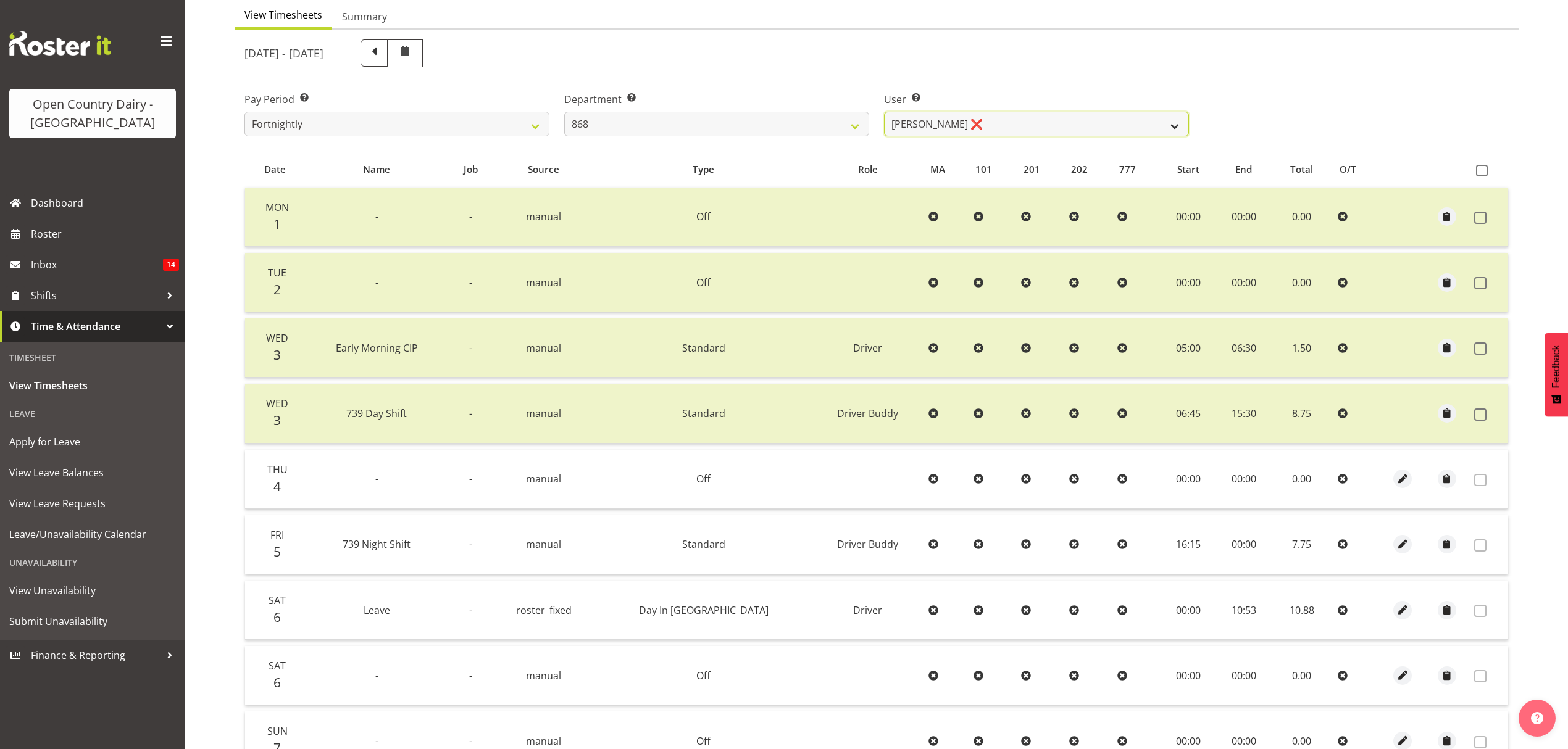
click at [956, 127] on select "[PERSON_NAME] ❌ [PERSON_NAME] ❌ [PERSON_NAME] ❌ [PERSON_NAME] ❌" at bounding box center [1037, 124] width 305 height 25
click at [884, 112] on select "[PERSON_NAME] ❌ [PERSON_NAME] ❌ [PERSON_NAME] ❌ [PERSON_NAME] ❌" at bounding box center [1037, 124] width 305 height 25
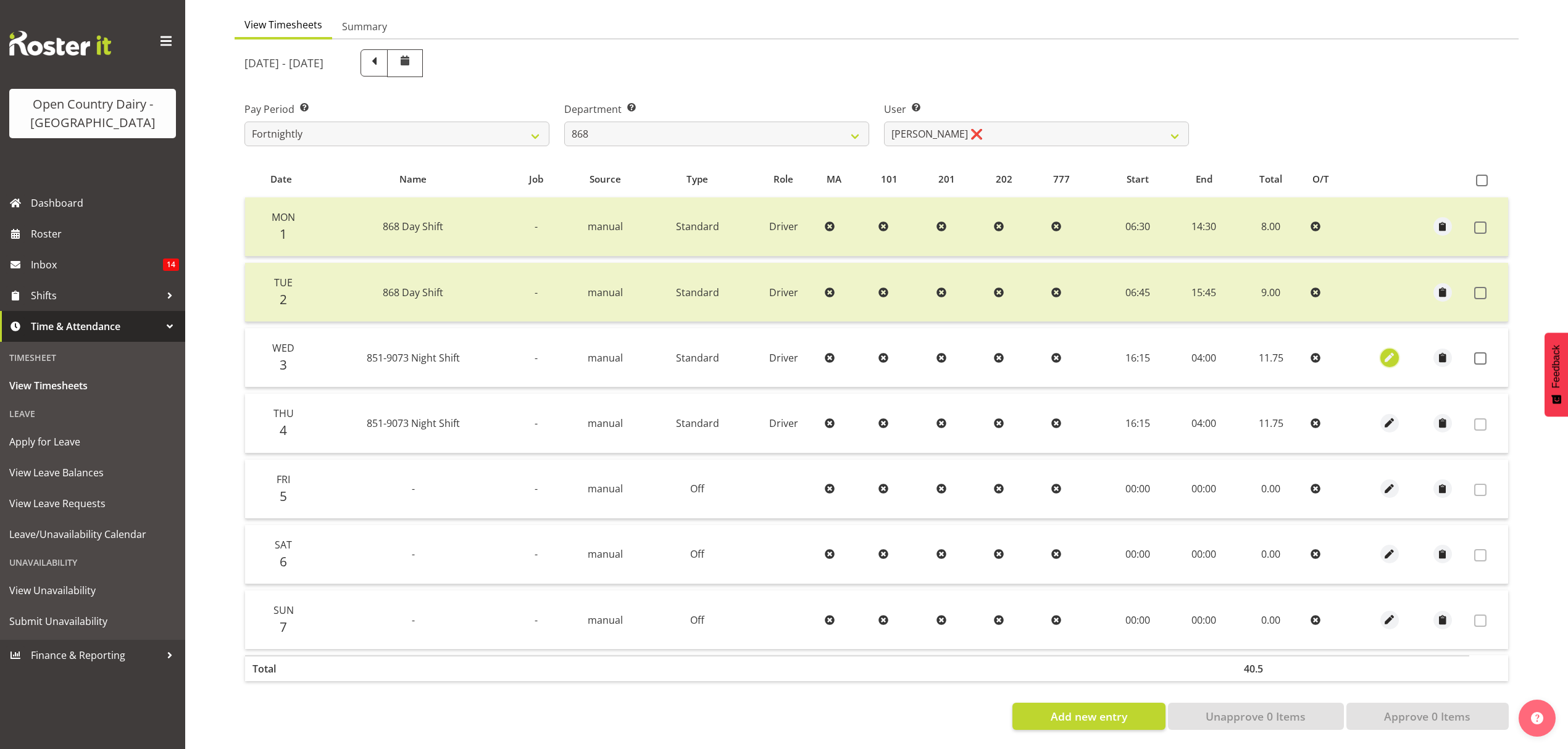
click at [1390, 351] on span "button" at bounding box center [1389, 358] width 14 height 14
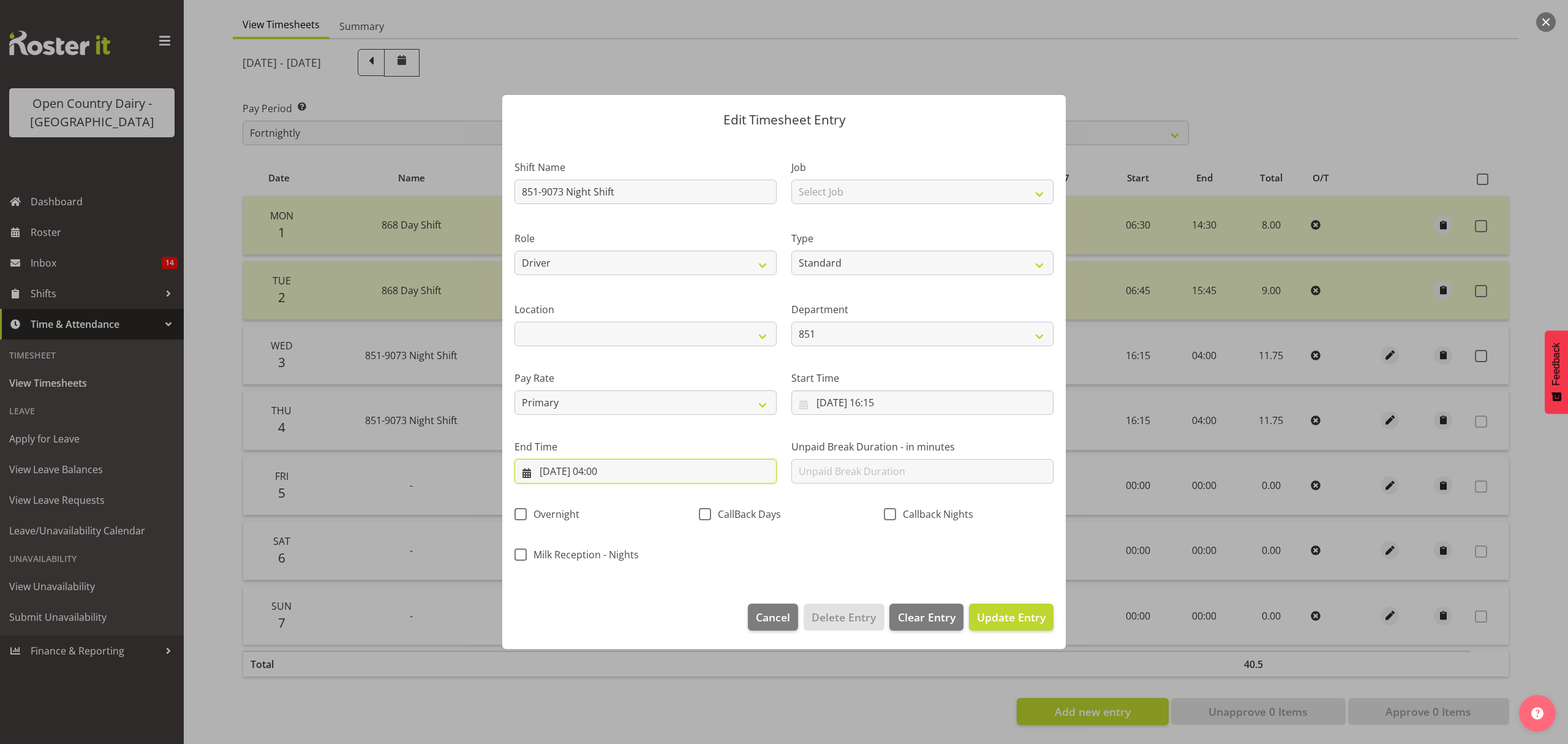
click at [606, 474] on input "[DATE] 04:00" at bounding box center [645, 471] width 262 height 25
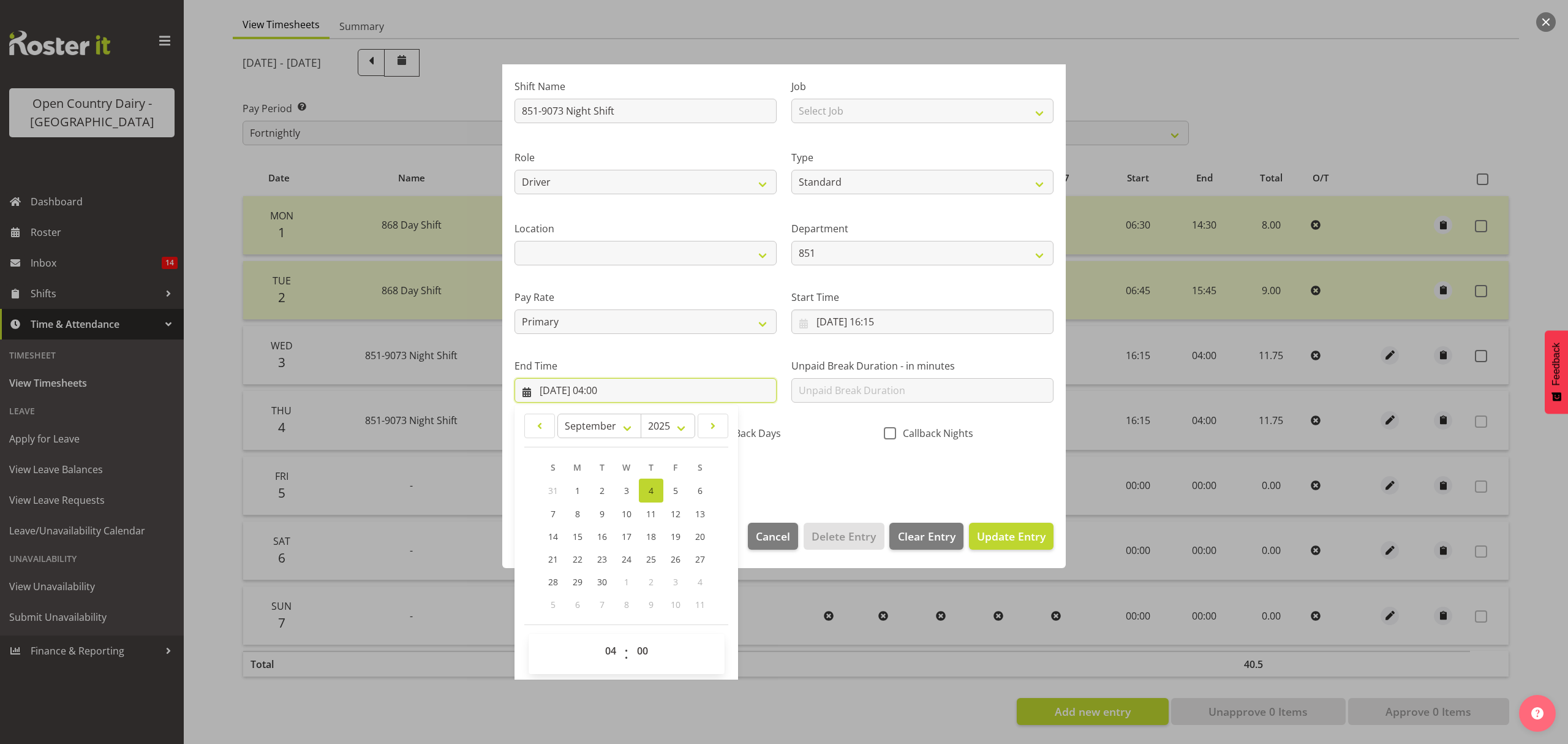
scroll to position [83, 0]
click at [614, 646] on select "00 01 02 03 04 05 06 07 08 09 10 11 12 13 14 15 16 17 18 19 20 21 22 23" at bounding box center [612, 648] width 28 height 25
click at [598, 637] on select "00 01 02 03 04 05 06 07 08 09 10 11 12 13 14 15 16 17 18 19 20 21 22 23" at bounding box center [612, 648] width 28 height 25
click at [652, 652] on select "00 01 02 03 04 05 06 07 08 09 10 11 12 13 14 15 16 17 18 19 20 21 22 23 24 25 2…" at bounding box center [644, 648] width 28 height 25
click at [630, 637] on select "00 01 02 03 04 05 06 07 08 09 10 11 12 13 14 15 16 17 18 19 20 21 22 23 24 25 2…" at bounding box center [644, 648] width 28 height 25
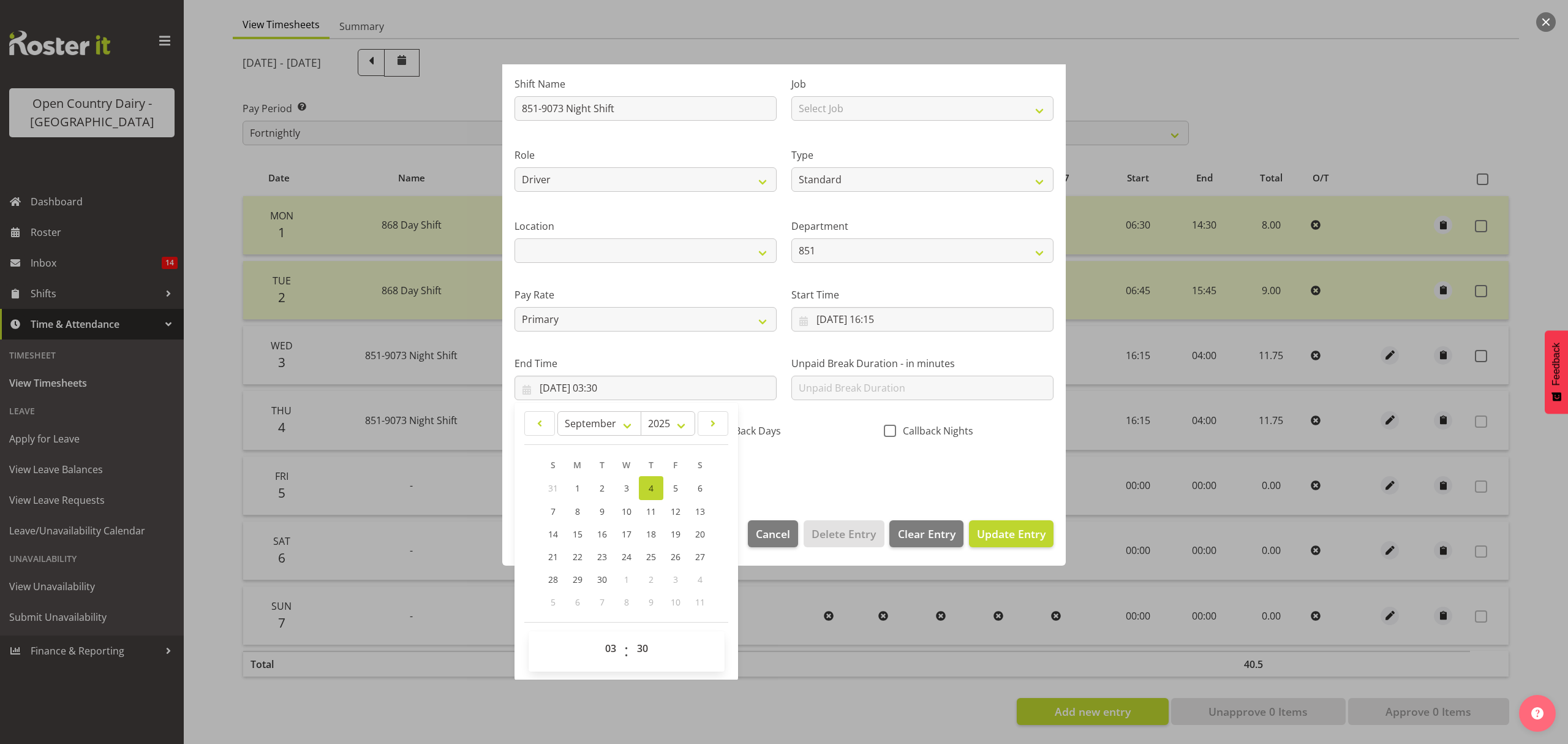
click at [854, 477] on div "Shift Name 851-9073 Night Shift Job Select Job Connecting /unconnecting Trailer…" at bounding box center [783, 274] width 554 height 429
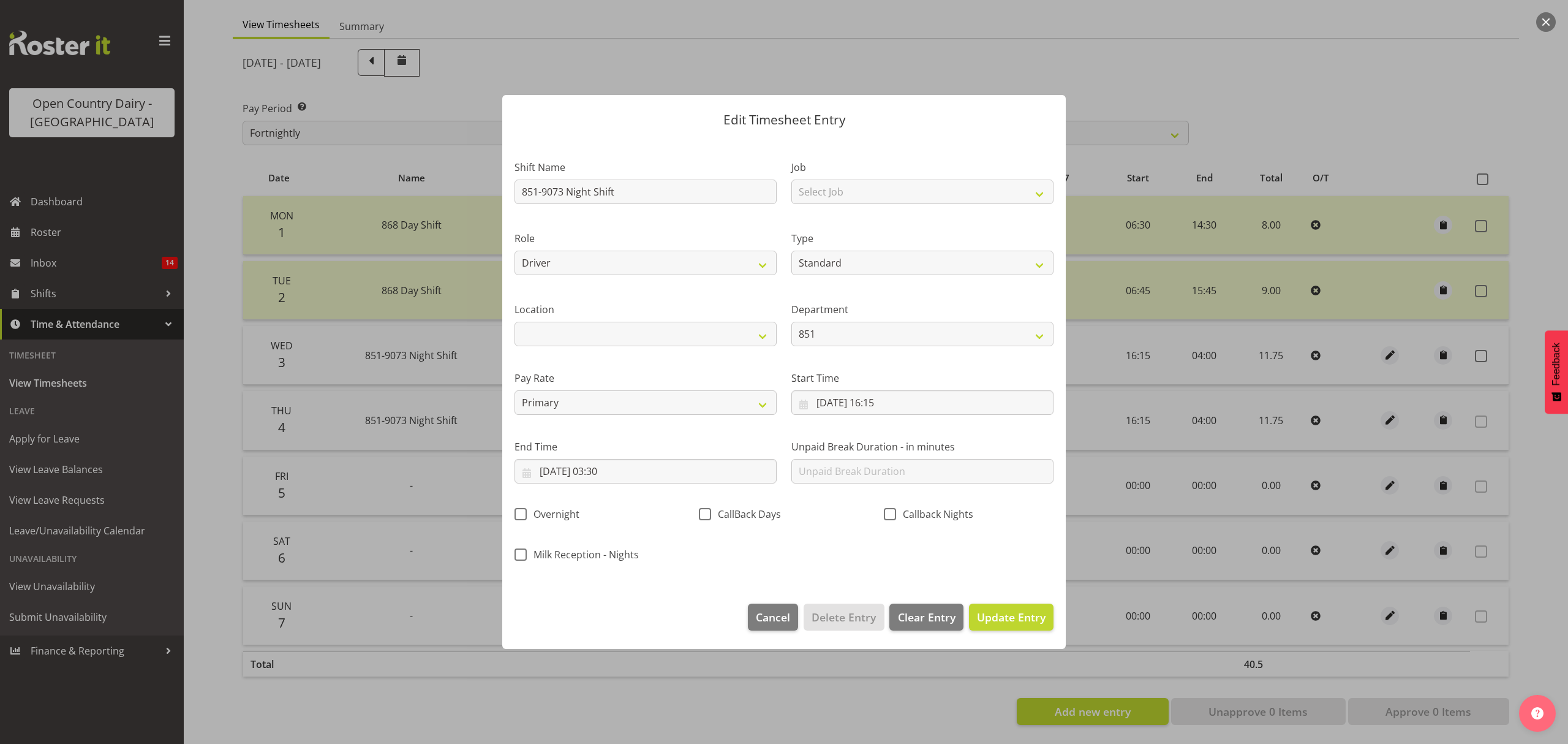
scroll to position [0, 0]
click at [1018, 615] on span "Update Entry" at bounding box center [1011, 617] width 69 height 15
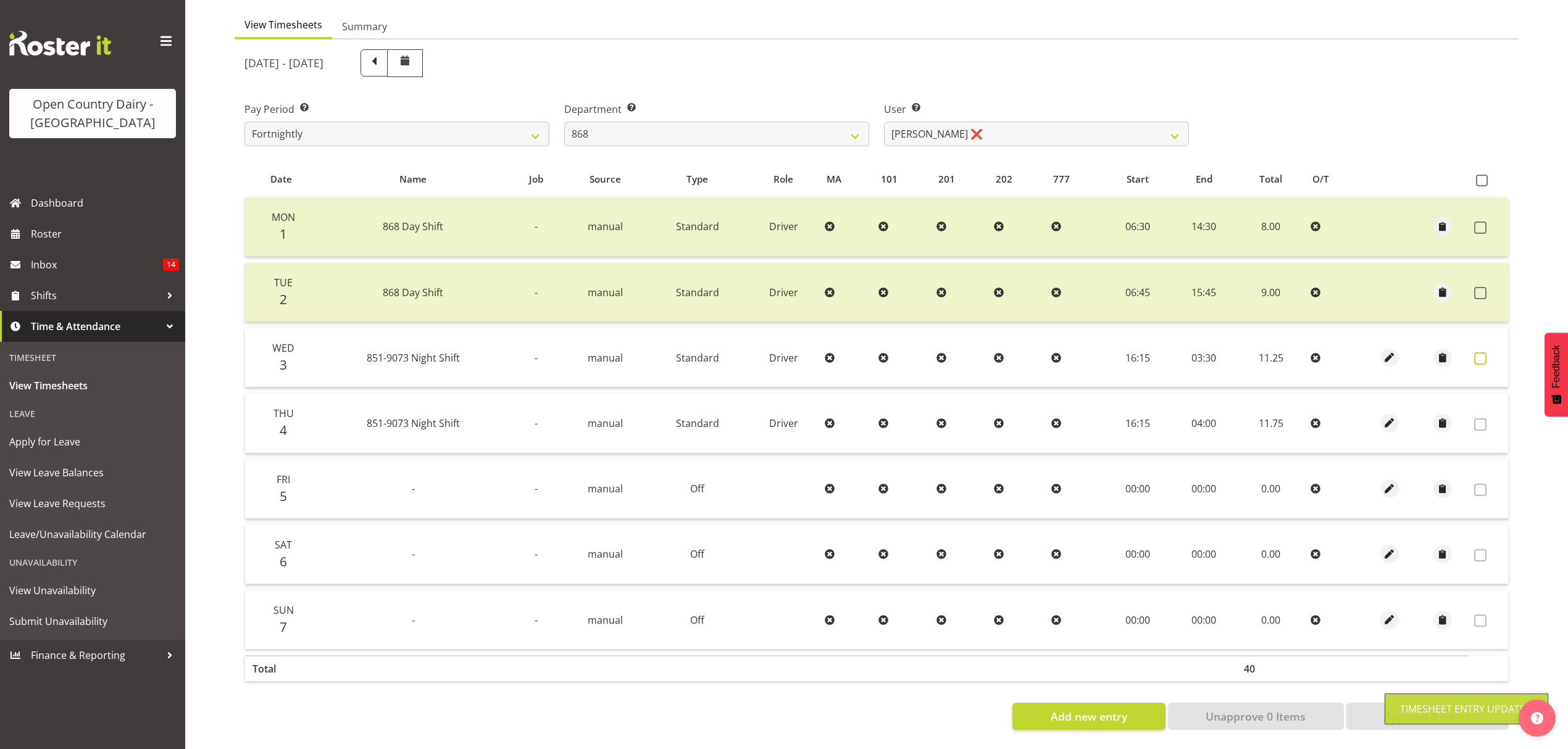
click at [1485, 353] on span at bounding box center [1480, 359] width 12 height 12
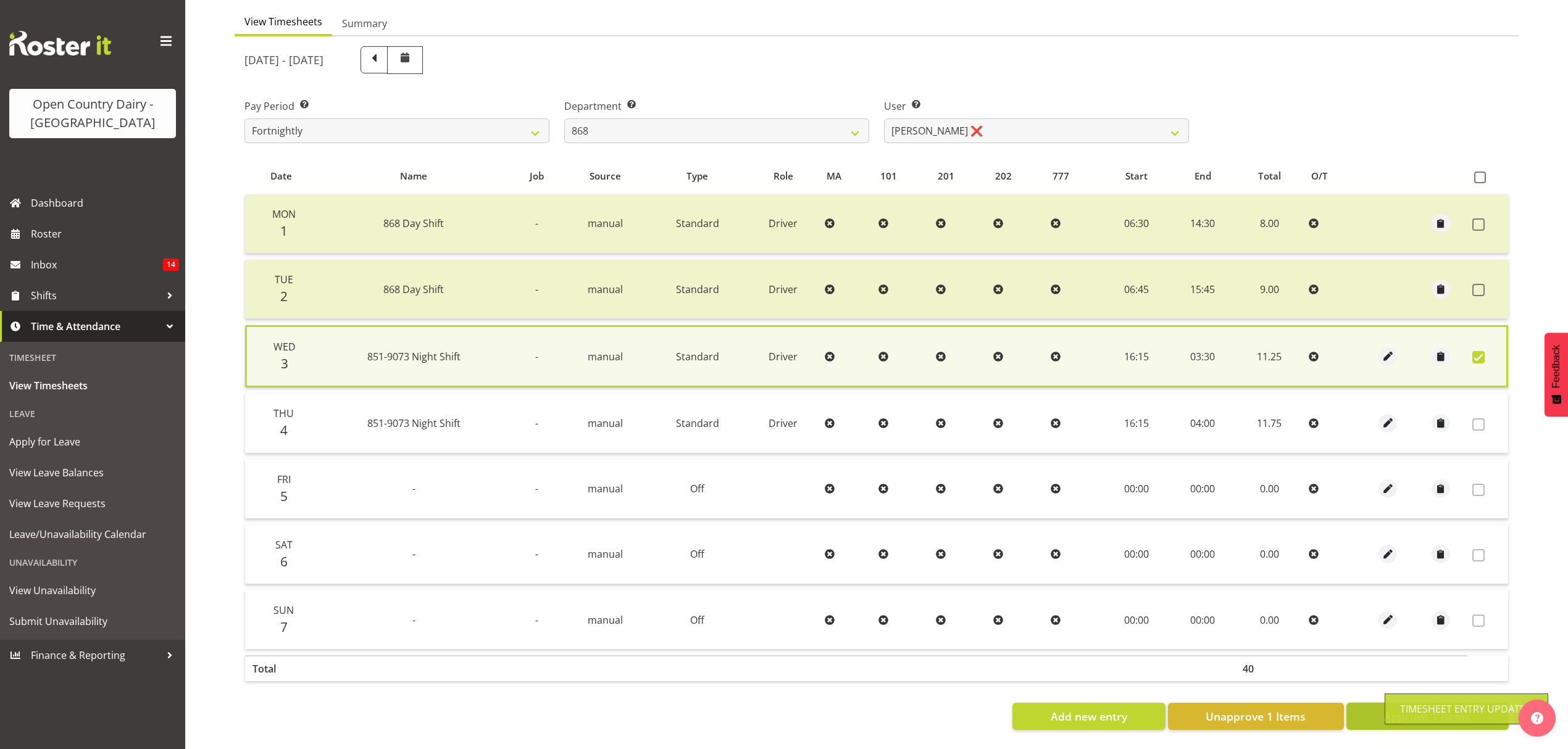
click at [1364, 713] on button "Approve 1 Items" at bounding box center [1427, 716] width 162 height 27
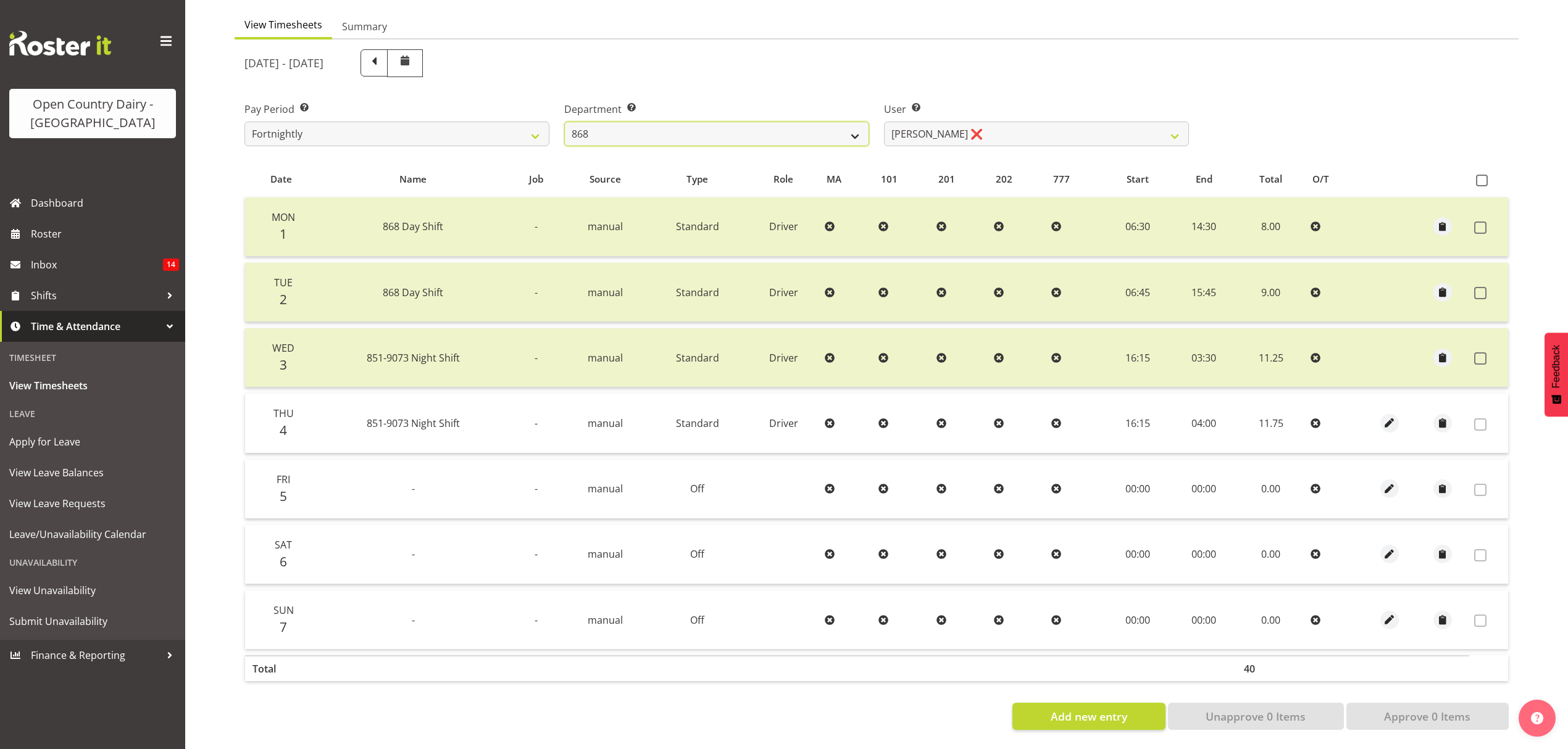
click at [766, 134] on select "734 735 736 737 738 739 851 852 853 854 855 856 858 861 862 865 868 869 870 873" at bounding box center [717, 134] width 305 height 25
click at [564, 122] on select "734 735 736 737 738 739 851 852 853 854 855 856 858 861 862 865 868 869 870 873" at bounding box center [717, 134] width 305 height 25
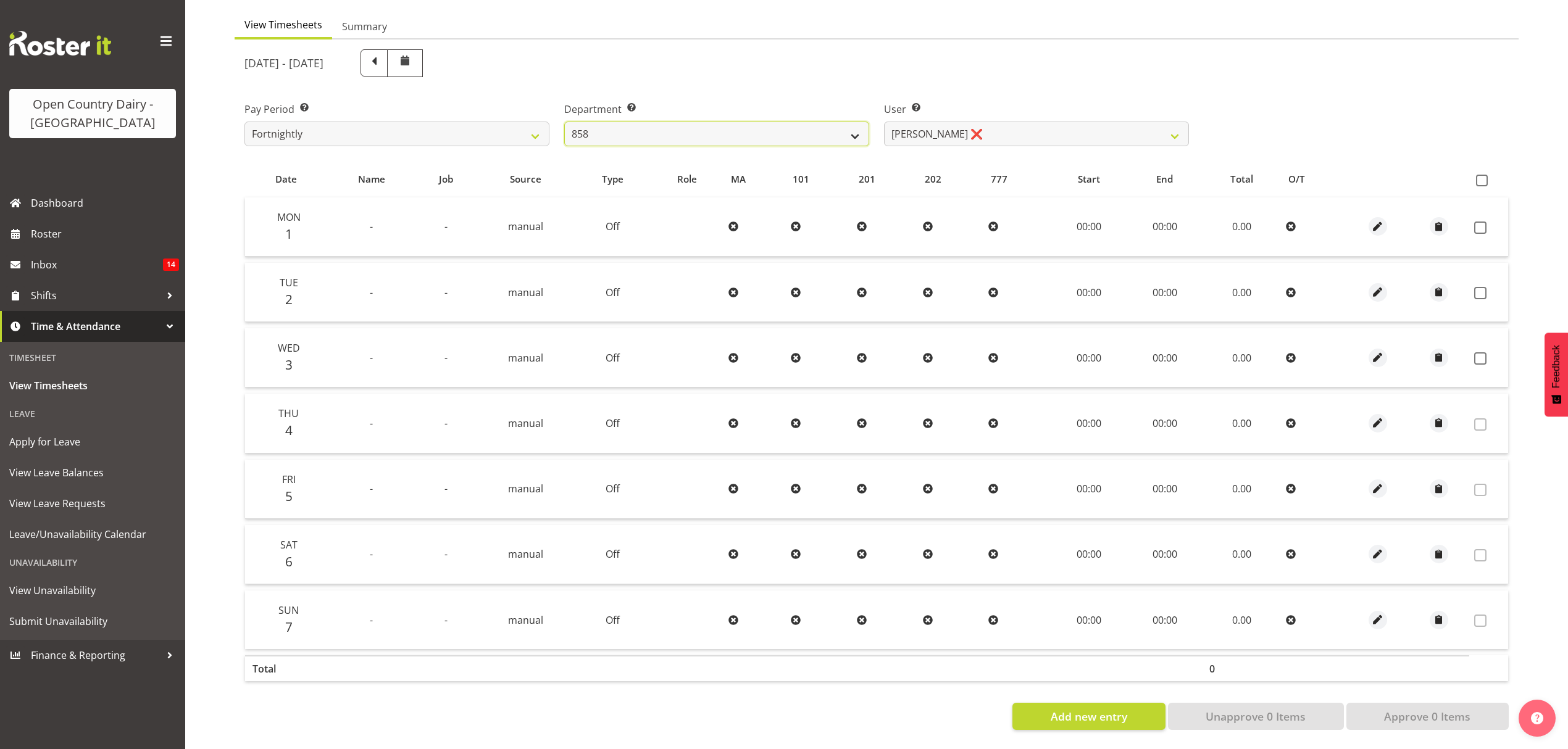
click at [774, 129] on select "734 735 736 737 738 739 851 852 853 854 855 856 858 861 862 865 868 869 870 873" at bounding box center [717, 134] width 305 height 25
click at [564, 122] on select "734 735 736 737 738 739 851 852 853 854 855 856 858 861 862 865 868 869 870 873" at bounding box center [717, 134] width 305 height 25
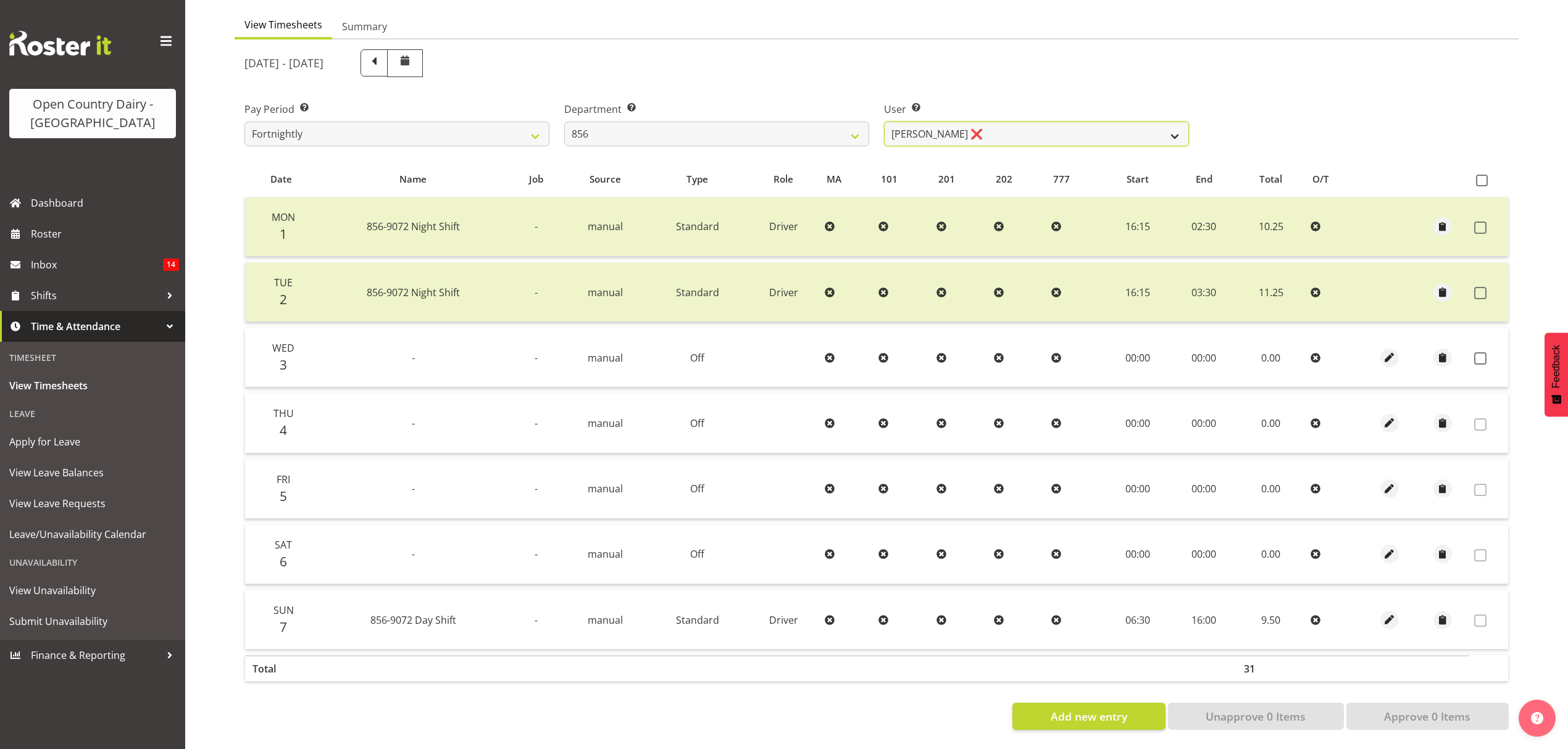
click at [988, 132] on select "[PERSON_NAME] ❌ [PERSON_NAME] ❌ [PERSON_NAME] ❌ [PERSON_NAME] ❌" at bounding box center [1037, 134] width 305 height 25
click at [884, 122] on select "[PERSON_NAME] ❌ [PERSON_NAME] ❌ [PERSON_NAME] ❌ [PERSON_NAME] ❌" at bounding box center [1037, 134] width 305 height 25
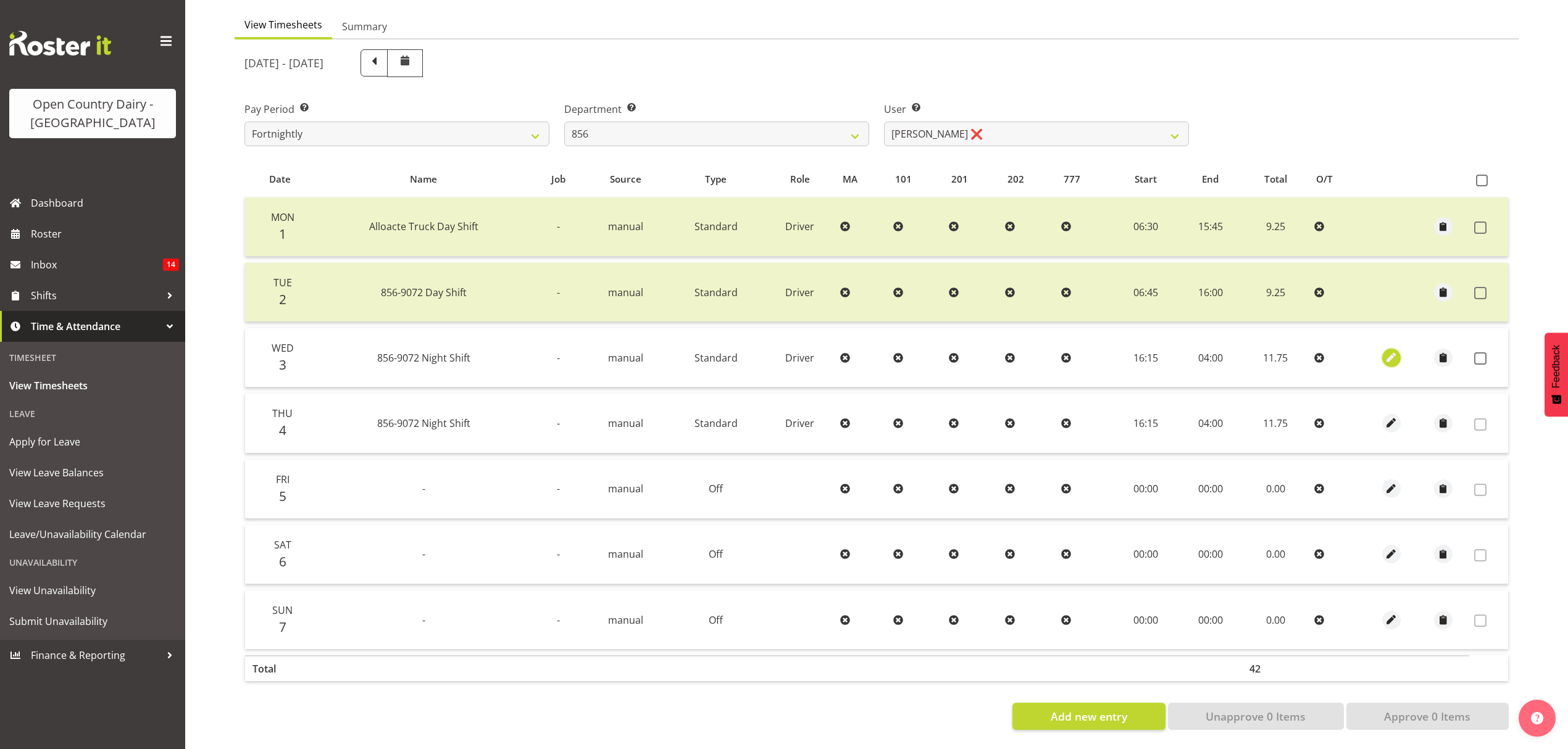
click at [1388, 351] on span "button" at bounding box center [1391, 358] width 14 height 14
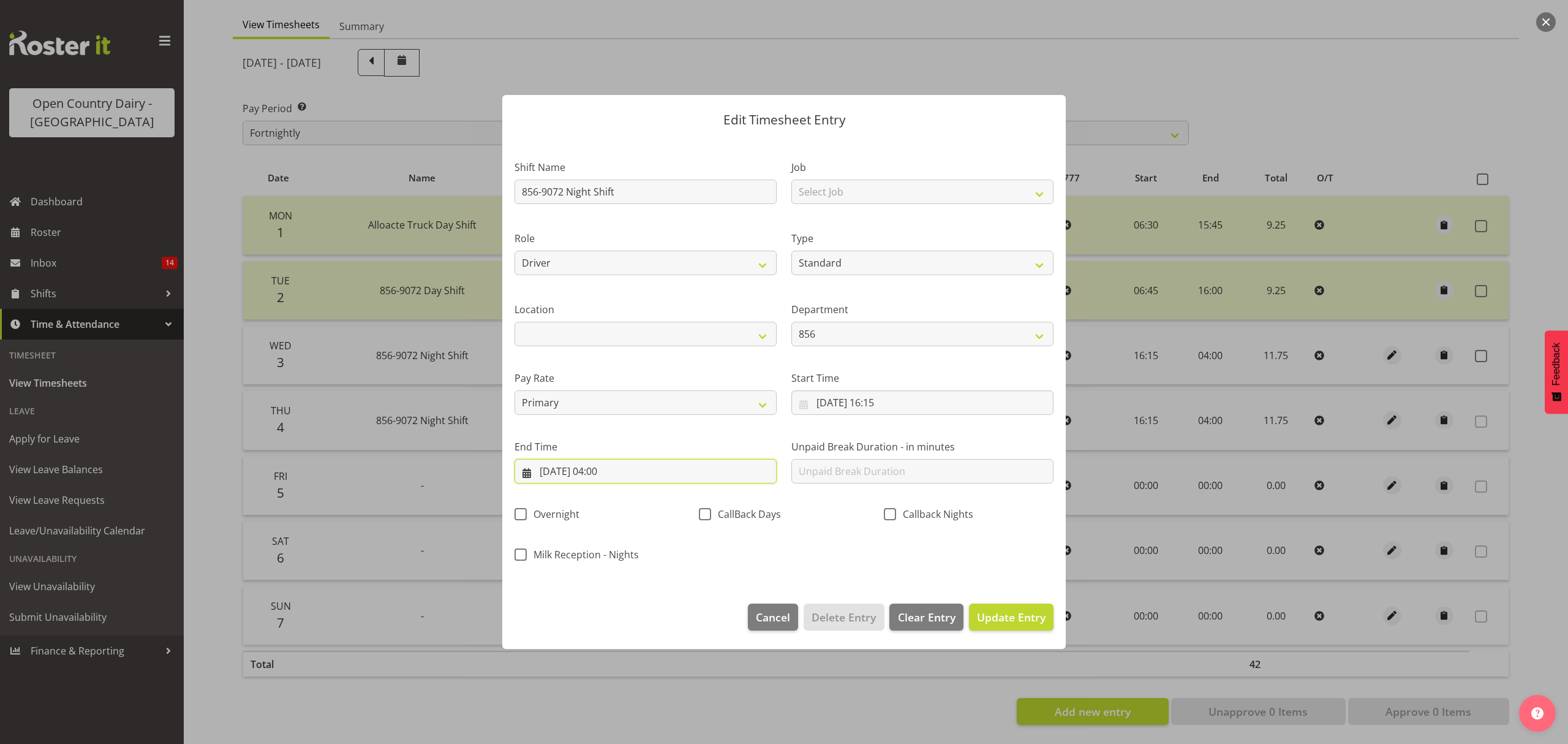
click at [606, 471] on input "[DATE] 04:00" at bounding box center [645, 471] width 262 height 25
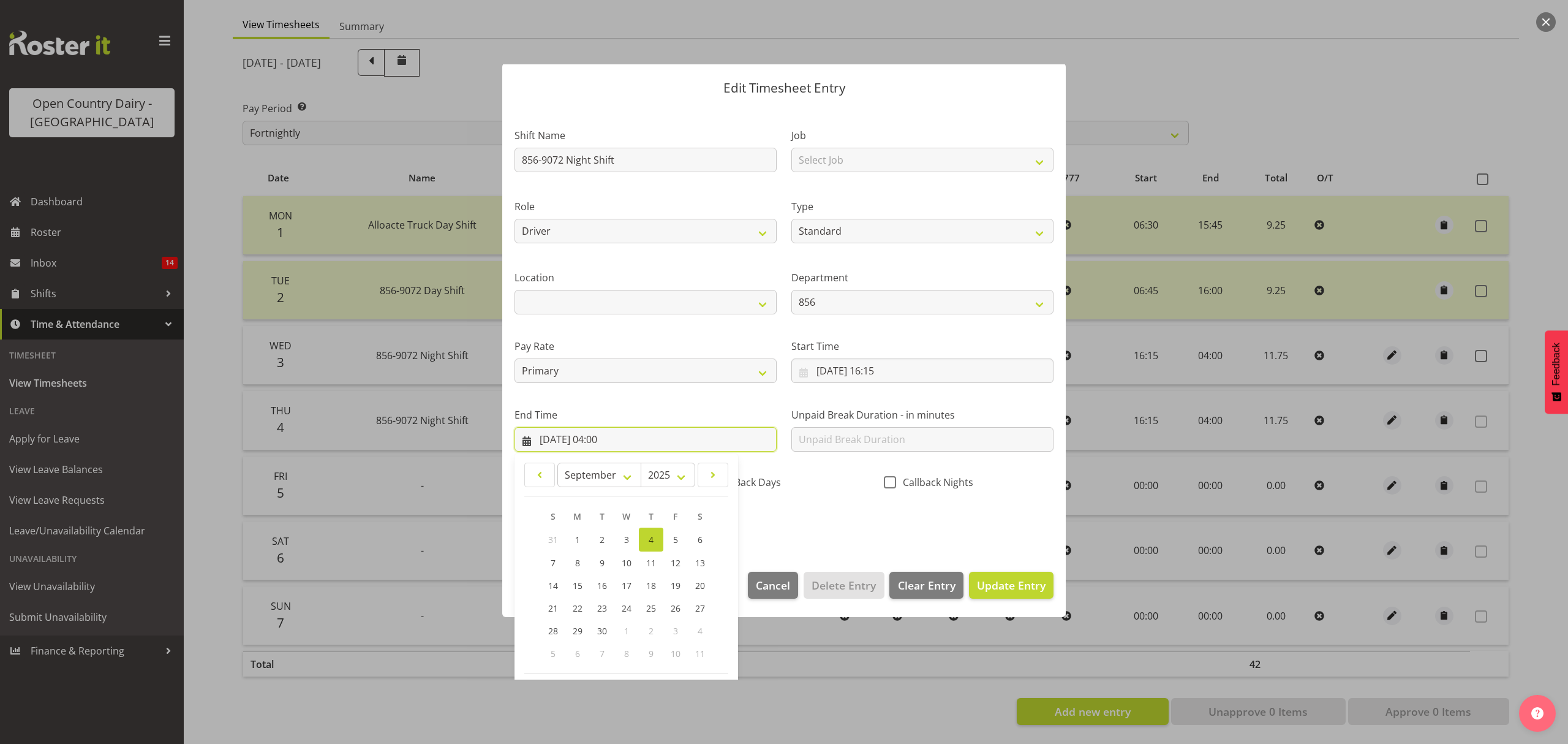
scroll to position [83, 0]
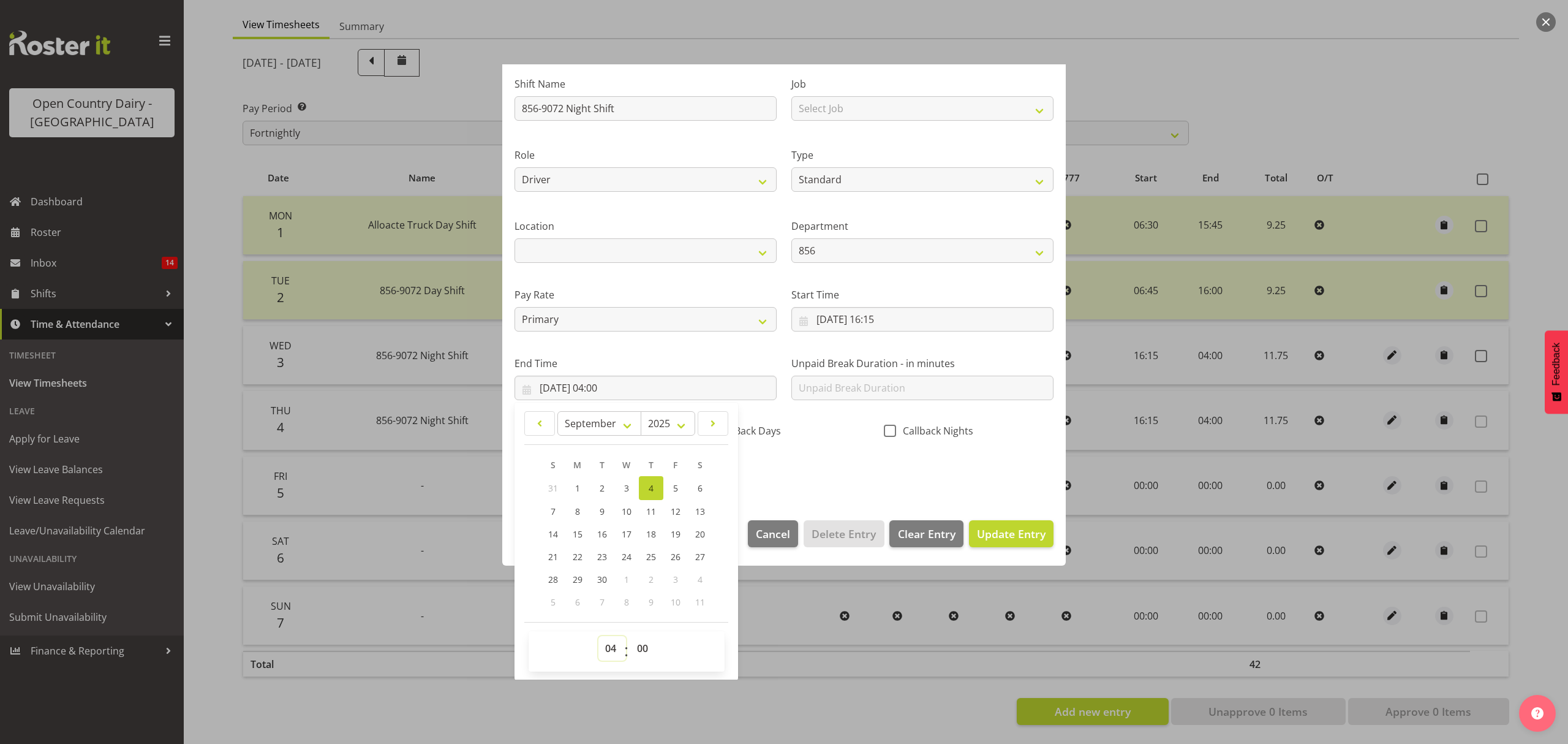
click at [618, 640] on select "00 01 02 03 04 05 06 07 08 09 10 11 12 13 14 15 16 17 18 19 20 21 22 23" at bounding box center [612, 648] width 28 height 25
click at [598, 637] on select "00 01 02 03 04 05 06 07 08 09 10 11 12 13 14 15 16 17 18 19 20 21 22 23" at bounding box center [612, 648] width 28 height 25
click at [650, 646] on select "00 01 02 03 04 05 06 07 08 09 10 11 12 13 14 15 16 17 18 19 20 21 22 23 24 25 2…" at bounding box center [644, 648] width 28 height 25
click at [642, 645] on select "00 01 02 03 04 05 06 07 08 09 10 11 12 13 14 15 16 17 18 19 20 21 22 23 24 25 2…" at bounding box center [644, 648] width 28 height 25
click at [630, 637] on select "00 01 02 03 04 05 06 07 08 09 10 11 12 13 14 15 16 17 18 19 20 21 22 23 24 25 2…" at bounding box center [644, 648] width 28 height 25
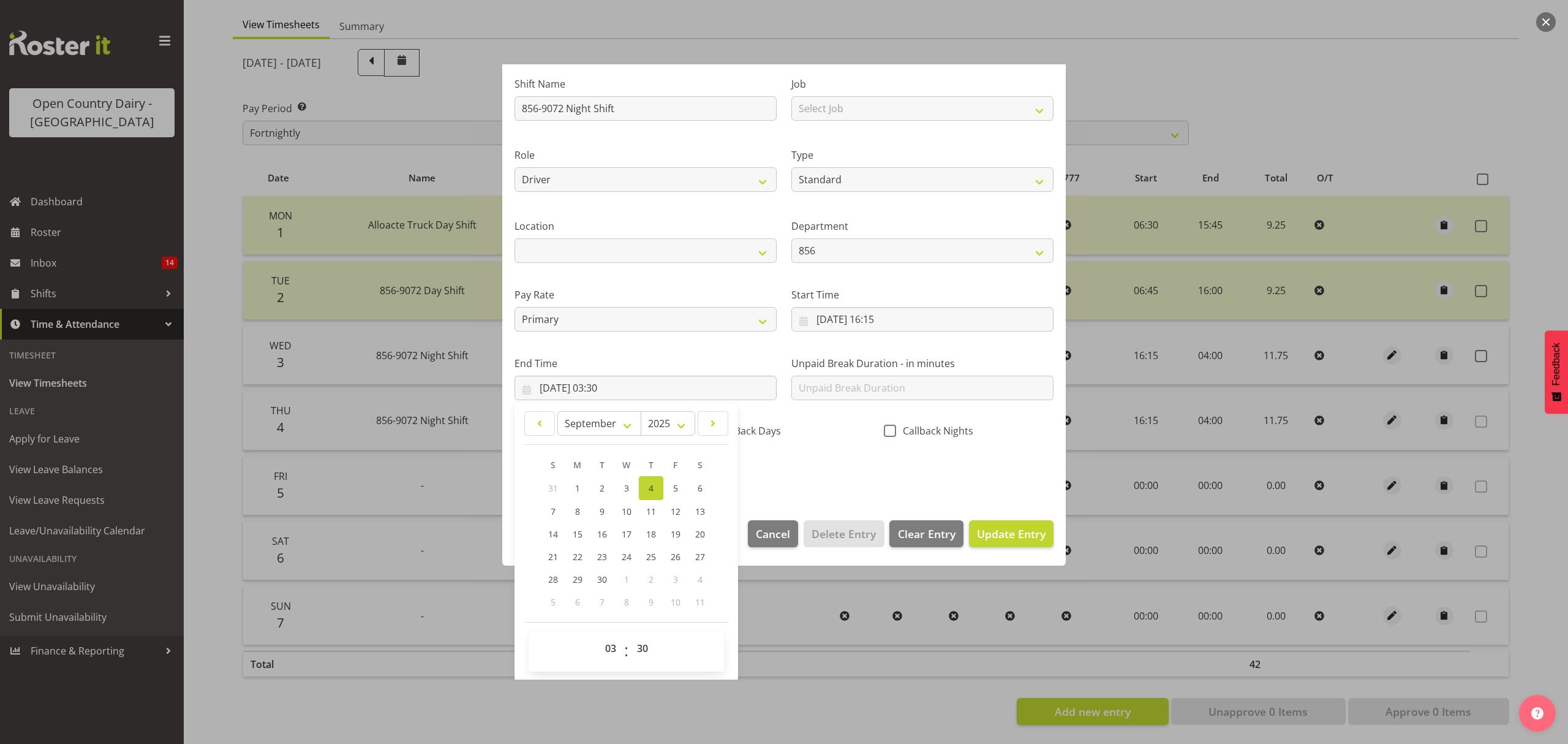
click at [775, 494] on section "Shift Name 856-9072 Night Shift Job Select Job Connecting /unconnecting Trailer…" at bounding box center [783, 281] width 563 height 453
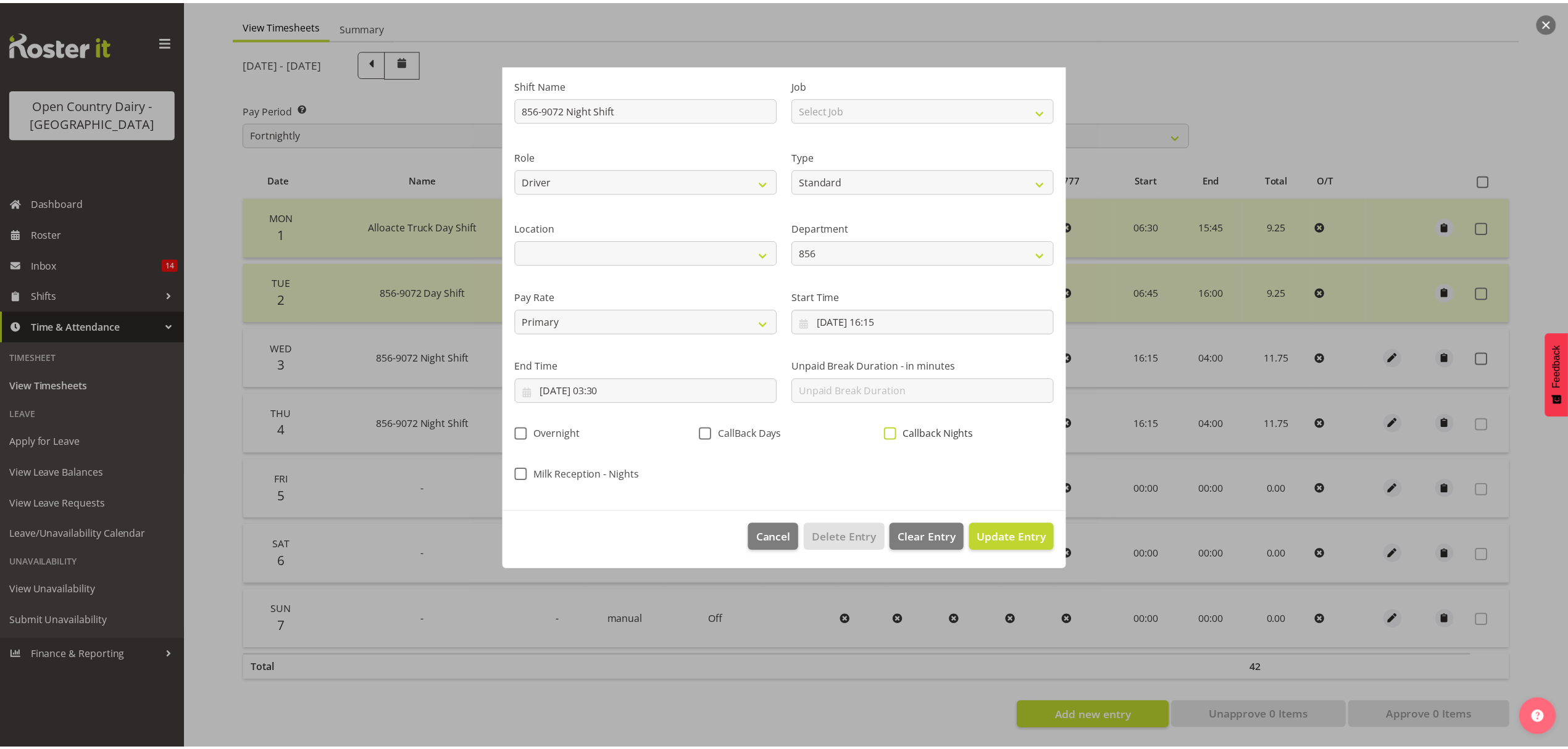
scroll to position [0, 0]
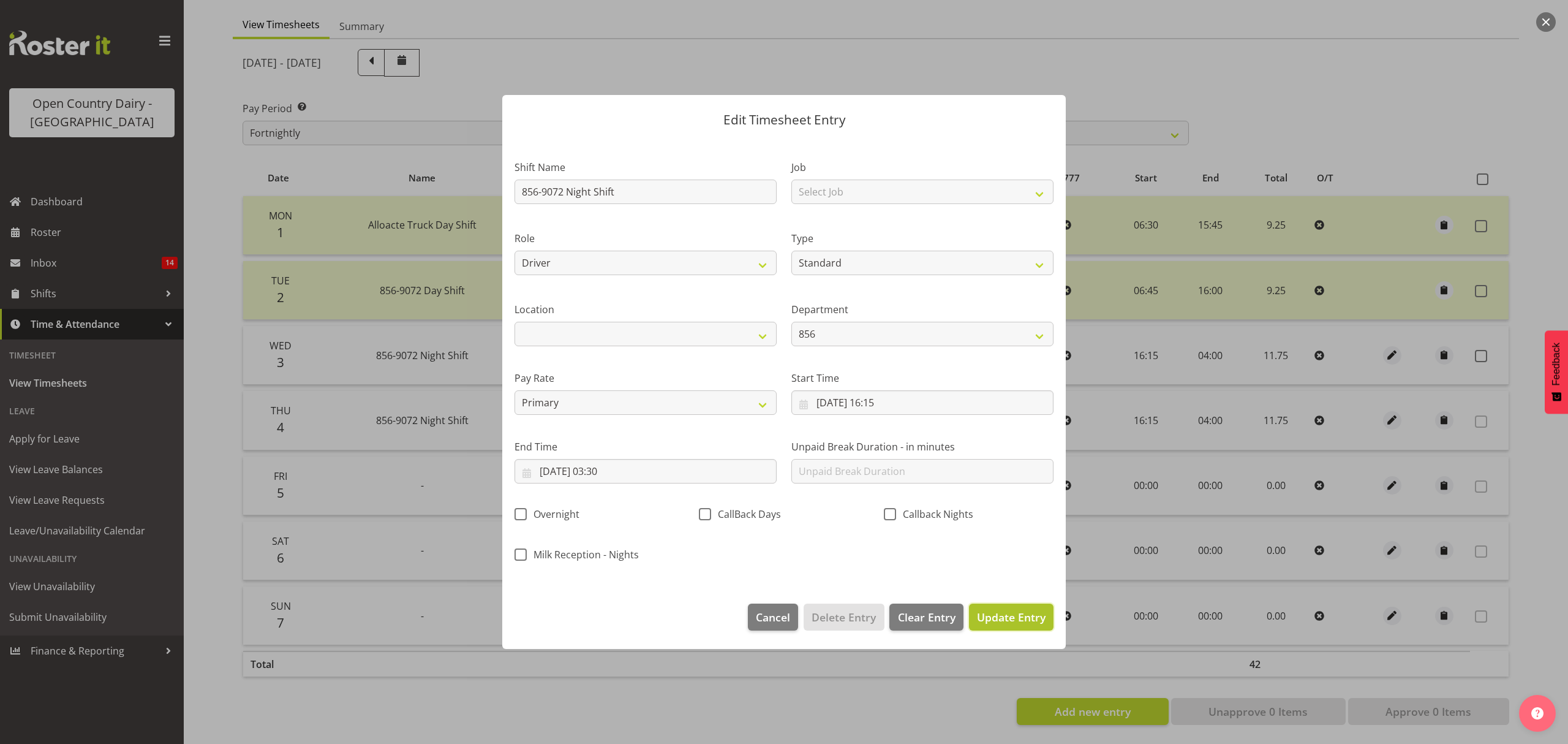
click at [1018, 625] on span "Update Entry" at bounding box center [1011, 617] width 69 height 16
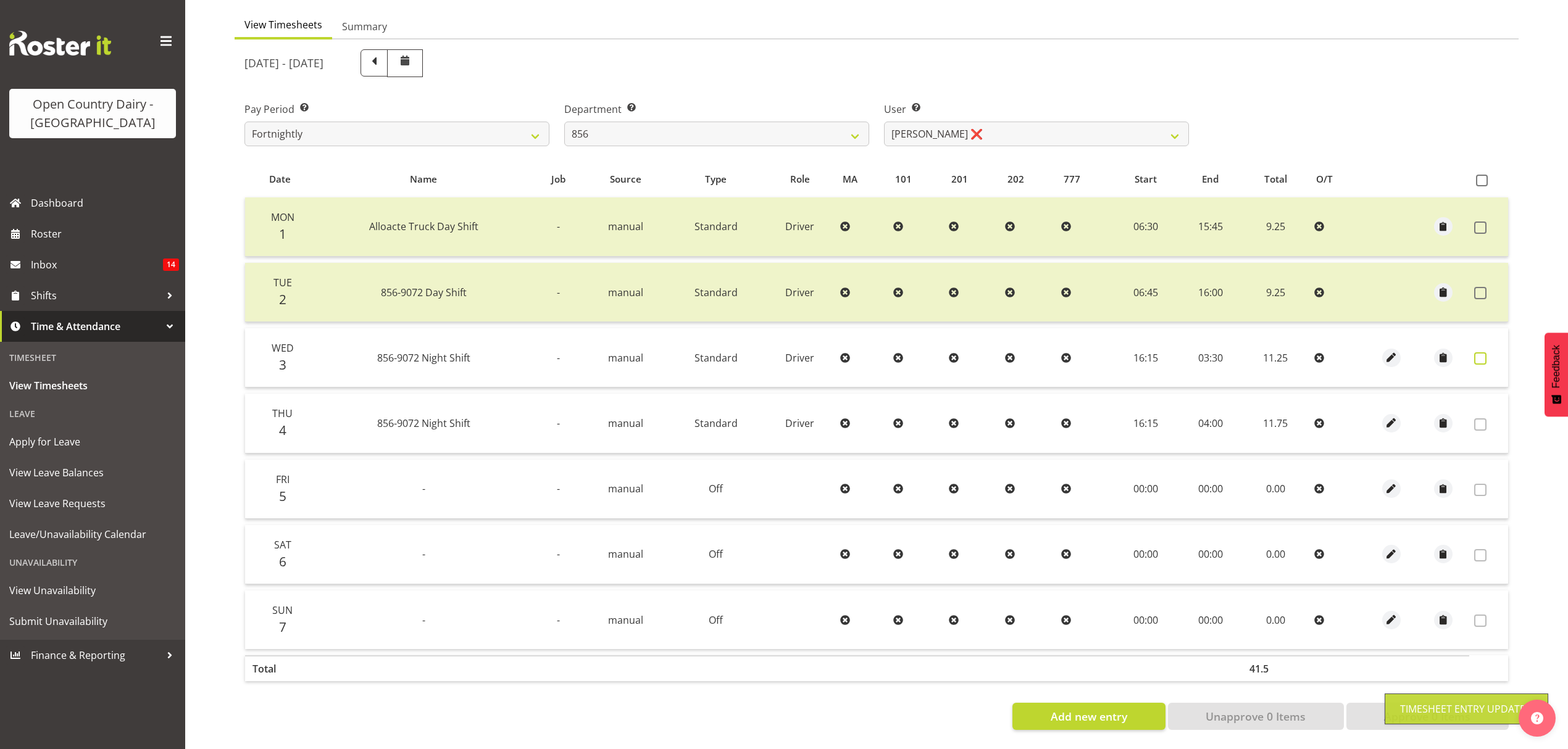
click at [1486, 353] on label at bounding box center [1483, 359] width 19 height 12
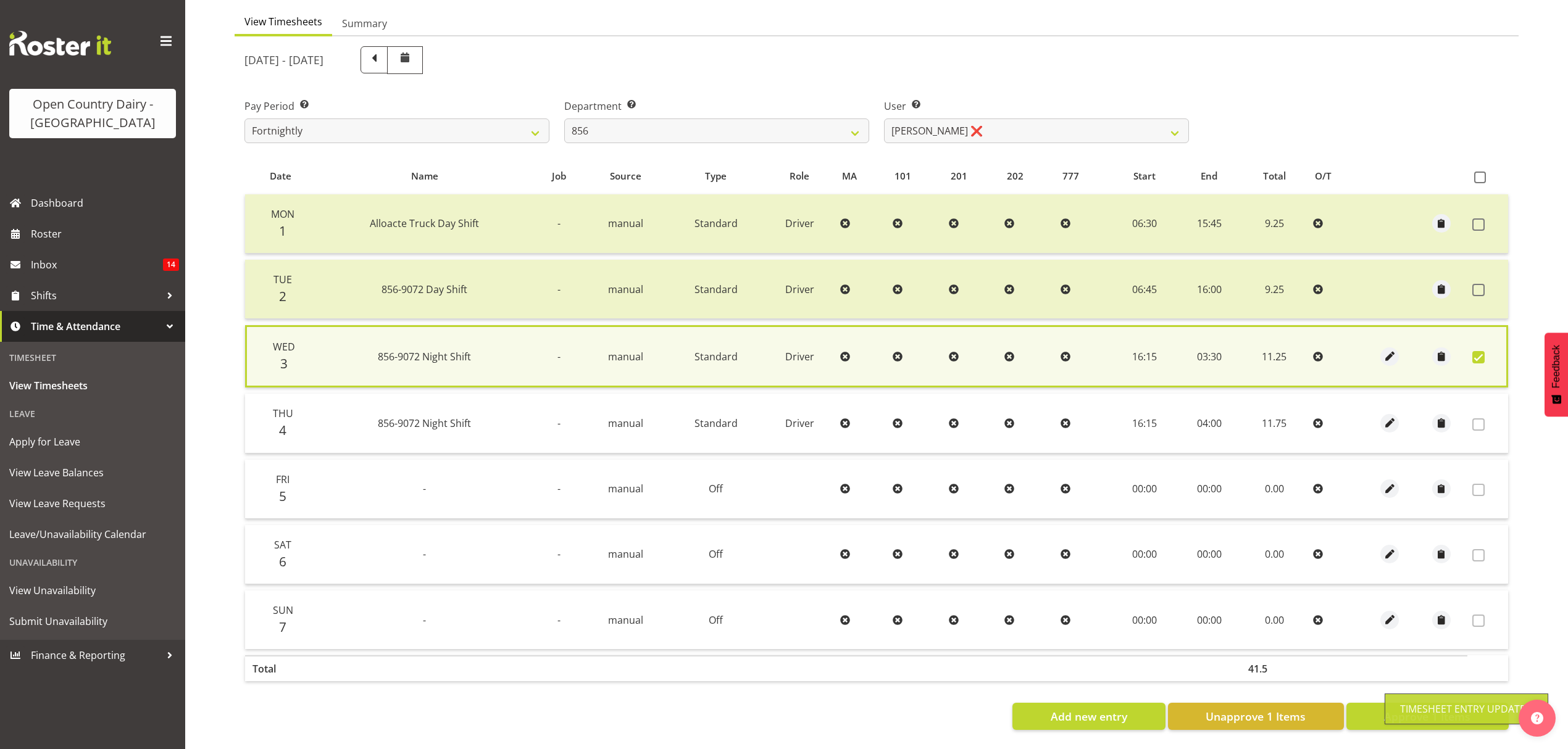
click at [1388, 711] on div "Timesheet Entry Updated" at bounding box center [1466, 709] width 164 height 31
click at [1388, 711] on span "Approve 1 Items" at bounding box center [1427, 716] width 86 height 16
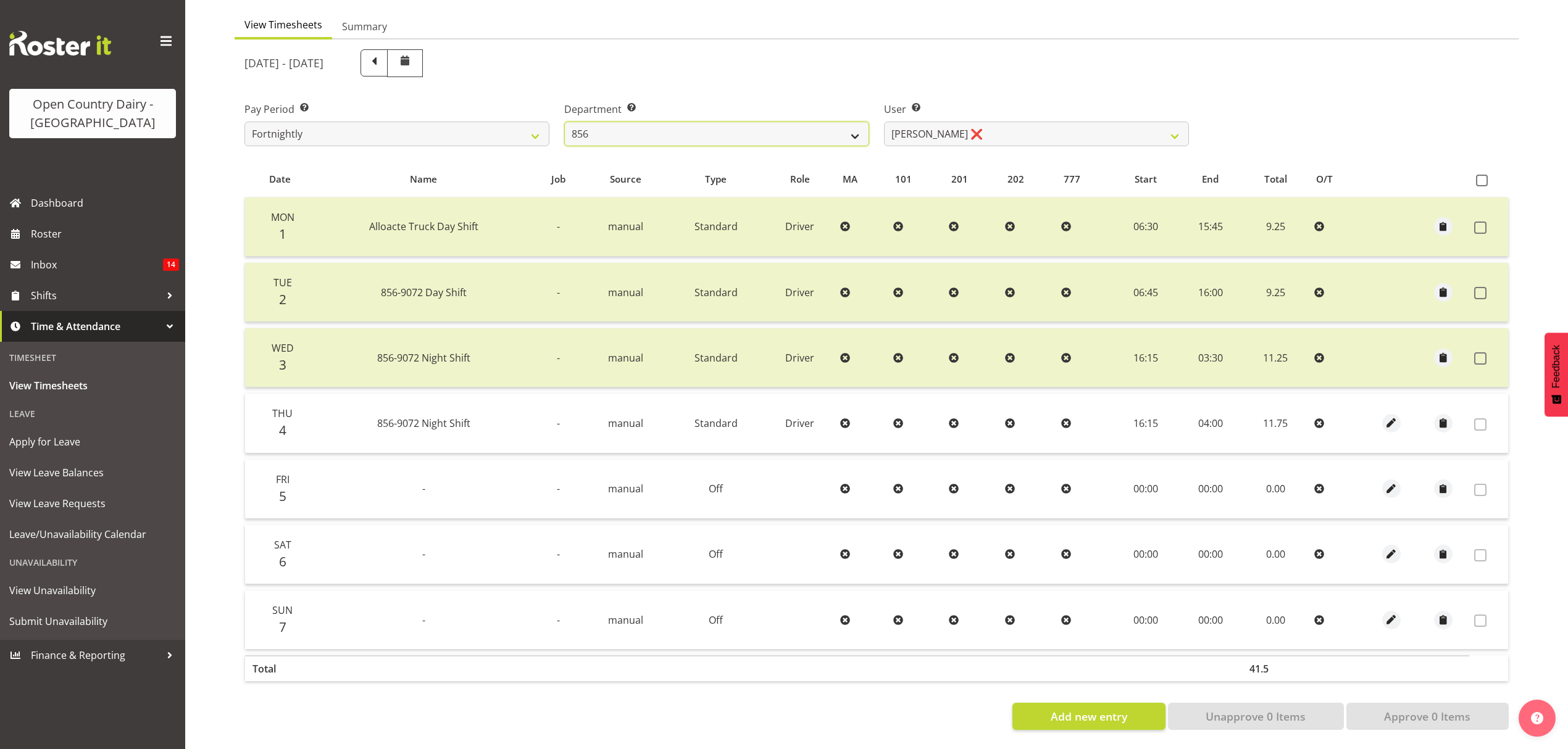
click at [846, 122] on select "734 735 736 737 738 739 851 852 853 854 855 856 858 861 862 865 868 869 870 873" at bounding box center [717, 134] width 305 height 25
click at [564, 122] on select "734 735 736 737 738 739 851 852 853 854 855 856 858 861 862 865 868 869 870 873" at bounding box center [717, 134] width 305 height 25
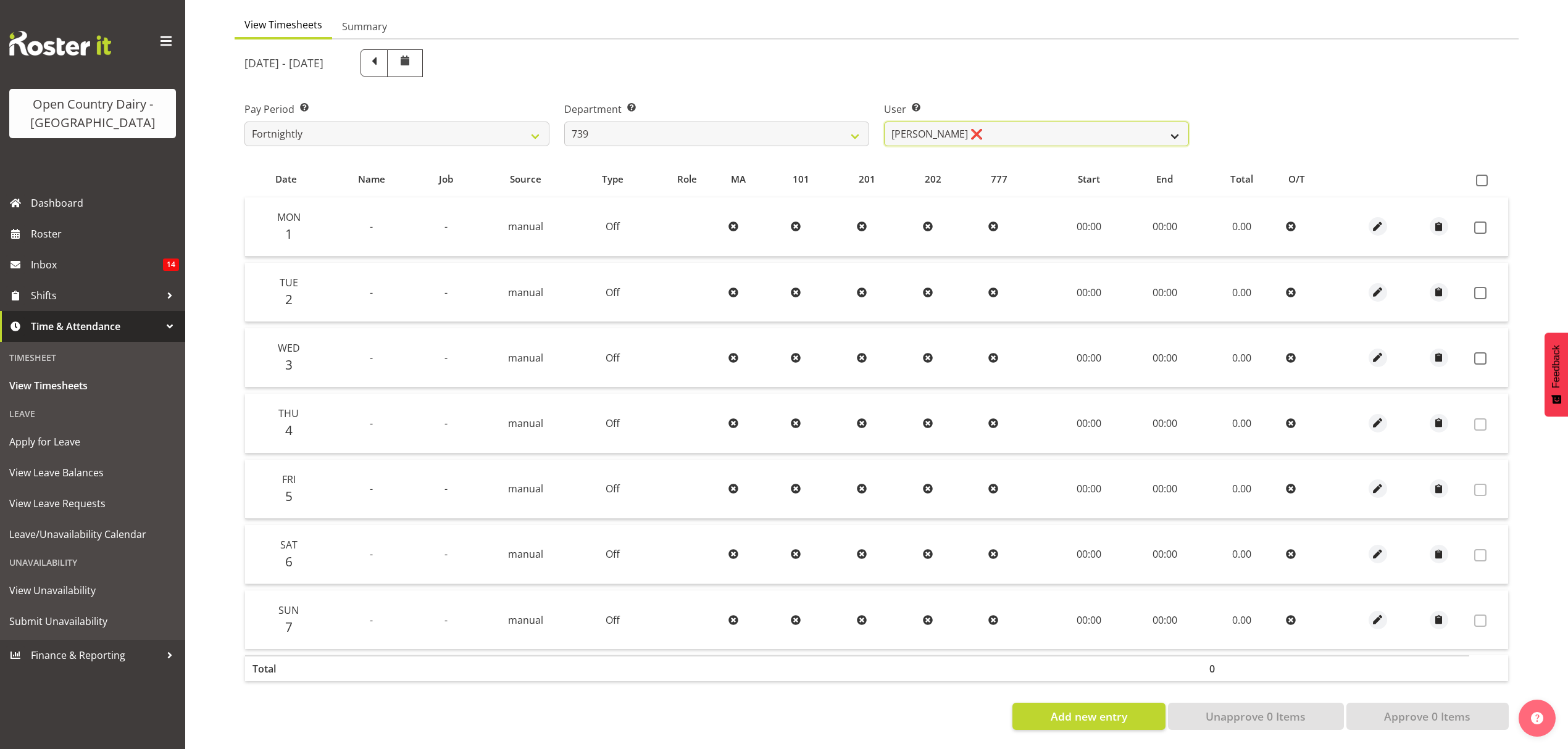
drag, startPoint x: 934, startPoint y: 125, endPoint x: 934, endPoint y: 133, distance: 8.0
click at [934, 125] on select "[PERSON_NAME] ❌ [PERSON_NAME] ❌ [PERSON_NAME] ❌ [PERSON_NAME] Veint ❌" at bounding box center [1037, 134] width 305 height 25
click at [884, 122] on select "[PERSON_NAME] ❌ [PERSON_NAME] ❌ [PERSON_NAME] ❌ [PERSON_NAME] Veint ❌" at bounding box center [1037, 134] width 305 height 25
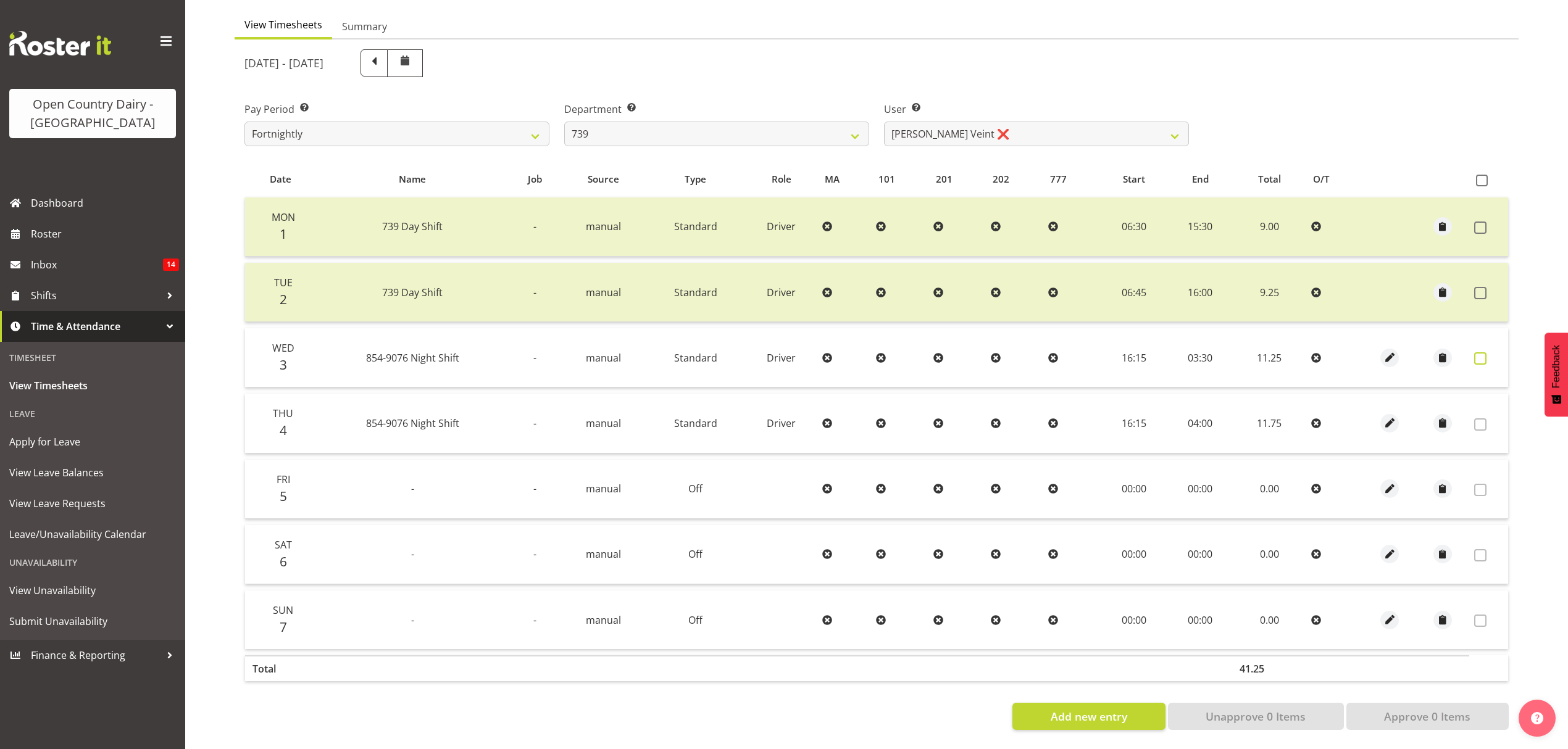
click at [1484, 353] on span at bounding box center [1480, 359] width 12 height 12
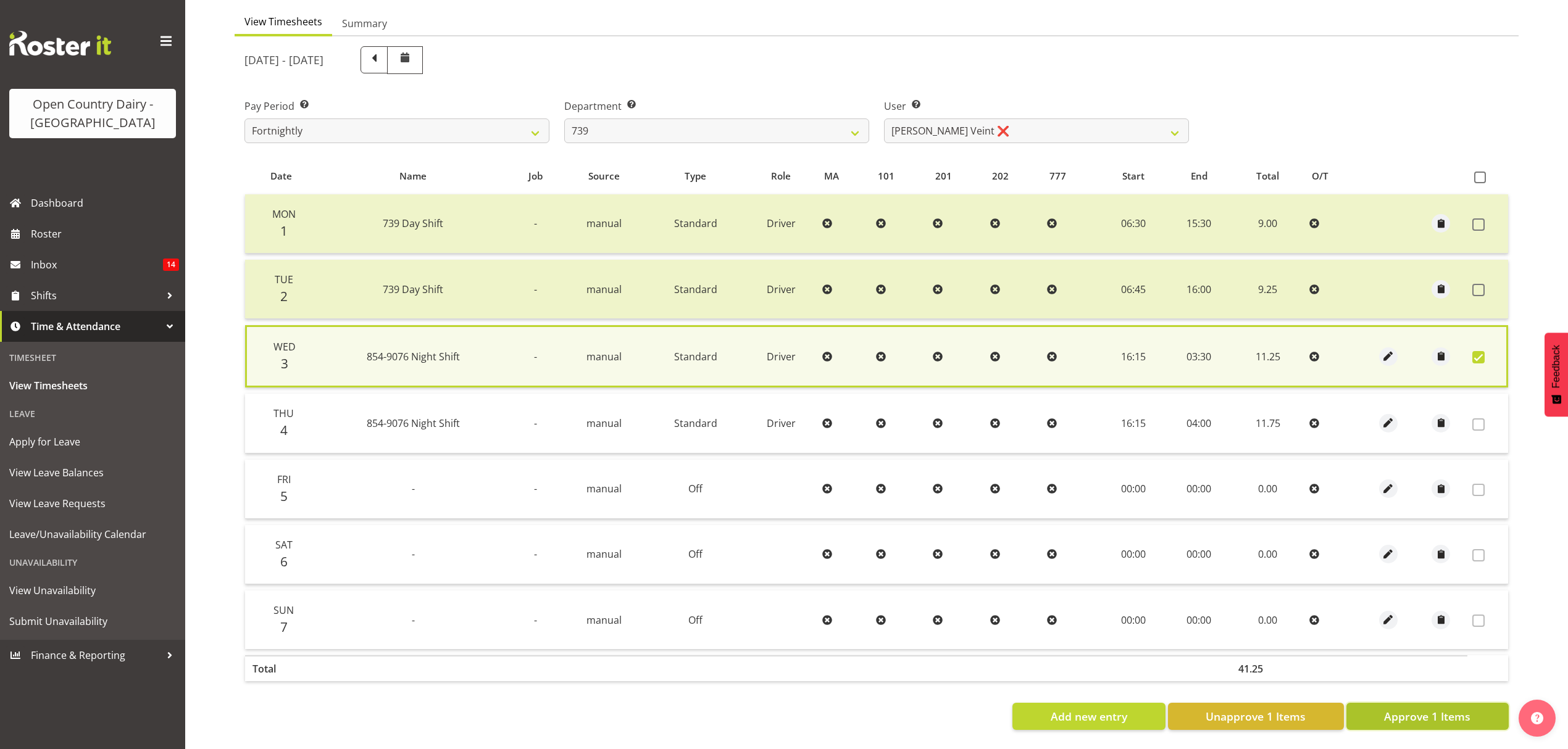
click at [1441, 708] on span "Approve 1 Items" at bounding box center [1427, 716] width 86 height 16
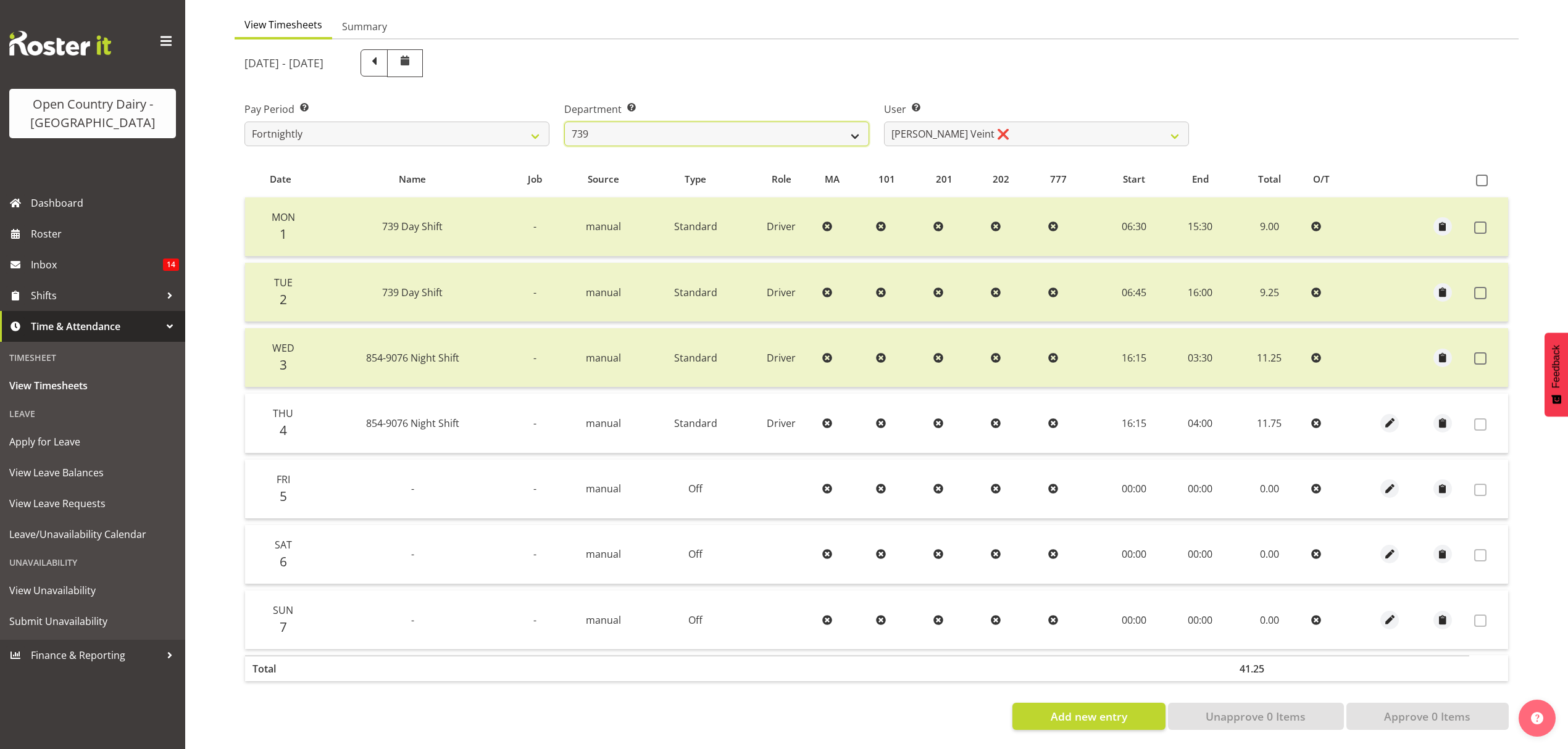
click at [788, 127] on select "734 735 736 737 738 739 851 852 853 854 855 856 858 861 862 865 868 869 870 873" at bounding box center [717, 134] width 305 height 25
click at [564, 122] on select "734 735 736 737 738 739 851 852 853 854 855 856 858 861 862 865 868 869 870 873" at bounding box center [717, 134] width 305 height 25
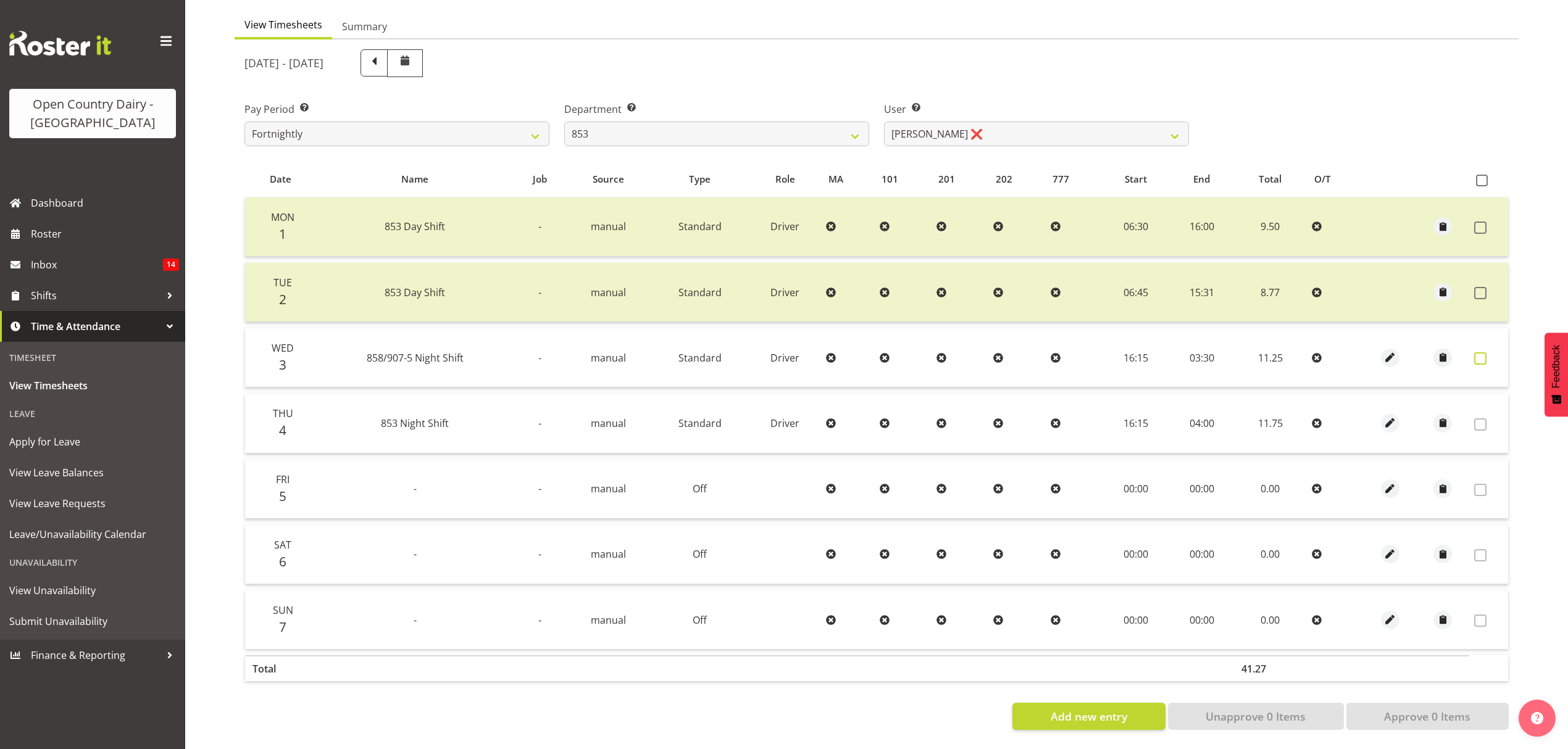
click at [1487, 353] on label at bounding box center [1483, 359] width 19 height 12
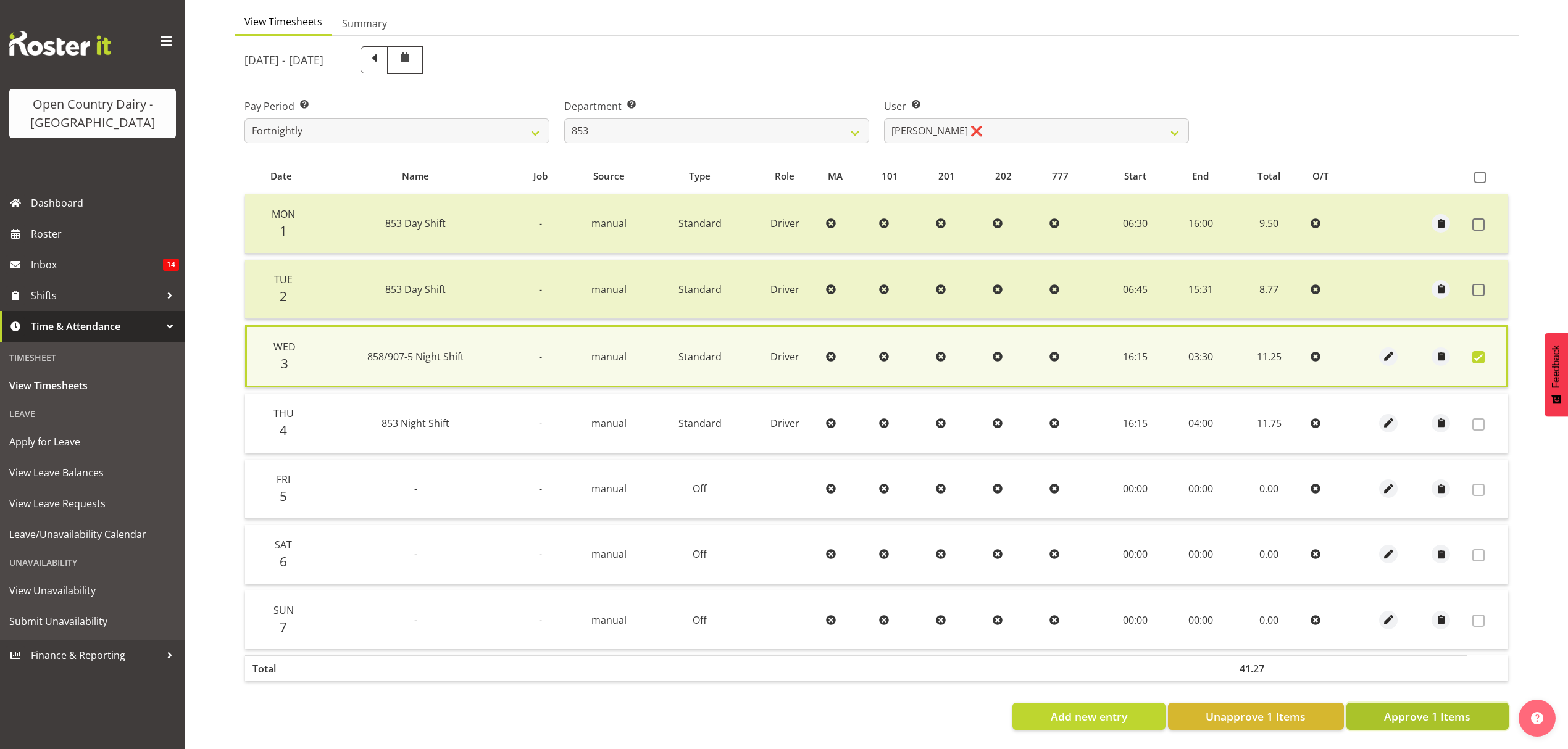
click at [1462, 708] on span "Approve 1 Items" at bounding box center [1427, 716] width 86 height 16
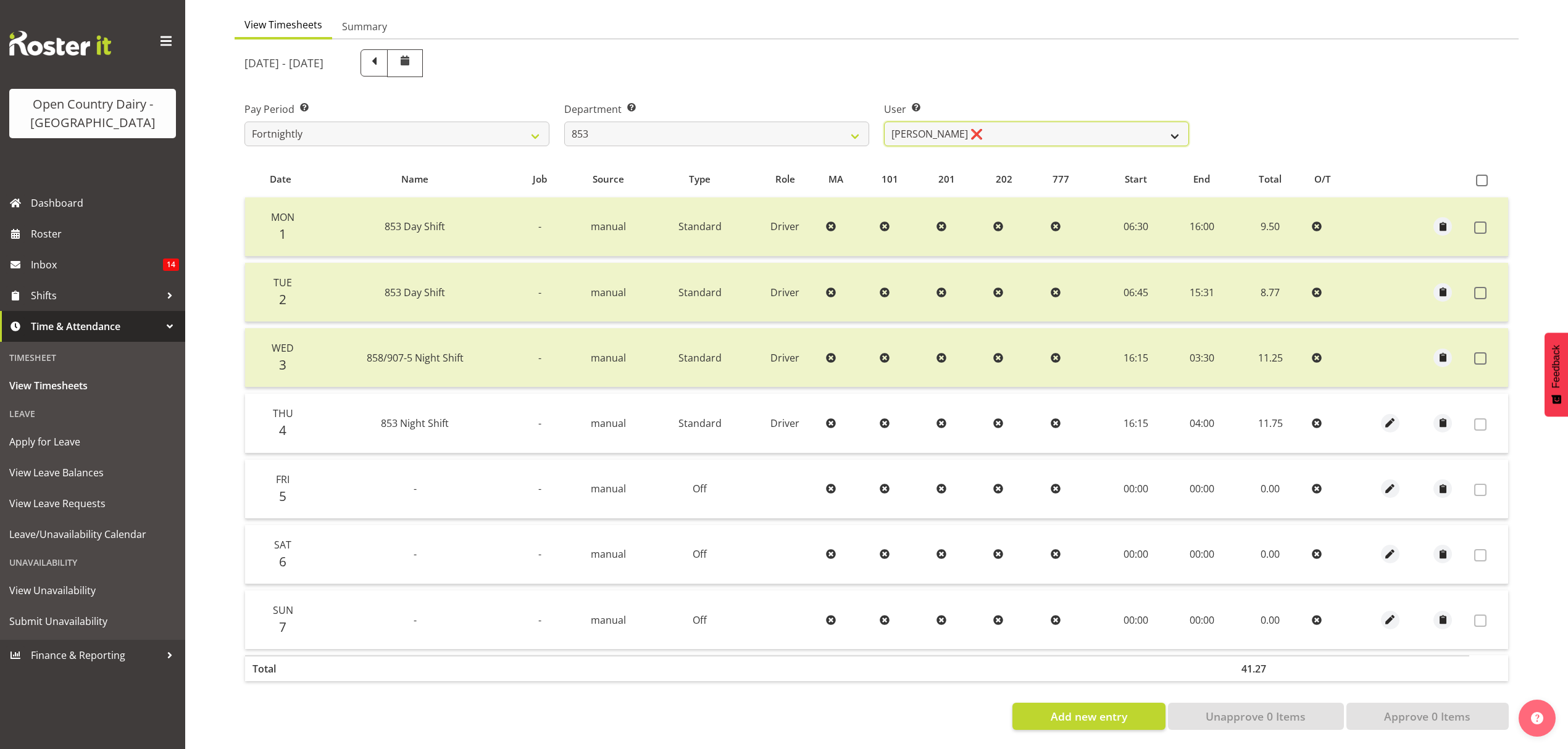
click at [986, 130] on select "[PERSON_NAME] ❌ [PERSON_NAME] ❌ [PERSON_NAME] ❌ [PERSON_NAME] ❌" at bounding box center [1037, 134] width 305 height 25
click at [699, 124] on select "734 735 736 737 738 739 851 852 853 854 855 856 858 861 862 865 868 869 870 873" at bounding box center [717, 134] width 305 height 25
click at [564, 122] on select "734 735 736 737 738 739 851 852 853 854 855 856 858 861 862 865 868 869 870 873" at bounding box center [717, 134] width 305 height 25
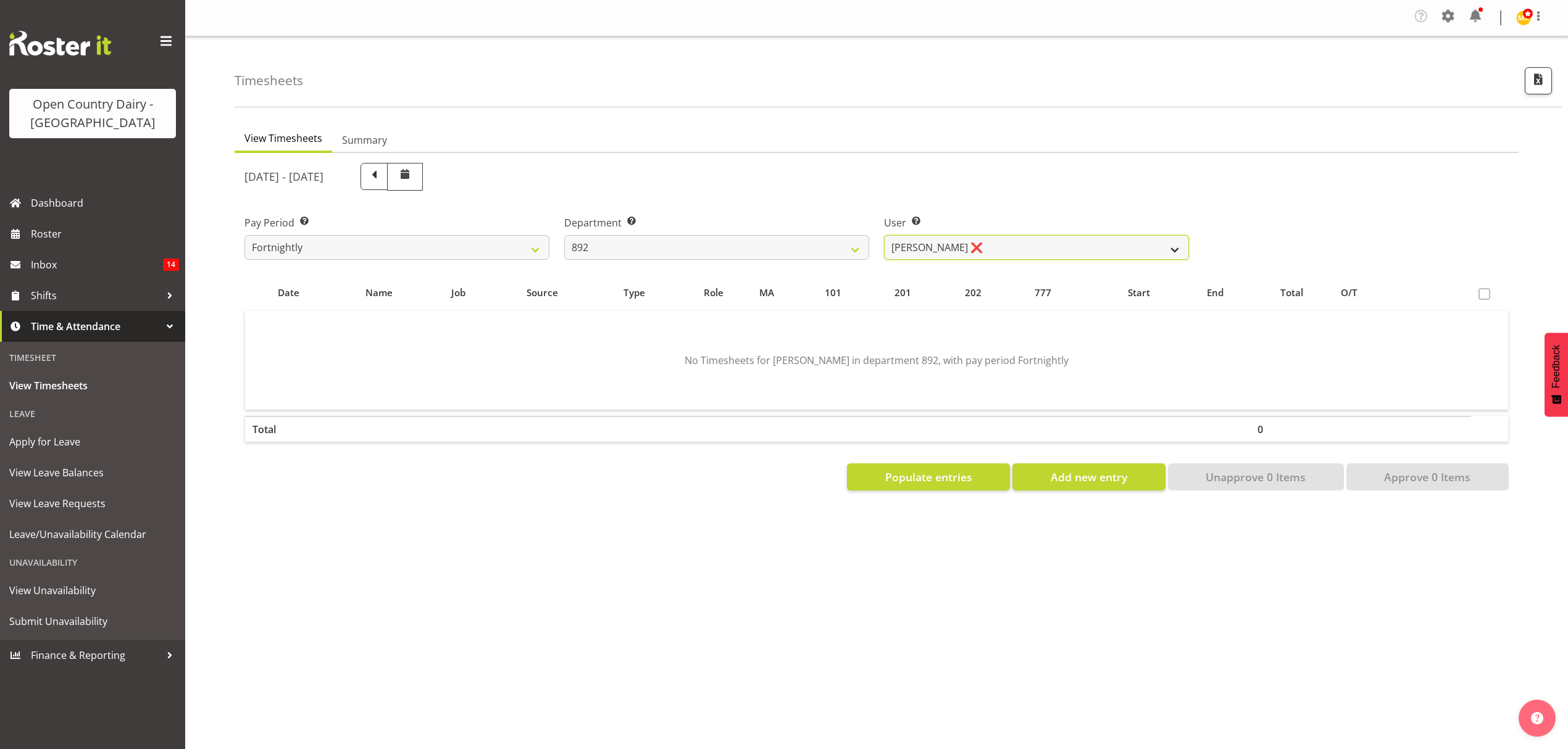
click at [1045, 247] on select "[PERSON_NAME] ❌ [PERSON_NAME] ❌ [PERSON_NAME] ❌ [PERSON_NAME] ❌ [PERSON_NAME] ❌" at bounding box center [1037, 248] width 305 height 25
click at [832, 243] on select "734 735 736 737 738 739 851 852 853 854 855 856 858 861 862 865 868 869 870 873" at bounding box center [717, 248] width 305 height 25
click at [564, 236] on select "734 735 736 737 738 739 851 852 853 854 855 856 858 861 862 865 868 869 870 873" at bounding box center [717, 248] width 305 height 25
click at [1031, 245] on select "[PERSON_NAME] ❌ [PERSON_NAME] ❌ [PERSON_NAME] ❌ [PERSON_NAME] ❌ [PERSON_NAME] ❌" at bounding box center [1037, 248] width 305 height 25
click at [884, 236] on select "[PERSON_NAME] ❌ [PERSON_NAME] ❌ [PERSON_NAME] ❌ [PERSON_NAME] ❌ [PERSON_NAME] ❌" at bounding box center [1037, 248] width 305 height 25
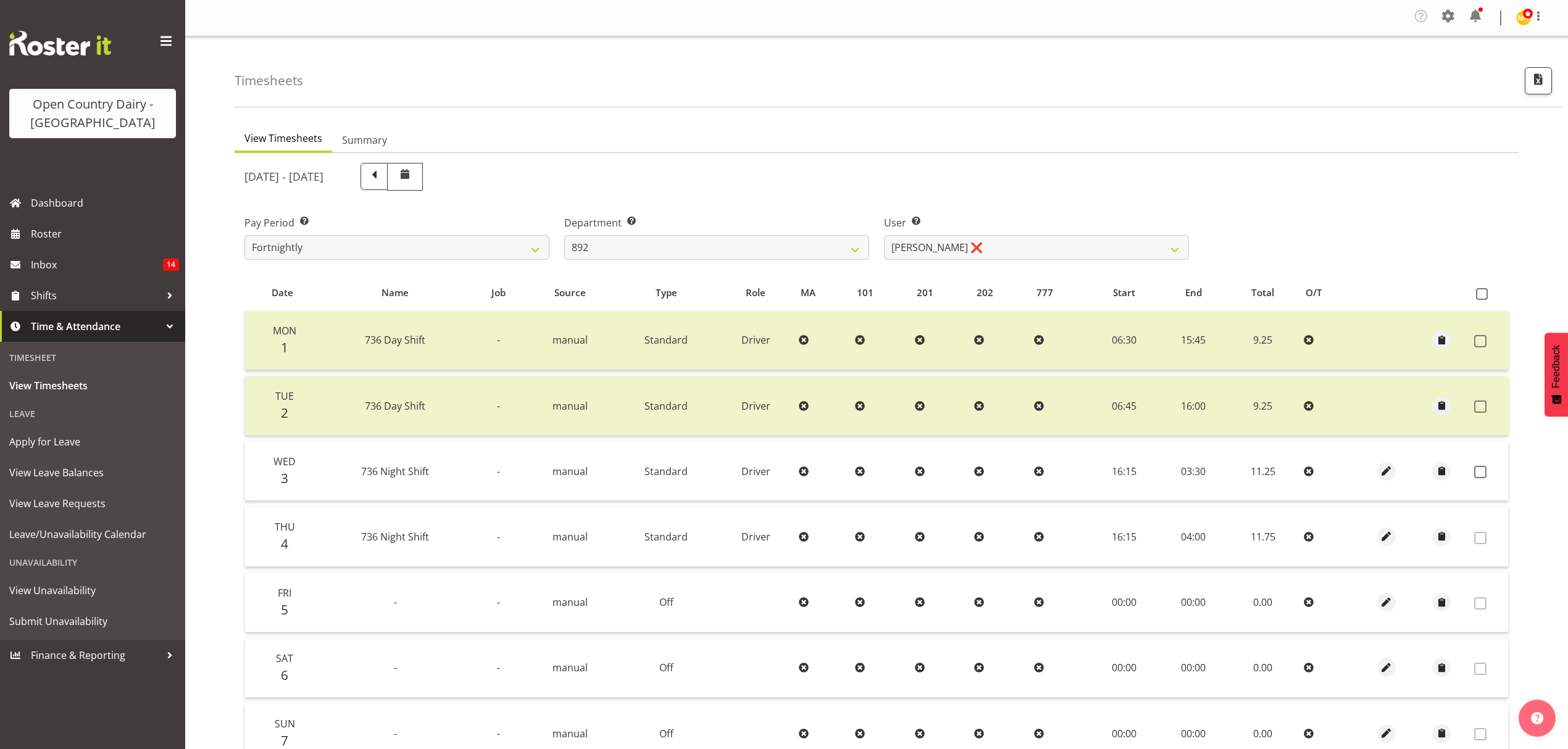
click at [1469, 472] on td at bounding box center [1488, 471] width 39 height 59
click at [1472, 472] on td at bounding box center [1488, 471] width 39 height 59
click at [1480, 469] on span at bounding box center [1480, 472] width 12 height 12
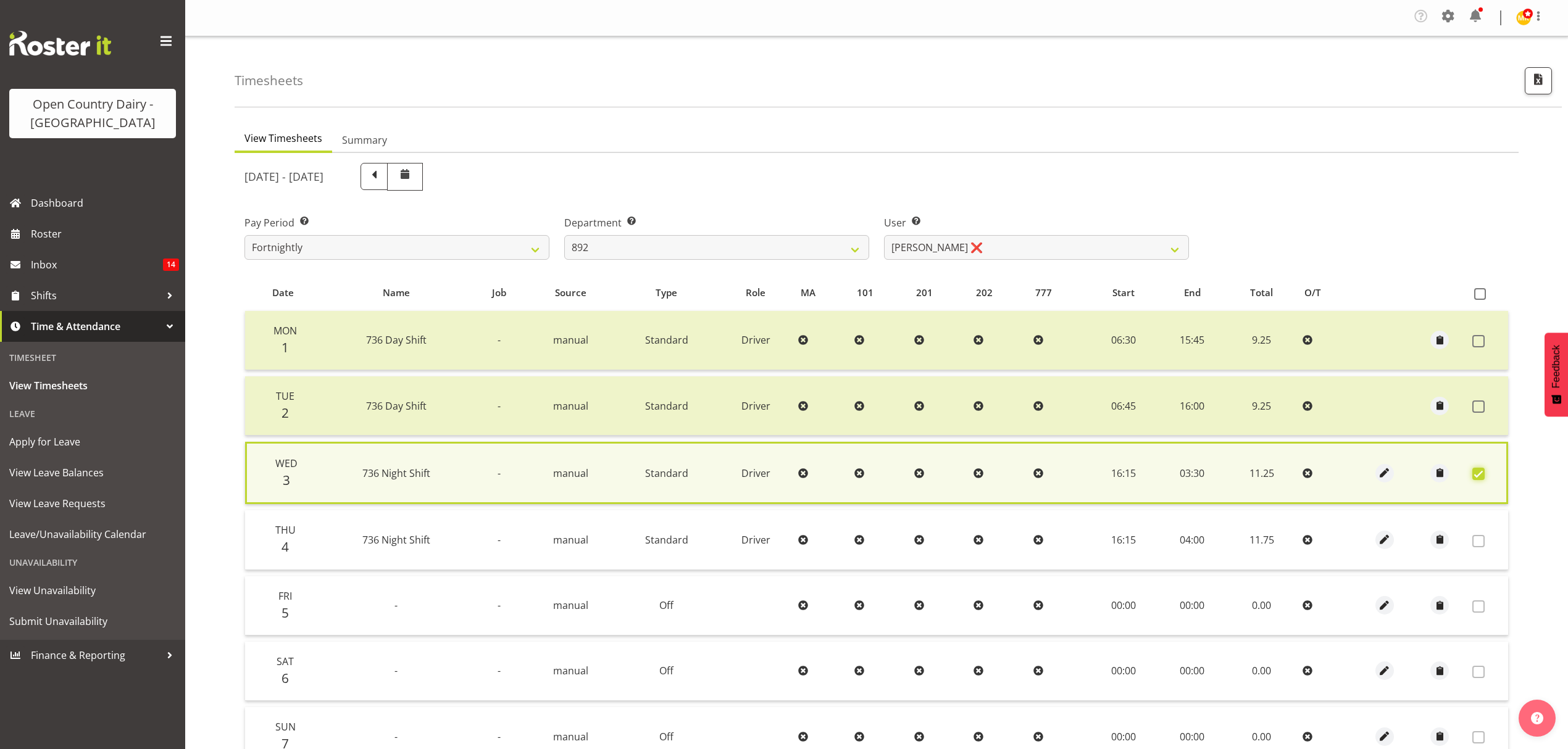
scroll to position [126, 0]
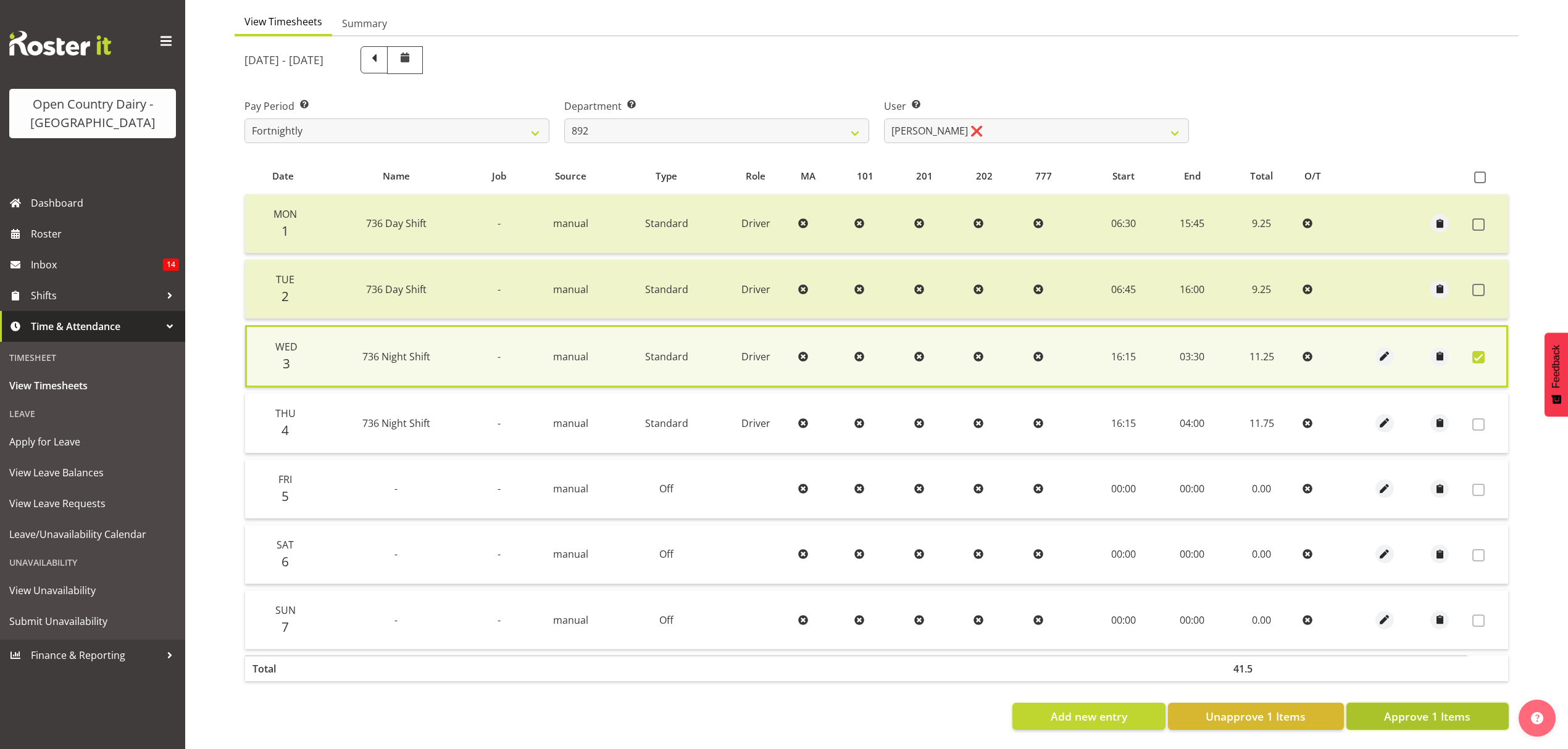
click at [1384, 708] on span "Approve 1 Items" at bounding box center [1427, 716] width 86 height 16
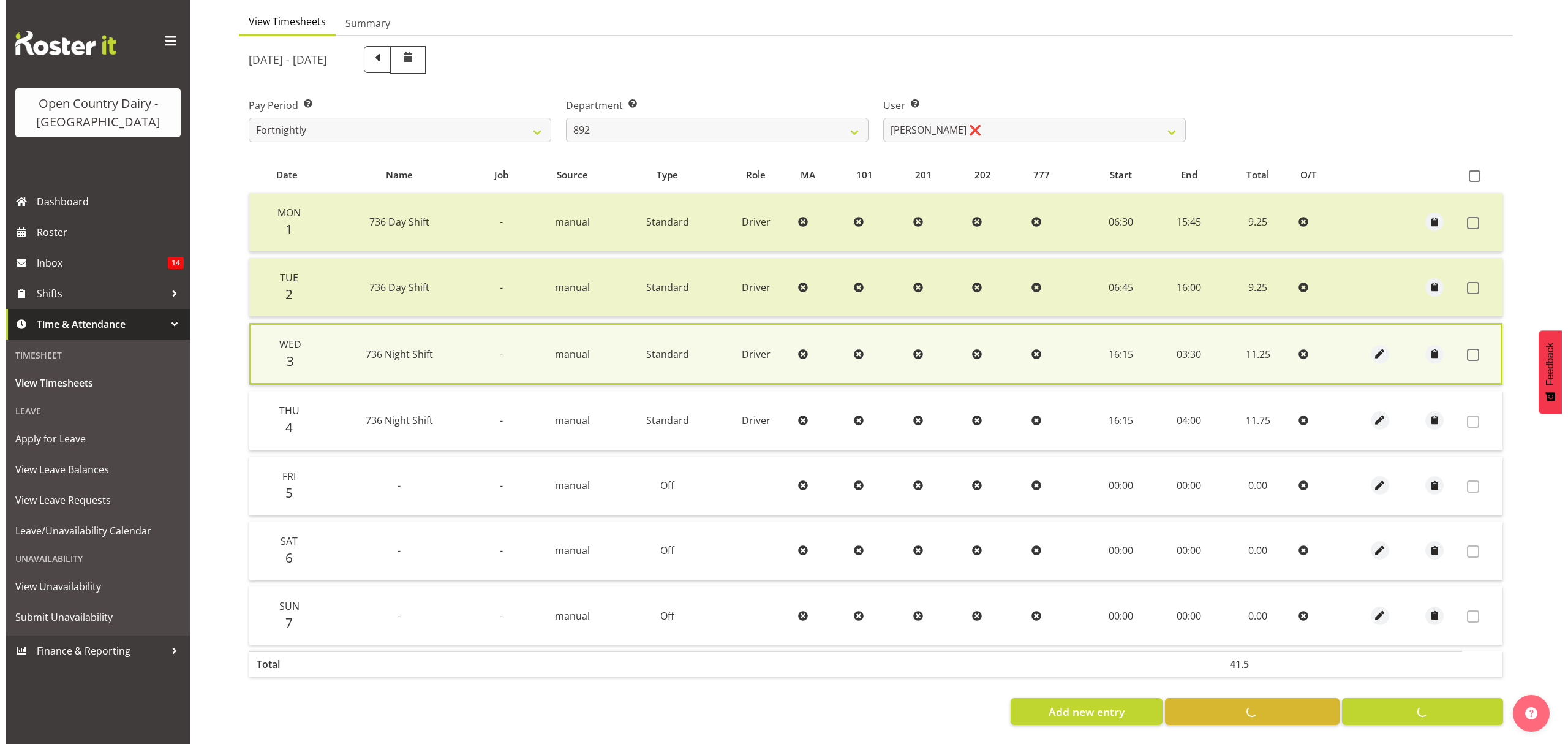
scroll to position [123, 0]
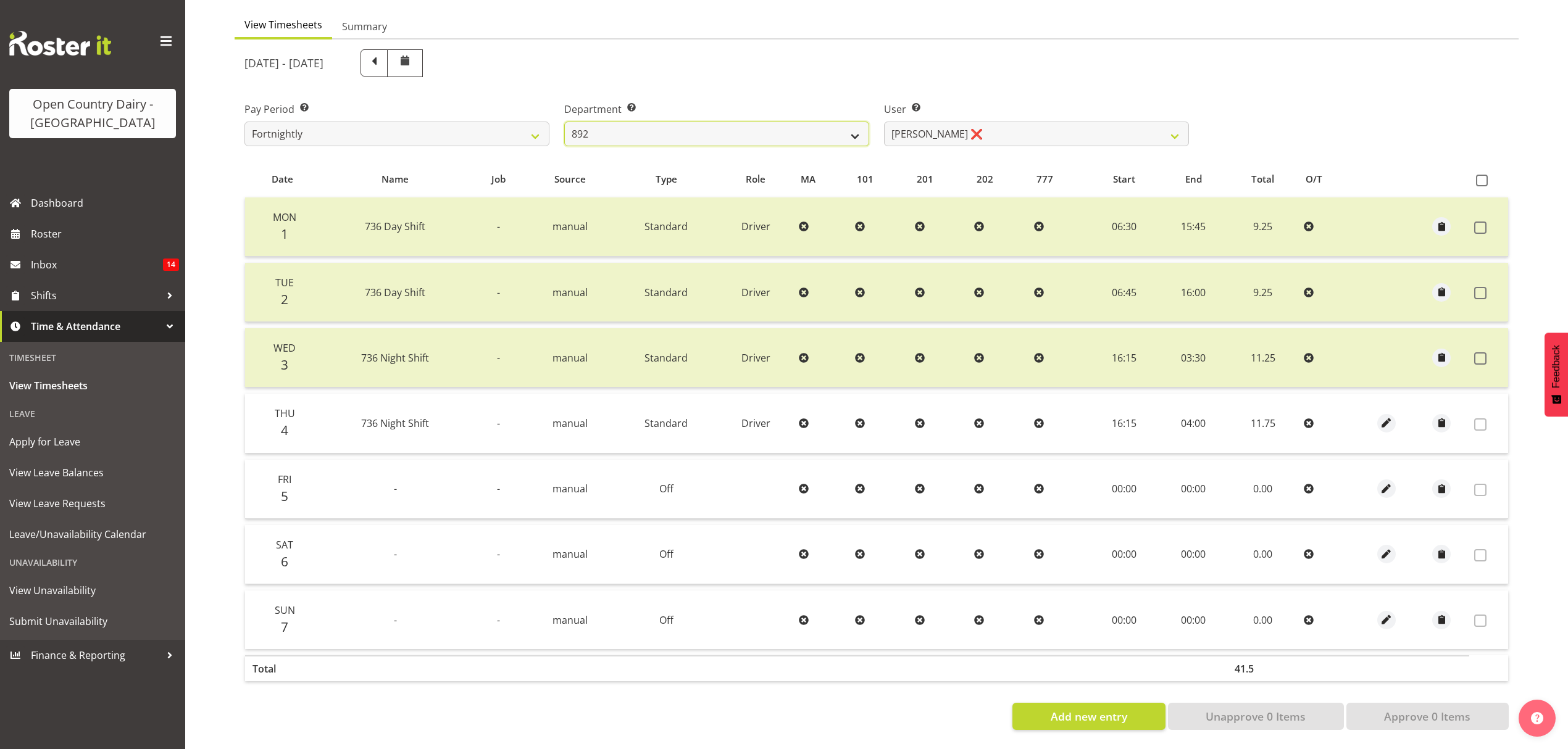
click at [736, 124] on select "734 735 736 737 738 739 851 852 853 854 855 856 858 861 862 865 868 869 870 873" at bounding box center [717, 134] width 305 height 25
click at [564, 122] on select "734 735 736 737 738 739 851 852 853 854 855 856 858 861 862 865 868 869 870 873" at bounding box center [717, 134] width 305 height 25
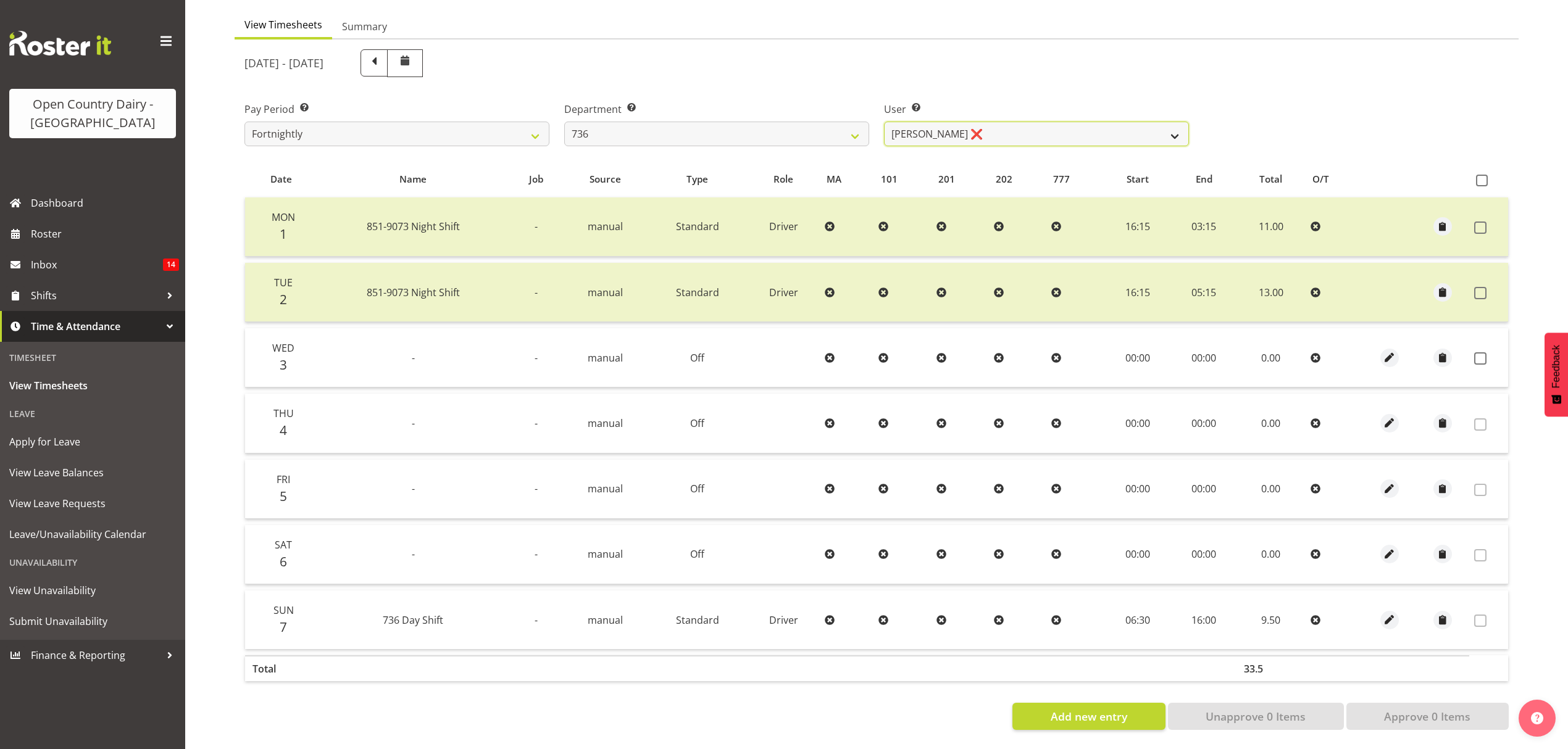
click at [943, 123] on select "[PERSON_NAME] ❌ [PERSON_NAME] ❌ [PERSON_NAME] ❌ [PERSON_NAME] ❌" at bounding box center [1037, 134] width 305 height 25
click at [884, 122] on select "[PERSON_NAME] ❌ [PERSON_NAME] ❌ [PERSON_NAME] ❌ [PERSON_NAME] ❌" at bounding box center [1037, 134] width 305 height 25
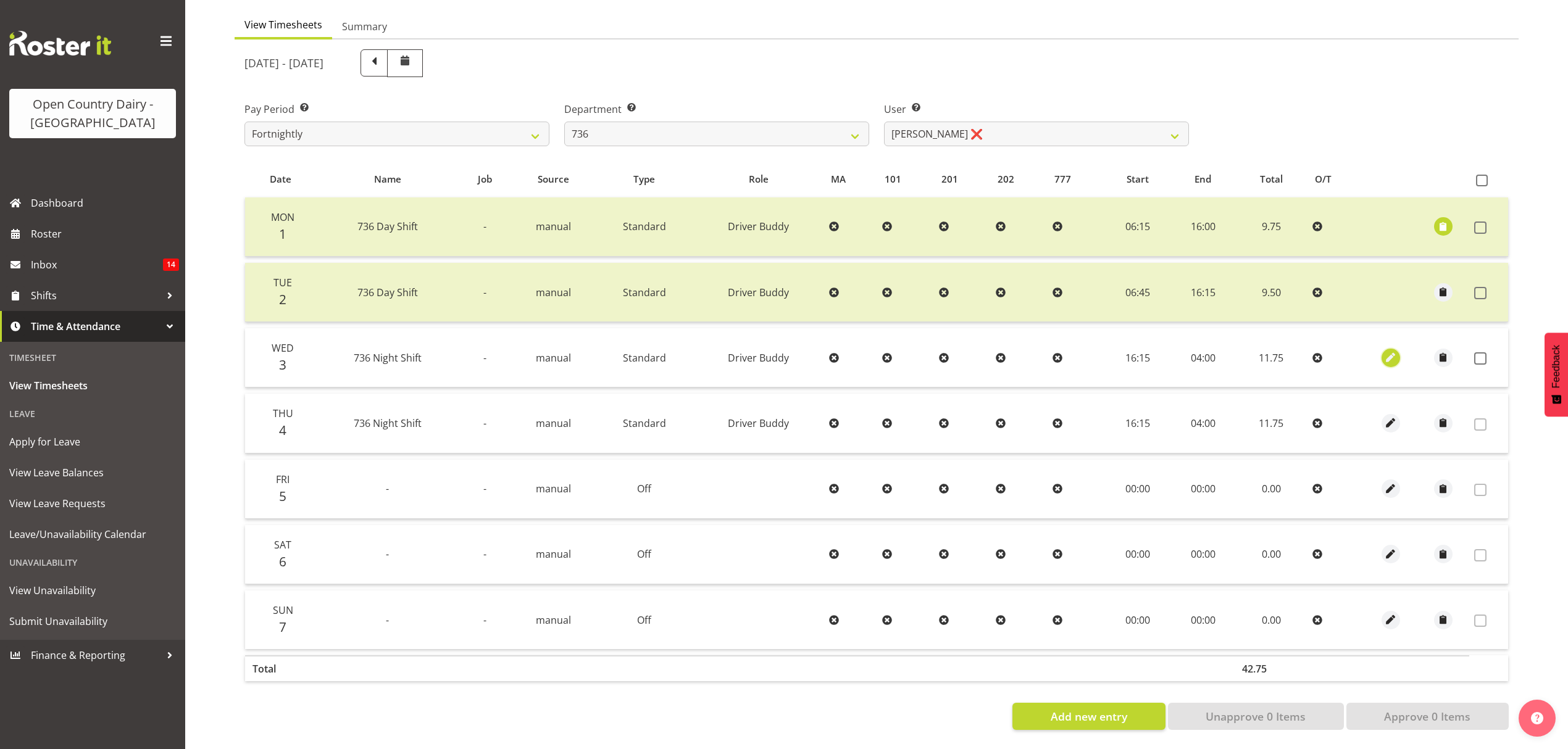
click at [1388, 351] on span "button" at bounding box center [1390, 358] width 14 height 14
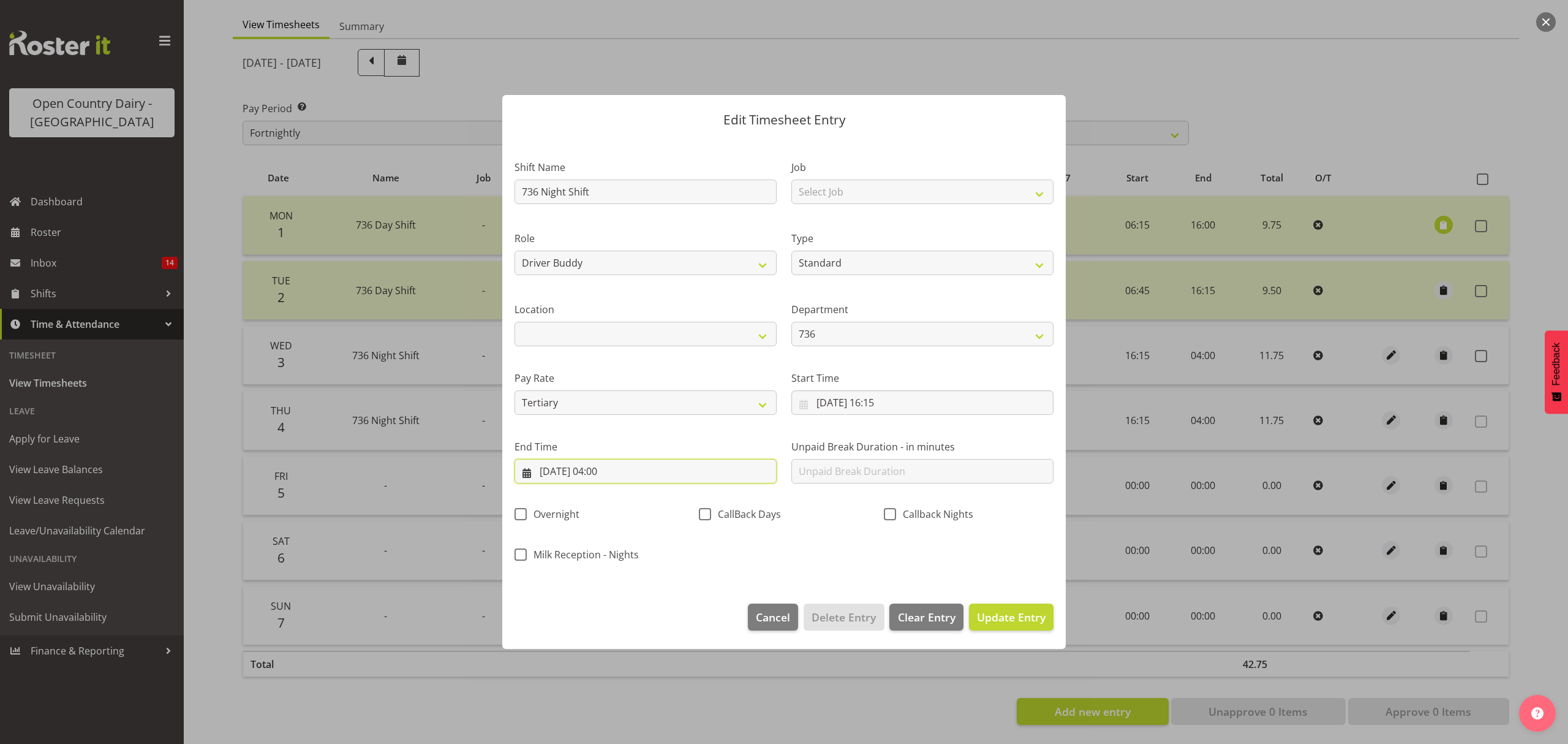
click at [617, 478] on input "[DATE] 04:00" at bounding box center [645, 471] width 262 height 25
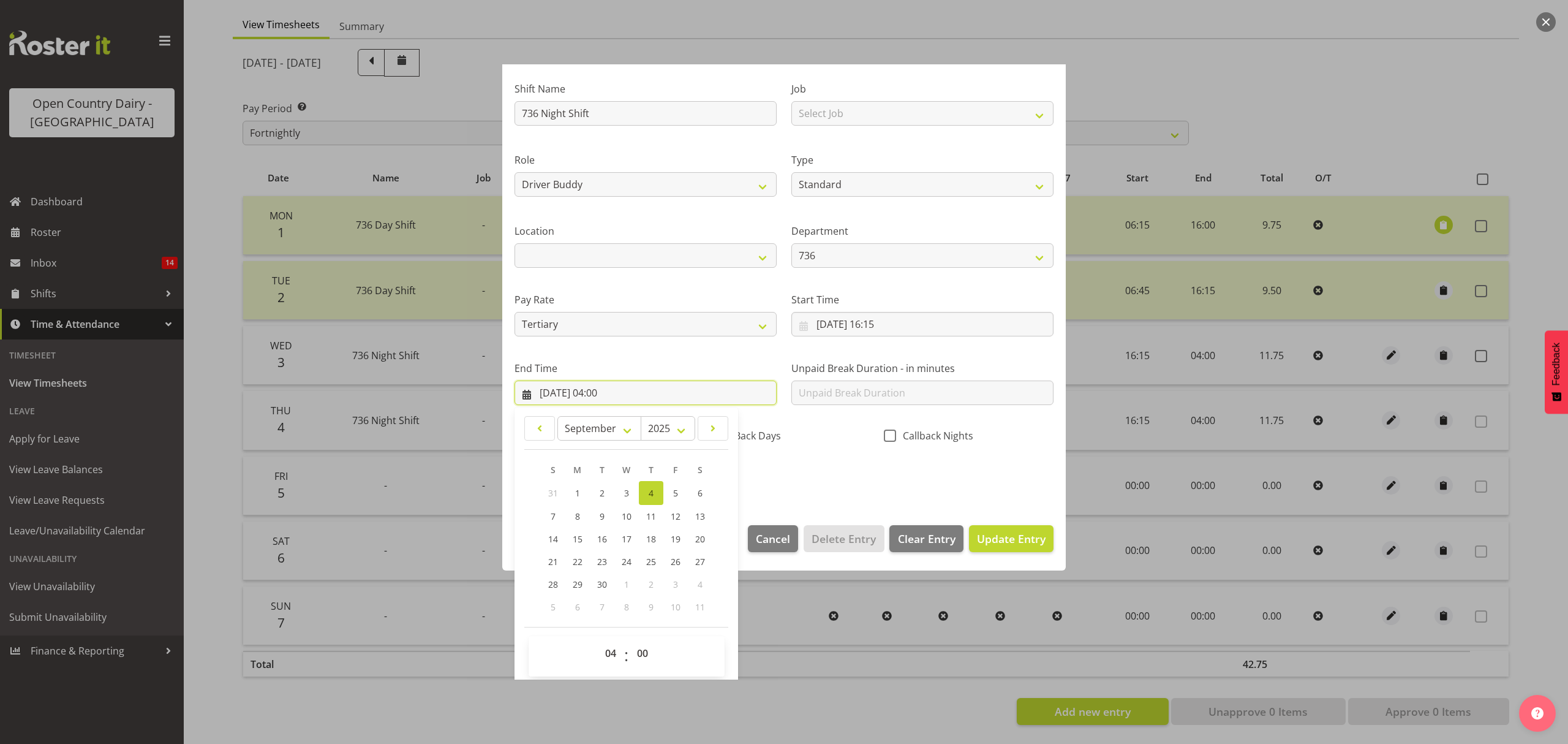
scroll to position [83, 0]
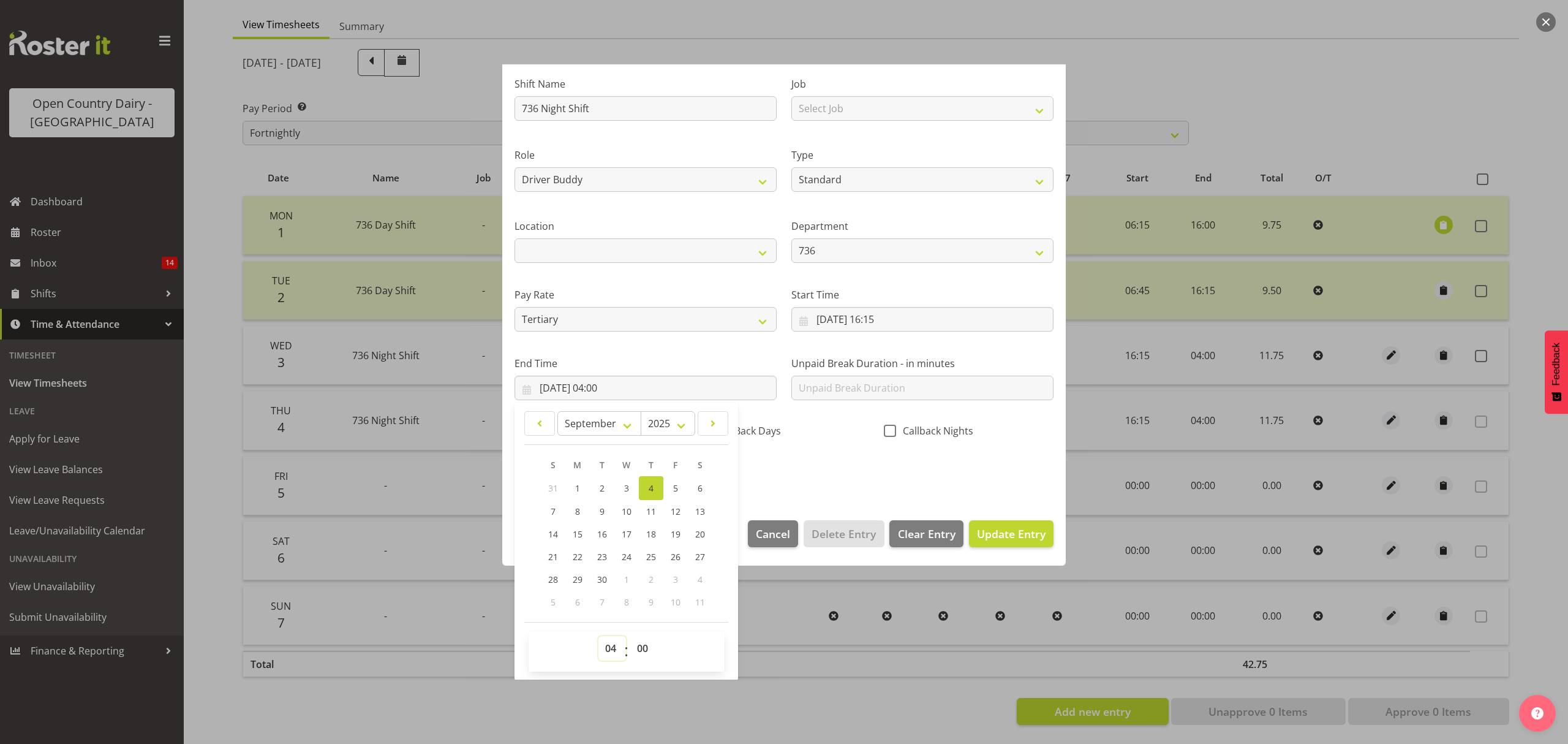
click at [608, 640] on select "00 01 02 03 04 05 06 07 08 09 10 11 12 13 14 15 16 17 18 19 20 21 22 23" at bounding box center [612, 648] width 28 height 25
click at [598, 637] on select "00 01 02 03 04 05 06 07 08 09 10 11 12 13 14 15 16 17 18 19 20 21 22 23" at bounding box center [612, 648] width 28 height 25
drag, startPoint x: 641, startPoint y: 651, endPoint x: 641, endPoint y: 640, distance: 11.0
click at [641, 651] on select "00 01 02 03 04 05 06 07 08 09 10 11 12 13 14 15 16 17 18 19 20 21 22 23 24 25 2…" at bounding box center [644, 648] width 28 height 25
click at [630, 637] on select "00 01 02 03 04 05 06 07 08 09 10 11 12 13 14 15 16 17 18 19 20 21 22 23 24 25 2…" at bounding box center [644, 648] width 28 height 25
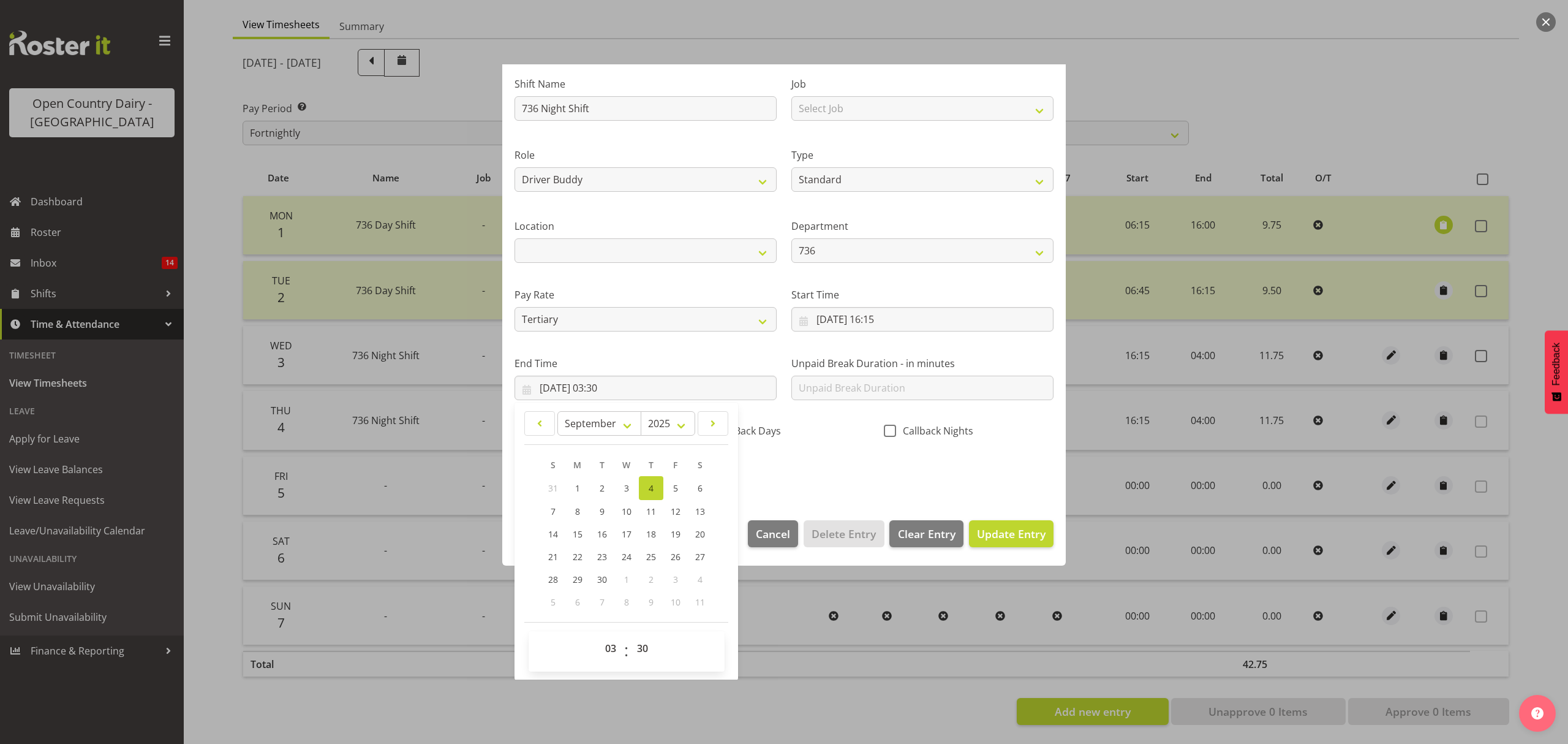
click at [699, 358] on label "End Time" at bounding box center [645, 364] width 262 height 15
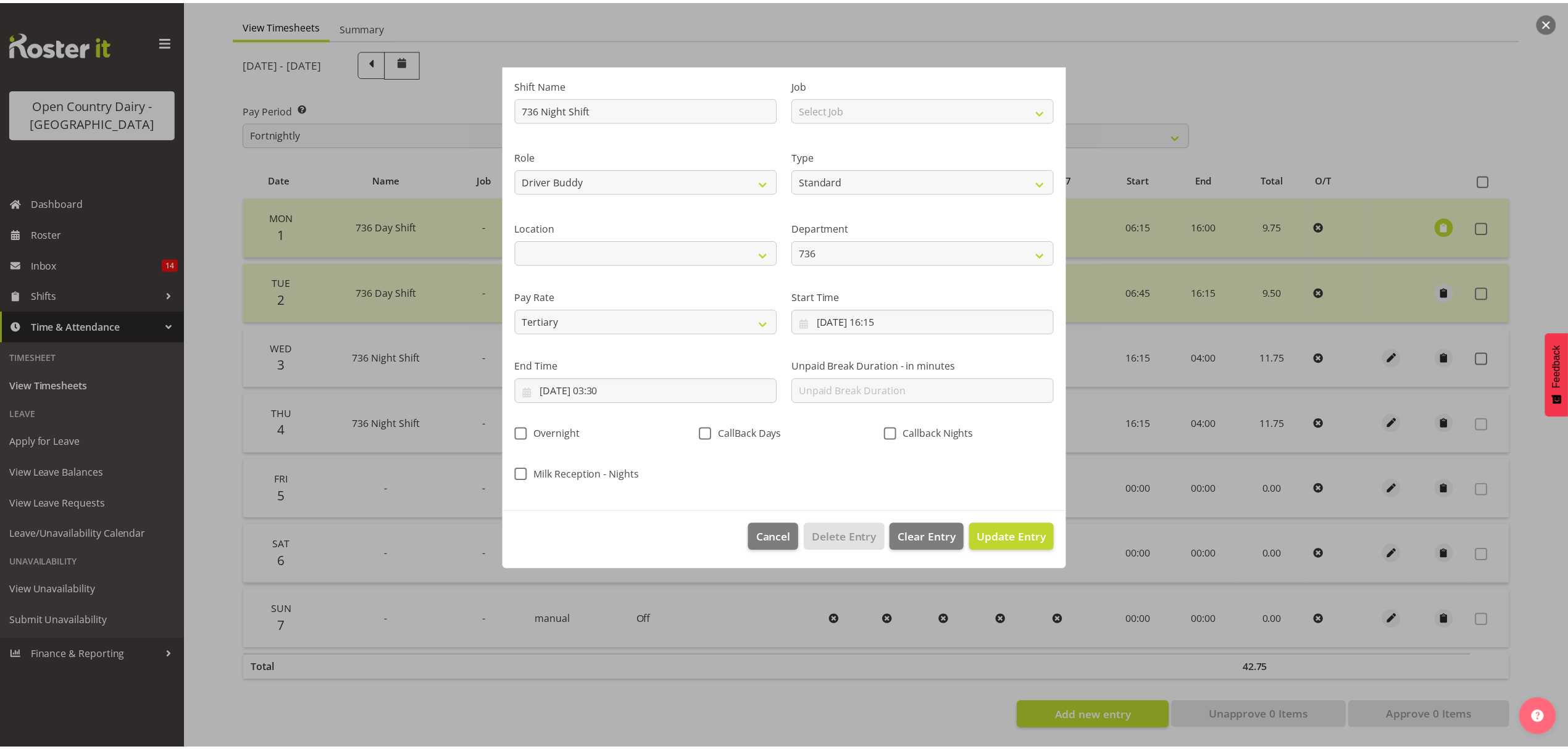
scroll to position [0, 0]
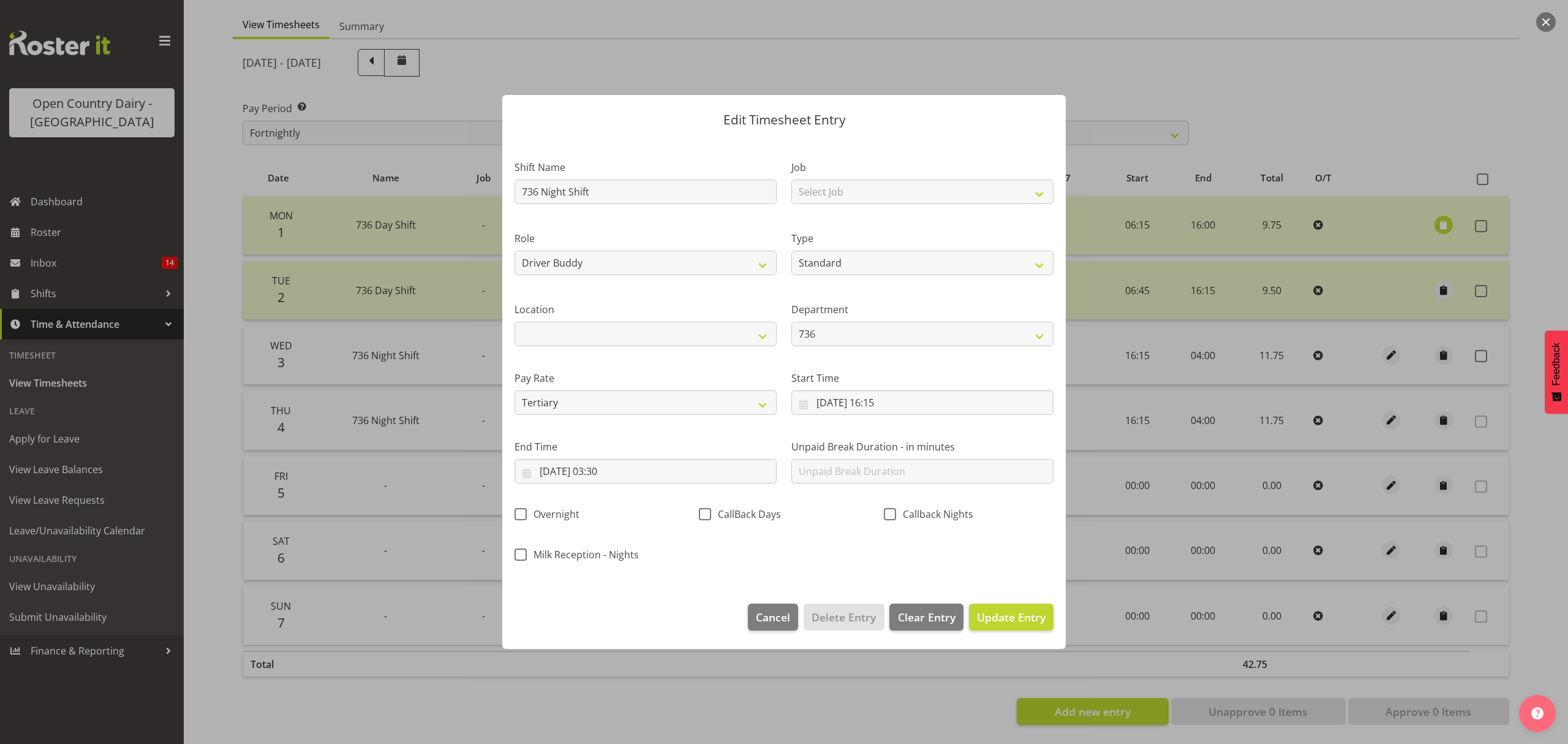
click at [1005, 603] on footer "Cancel Delete Entry Clear Entry Update Entry" at bounding box center [783, 620] width 563 height 58
click at [1005, 607] on button "Update Entry" at bounding box center [1011, 617] width 85 height 27
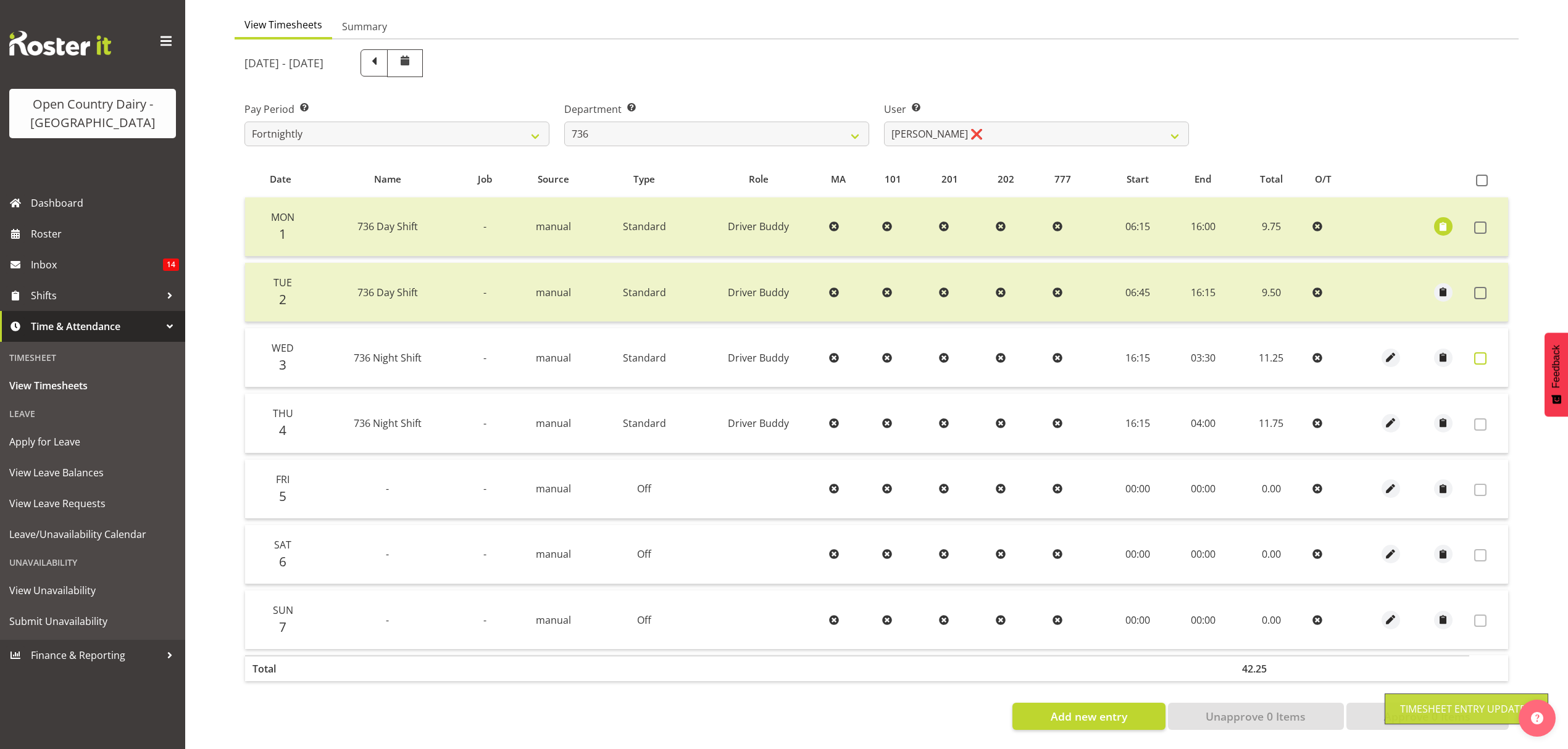
click at [1477, 353] on span at bounding box center [1480, 359] width 12 height 12
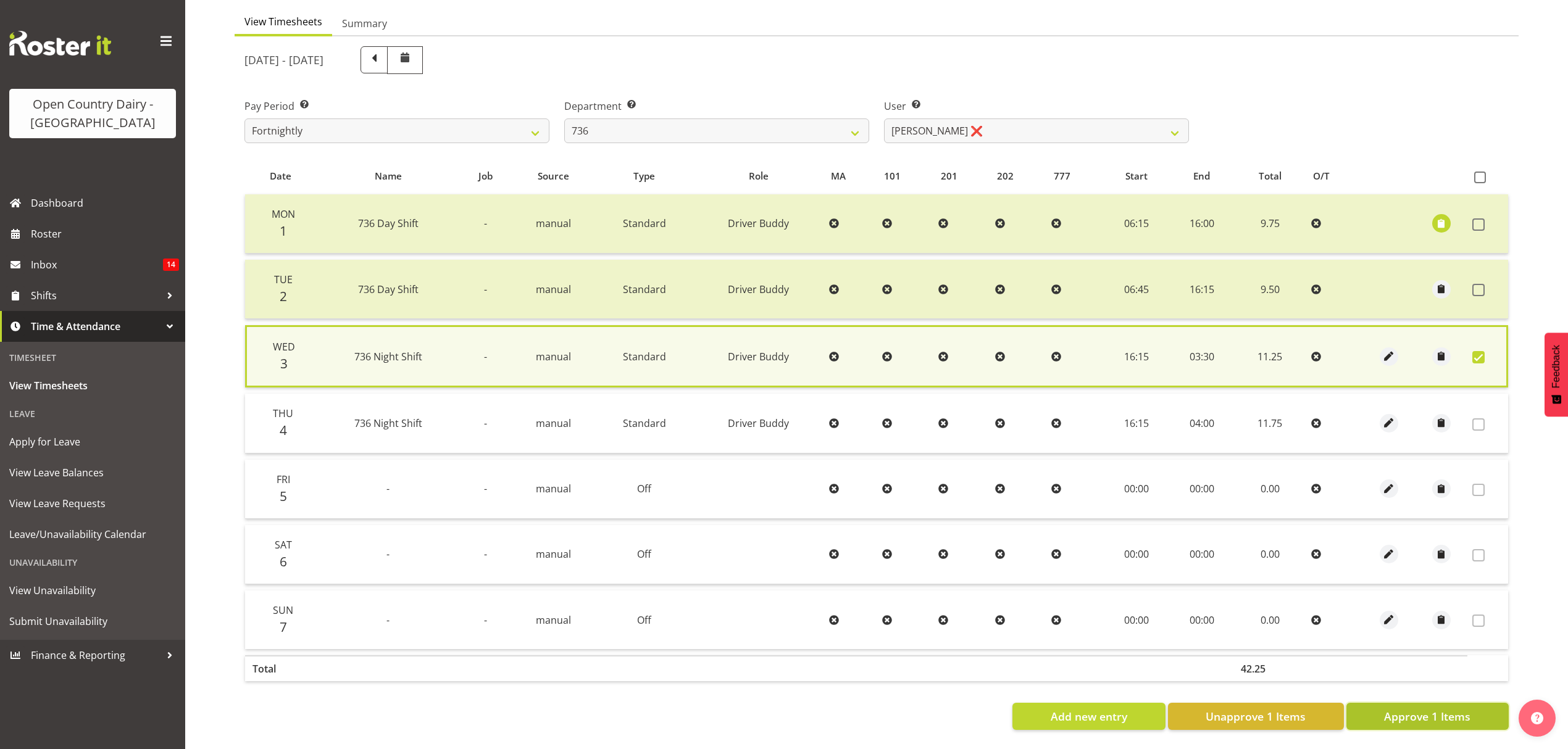
click at [1373, 714] on button "Approve 1 Items" at bounding box center [1427, 716] width 162 height 27
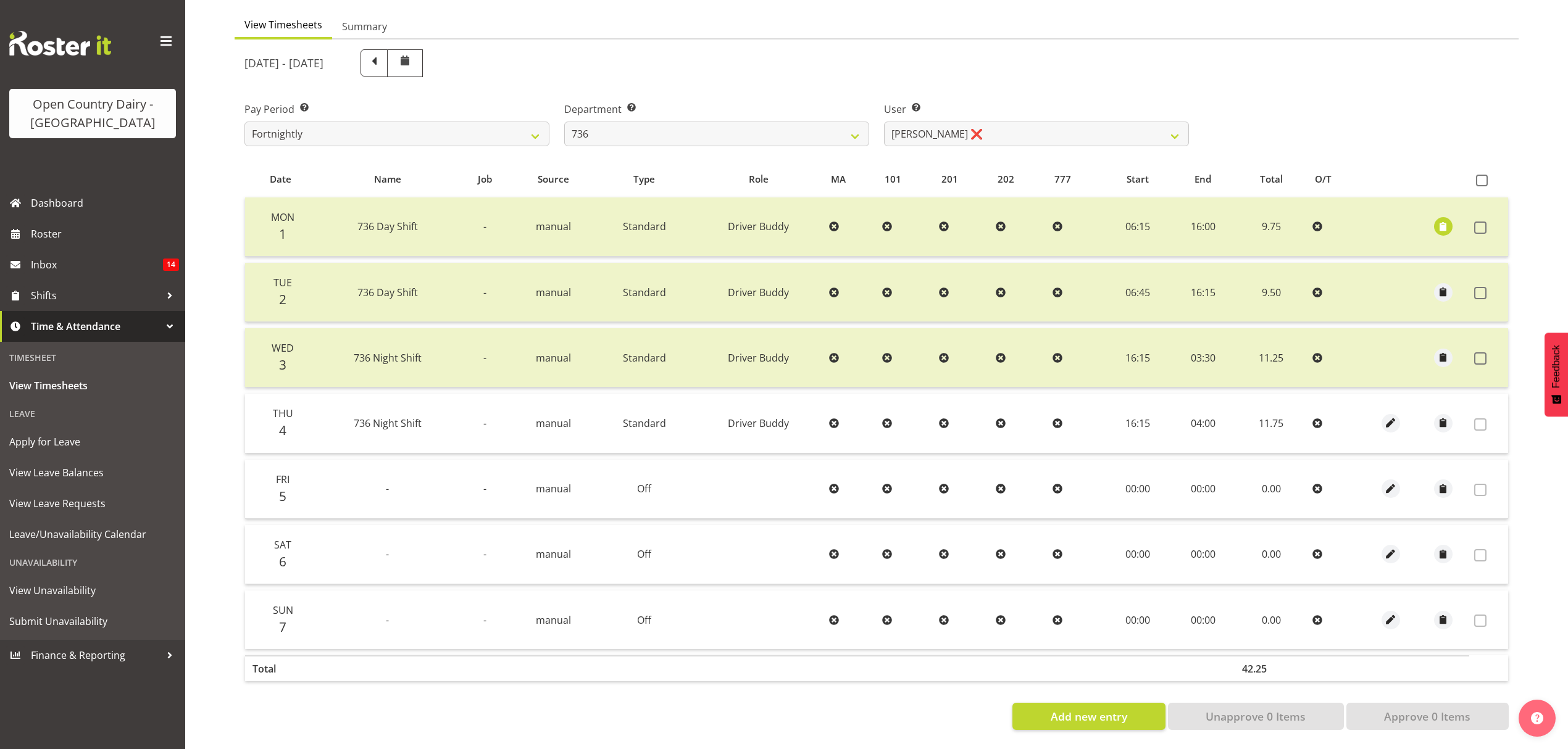
click at [1366, 114] on div "Pay Period Select which pay period you would like to view. Fortnightly Departme…" at bounding box center [877, 119] width 1279 height 69
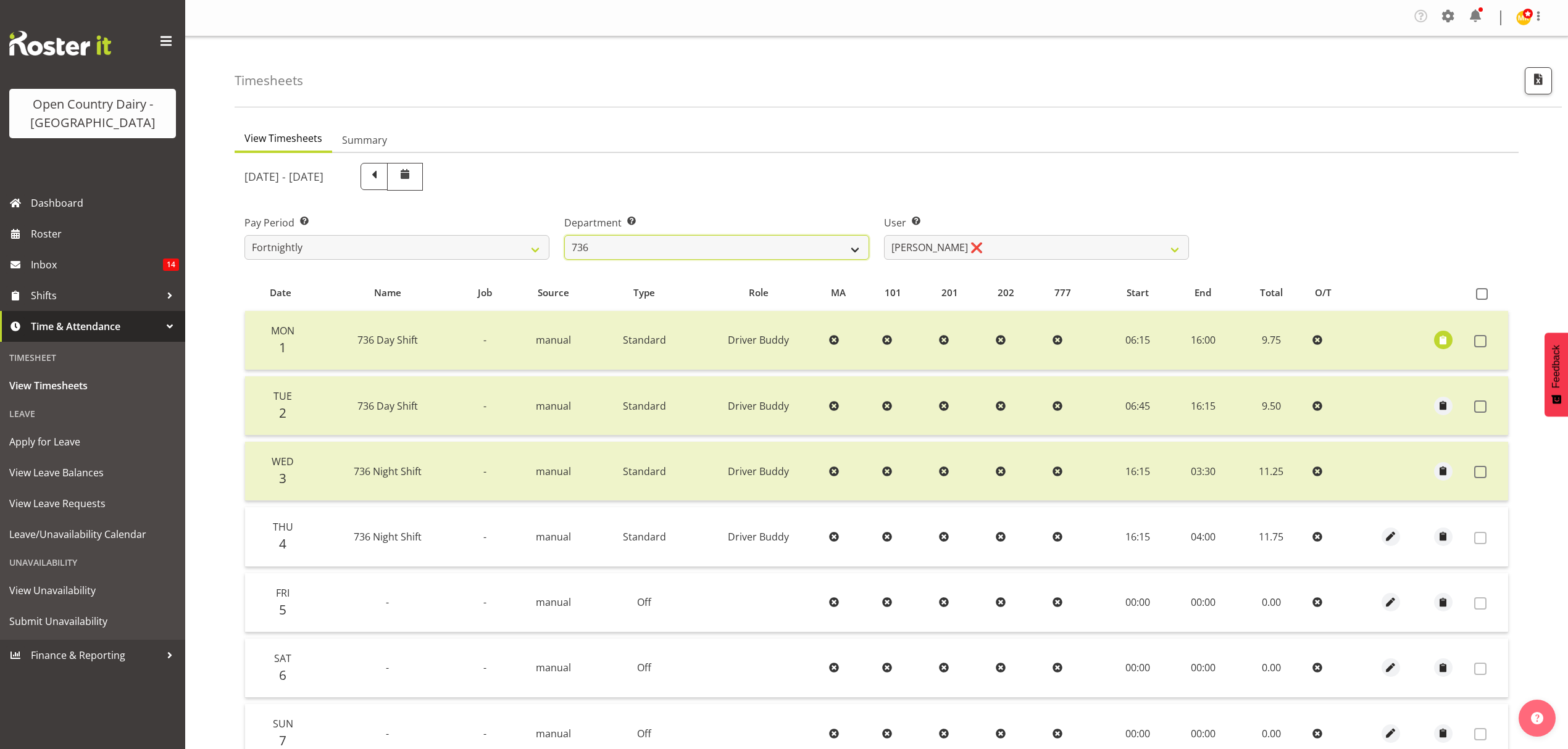
click at [835, 257] on select "734 735 736 737 738 739 851 852 853 854 855 856 858 861 862 865 868 869 870 873" at bounding box center [717, 248] width 305 height 25
click at [564, 236] on select "734 735 736 737 738 739 851 852 853 854 855 856 858 861 862 865 868 869 870 873" at bounding box center [717, 248] width 305 height 25
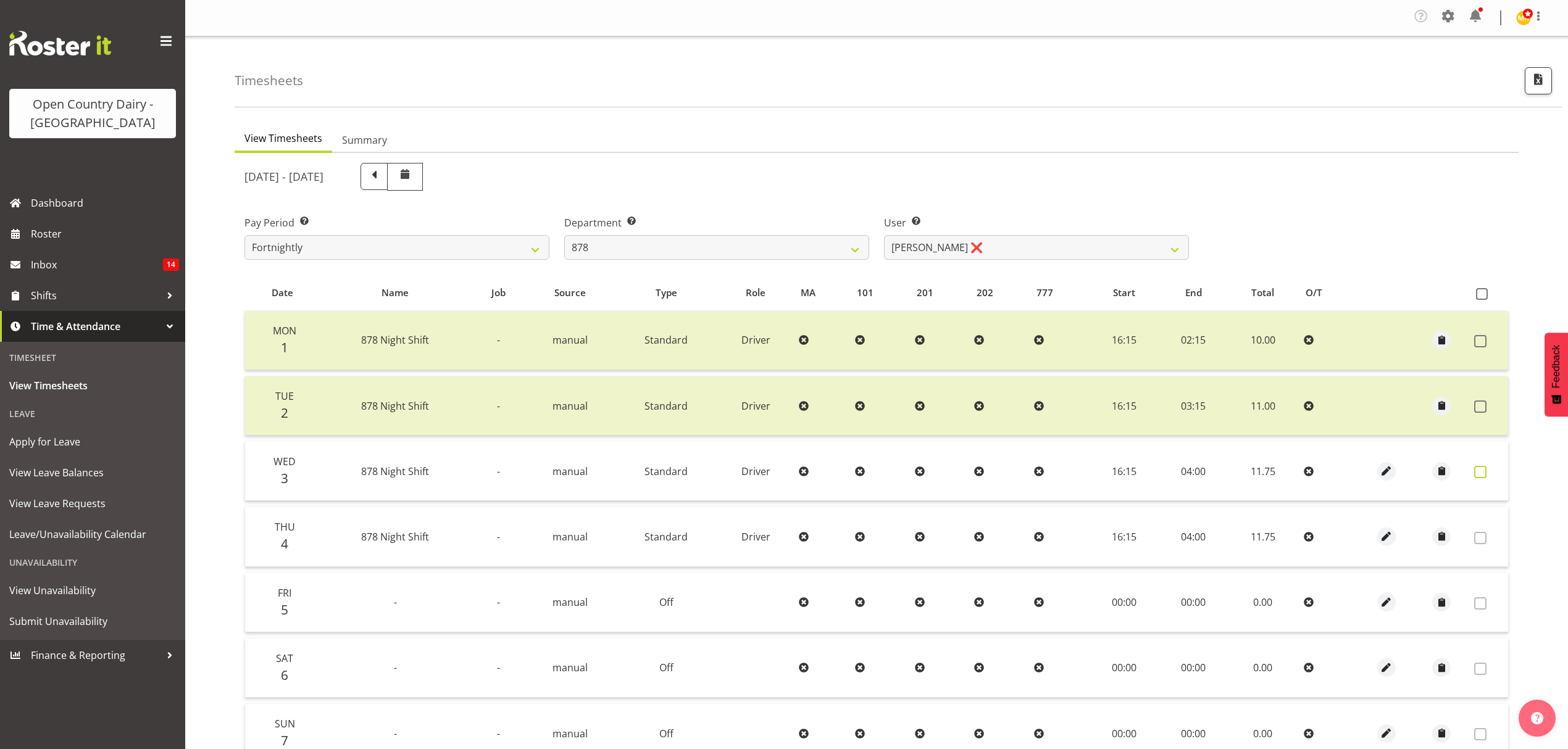
click at [1491, 470] on label at bounding box center [1483, 472] width 19 height 12
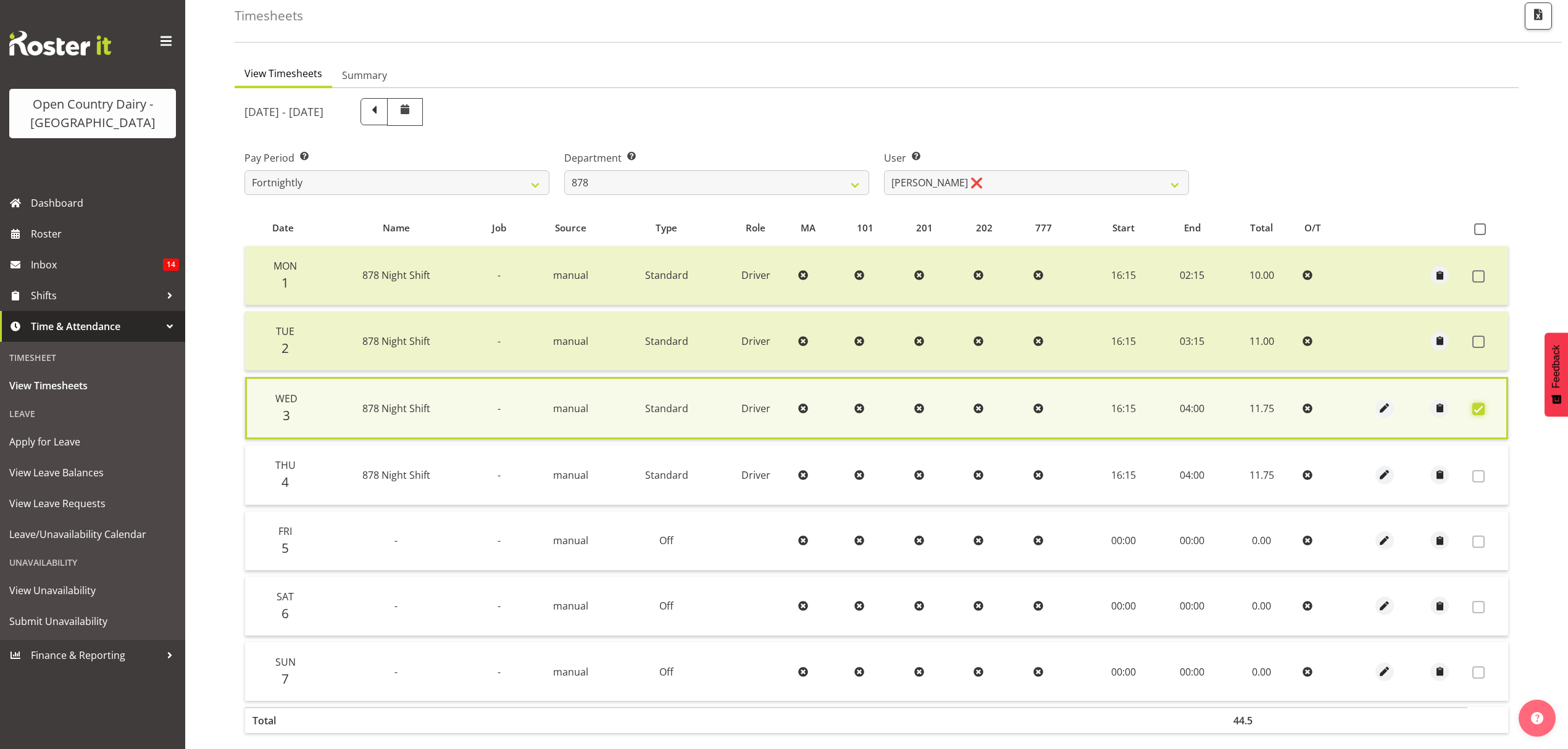
scroll to position [126, 0]
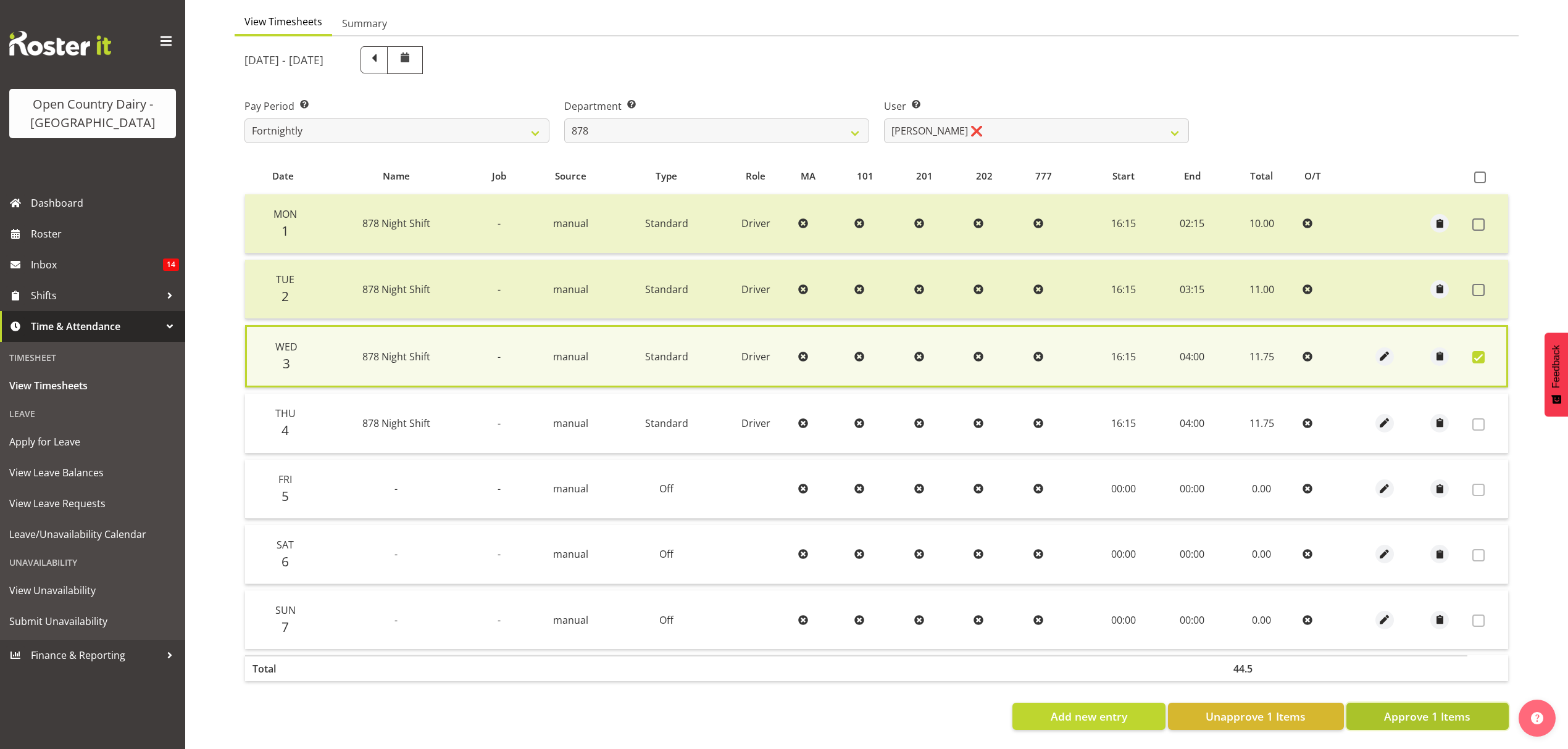
click at [1366, 703] on button "Approve 1 Items" at bounding box center [1427, 716] width 162 height 27
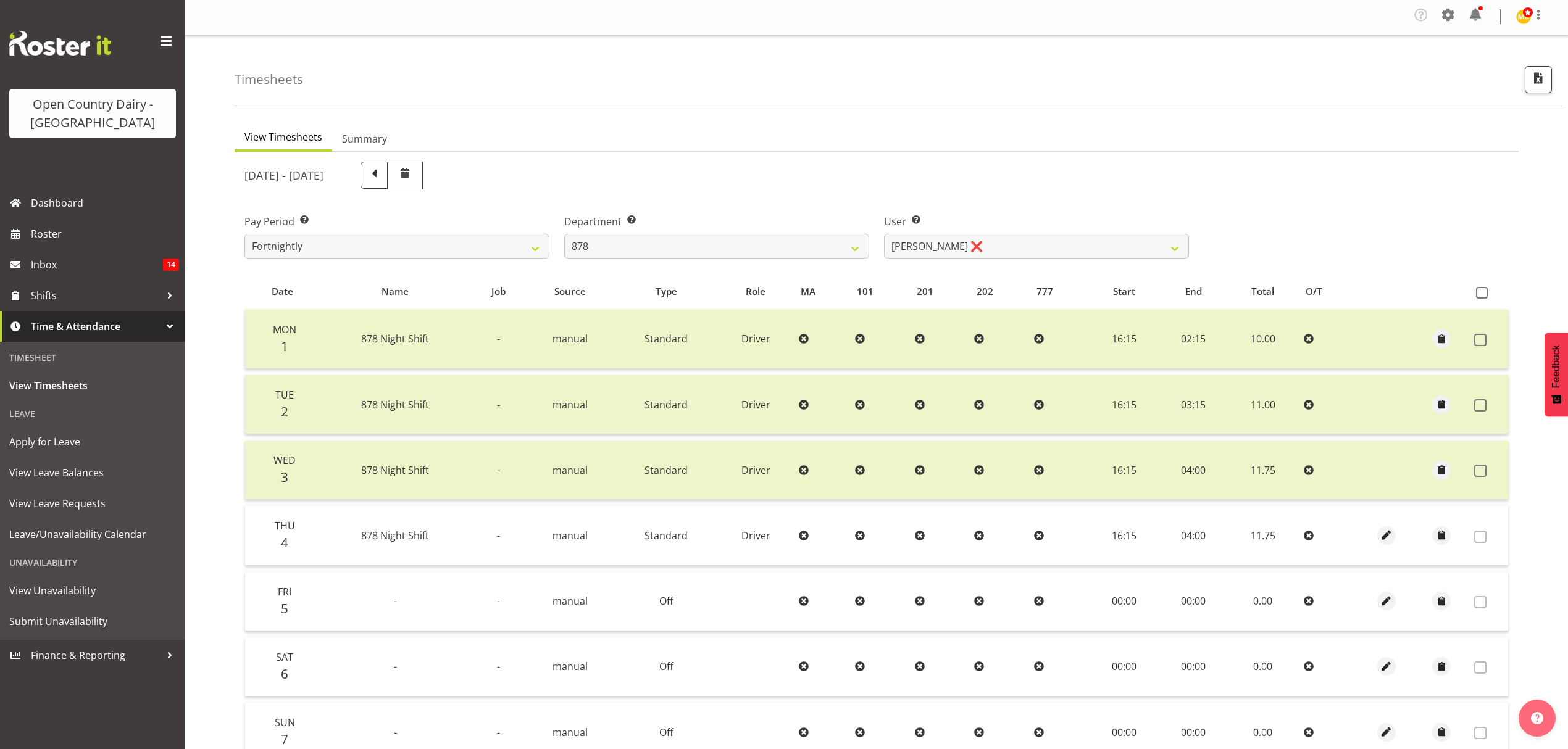
scroll to position [0, 0]
